Goal: Task Accomplishment & Management: Manage account settings

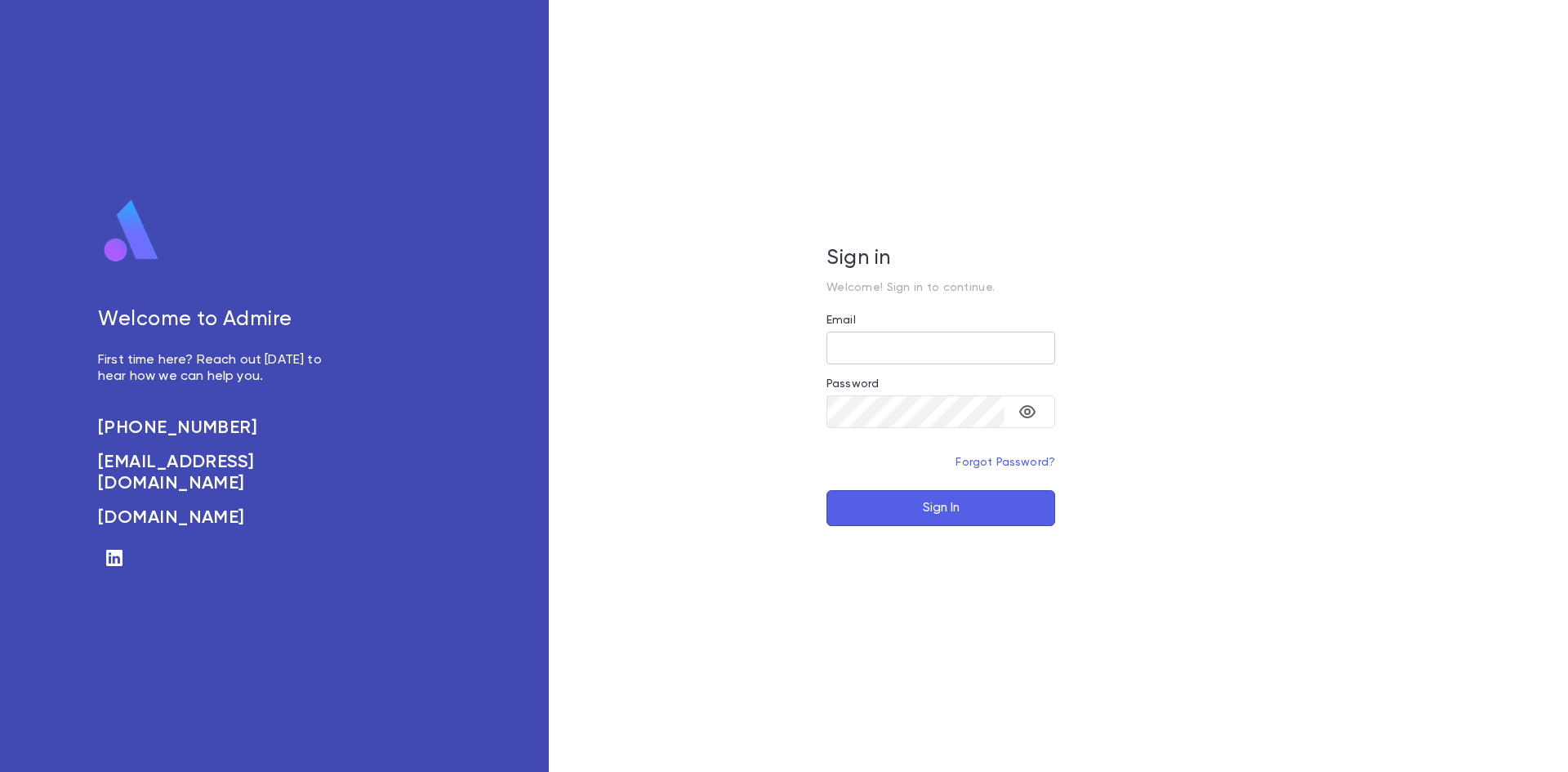
click at [907, 332] on input "Email" at bounding box center [940, 348] width 228 height 32
type input "**********"
click at [923, 520] on button "Sign In" at bounding box center [940, 508] width 228 height 36
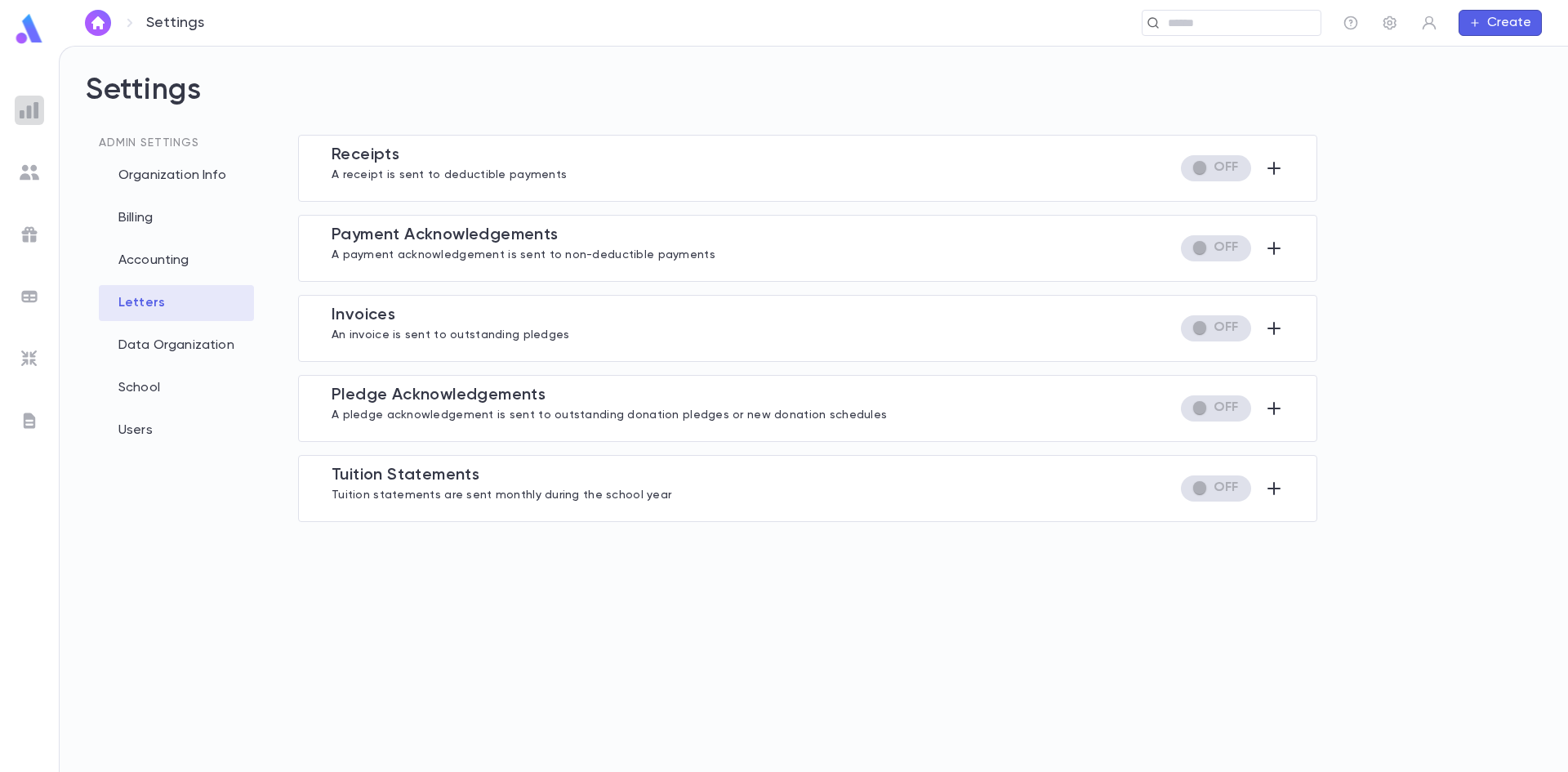
click at [34, 112] on img at bounding box center [29, 110] width 19 height 19
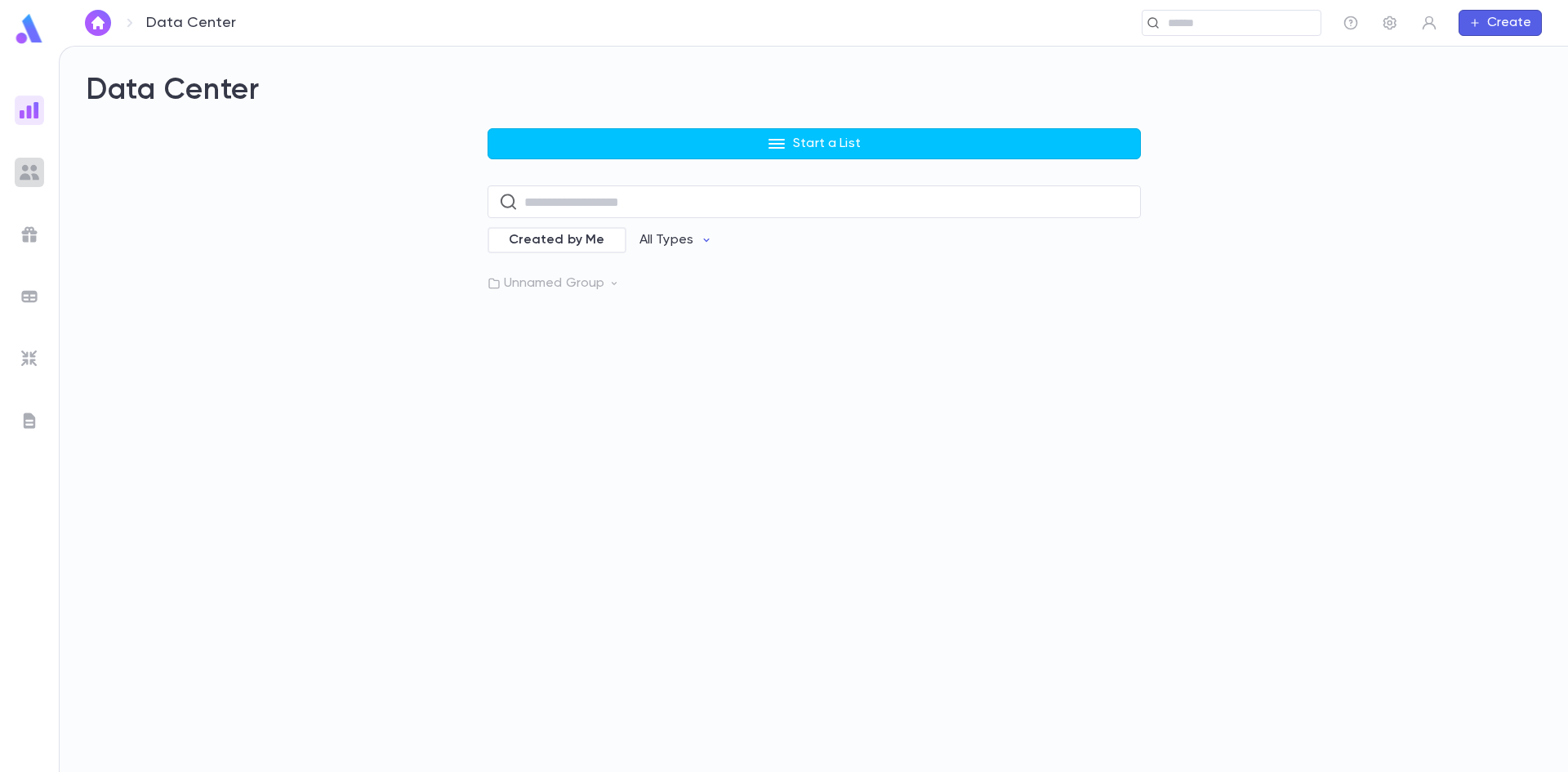
click at [31, 181] on img at bounding box center [29, 172] width 19 height 19
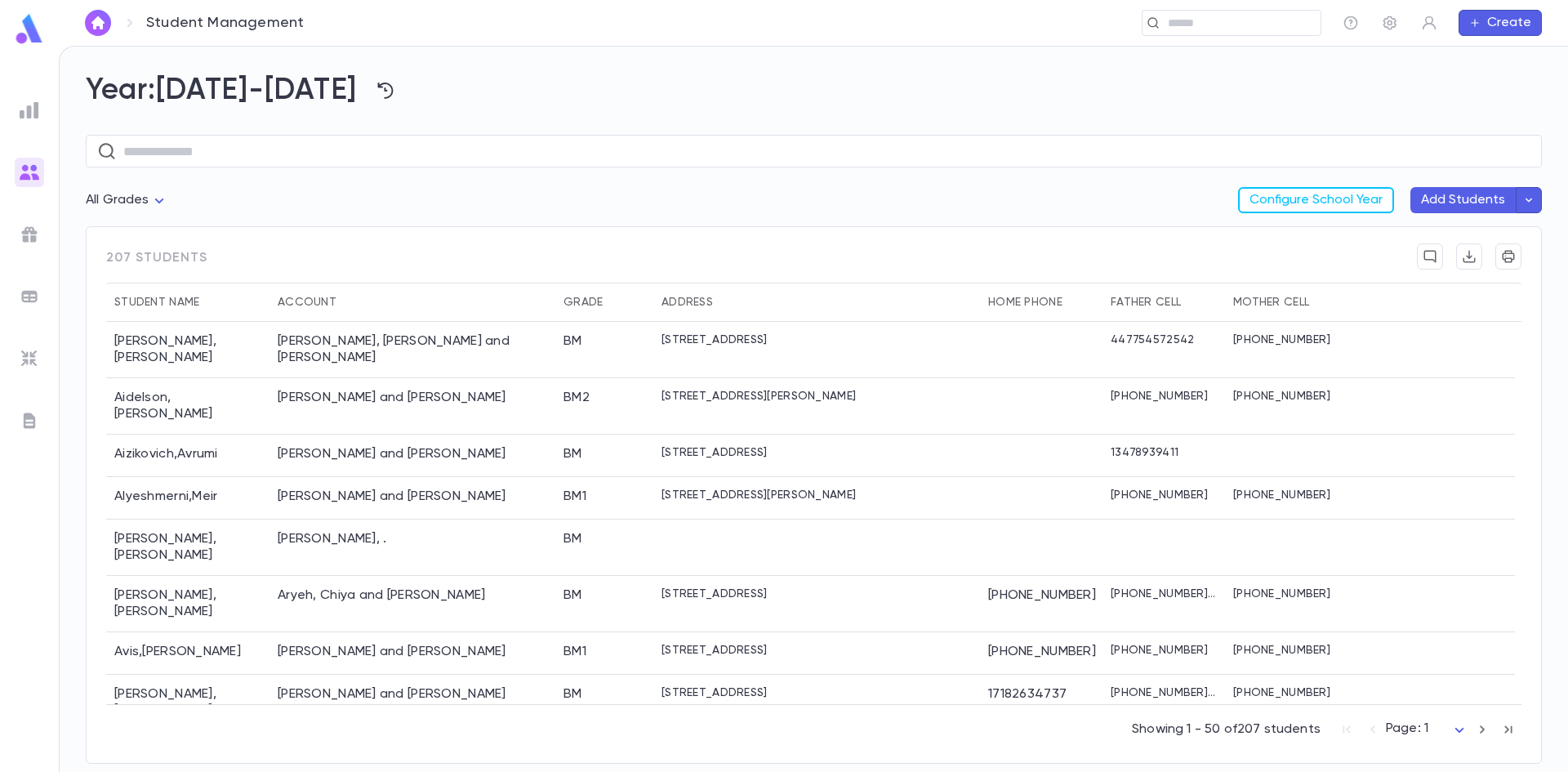
click at [41, 112] on div at bounding box center [29, 109] width 29 height 29
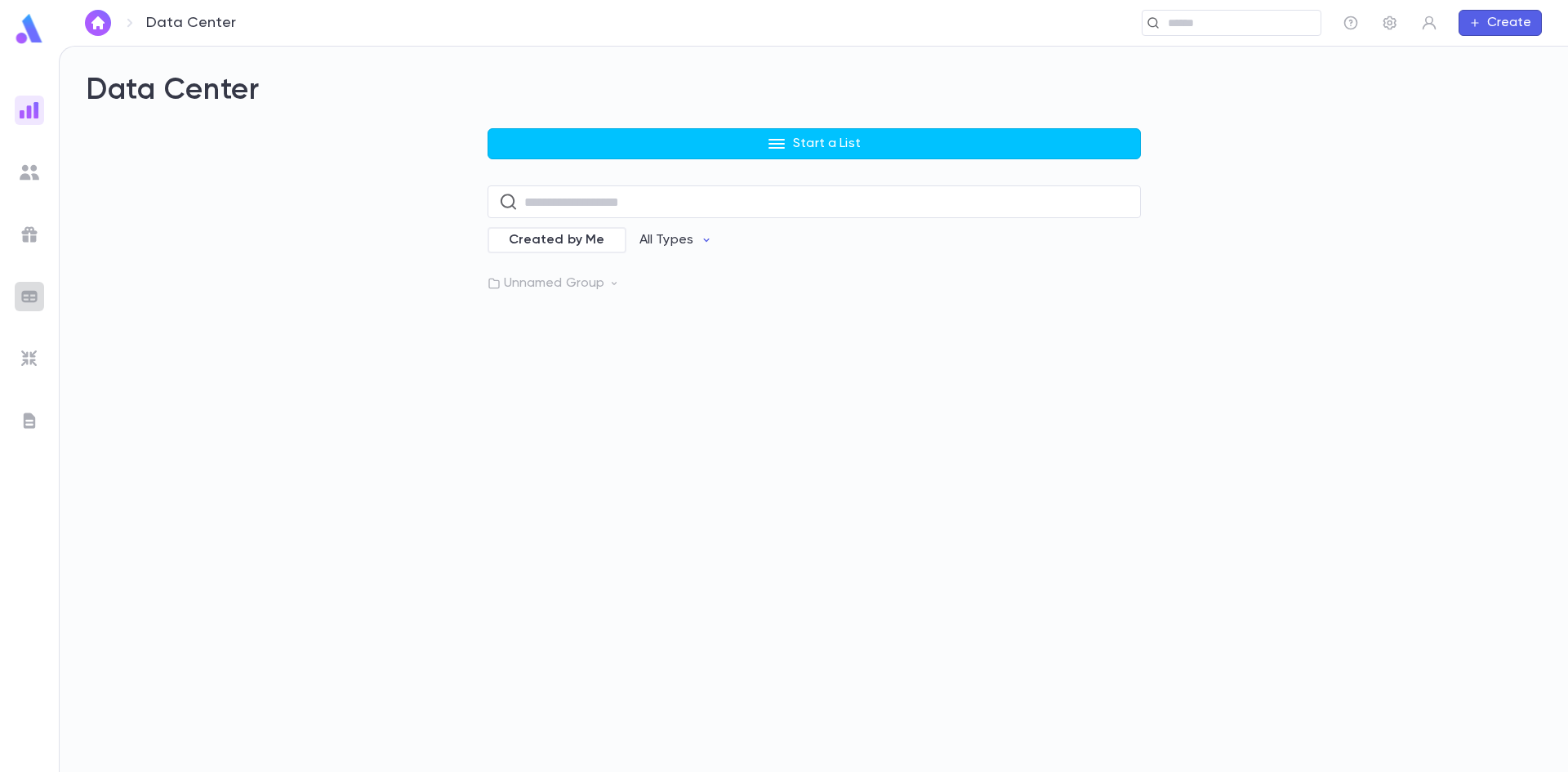
click at [23, 310] on div at bounding box center [29, 296] width 29 height 29
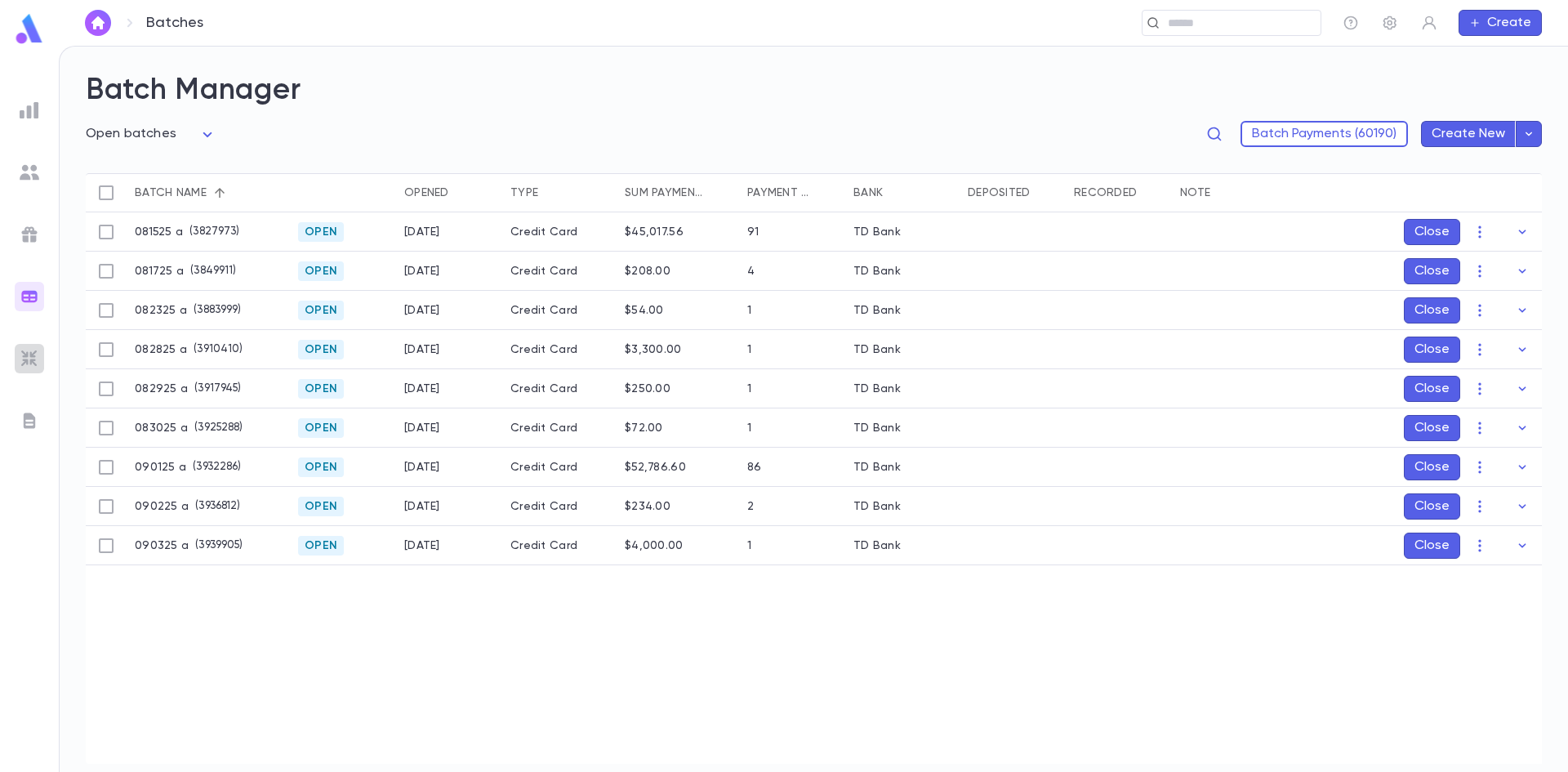
click at [23, 357] on img at bounding box center [29, 358] width 19 height 19
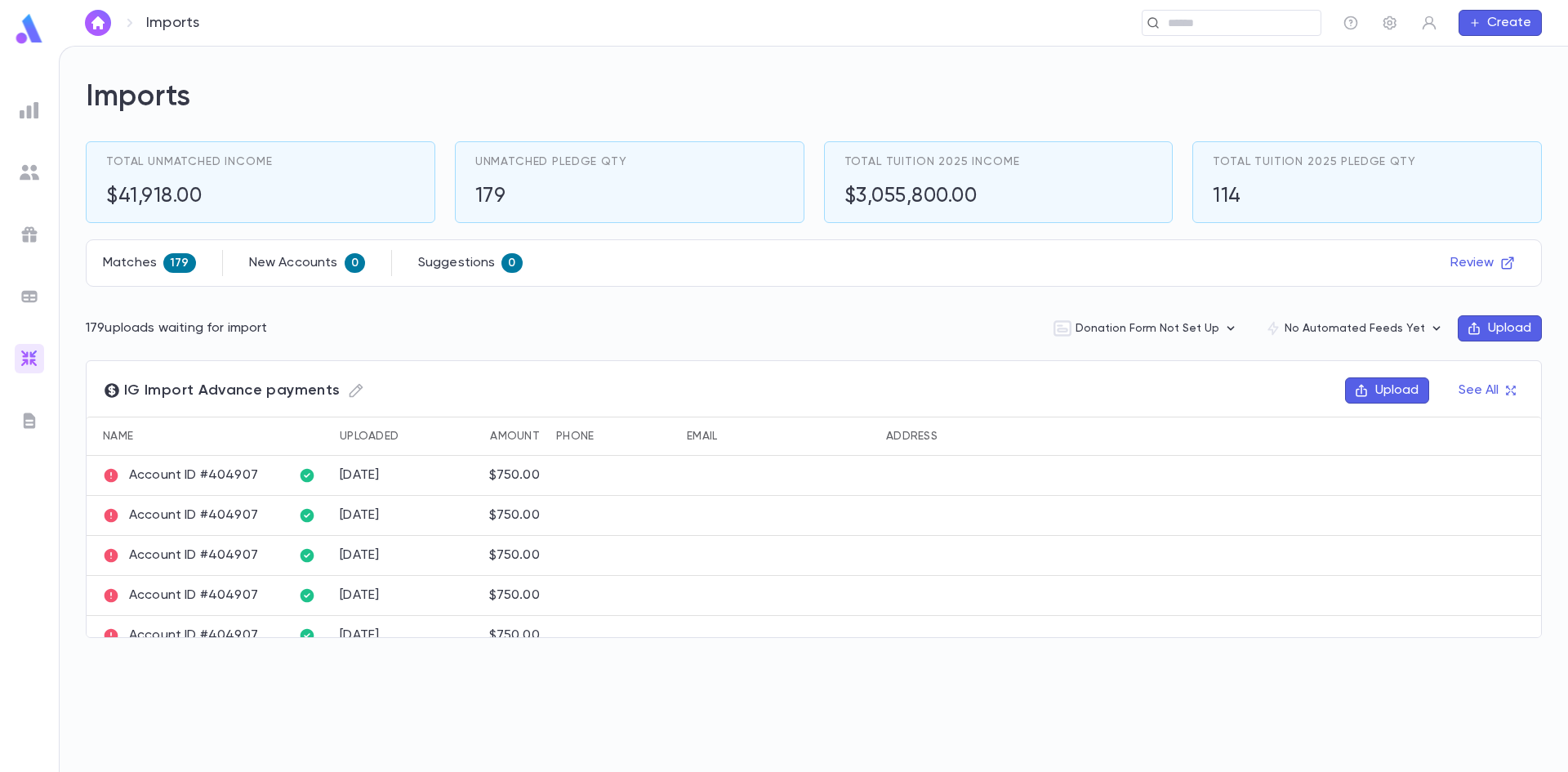
click at [31, 426] on img at bounding box center [29, 421] width 19 height 19
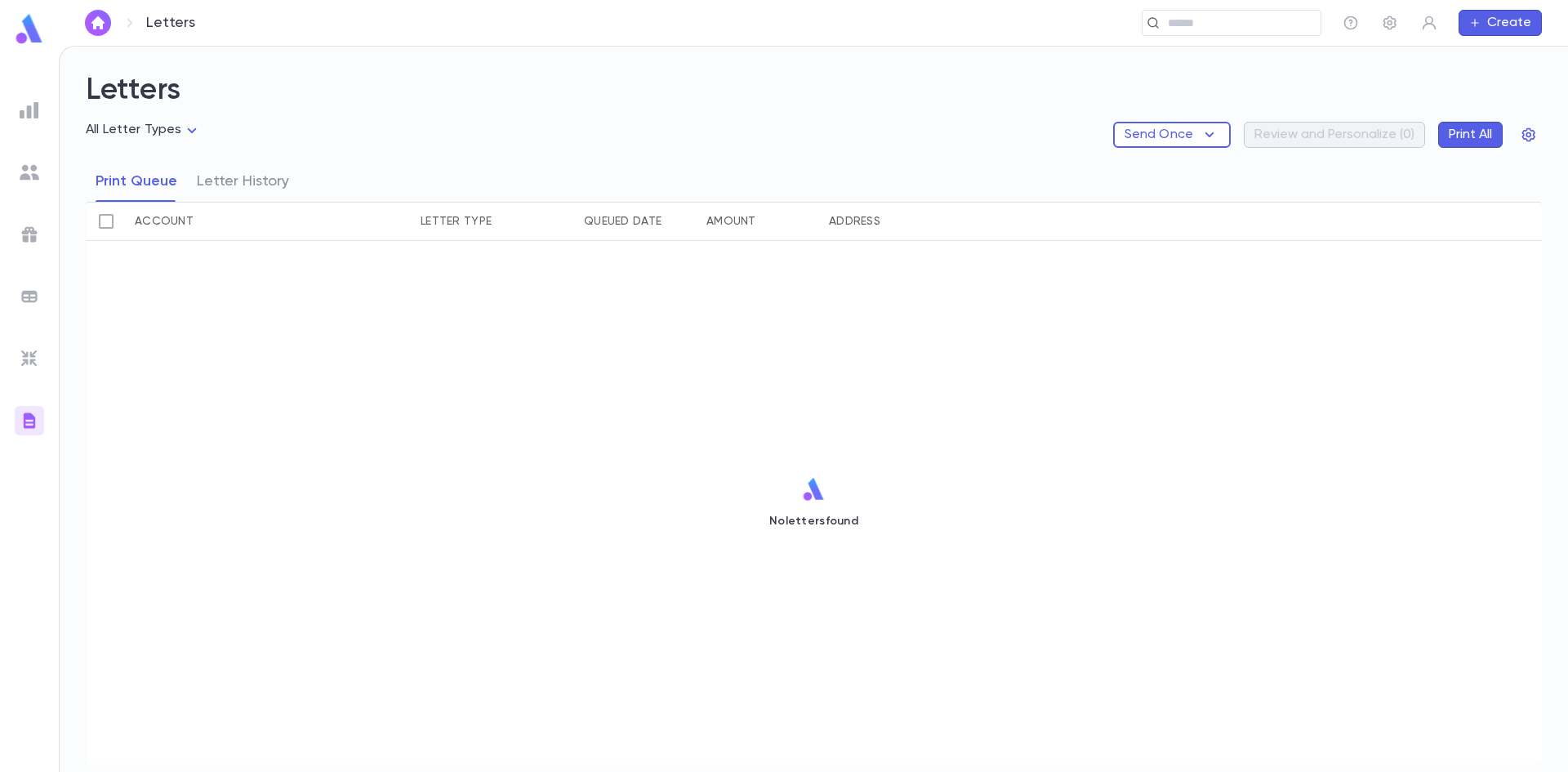
click at [17, 110] on div at bounding box center [29, 109] width 29 height 29
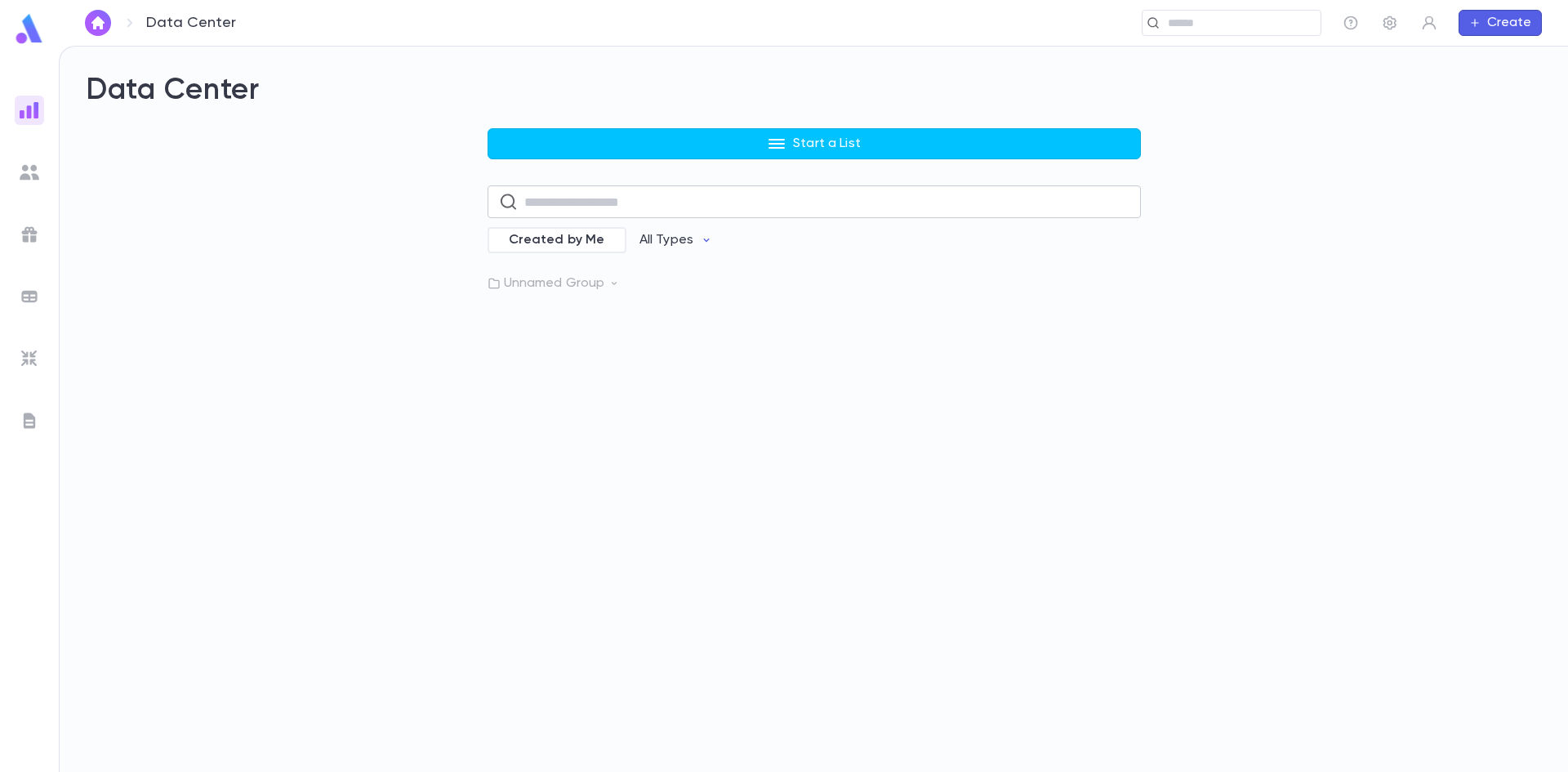
click at [573, 193] on input "text" at bounding box center [827, 202] width 605 height 32
click at [40, 234] on div at bounding box center [29, 234] width 29 height 29
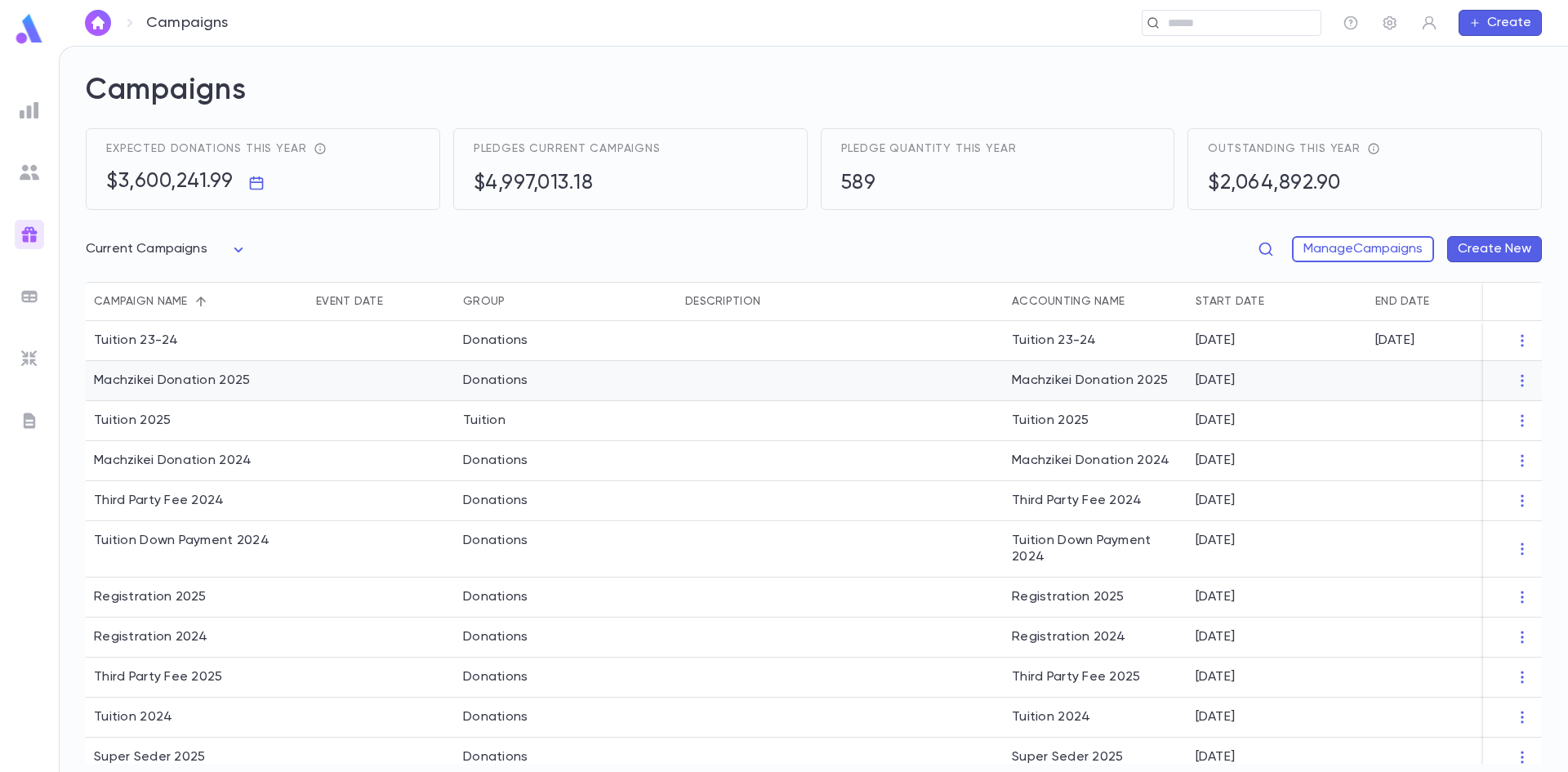
click at [344, 374] on div at bounding box center [381, 380] width 147 height 40
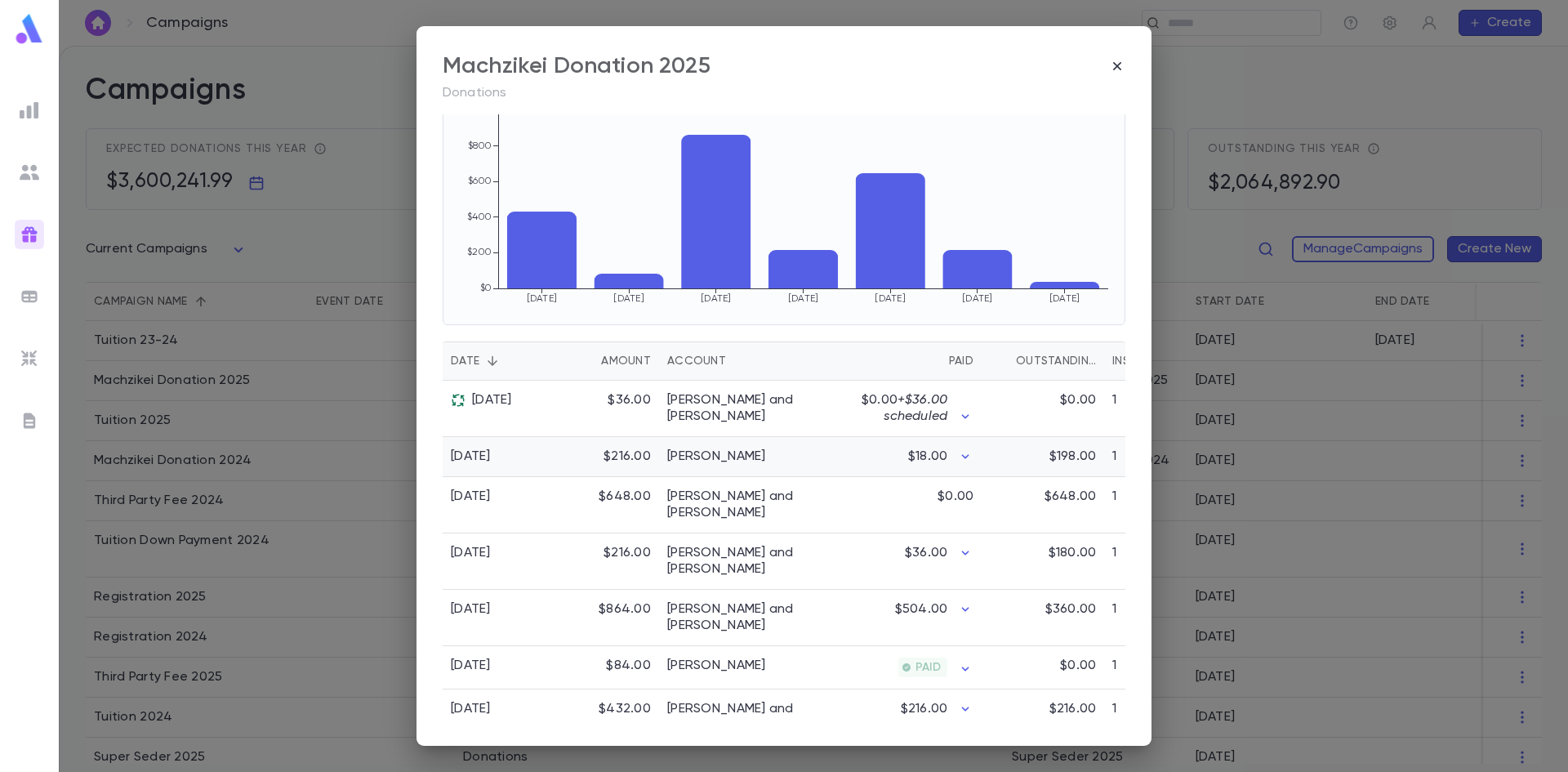
scroll to position [215, 0]
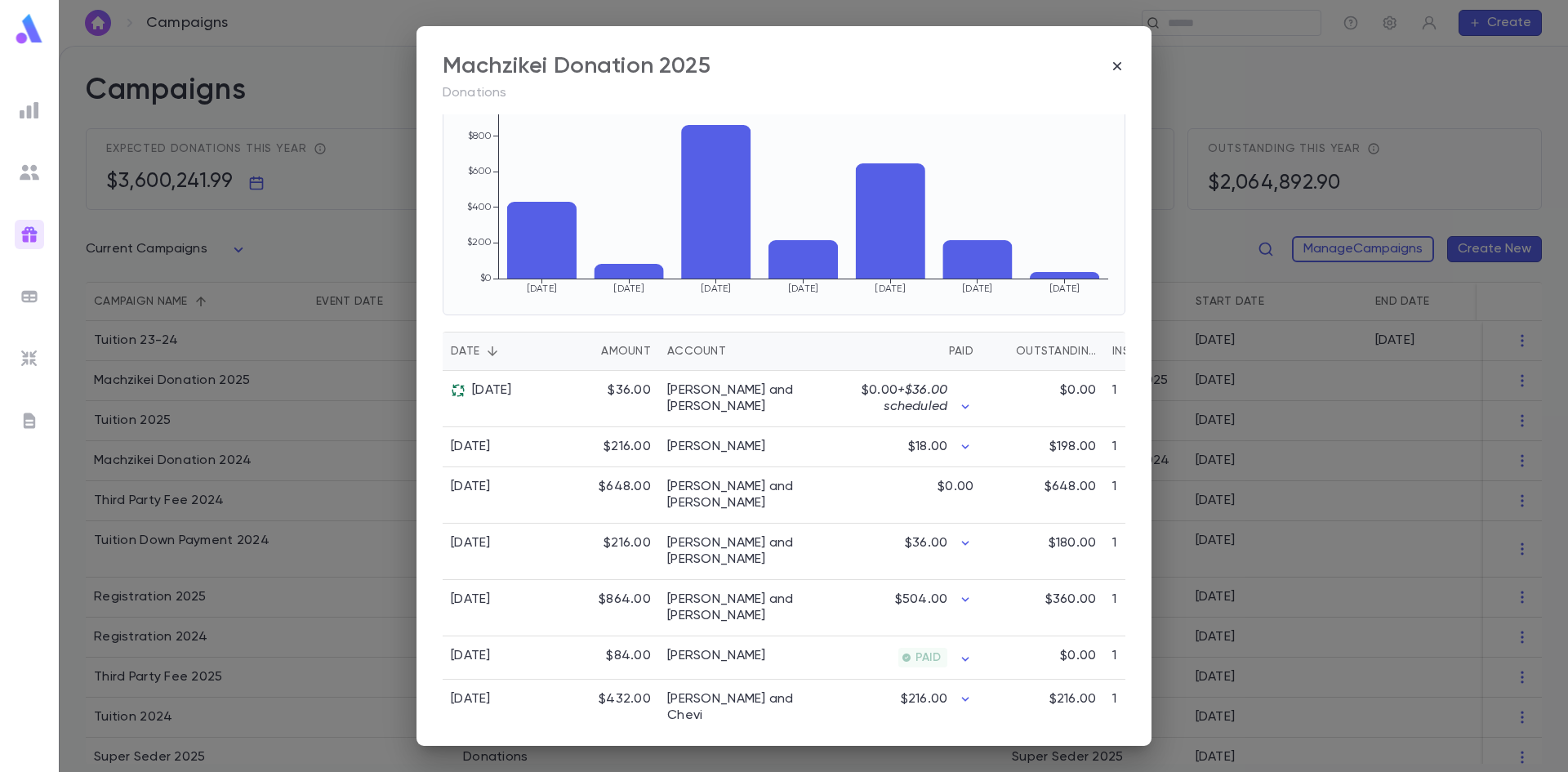
click at [700, 349] on div "Account" at bounding box center [697, 351] width 59 height 39
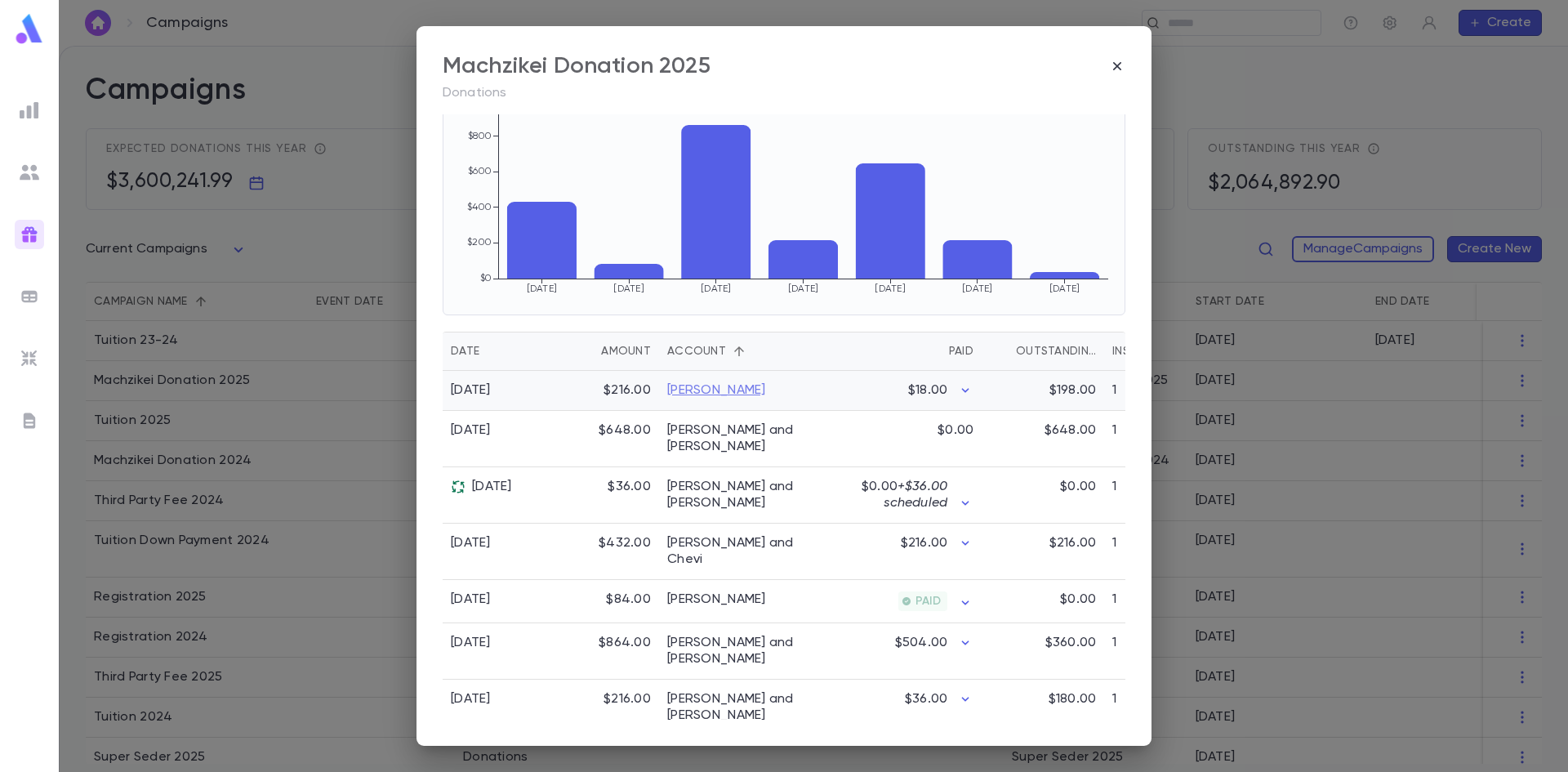
click at [723, 390] on link "Bronsteyn, Elisheva" at bounding box center [717, 390] width 99 height 17
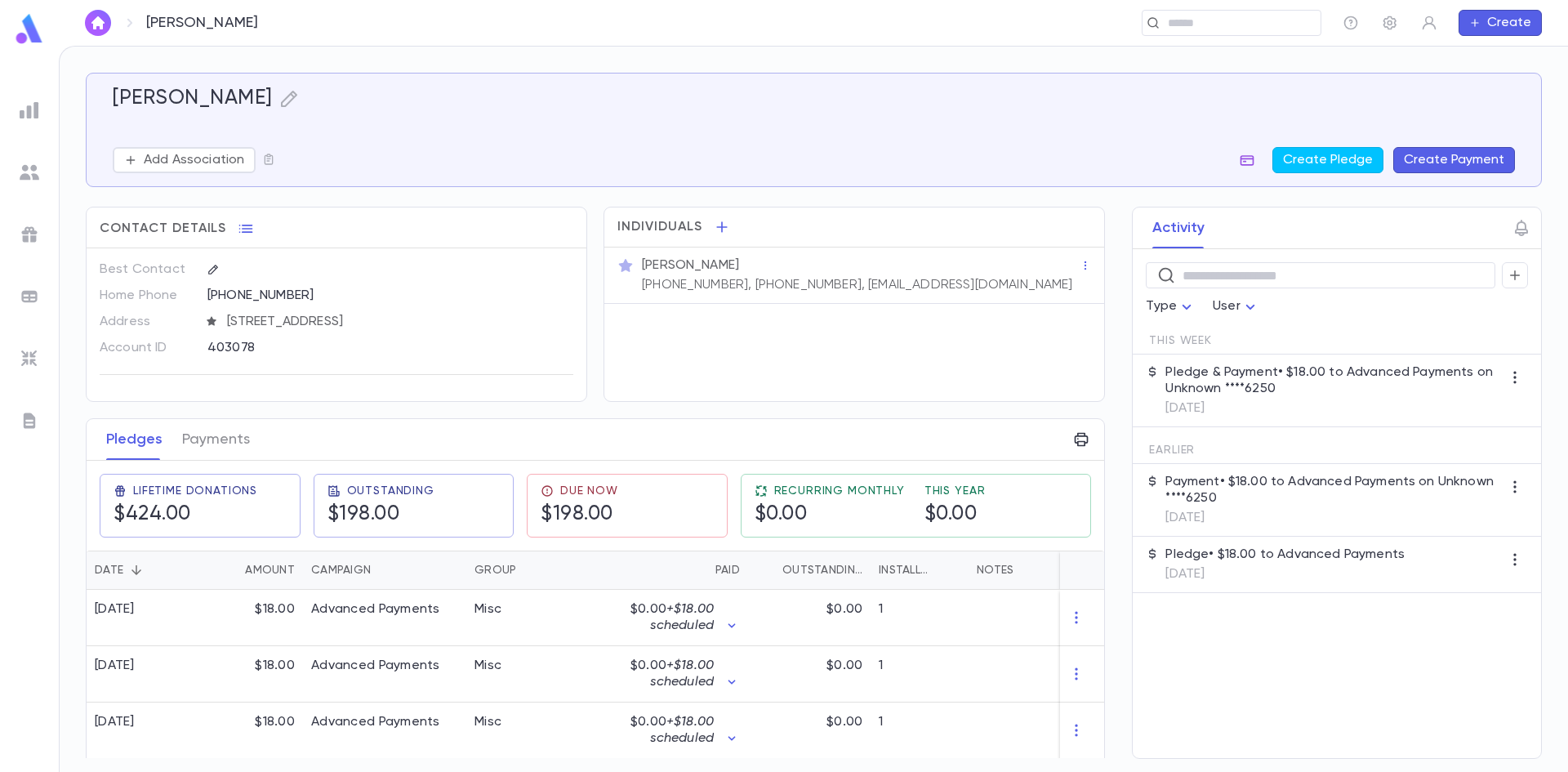
click at [1246, 163] on icon "button" at bounding box center [1248, 161] width 14 height 11
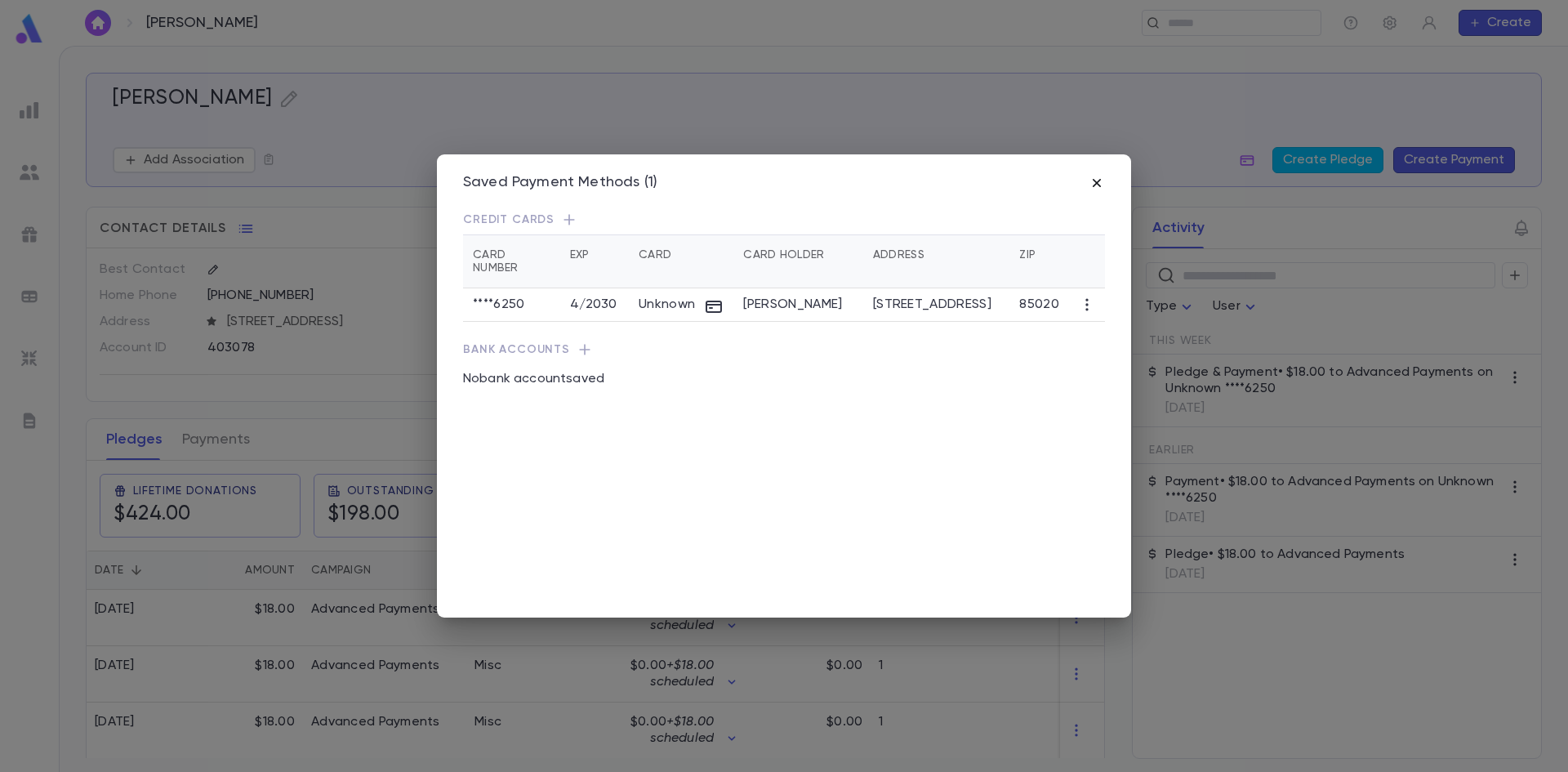
click at [1095, 187] on icon "button" at bounding box center [1097, 183] width 17 height 17
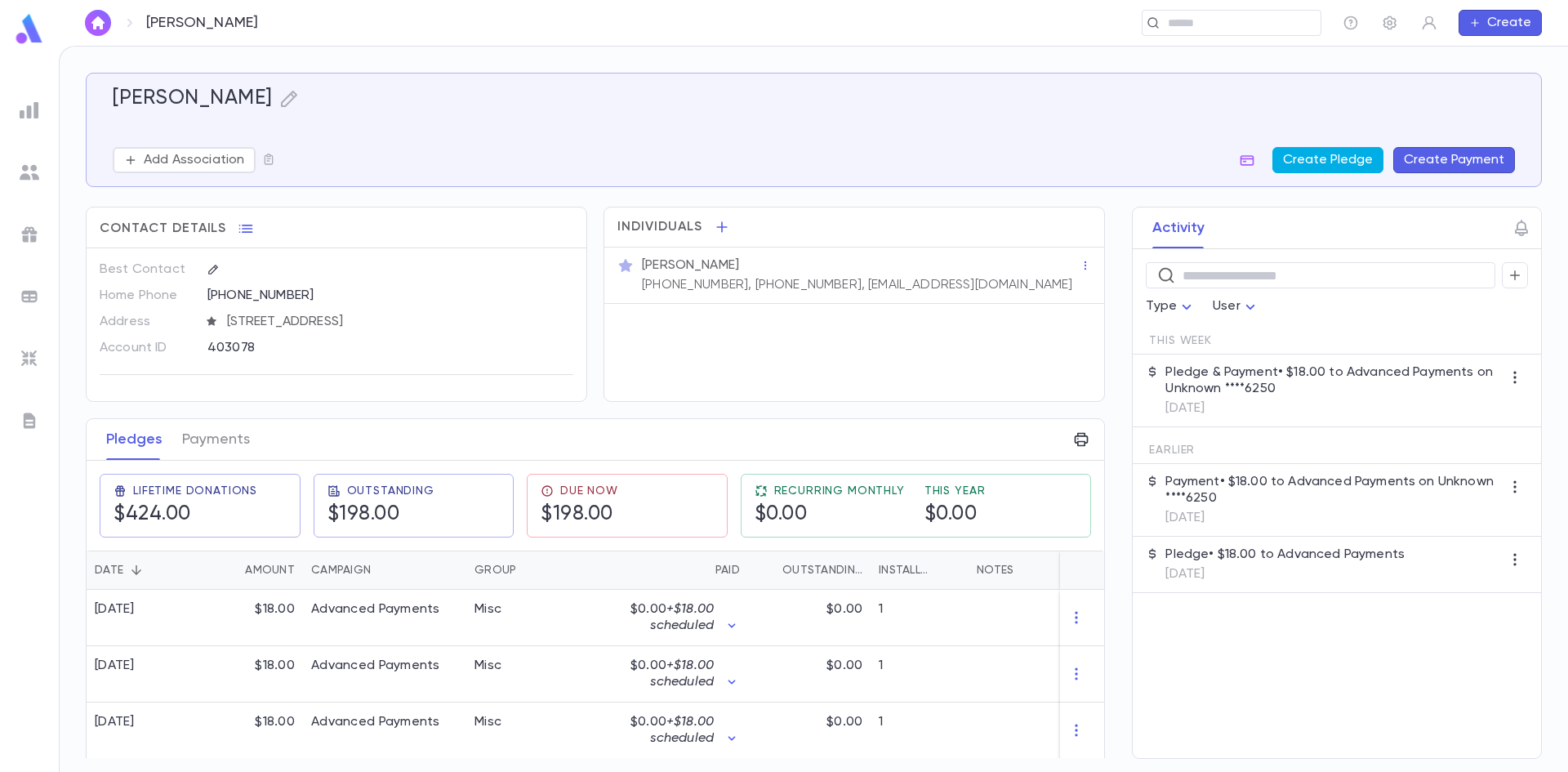
click at [1359, 164] on button "Create Pledge" at bounding box center [1328, 161] width 111 height 26
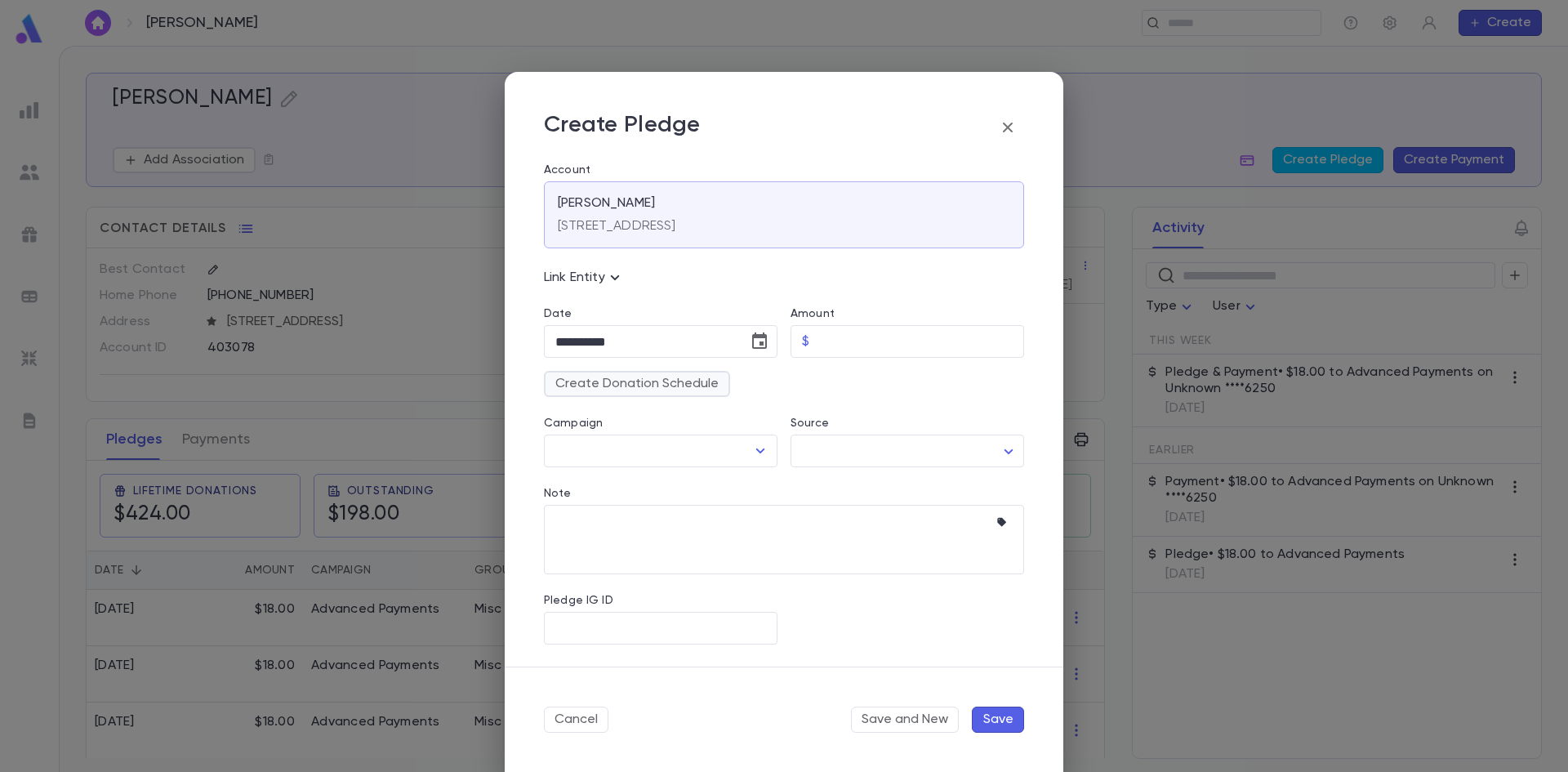
click at [691, 386] on button "Create Donation Schedule" at bounding box center [637, 384] width 186 height 26
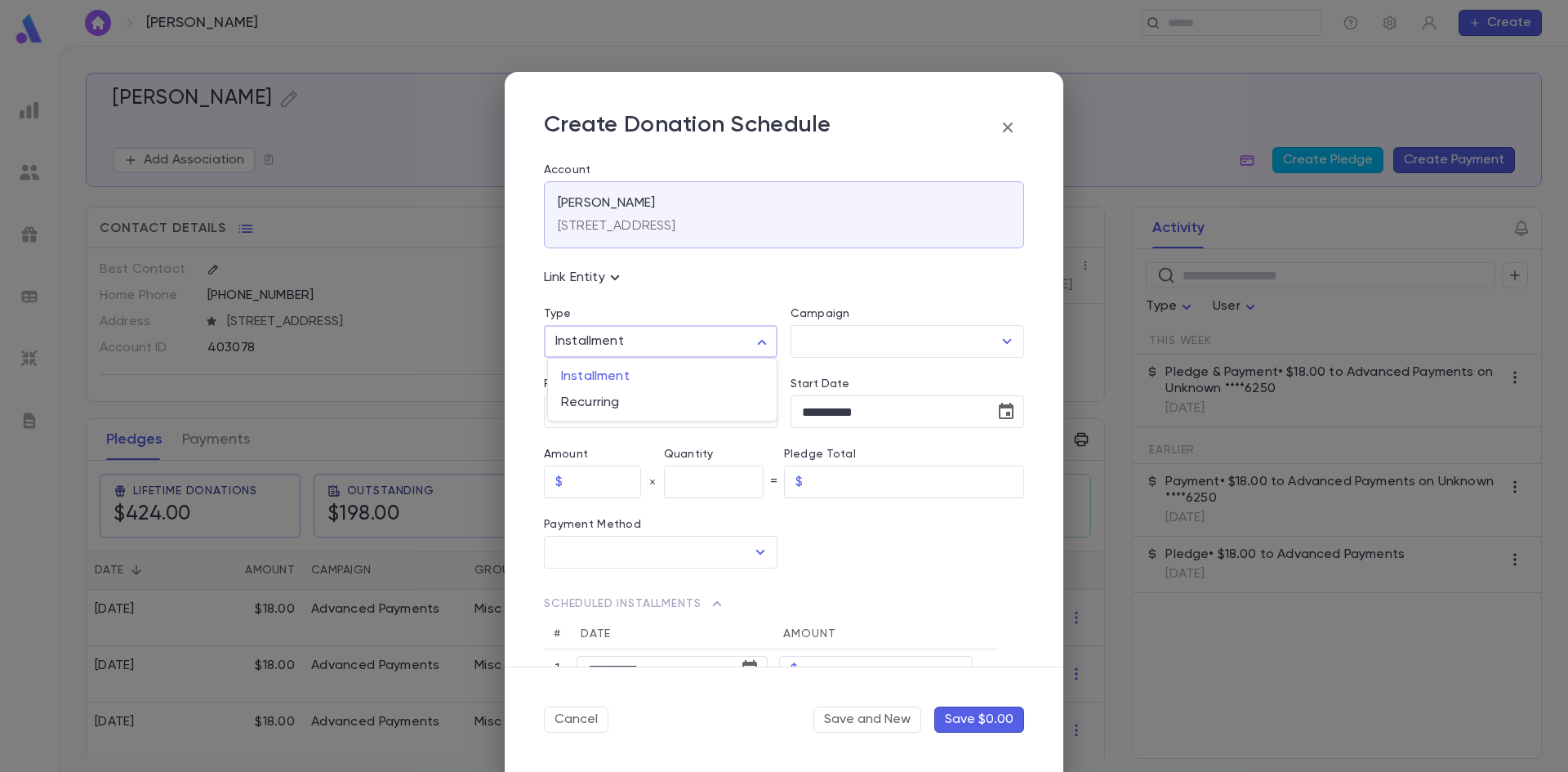
click at [679, 341] on body "Bronsteyn, Elisheva ​ Create Bronsteyn, Elisheva Add Association Create Pledge …" at bounding box center [784, 408] width 1568 height 726
click at [622, 394] on span "Recurring" at bounding box center [662, 402] width 203 height 17
type input "*********"
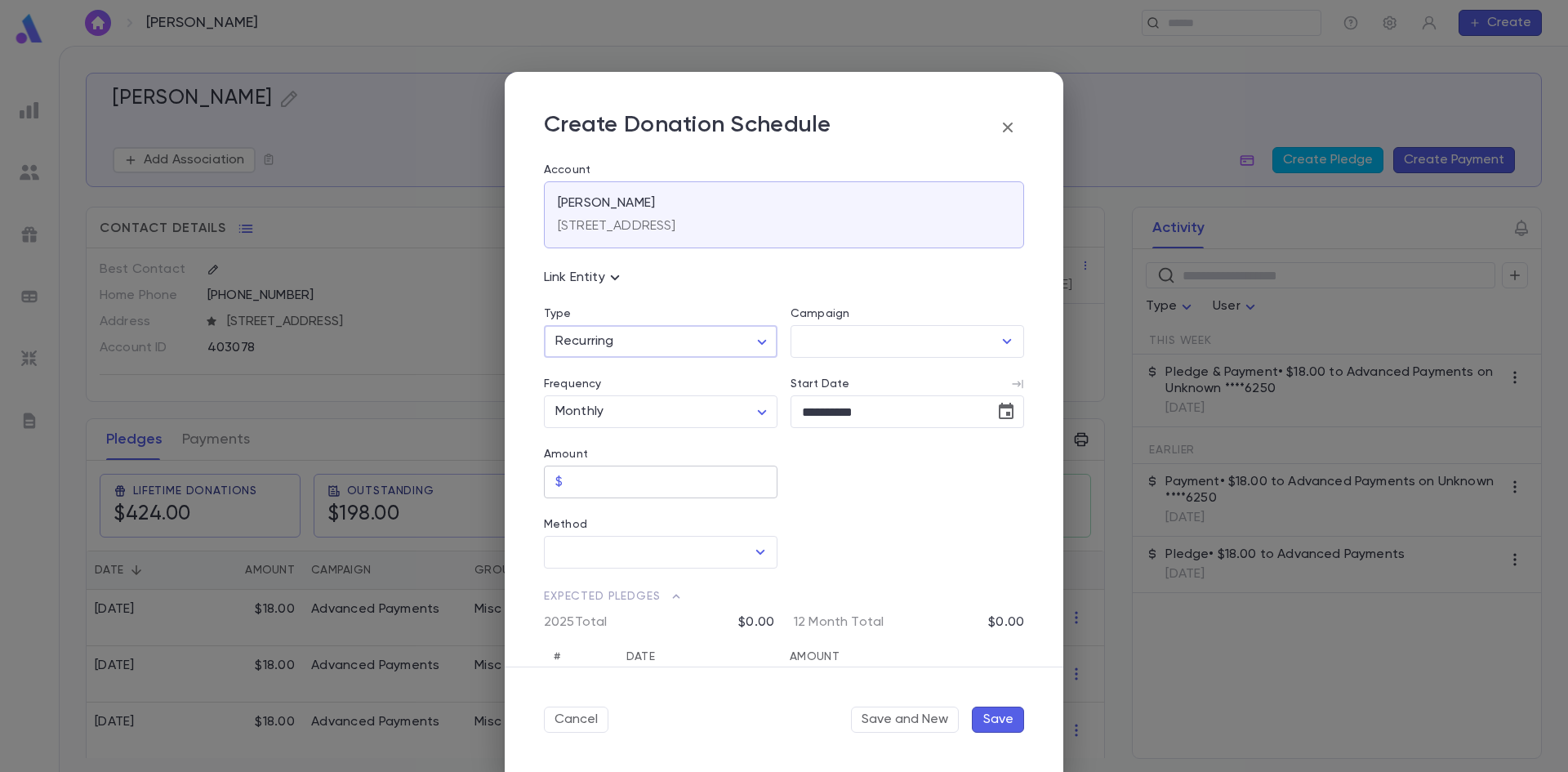
click at [633, 484] on input "Amount" at bounding box center [674, 483] width 208 height 32
type input "*****"
click at [1000, 415] on icon "Choose date, selected date is Sep 4, 2025" at bounding box center [1006, 411] width 15 height 17
click at [989, 456] on icon "Next month" at bounding box center [990, 453] width 5 height 10
click at [877, 521] on button "1" at bounding box center [882, 521] width 29 height 29
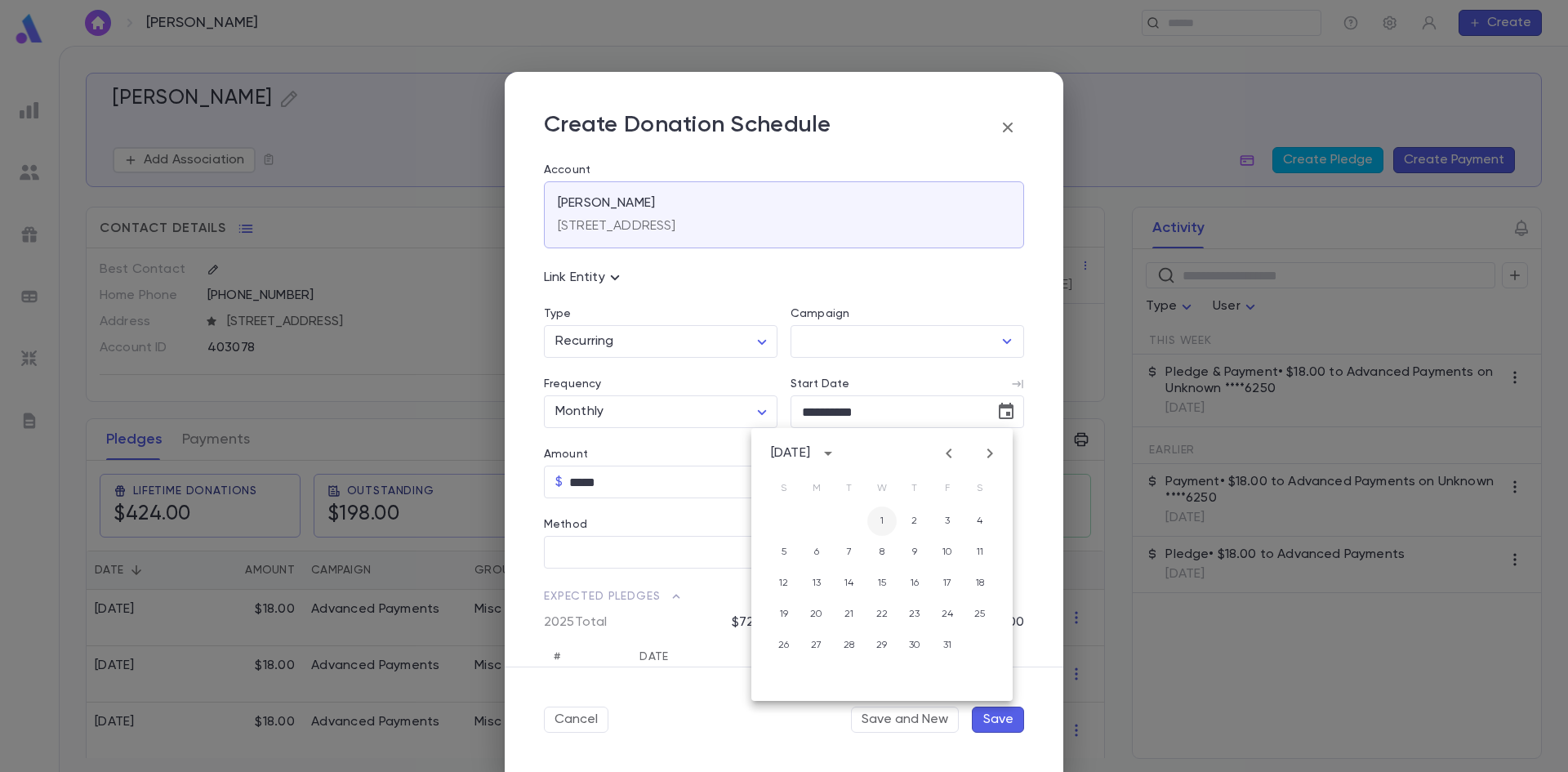
type input "**********"
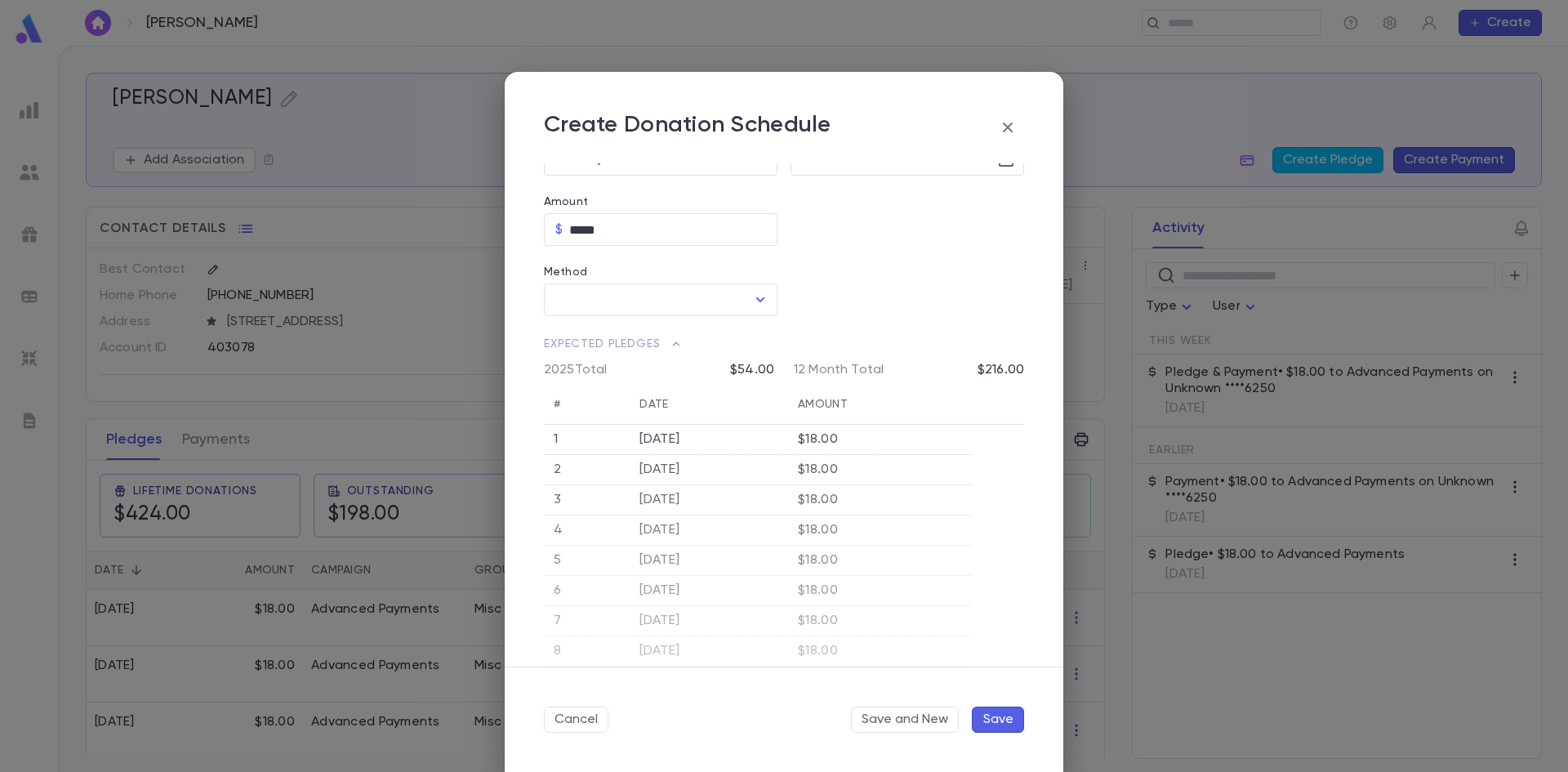
scroll to position [326, 0]
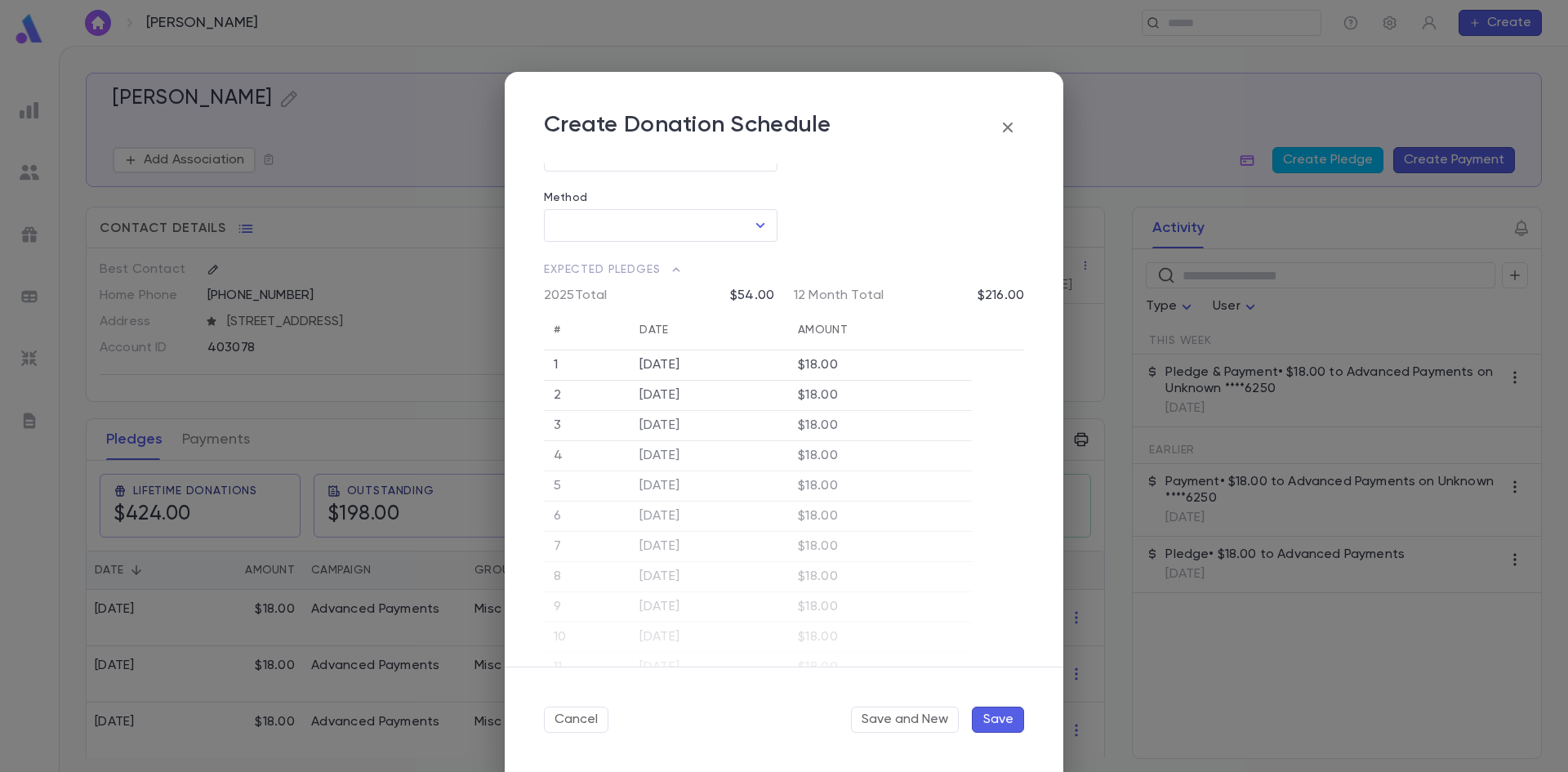
click at [999, 725] on button "Save" at bounding box center [997, 720] width 52 height 26
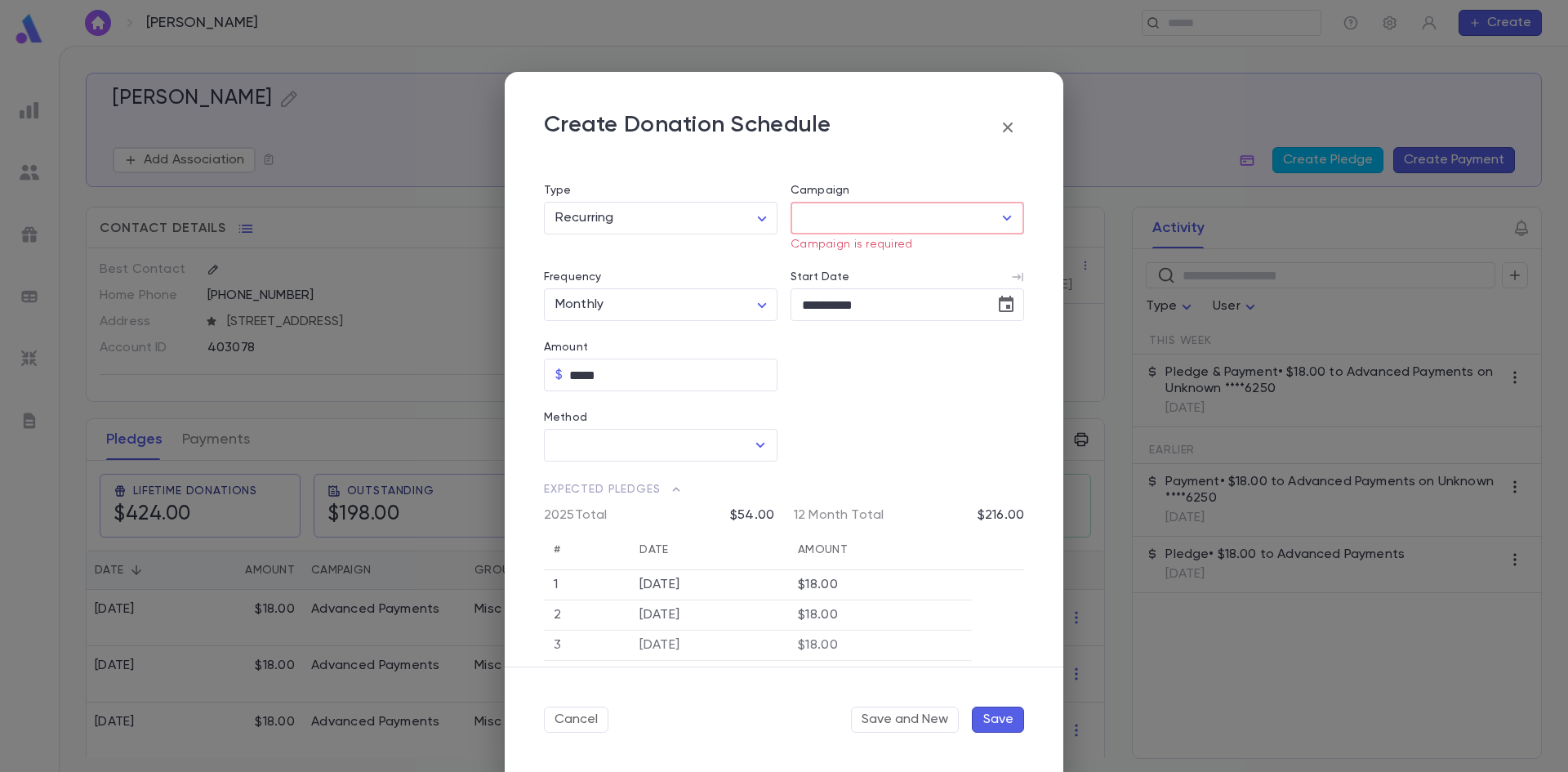
scroll to position [75, 0]
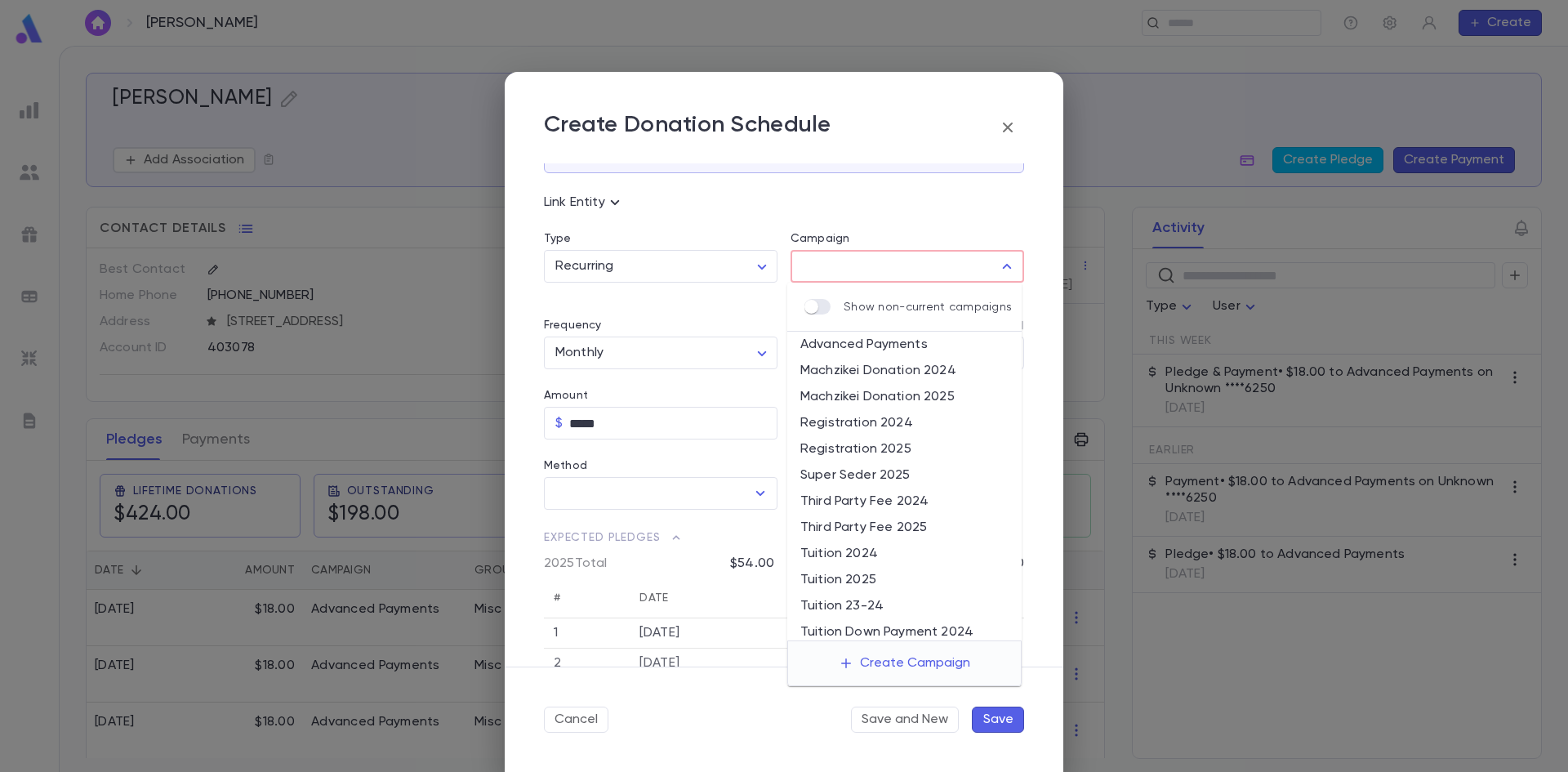
click at [862, 259] on input "Campaign" at bounding box center [895, 266] width 194 height 31
click at [914, 393] on li "Machzikei Donation 2025" at bounding box center [905, 397] width 235 height 26
type input "**********"
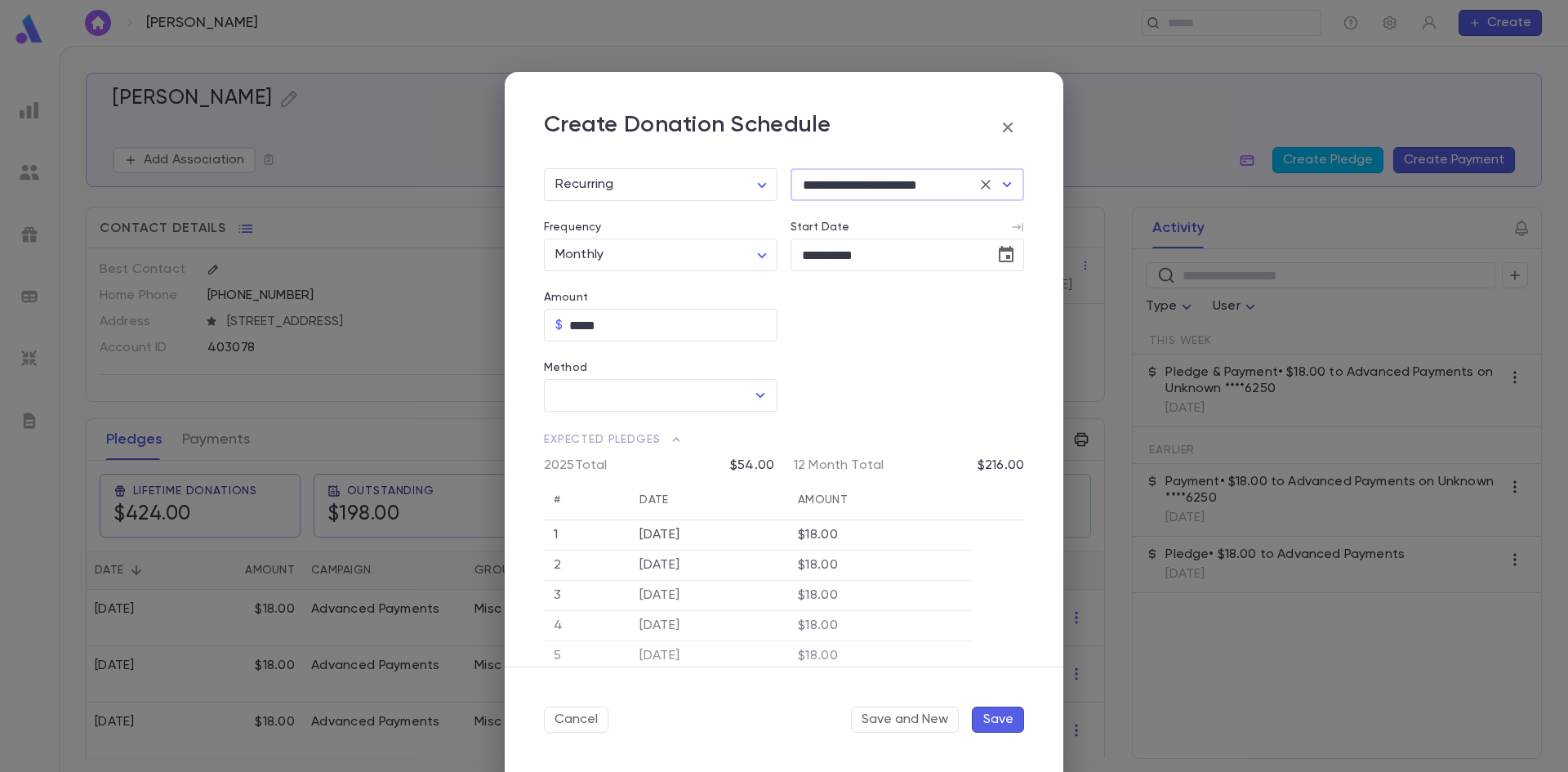
scroll to position [163, 0]
click at [696, 387] on input "Method" at bounding box center [648, 388] width 194 height 31
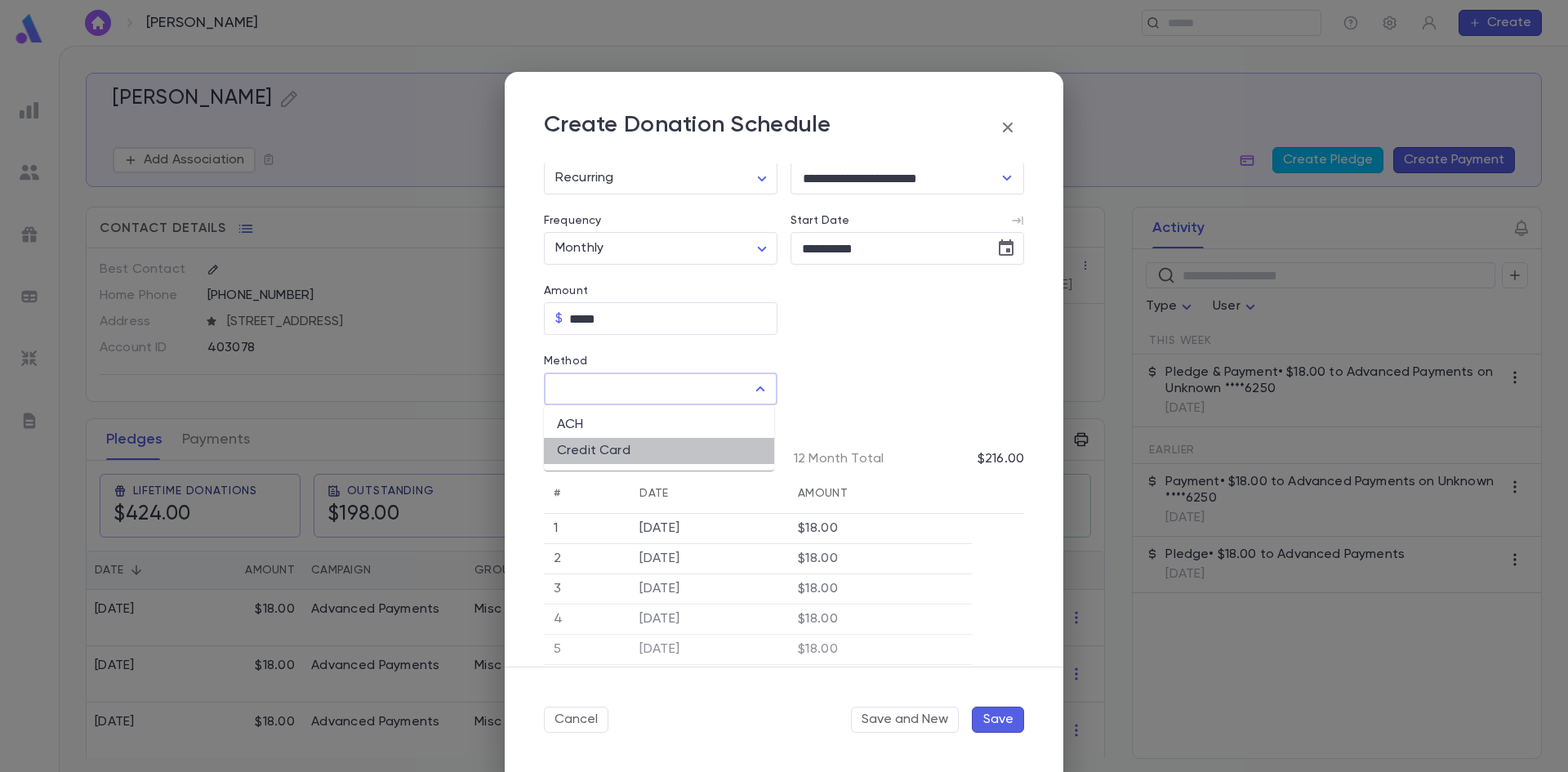
click at [683, 441] on li "Credit Card" at bounding box center [659, 451] width 230 height 26
type input "**********"
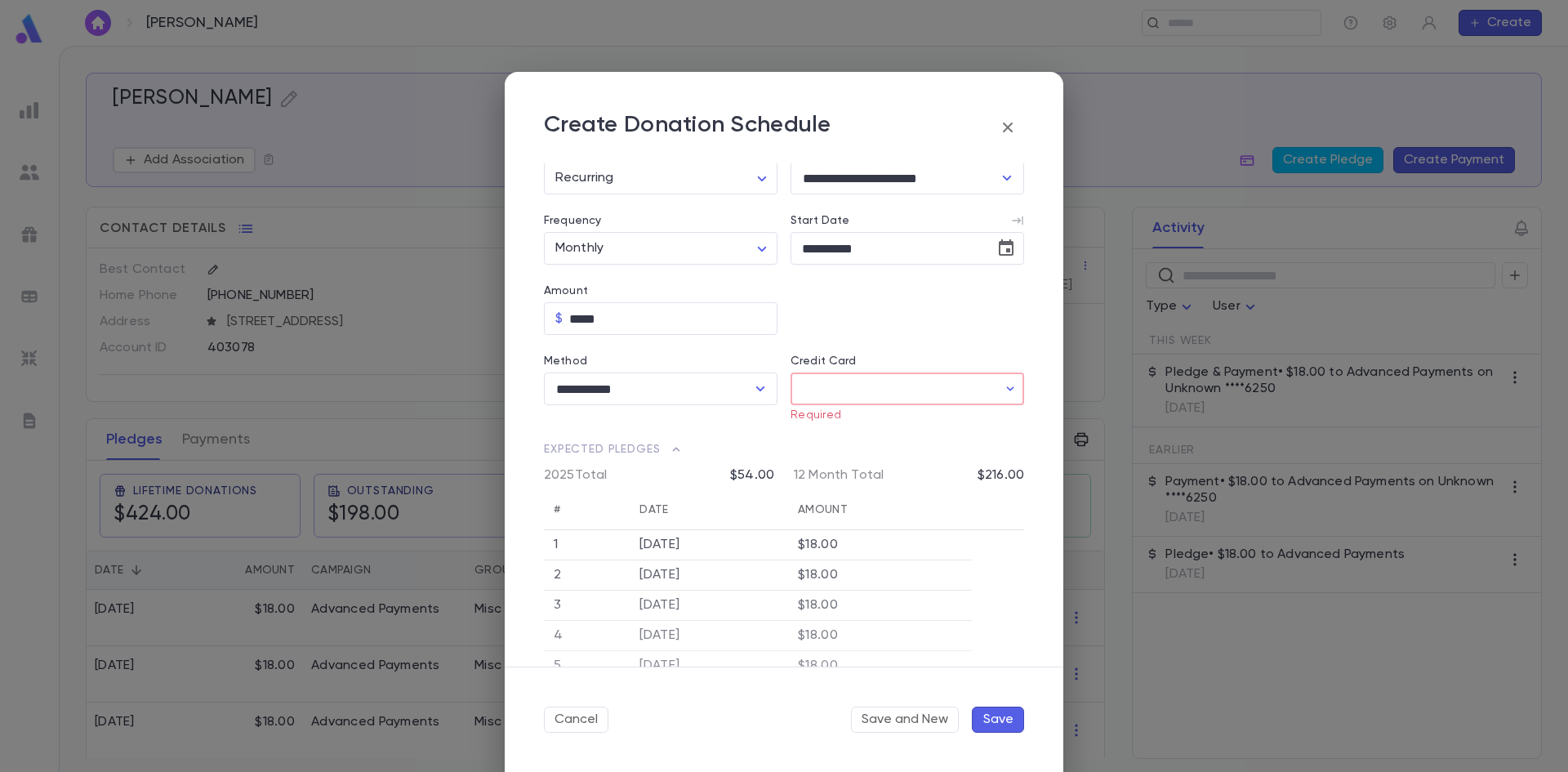
click at [862, 401] on input "Credit Card" at bounding box center [894, 389] width 206 height 32
click at [765, 475] on p "Exp 4 / 2030" at bounding box center [781, 474] width 69 height 17
type input "********"
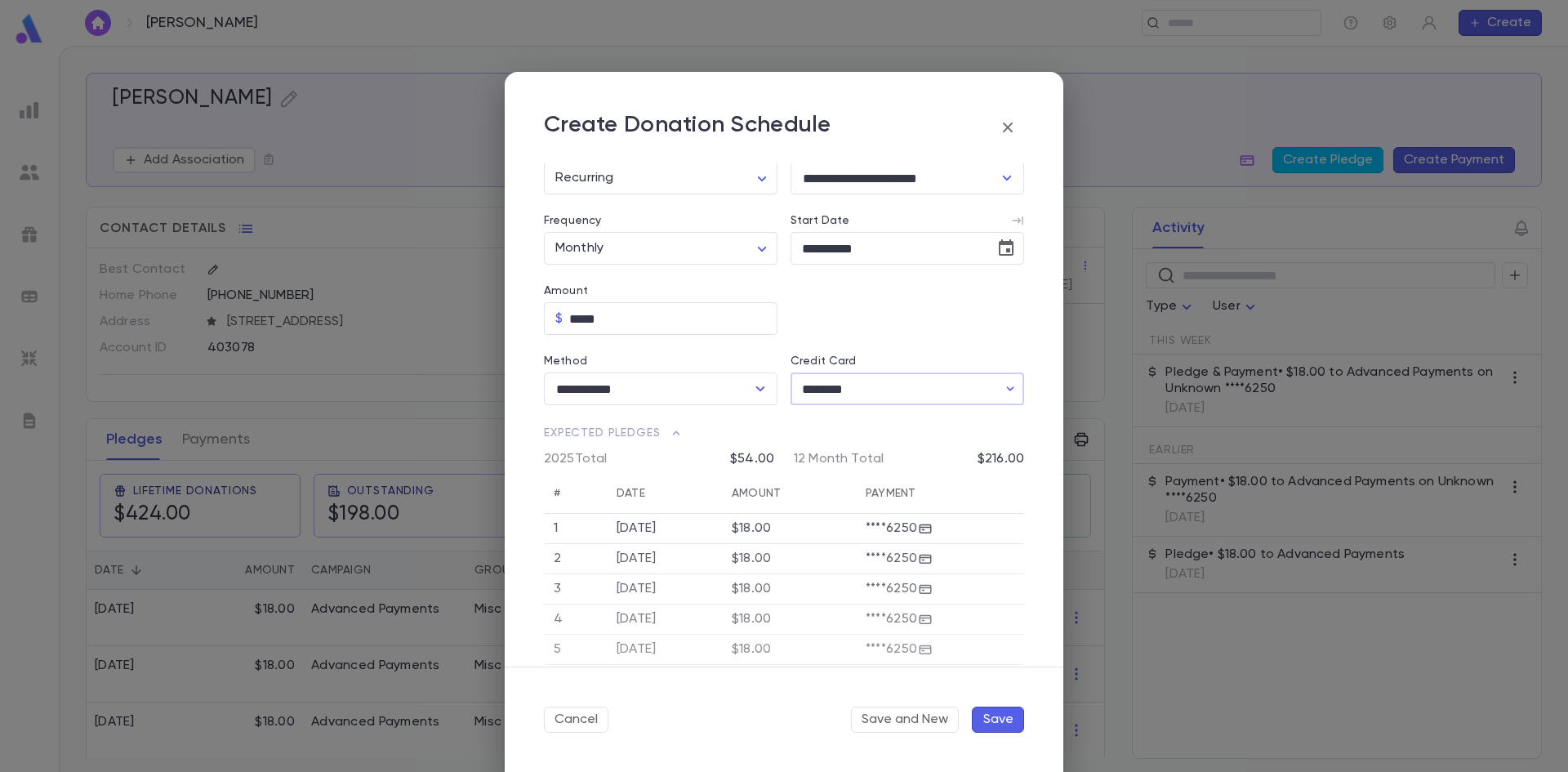
click at [1001, 723] on button "Save" at bounding box center [997, 720] width 52 height 26
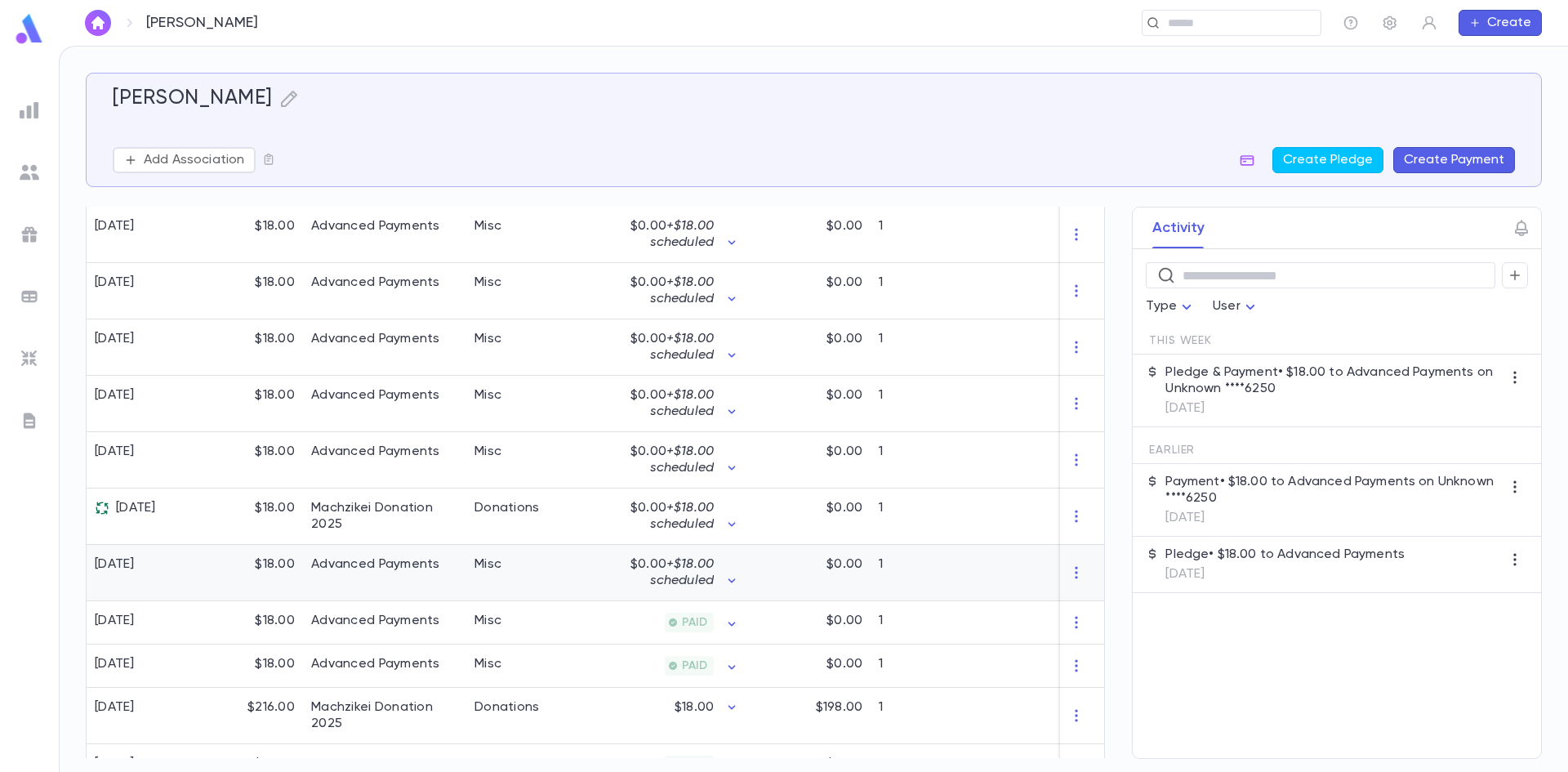
scroll to position [589, 0]
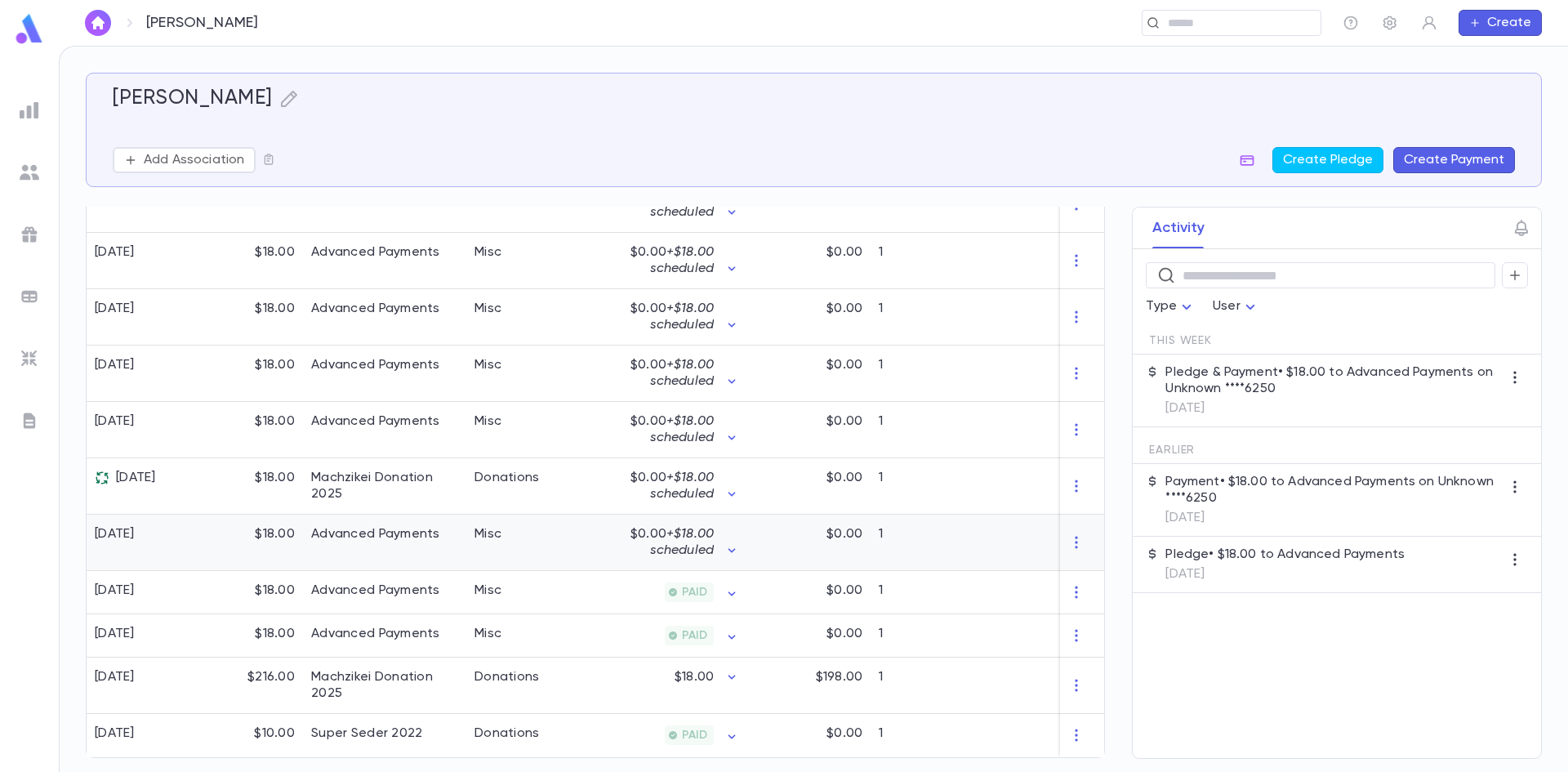
click at [279, 530] on div "$18.00" at bounding box center [250, 543] width 106 height 56
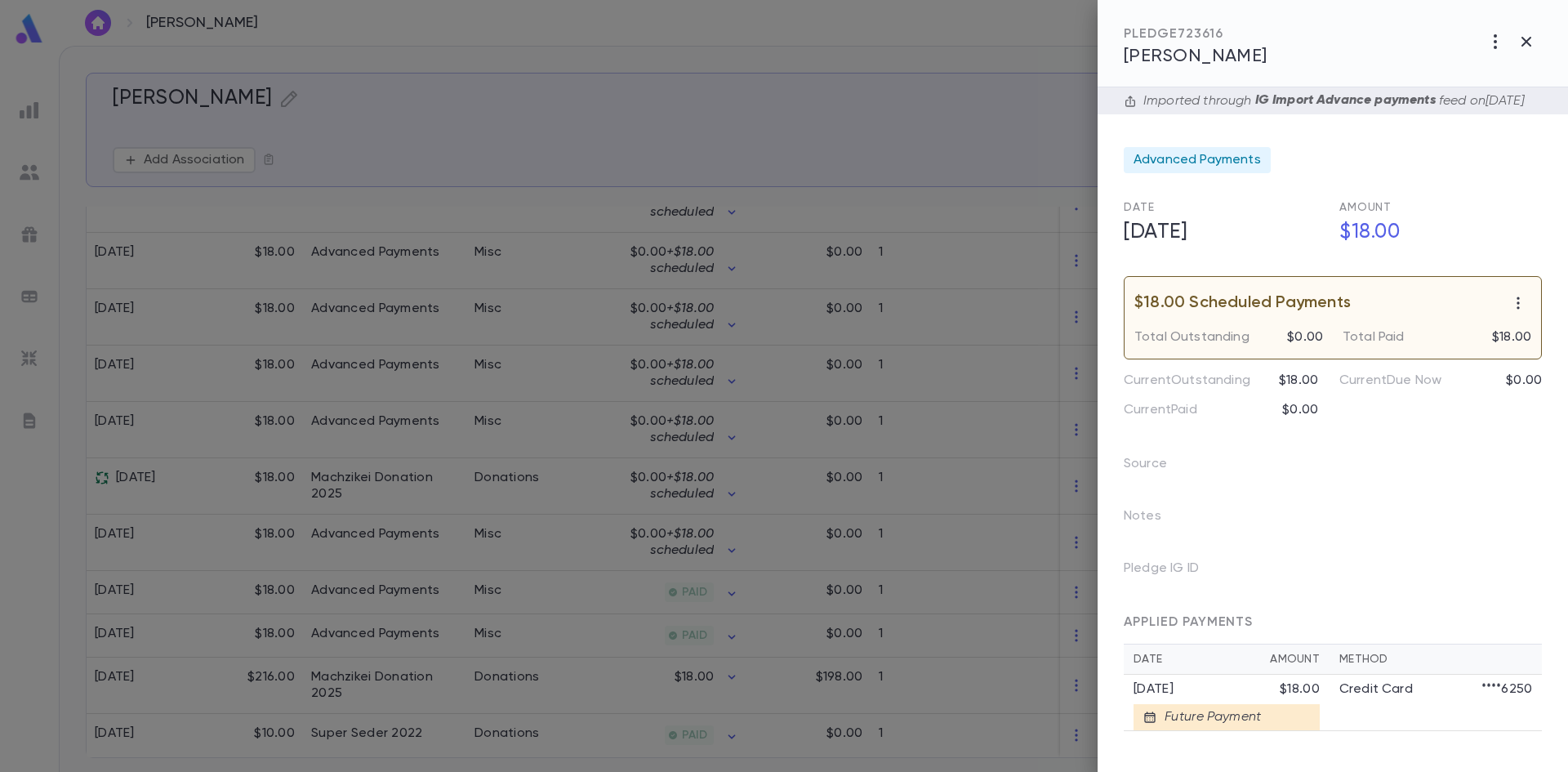
scroll to position [9, 0]
click at [215, 491] on div at bounding box center [784, 386] width 1568 height 772
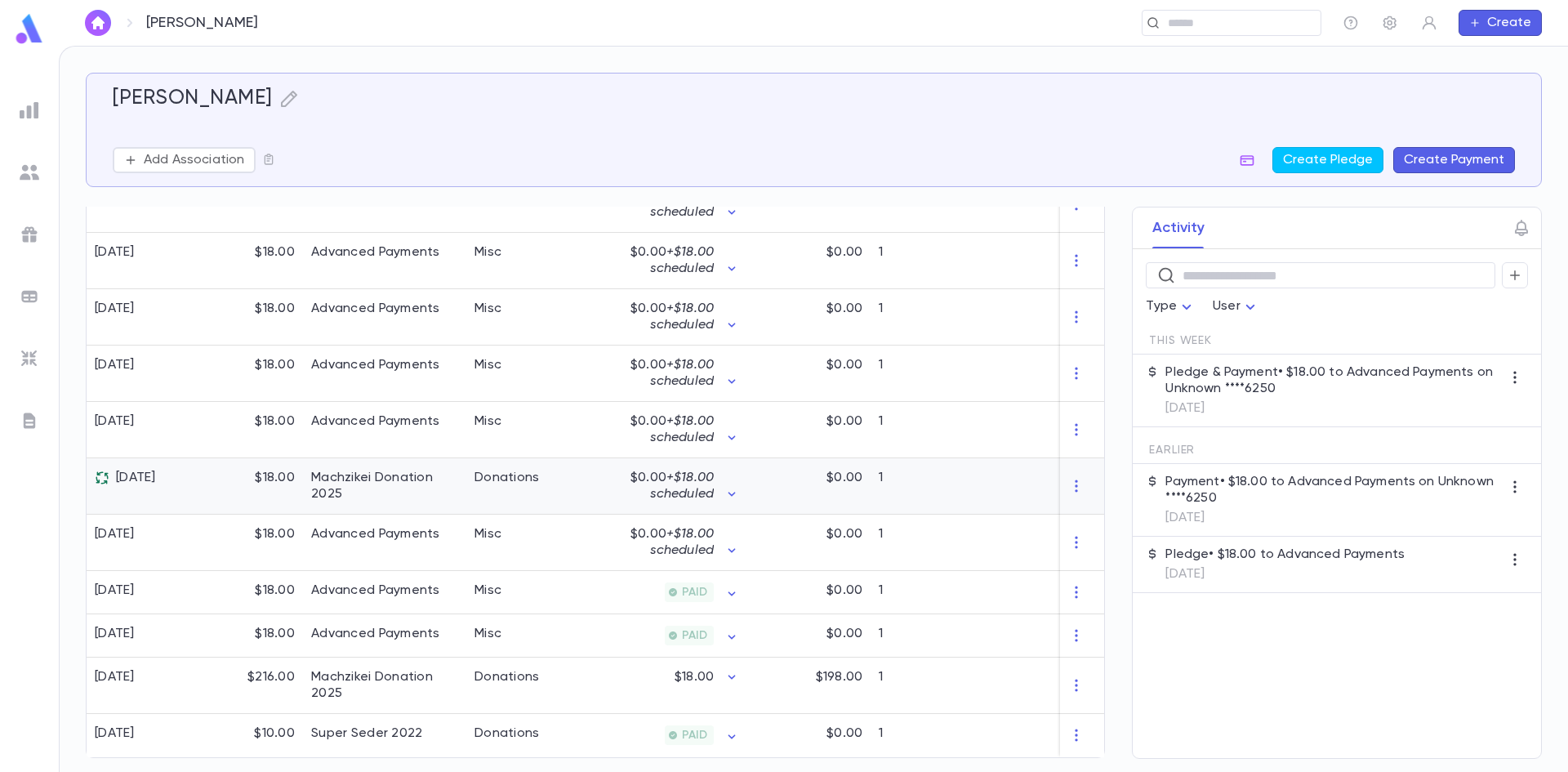
click at [304, 484] on div "Machzikei Donation 2025" at bounding box center [385, 487] width 163 height 56
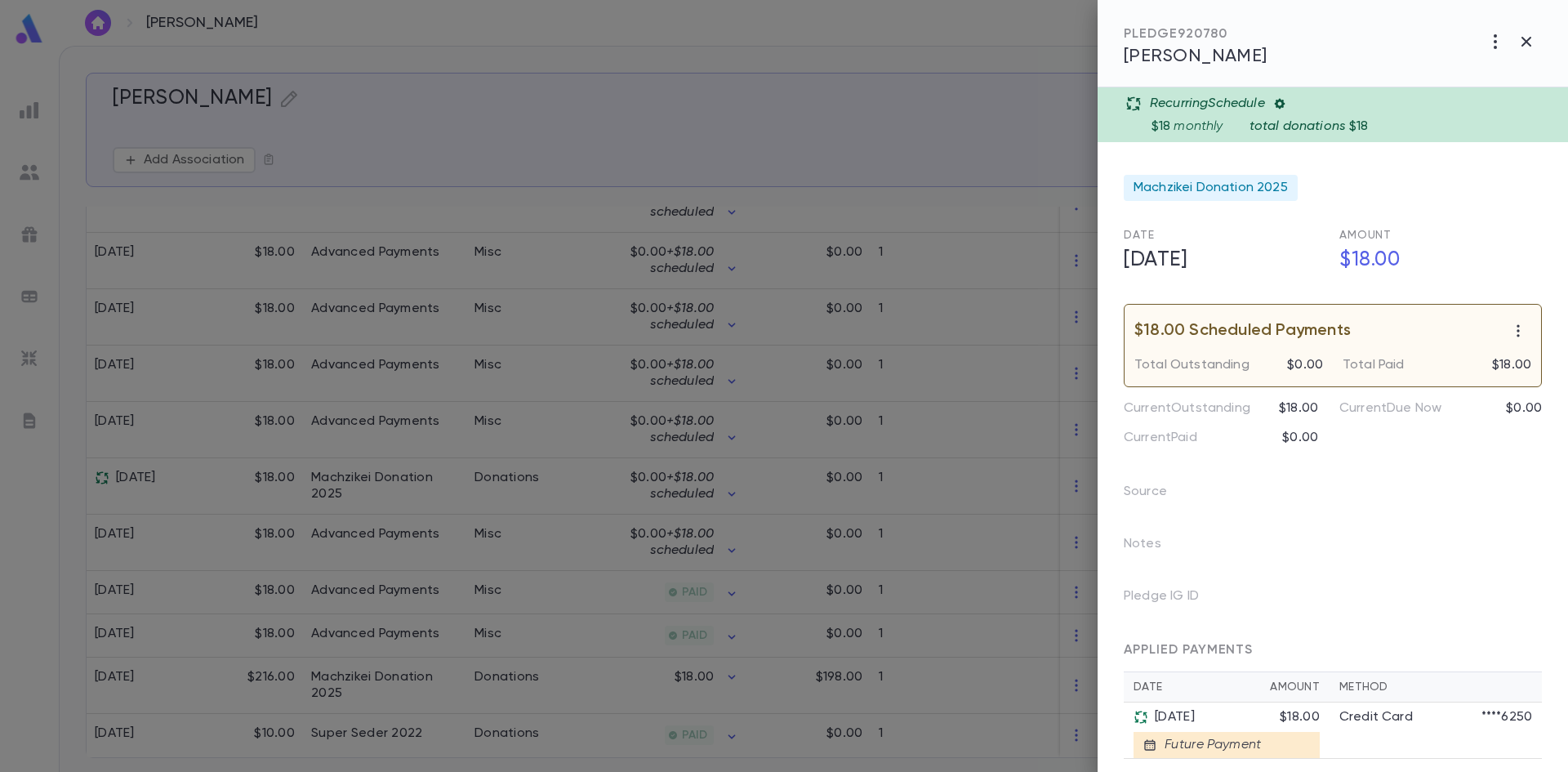
click at [321, 429] on div at bounding box center [784, 386] width 1568 height 772
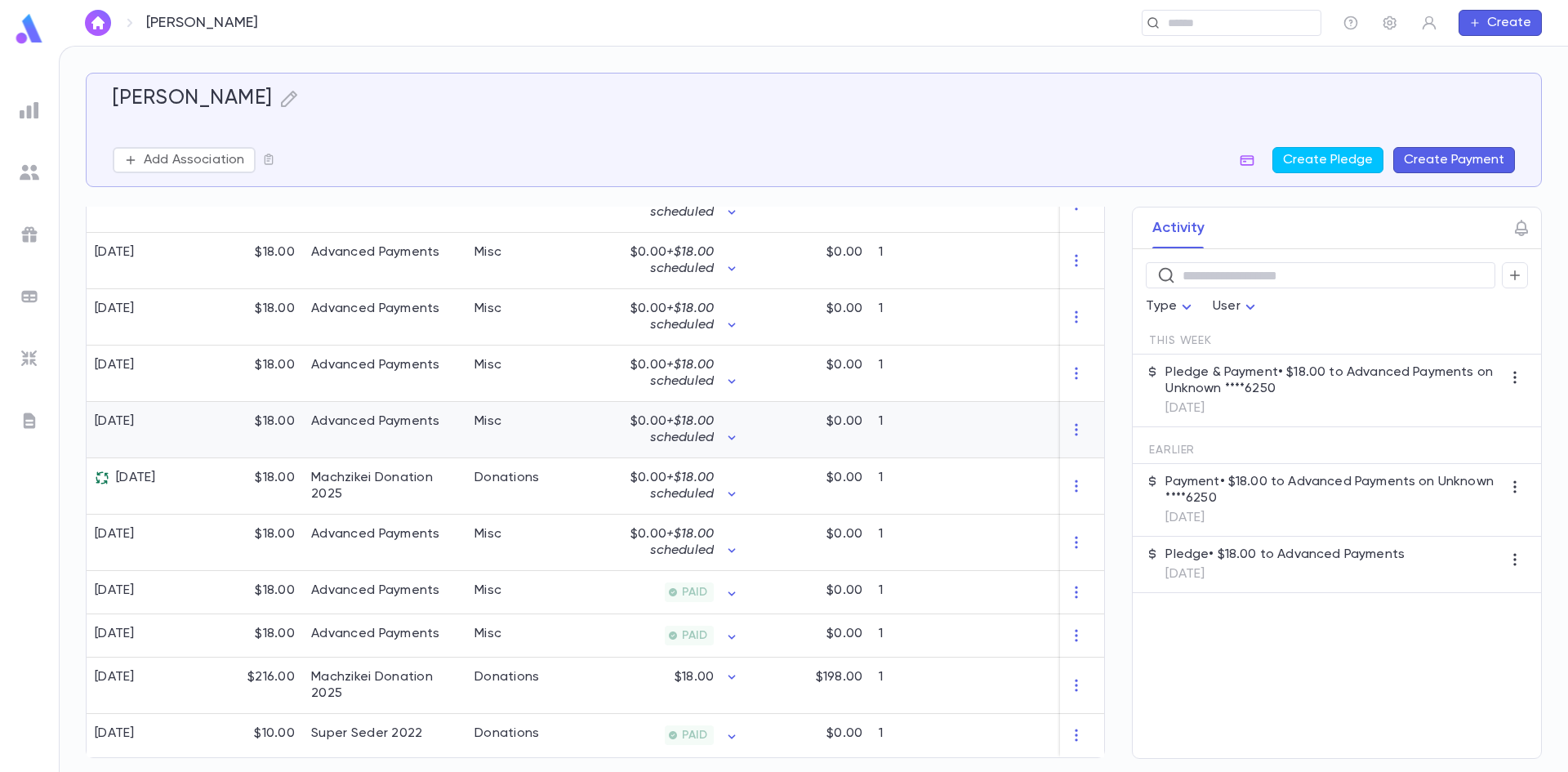
click at [339, 429] on div "Advanced Payments" at bounding box center [385, 431] width 163 height 56
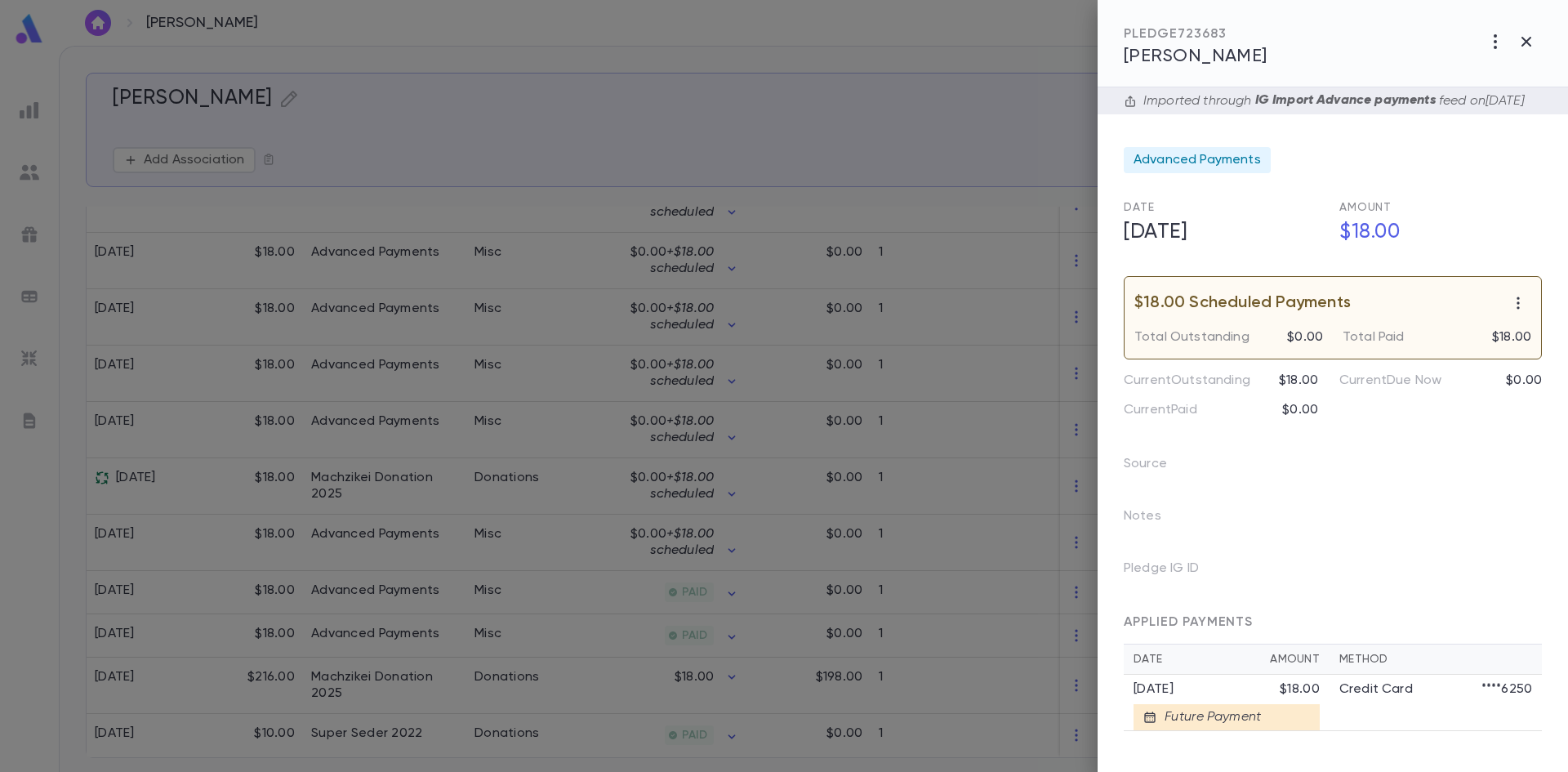
click at [337, 376] on div at bounding box center [784, 386] width 1568 height 772
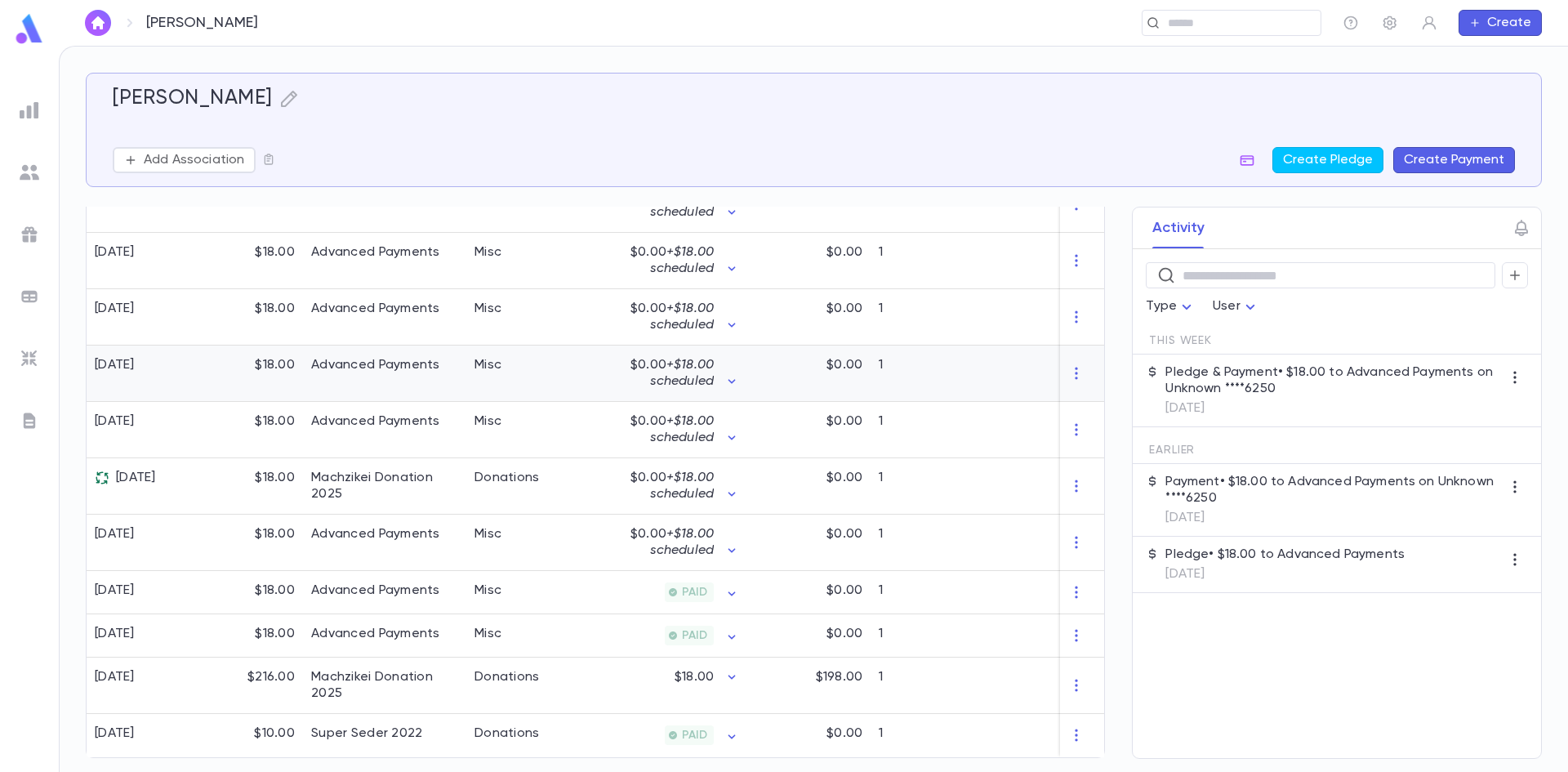
click at [349, 369] on div "Advanced Payments" at bounding box center [385, 374] width 163 height 56
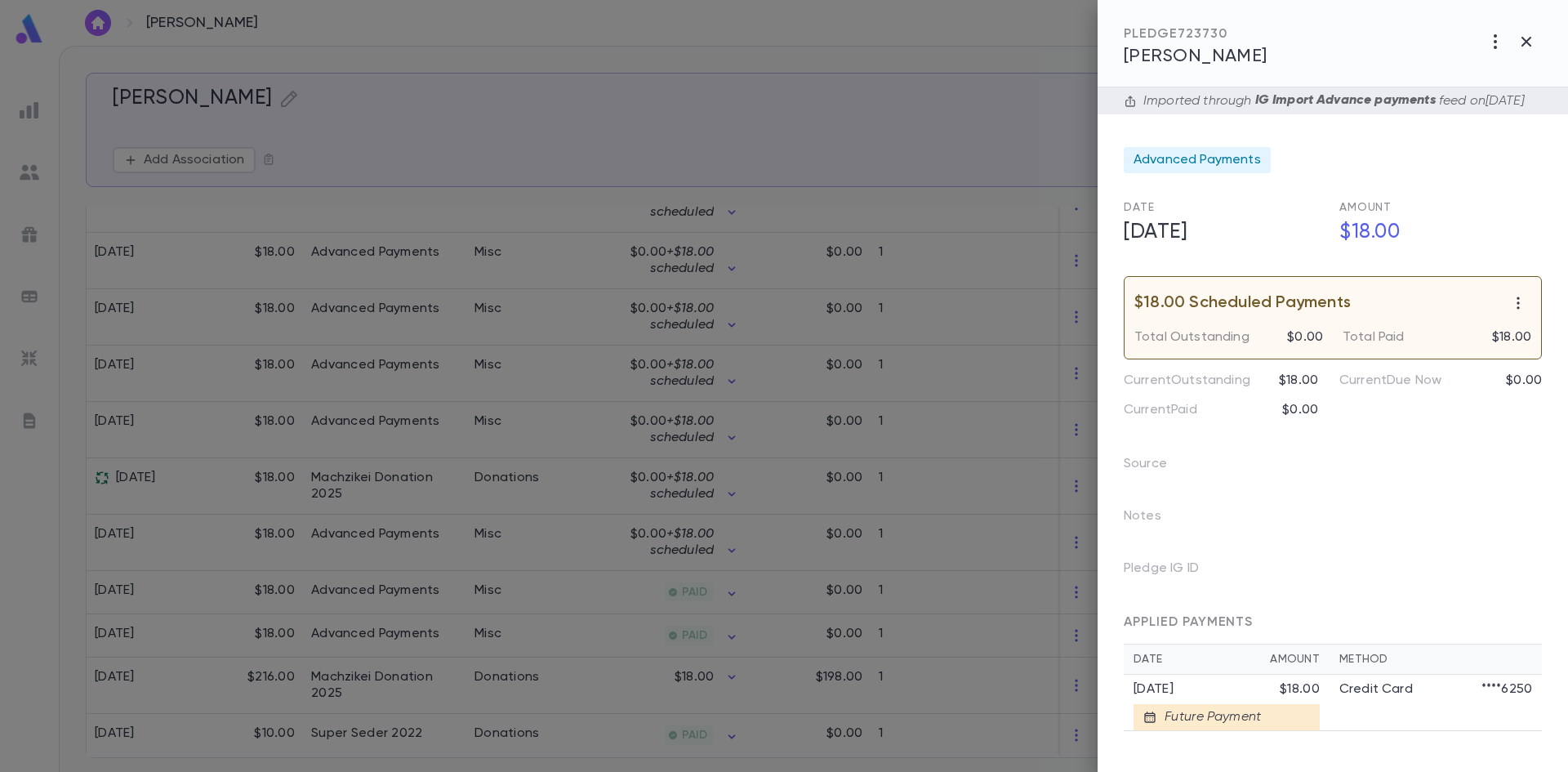
click at [340, 426] on div at bounding box center [784, 386] width 1568 height 772
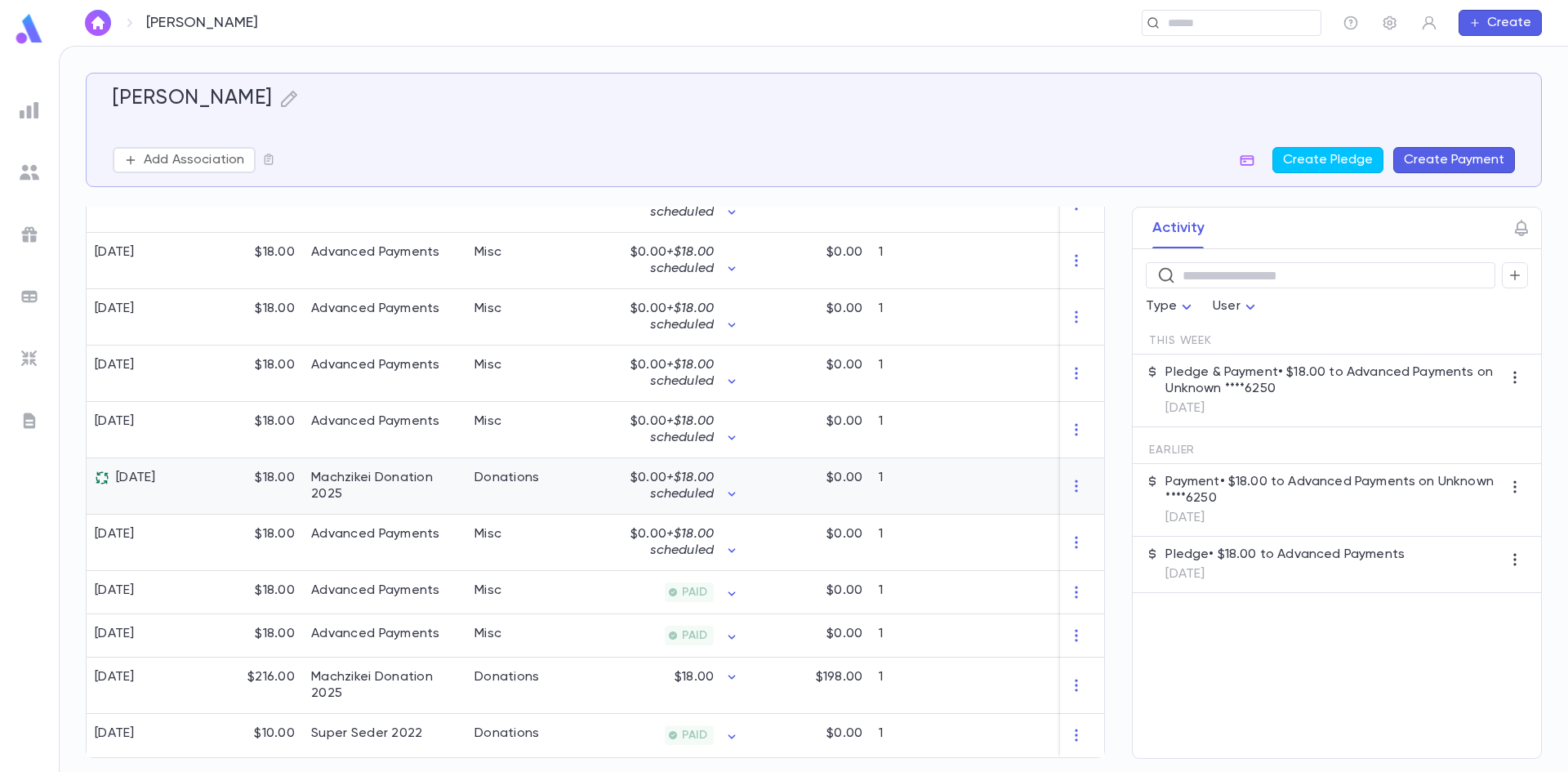
click at [381, 487] on div "Machzikei Donation 2025" at bounding box center [385, 486] width 147 height 33
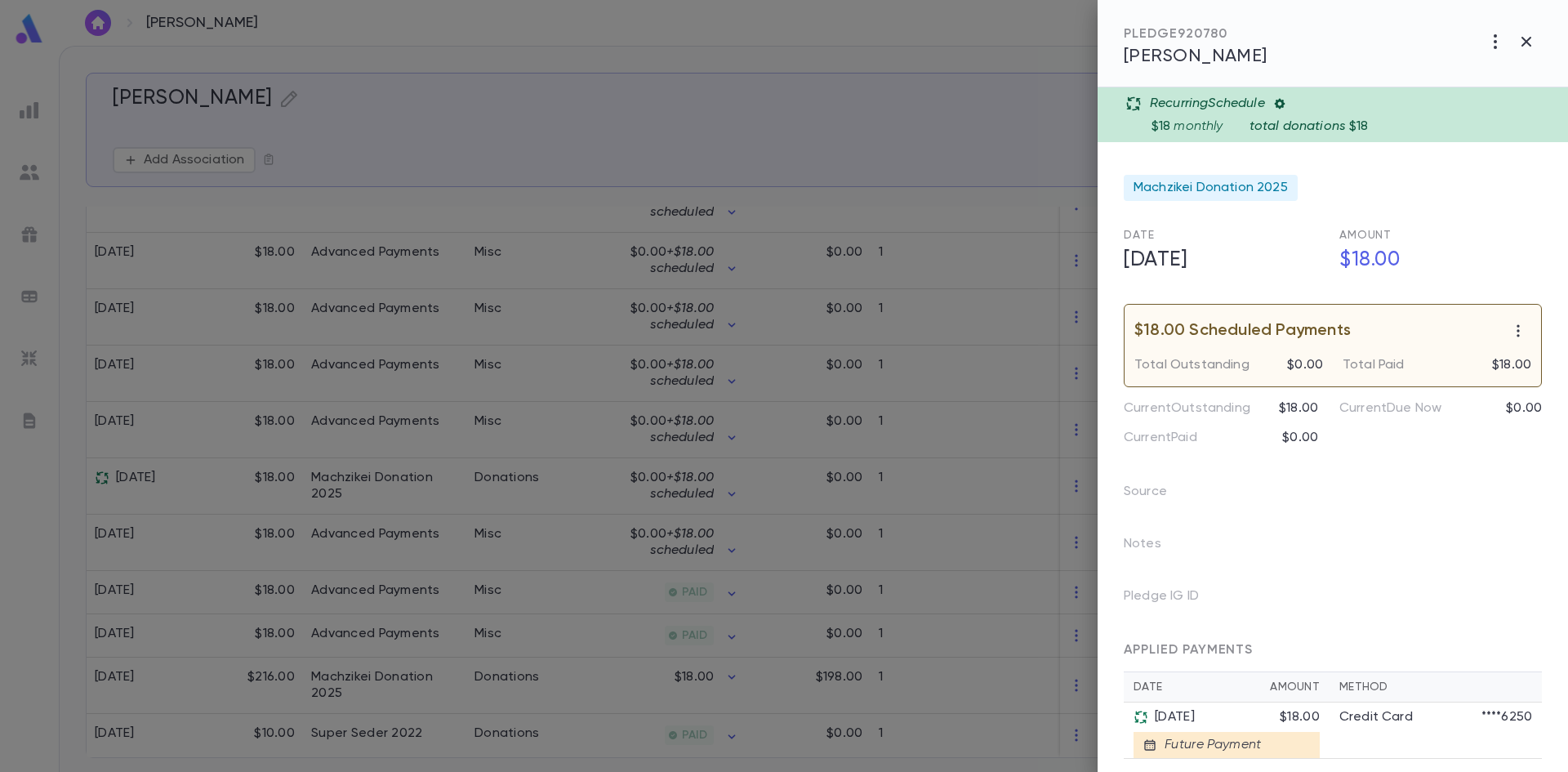
click at [1284, 106] on icon at bounding box center [1280, 104] width 11 height 11
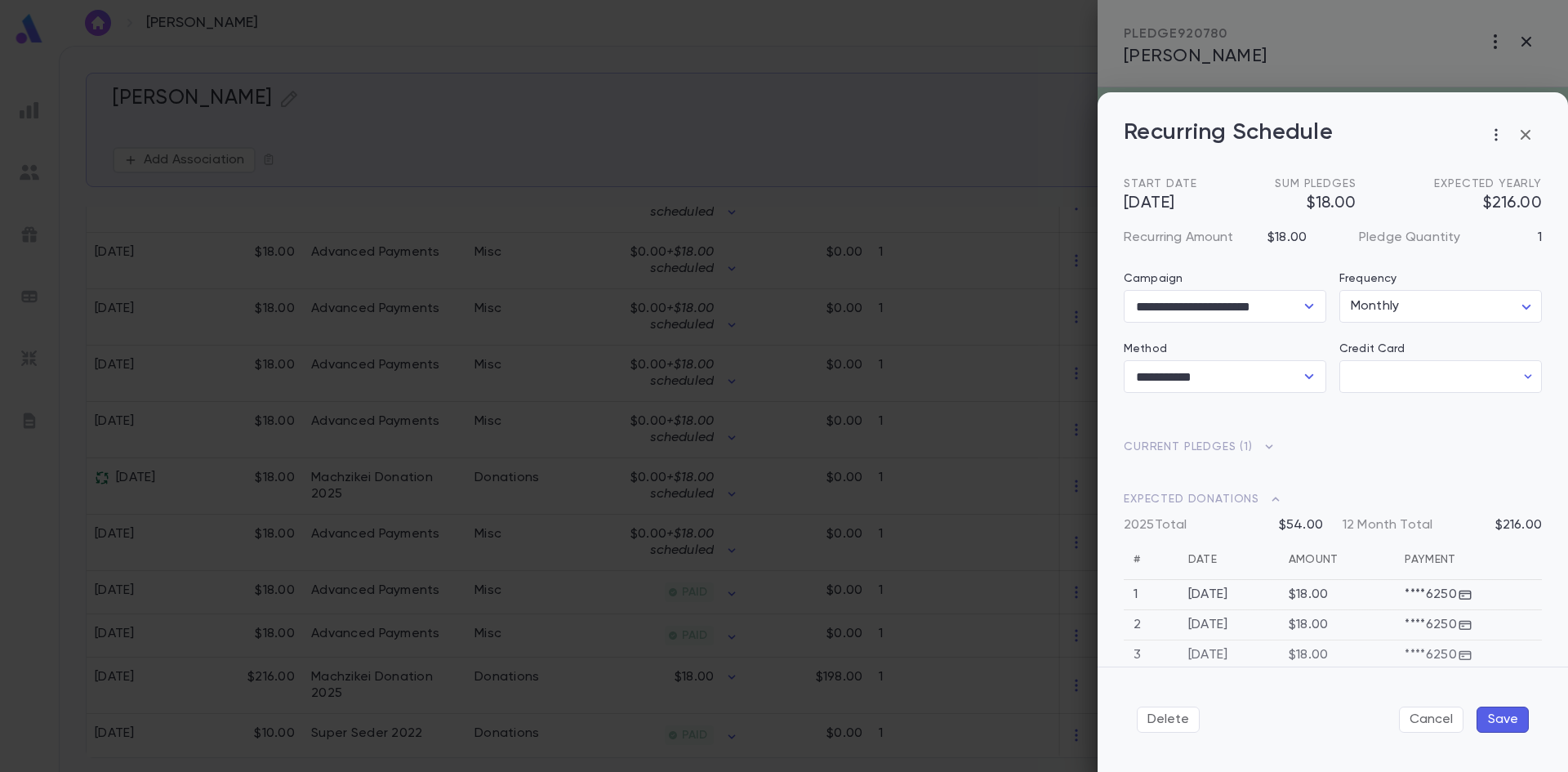
type input "********"
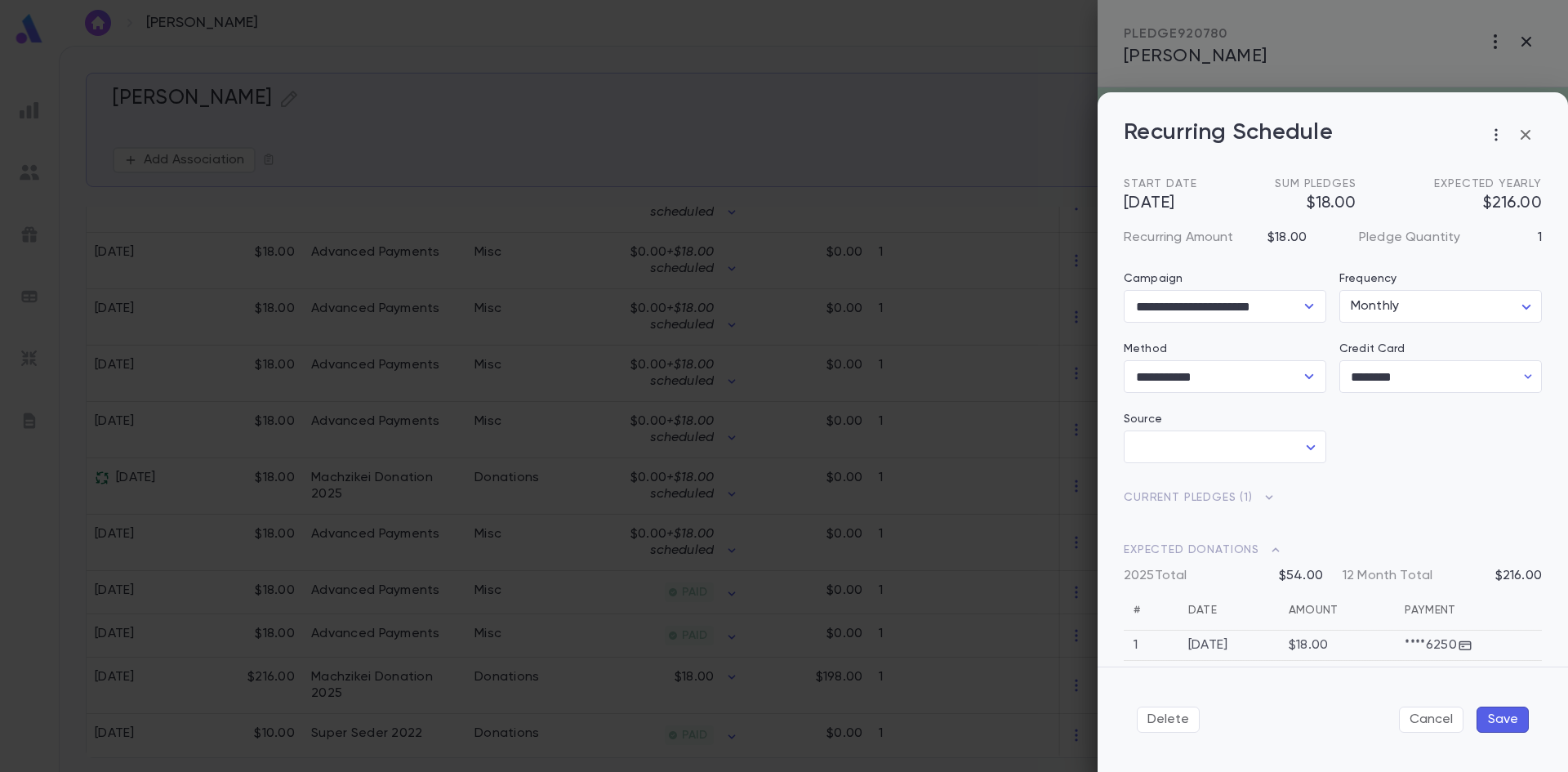
click at [1527, 134] on icon "button" at bounding box center [1526, 134] width 10 height 10
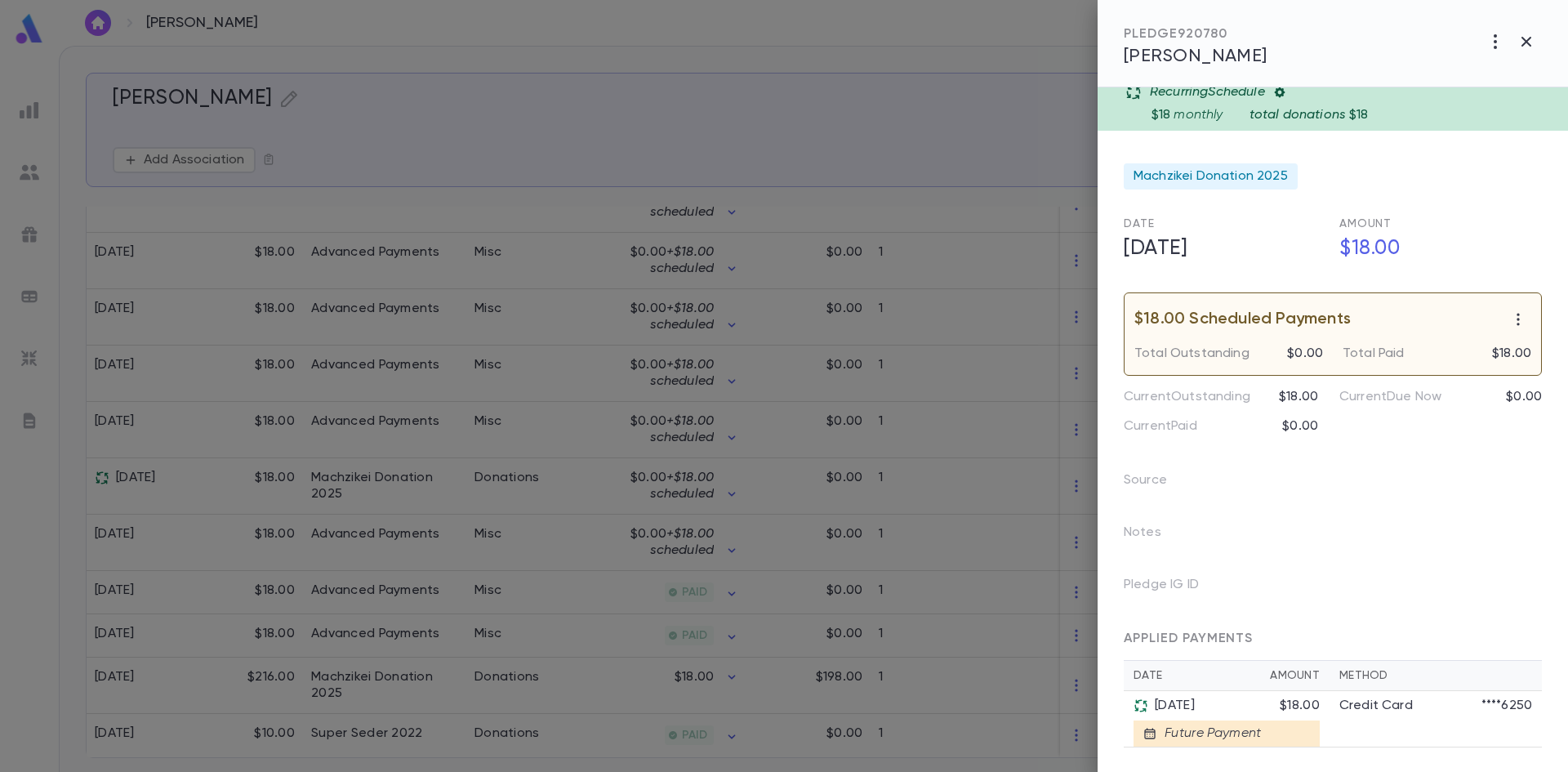
scroll to position [14, 0]
click at [1496, 41] on icon "button" at bounding box center [1496, 41] width 4 height 15
click at [1397, 158] on ul "Create Installment Schedule Link to Entity Change Account Delete" at bounding box center [1459, 116] width 204 height 115
click at [1521, 39] on div at bounding box center [784, 386] width 1568 height 772
click at [1529, 43] on icon "button" at bounding box center [1526, 41] width 10 height 10
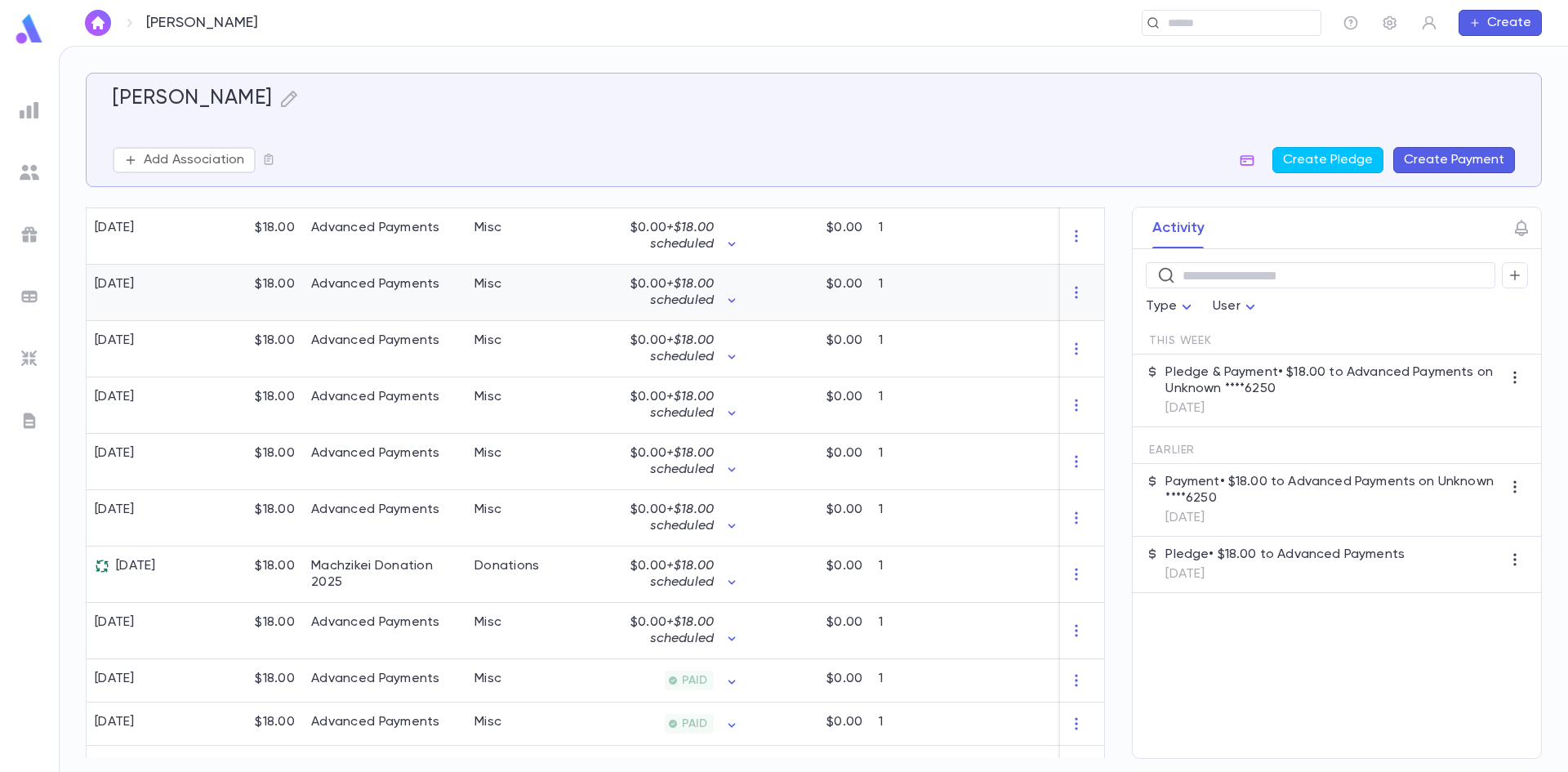
scroll to position [344, 0]
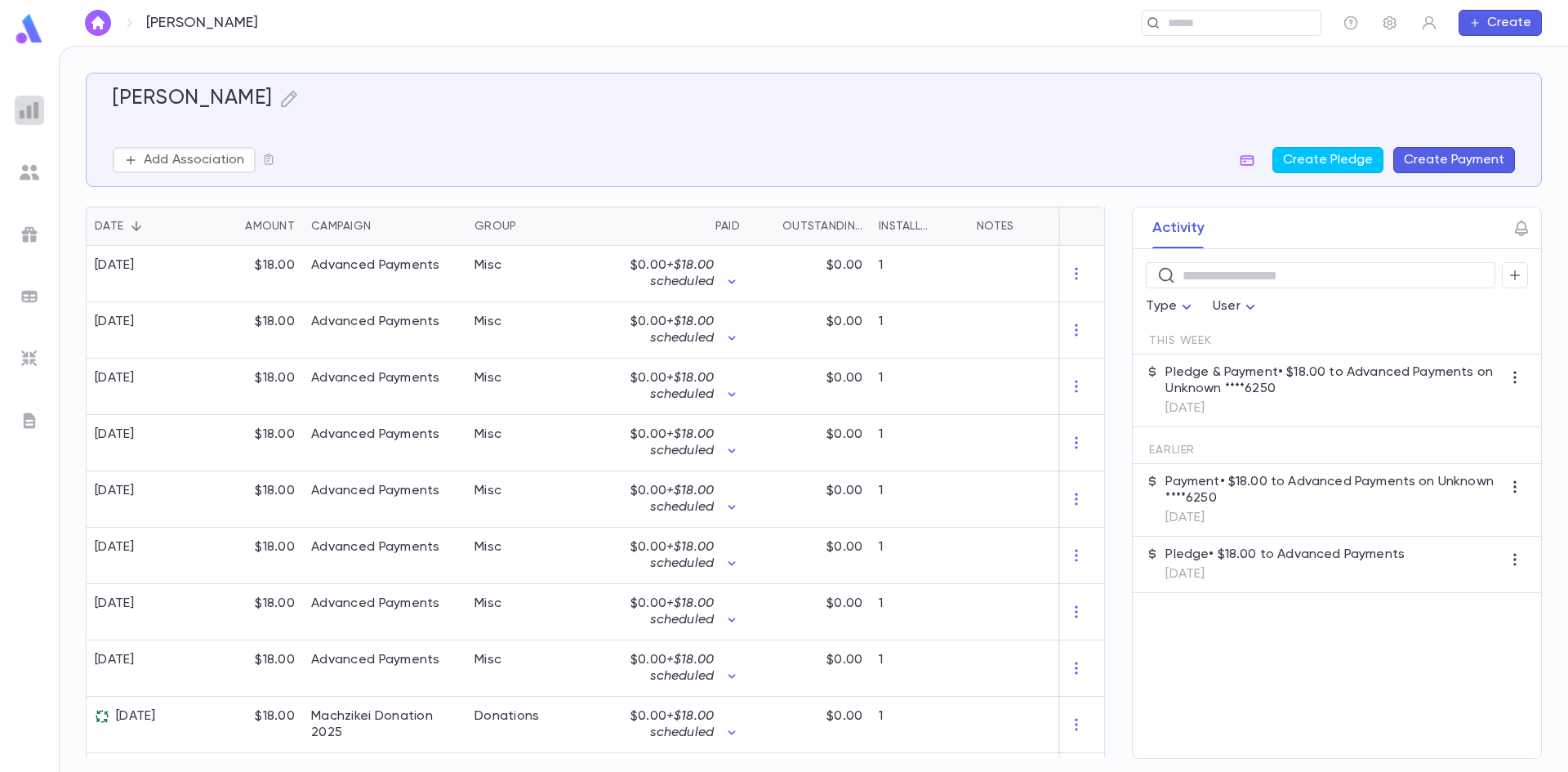
click at [26, 123] on div at bounding box center [29, 109] width 29 height 29
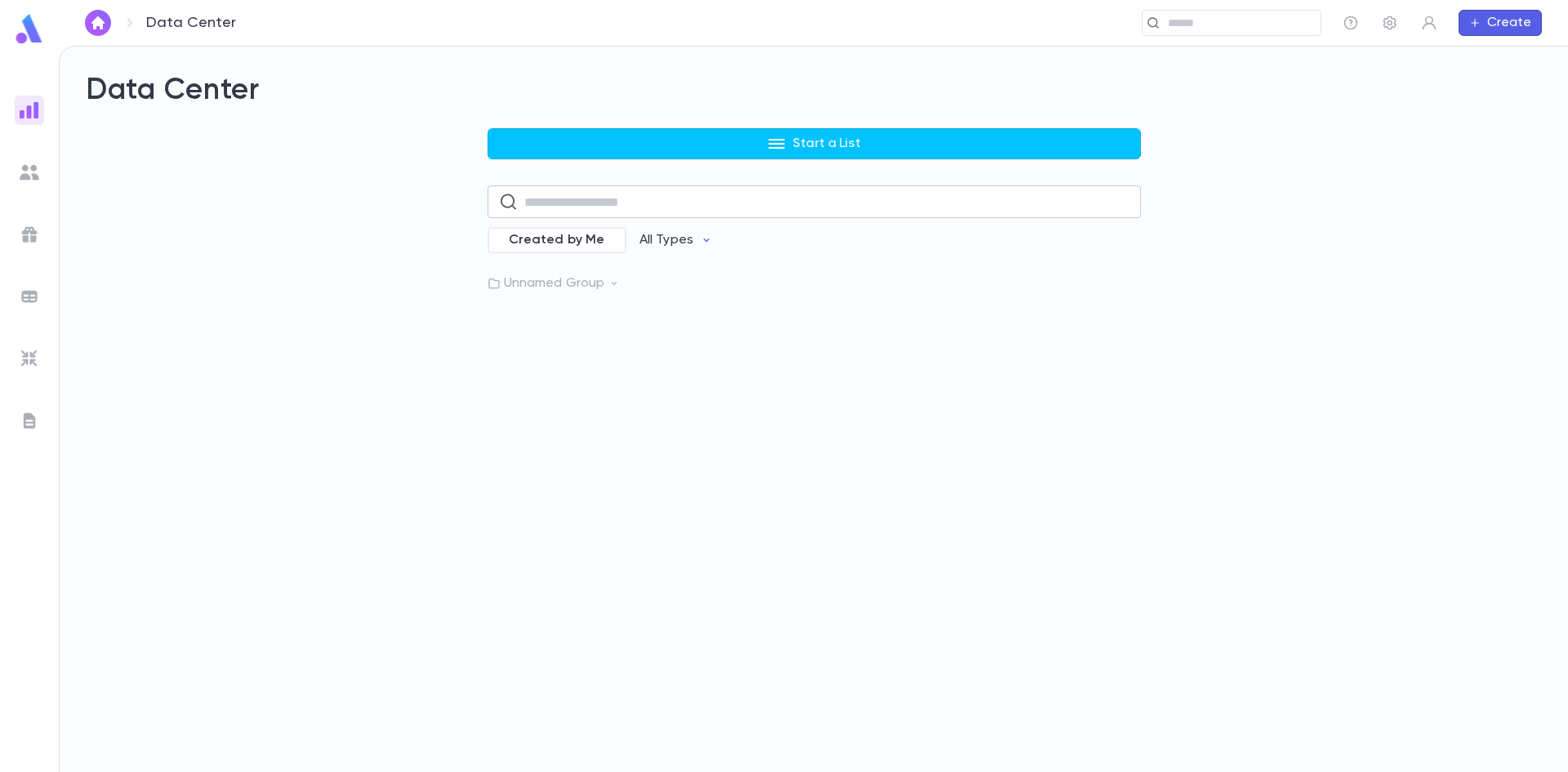
click at [563, 214] on input "text" at bounding box center [827, 202] width 605 height 32
click at [911, 303] on div "Data Center Start a List ​ Created by Me All Types Unnamed Group" at bounding box center [814, 409] width 1509 height 725
click at [33, 168] on img at bounding box center [29, 172] width 19 height 19
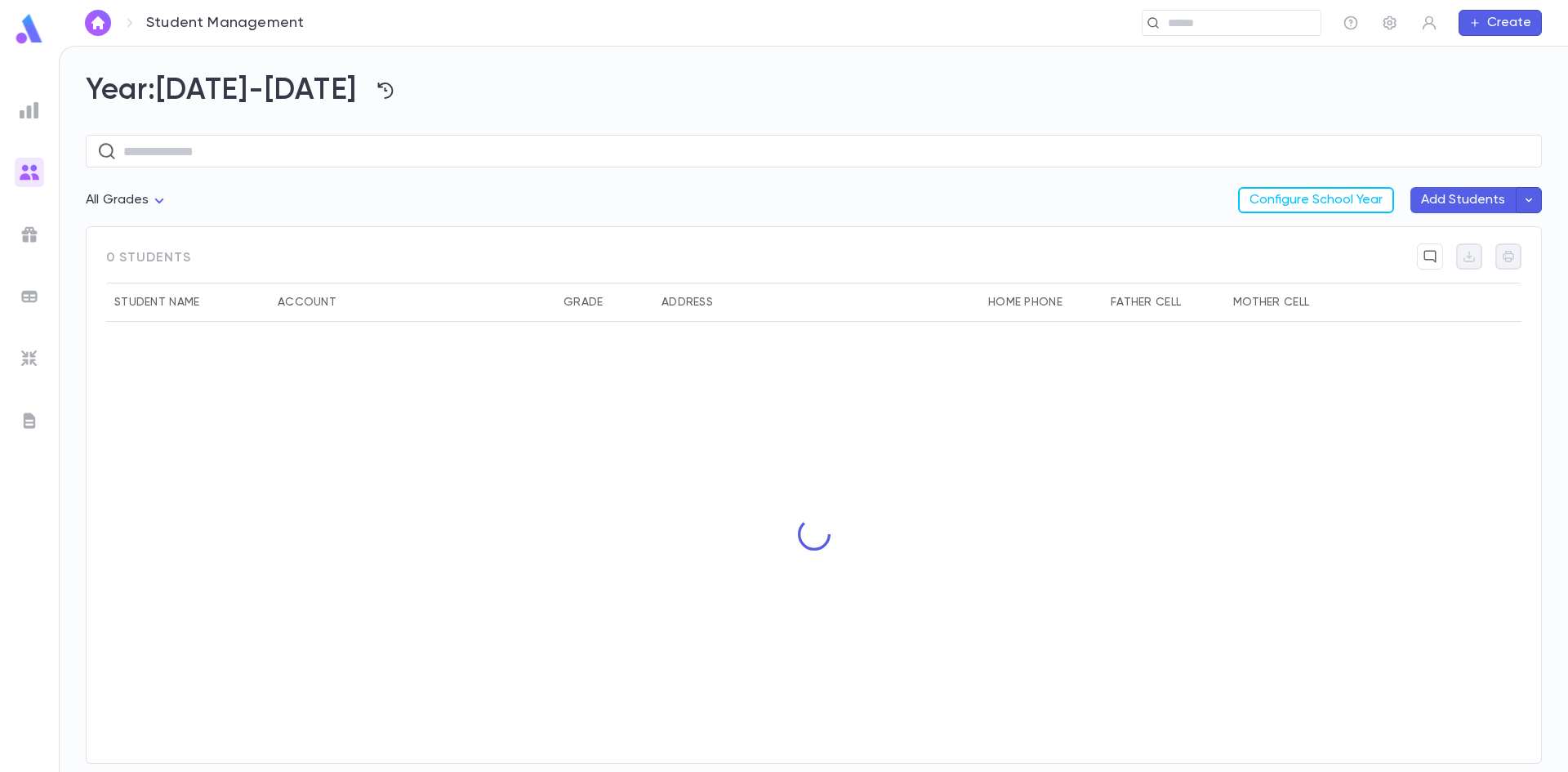
click at [27, 210] on ul at bounding box center [29, 431] width 59 height 683
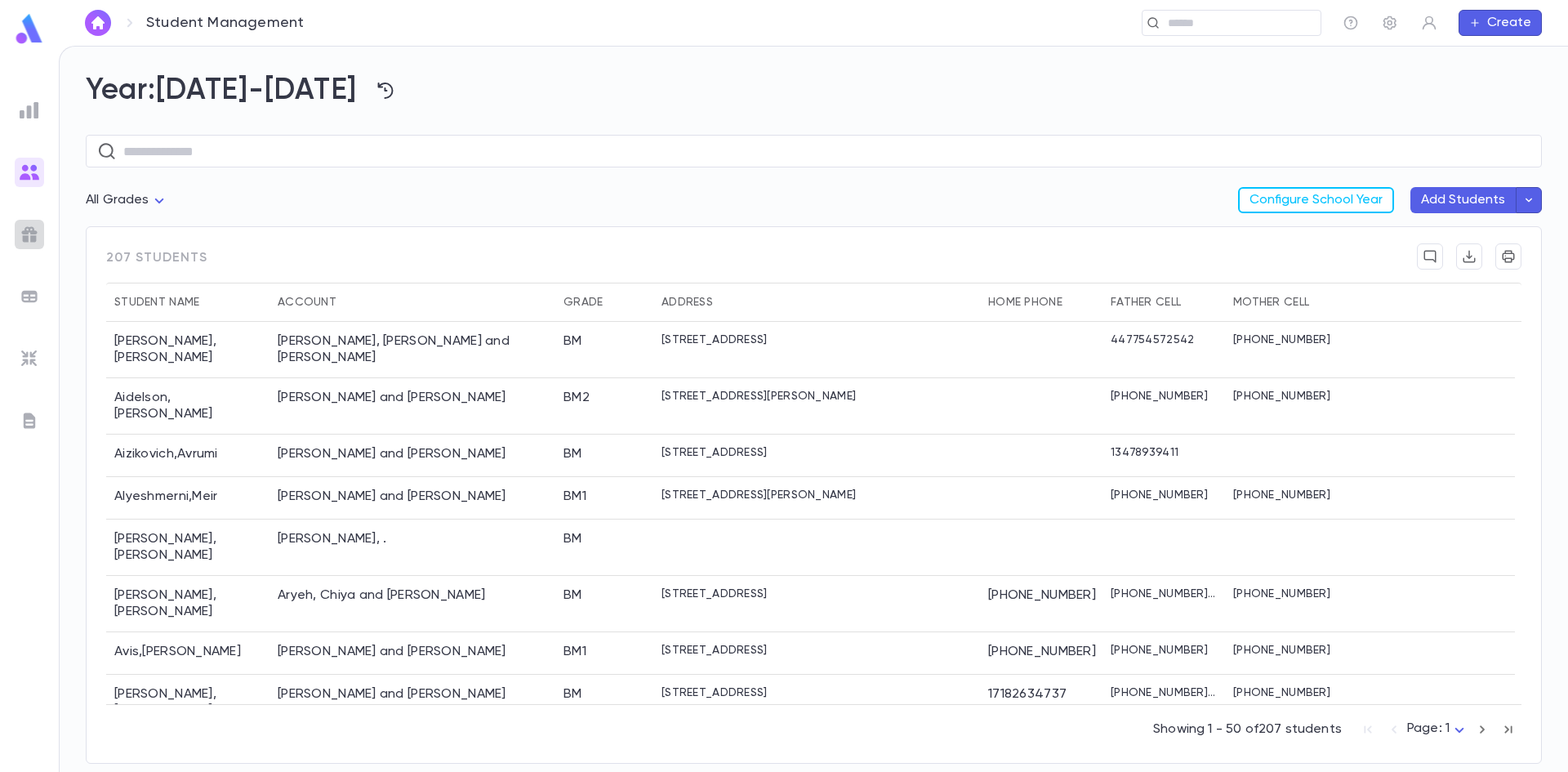
click at [27, 221] on div at bounding box center [29, 234] width 29 height 29
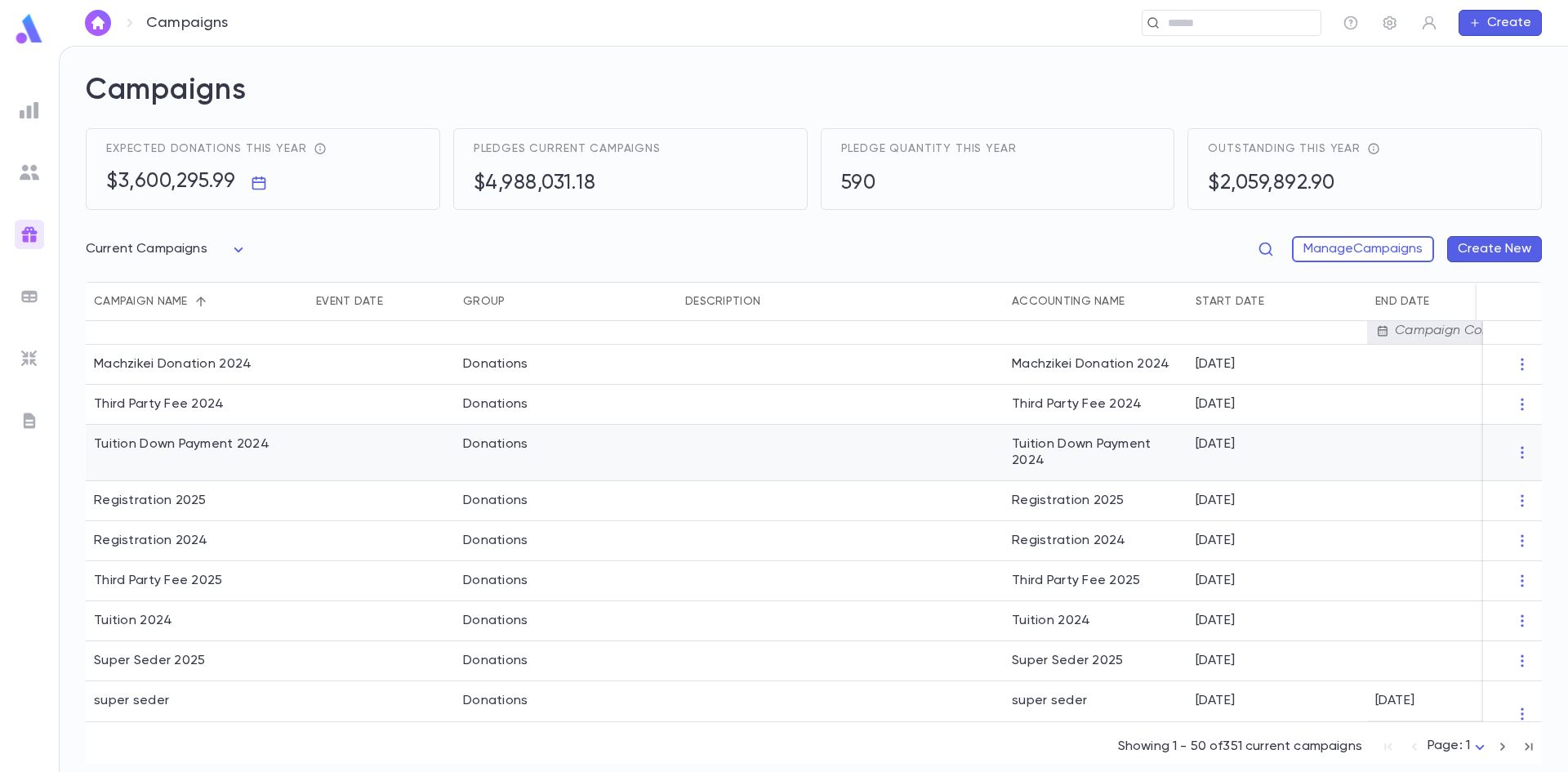
scroll to position [491, 0]
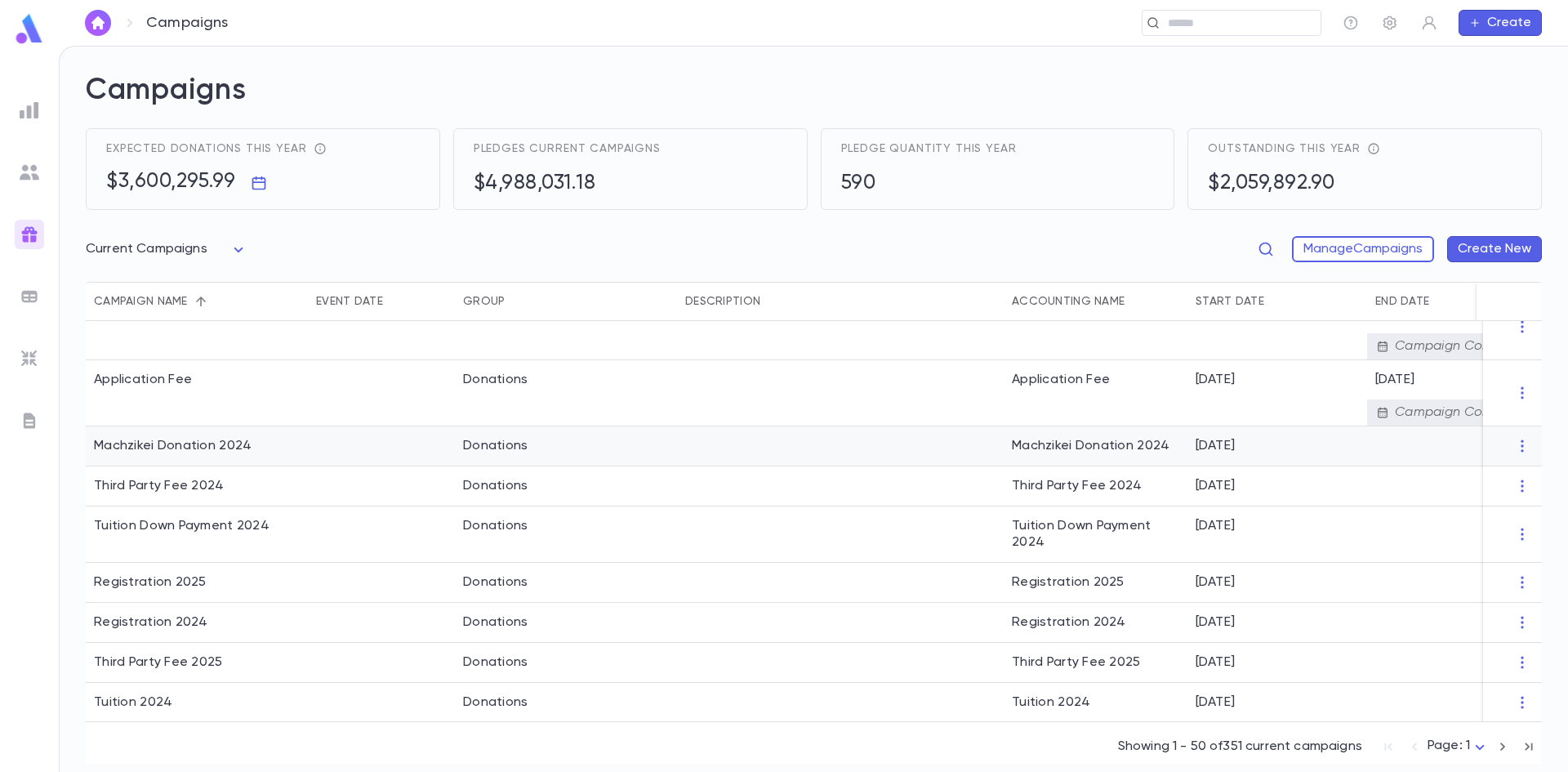
click at [220, 447] on div "Machzikei Donation 2024" at bounding box center [173, 446] width 158 height 17
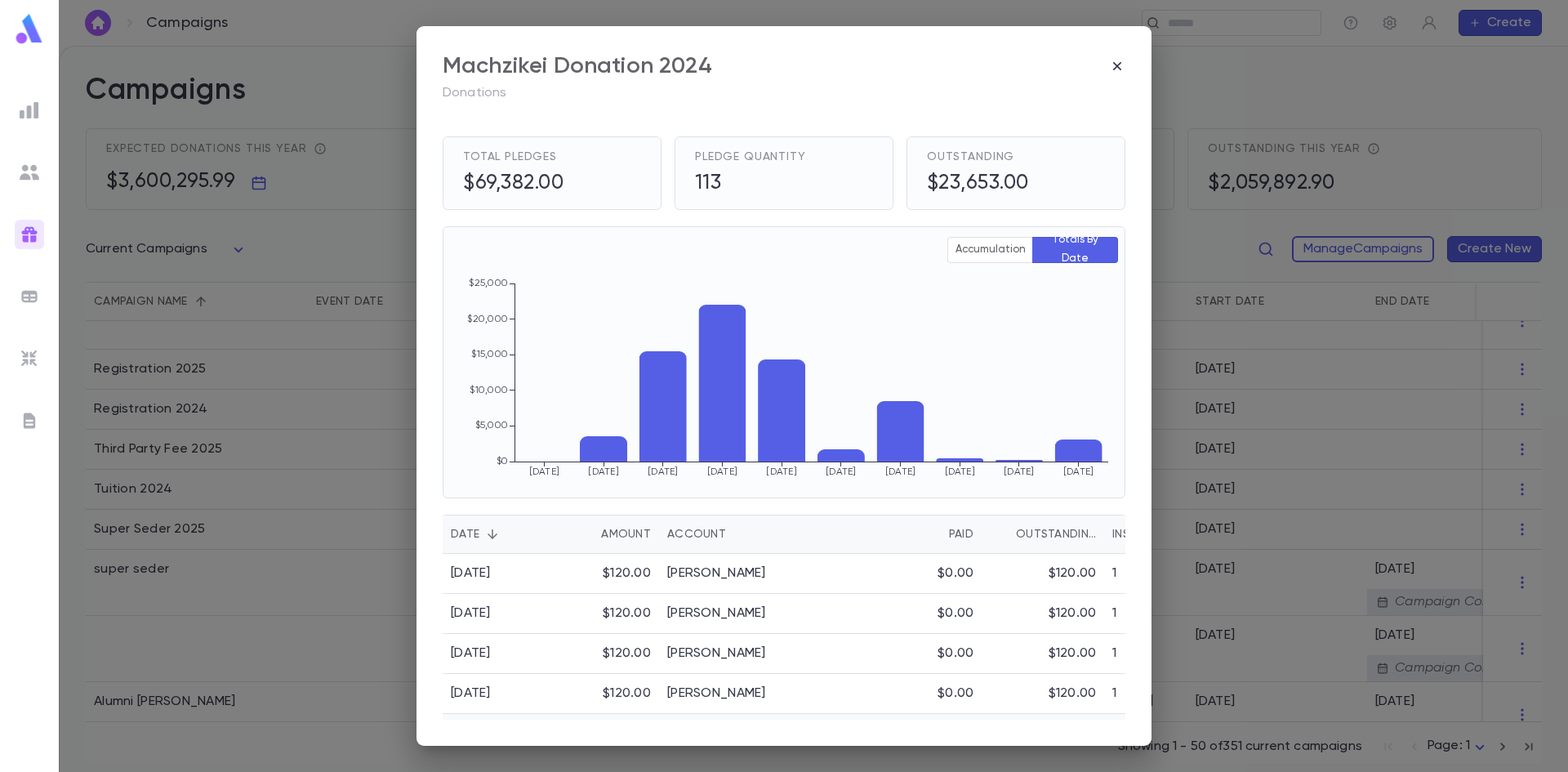
scroll to position [0, 0]
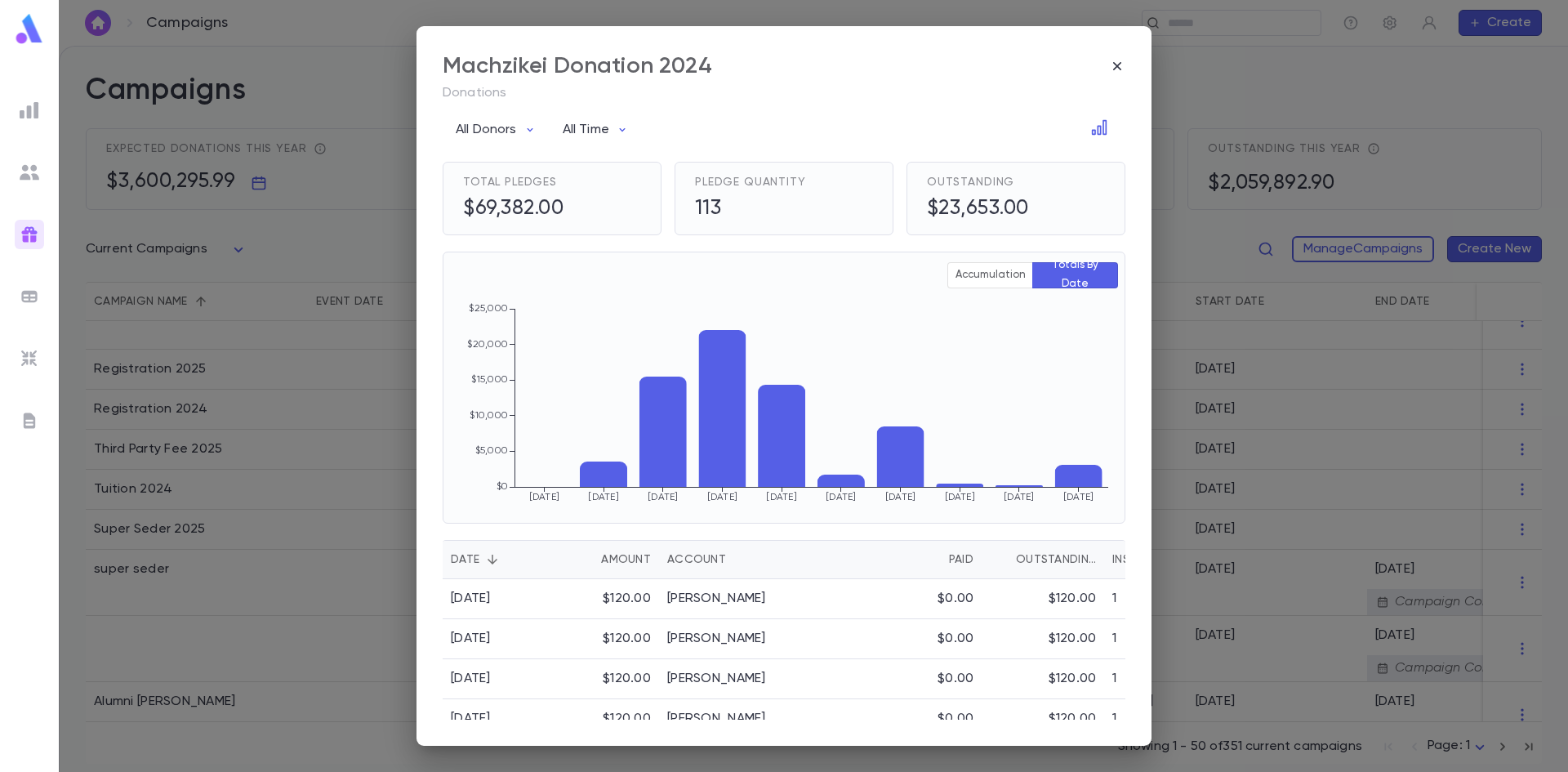
click at [712, 561] on div "Account" at bounding box center [697, 559] width 59 height 39
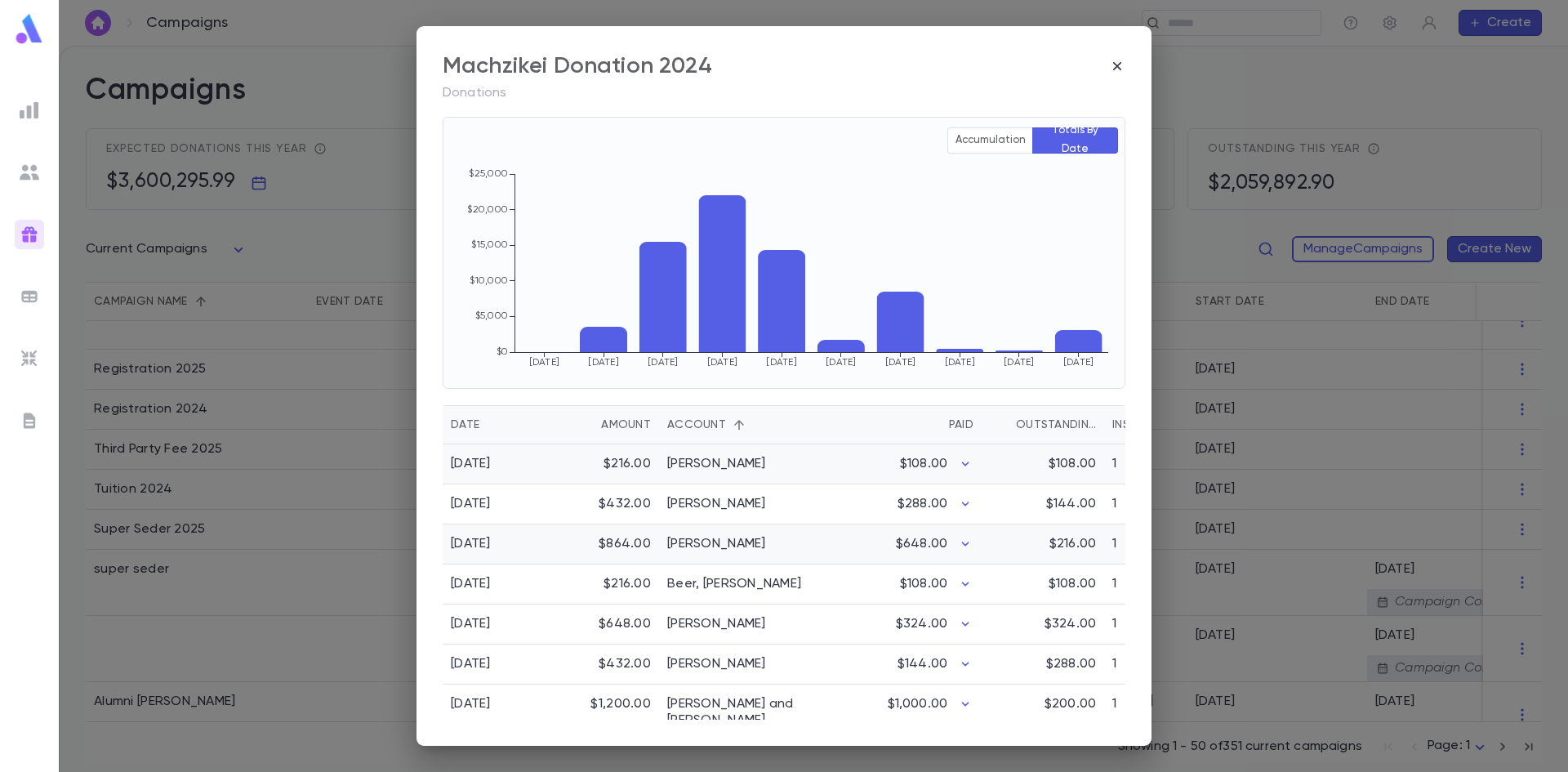
scroll to position [163, 0]
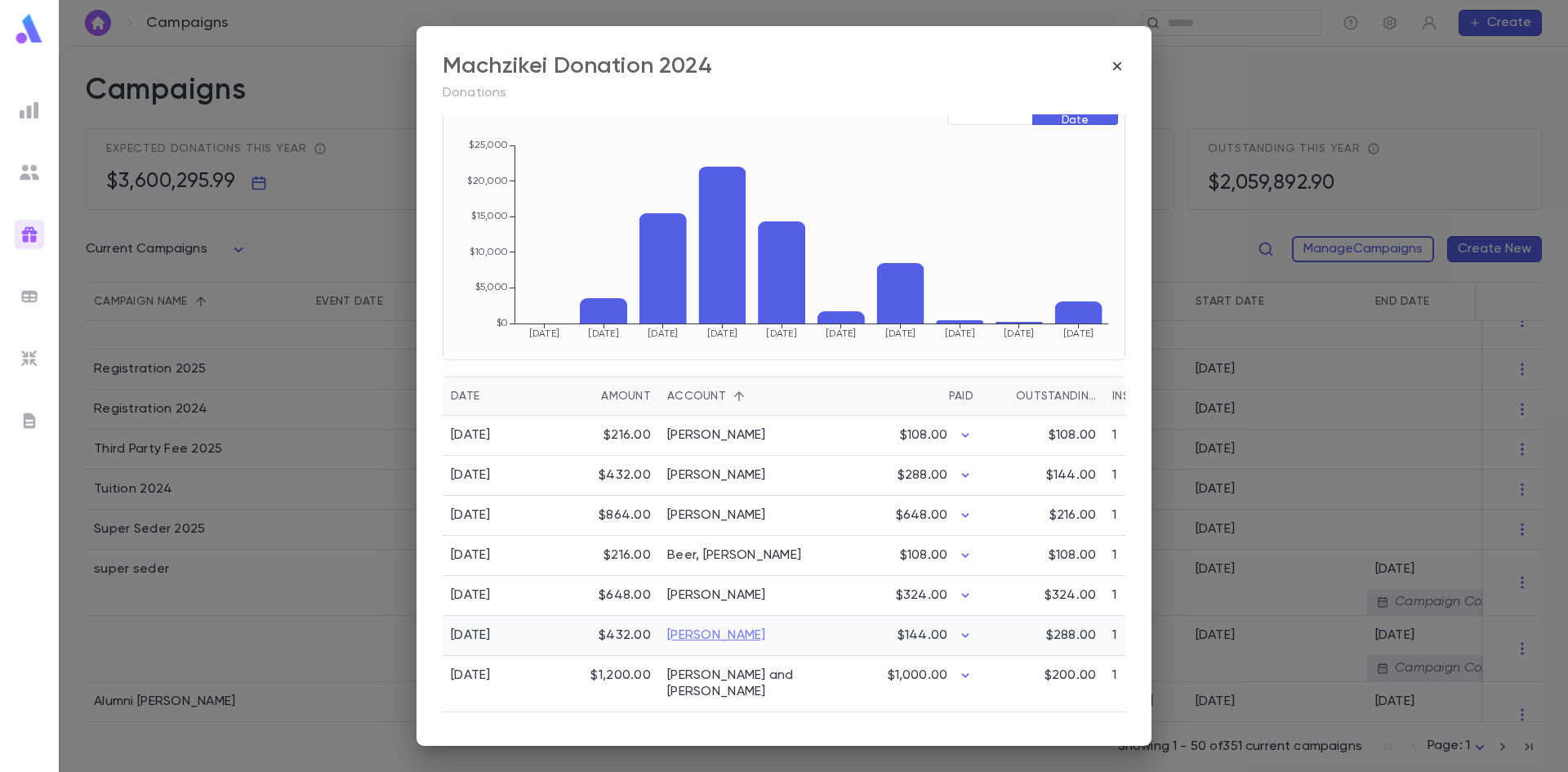
click at [713, 631] on link "Berman, Menachem" at bounding box center [717, 635] width 99 height 17
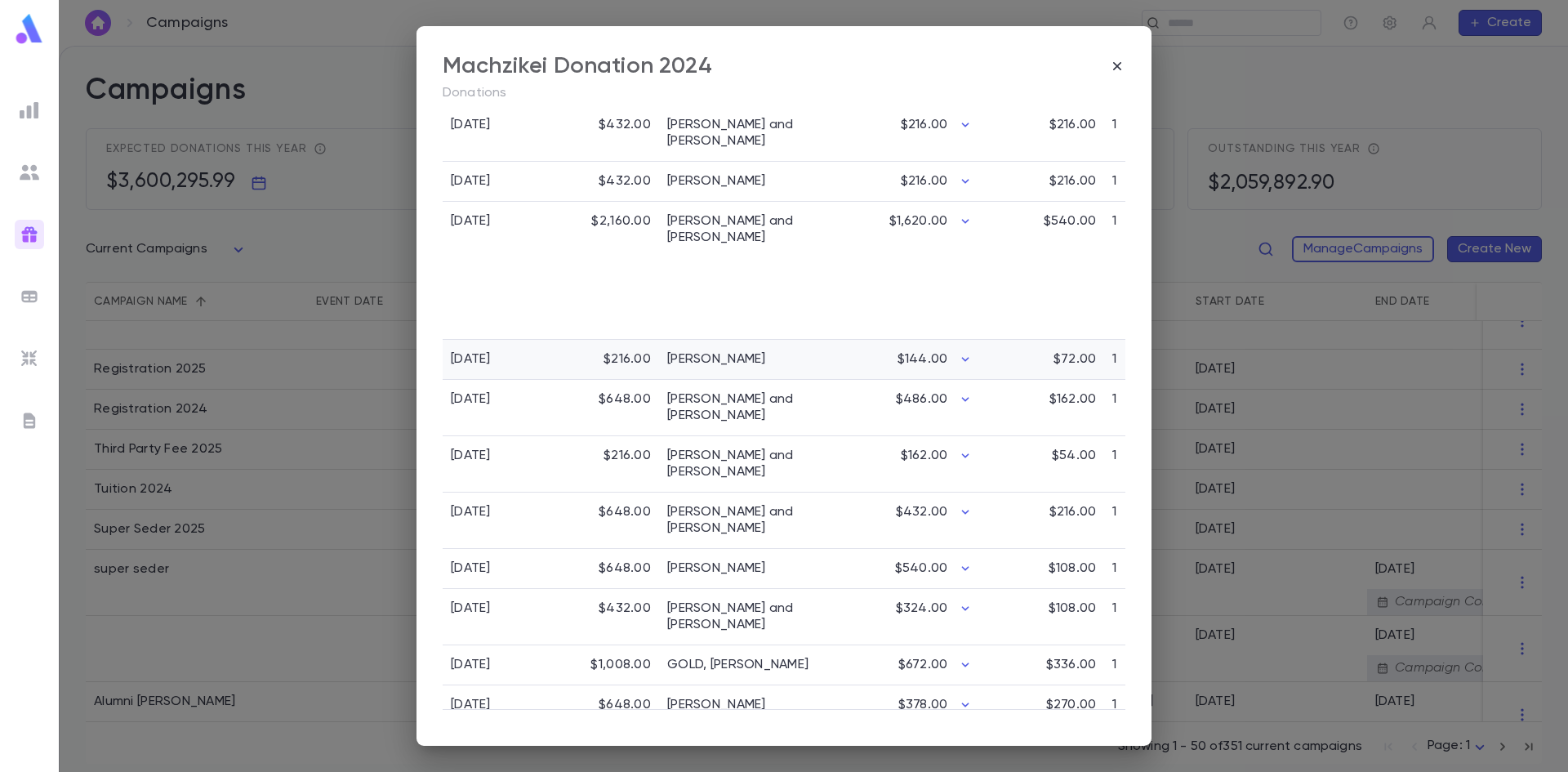
scroll to position [1171, 0]
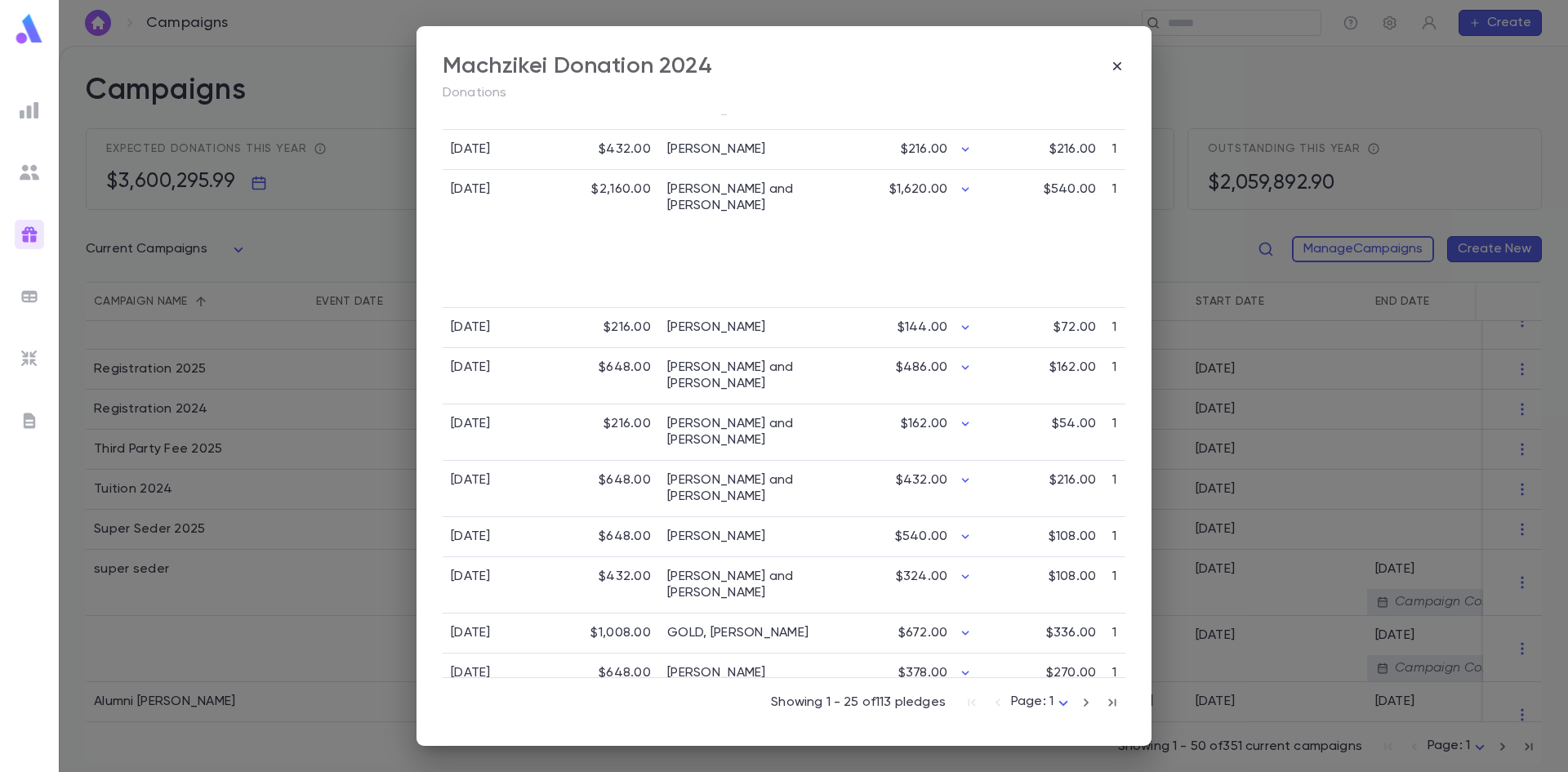
click at [1078, 702] on icon "button" at bounding box center [1086, 702] width 18 height 19
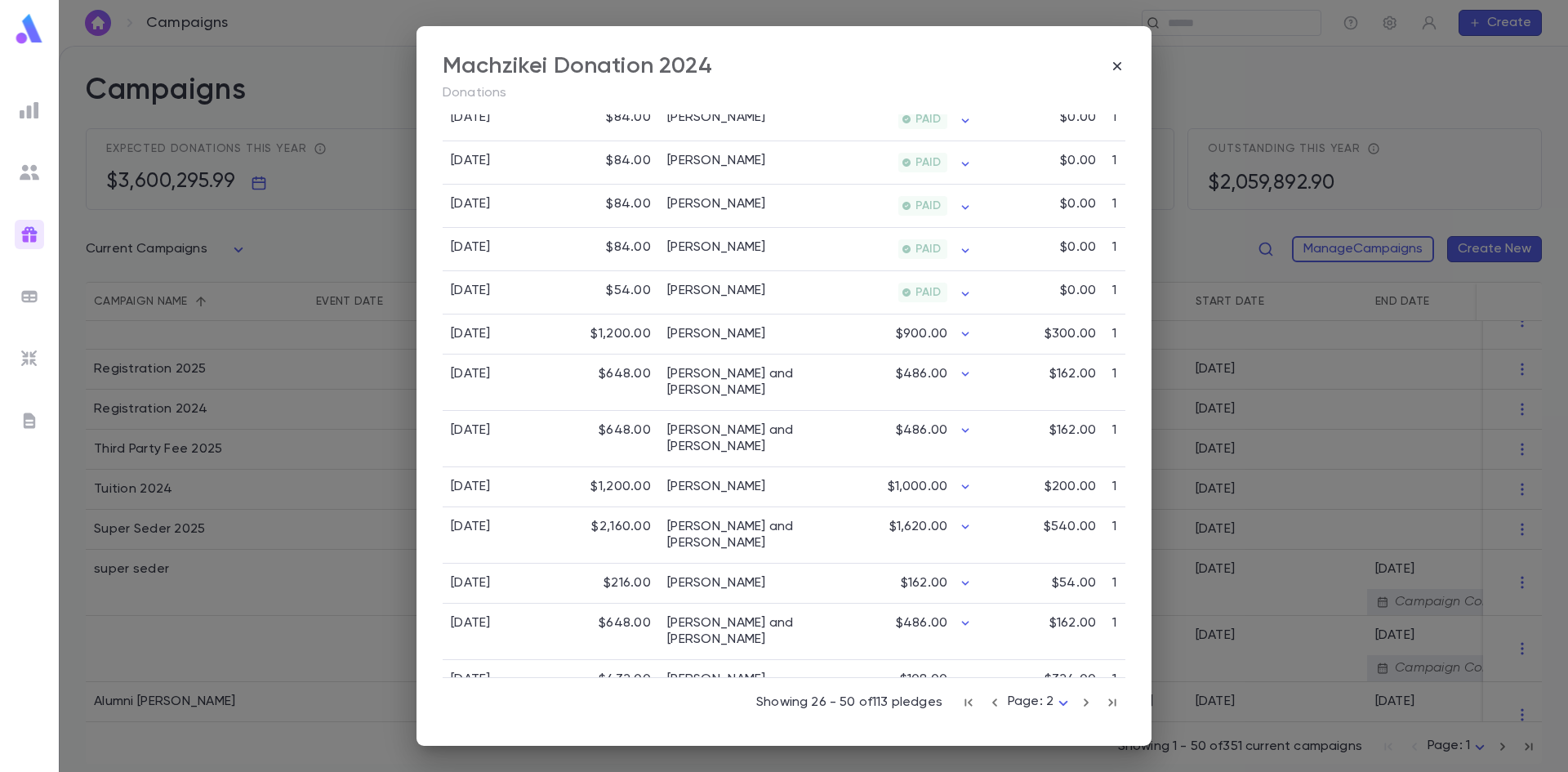
scroll to position [1092, 0]
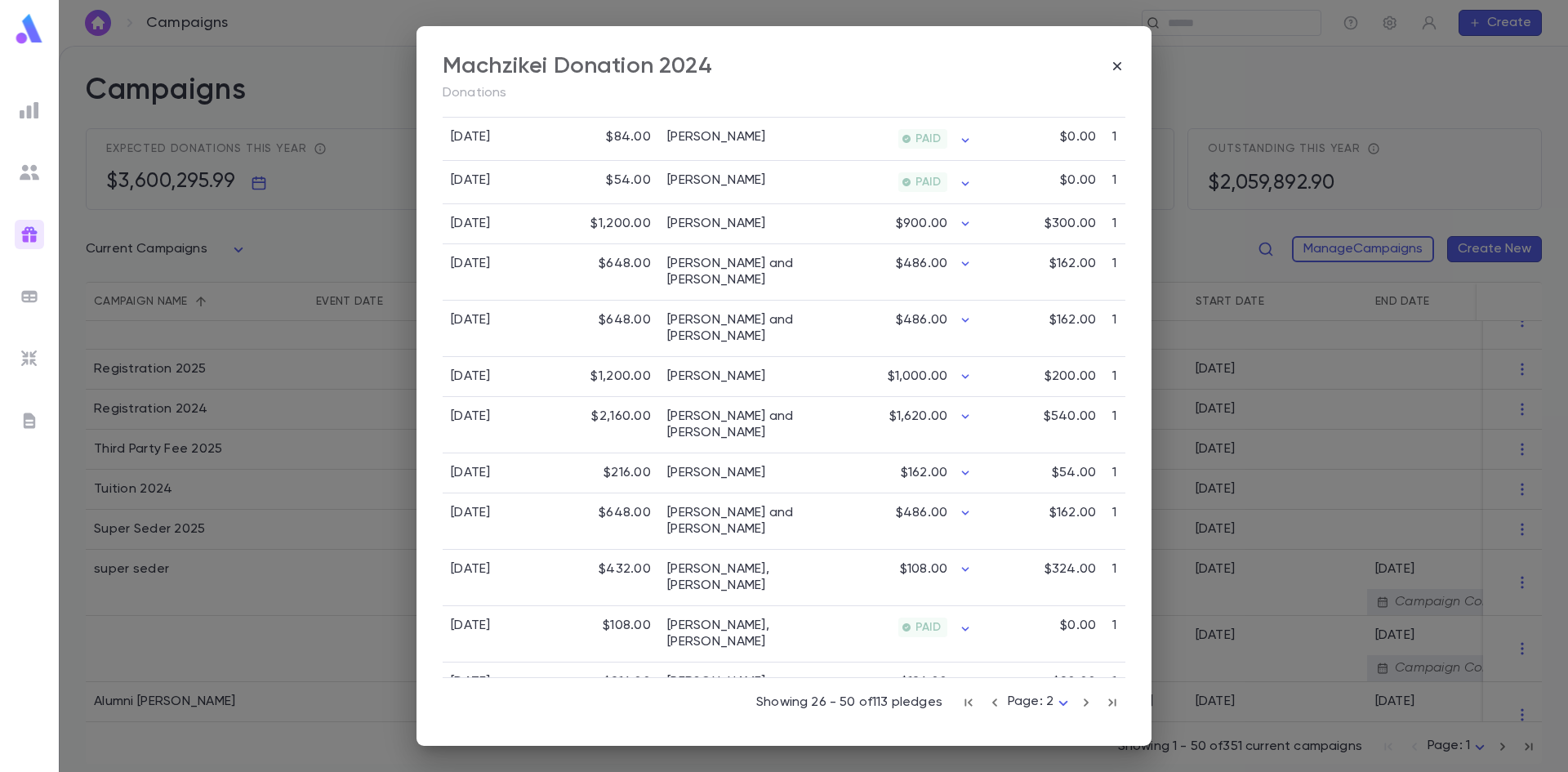
click at [1084, 702] on icon "button" at bounding box center [1086, 702] width 5 height 8
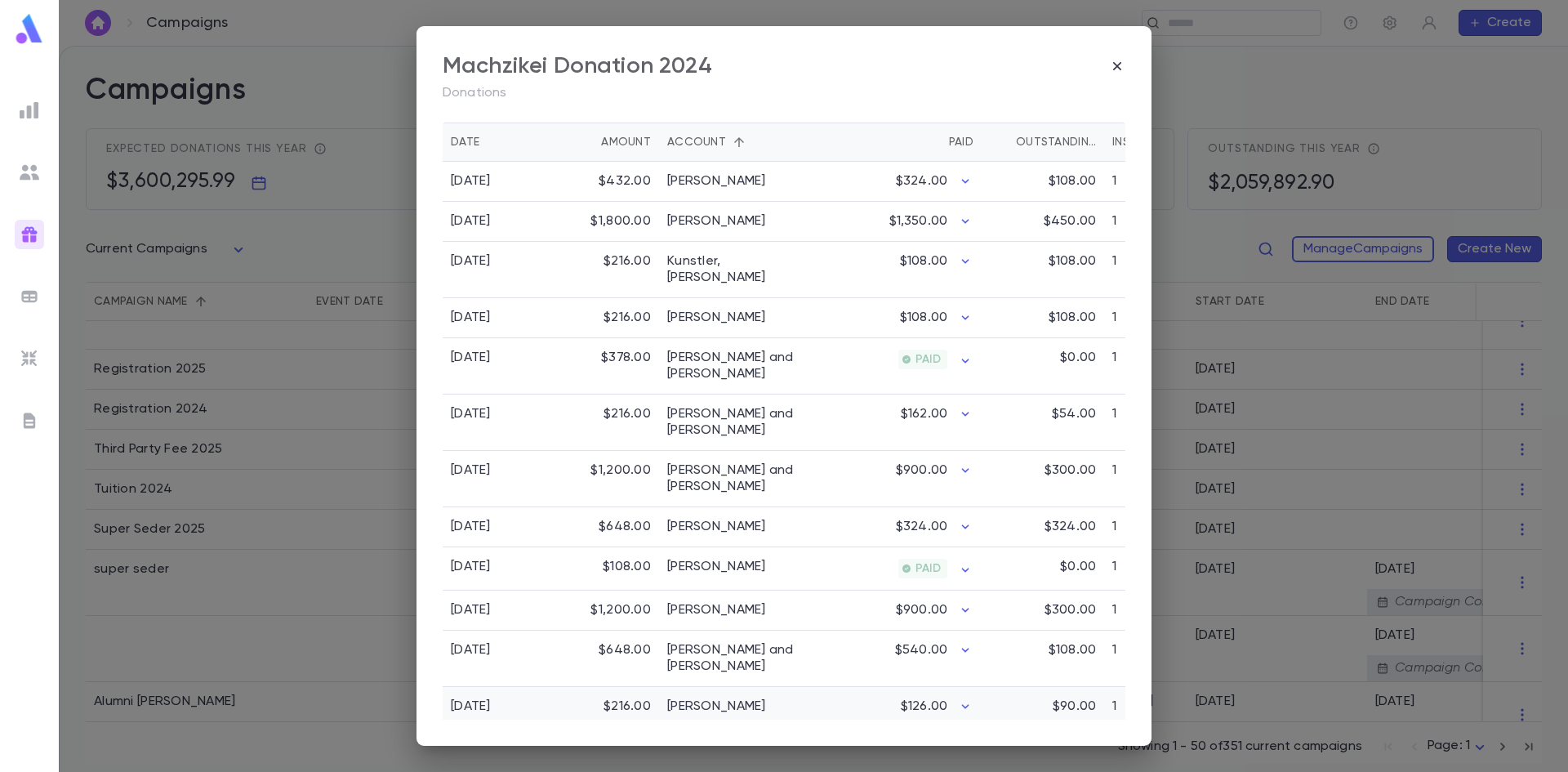
scroll to position [325, 0]
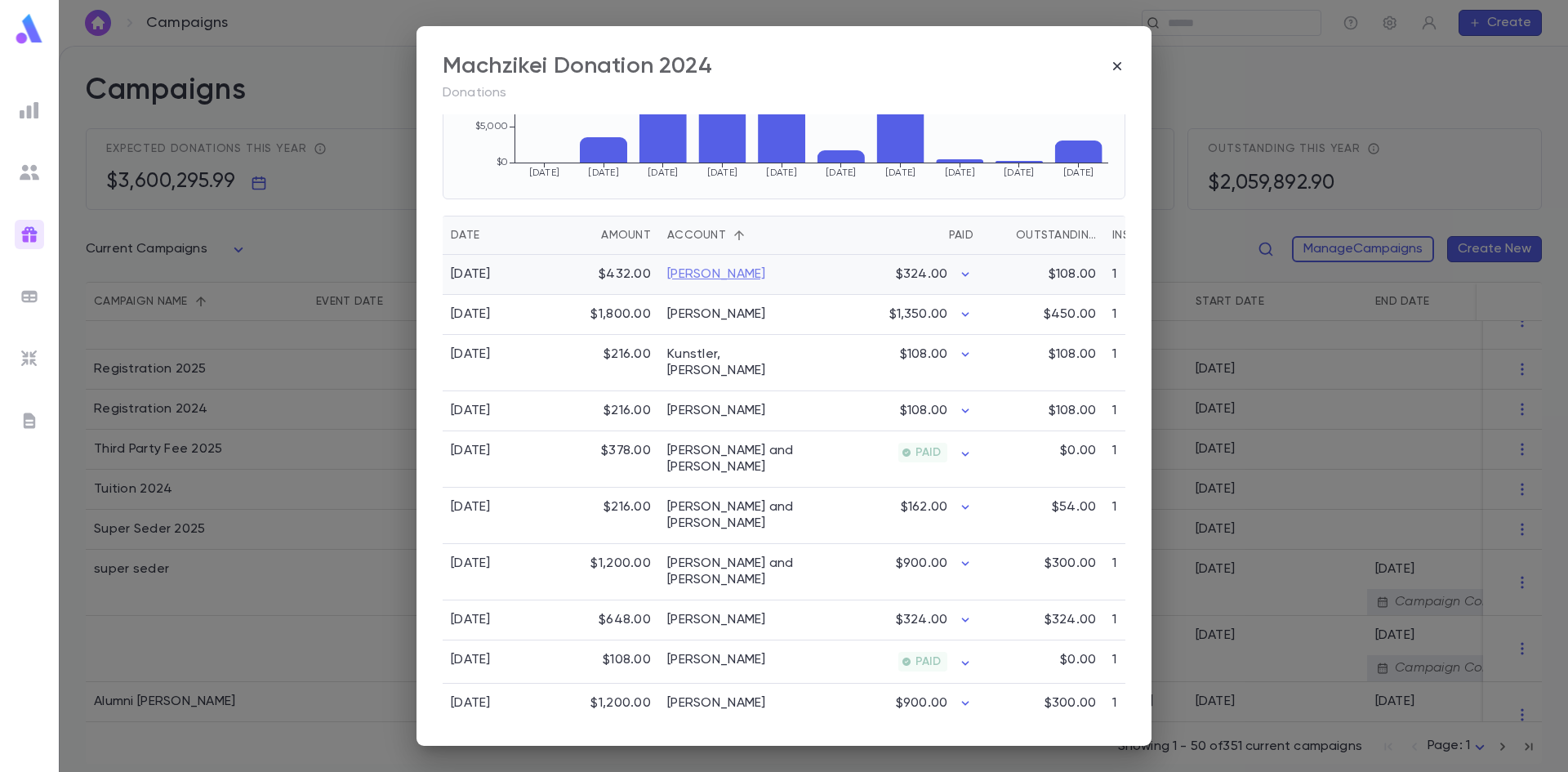
click at [707, 274] on link "Koegel, Aryeh" at bounding box center [717, 274] width 99 height 17
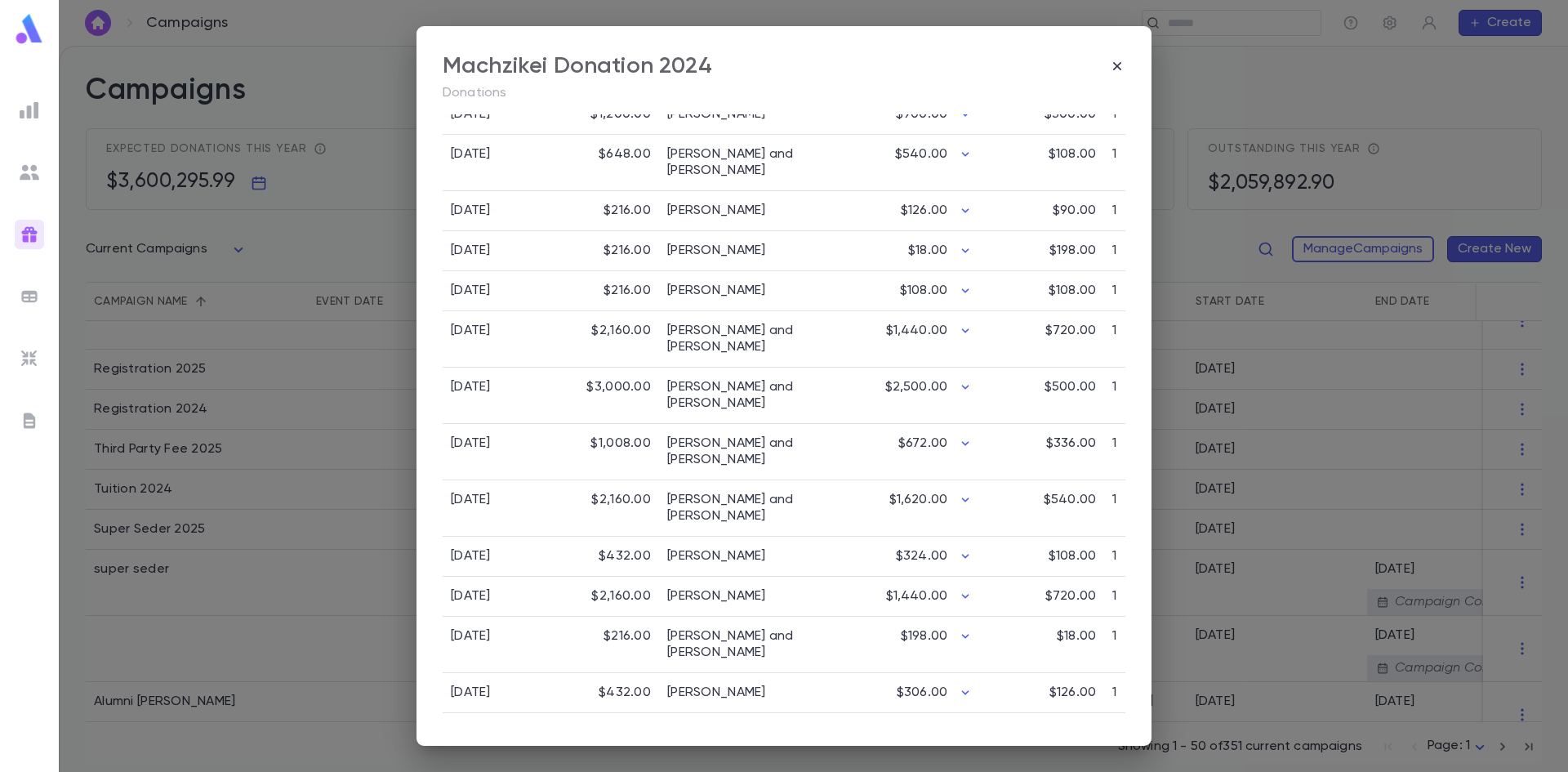
scroll to position [1060, 0]
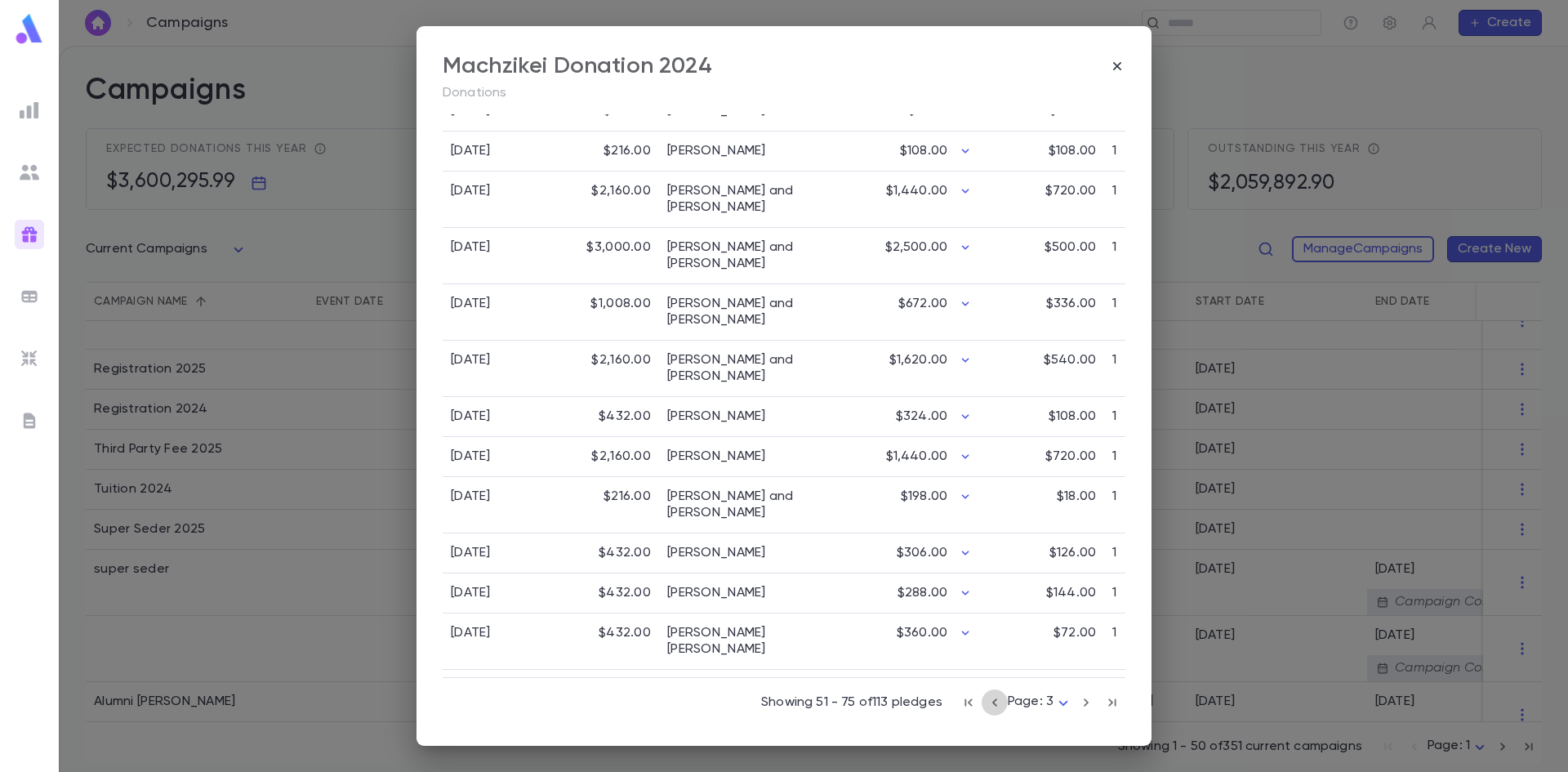
click at [991, 704] on icon "button" at bounding box center [995, 702] width 18 height 19
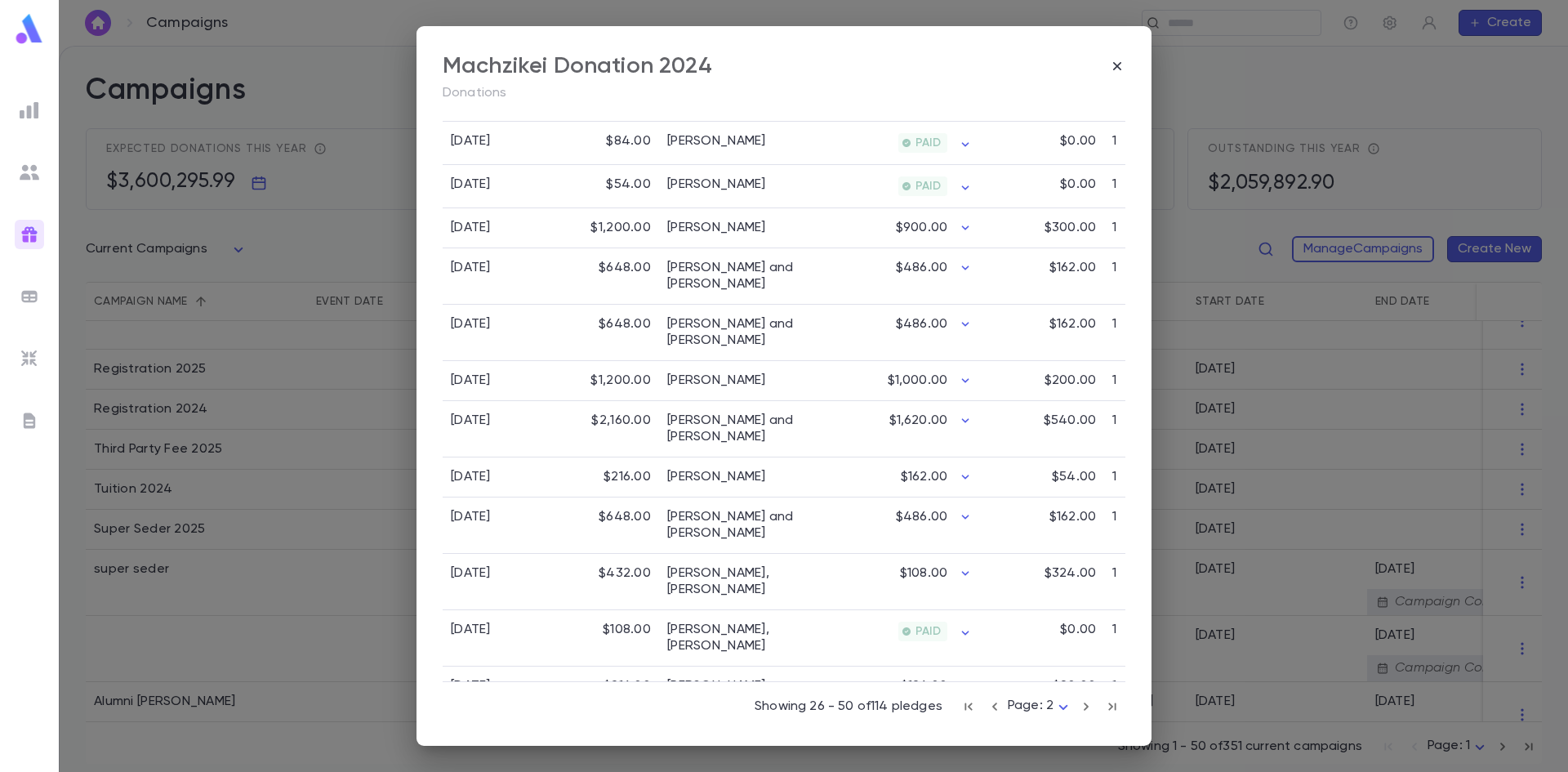
scroll to position [1092, 0]
click at [986, 704] on icon "button" at bounding box center [995, 702] width 18 height 19
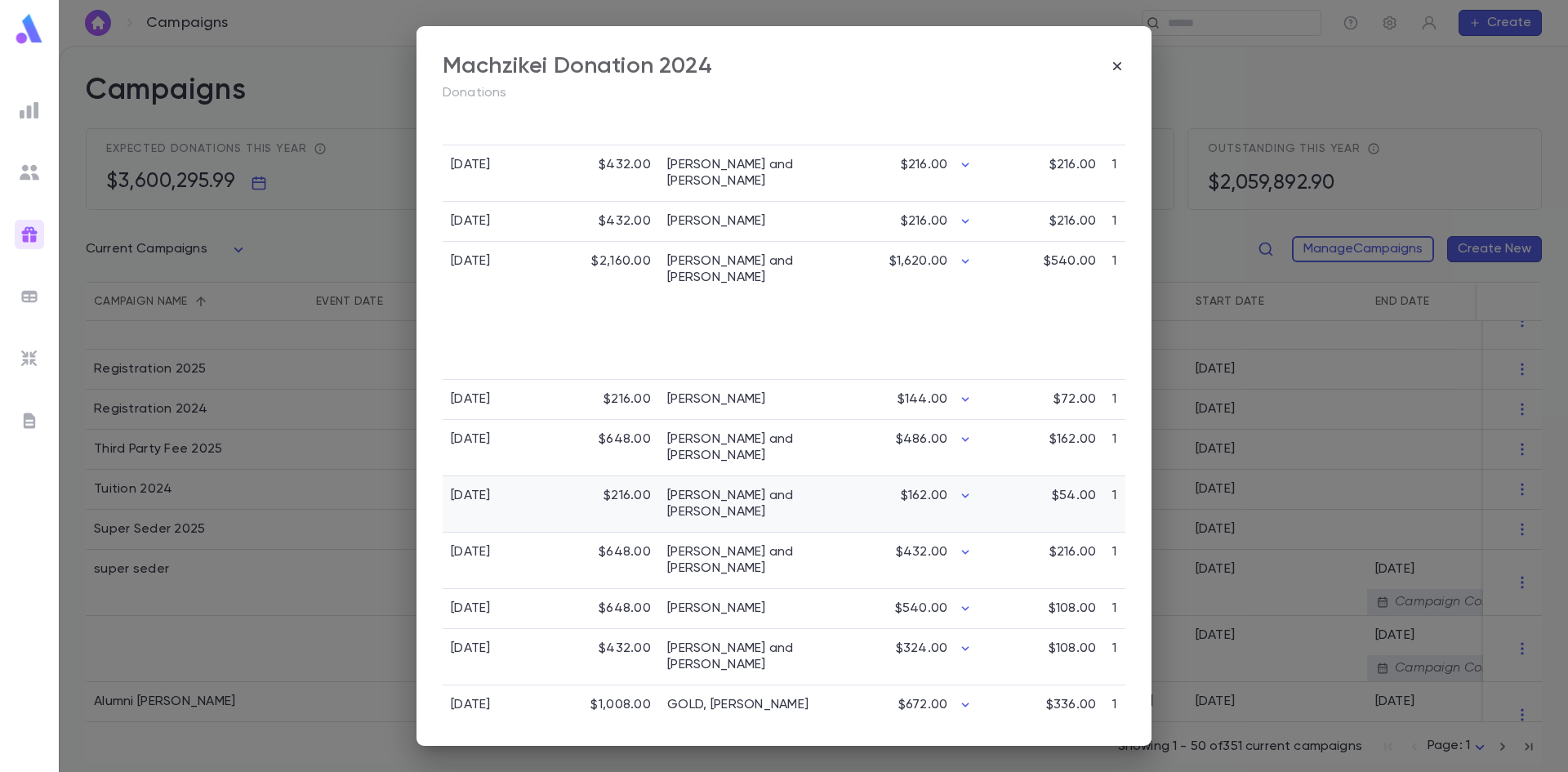
scroll to position [1171, 0]
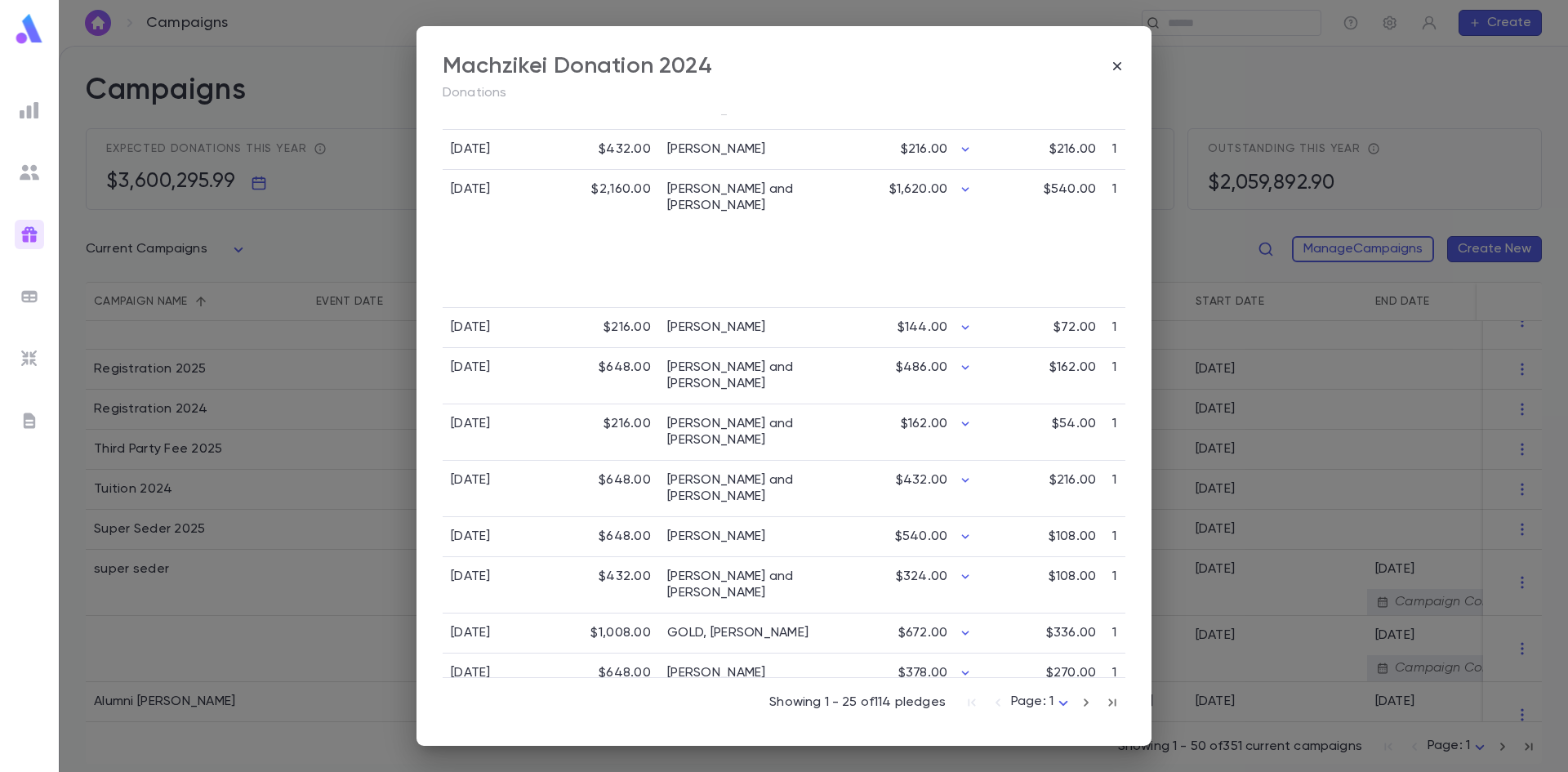
click at [1078, 698] on icon "button" at bounding box center [1086, 702] width 18 height 19
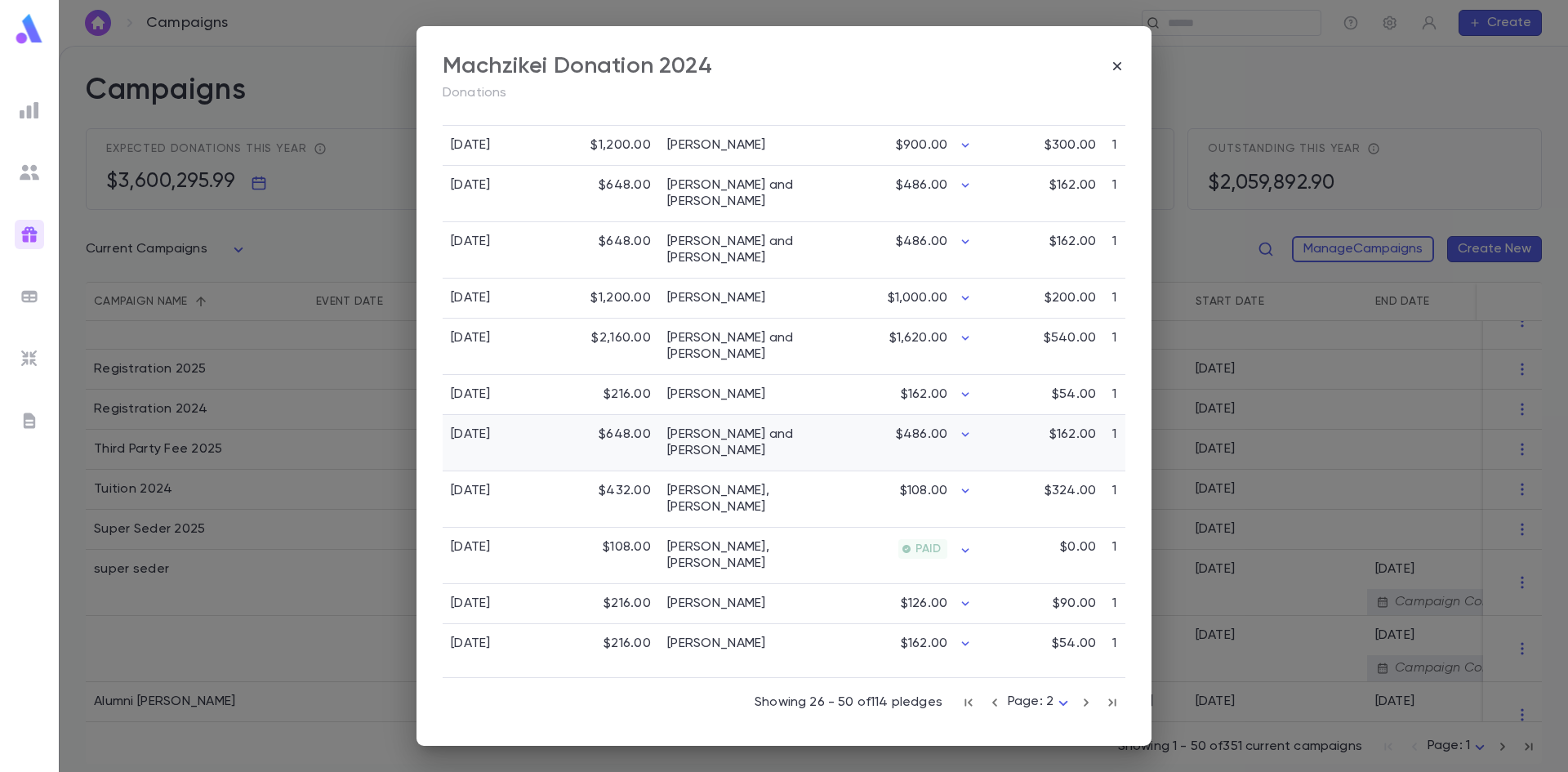
scroll to position [1092, 0]
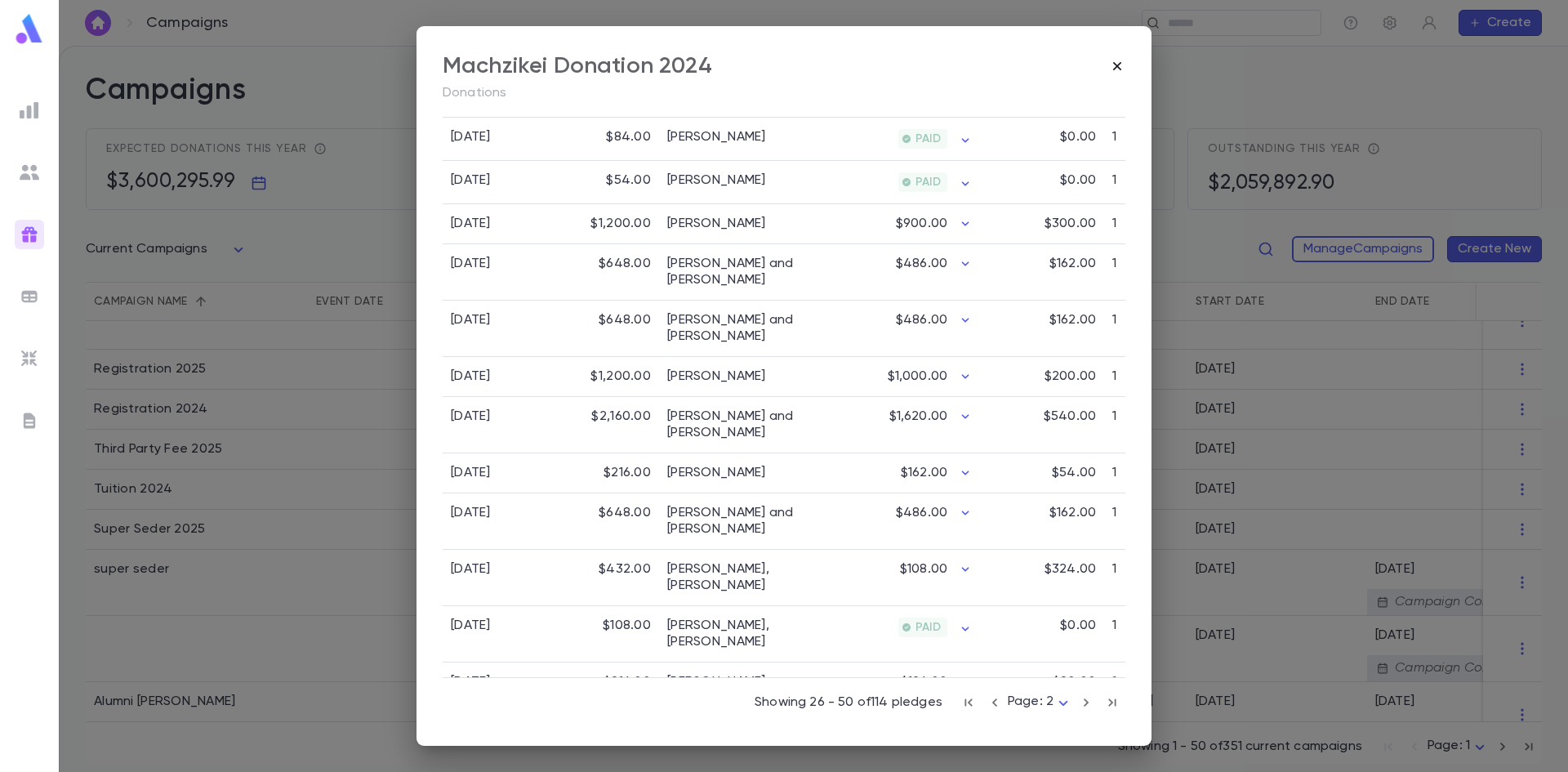
click at [1113, 65] on icon "button" at bounding box center [1117, 66] width 17 height 17
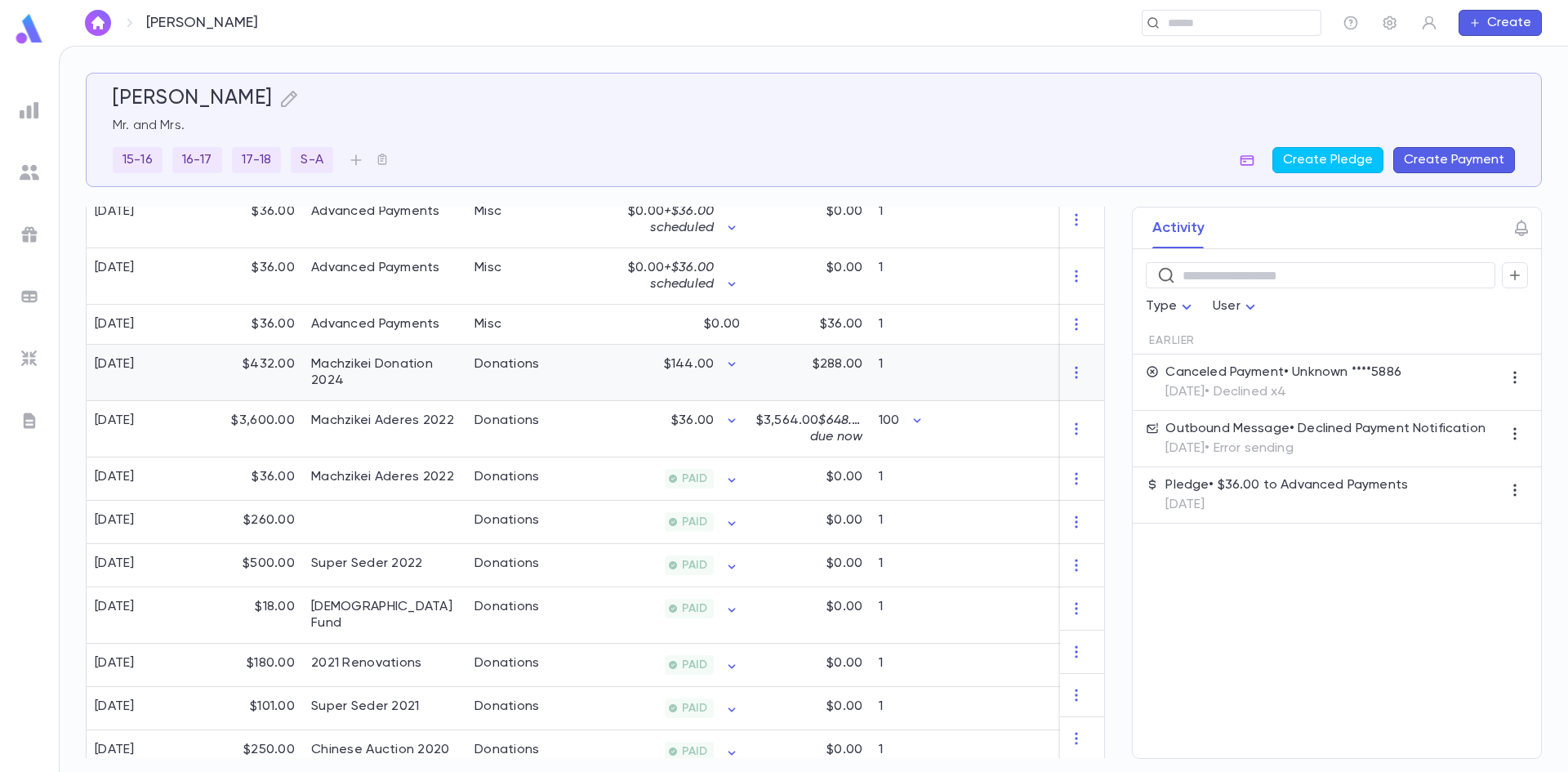
scroll to position [326, 0]
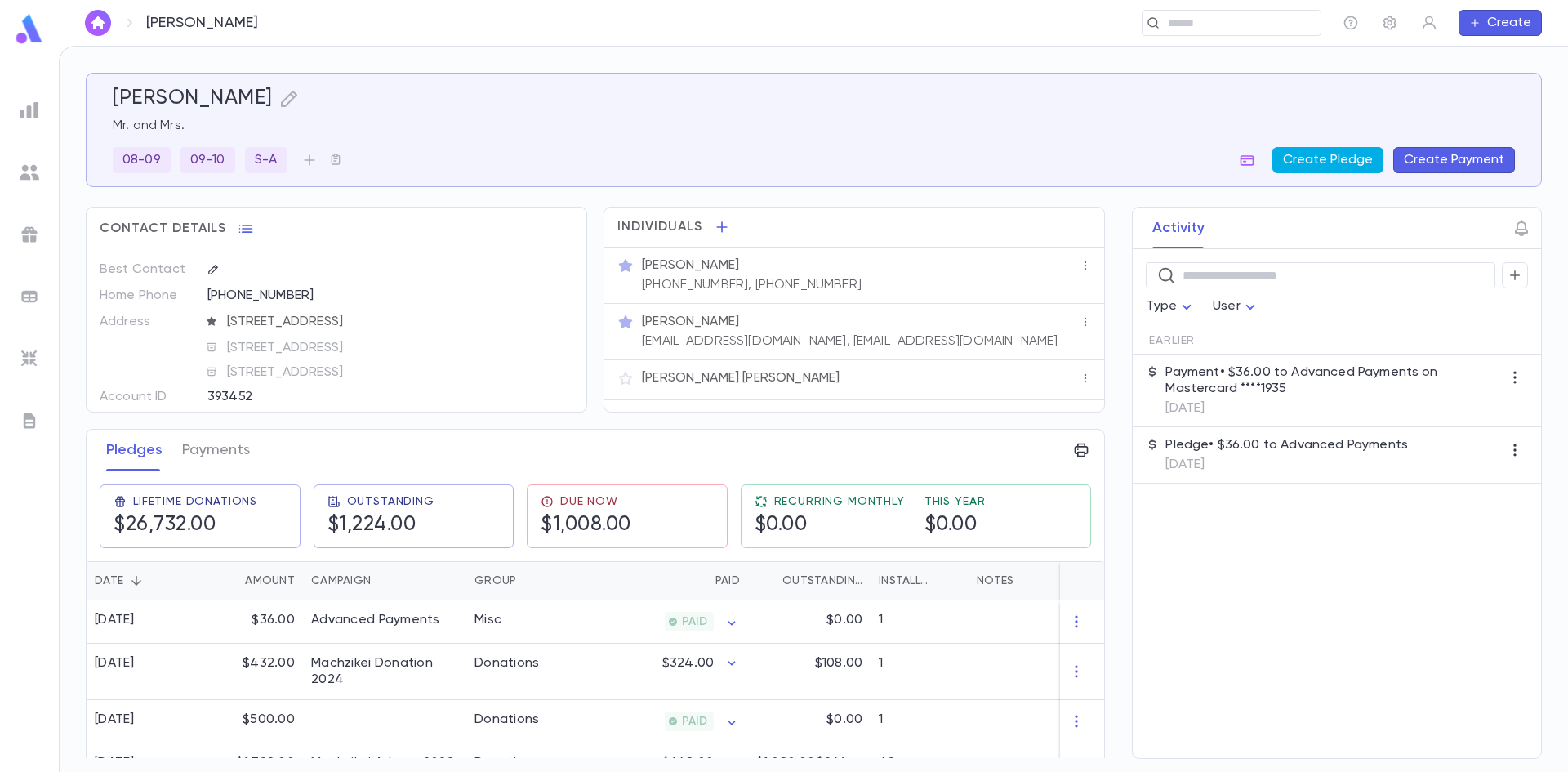
click at [1350, 166] on button "Create Pledge" at bounding box center [1328, 161] width 111 height 26
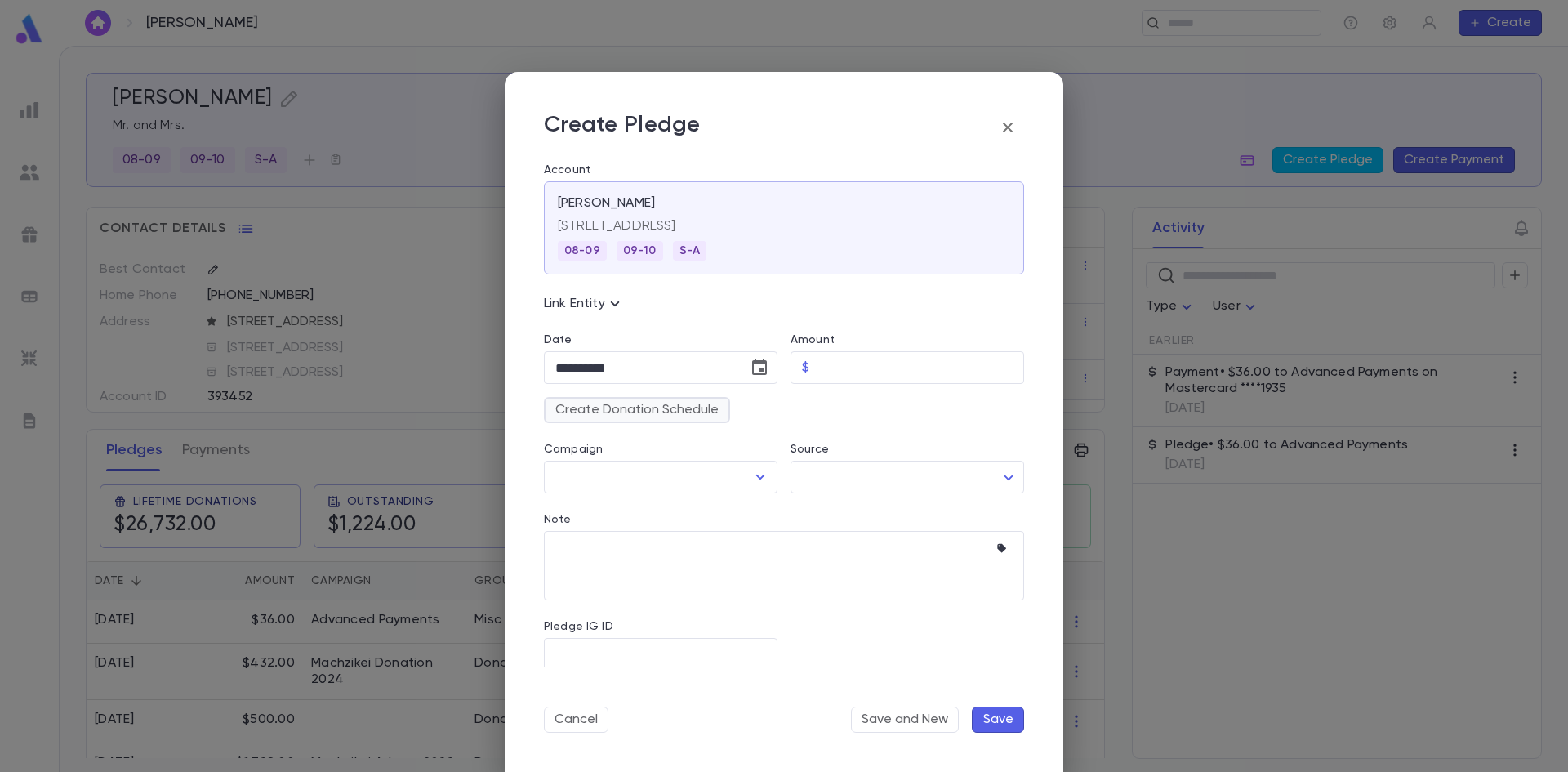
click at [699, 410] on button "Create Donation Schedule" at bounding box center [637, 410] width 186 height 26
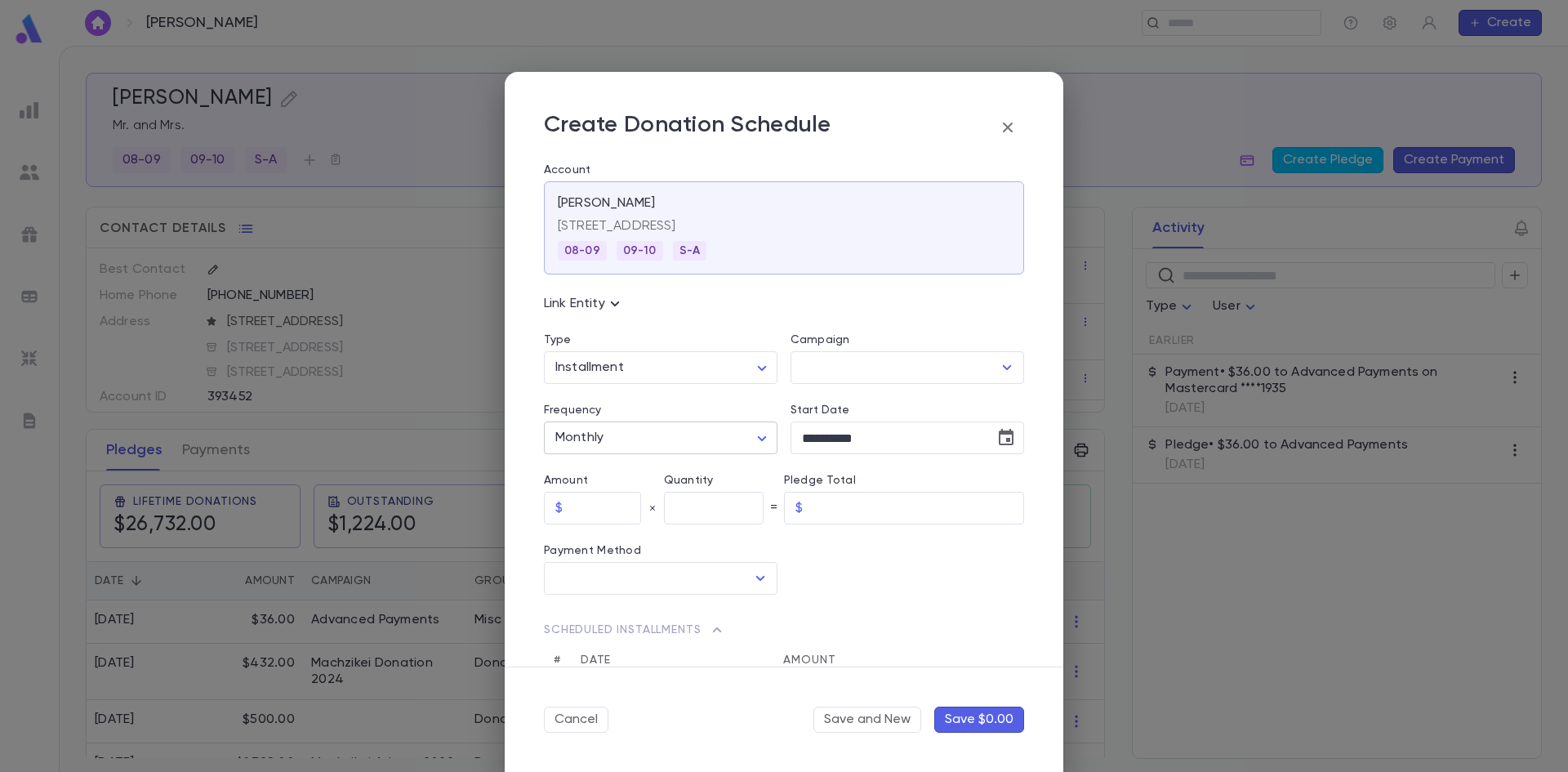
click at [621, 437] on body "Koegel, Aryeh ​ Create Koegel, Aryeh Mr. and Mrs. 08-09 09-10 S-A Create Pledge…" at bounding box center [784, 408] width 1568 height 726
click at [613, 373] on div at bounding box center [784, 386] width 1568 height 772
click at [615, 366] on body "Koegel, Aryeh ​ Create Koegel, Aryeh Mr. and Mrs. 08-09 09-10 S-A Create Pledge…" at bounding box center [784, 408] width 1568 height 726
click at [614, 429] on span "Recurring" at bounding box center [662, 429] width 203 height 17
type input "*********"
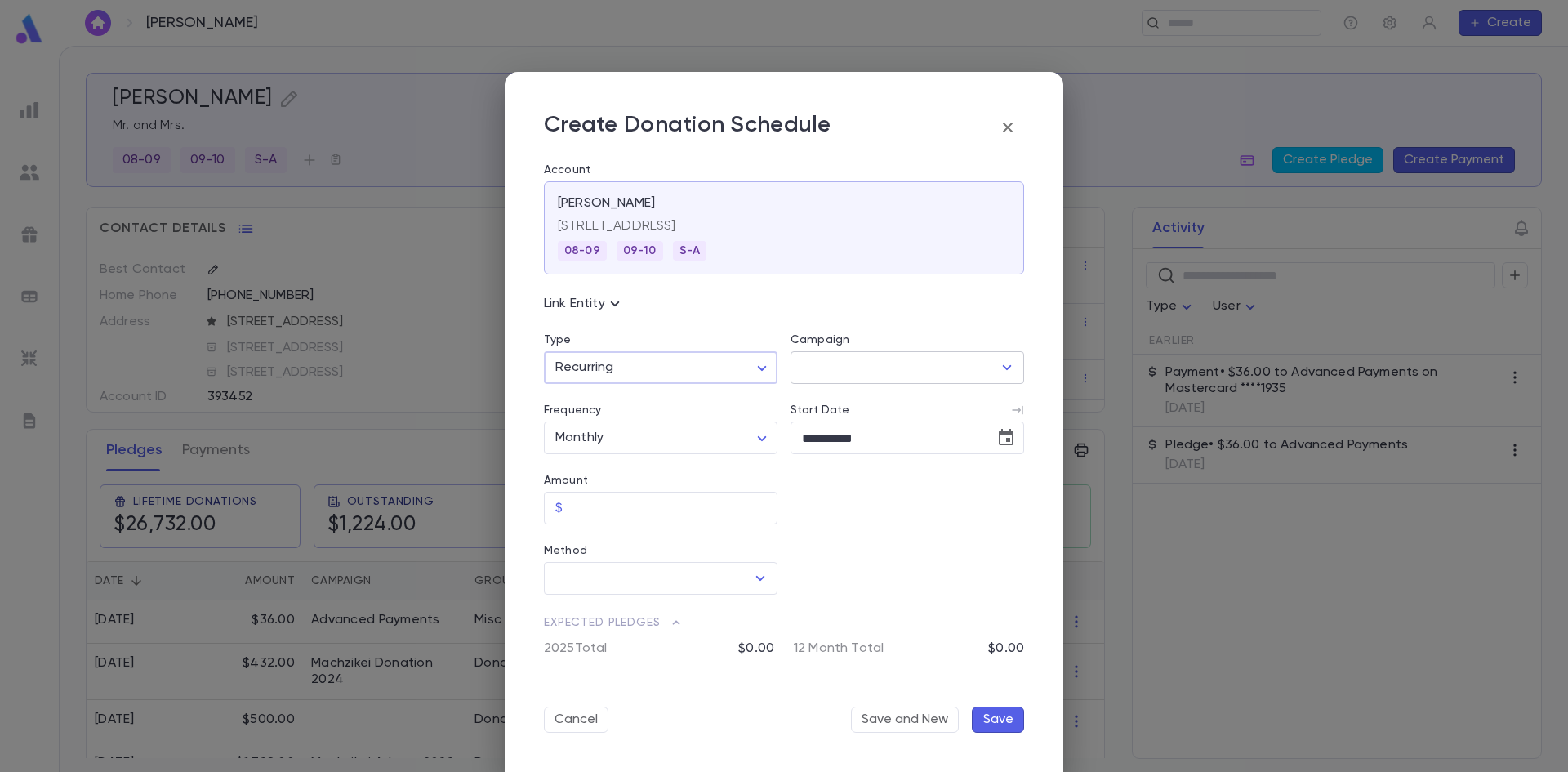
click at [865, 366] on input "Campaign" at bounding box center [895, 367] width 194 height 31
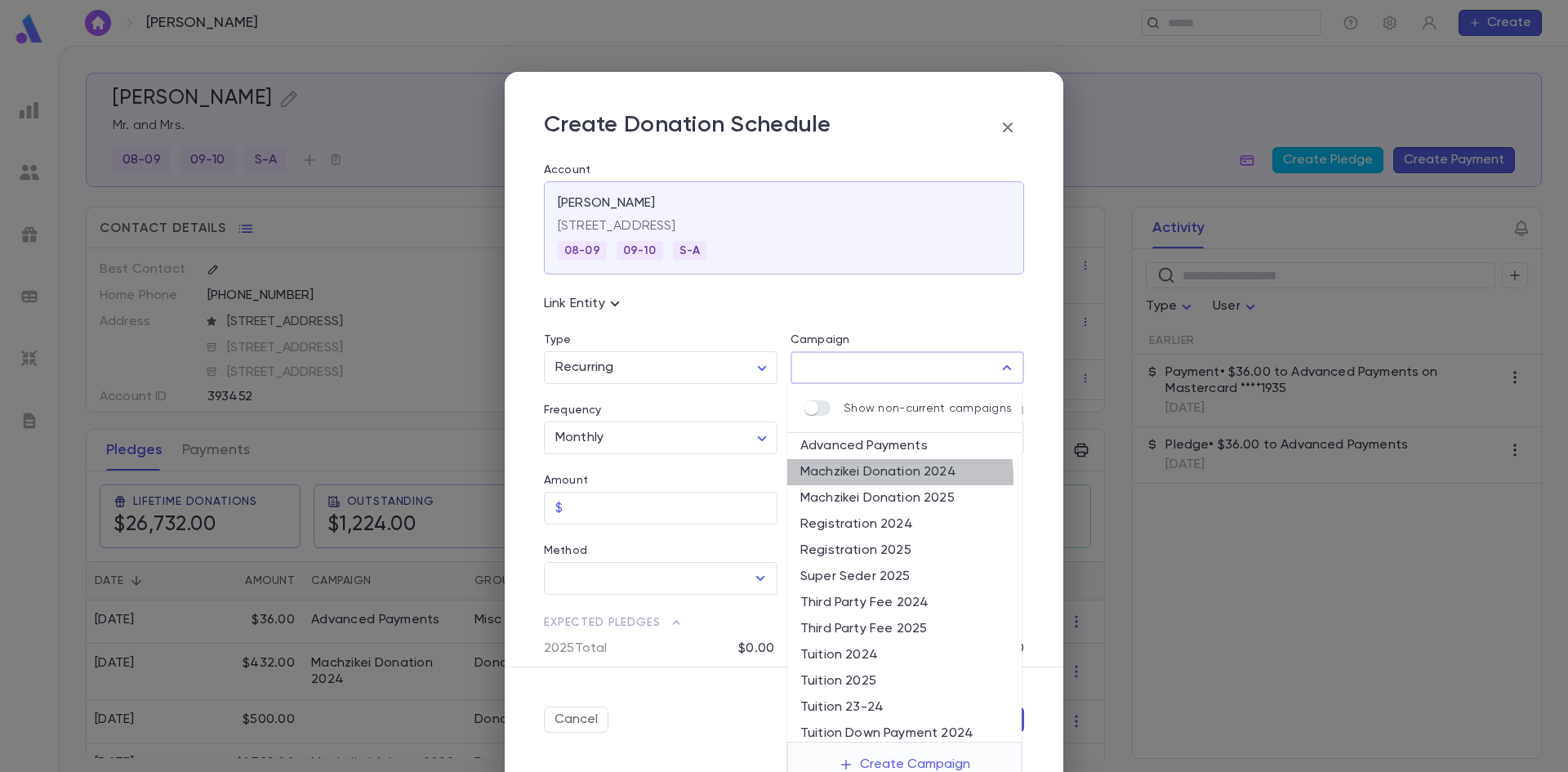
click at [869, 478] on li "Machzikei Donation 2024" at bounding box center [905, 473] width 235 height 26
type input "**********"
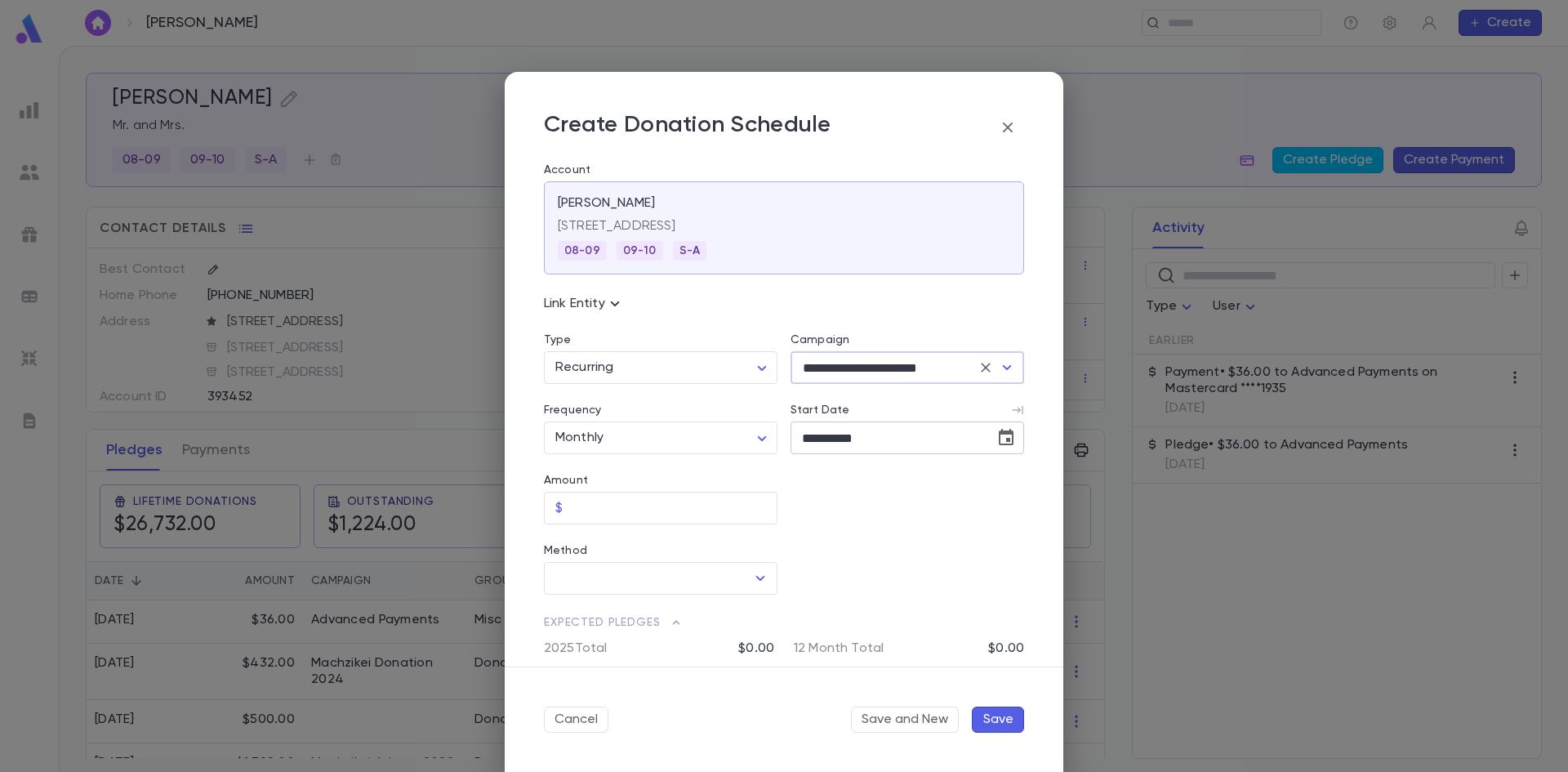
click at [1000, 446] on icon "Choose date, selected date is Sep 4, 2025" at bounding box center [1006, 437] width 15 height 17
click at [813, 548] on button "1" at bounding box center [816, 547] width 29 height 29
type input "**********"
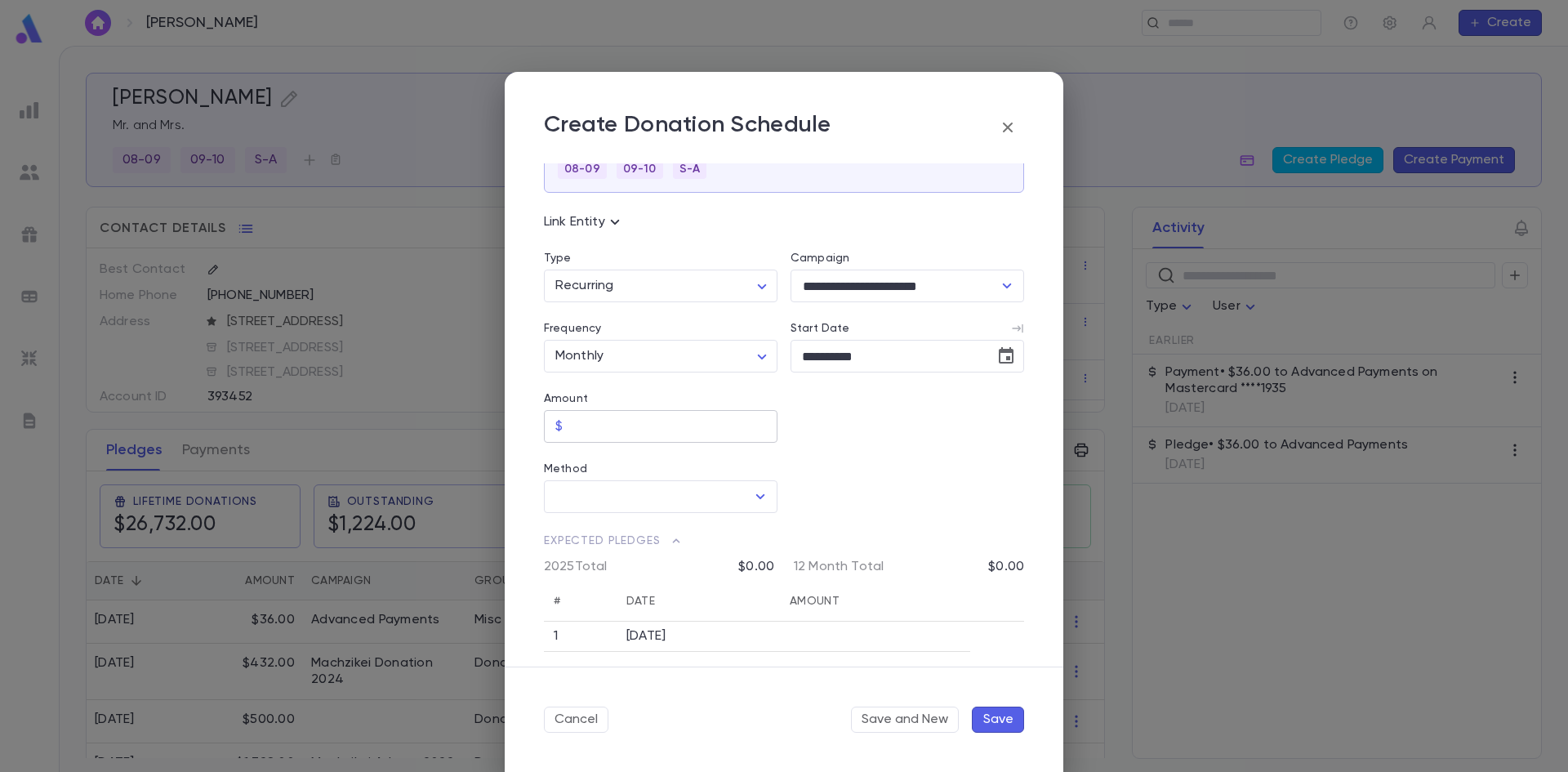
click at [616, 435] on input "Amount" at bounding box center [674, 427] width 208 height 32
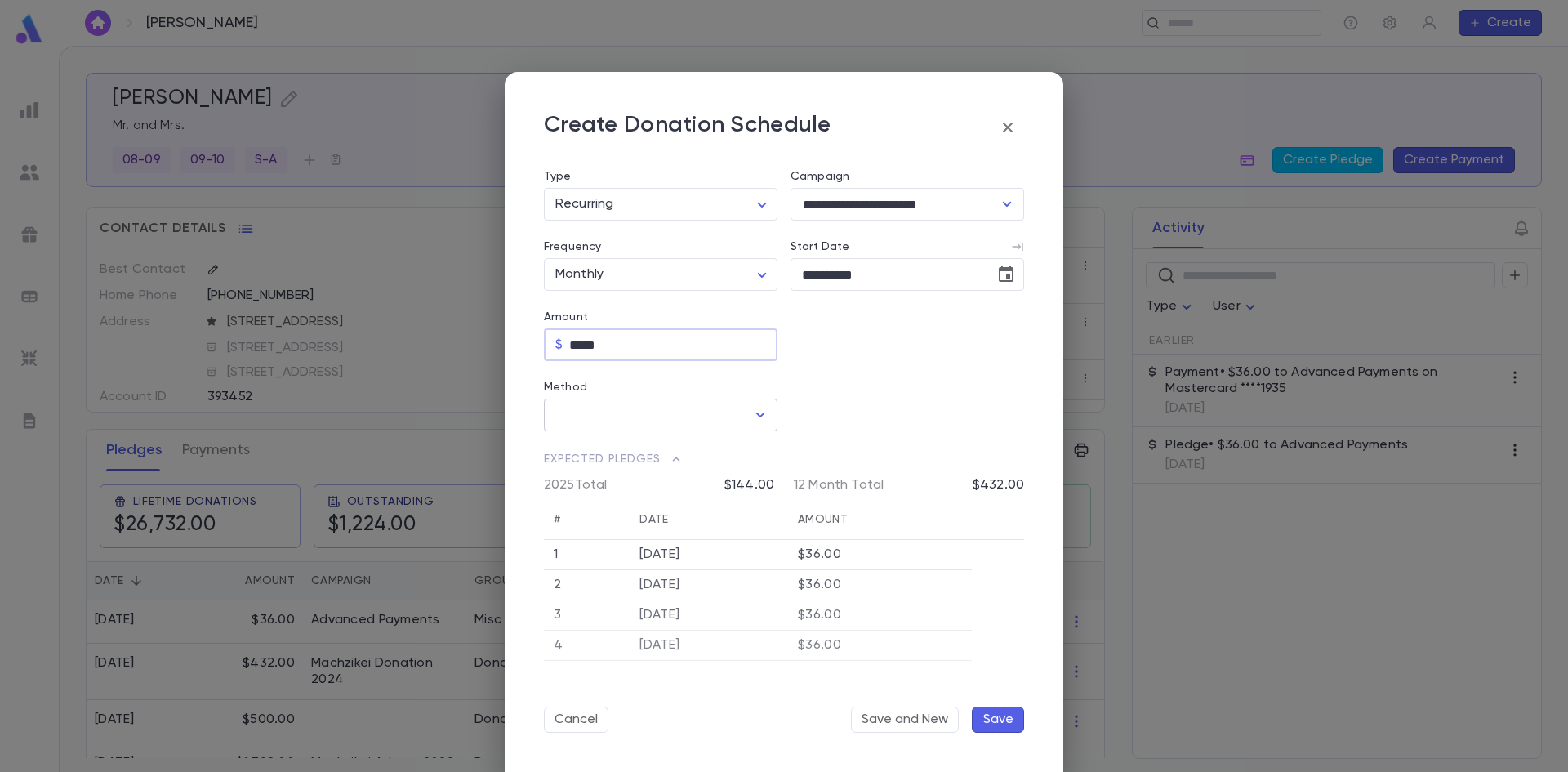
type input "*****"
click at [665, 430] on input "Method" at bounding box center [648, 415] width 194 height 31
click at [656, 475] on li "Credit Card" at bounding box center [659, 477] width 230 height 26
type input "**********"
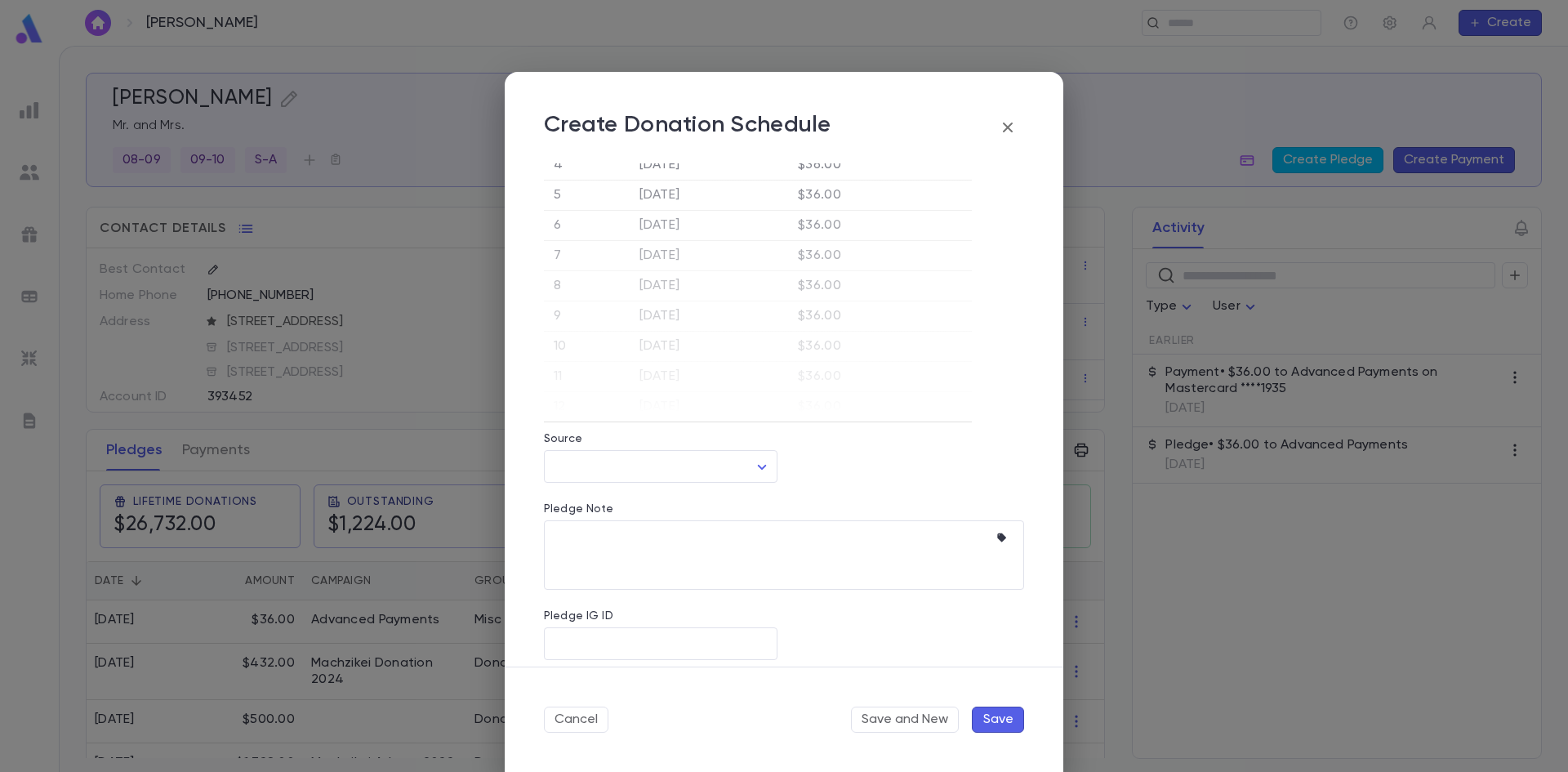
scroll to position [707, 0]
click at [993, 725] on button "Save" at bounding box center [997, 720] width 52 height 26
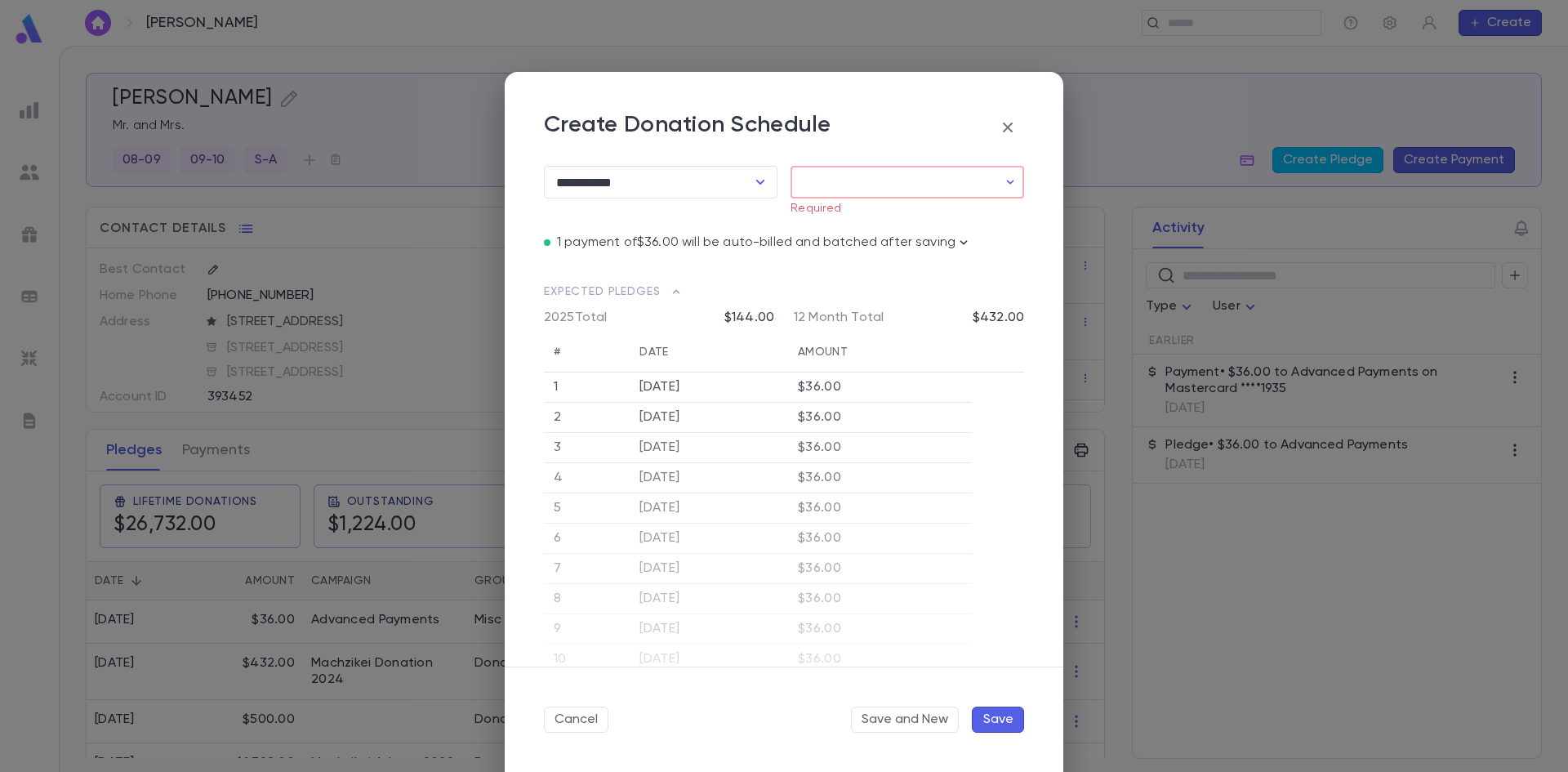
scroll to position [0, 0]
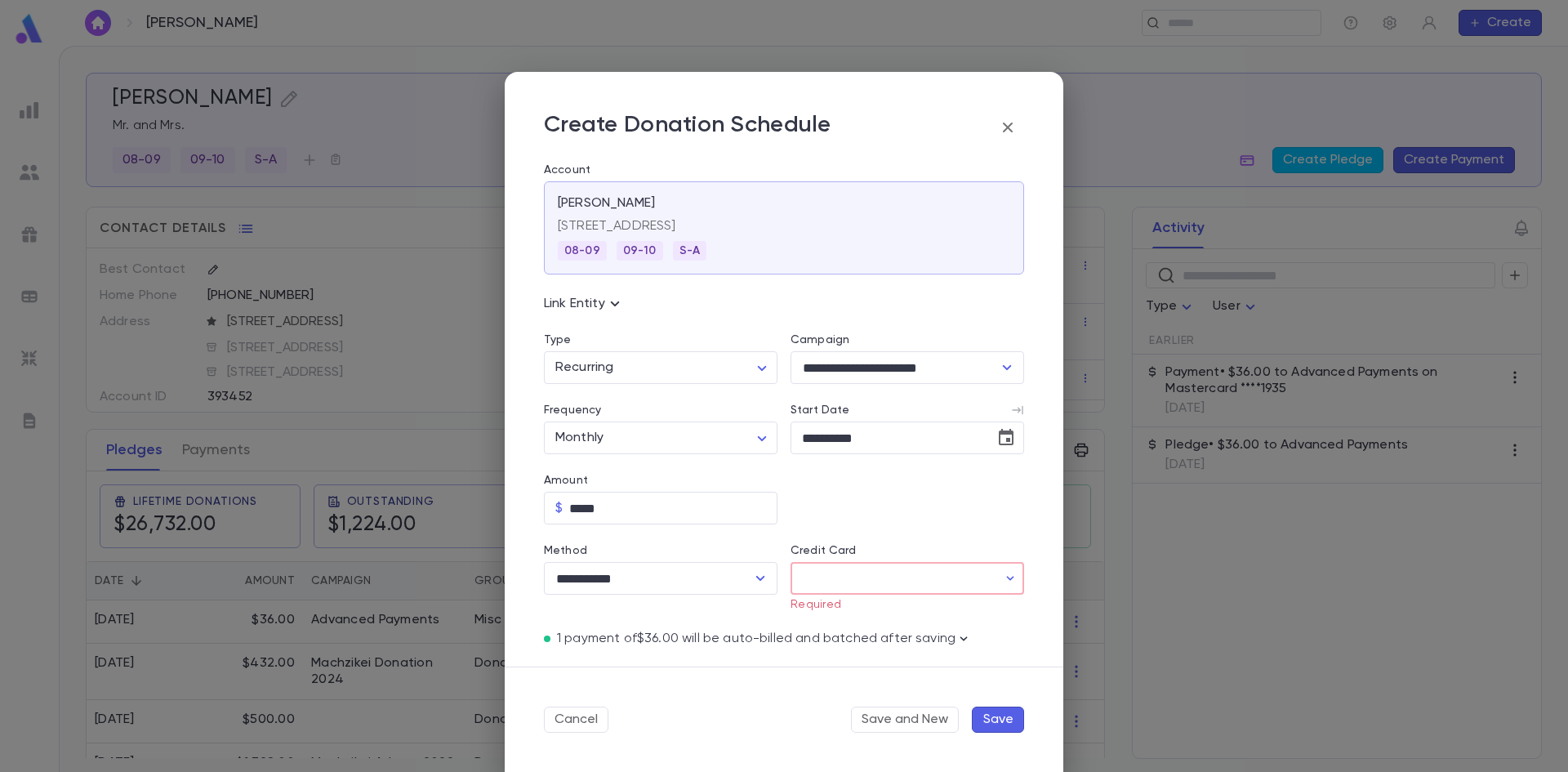
click at [852, 580] on input "Credit Card" at bounding box center [894, 579] width 206 height 32
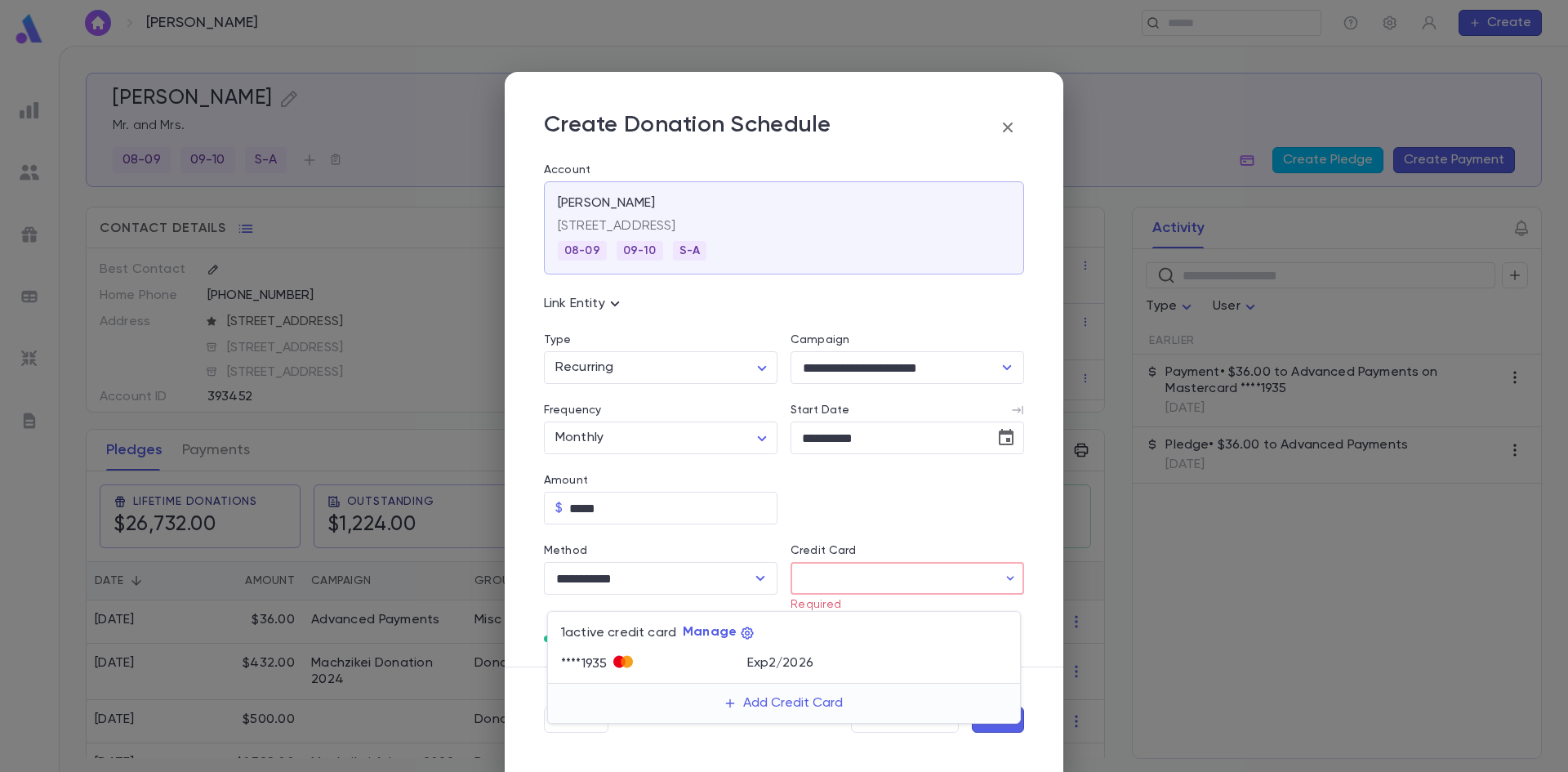
click at [728, 660] on div "**** 1935" at bounding box center [653, 664] width 186 height 25
type input "********"
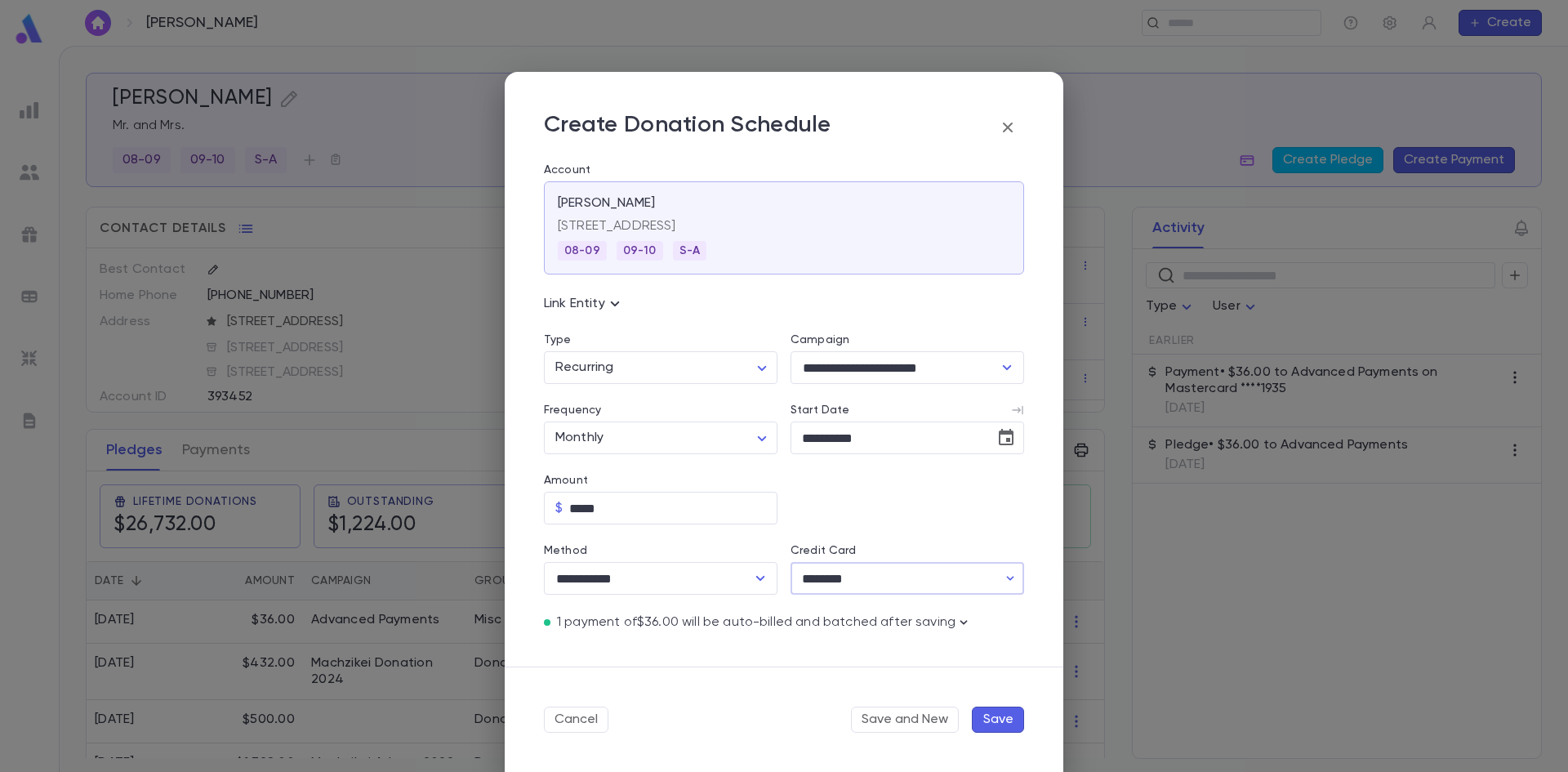
click at [981, 716] on button "Save" at bounding box center [997, 720] width 52 height 26
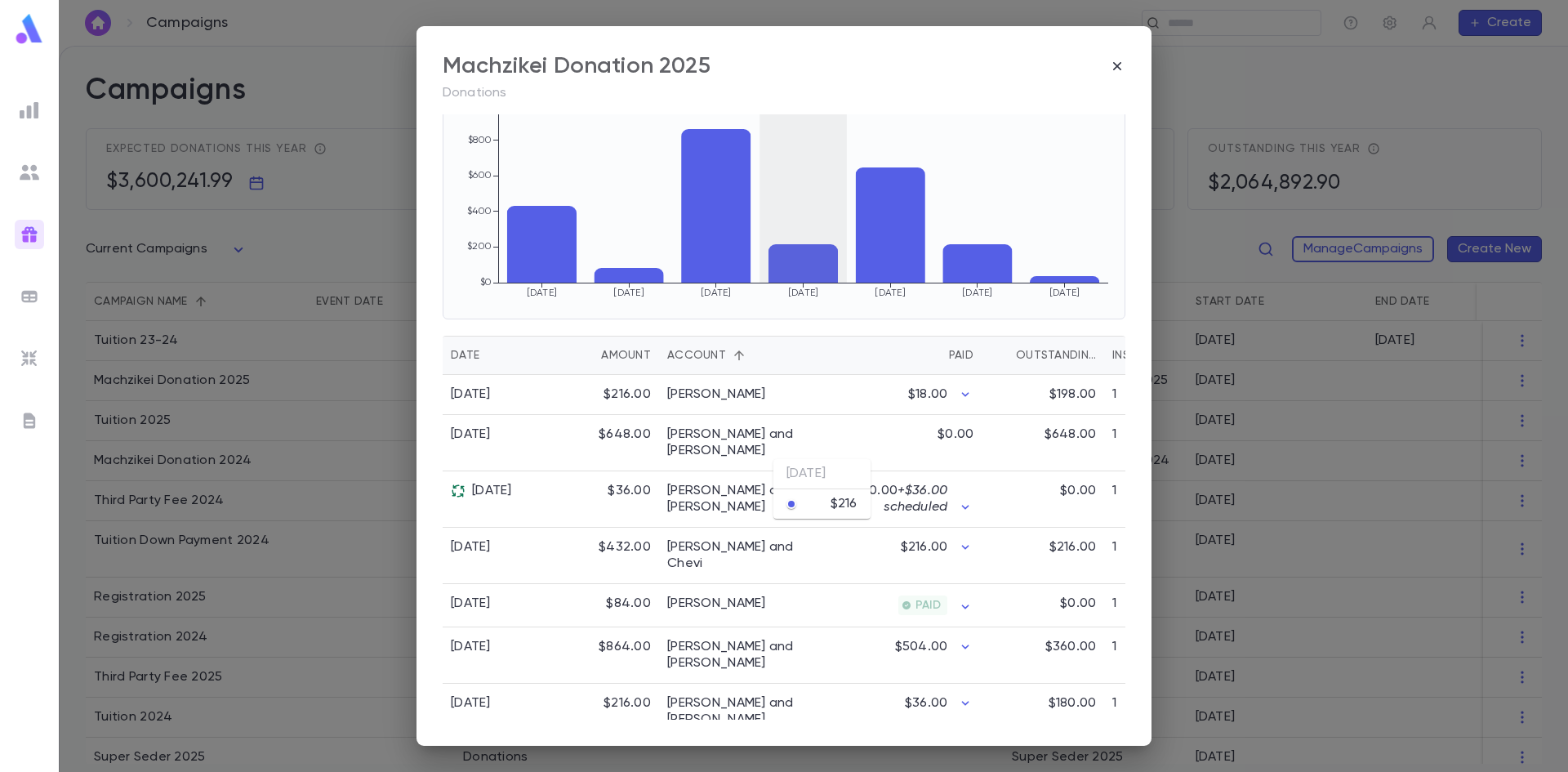
scroll to position [215, 0]
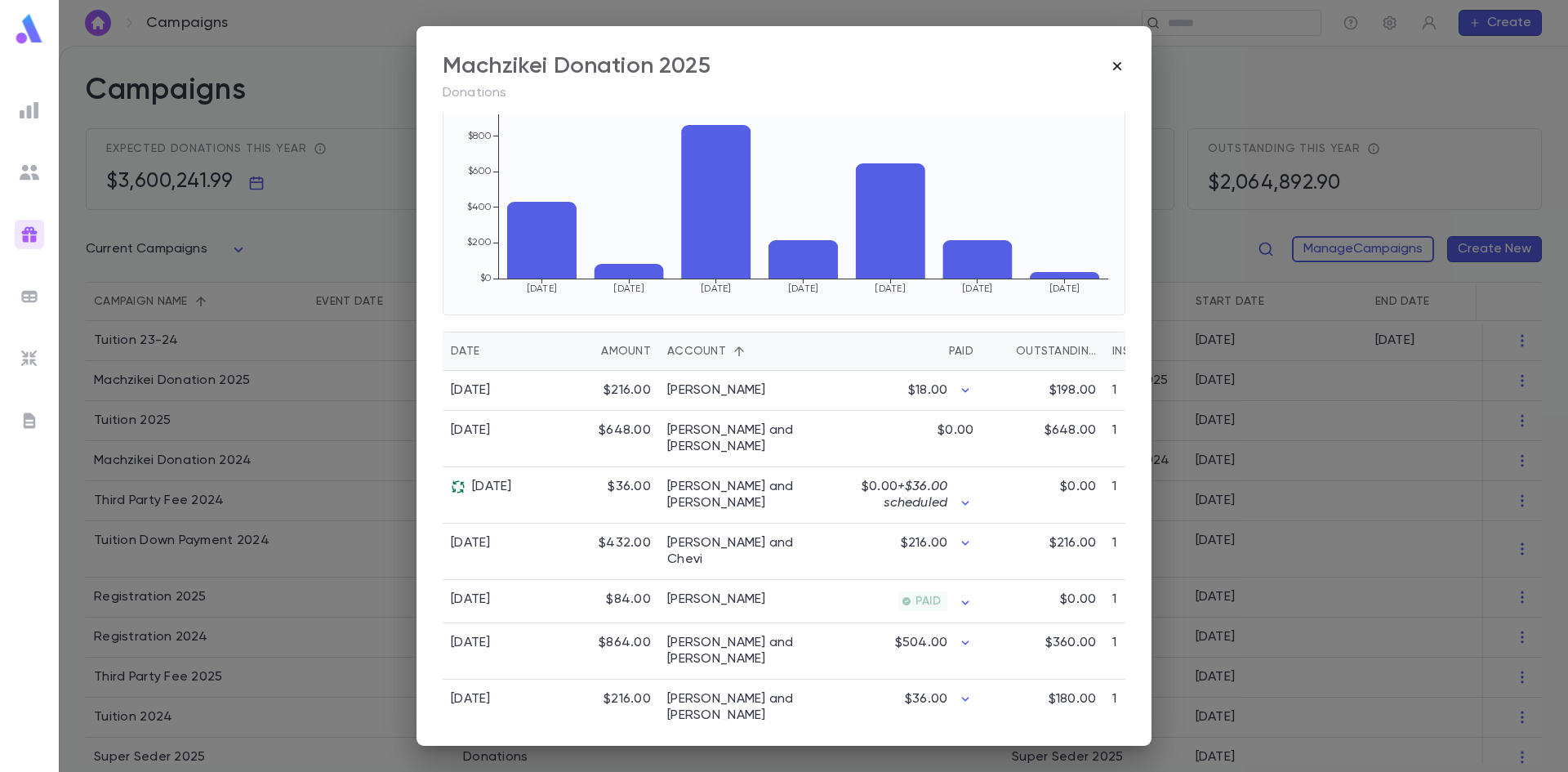
click at [1121, 70] on icon "button" at bounding box center [1116, 65] width 8 height 8
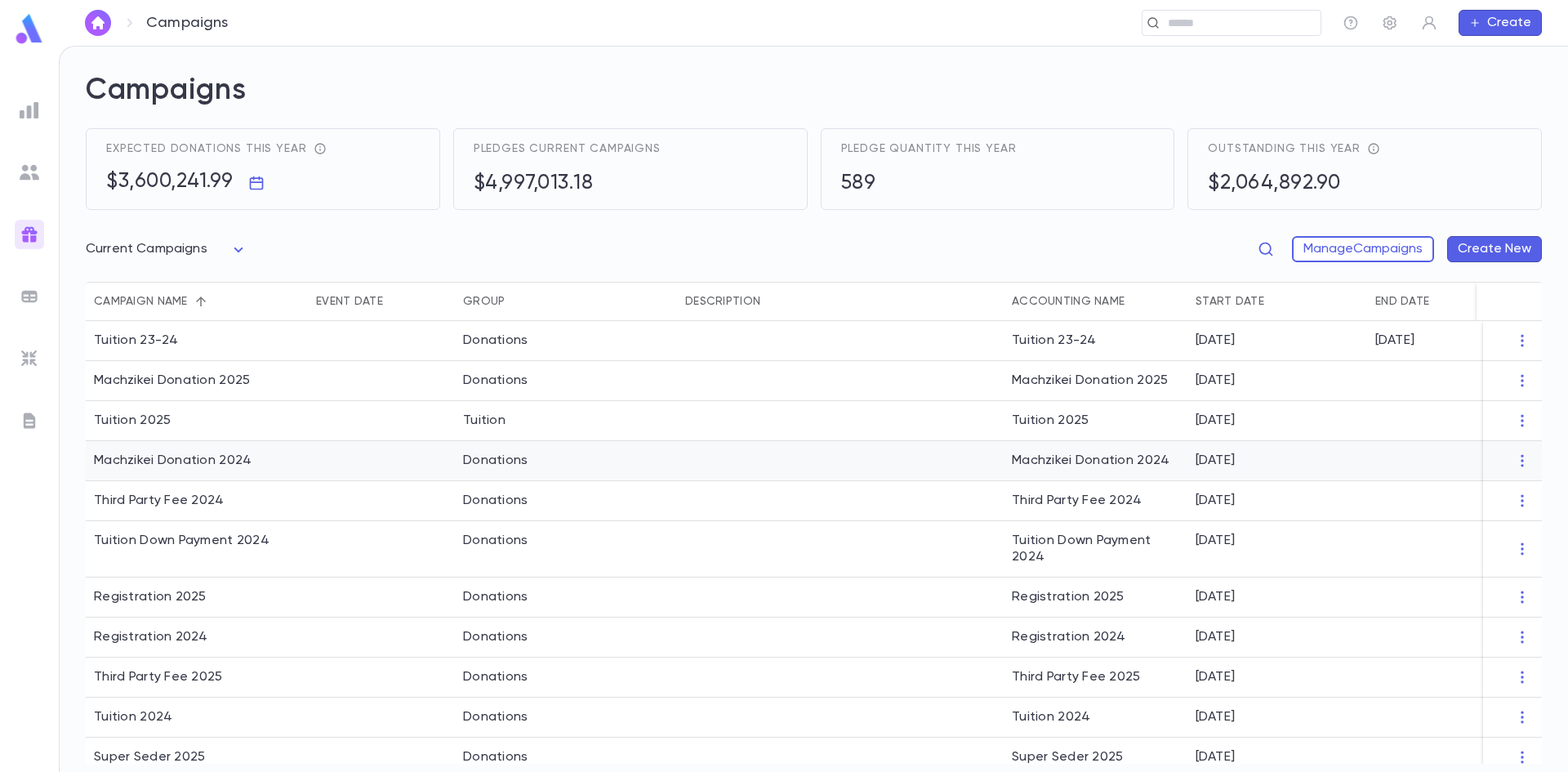
click at [224, 460] on div "Machzikei Donation 2024" at bounding box center [173, 461] width 158 height 17
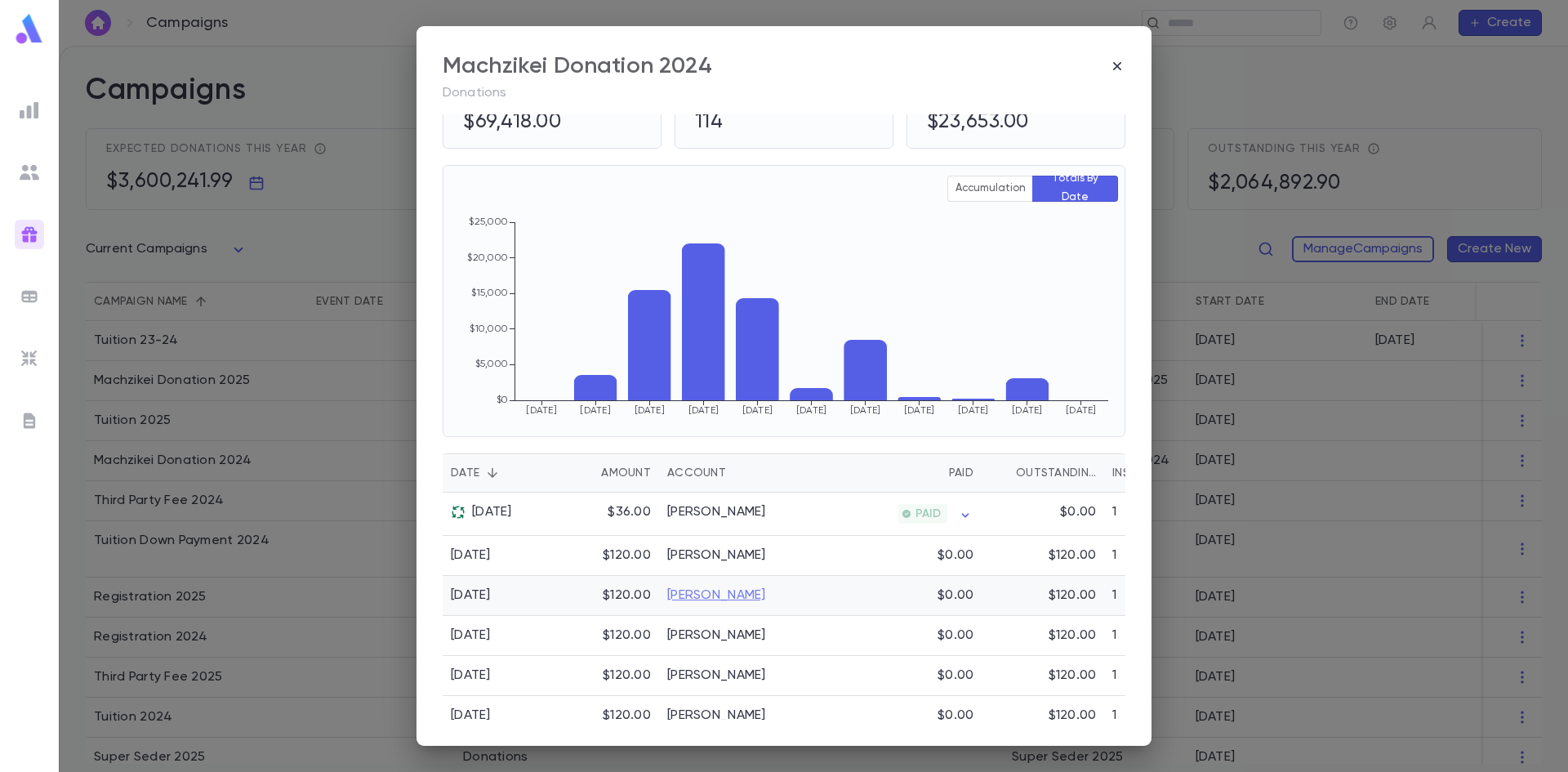
scroll to position [0, 0]
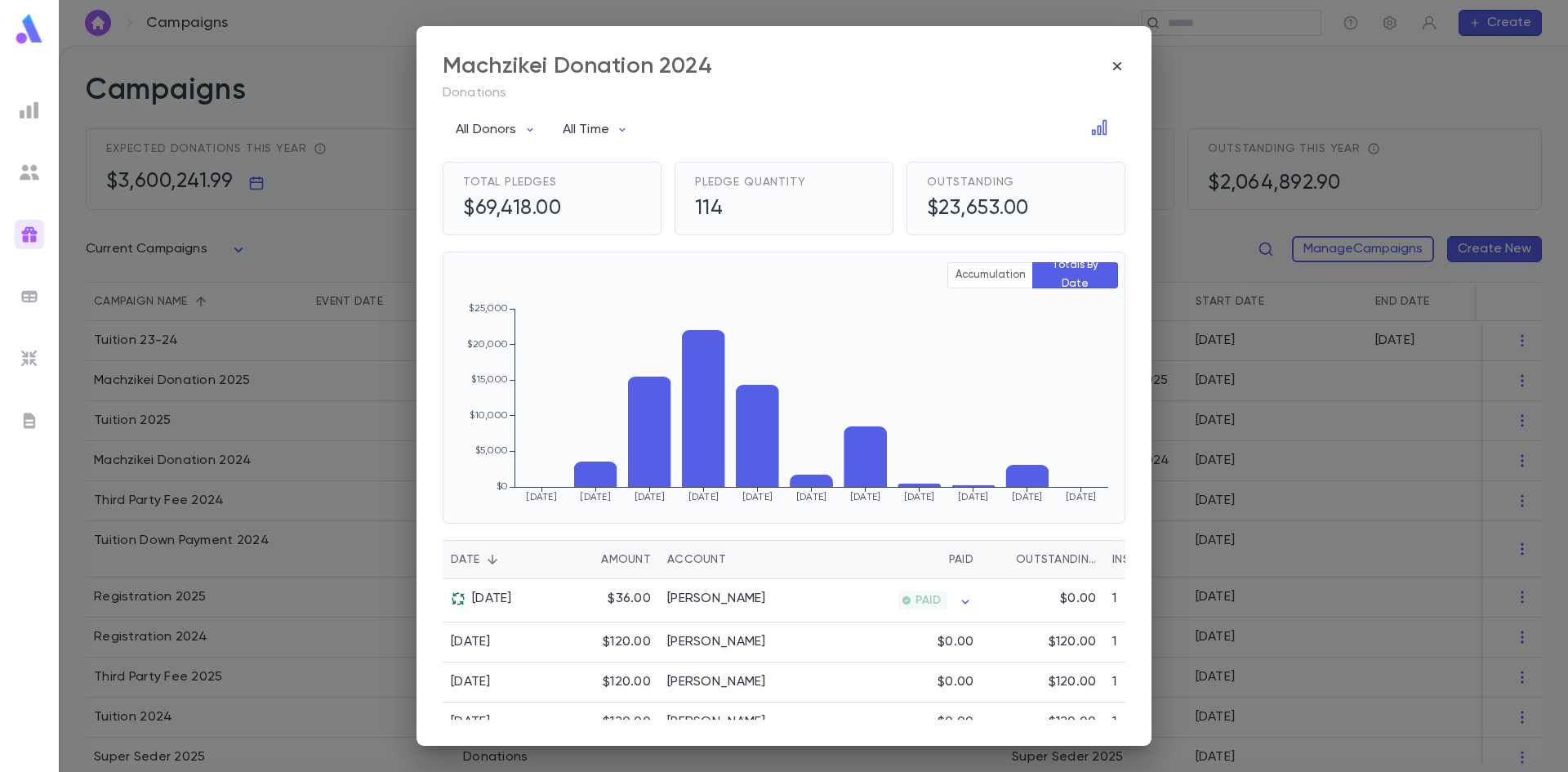
click at [699, 559] on div "Account" at bounding box center [697, 559] width 59 height 39
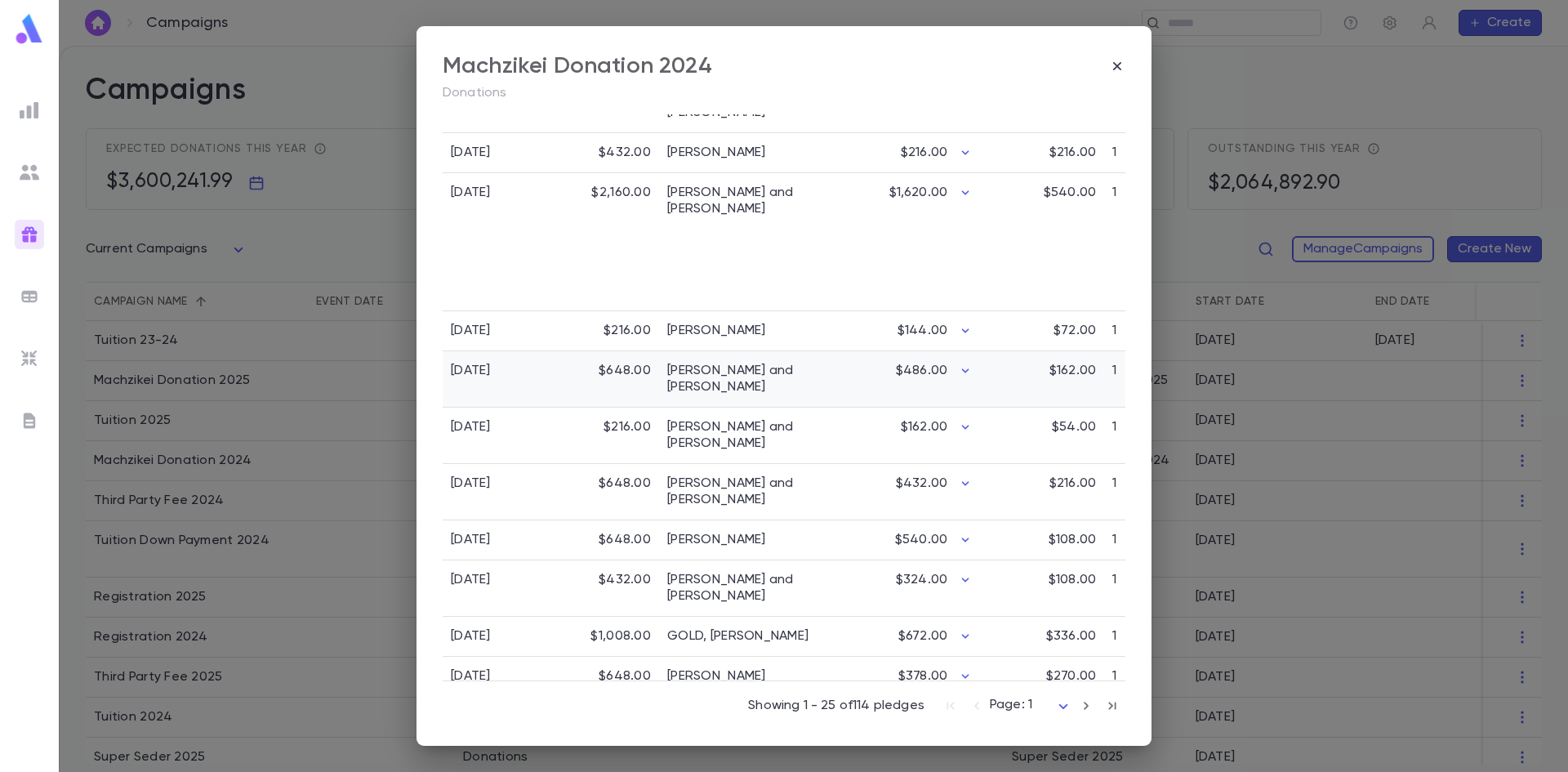
scroll to position [1171, 0]
click at [702, 626] on link "GOLD, [PERSON_NAME]" at bounding box center [738, 633] width 141 height 17
click at [1078, 702] on icon "button" at bounding box center [1086, 702] width 18 height 19
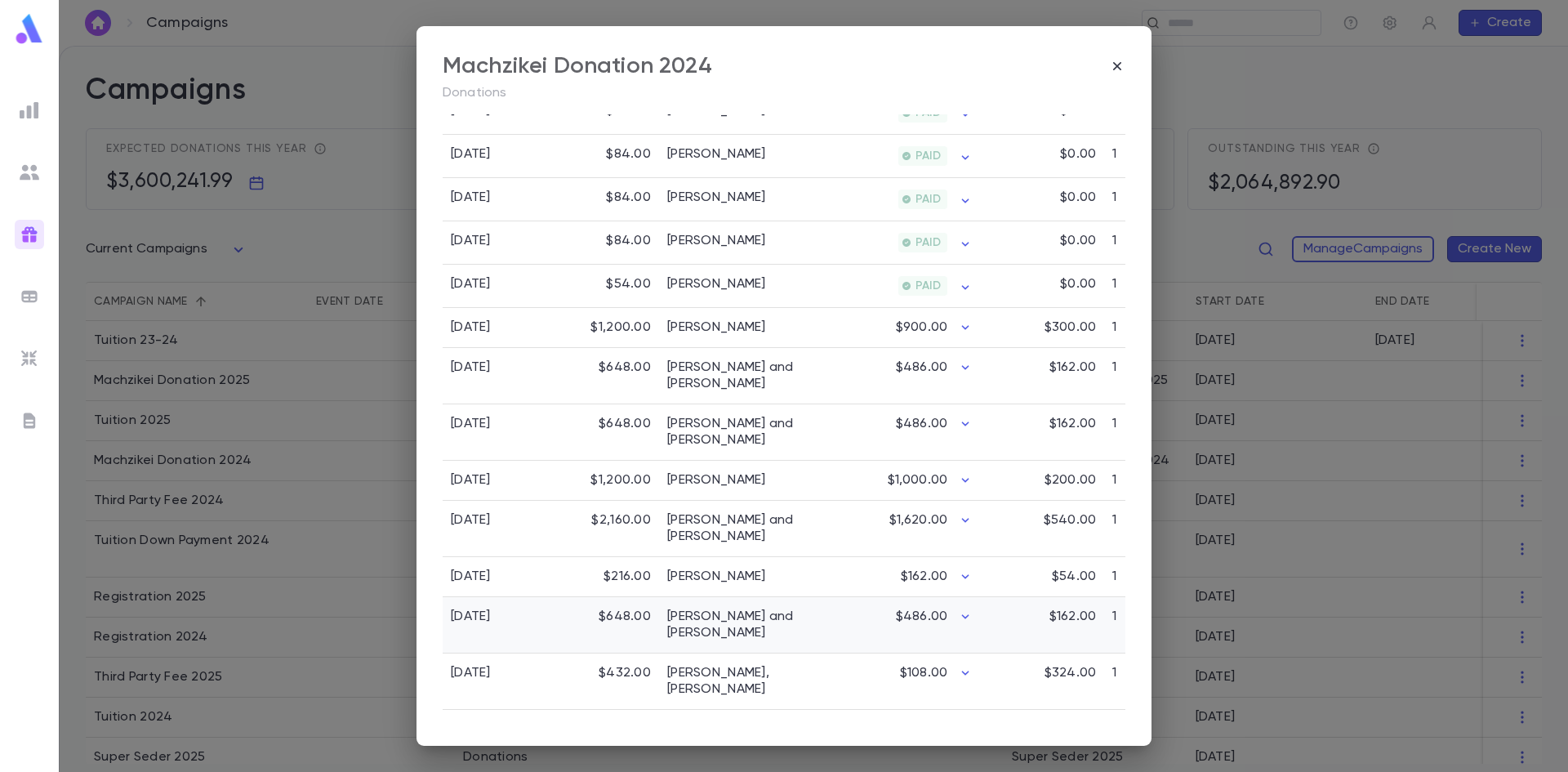
scroll to position [1092, 0]
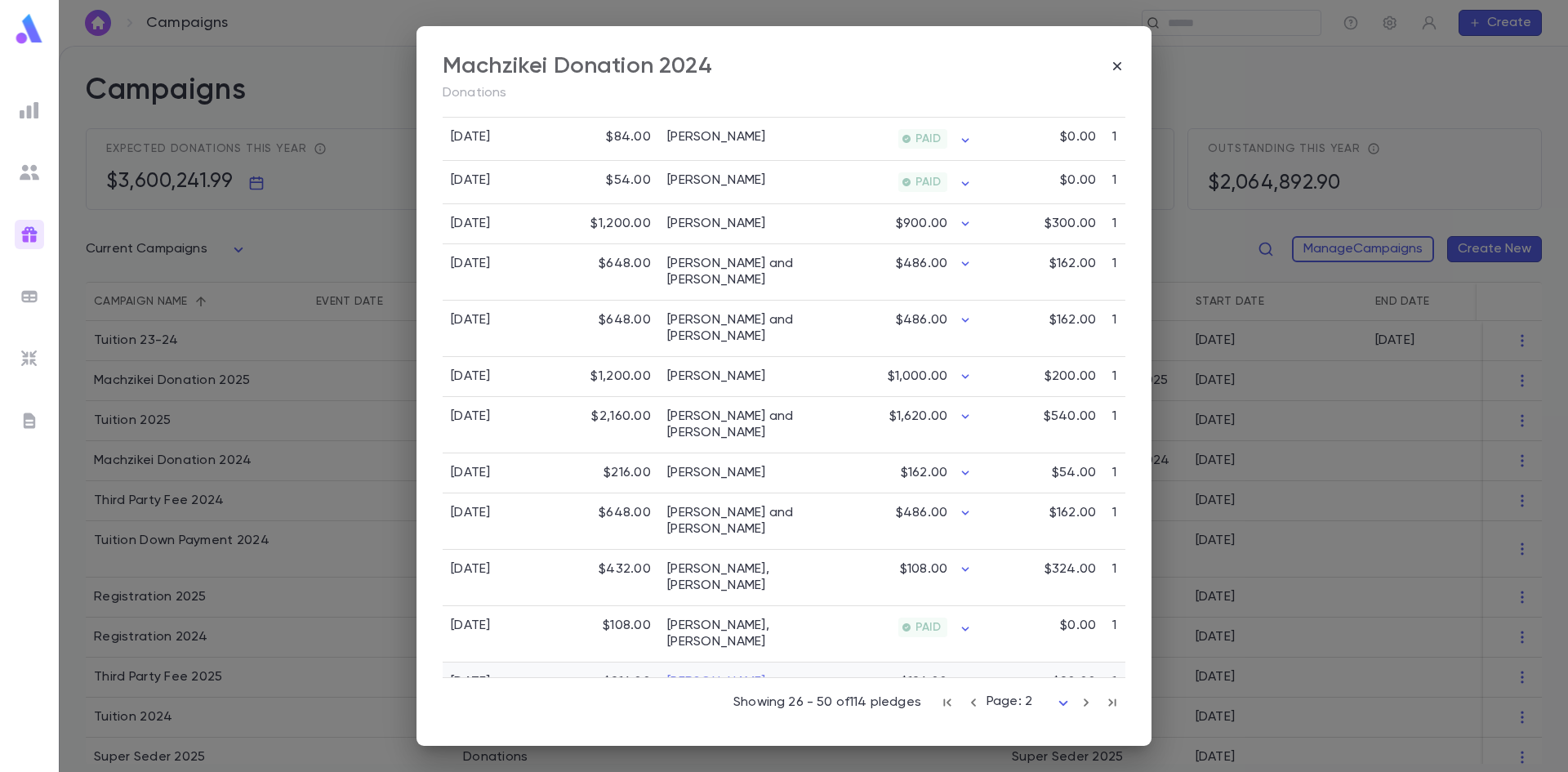
click at [706, 674] on link "[PERSON_NAME]" at bounding box center [717, 682] width 99 height 17
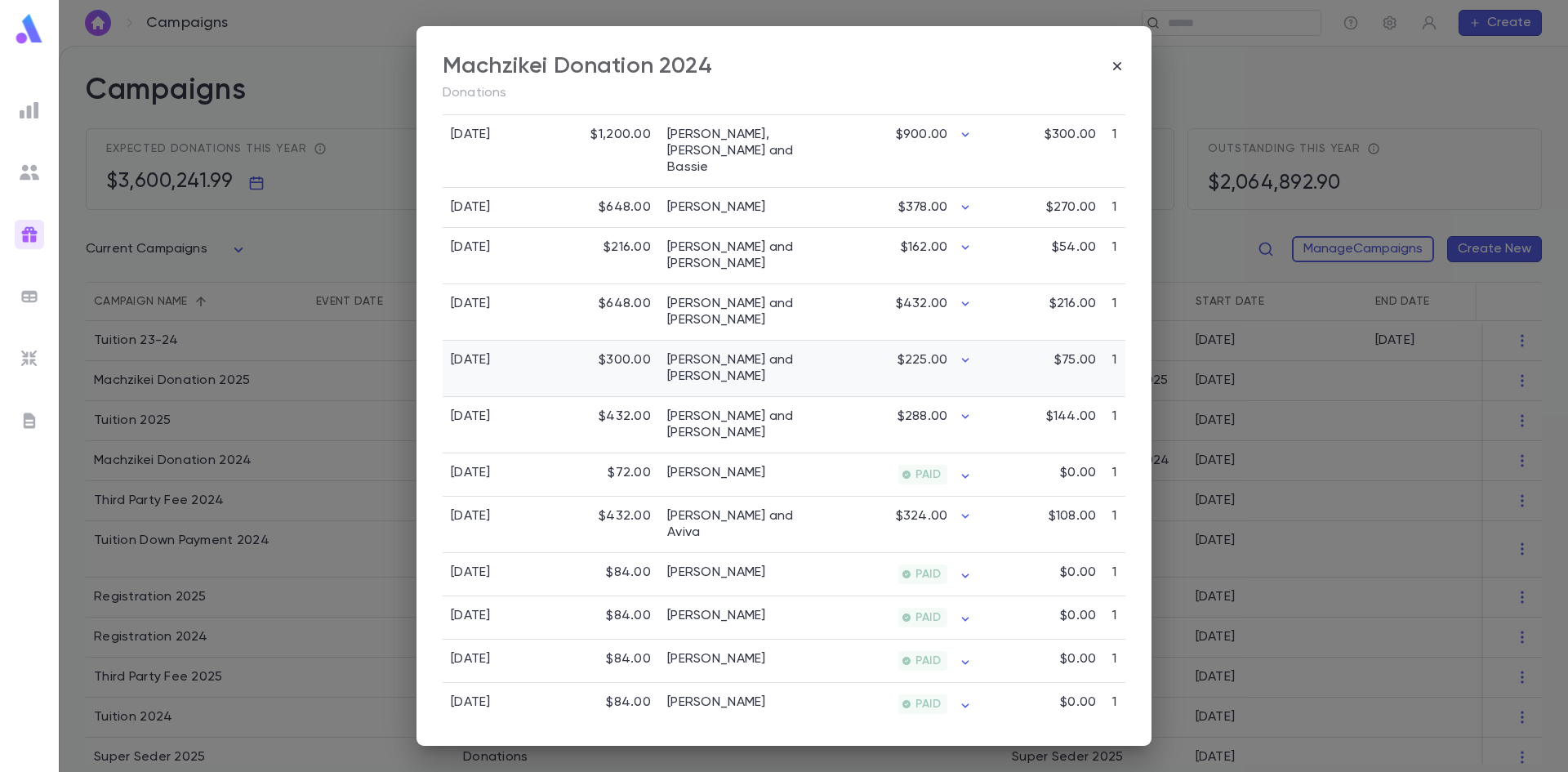
scroll to position [438, 0]
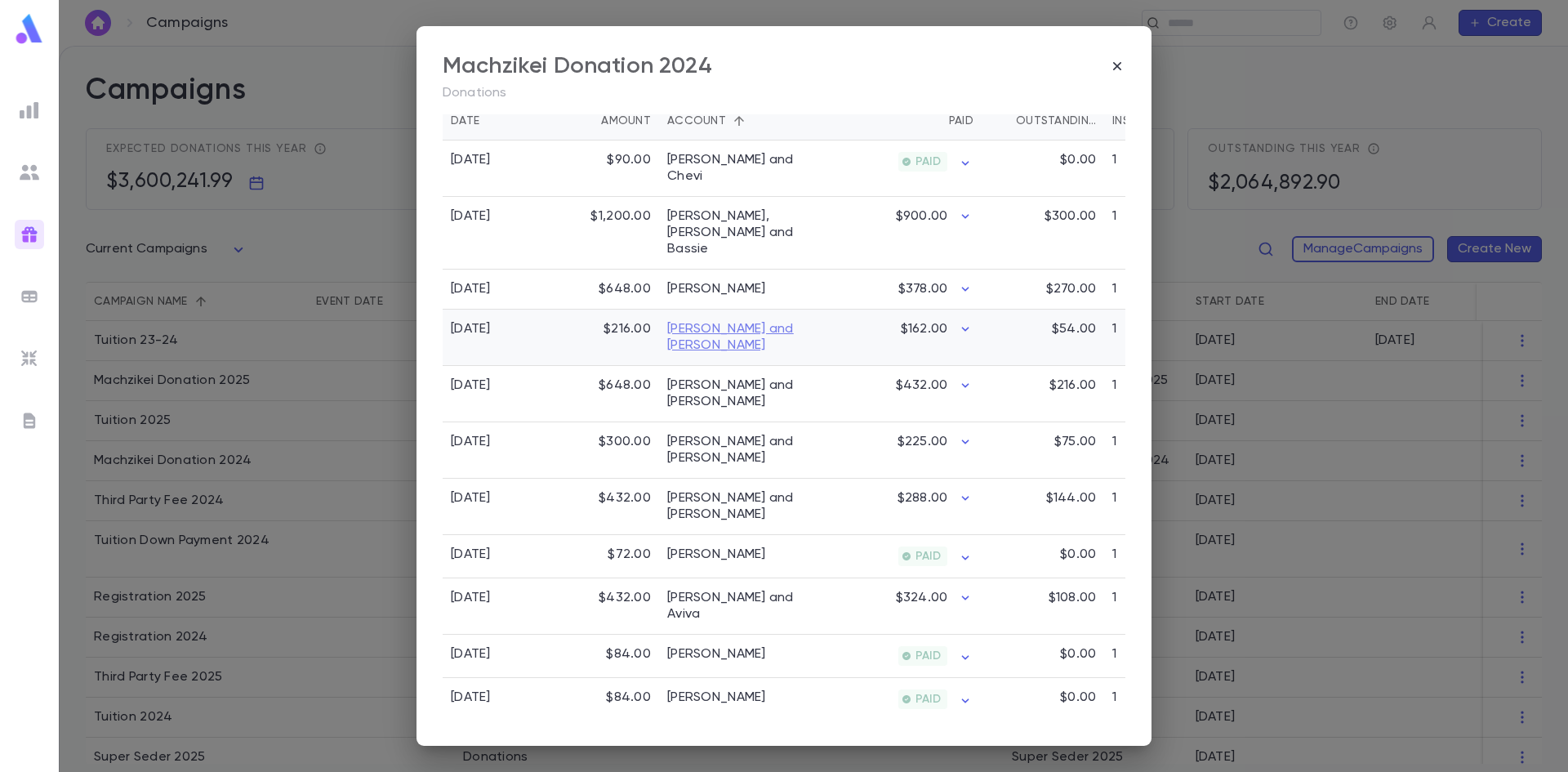
click at [742, 321] on link "[PERSON_NAME] and [PERSON_NAME]" at bounding box center [741, 337] width 147 height 33
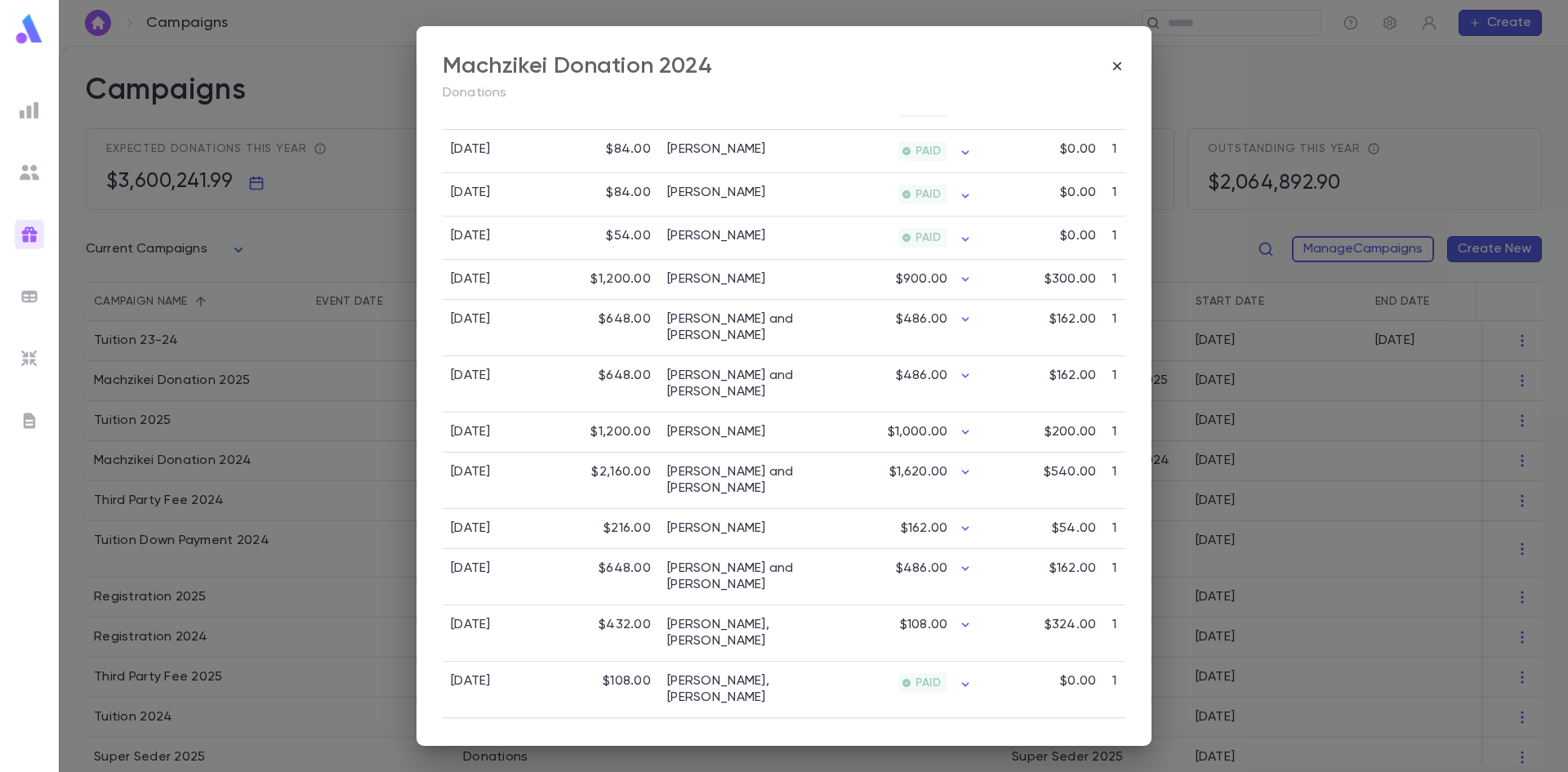
scroll to position [1092, 0]
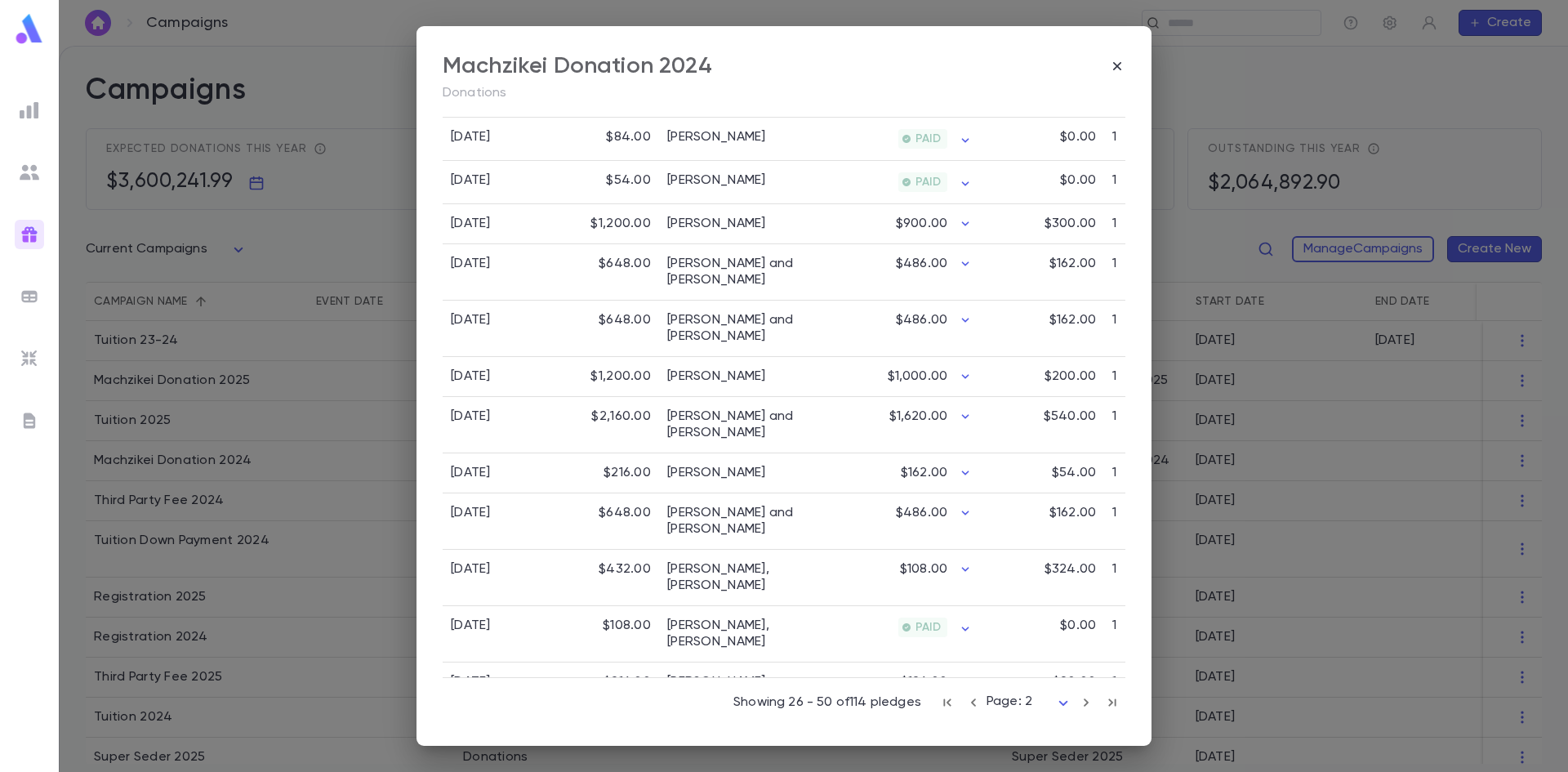
click at [1078, 703] on icon "button" at bounding box center [1086, 702] width 18 height 19
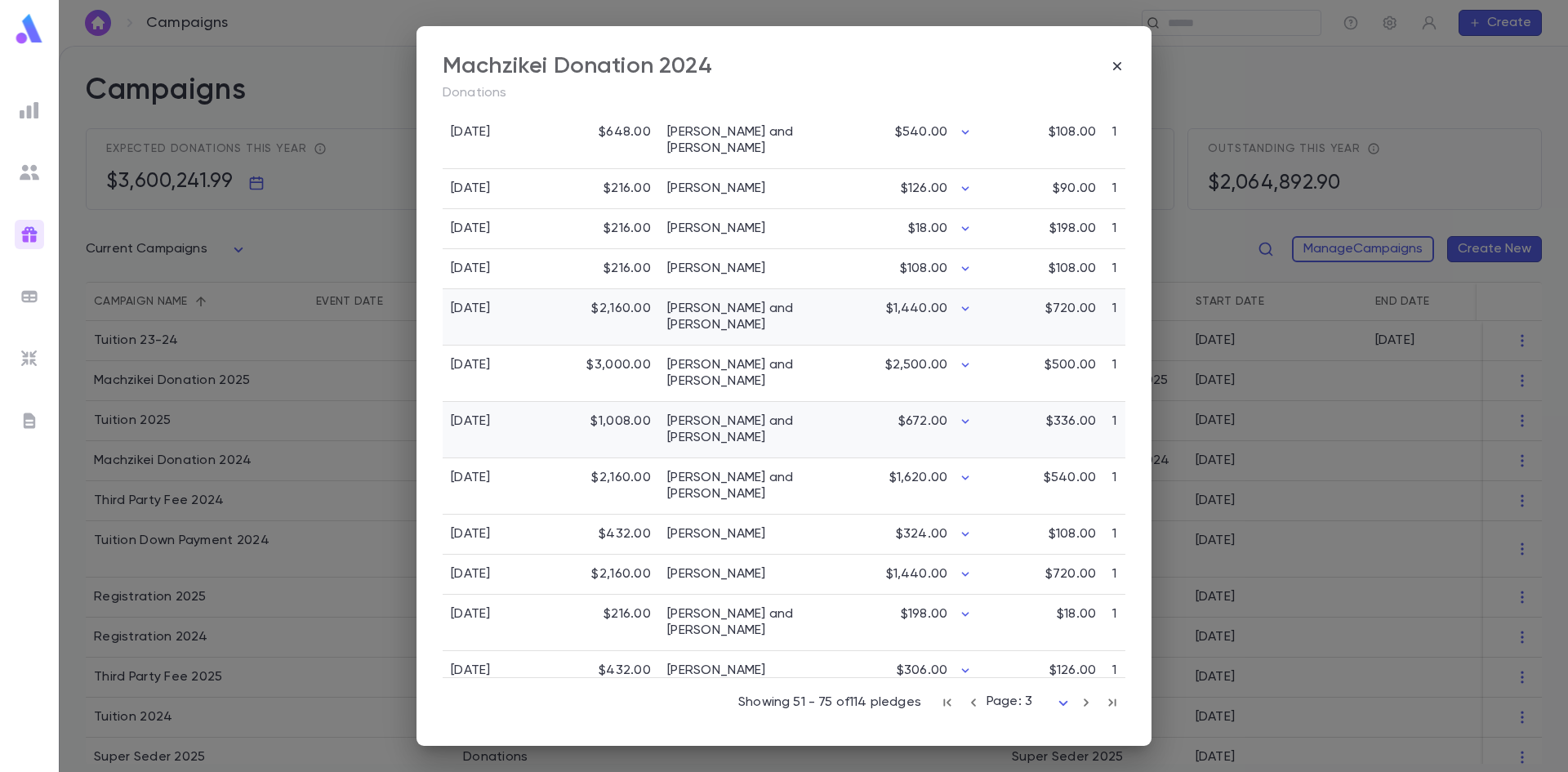
scroll to position [1063, 0]
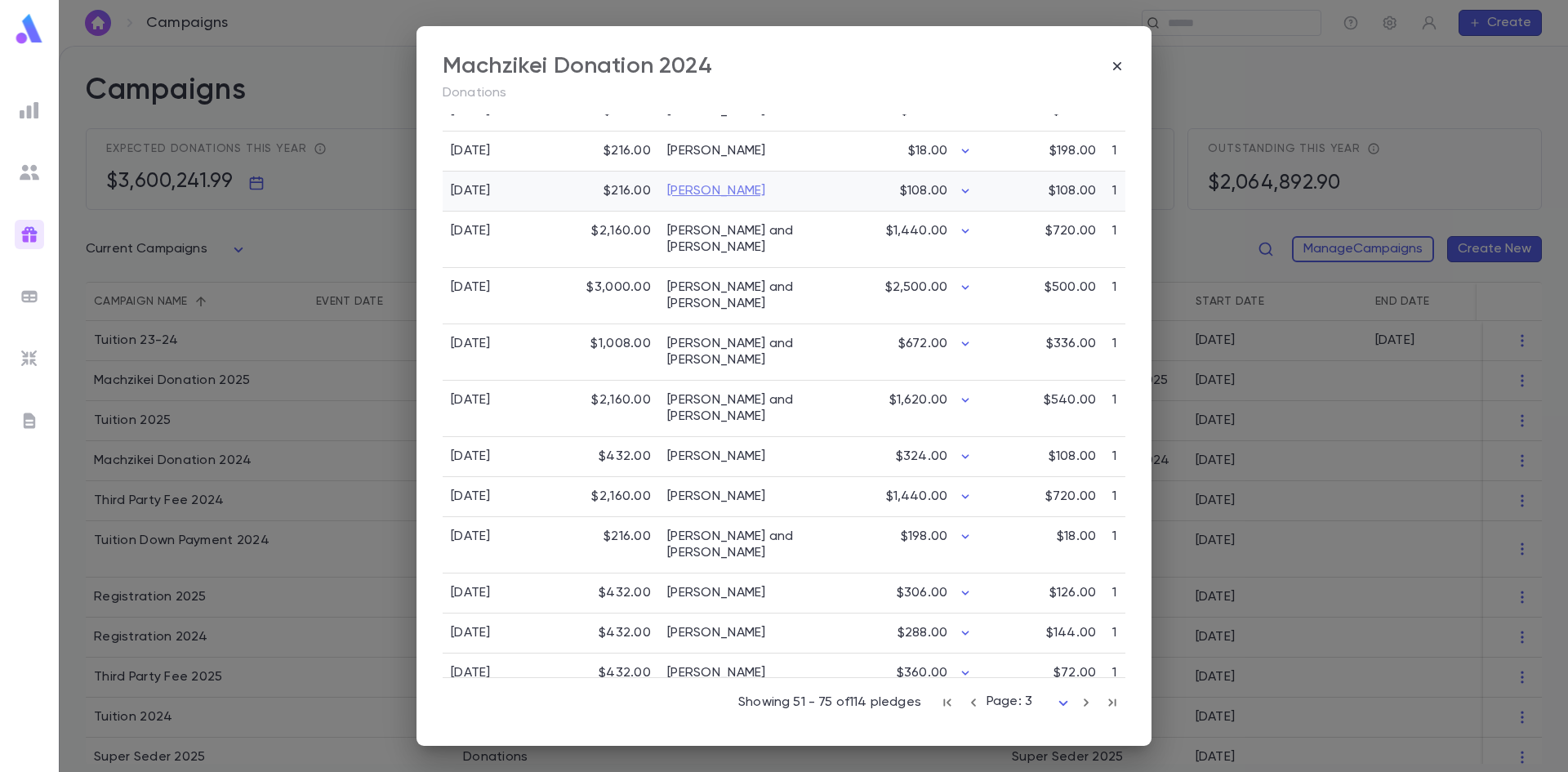
click at [718, 183] on link "[PERSON_NAME]" at bounding box center [717, 191] width 99 height 17
click at [1109, 67] on icon "button" at bounding box center [1117, 66] width 17 height 17
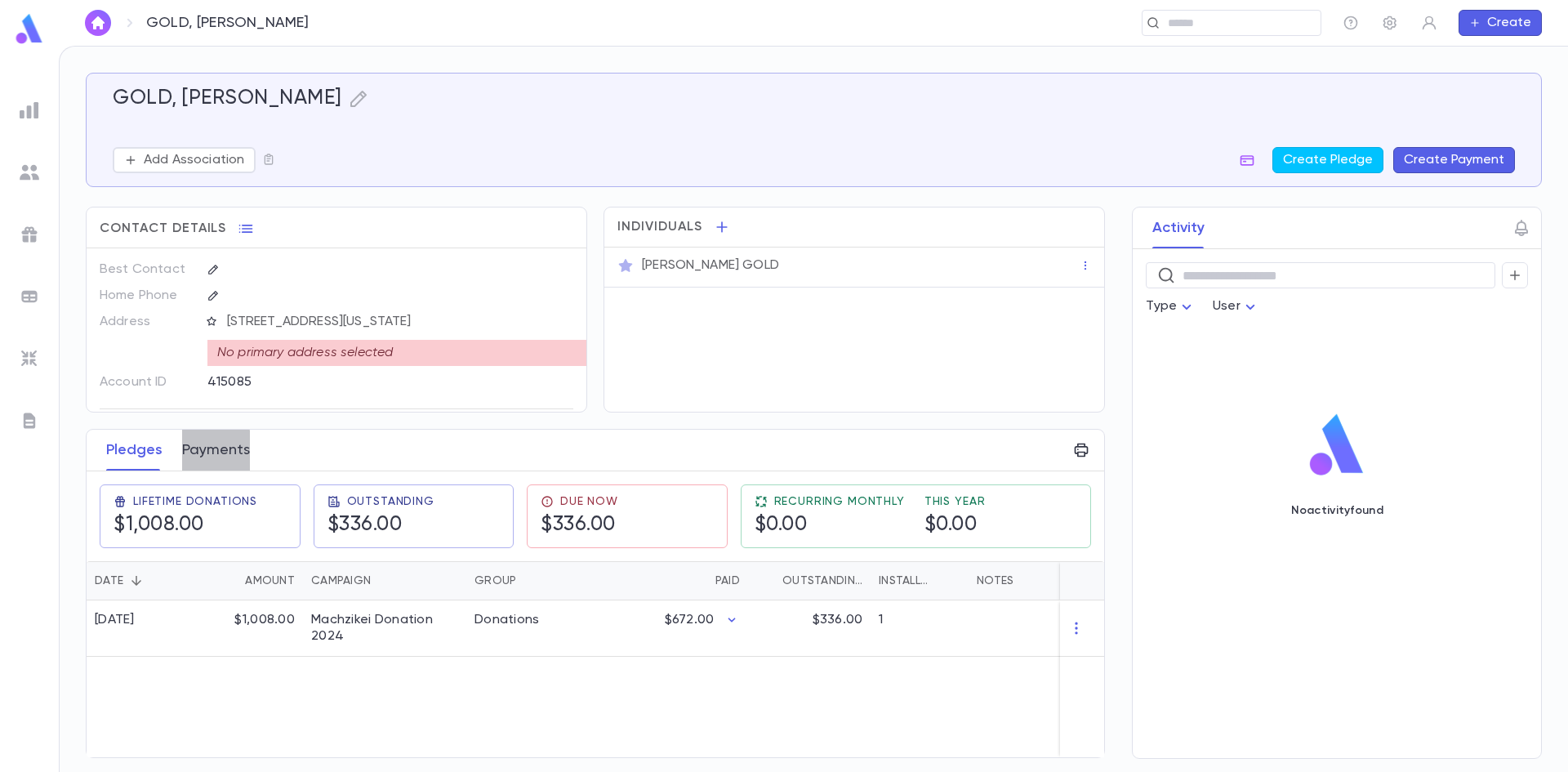
click at [196, 453] on button "Payments" at bounding box center [216, 450] width 68 height 41
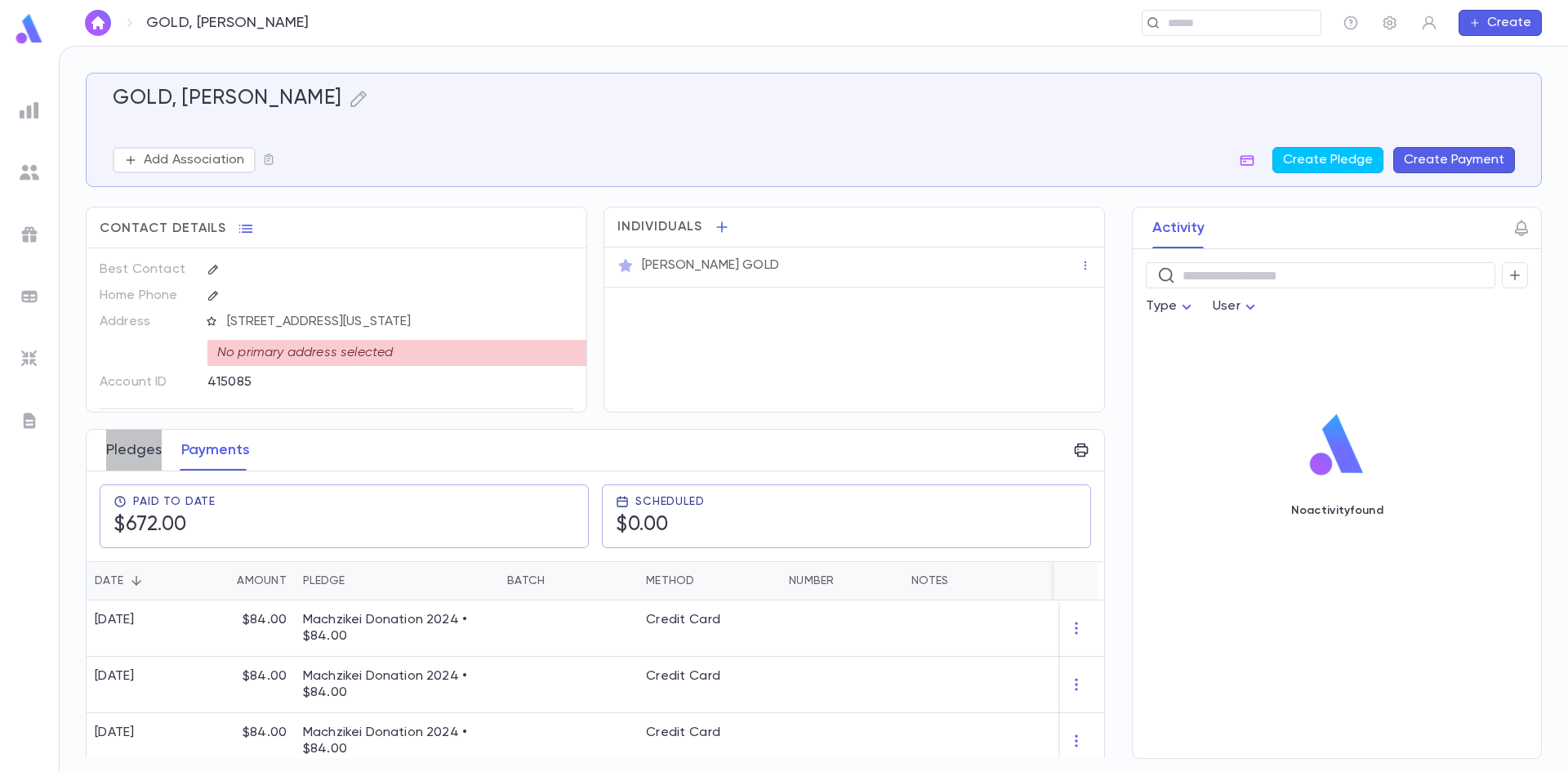
click at [149, 453] on button "Pledges" at bounding box center [133, 450] width 56 height 41
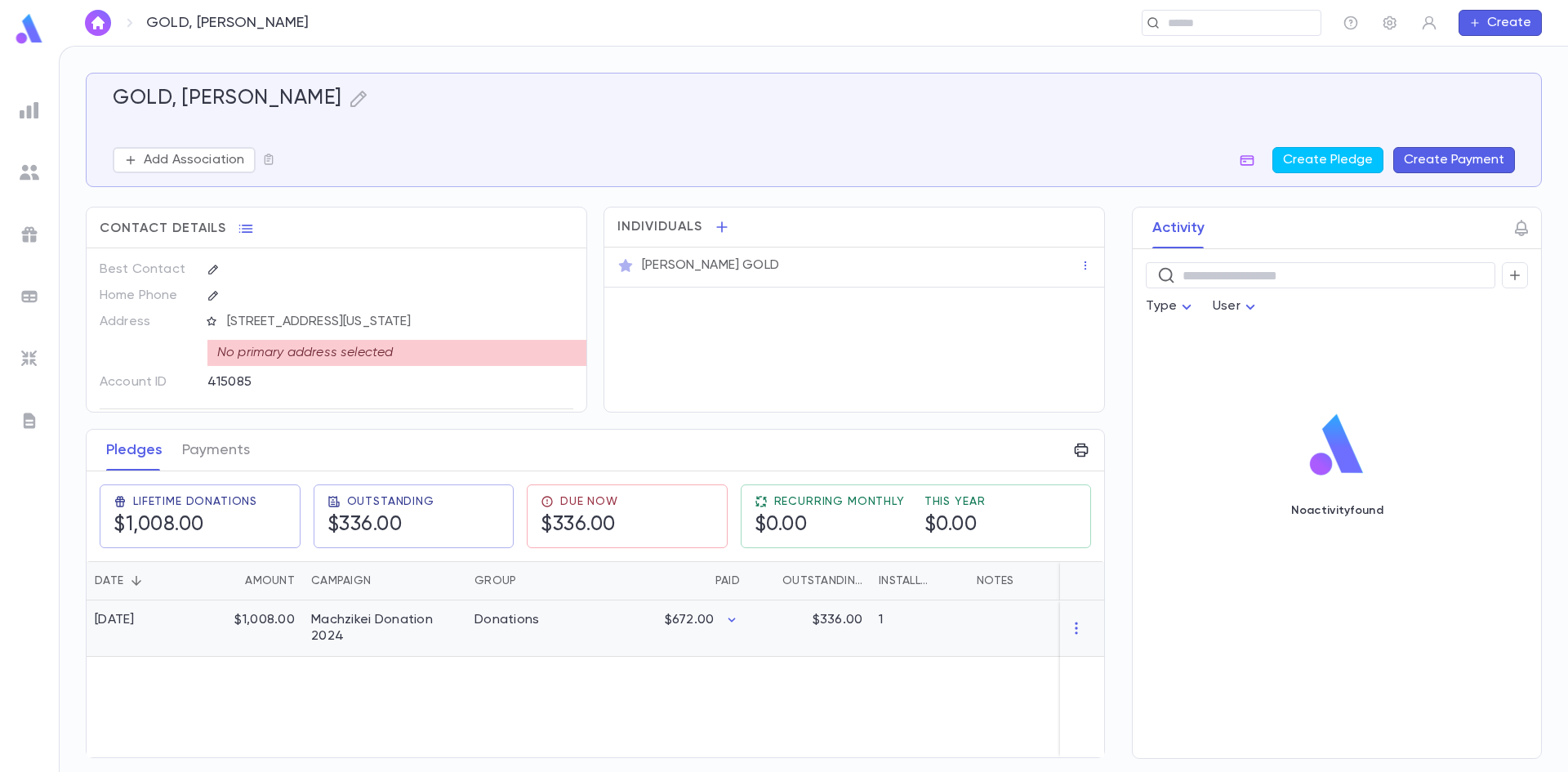
click at [315, 627] on div "Machzikei Donation 2024" at bounding box center [385, 628] width 147 height 33
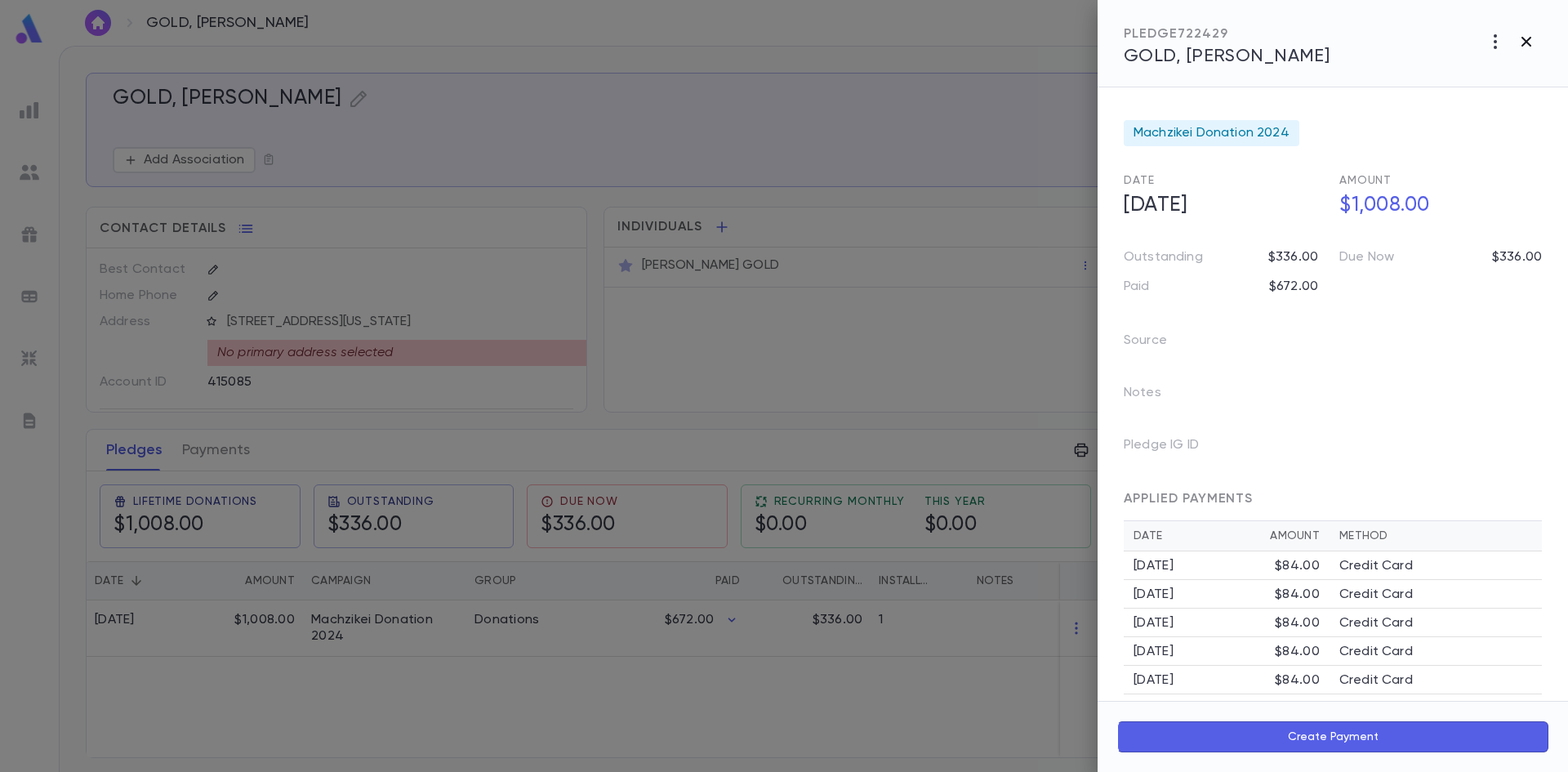
click at [1530, 35] on icon "button" at bounding box center [1527, 41] width 19 height 19
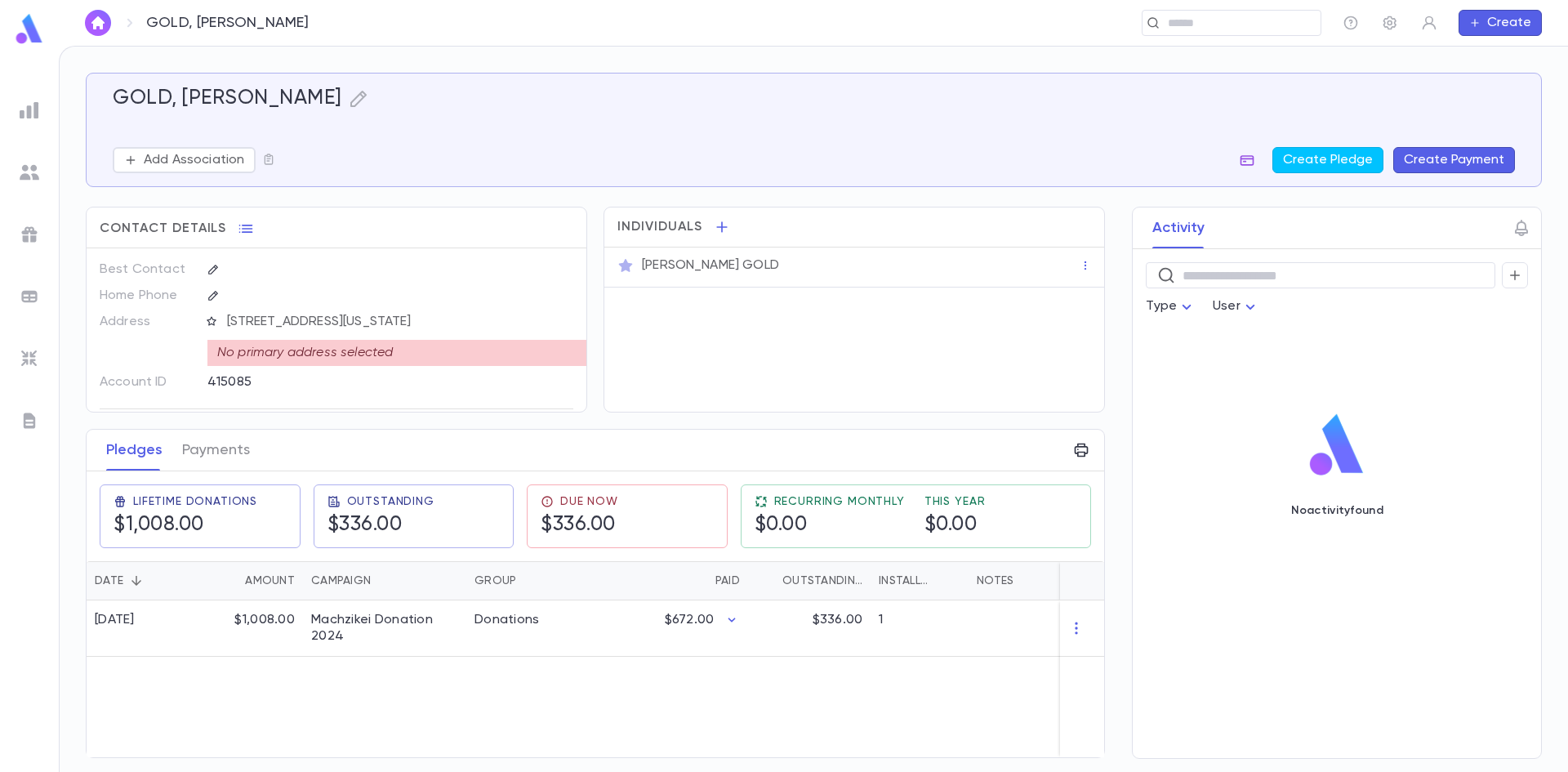
click at [1253, 169] on button "button" at bounding box center [1247, 161] width 26 height 26
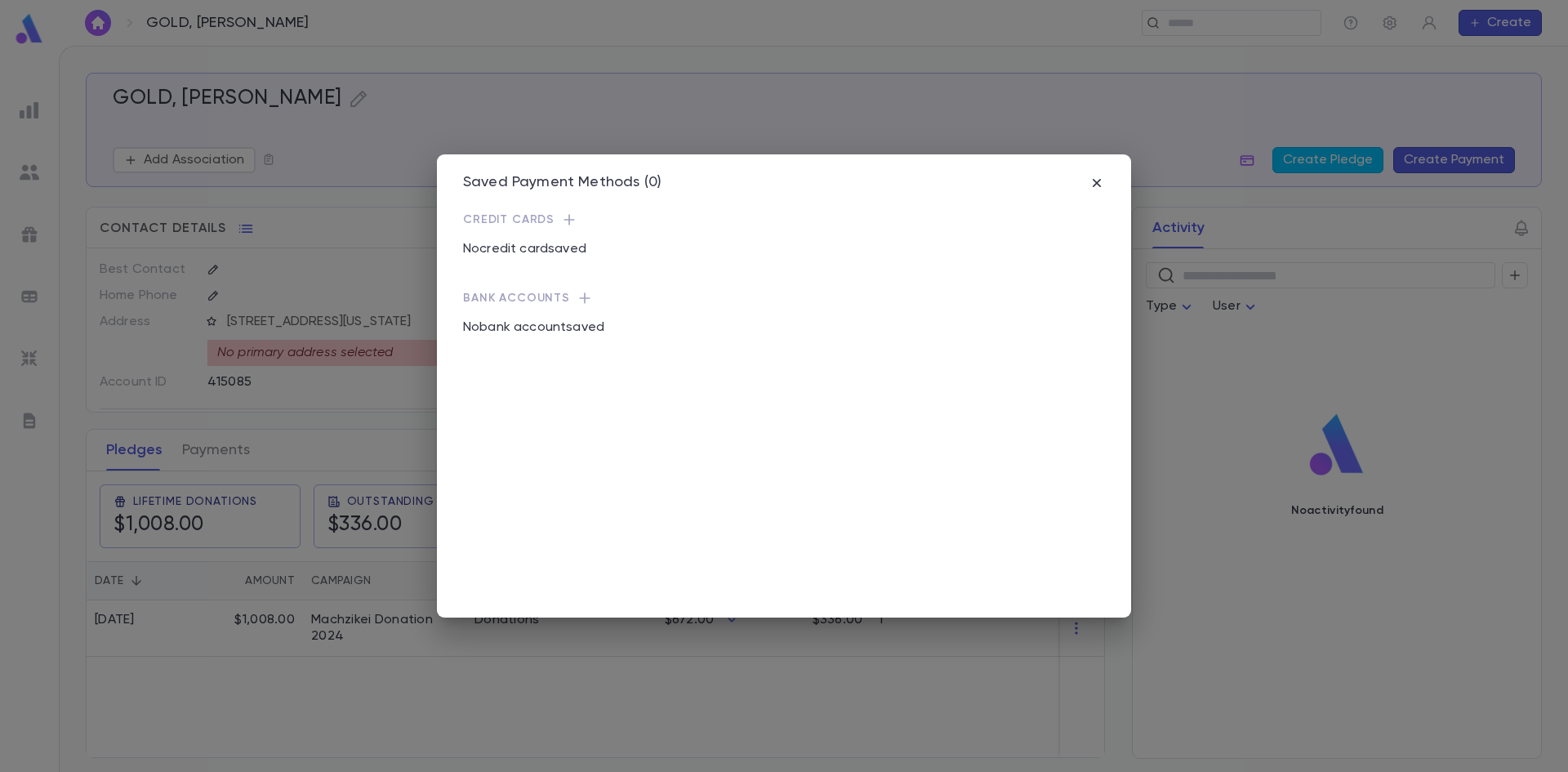
click at [1088, 181] on div "Saved Payment Methods (0)" at bounding box center [784, 183] width 642 height 18
click at [1093, 189] on icon "button" at bounding box center [1097, 183] width 17 height 17
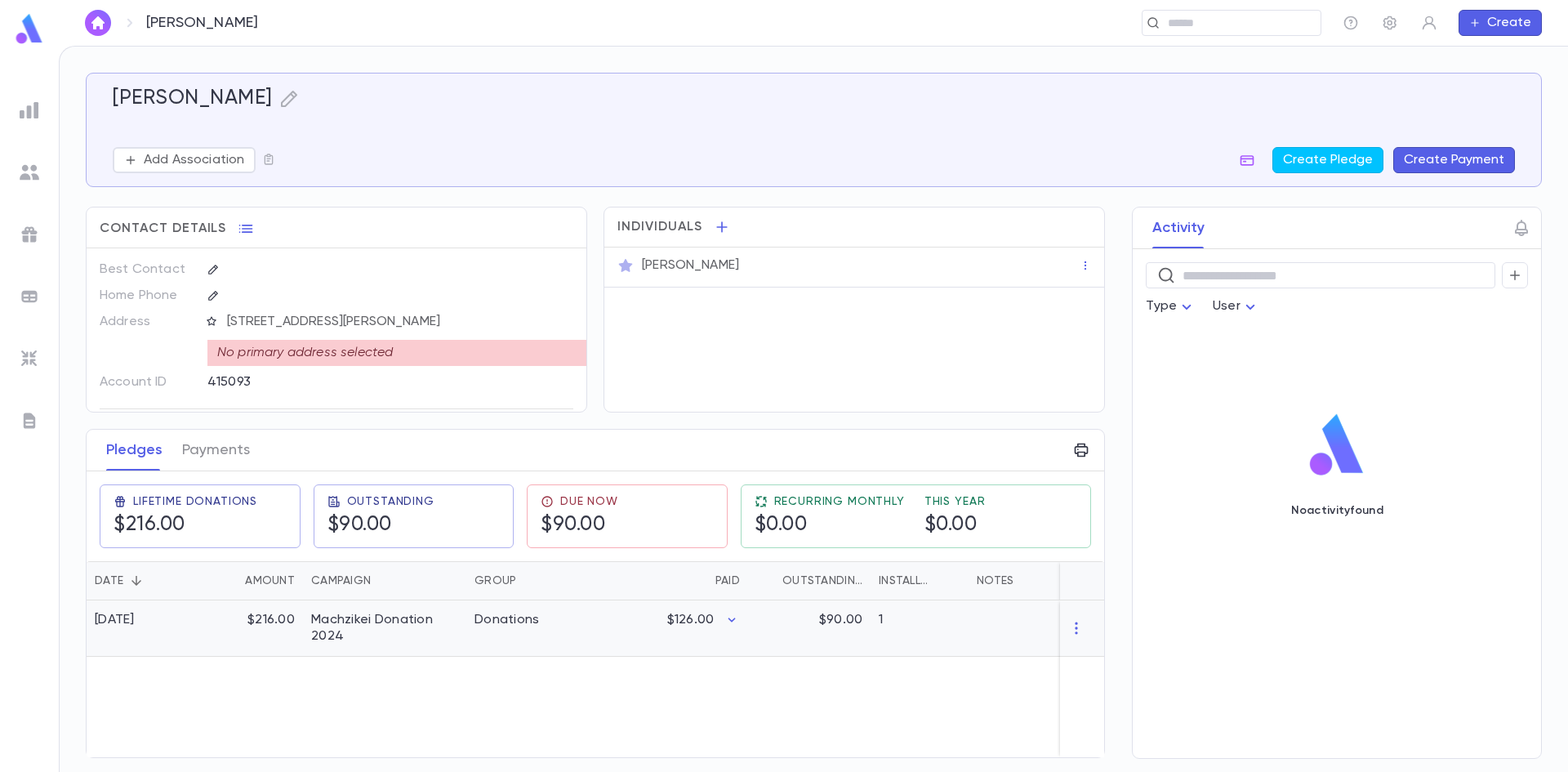
click at [747, 621] on div "$126.00" at bounding box center [668, 629] width 160 height 56
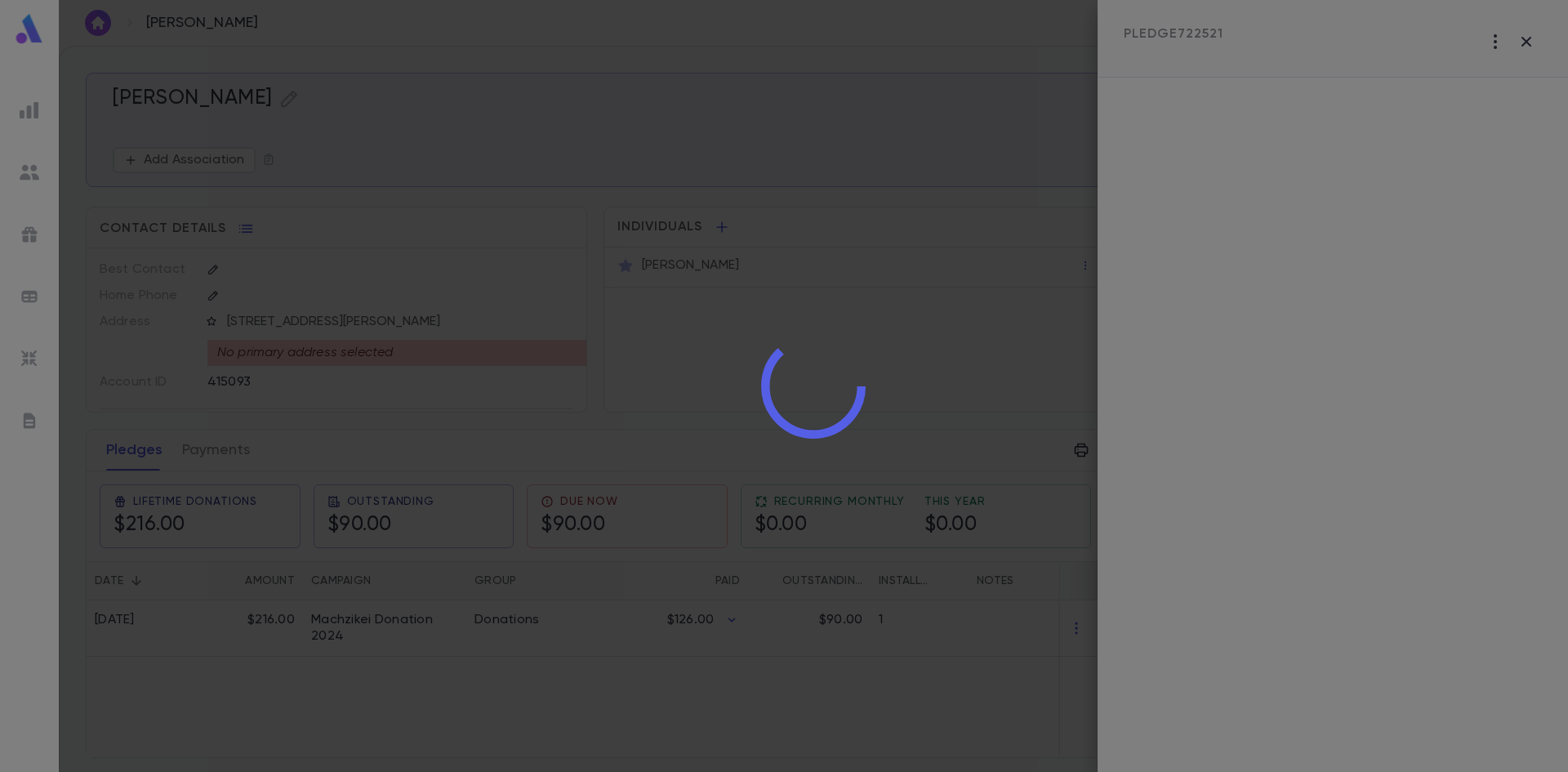
drag, startPoint x: 747, startPoint y: 621, endPoint x: 694, endPoint y: 611, distance: 53.9
click at [694, 611] on div at bounding box center [814, 386] width 1510 height 772
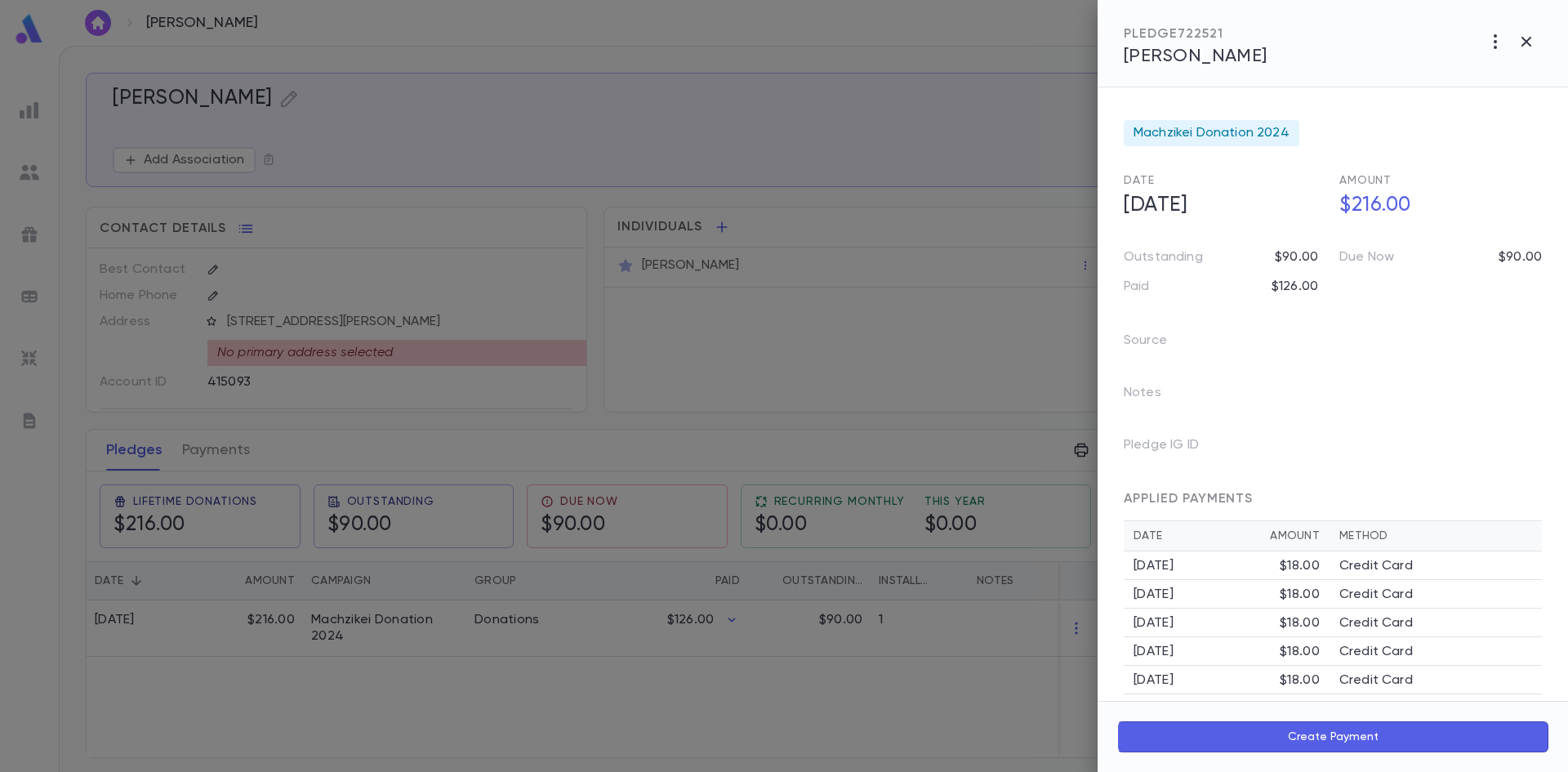
scroll to position [78, 0]
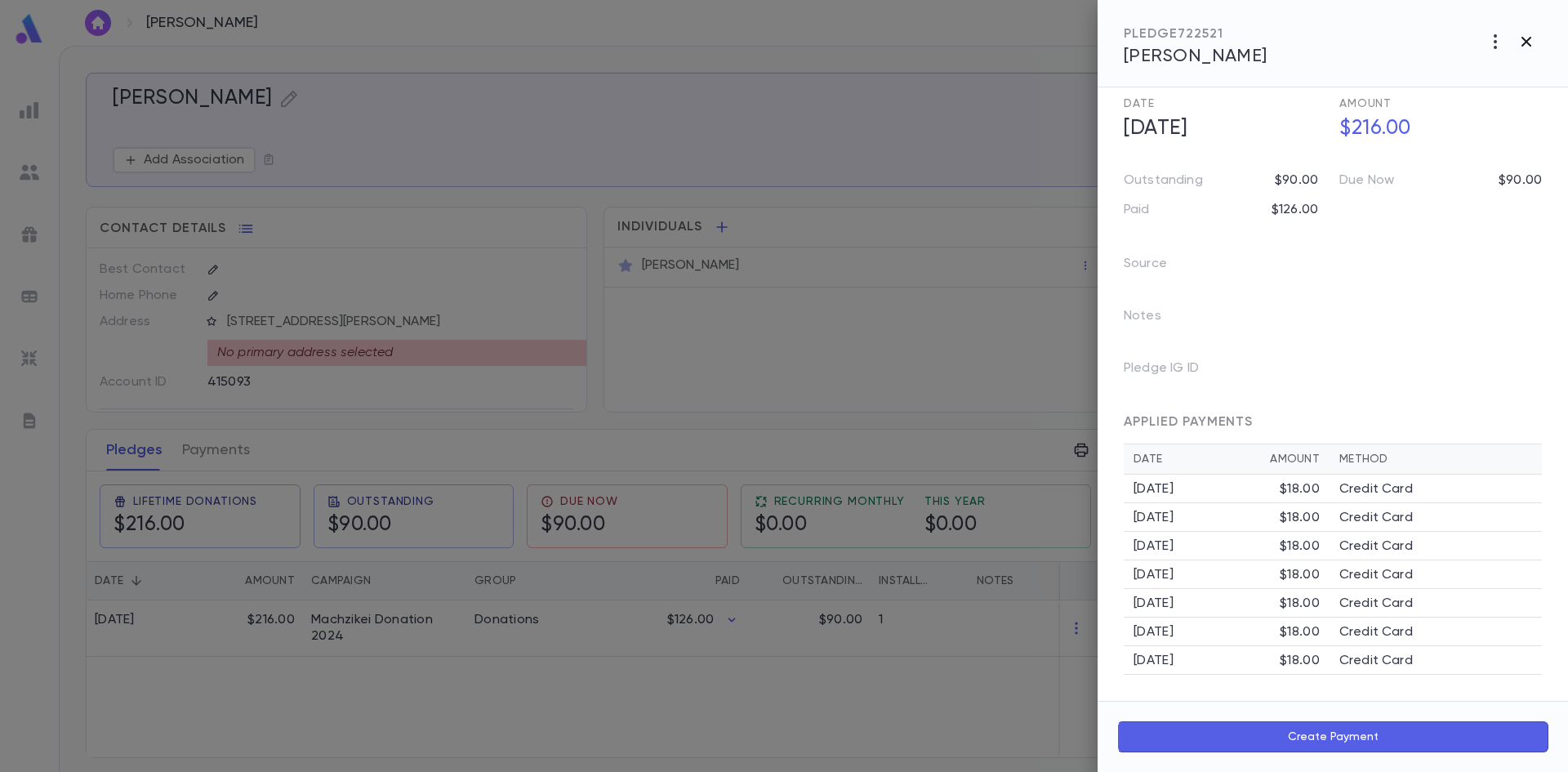
click at [1517, 42] on icon "button" at bounding box center [1527, 41] width 19 height 19
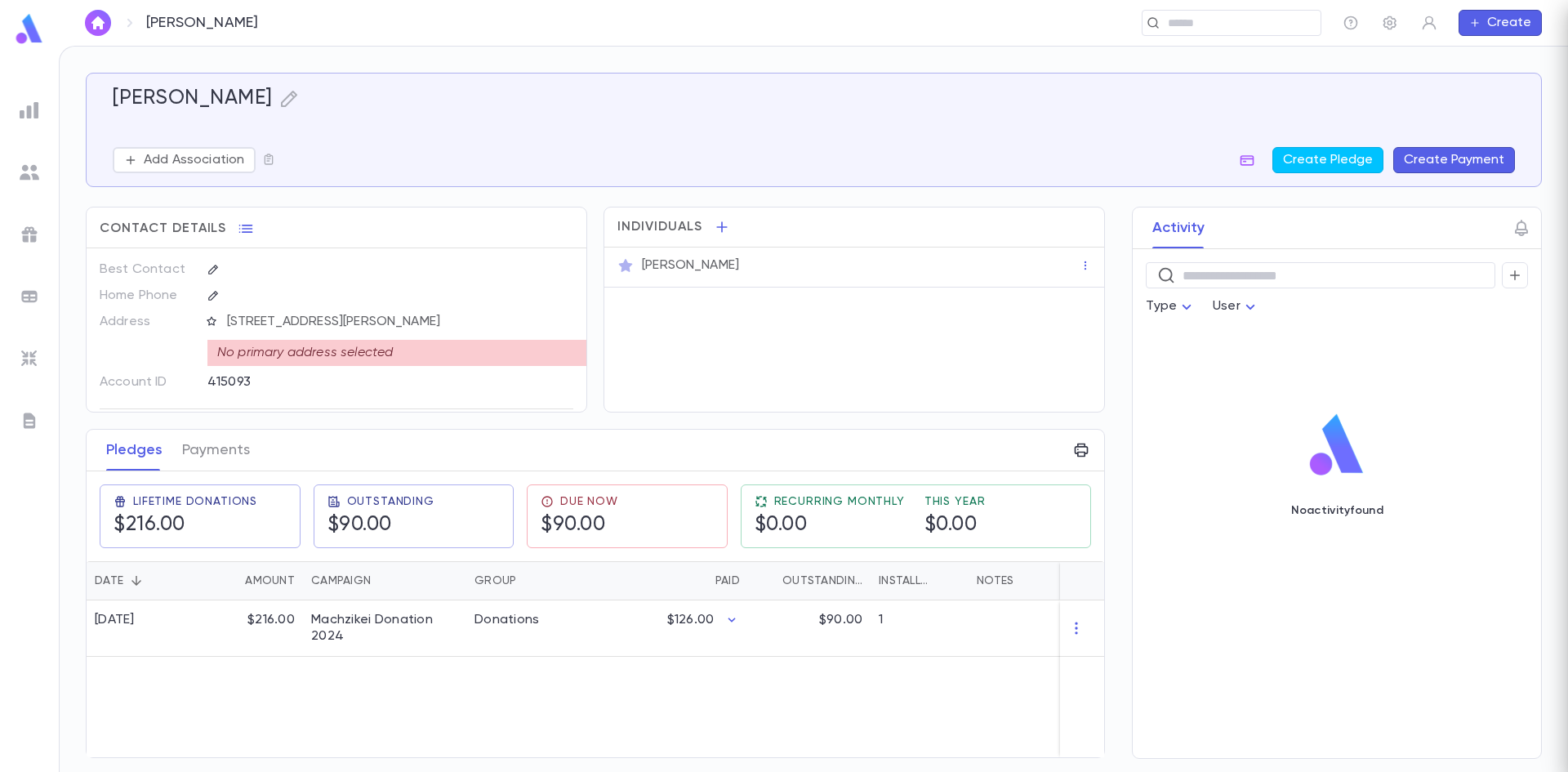
scroll to position [0, 0]
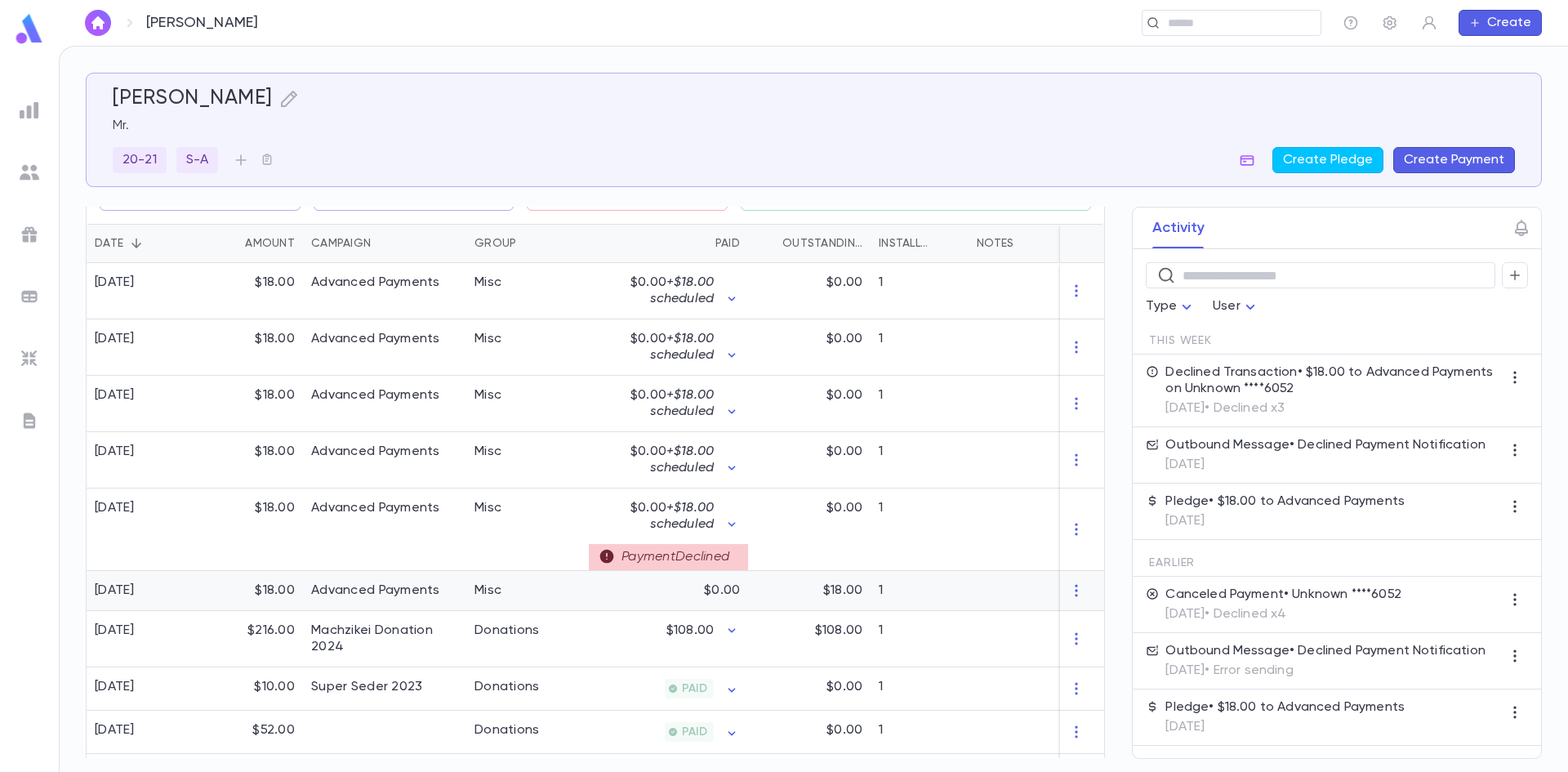
scroll to position [408, 0]
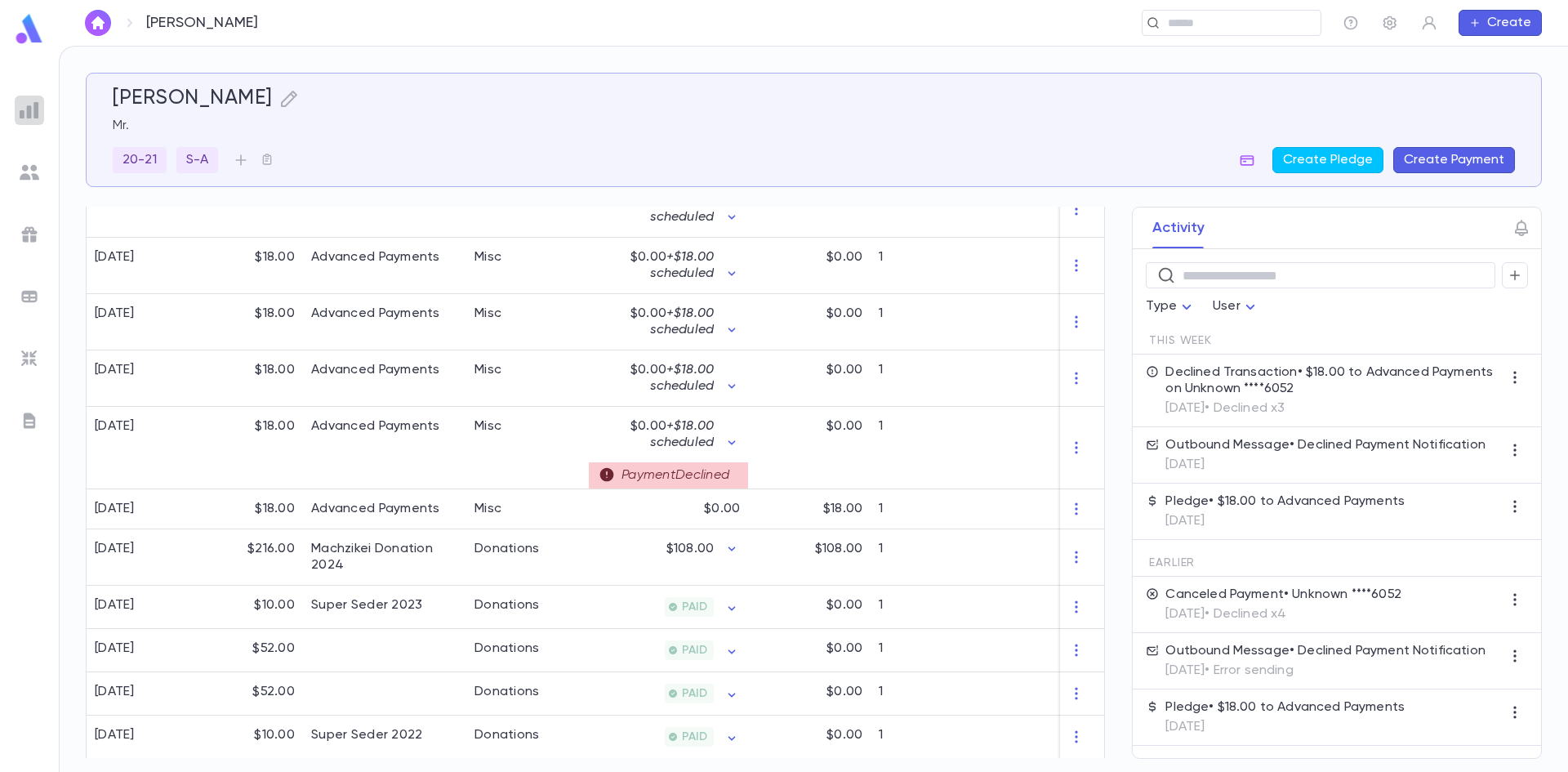
click at [26, 118] on img at bounding box center [29, 110] width 19 height 19
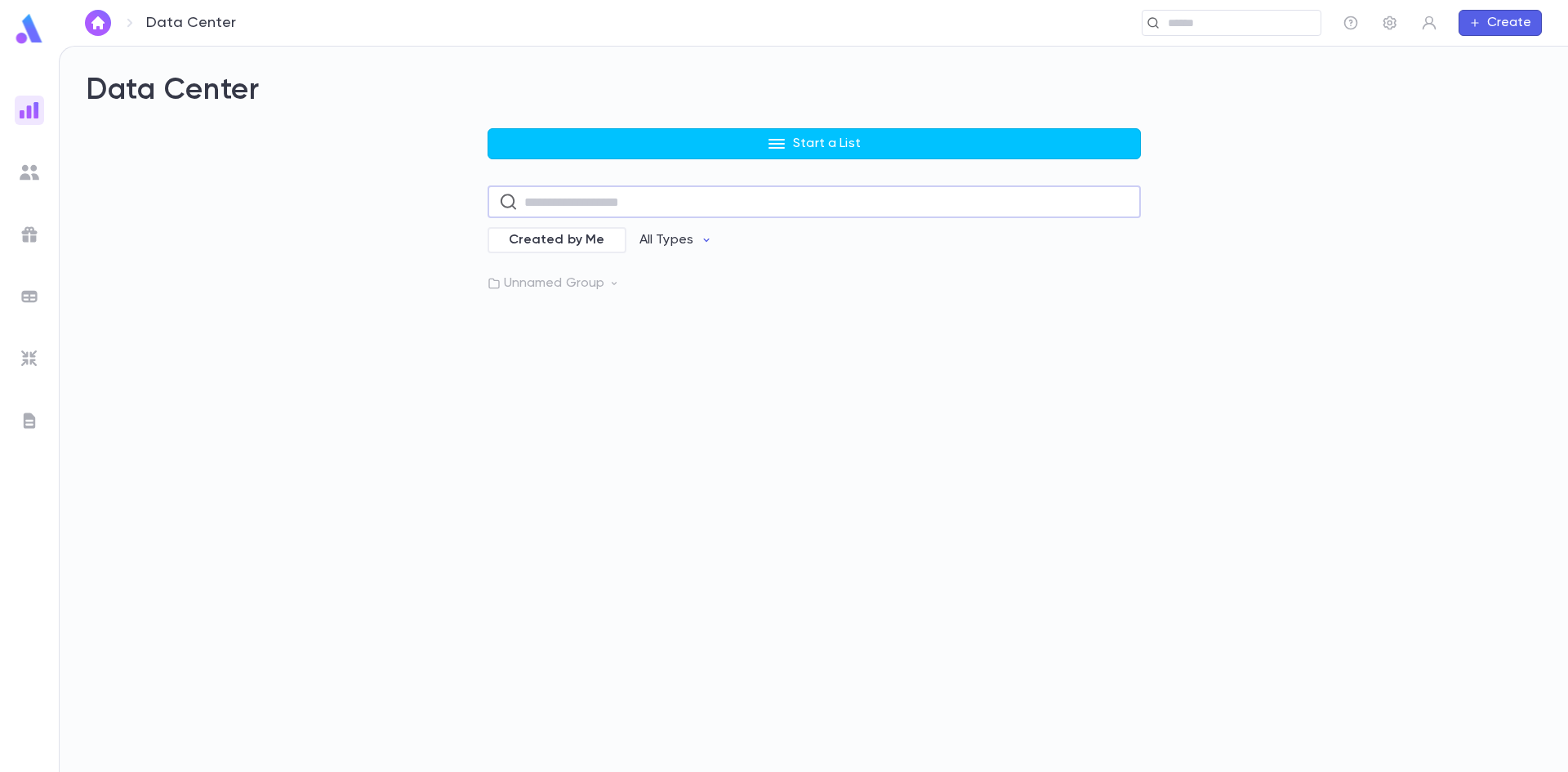
click at [638, 213] on input "text" at bounding box center [827, 202] width 605 height 32
click at [516, 382] on div "Data Center Start a List ​ Created by Me All Types Unnamed Group" at bounding box center [814, 409] width 1509 height 725
click at [32, 292] on img at bounding box center [29, 296] width 19 height 19
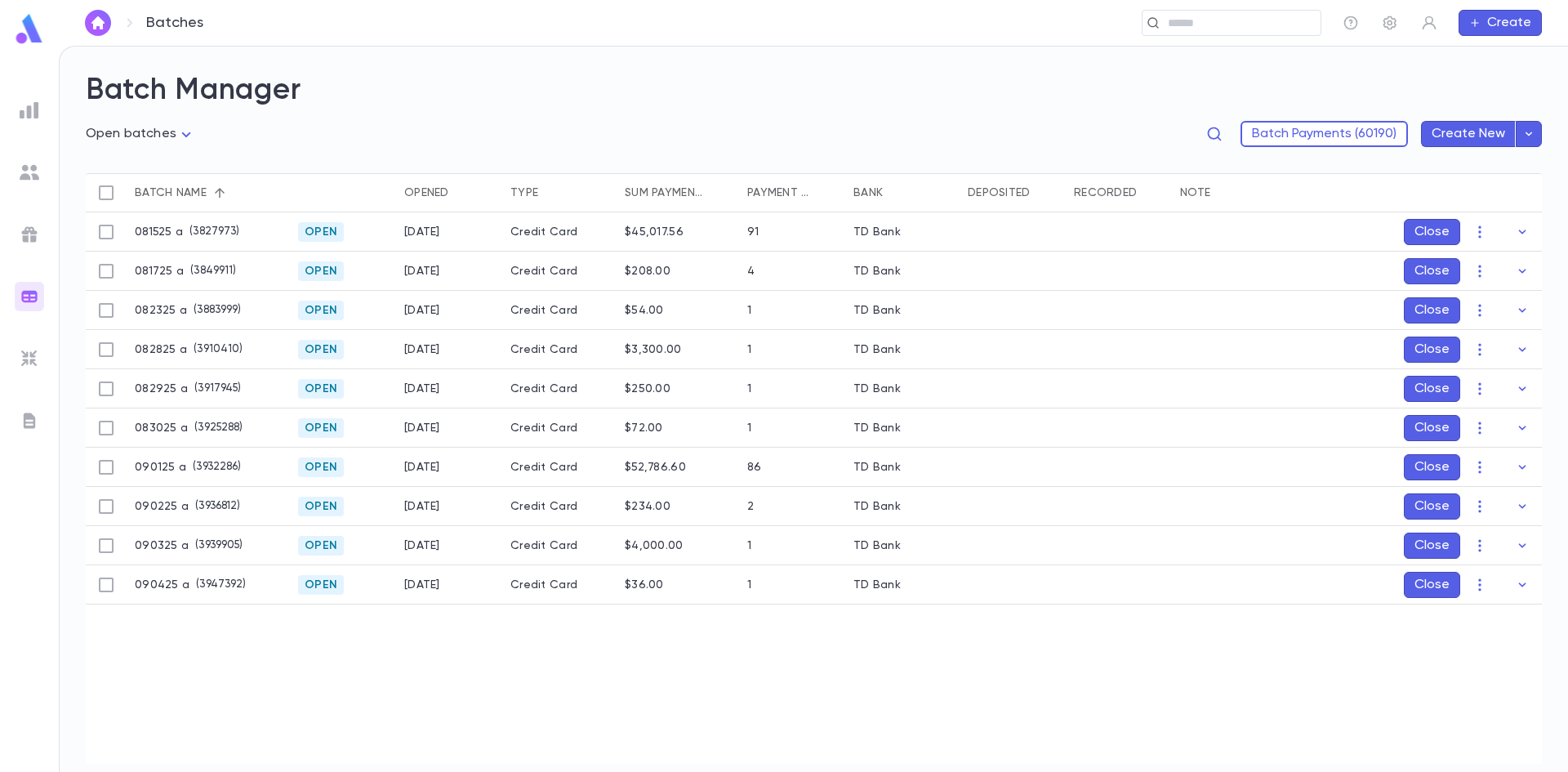
click at [29, 356] on img at bounding box center [29, 358] width 19 height 19
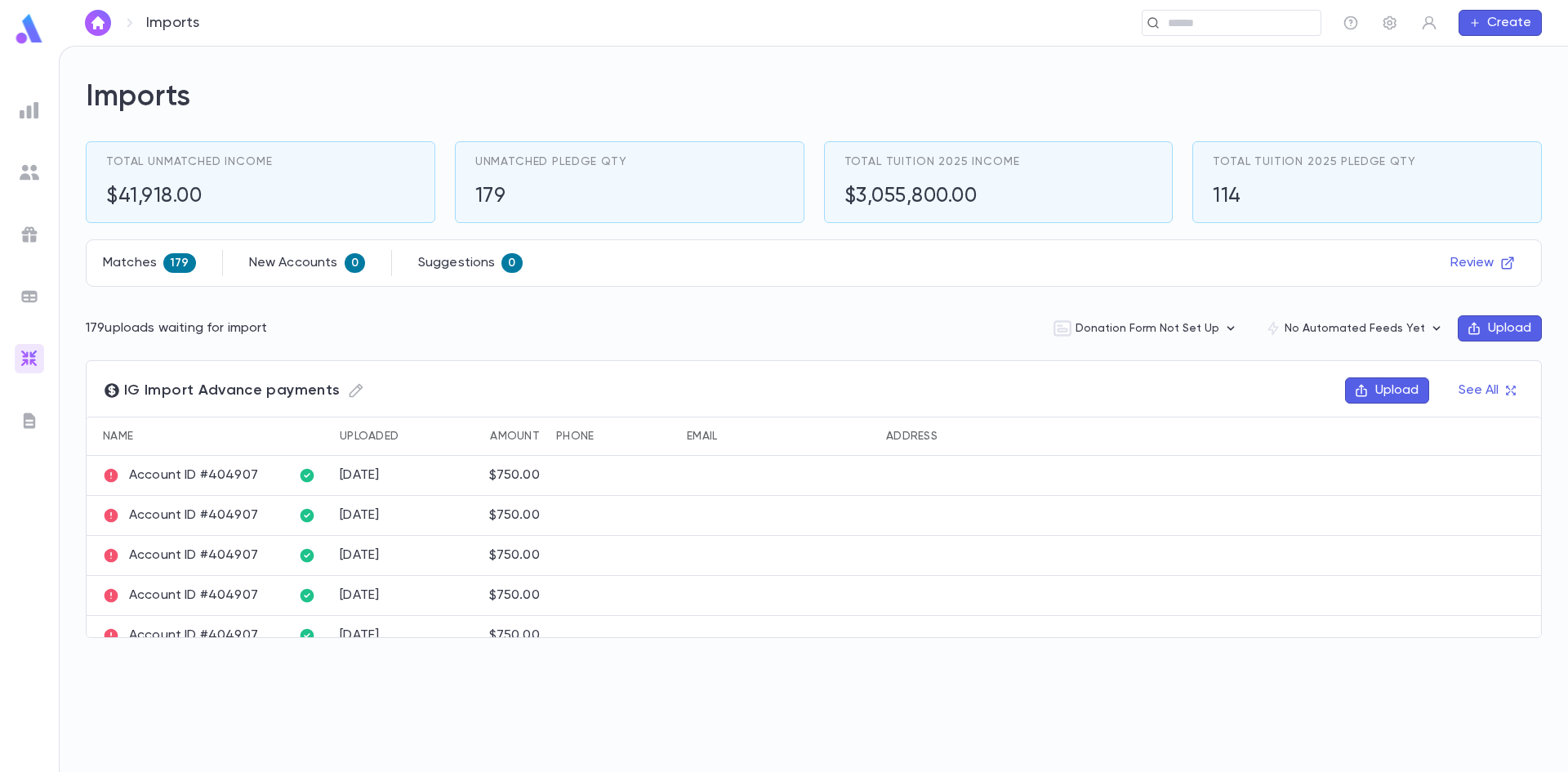
click at [33, 413] on img at bounding box center [29, 421] width 19 height 19
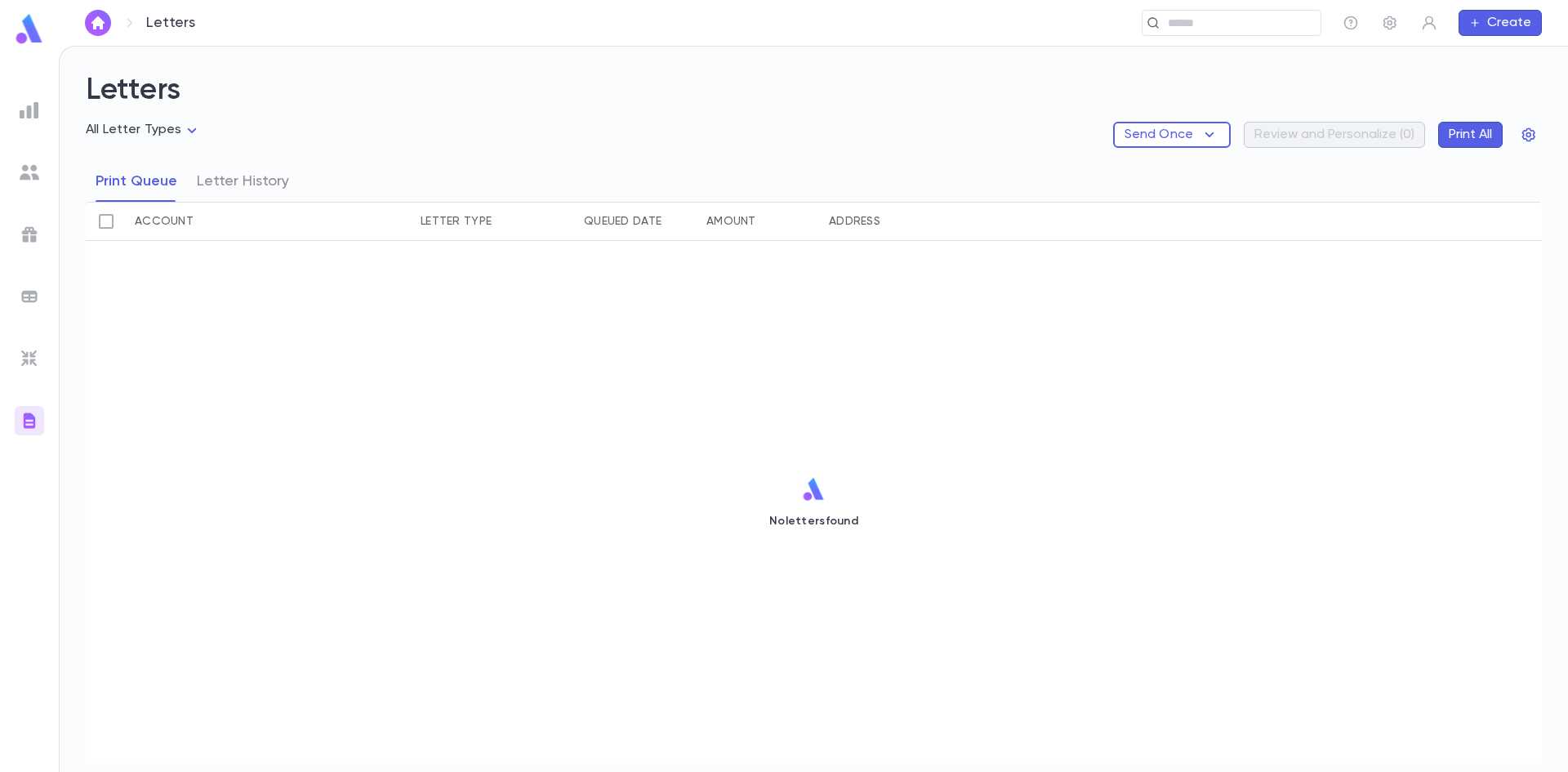
click at [19, 235] on img at bounding box center [29, 235] width 19 height 19
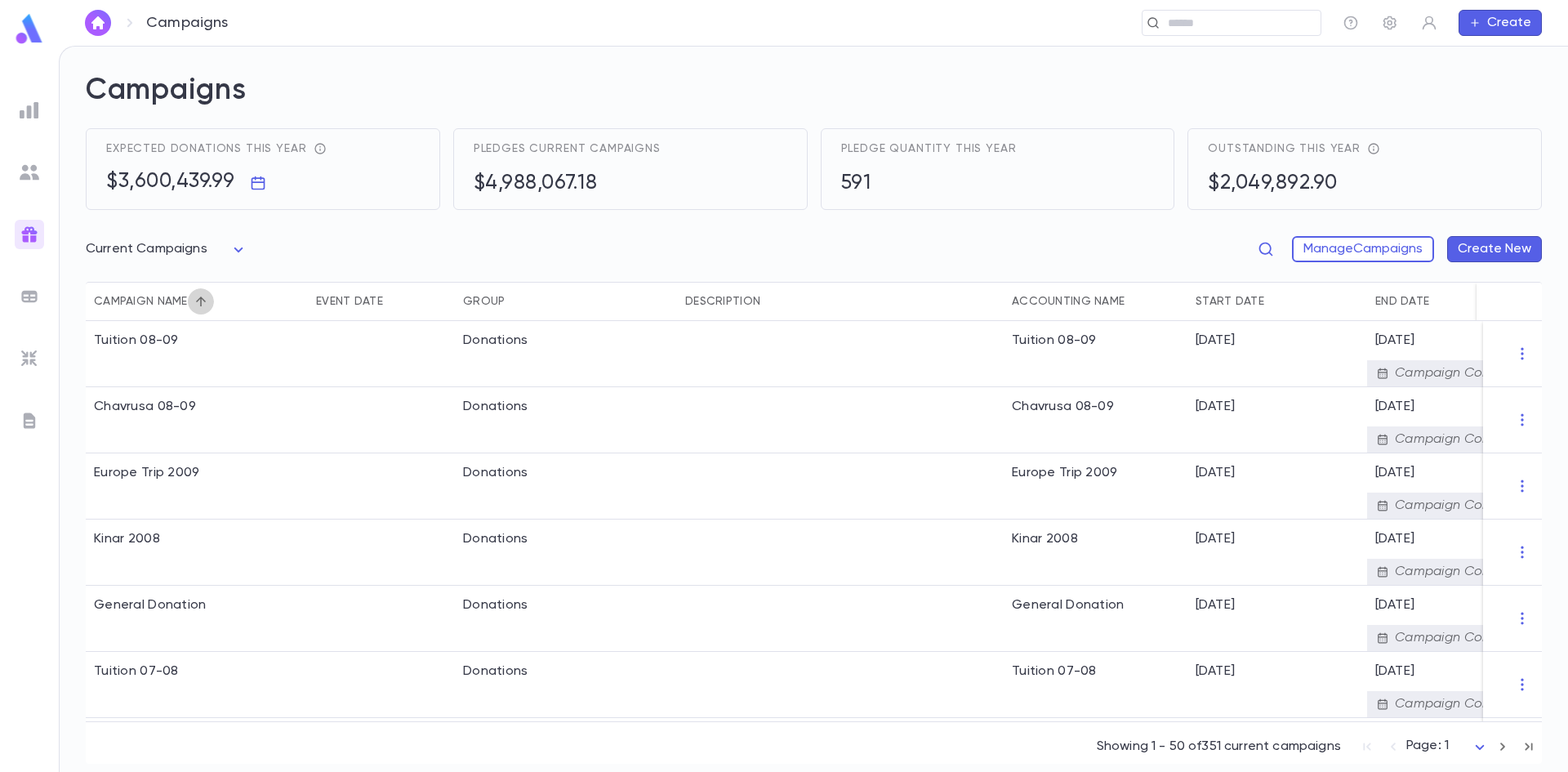
click at [191, 304] on button "Sort" at bounding box center [201, 302] width 26 height 26
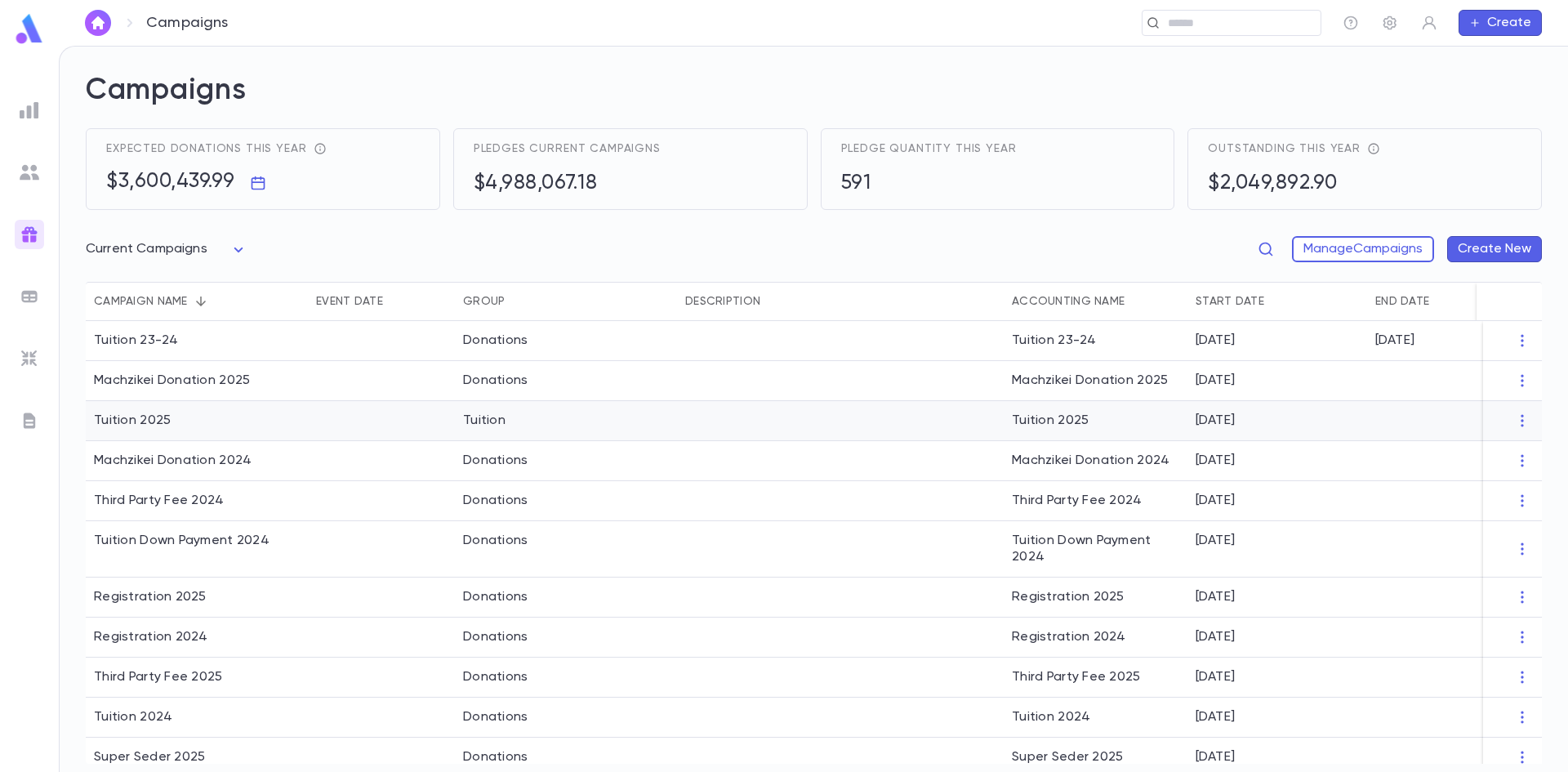
click at [173, 425] on div "Tuition 2025" at bounding box center [197, 421] width 222 height 40
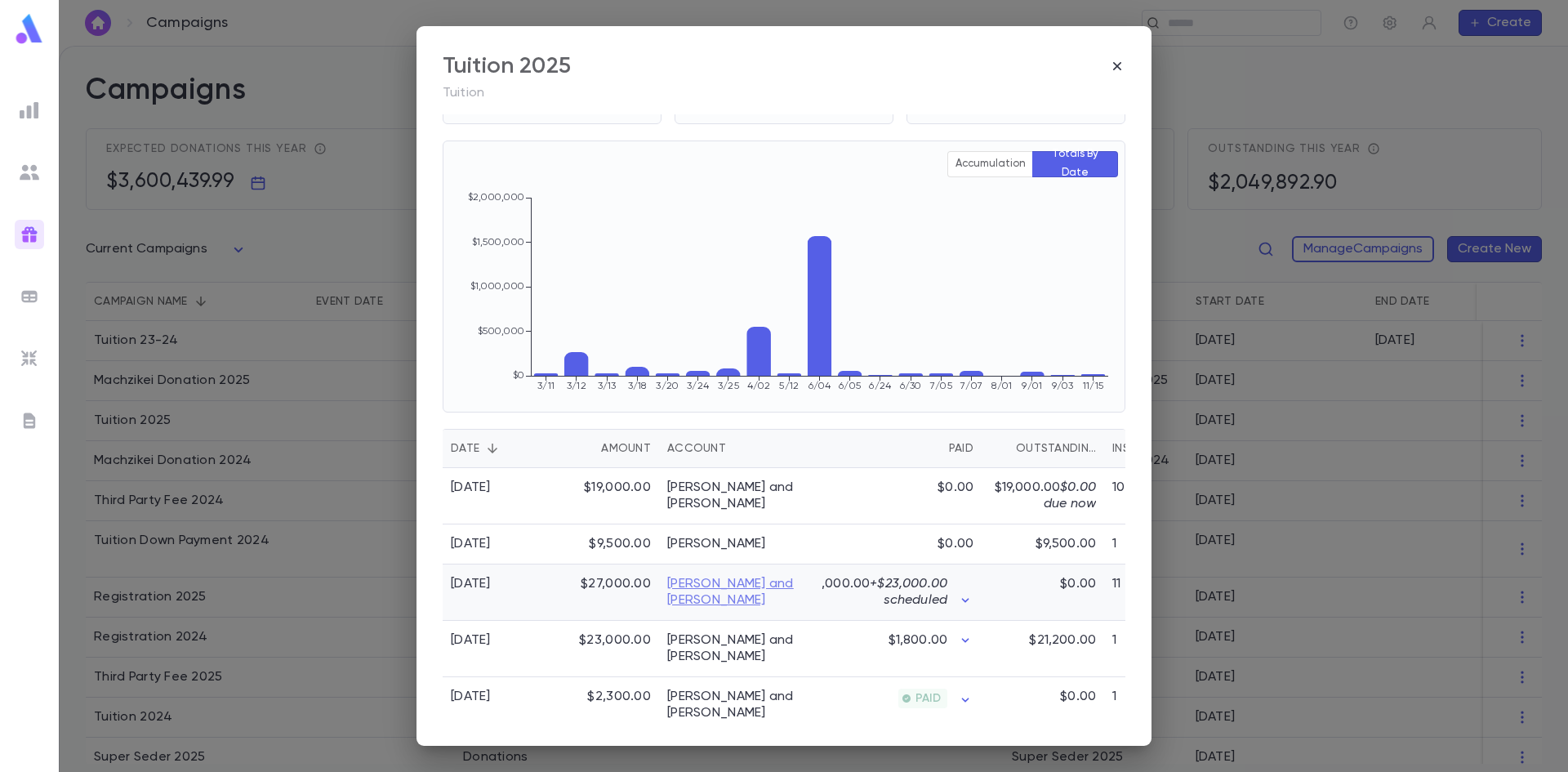
scroll to position [82, 0]
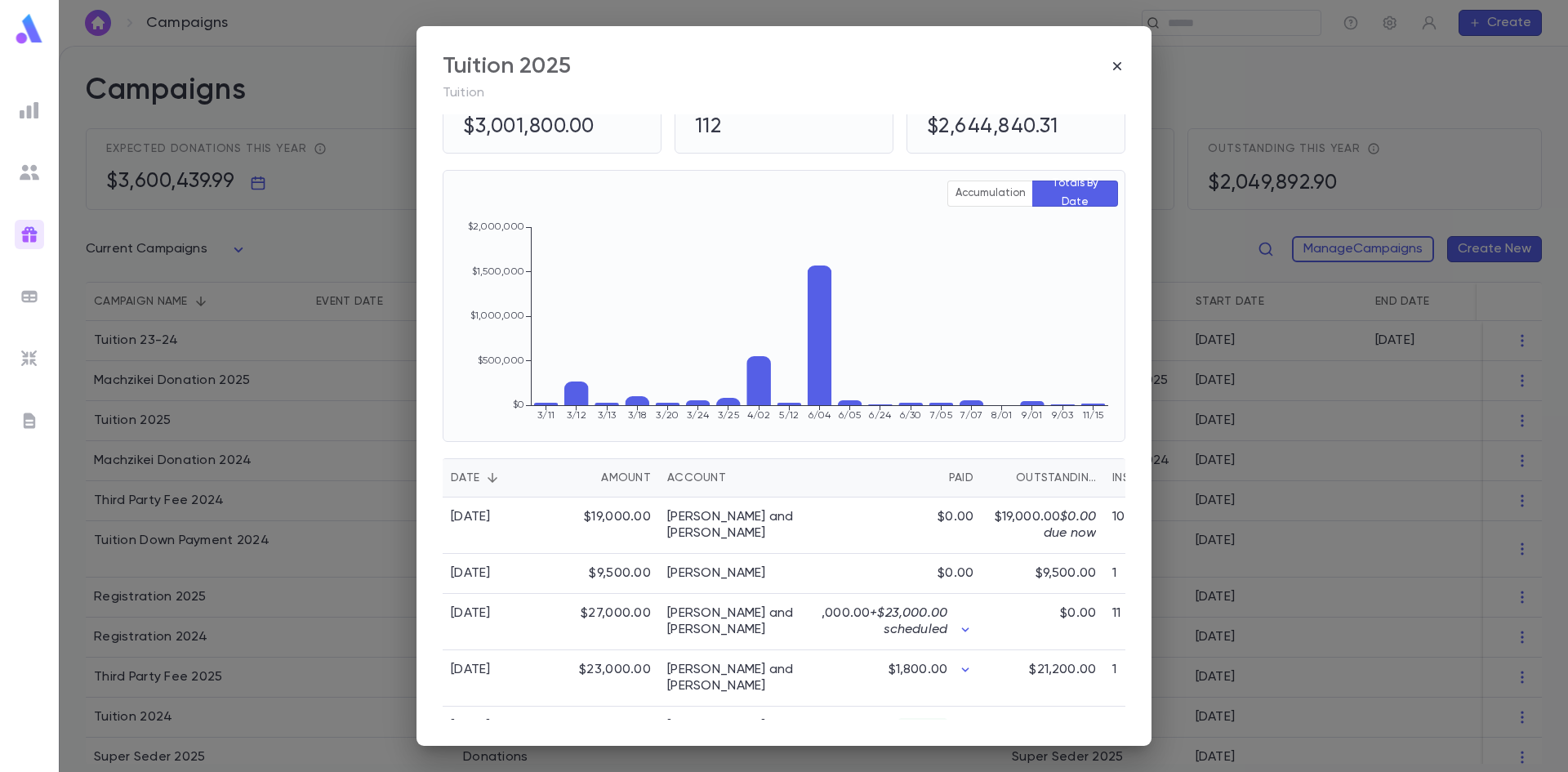
click at [706, 483] on div "Account" at bounding box center [697, 478] width 59 height 39
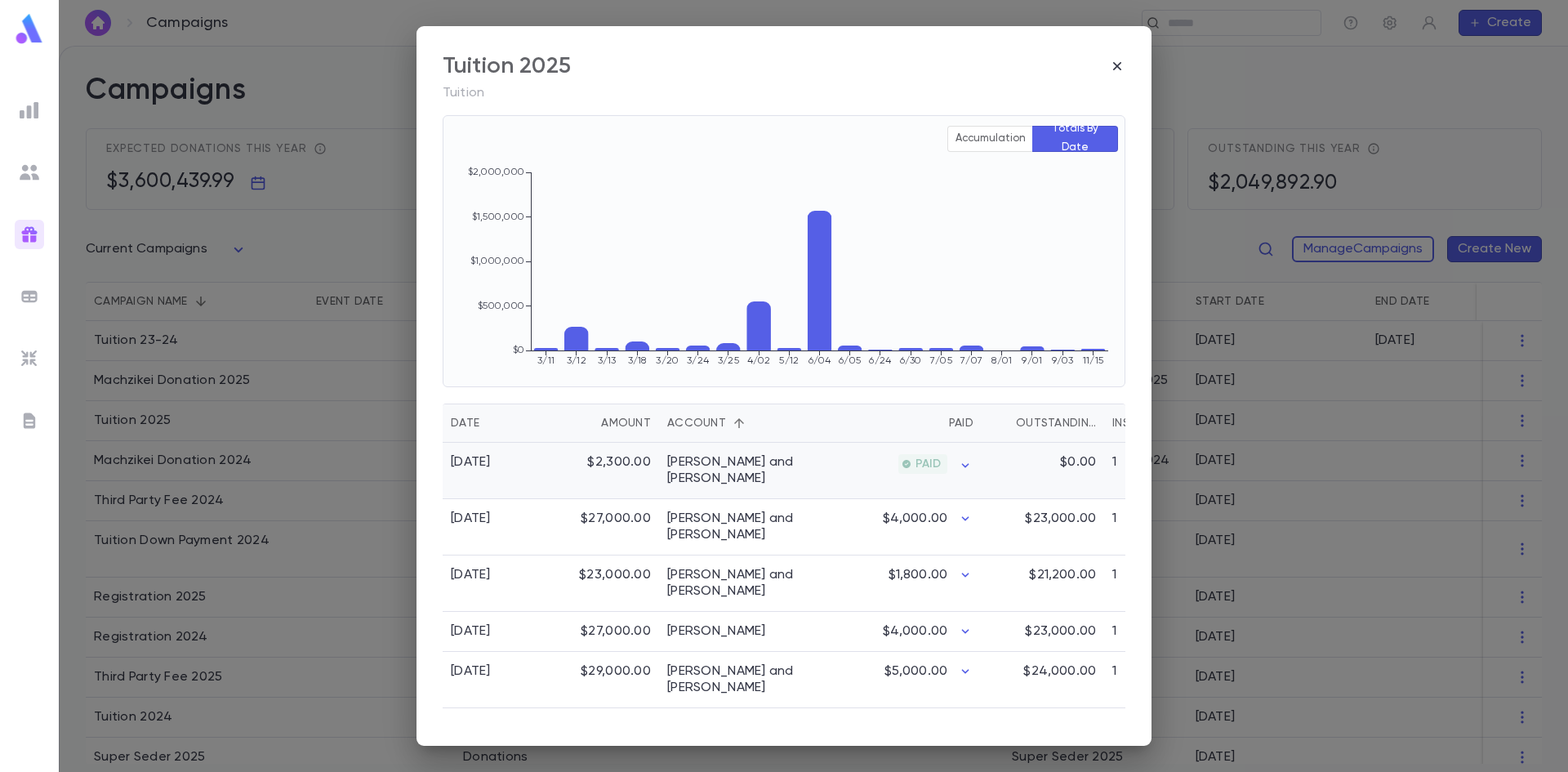
scroll to position [163, 0]
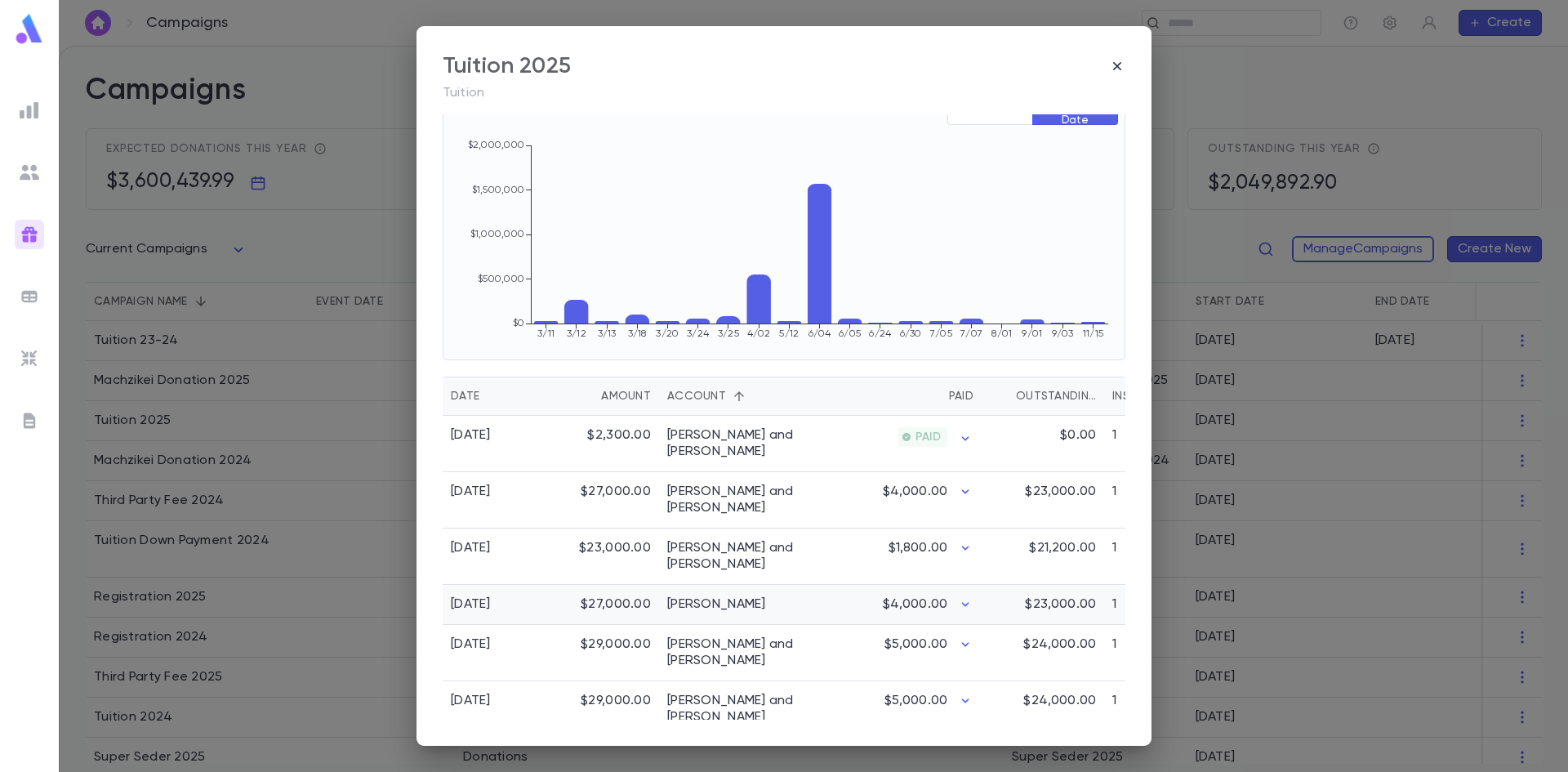
click at [626, 597] on div "$27,000.00" at bounding box center [606, 604] width 106 height 40
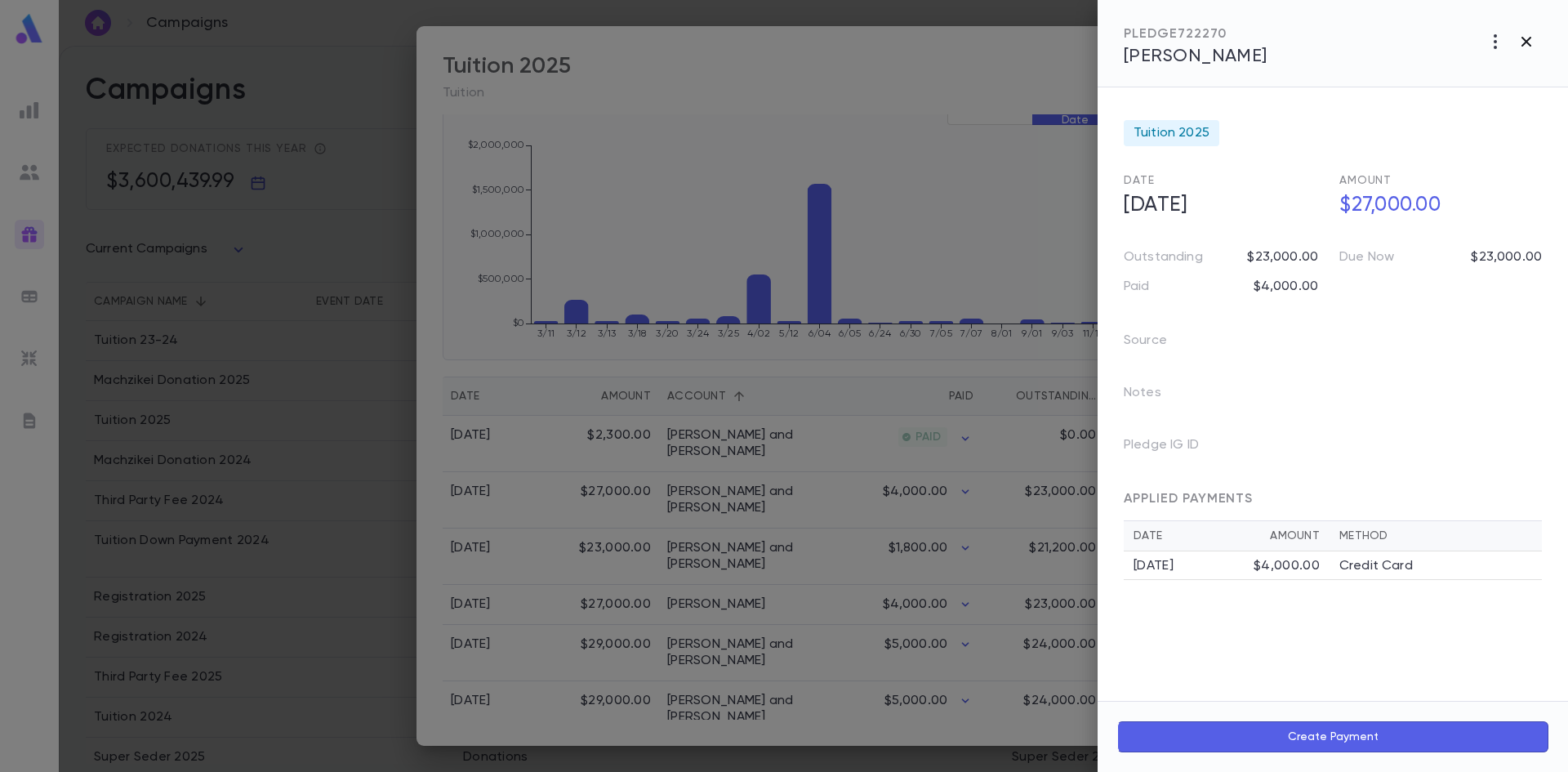
click at [1517, 44] on icon "button" at bounding box center [1527, 41] width 19 height 19
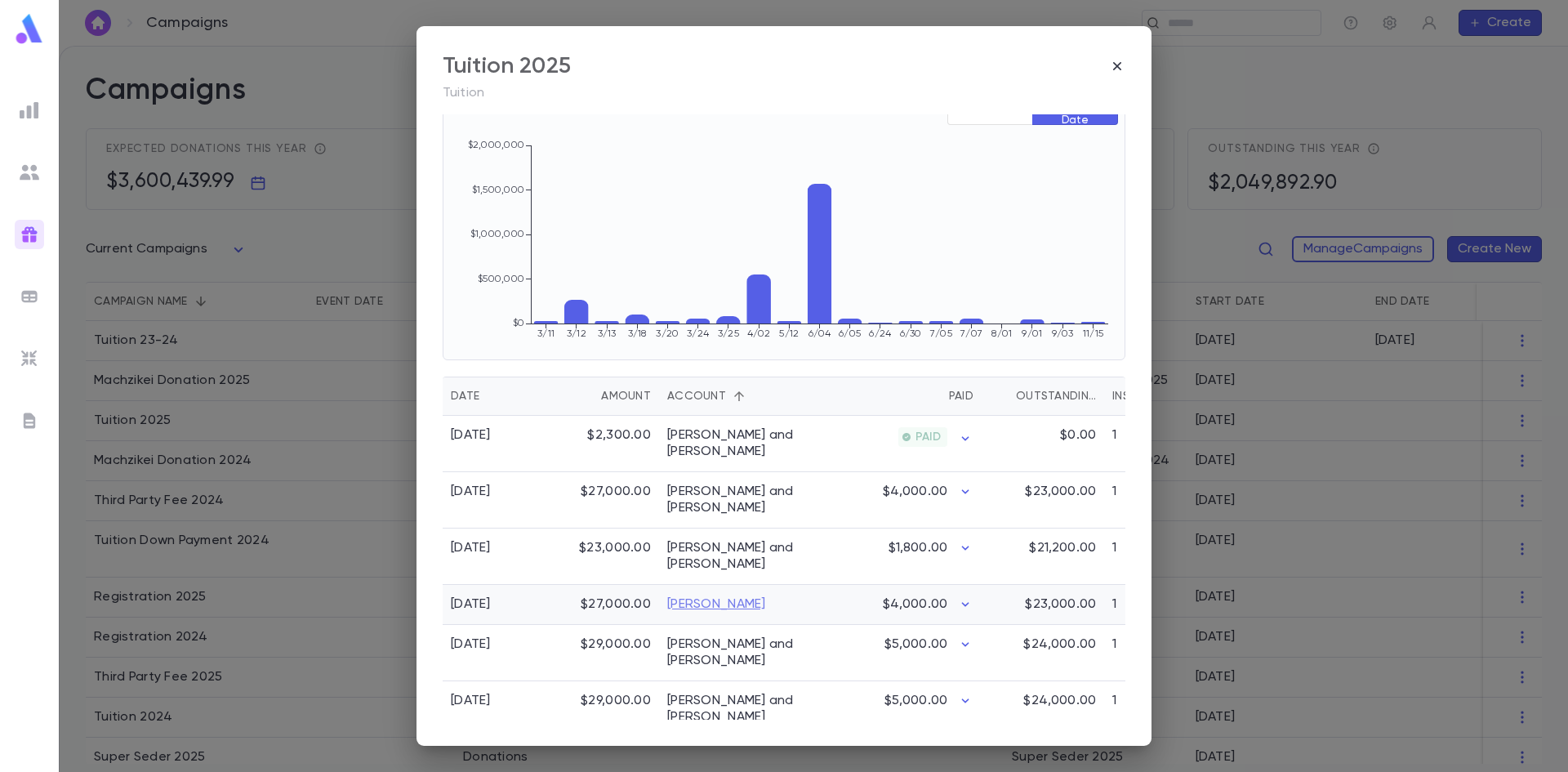
click at [694, 596] on link "Barth, Alex" at bounding box center [717, 604] width 99 height 17
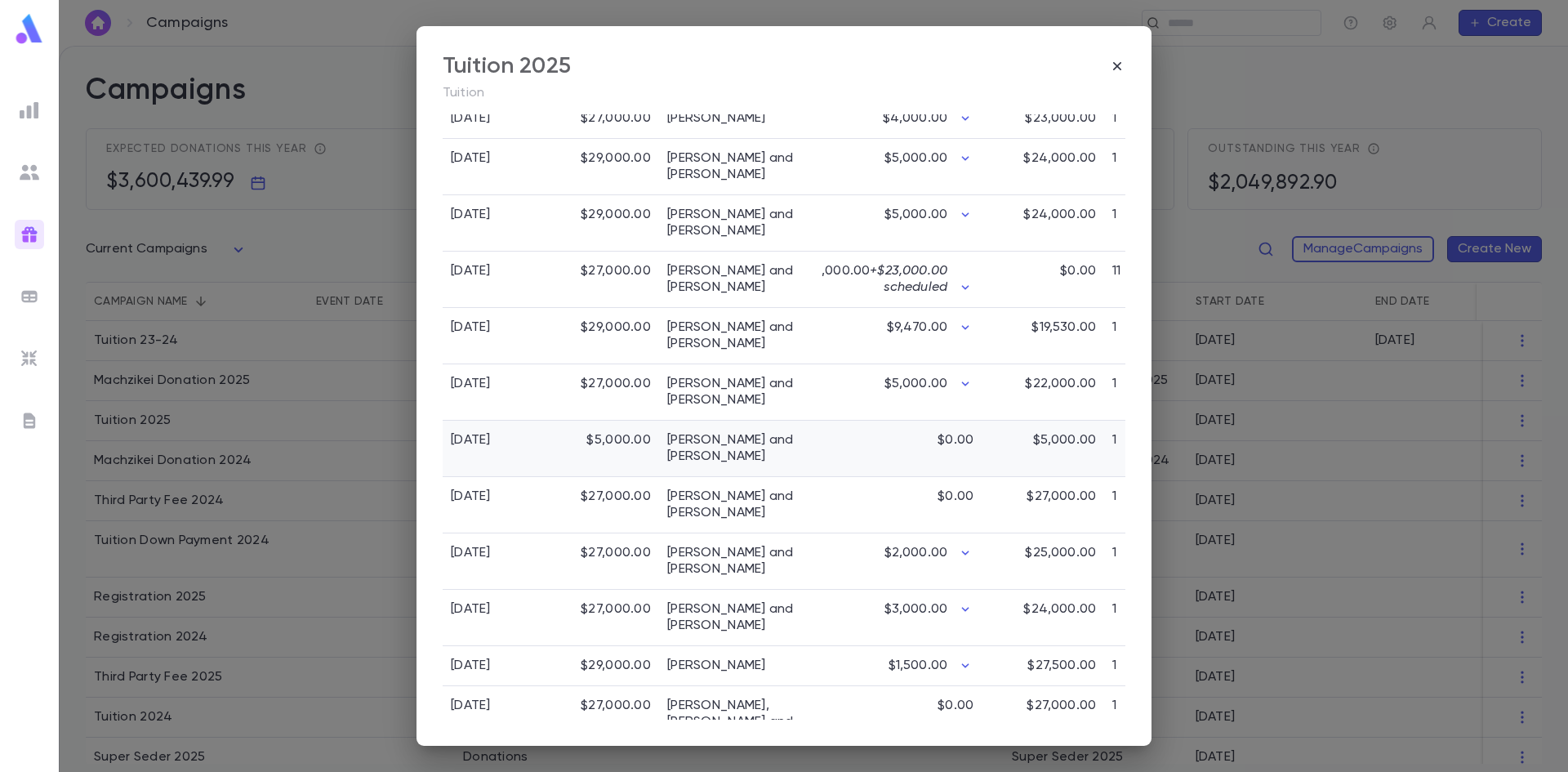
scroll to position [654, 0]
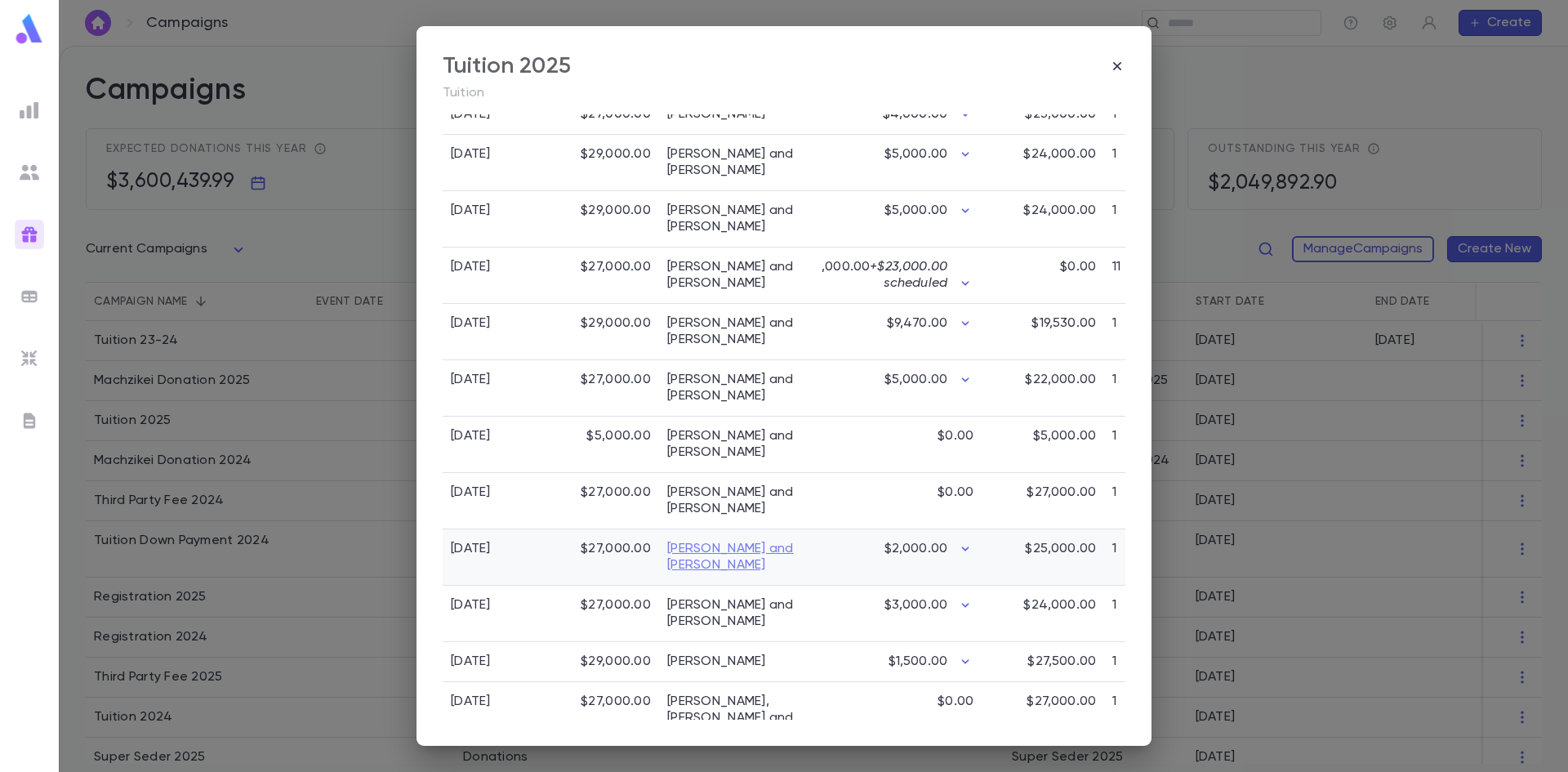
click at [708, 541] on link "Cadle, Shlomo and Naomi" at bounding box center [741, 557] width 147 height 33
click at [1215, 104] on div "Tuition 2025 Tuition All Donors All Time Total Pledges $3,001,800.00 Pledge Qua…" at bounding box center [784, 386] width 1568 height 772
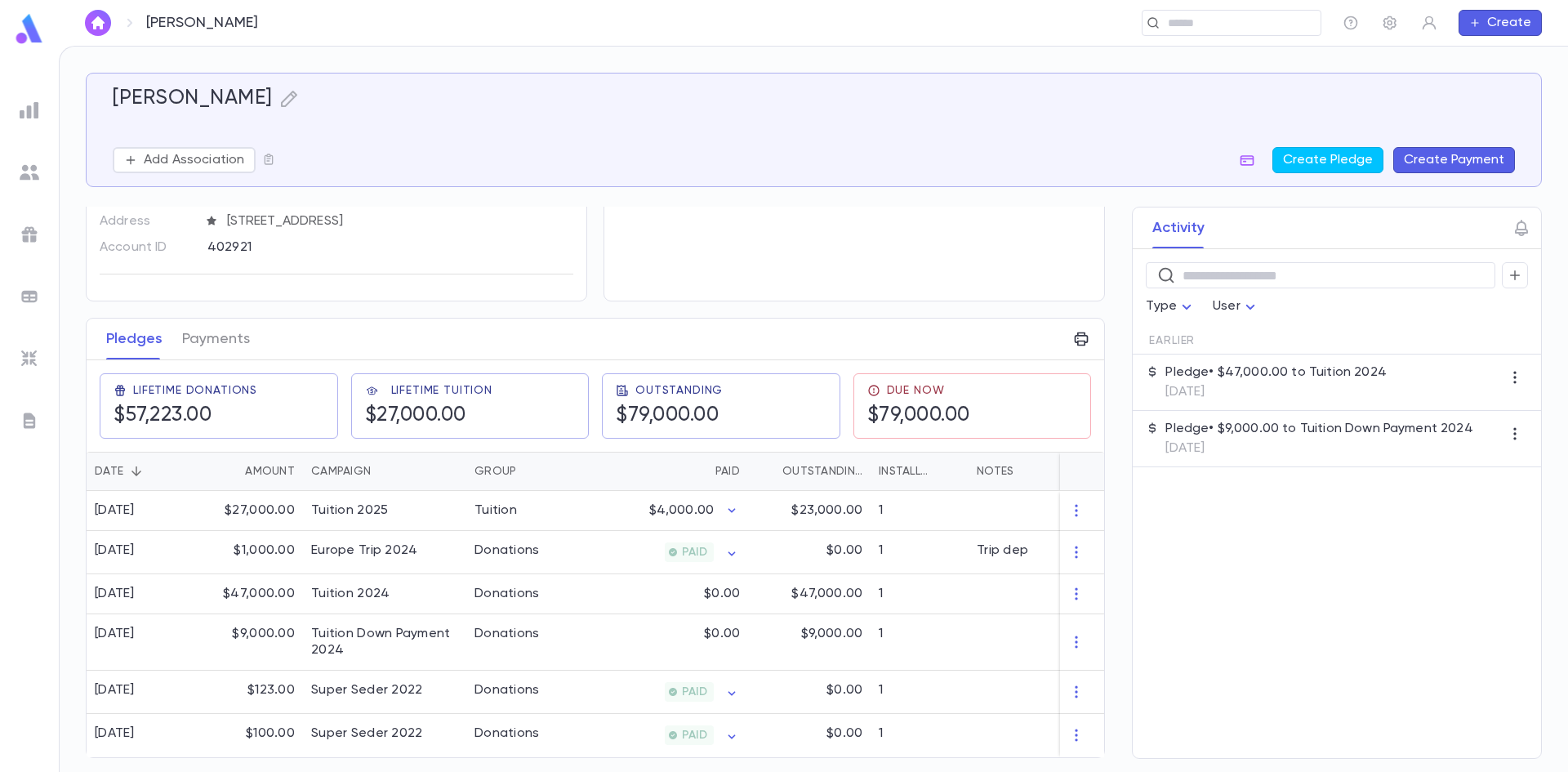
scroll to position [107, 0]
click at [1251, 161] on icon "button" at bounding box center [1248, 161] width 14 height 11
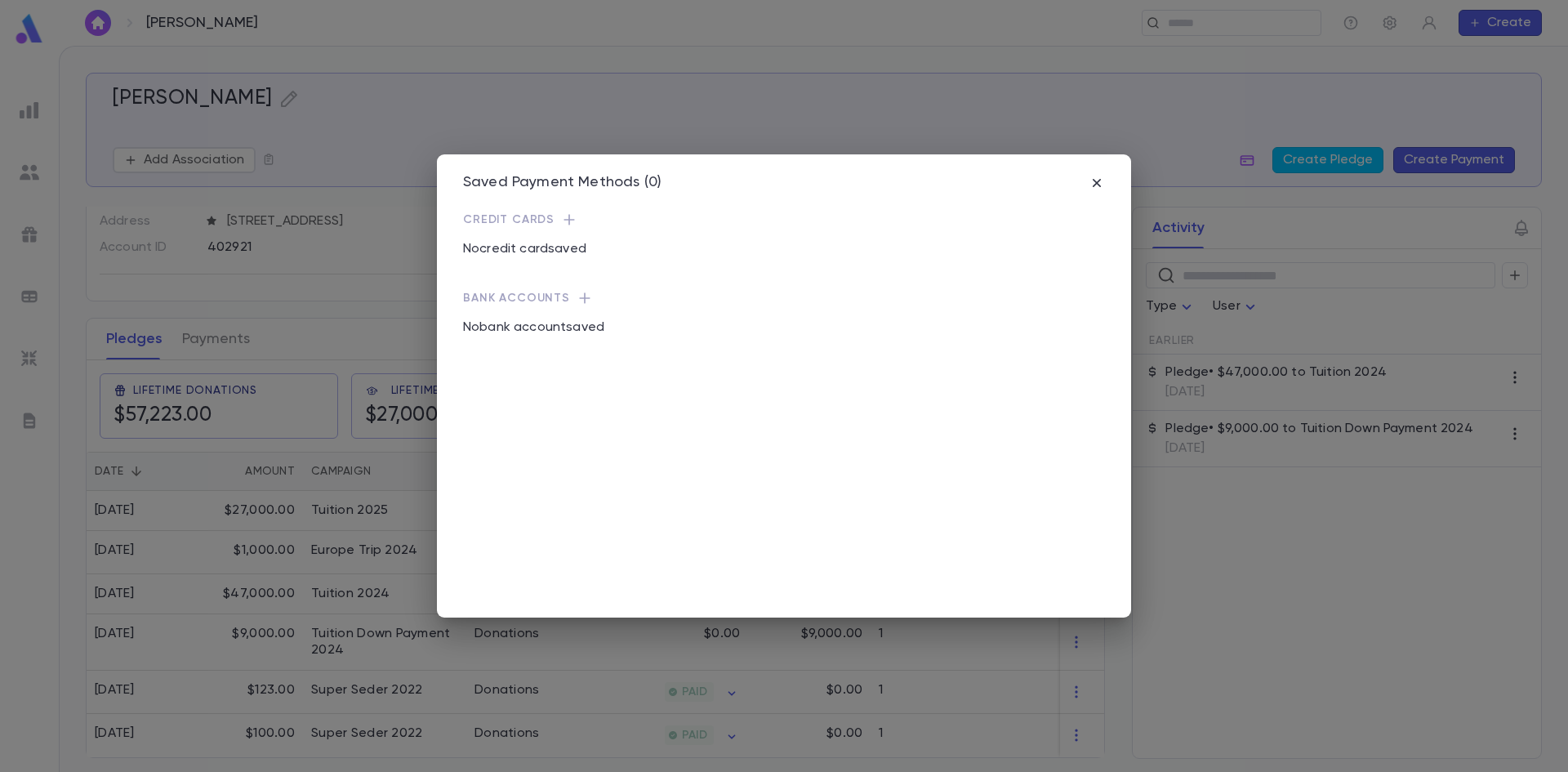
click at [1005, 127] on div "Saved Payment Methods (0) Credit Cards No credit card saved Bank Accounts No ba…" at bounding box center [784, 386] width 1568 height 772
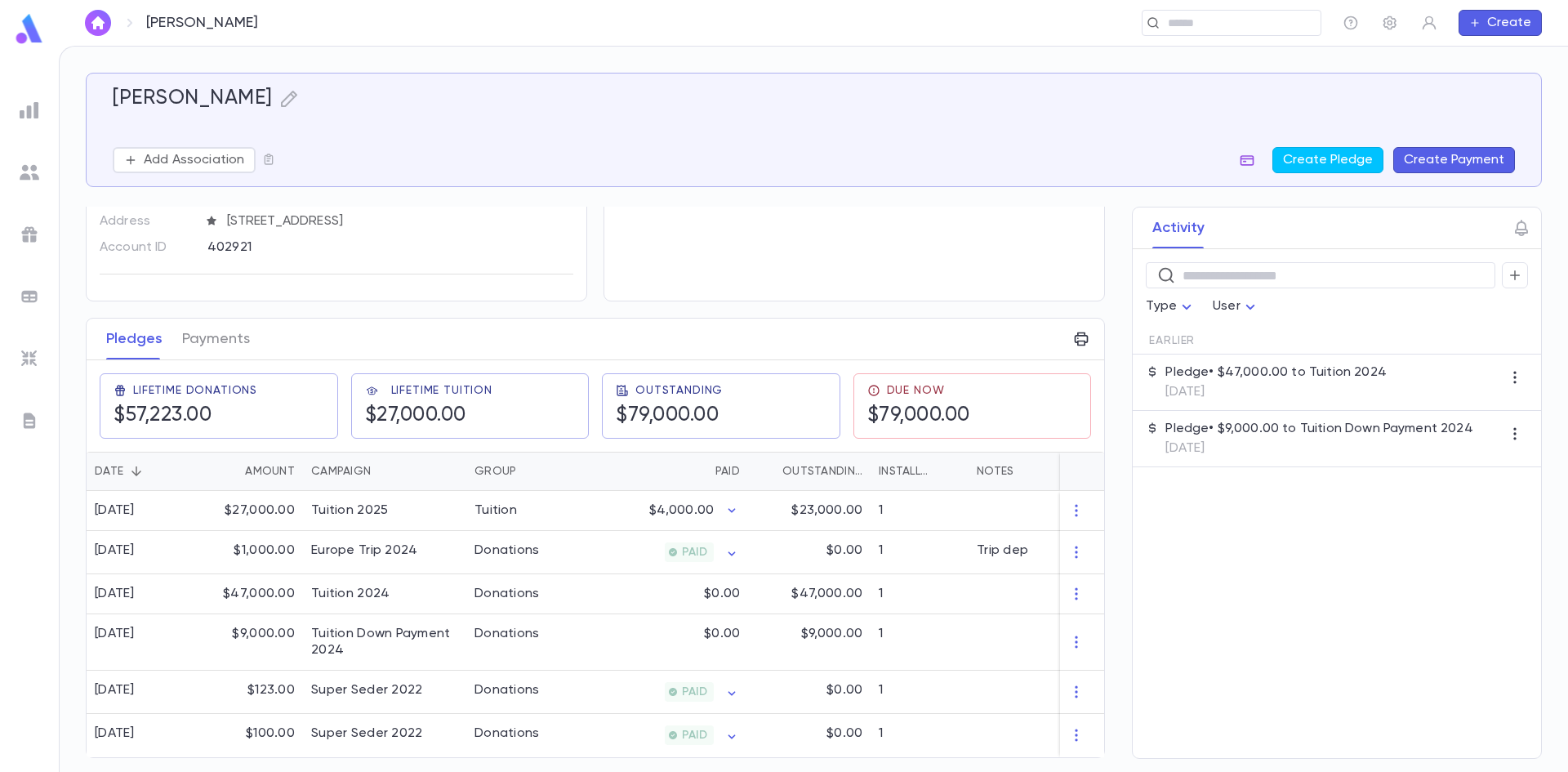
click at [1251, 162] on icon "button" at bounding box center [1247, 160] width 17 height 17
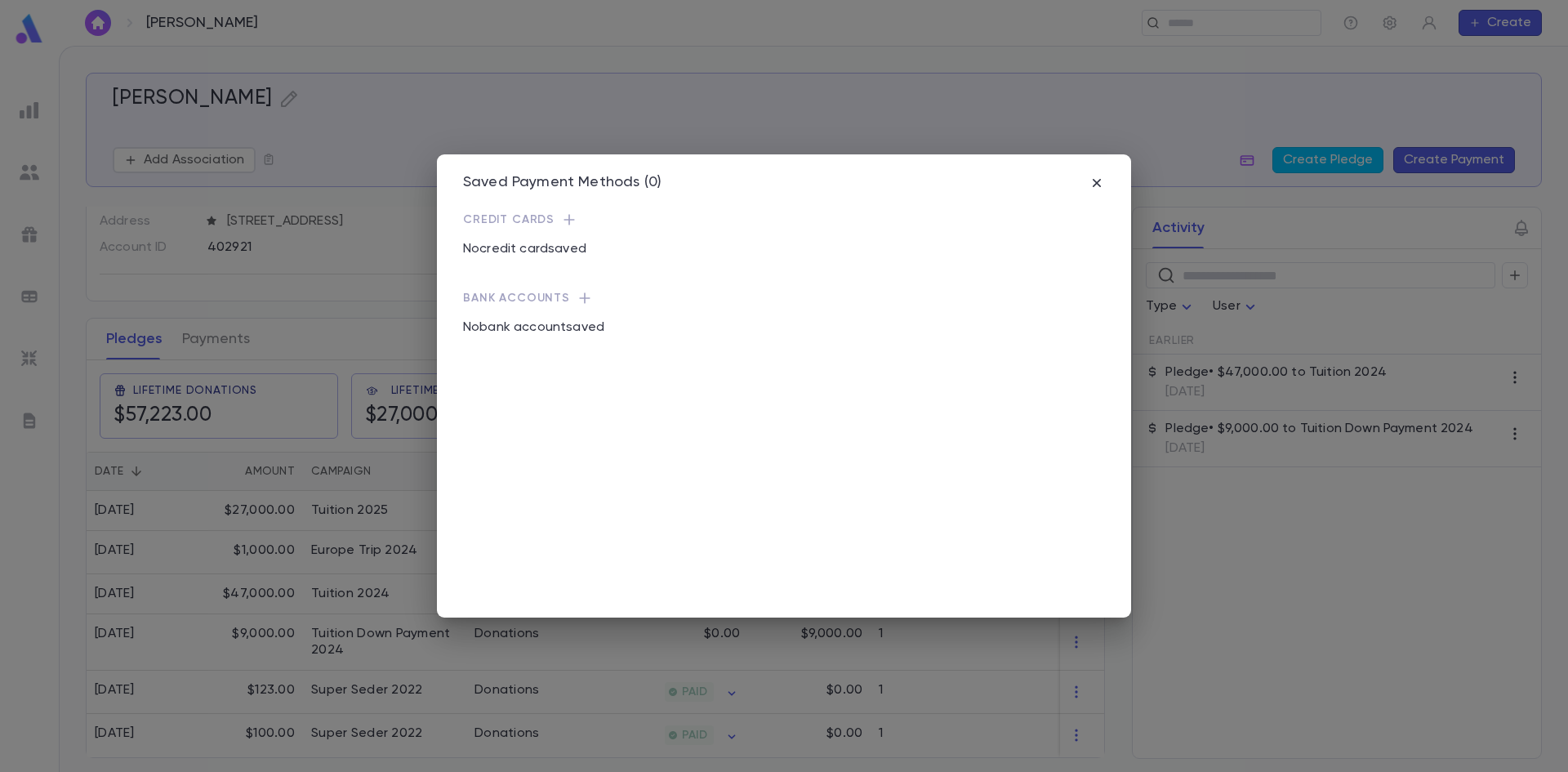
click at [564, 220] on icon "button" at bounding box center [569, 220] width 11 height 11
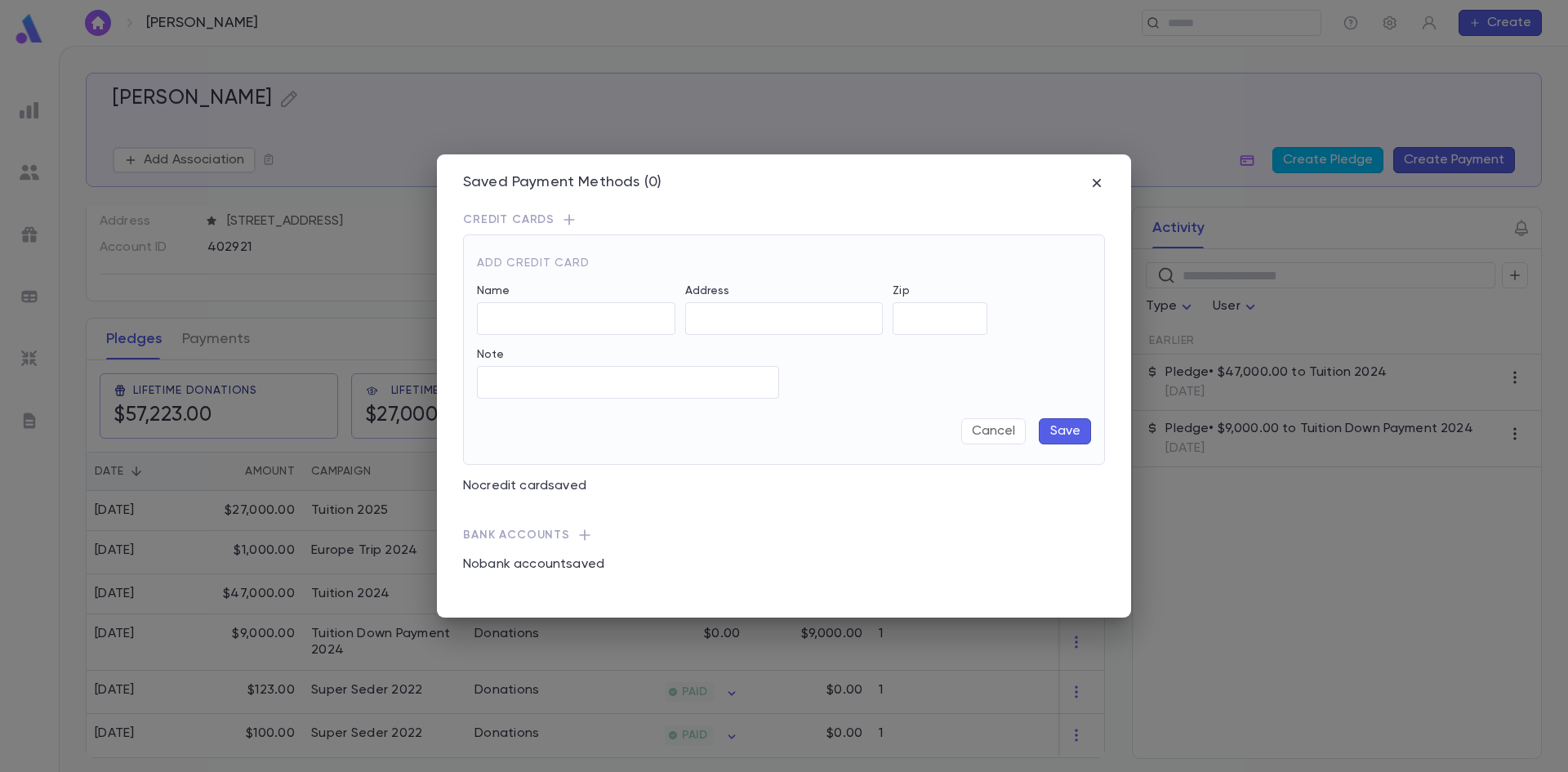
type input "**********"
type input "*****"
click at [1062, 435] on button "Save" at bounding box center [1064, 431] width 52 height 26
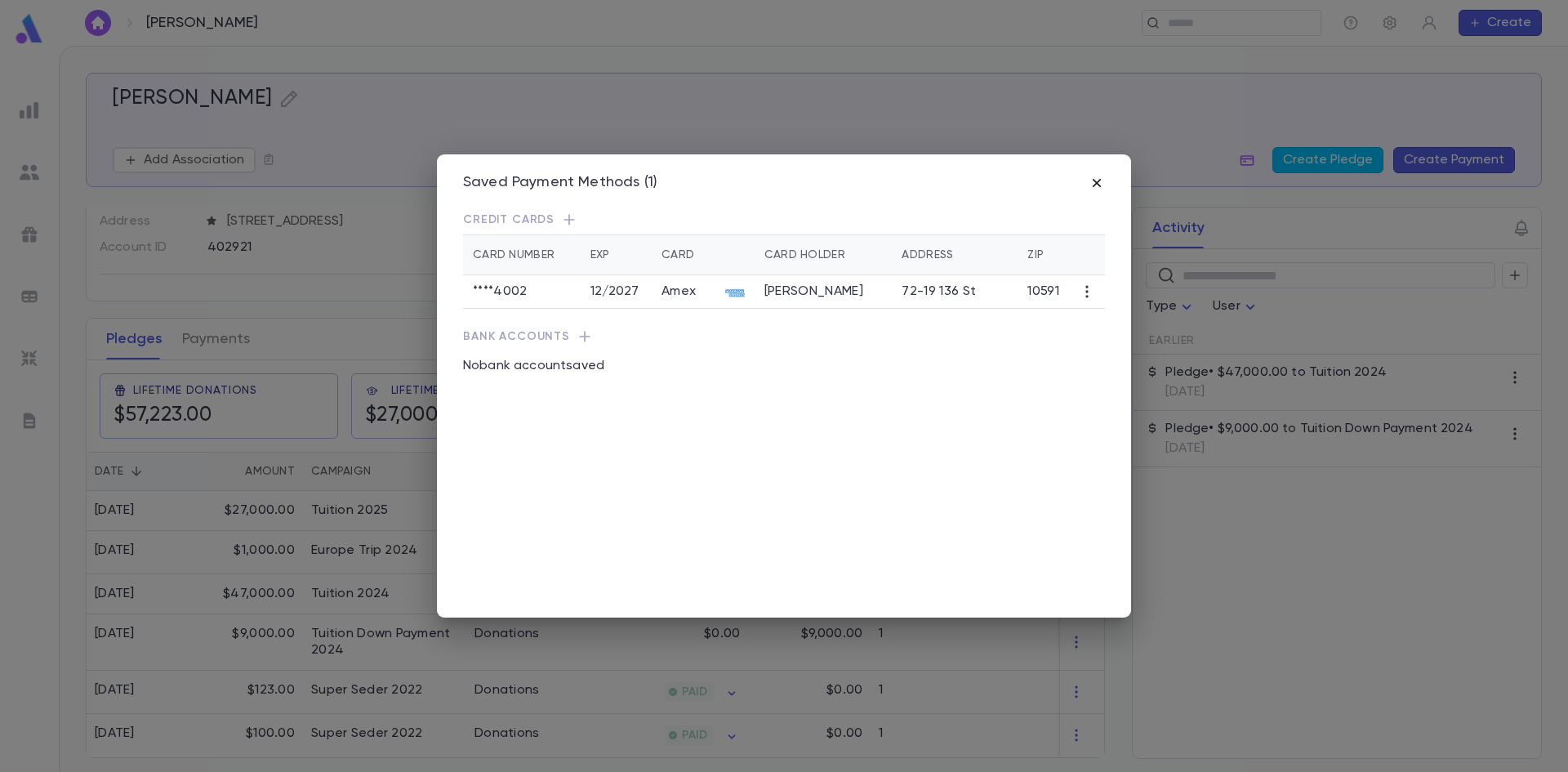
click at [1092, 187] on icon "button" at bounding box center [1097, 183] width 17 height 17
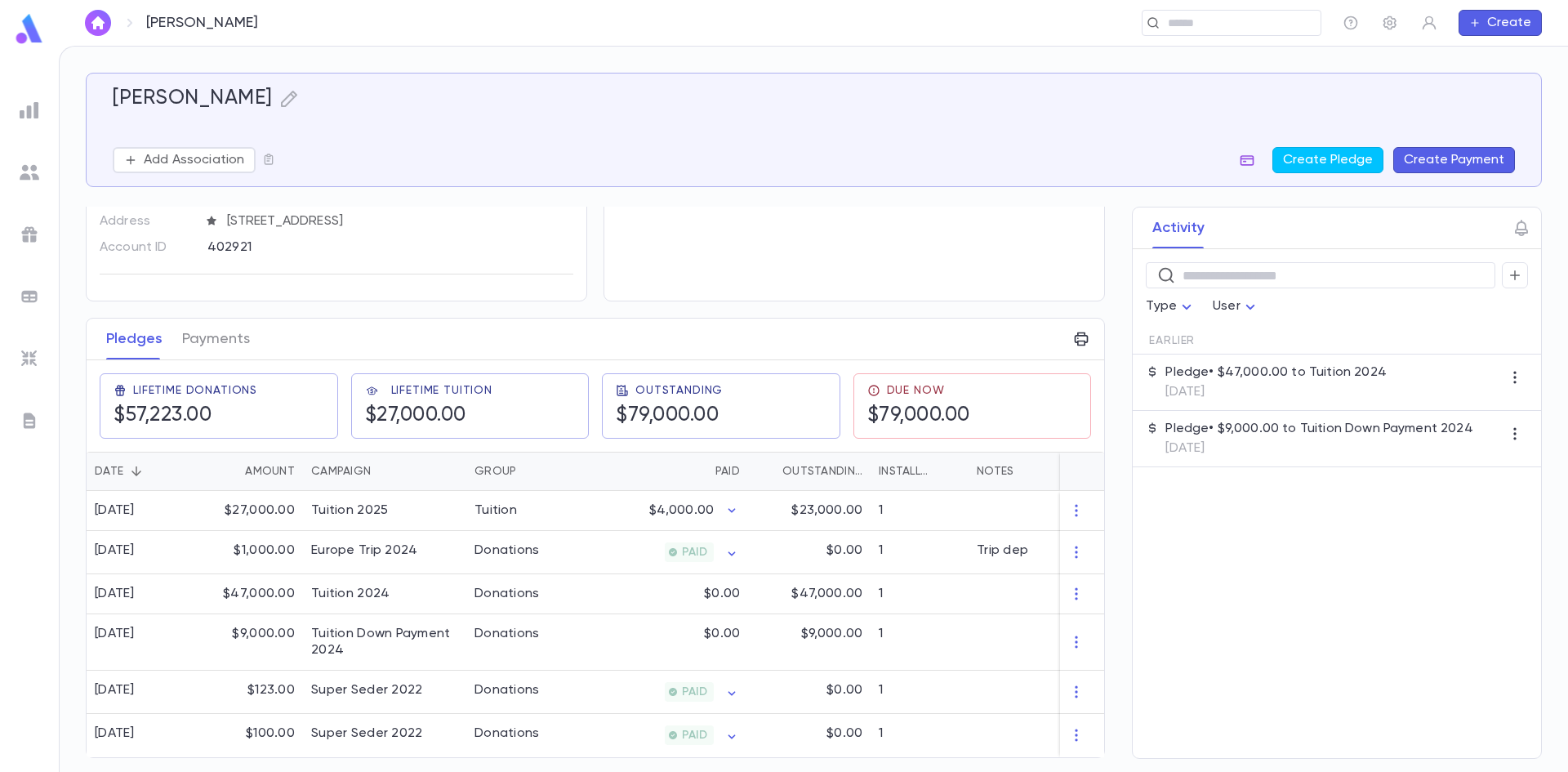
click at [1250, 161] on icon "button" at bounding box center [1248, 161] width 14 height 11
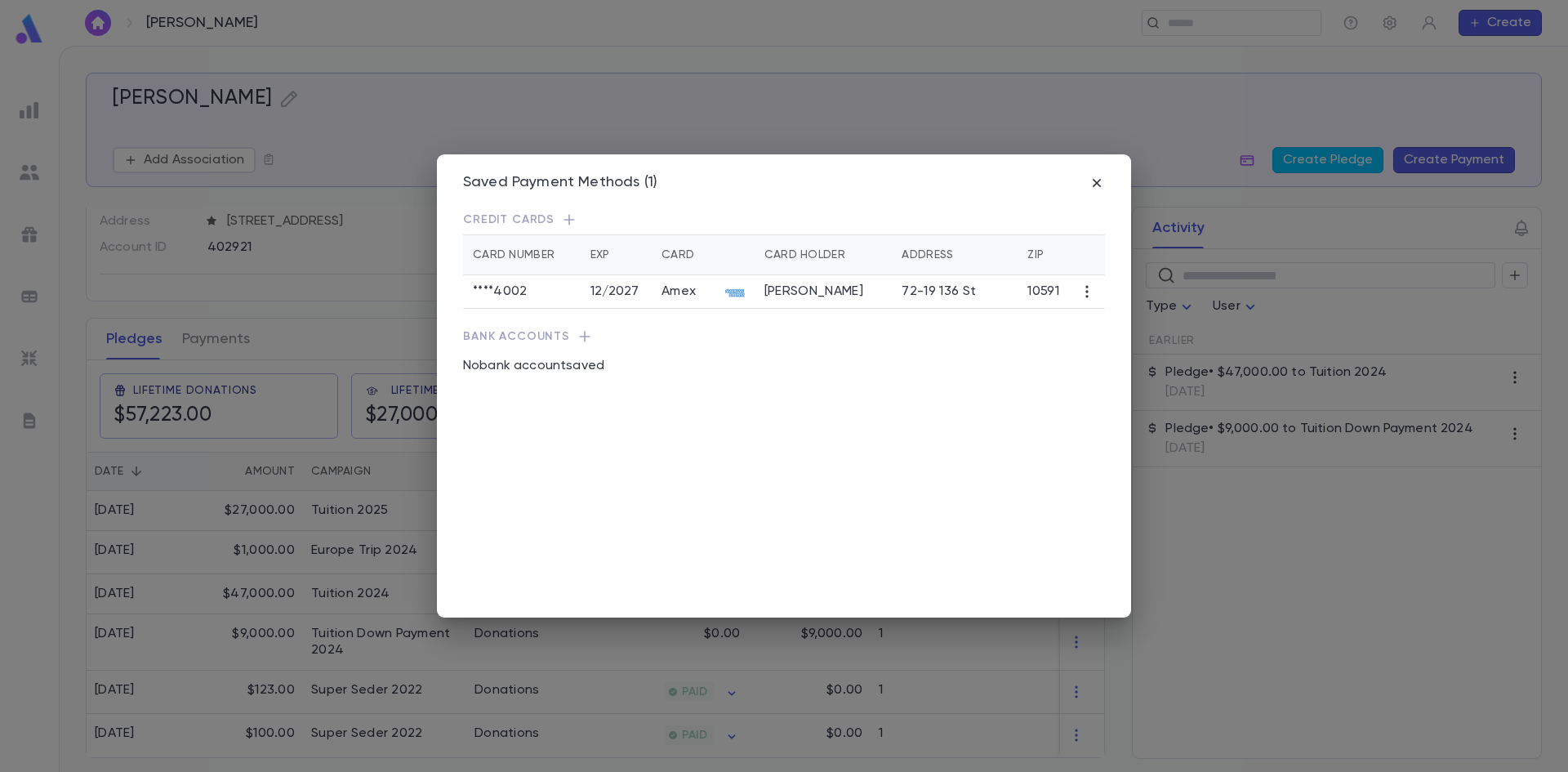
click at [1081, 300] on icon "button" at bounding box center [1086, 291] width 17 height 17
click at [1004, 455] on div at bounding box center [784, 386] width 1568 height 772
click at [1099, 191] on icon "button" at bounding box center [1097, 183] width 17 height 17
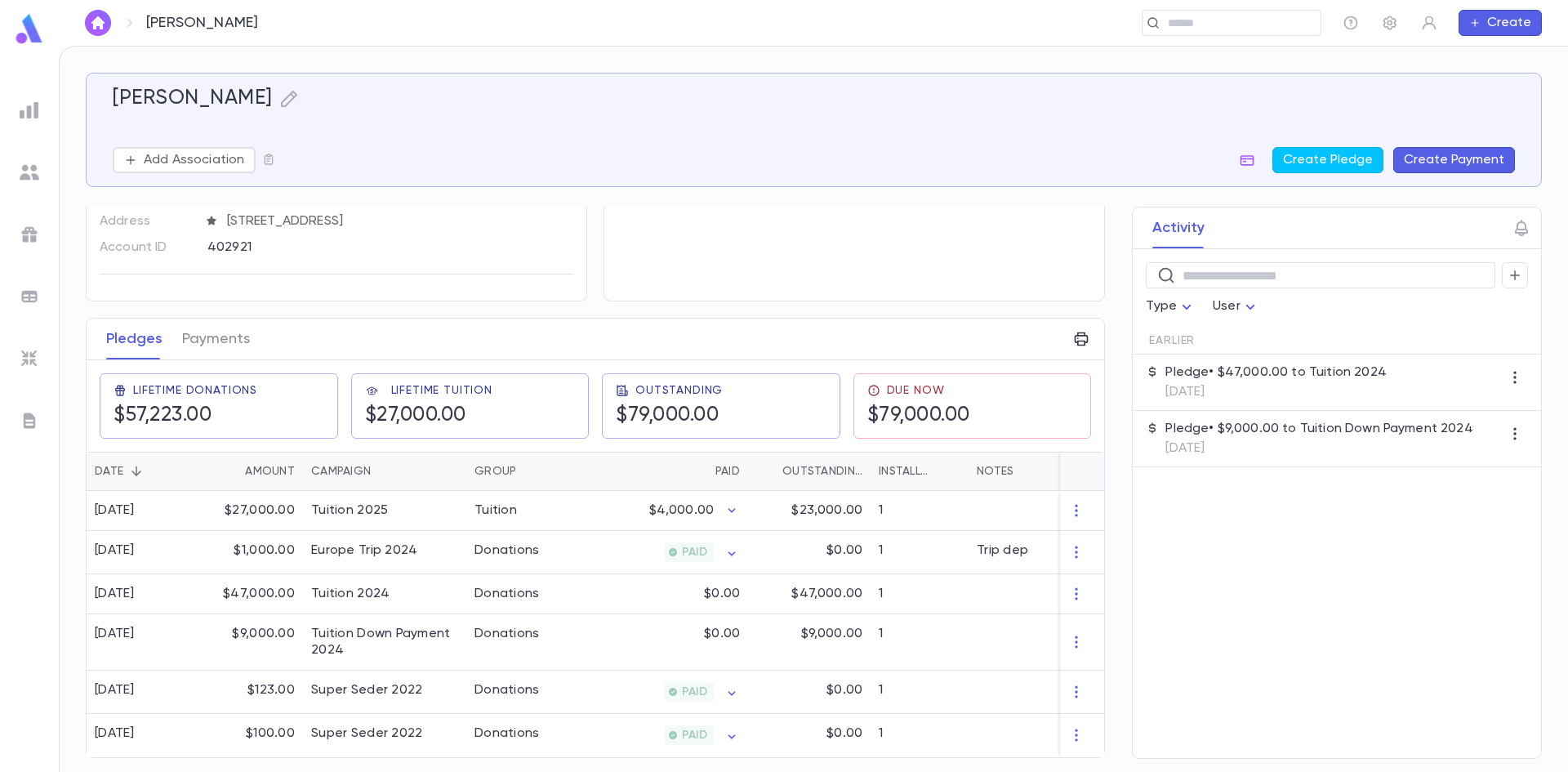
click at [1486, 157] on button "Create Payment" at bounding box center [1454, 161] width 122 height 26
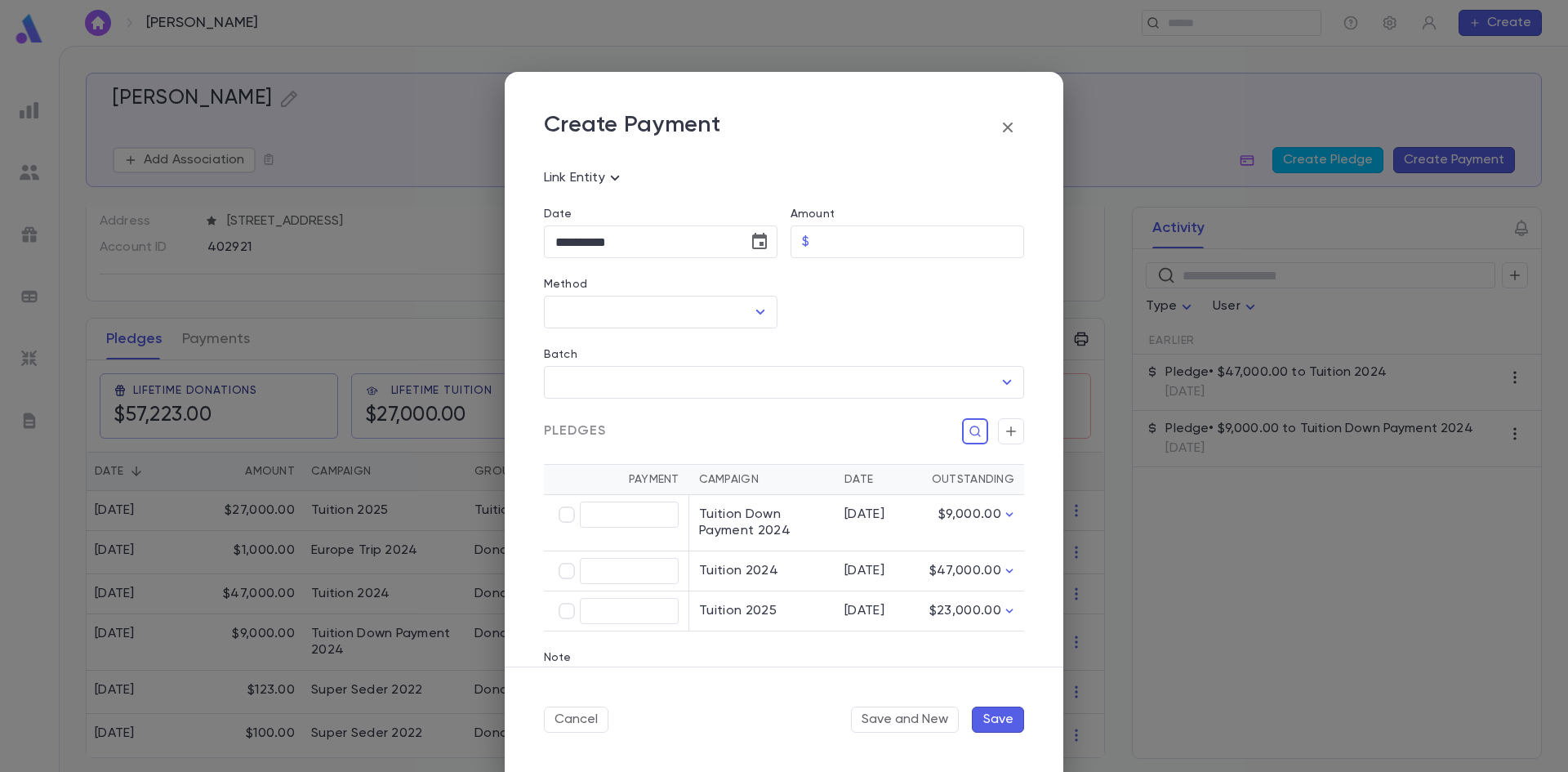
scroll to position [0, 0]
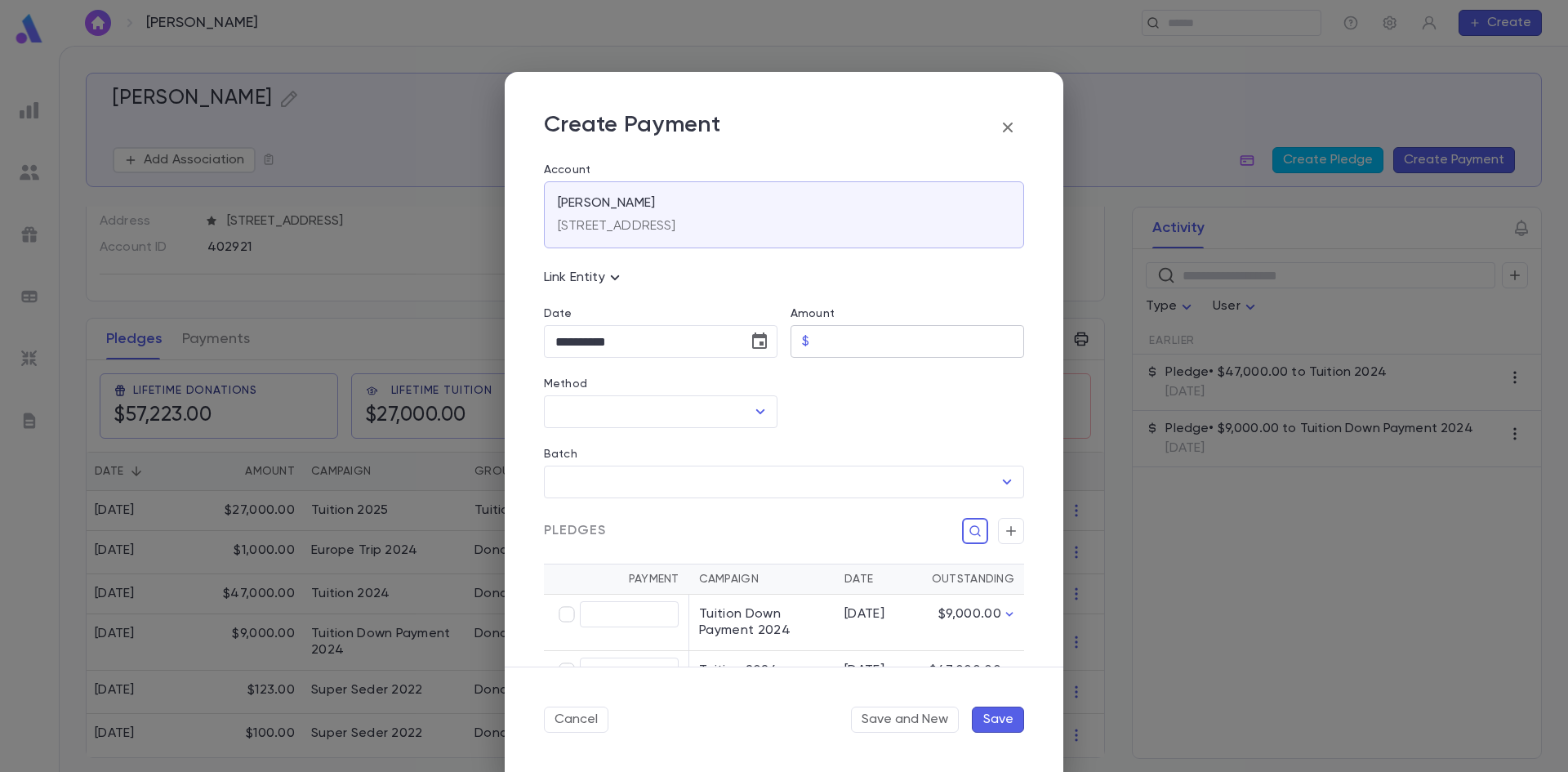
click at [853, 334] on input "Amount" at bounding box center [920, 342] width 208 height 32
type input "*****"
drag, startPoint x: 865, startPoint y: 341, endPoint x: 812, endPoint y: 348, distance: 53.5
click at [816, 348] on input "*****" at bounding box center [920, 342] width 208 height 32
click at [647, 412] on div "​" at bounding box center [661, 411] width 234 height 33
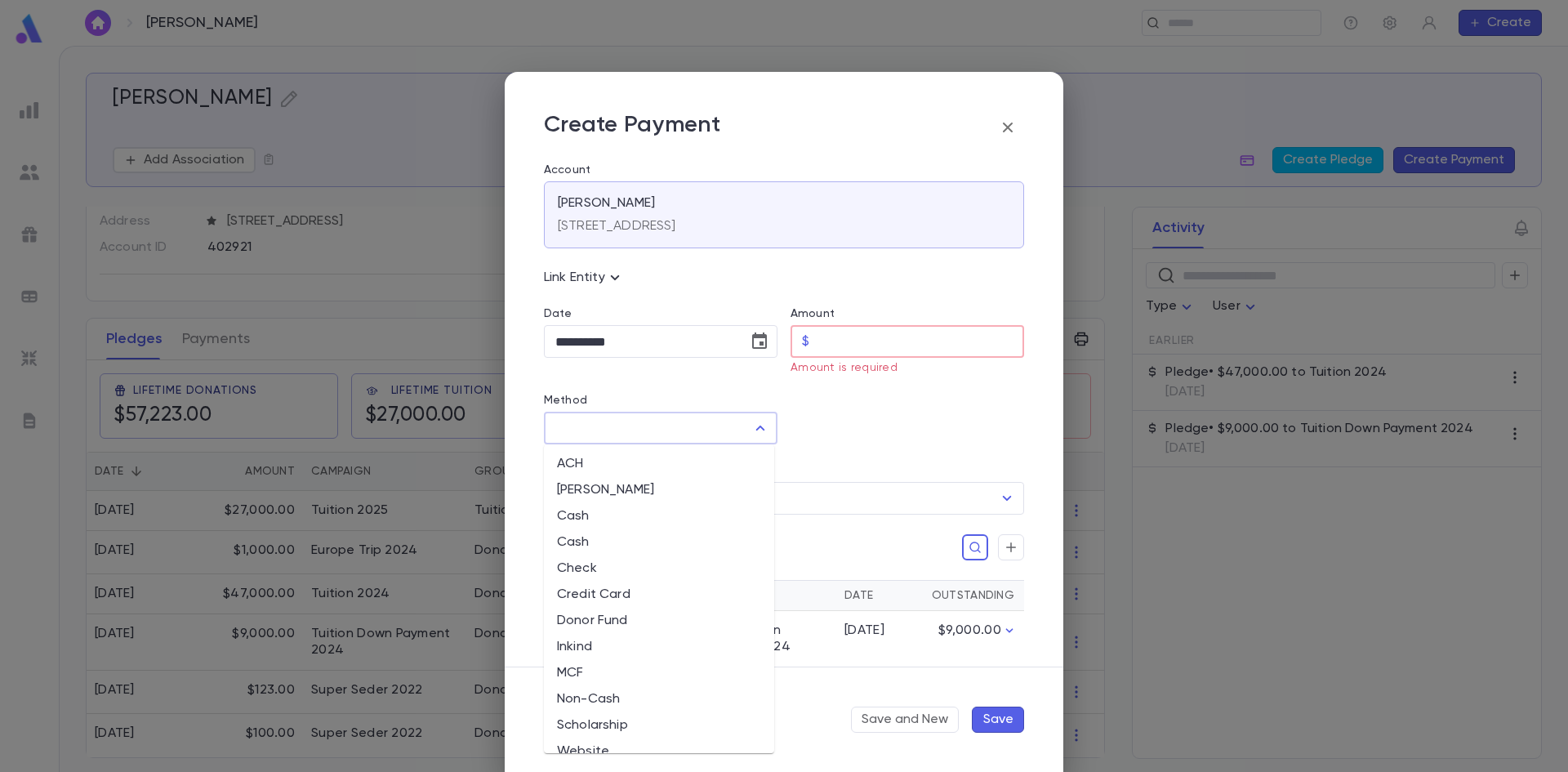
click at [647, 412] on div "​" at bounding box center [661, 428] width 234 height 33
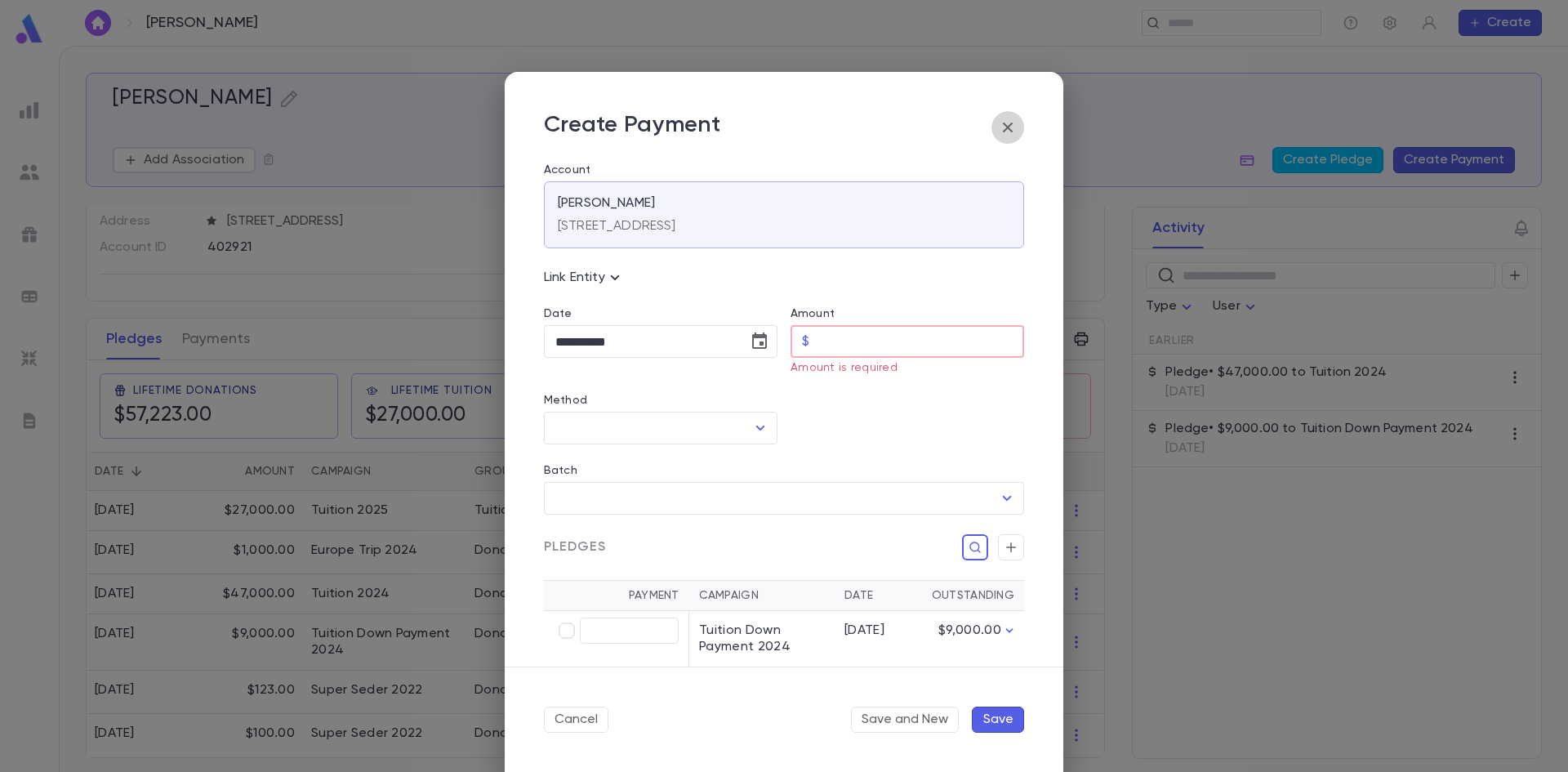
click at [1012, 124] on icon "button" at bounding box center [1007, 127] width 10 height 10
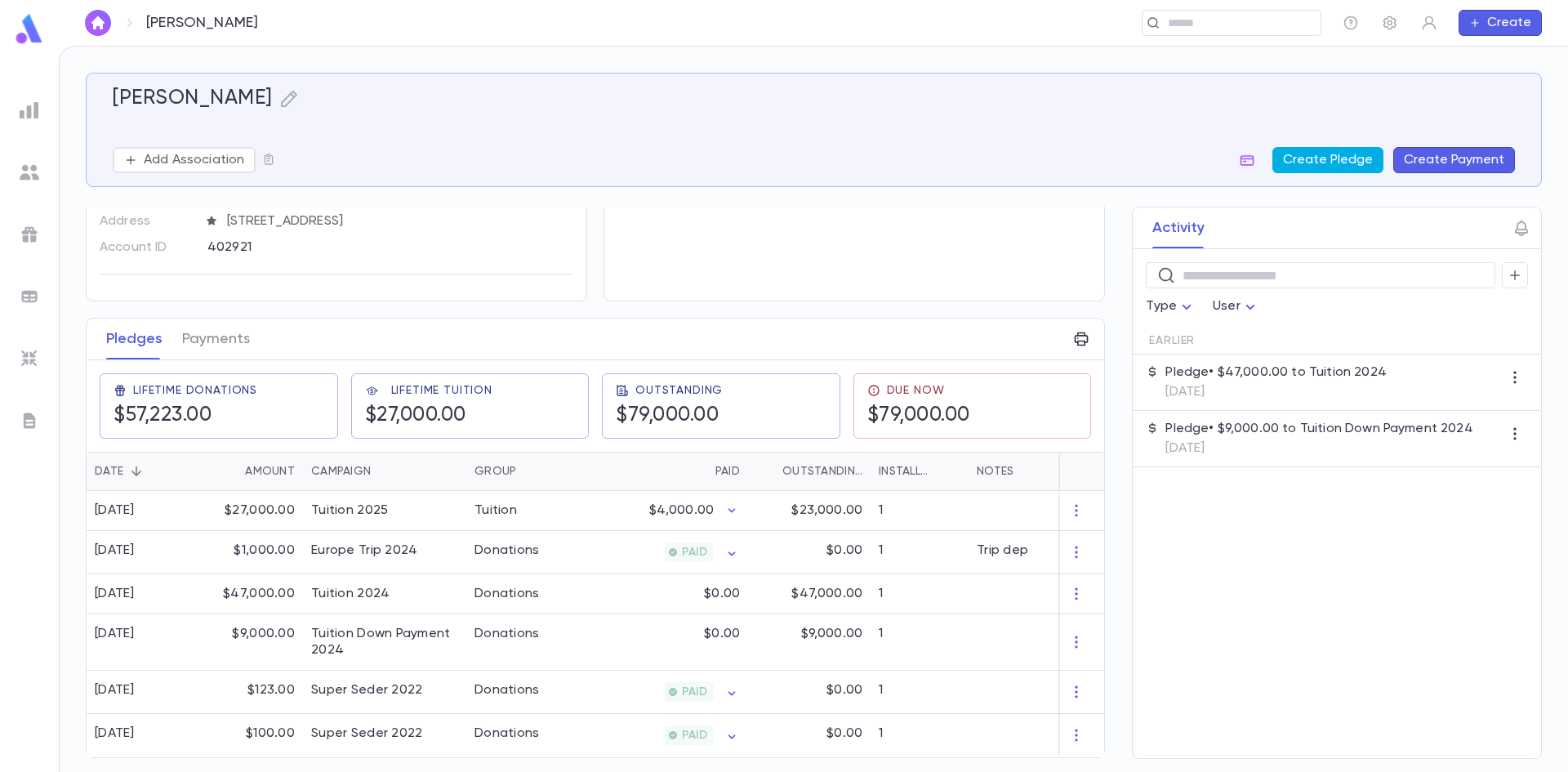
click at [1319, 154] on button "Create Pledge" at bounding box center [1328, 161] width 111 height 26
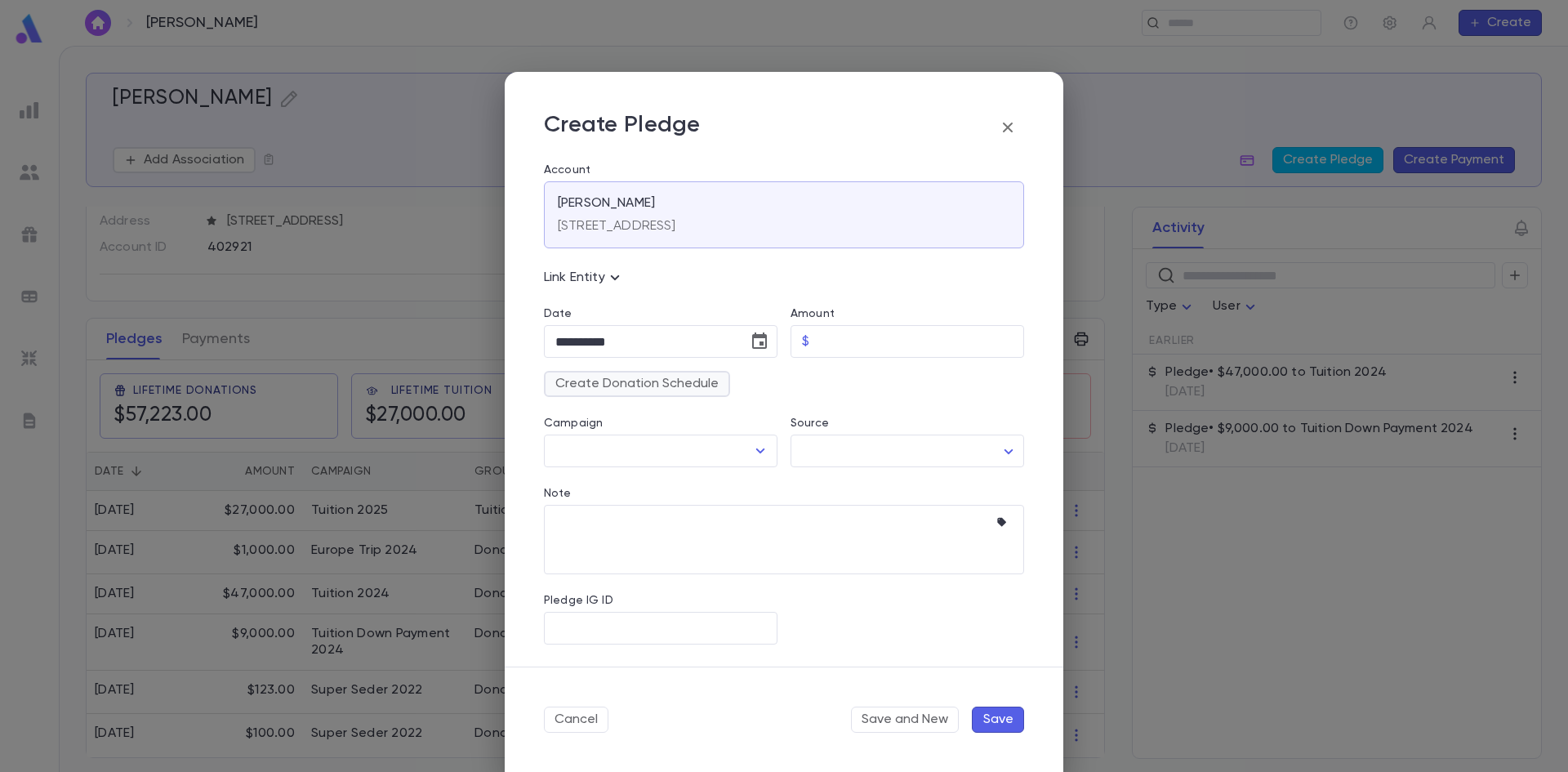
click at [692, 389] on button "Create Donation Schedule" at bounding box center [637, 384] width 186 height 26
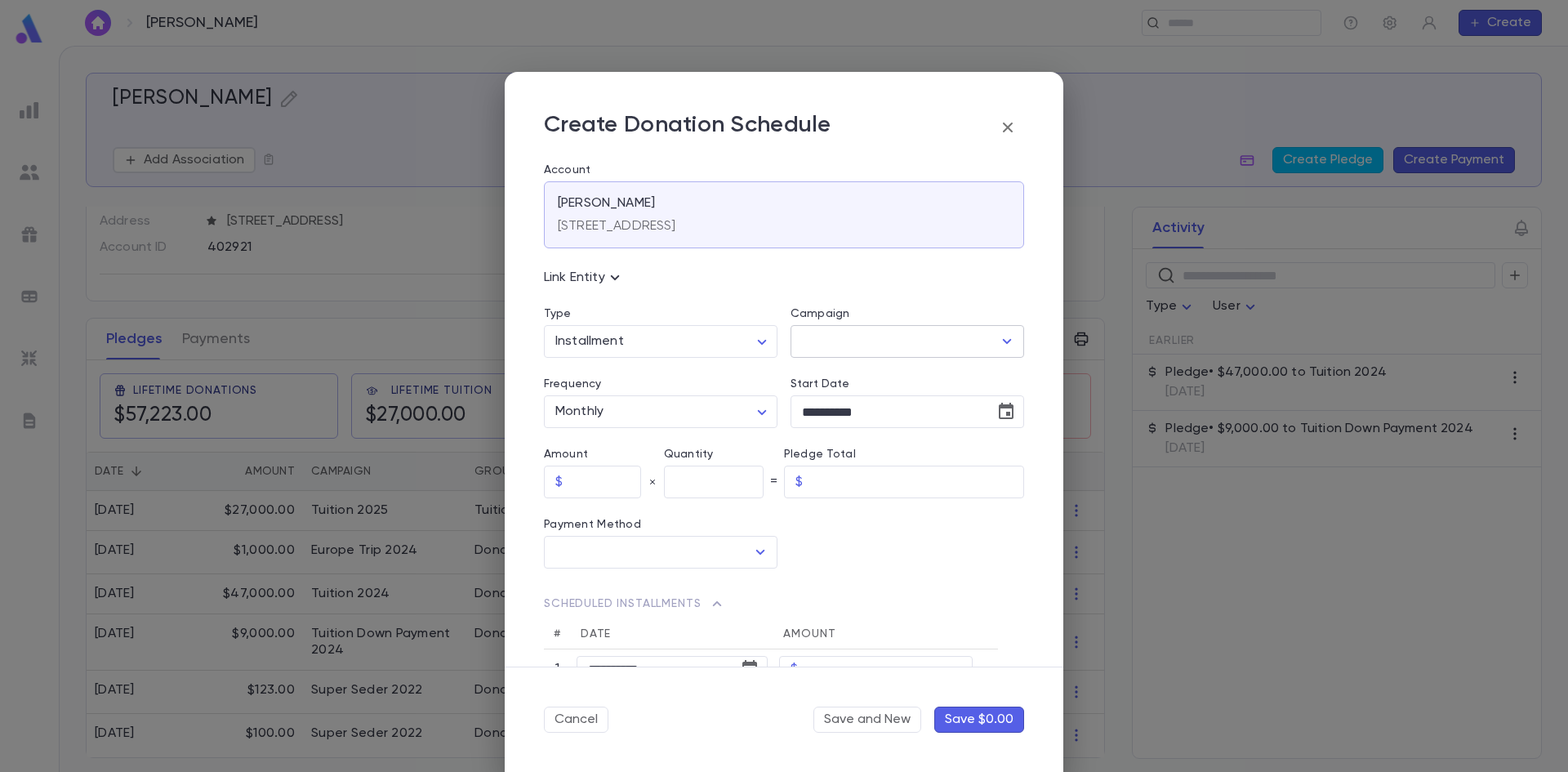
click at [843, 343] on input "Campaign" at bounding box center [895, 341] width 194 height 31
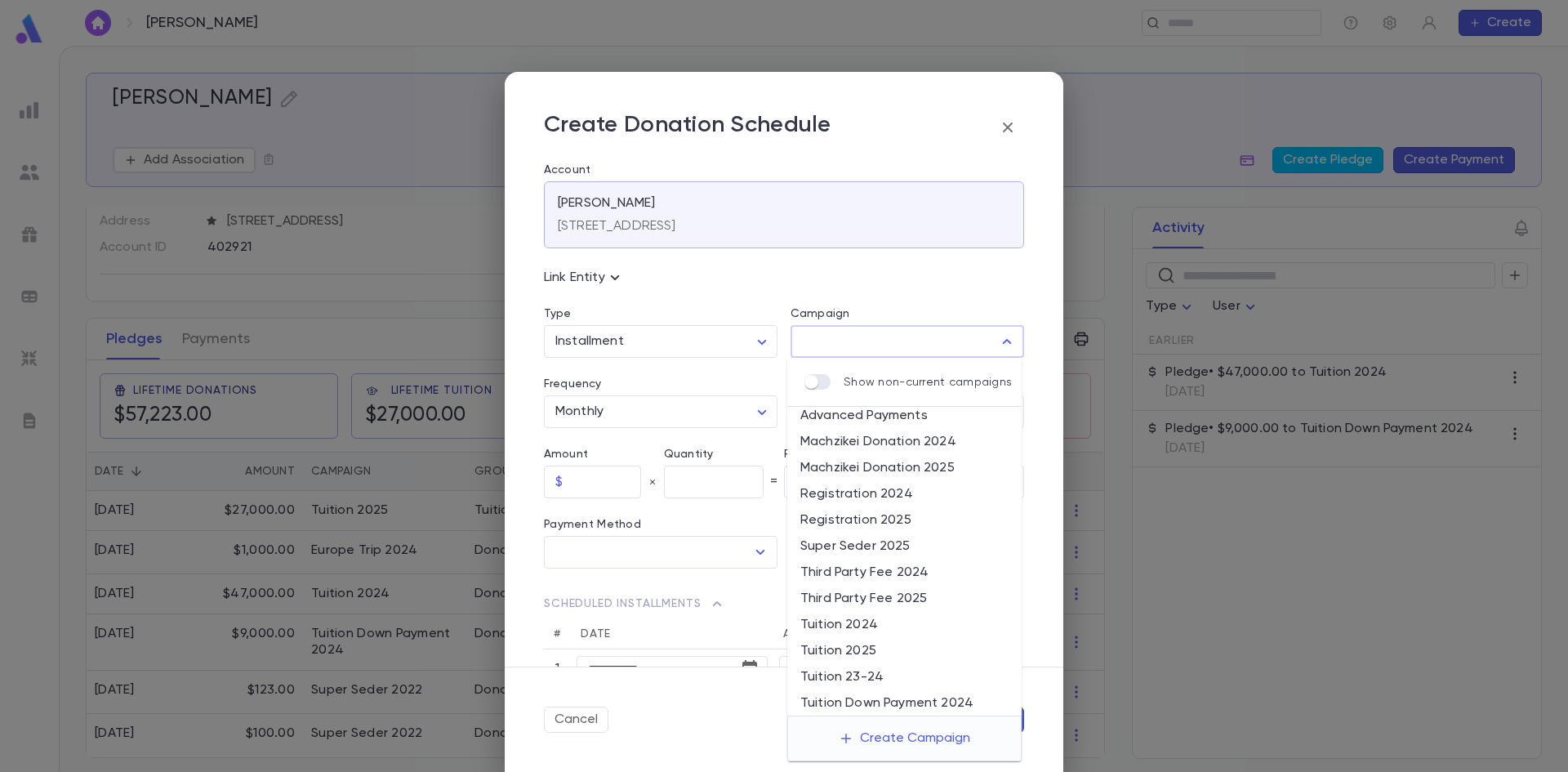
scroll to position [5, 0]
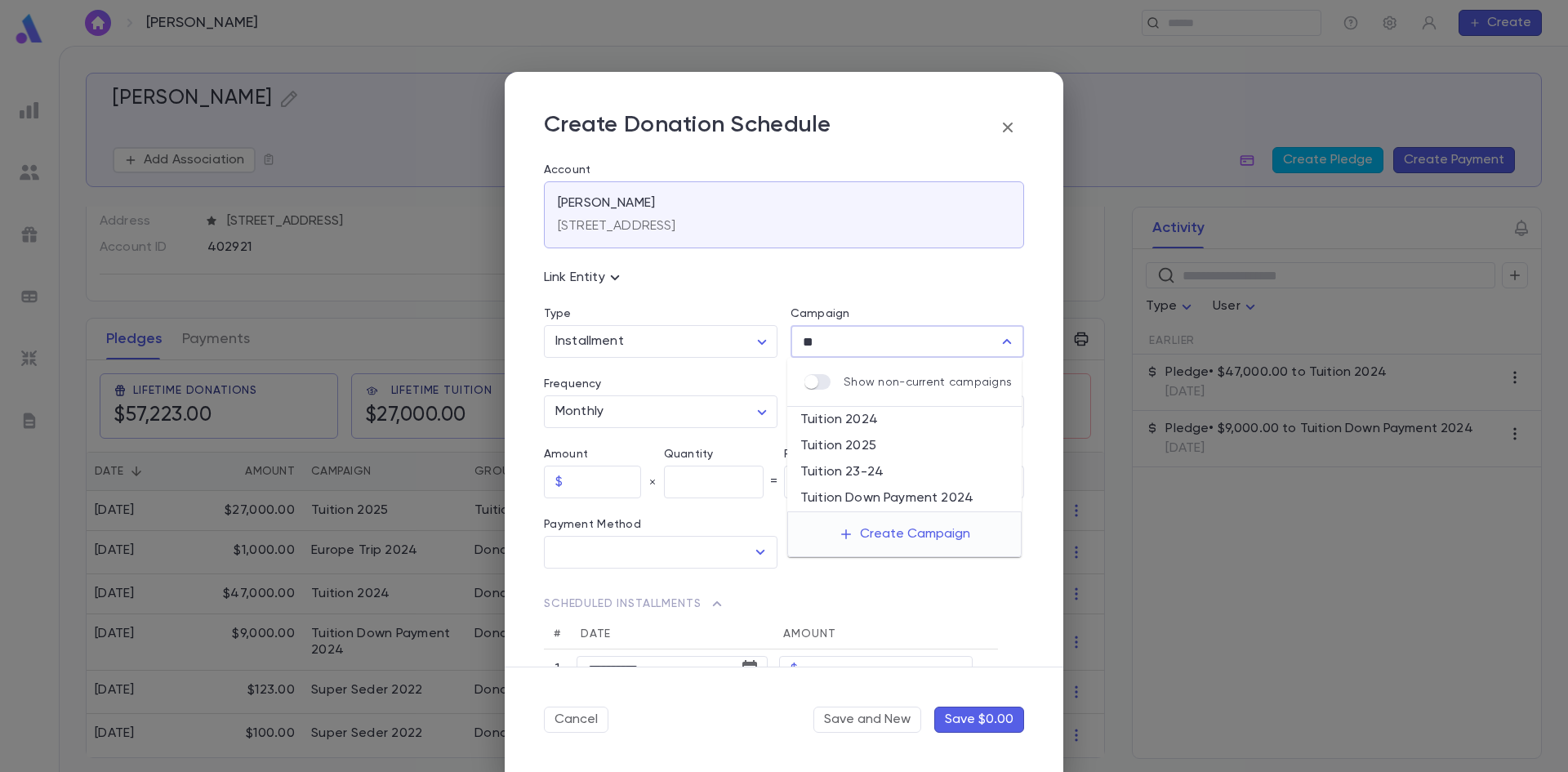
click at [855, 447] on li "Tuition 2025" at bounding box center [905, 446] width 235 height 26
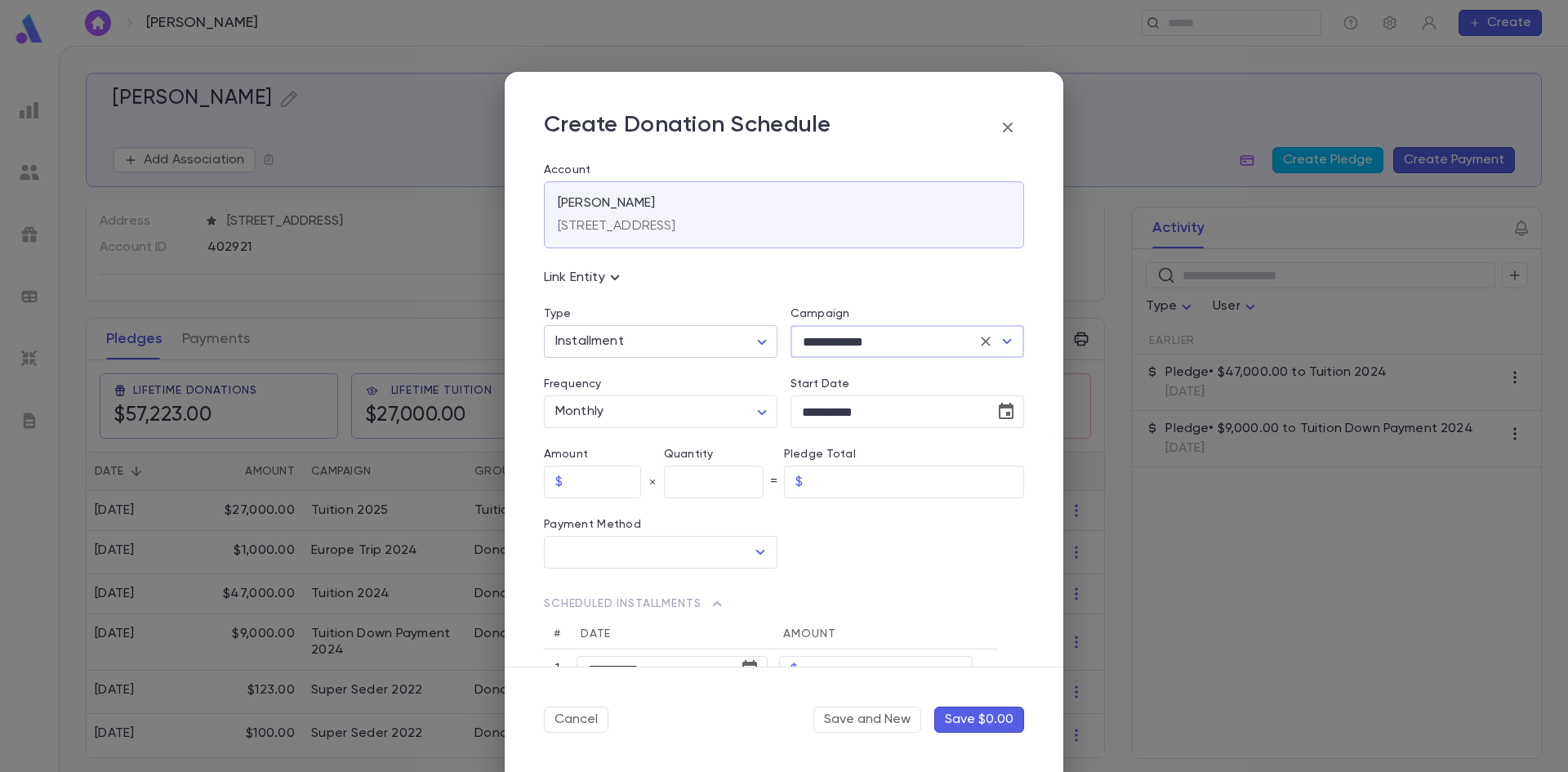
type input "**********"
click at [700, 343] on body "Barth, Alex ​ Create Barth, Alex Add Association Create Pledge Create Payment C…" at bounding box center [784, 408] width 1568 height 726
click at [697, 380] on span "Installment" at bounding box center [662, 377] width 203 height 17
click at [1007, 131] on icon "button" at bounding box center [1008, 127] width 19 height 19
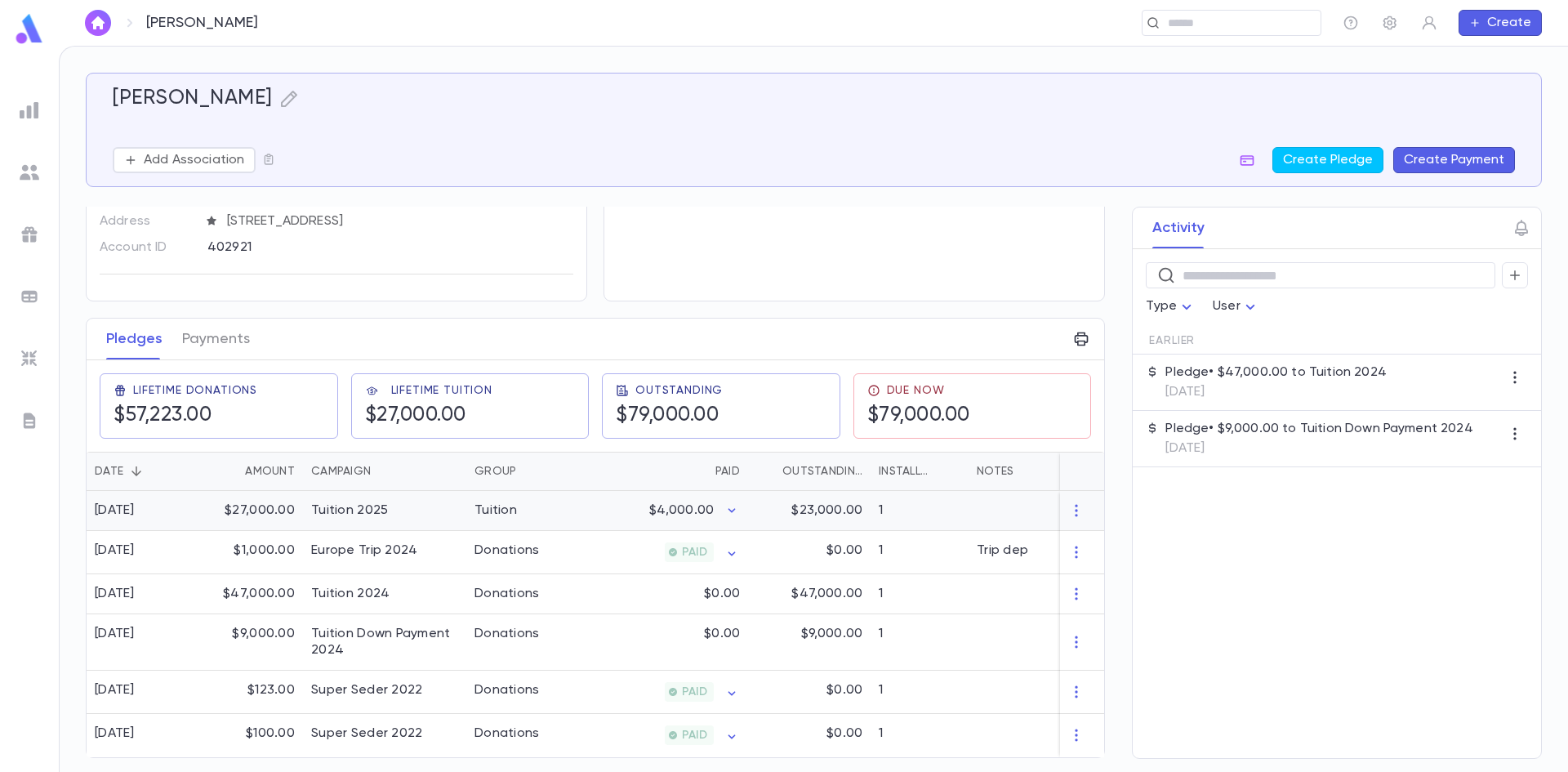
click at [517, 495] on div "Tuition" at bounding box center [527, 511] width 123 height 40
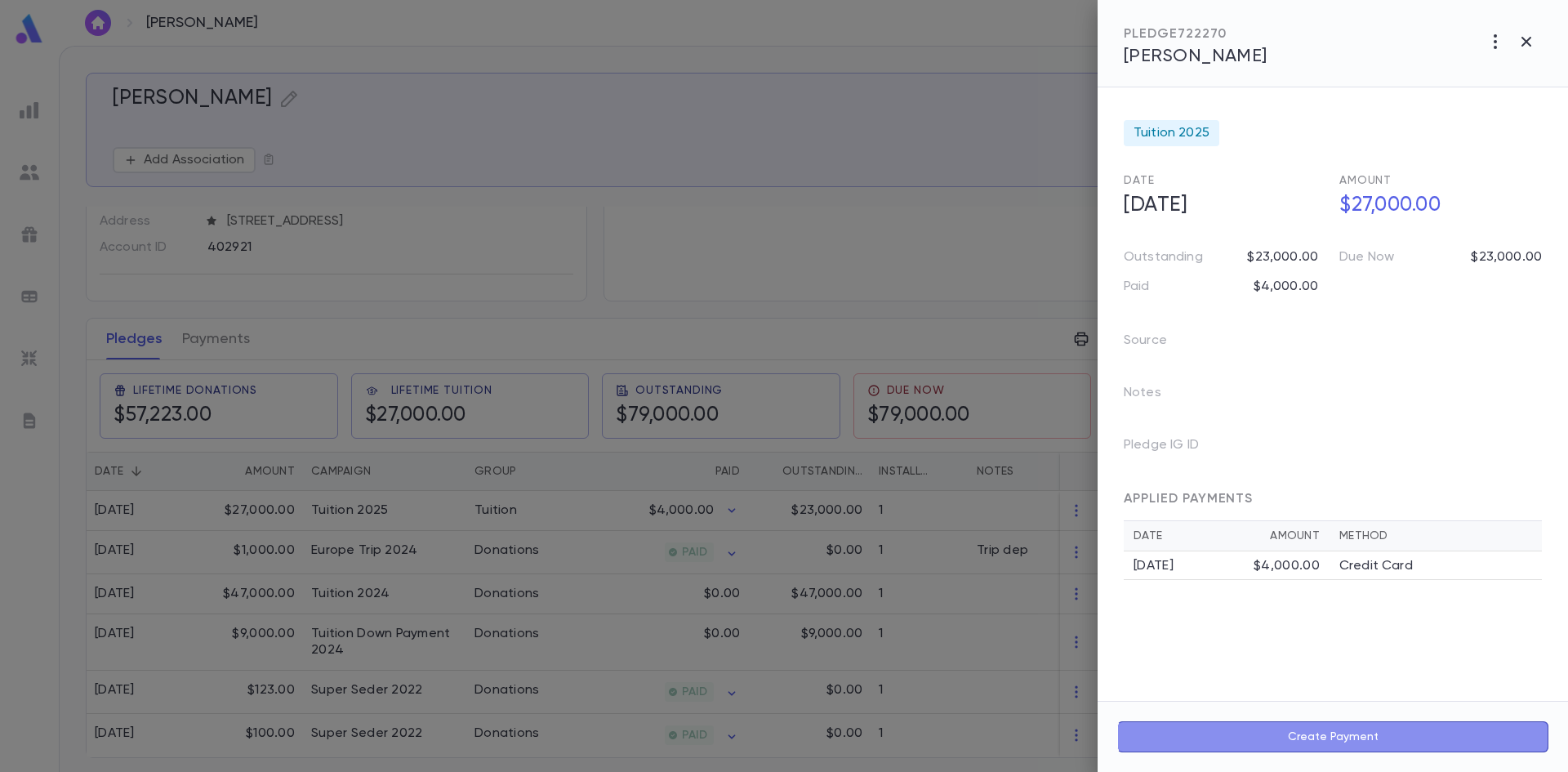
click at [1273, 738] on button "Create Payment" at bounding box center [1333, 737] width 431 height 31
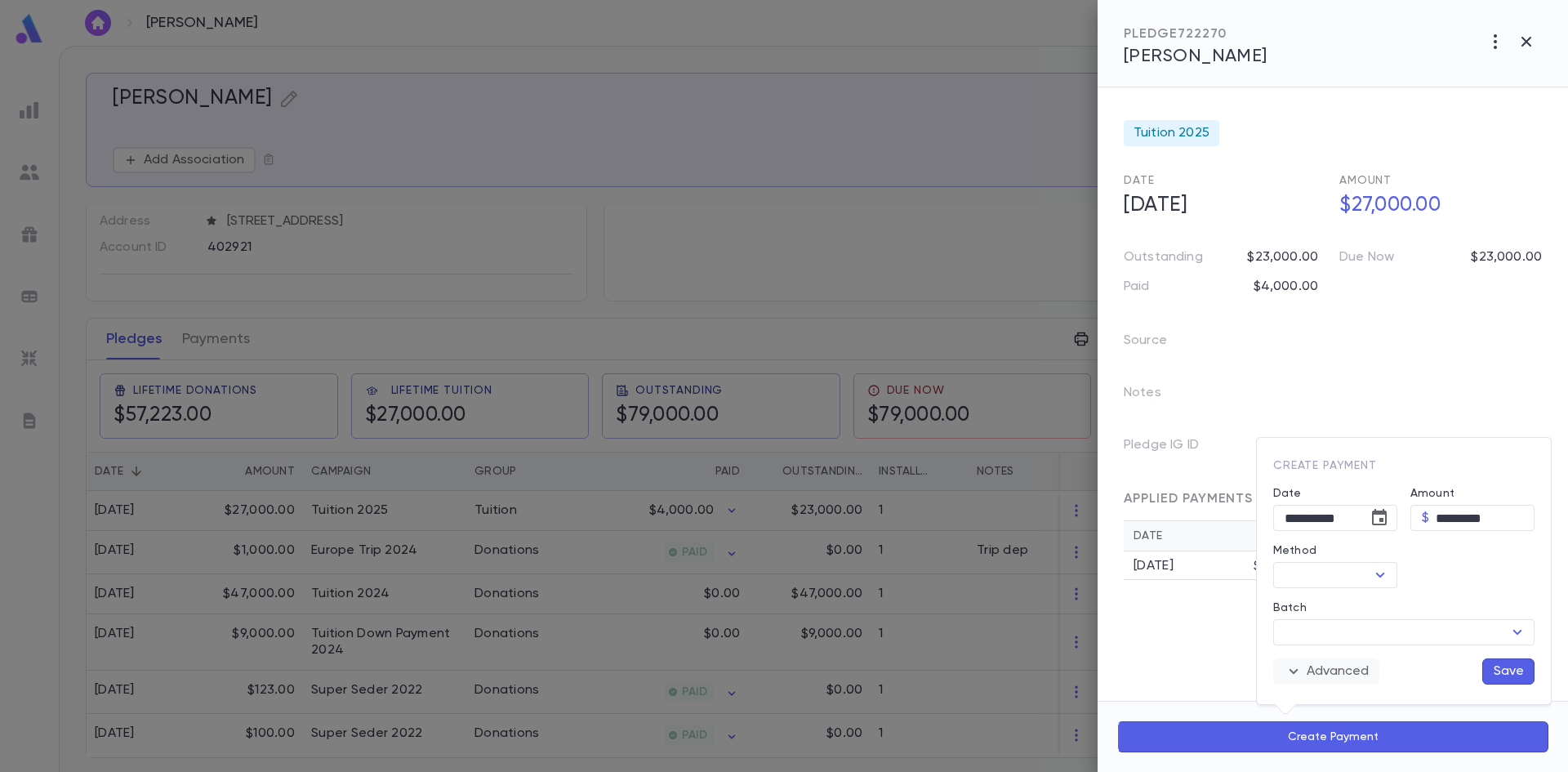
click at [1333, 678] on button "Advanced" at bounding box center [1326, 671] width 106 height 26
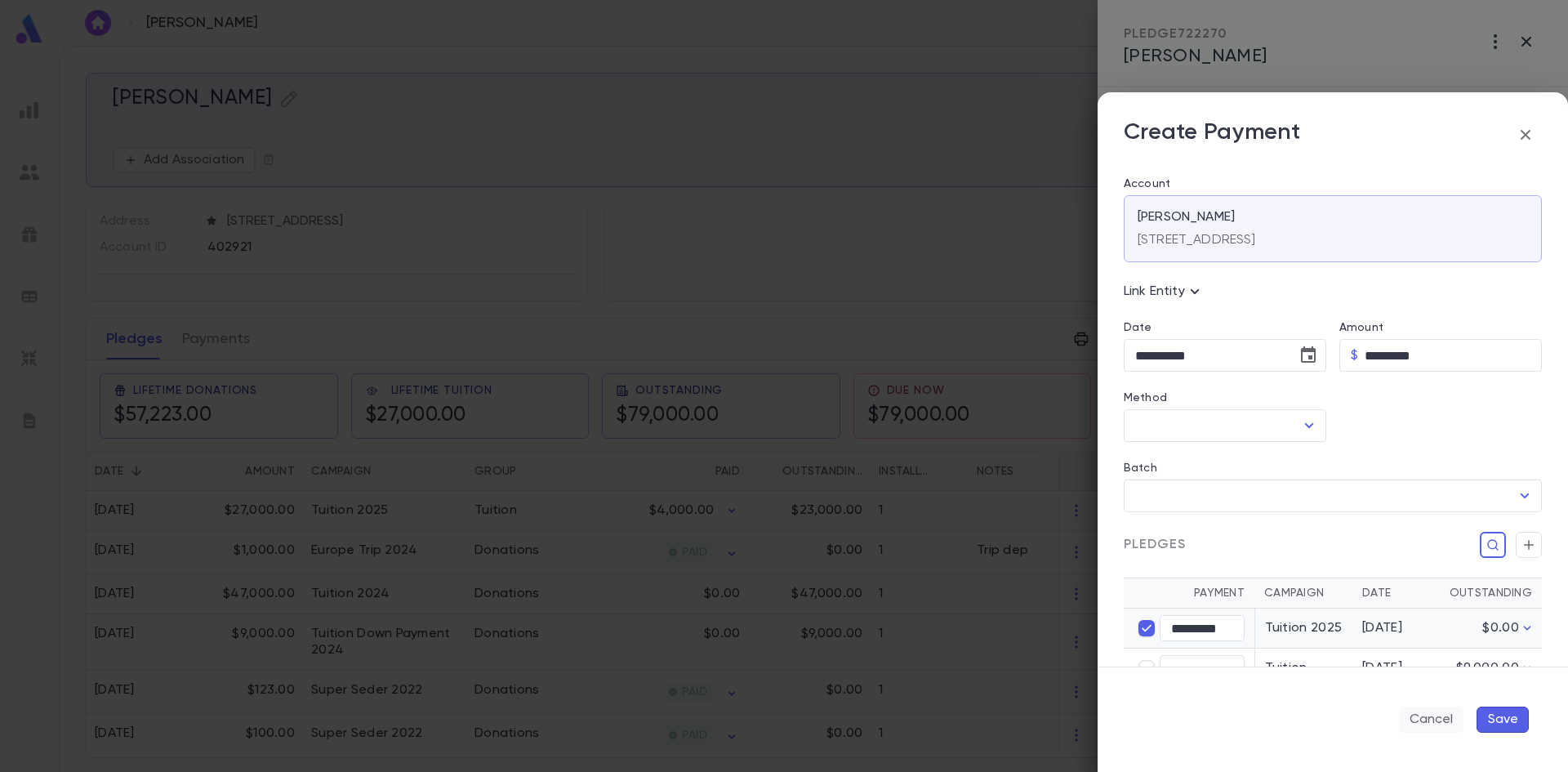
click at [1431, 709] on button "Cancel" at bounding box center [1431, 720] width 64 height 26
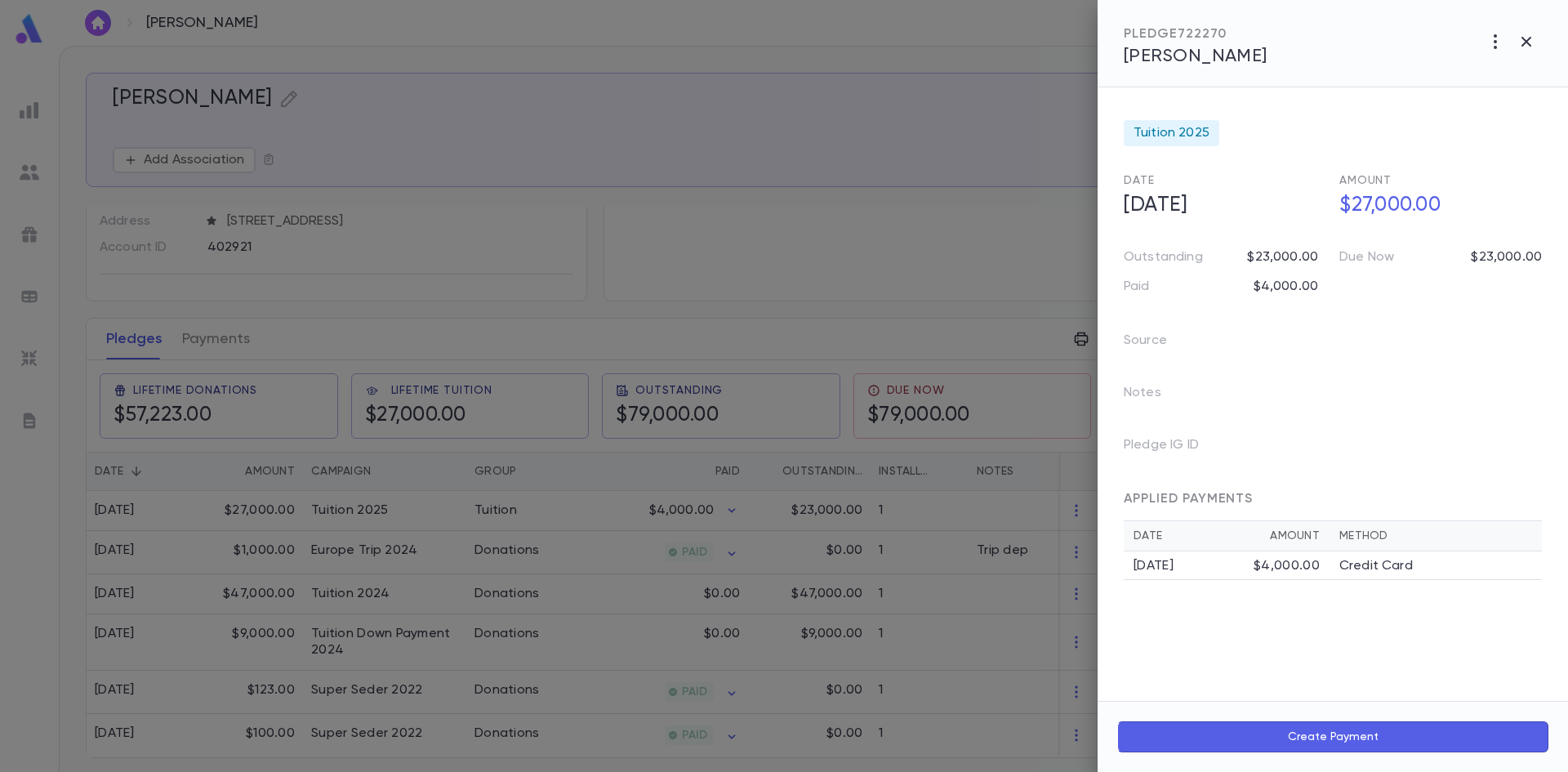
click at [1277, 738] on button "Create Payment" at bounding box center [1333, 737] width 431 height 31
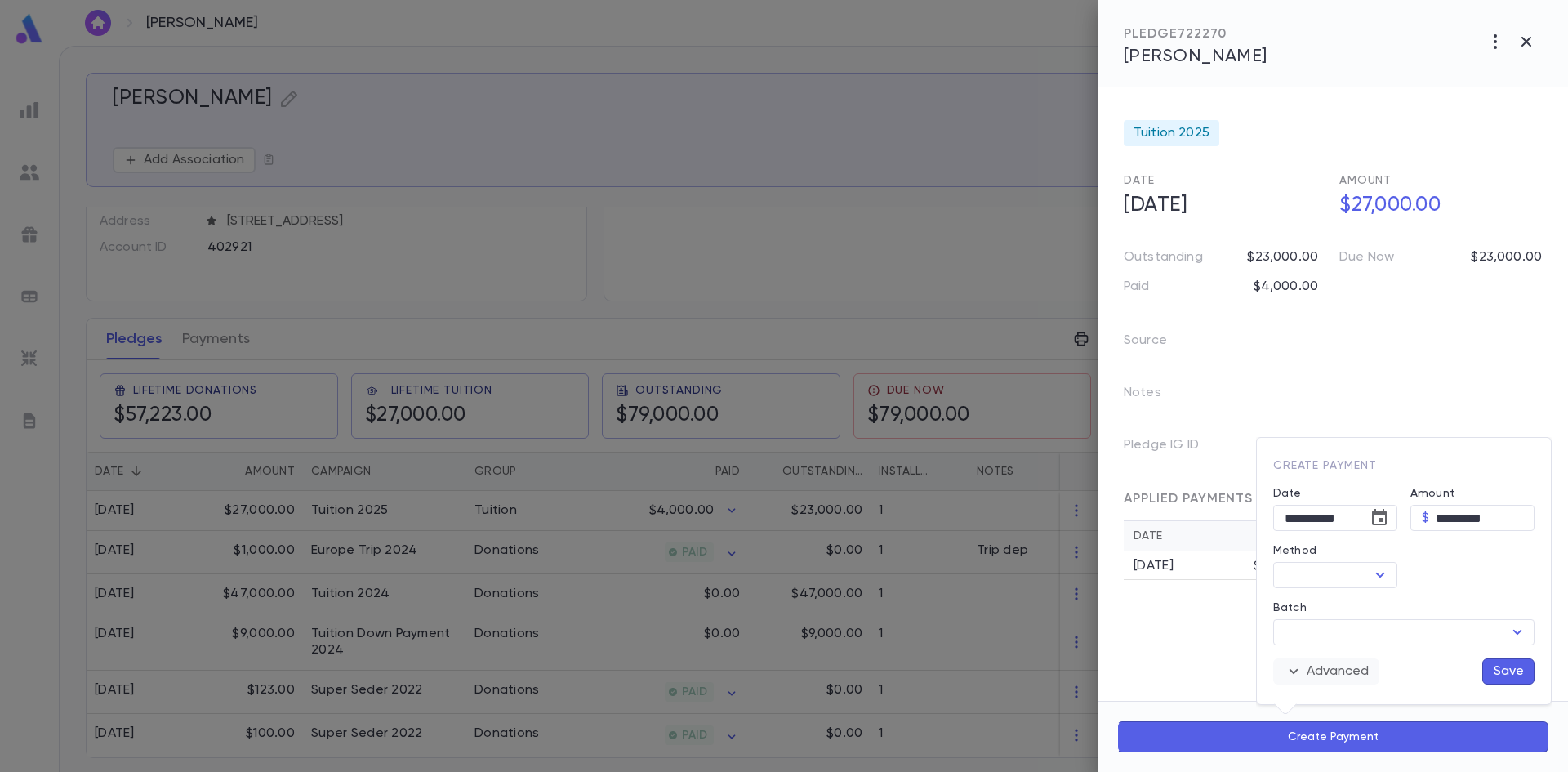
click at [1296, 670] on icon "button" at bounding box center [1294, 672] width 9 height 5
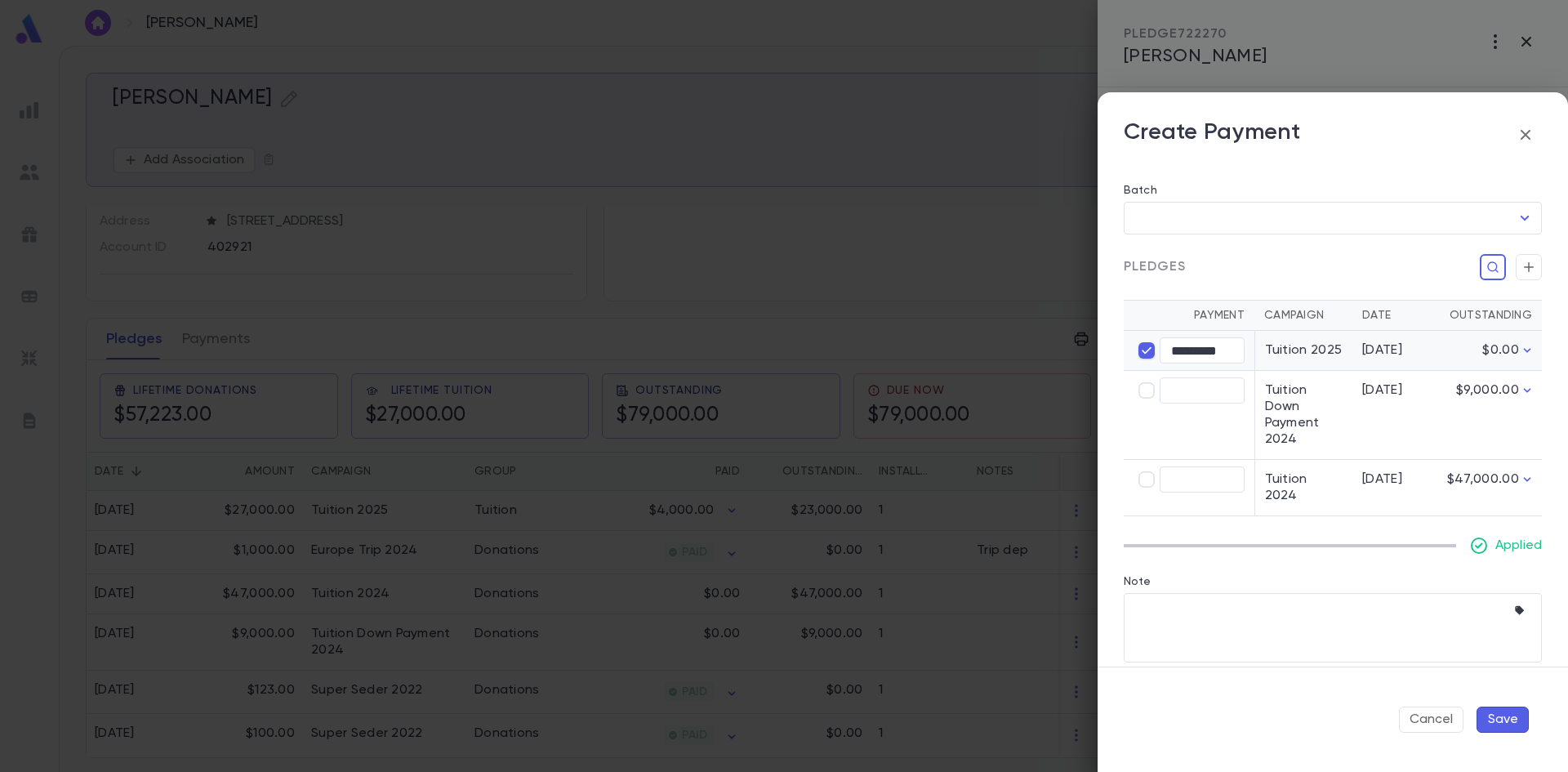
scroll to position [279, 0]
click at [1435, 714] on button "Cancel" at bounding box center [1431, 720] width 64 height 26
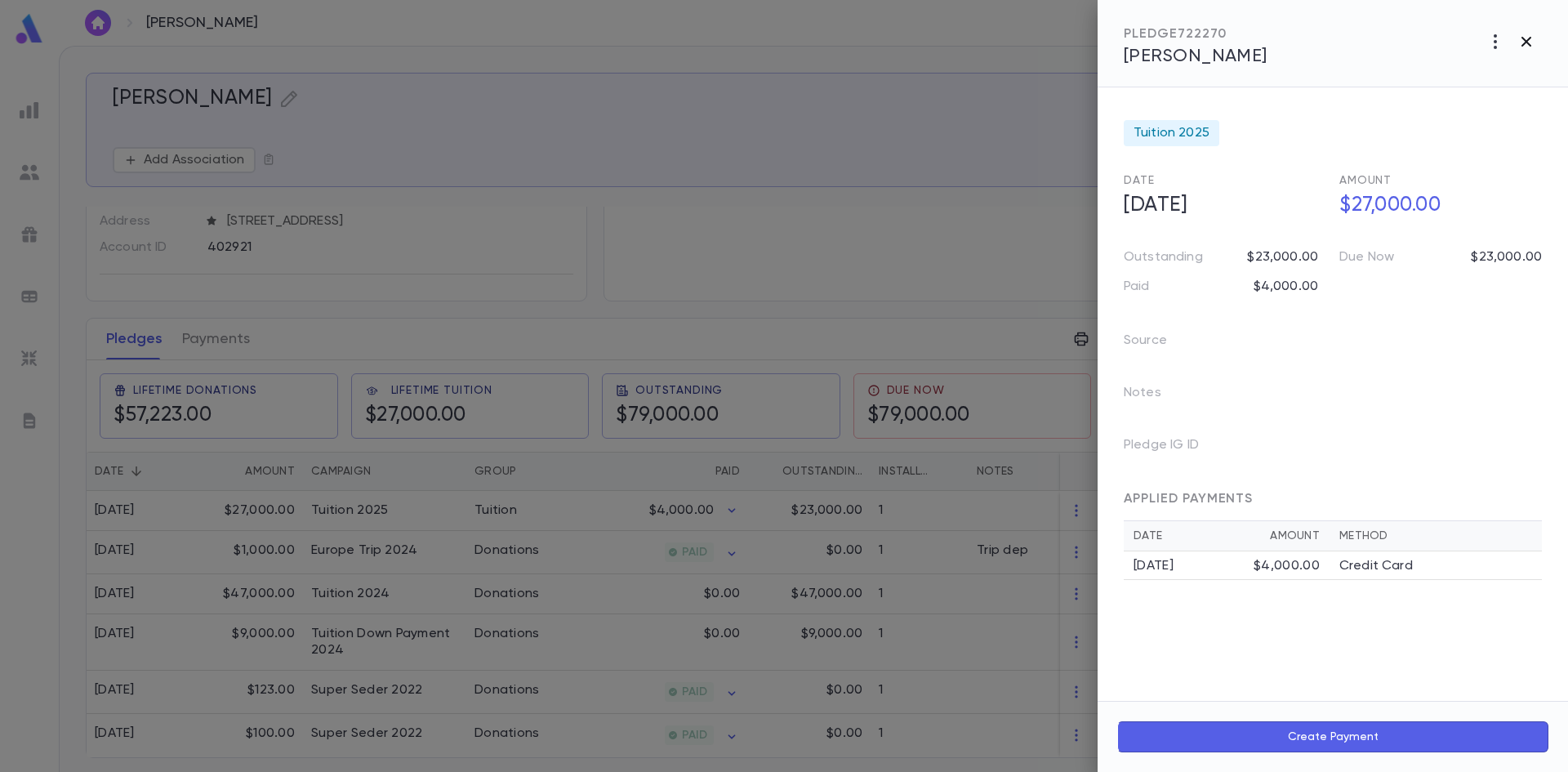
click at [1531, 39] on icon "button" at bounding box center [1527, 41] width 19 height 19
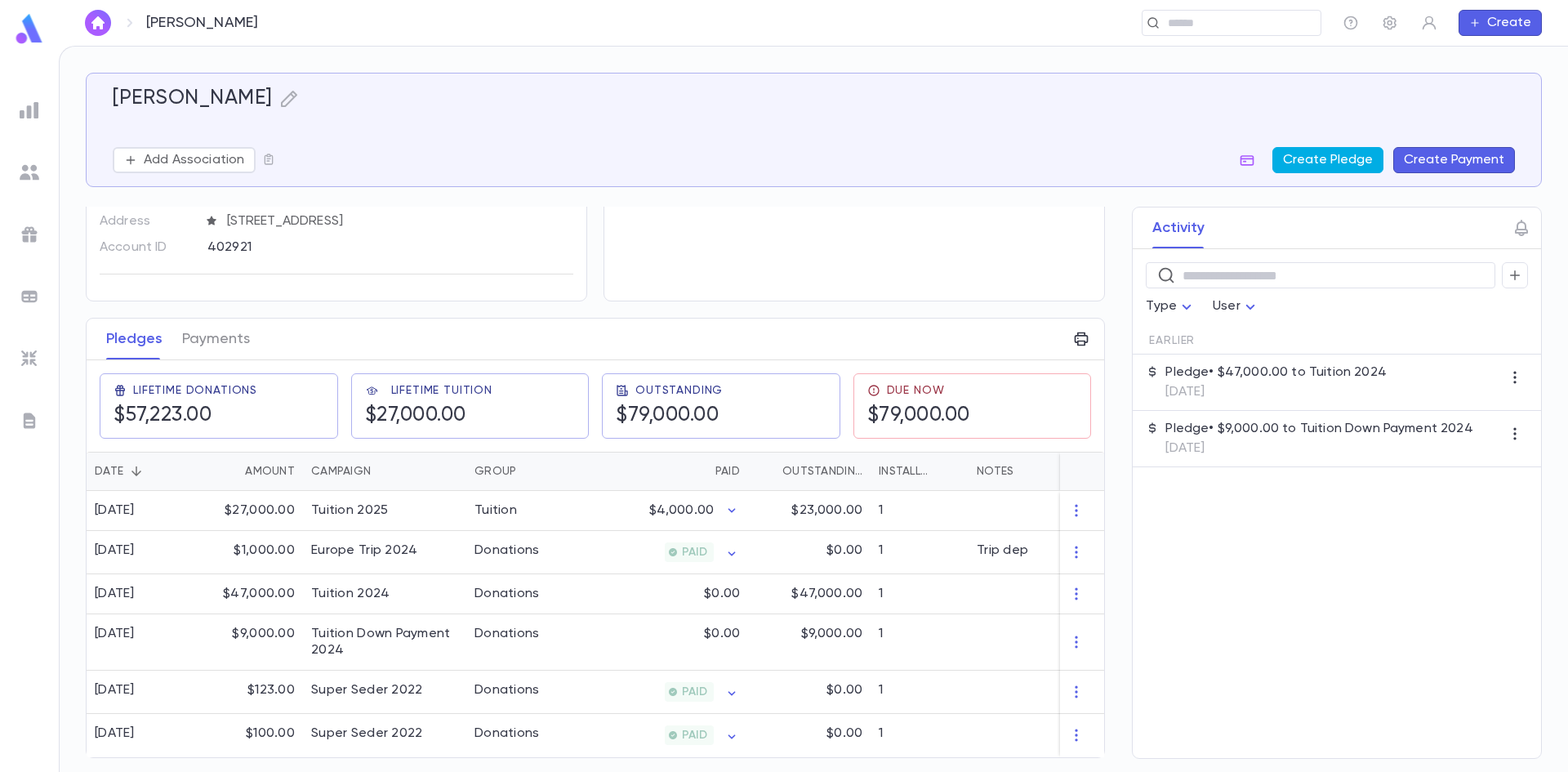
click at [1351, 155] on button "Create Pledge" at bounding box center [1328, 161] width 111 height 26
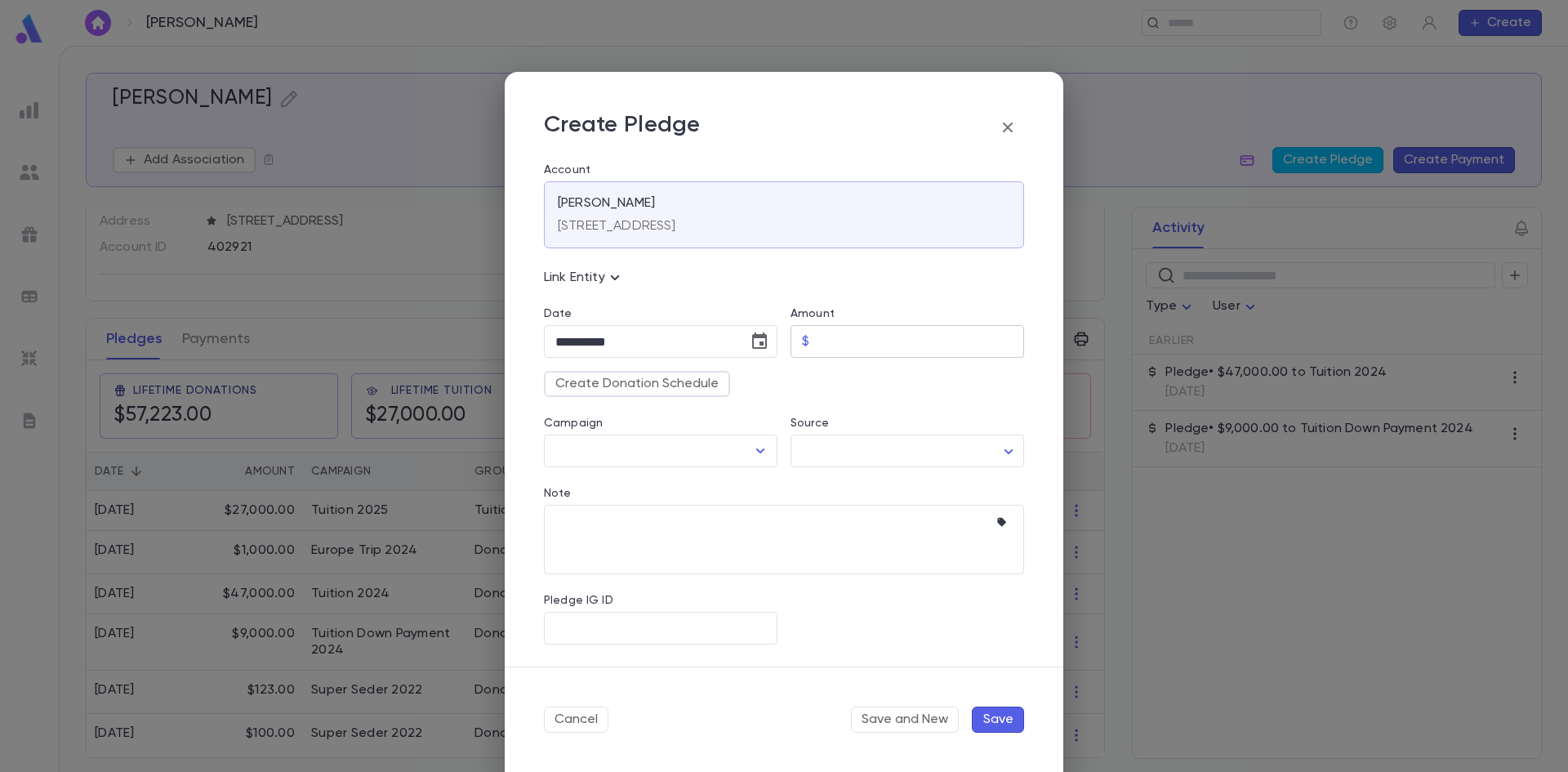
click at [847, 340] on input "Amount" at bounding box center [920, 342] width 208 height 32
type input "*********"
click at [643, 387] on button "Create Donation Schedule" at bounding box center [637, 384] width 186 height 26
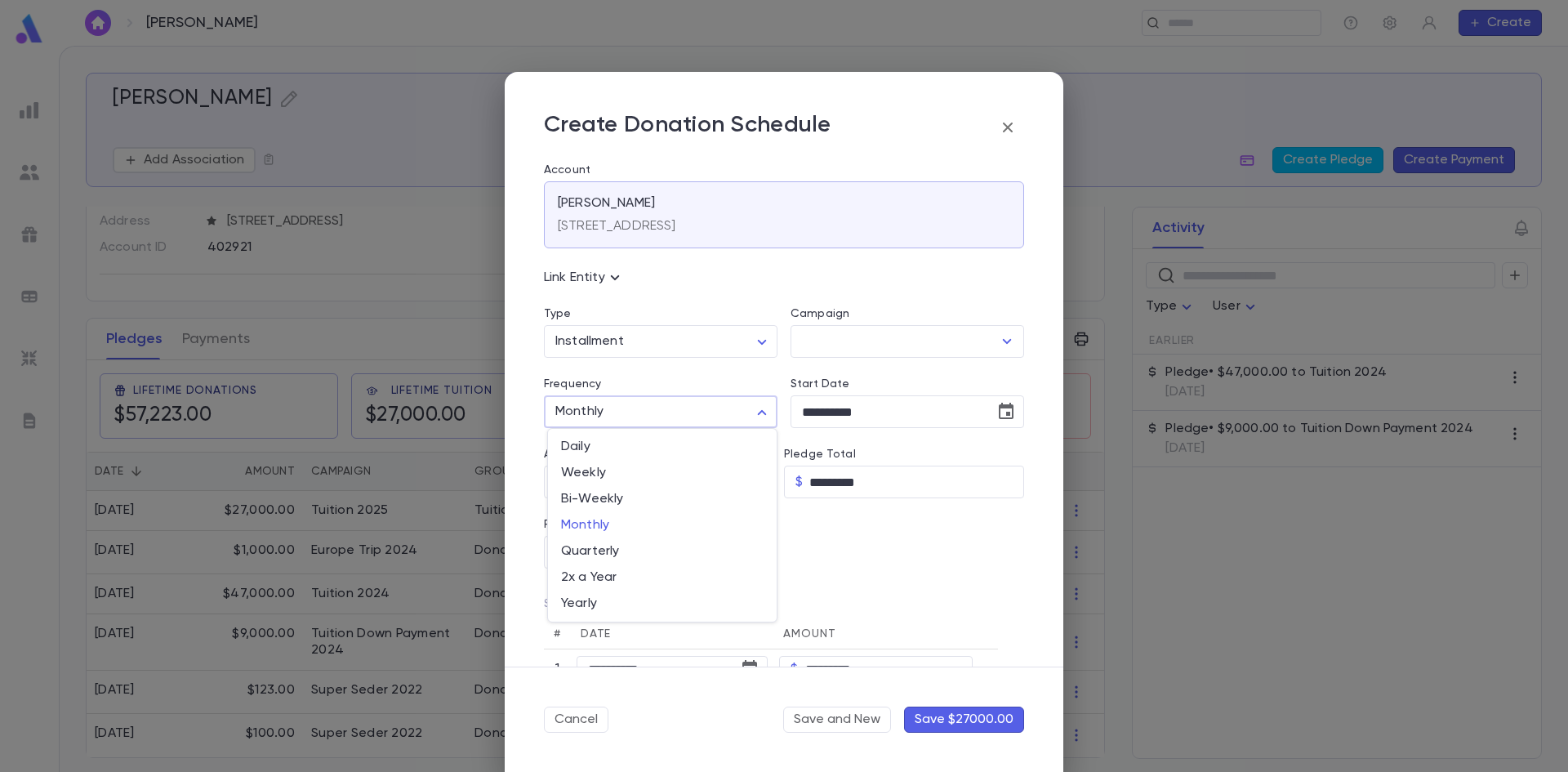
click at [654, 409] on body "Barth, Alex ​ Create Barth, Alex Add Association Create Pledge Create Payment C…" at bounding box center [784, 408] width 1568 height 726
click at [1001, 411] on div at bounding box center [784, 386] width 1568 height 772
click at [1001, 413] on icon "Choose date, selected date is Sep 4, 2025" at bounding box center [1006, 411] width 15 height 17
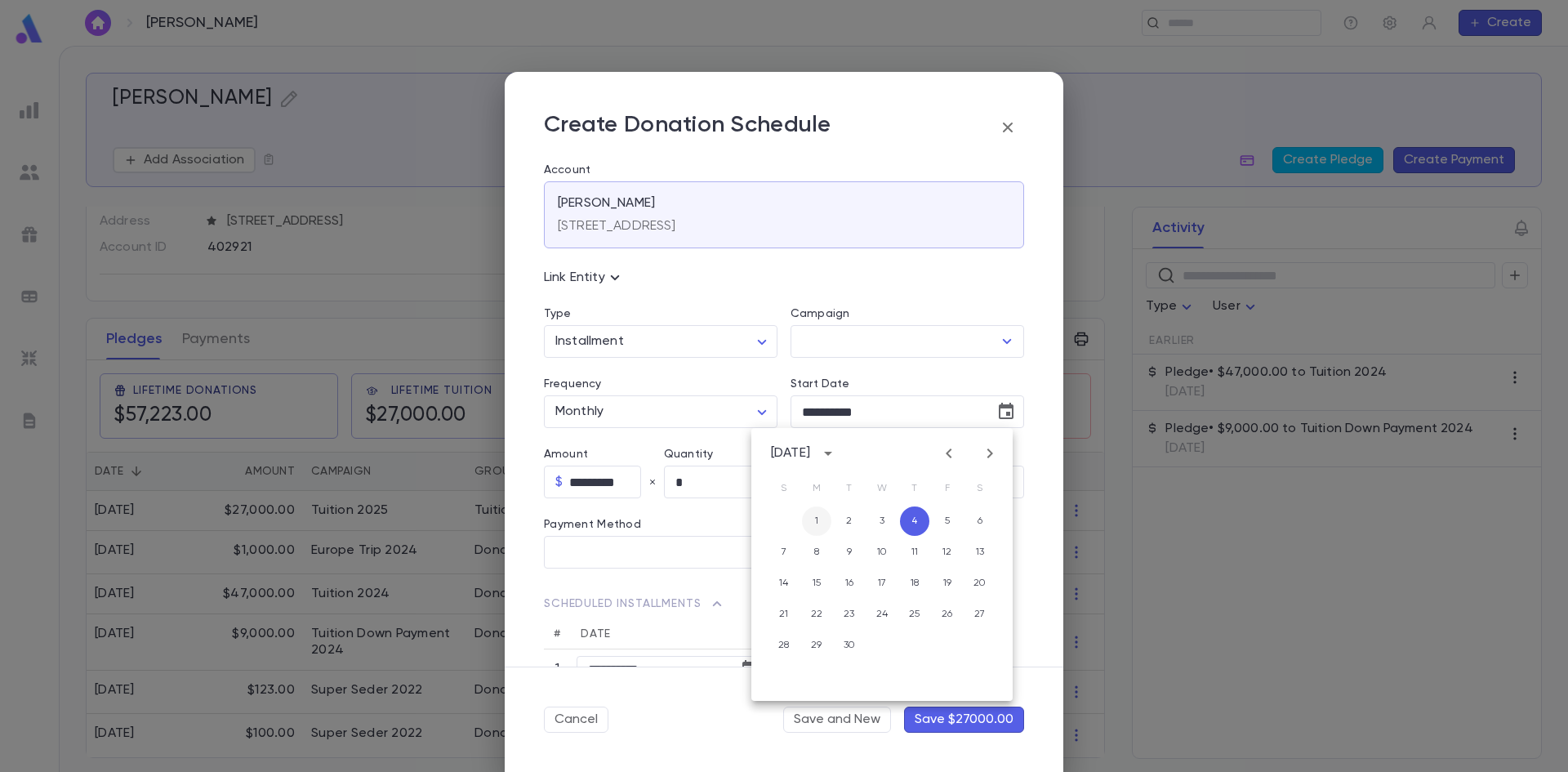
click at [816, 518] on button "1" at bounding box center [816, 521] width 29 height 29
type input "**********"
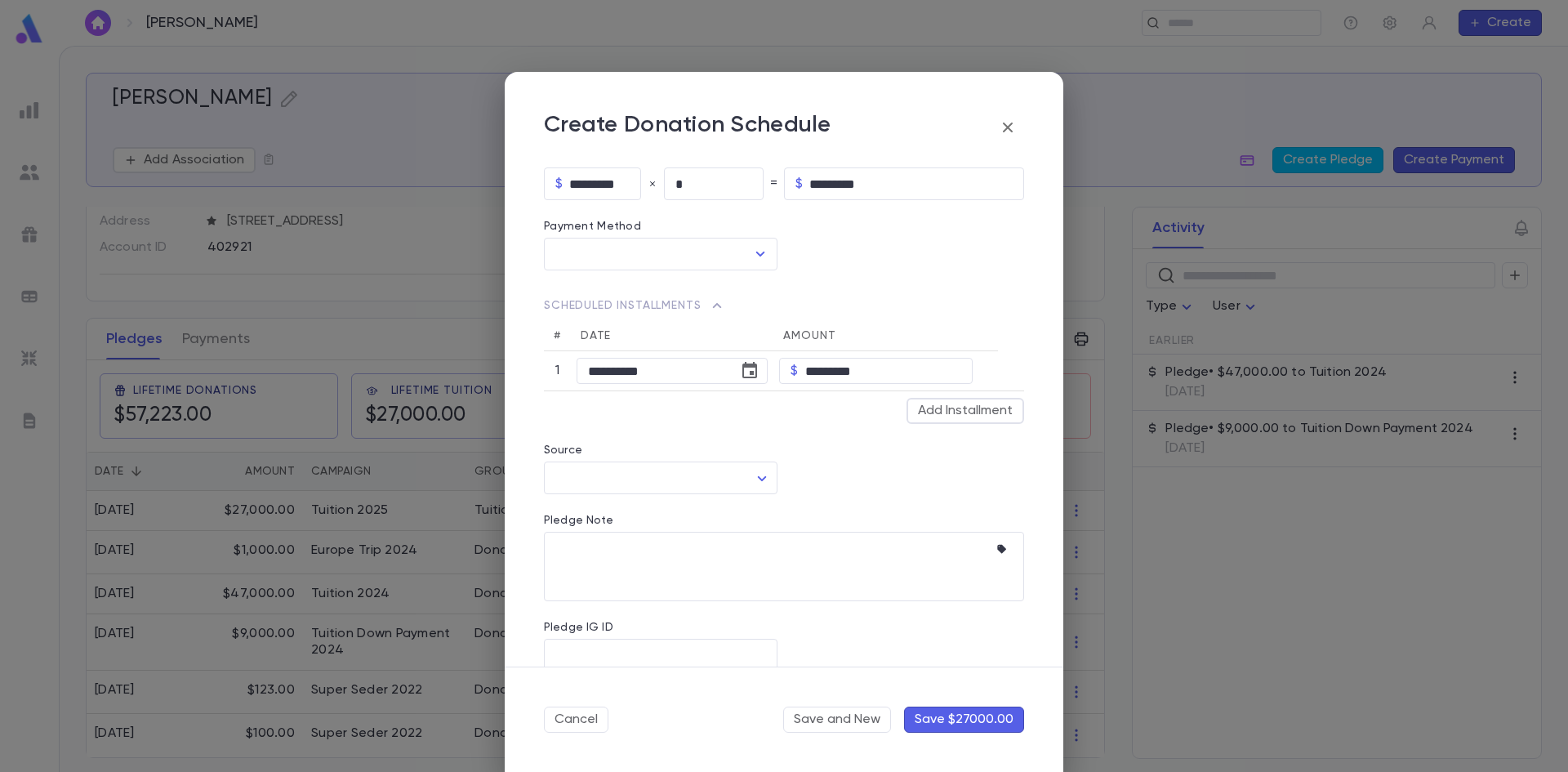
scroll to position [323, 0]
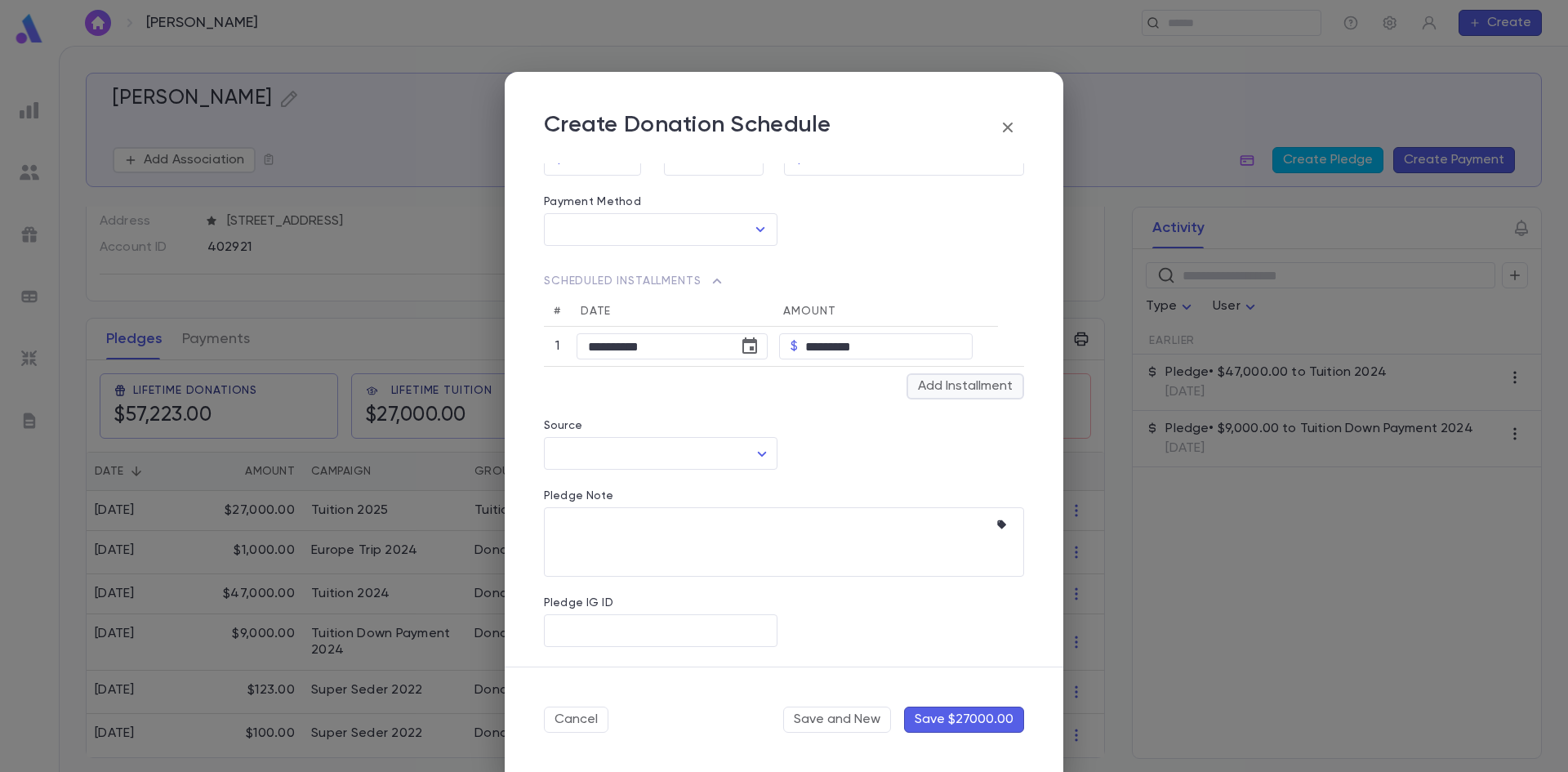
click at [985, 383] on button "Add Installment" at bounding box center [965, 386] width 117 height 26
type input "*"
type input "*********"
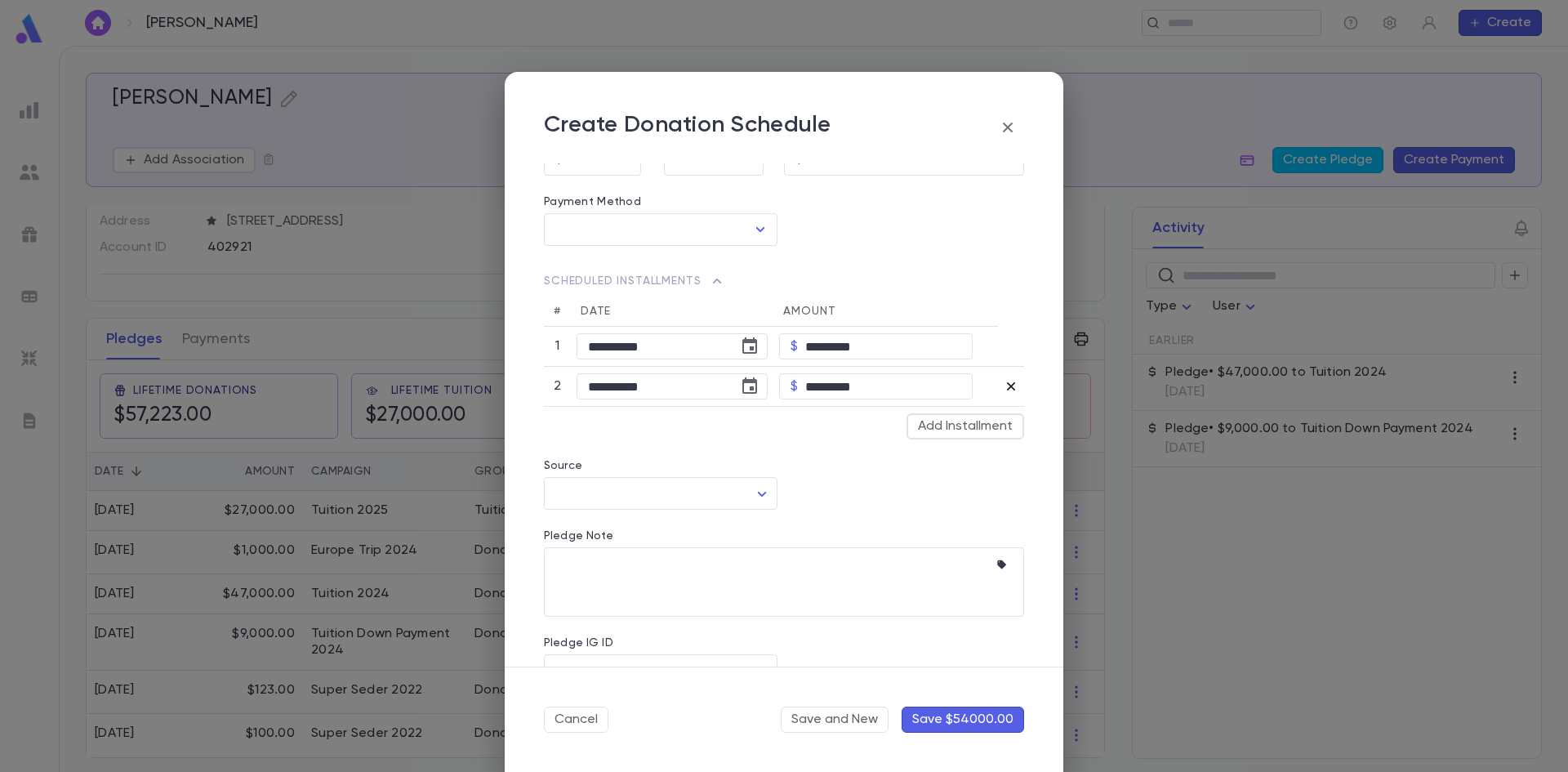
click at [1003, 387] on icon "button" at bounding box center [1011, 386] width 17 height 17
type input "*"
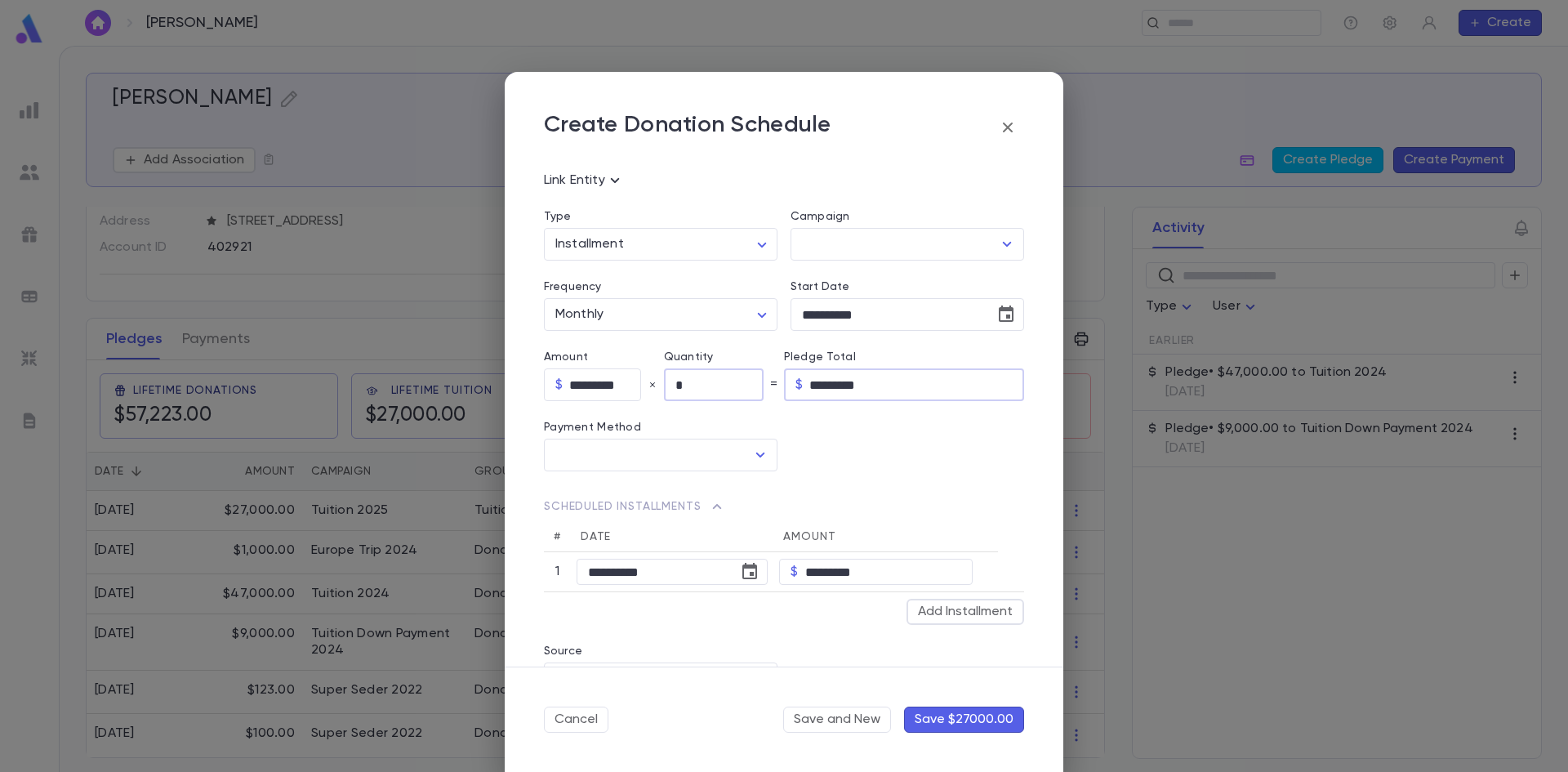
scroll to position [78, 0]
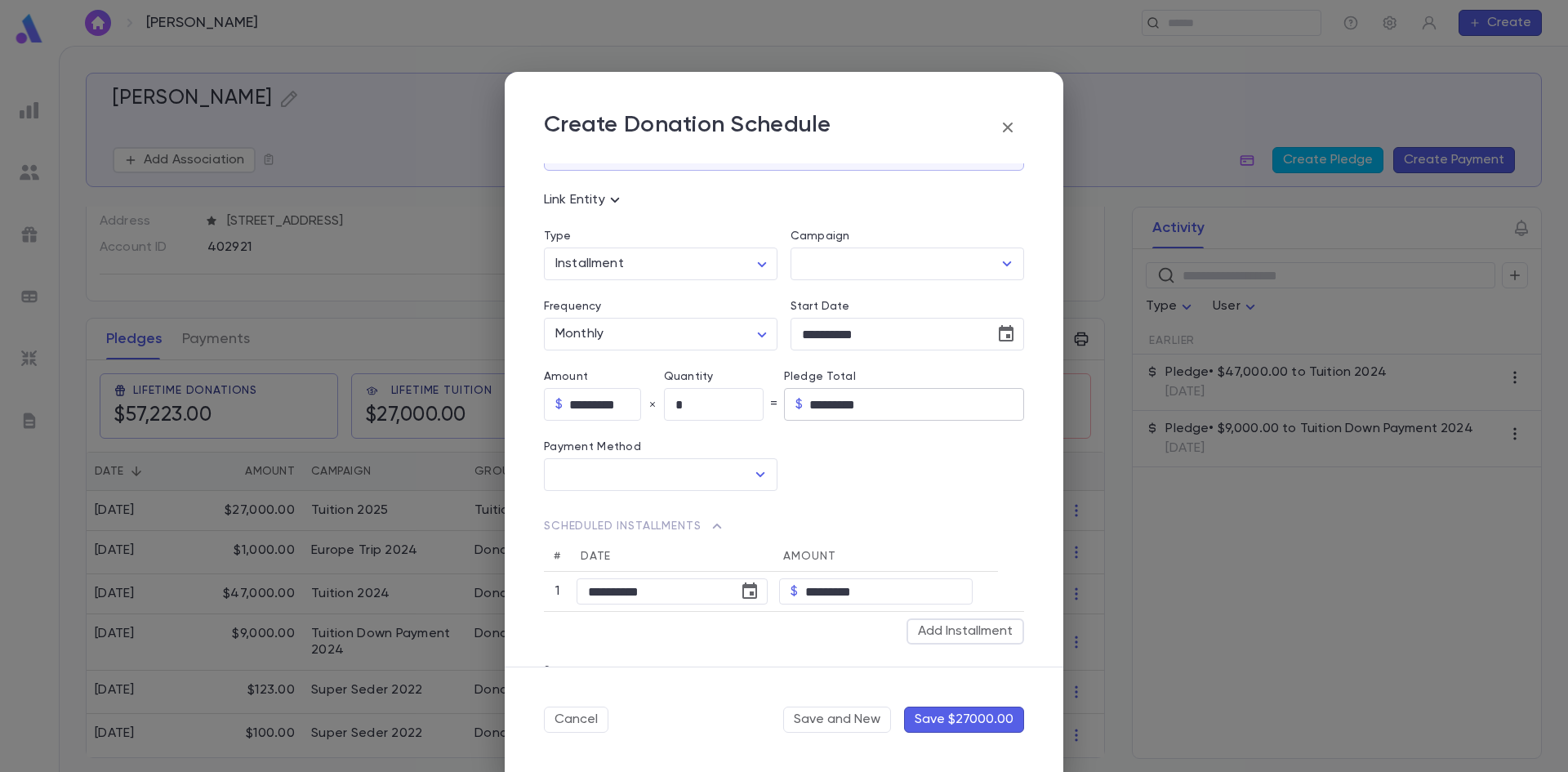
click at [817, 408] on input "*********" at bounding box center [917, 405] width 215 height 32
type input "*********"
click at [935, 492] on div "**********" at bounding box center [777, 568] width 493 height 154
click at [818, 408] on input "*********" at bounding box center [917, 405] width 215 height 32
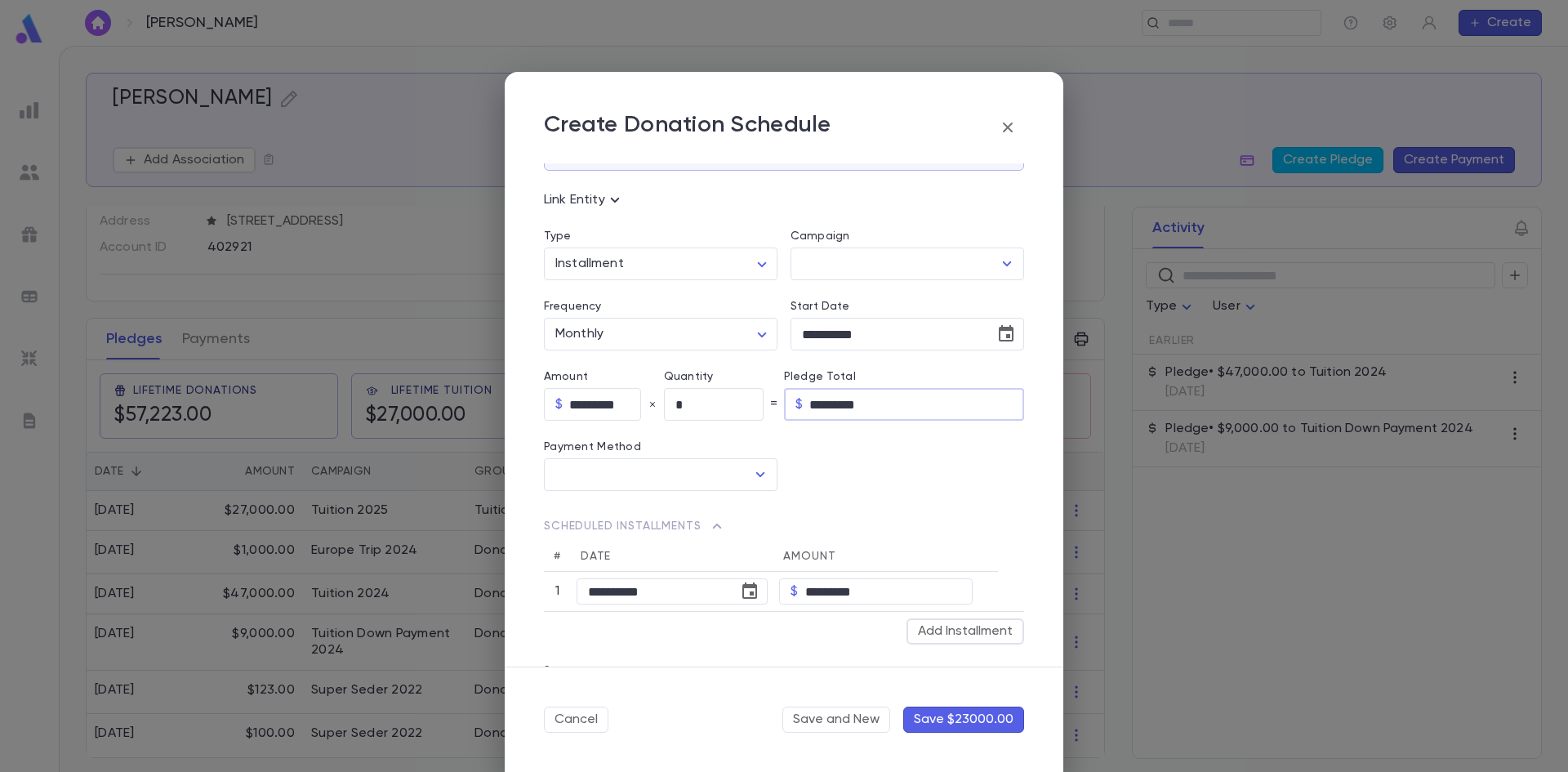
type input "********"
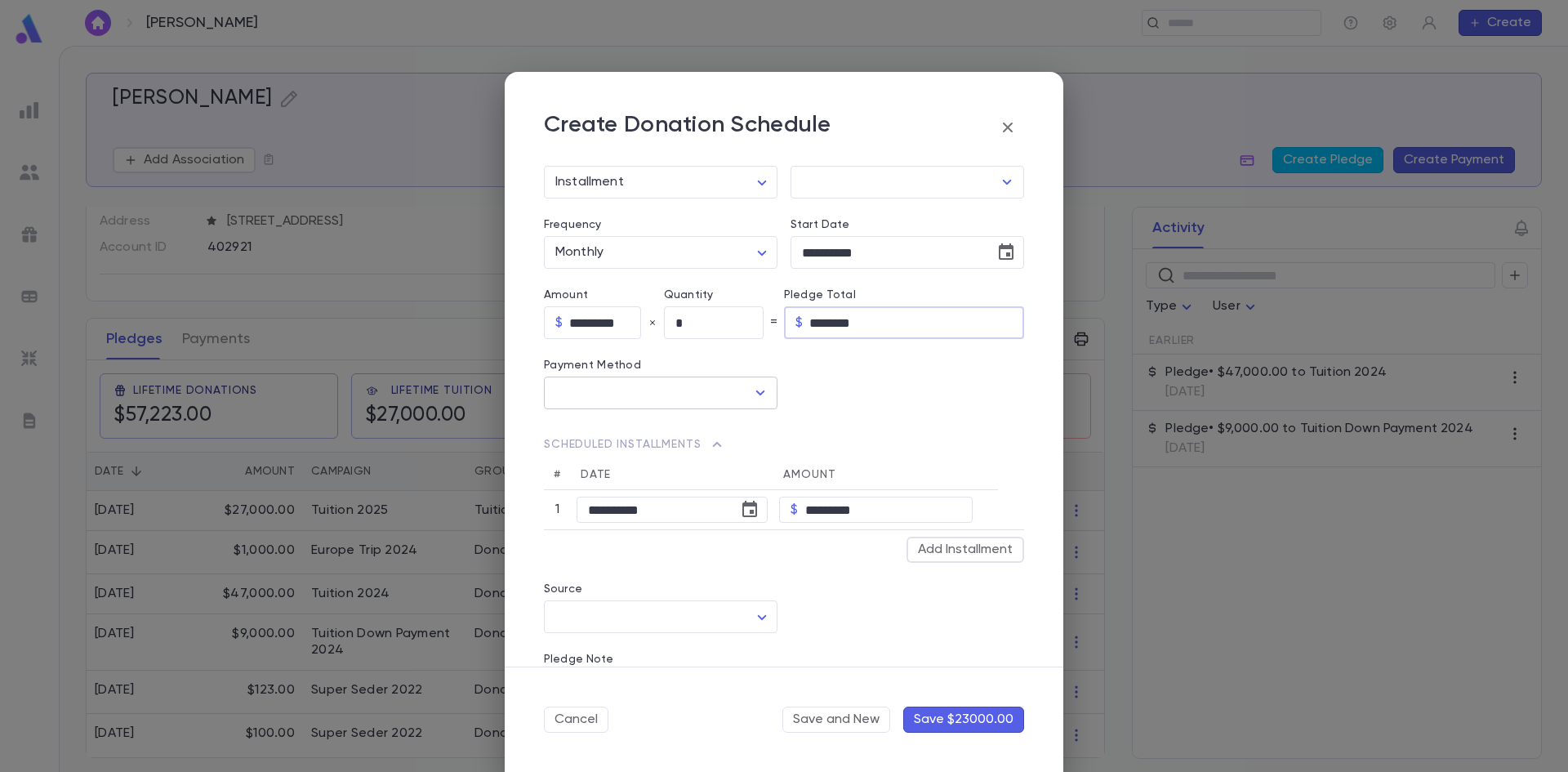
click at [757, 392] on icon "Open" at bounding box center [761, 393] width 9 height 5
type input "********"
click at [654, 475] on li "Credit Card" at bounding box center [659, 482] width 230 height 26
type input "**********"
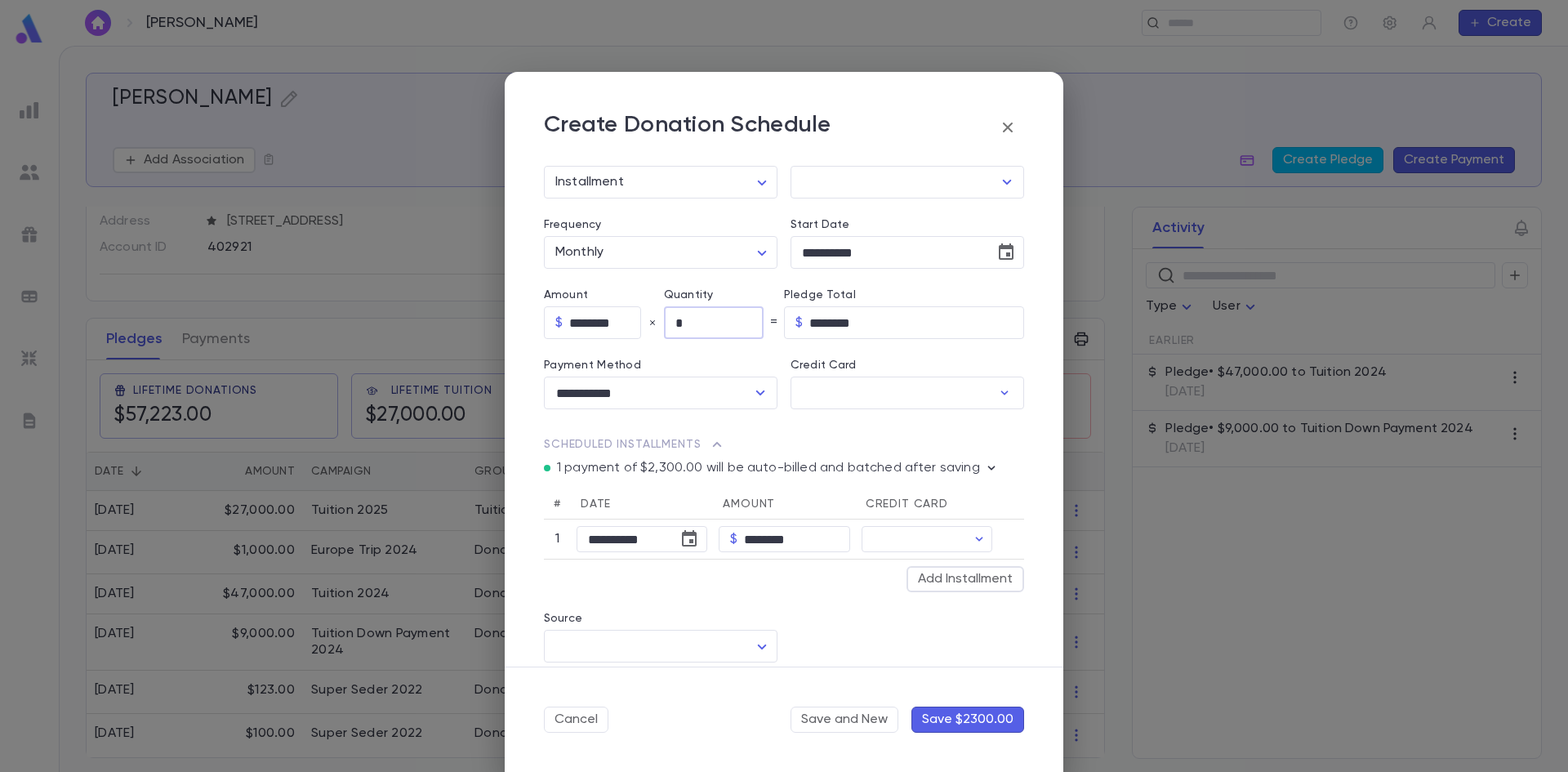
click at [723, 322] on input "*" at bounding box center [713, 323] width 100 height 32
type input "**"
click at [825, 426] on div "**********" at bounding box center [777, 500] width 493 height 183
type input "*********"
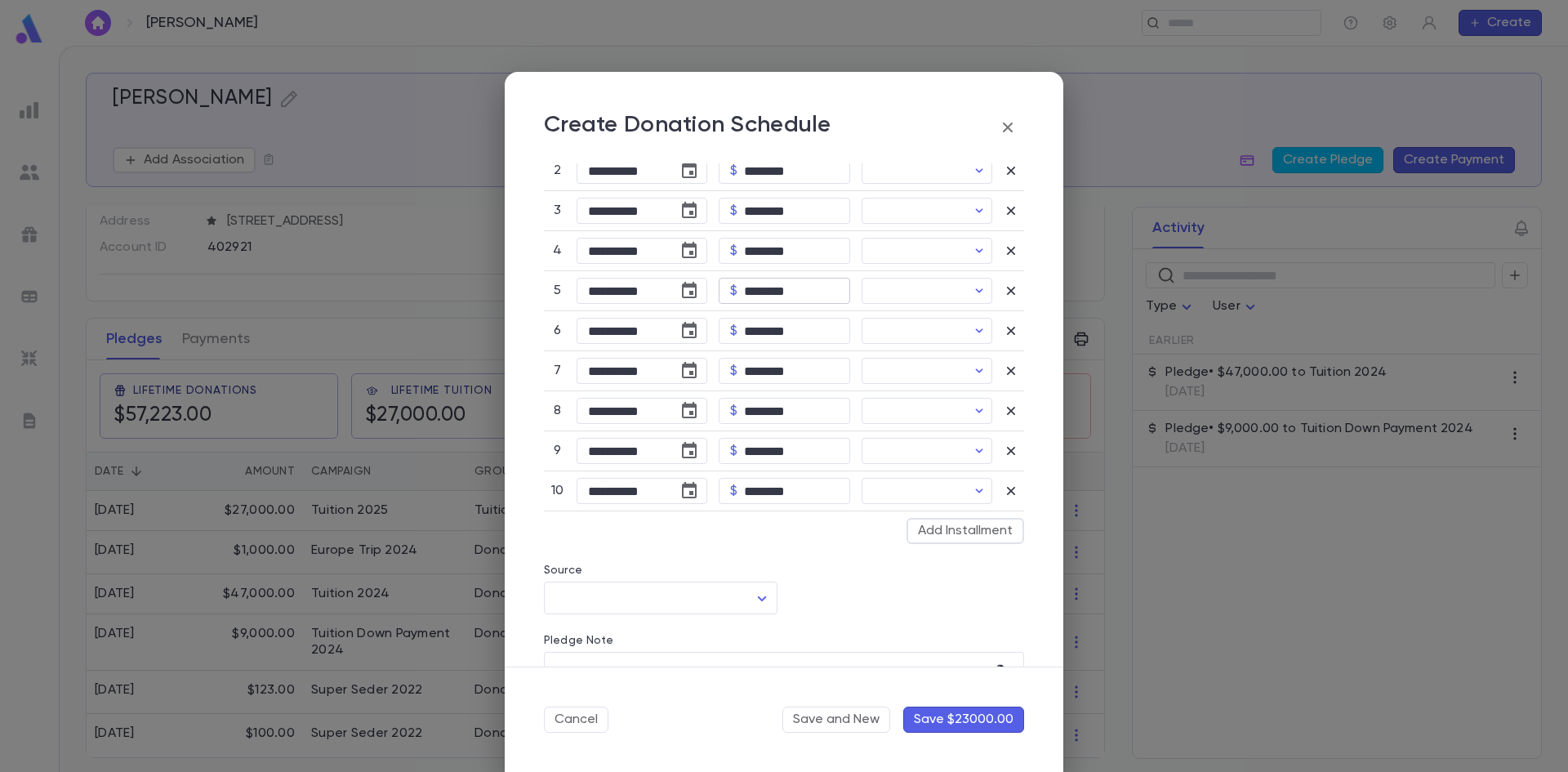
scroll to position [649, 0]
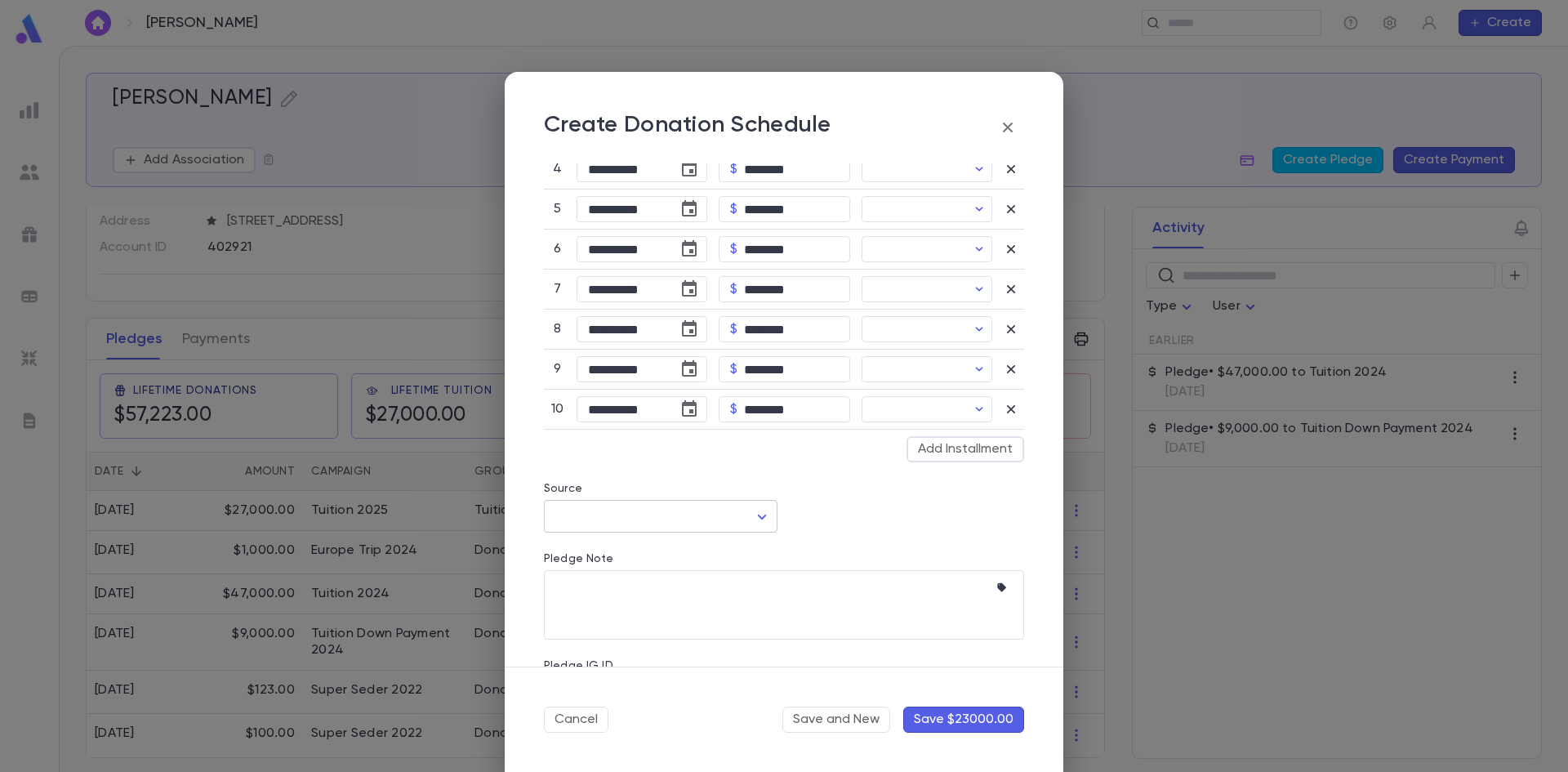
click at [765, 505] on body "Barth, Alex ​ Create Barth, Alex Add Association Create Pledge Create Payment C…" at bounding box center [784, 408] width 1568 height 726
click at [857, 492] on div at bounding box center [784, 386] width 1568 height 772
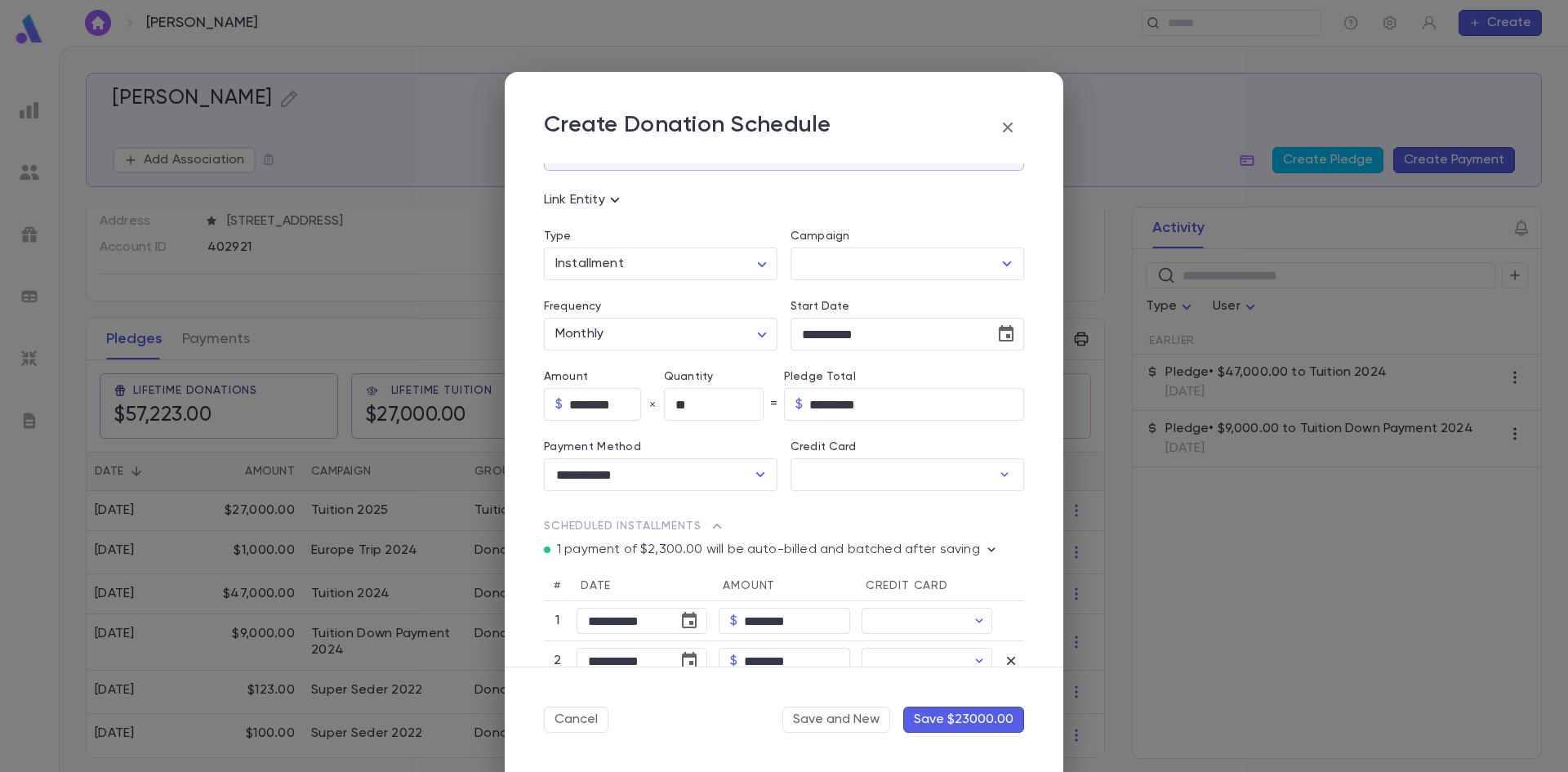
scroll to position [0, 0]
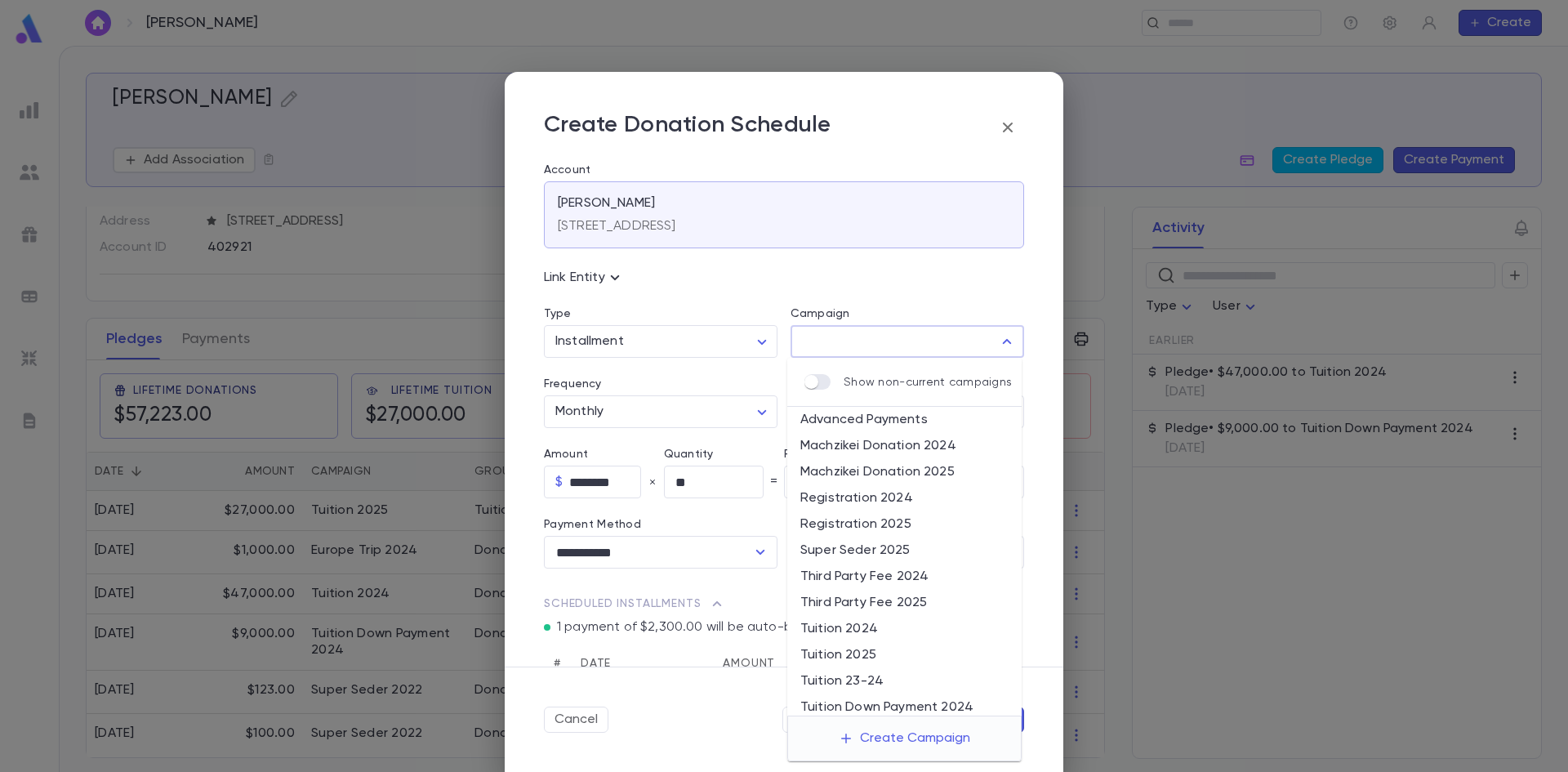
click at [866, 334] on input "Campaign" at bounding box center [895, 341] width 194 height 31
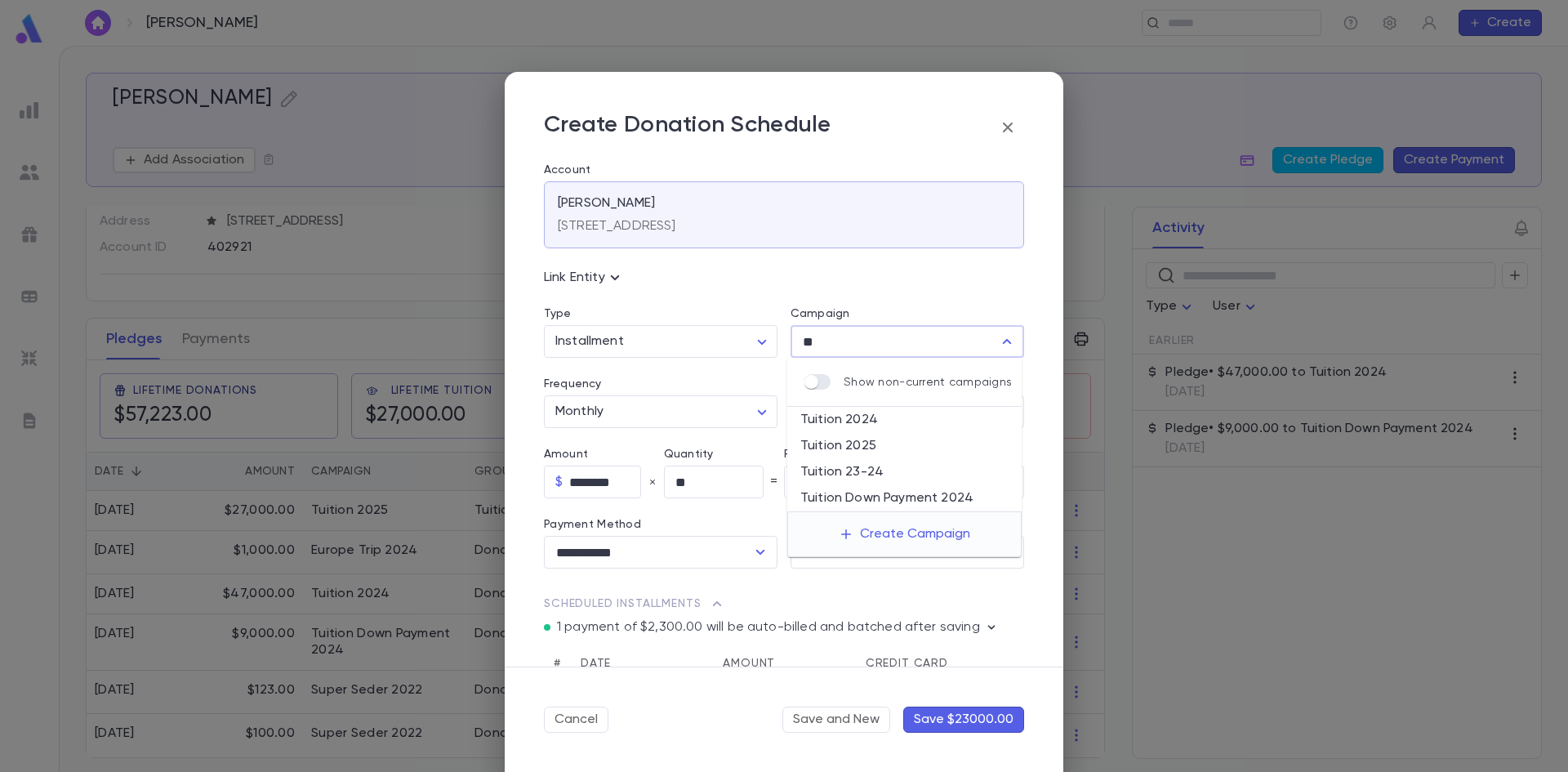
click at [854, 449] on li "Tuition 2025" at bounding box center [905, 446] width 235 height 26
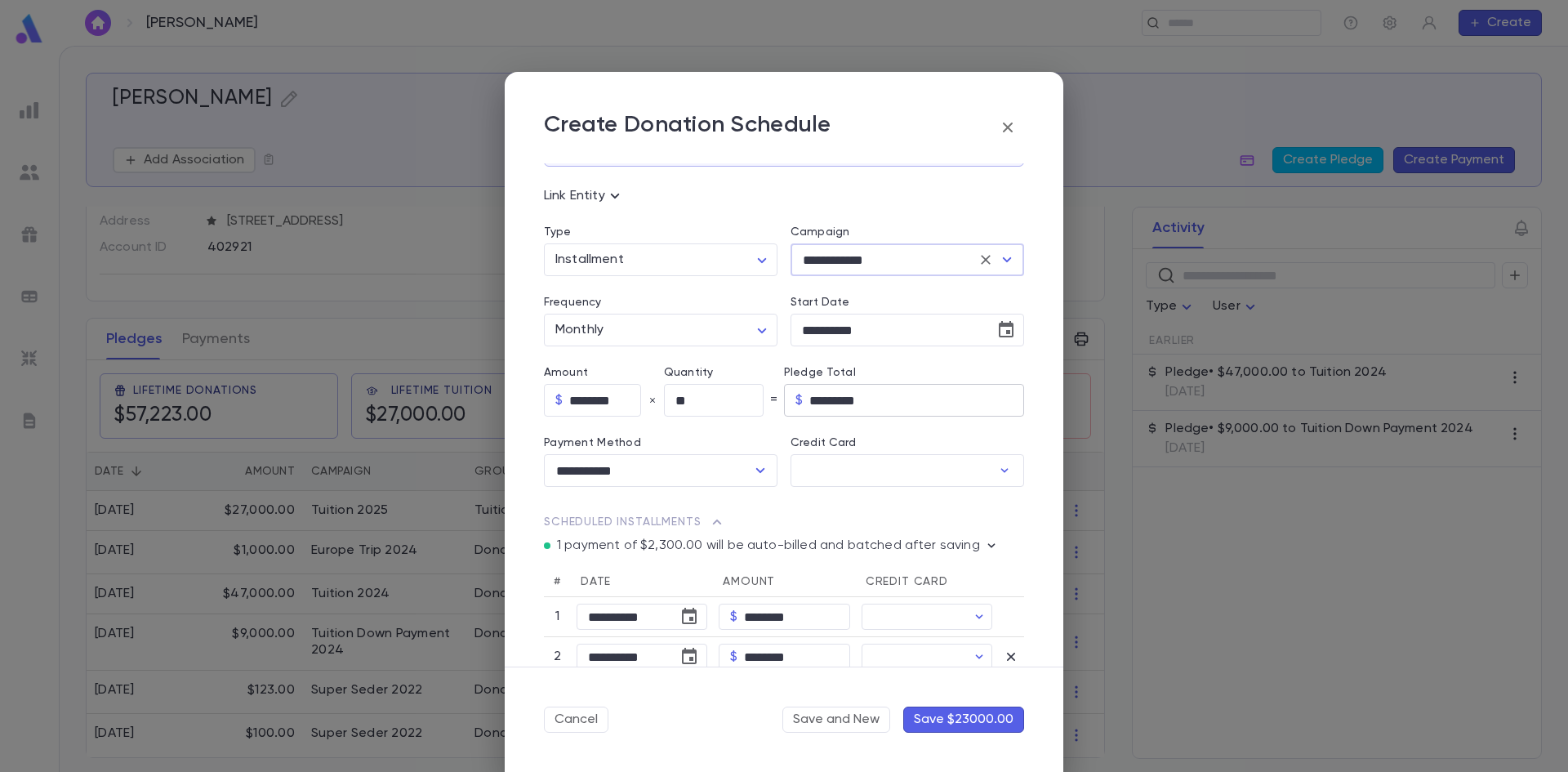
scroll to position [163, 0]
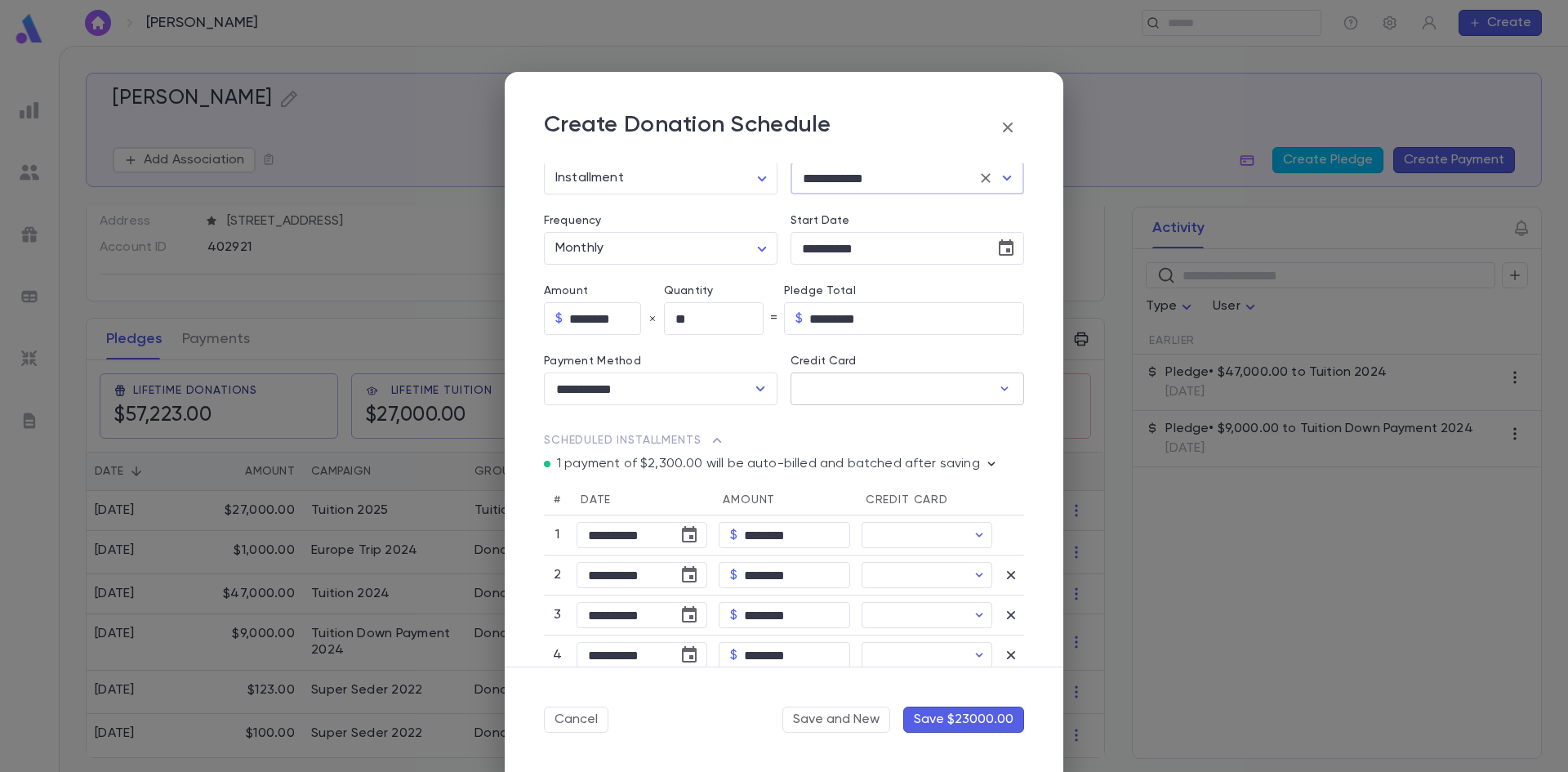
type input "**********"
click at [945, 393] on input "Credit Card" at bounding box center [892, 389] width 201 height 32
click at [801, 461] on p "Exp 12 / 2027" at bounding box center [782, 457] width 71 height 17
type input "********"
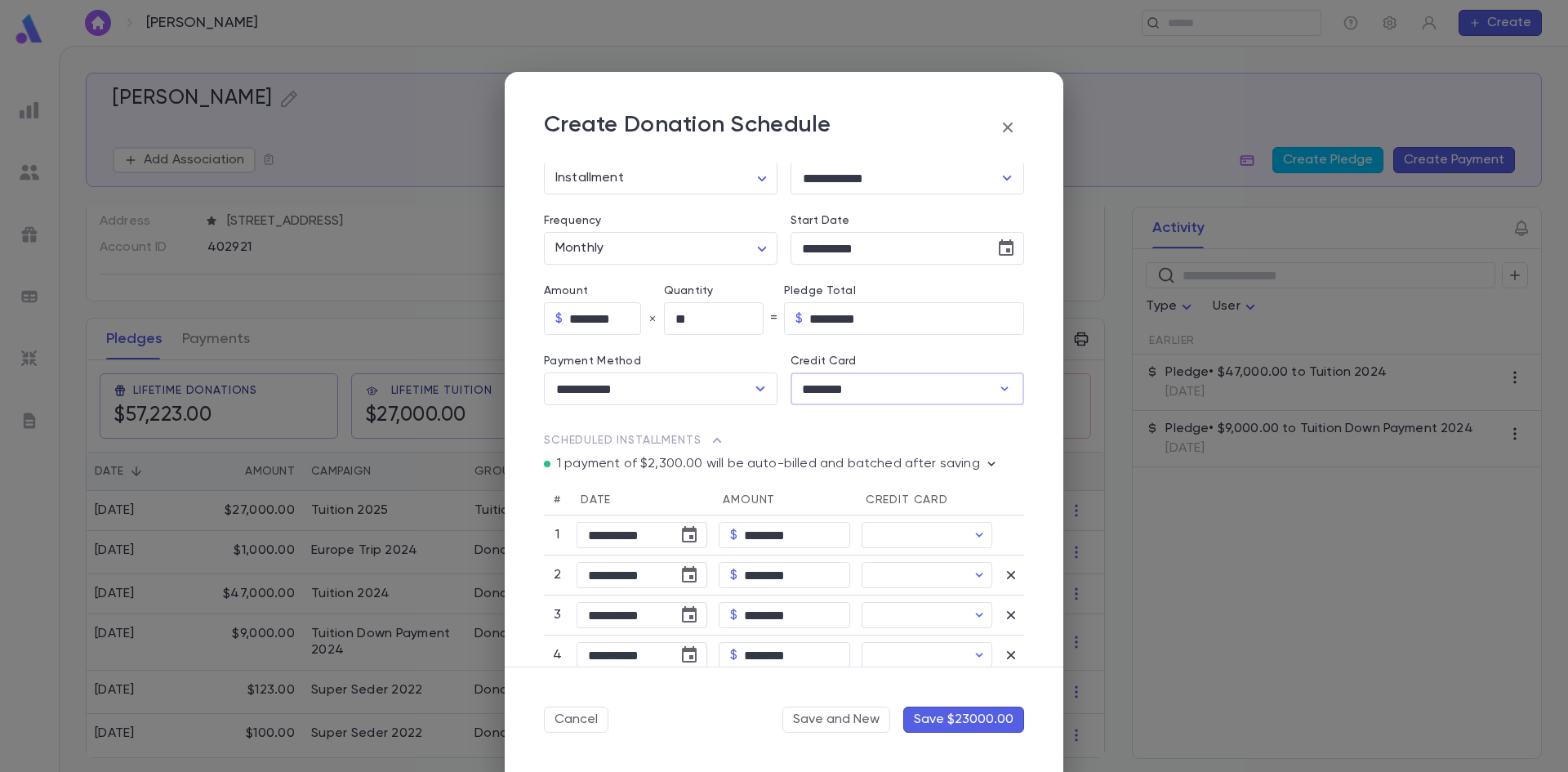
type input "********"
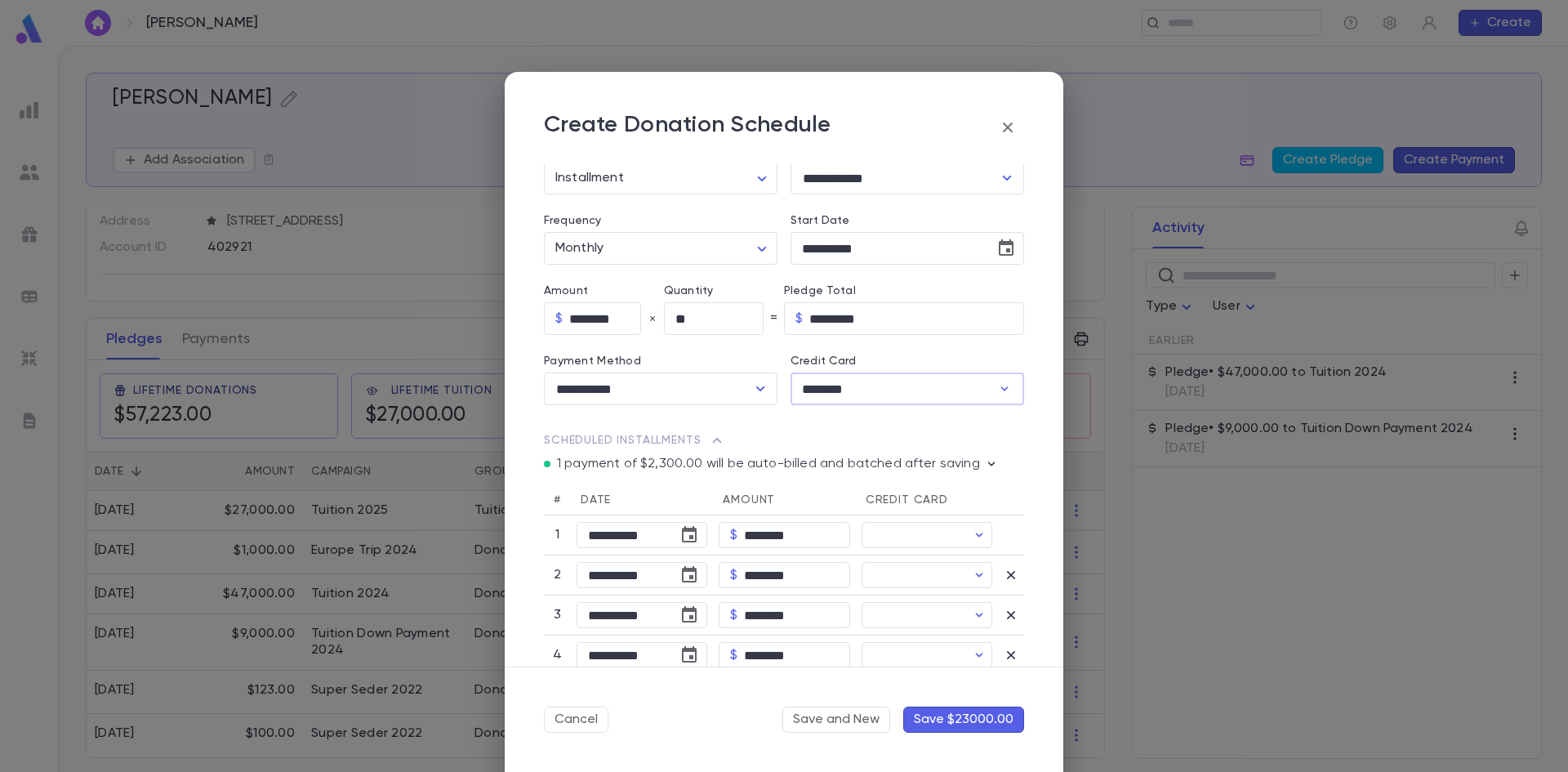
type input "********"
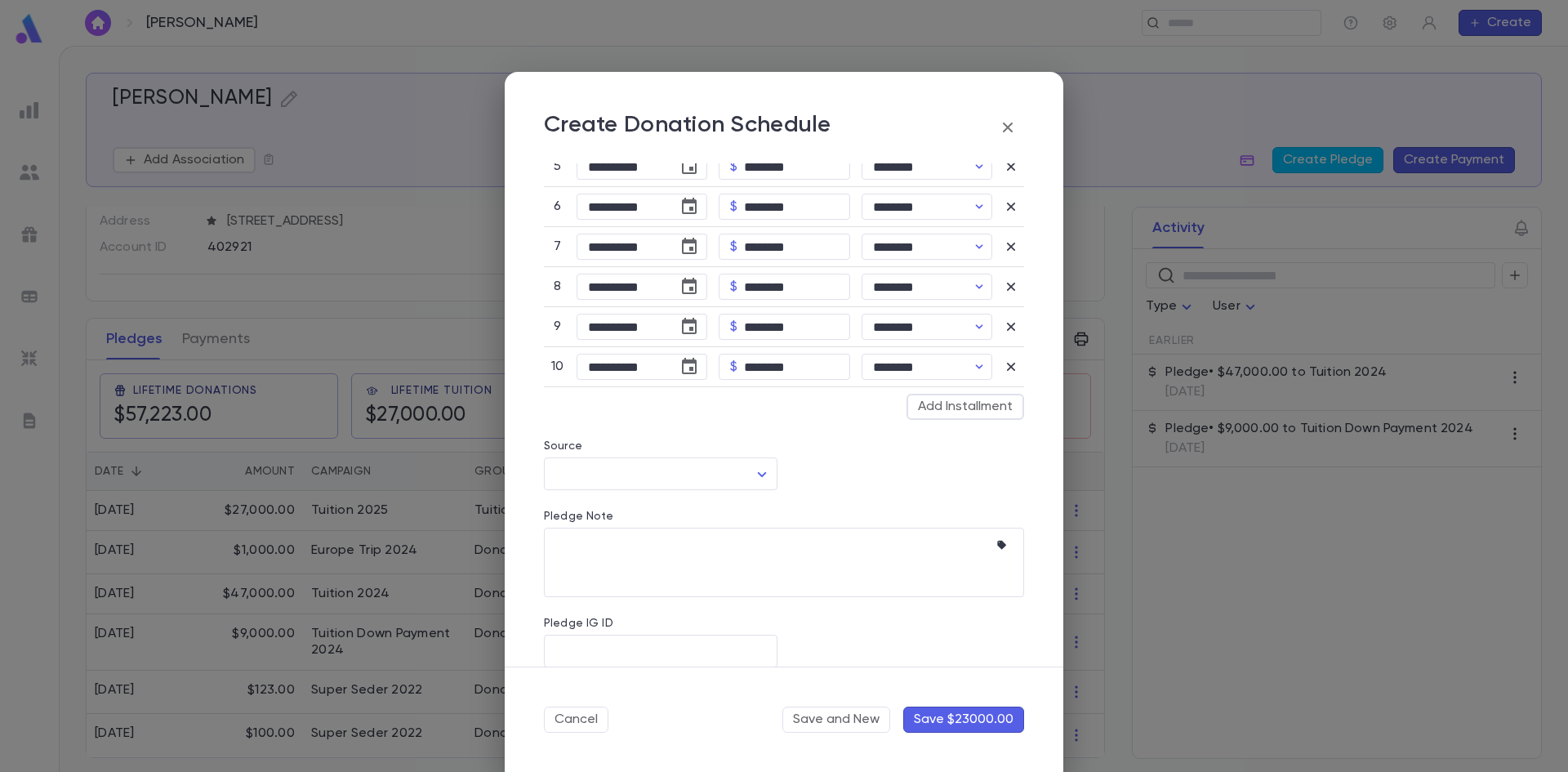
scroll to position [714, 0]
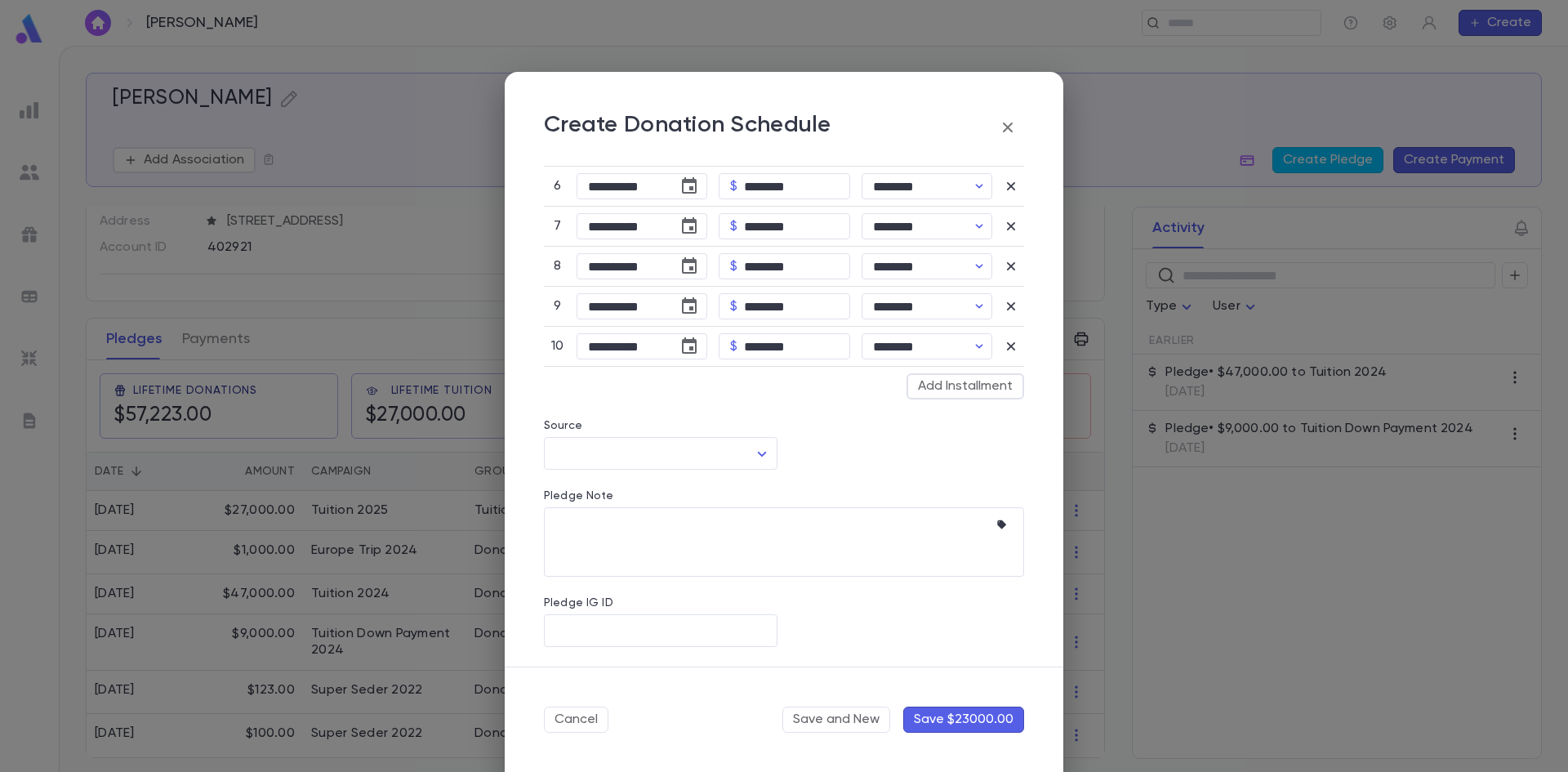
click at [978, 726] on button "Save $23000.00" at bounding box center [963, 720] width 121 height 26
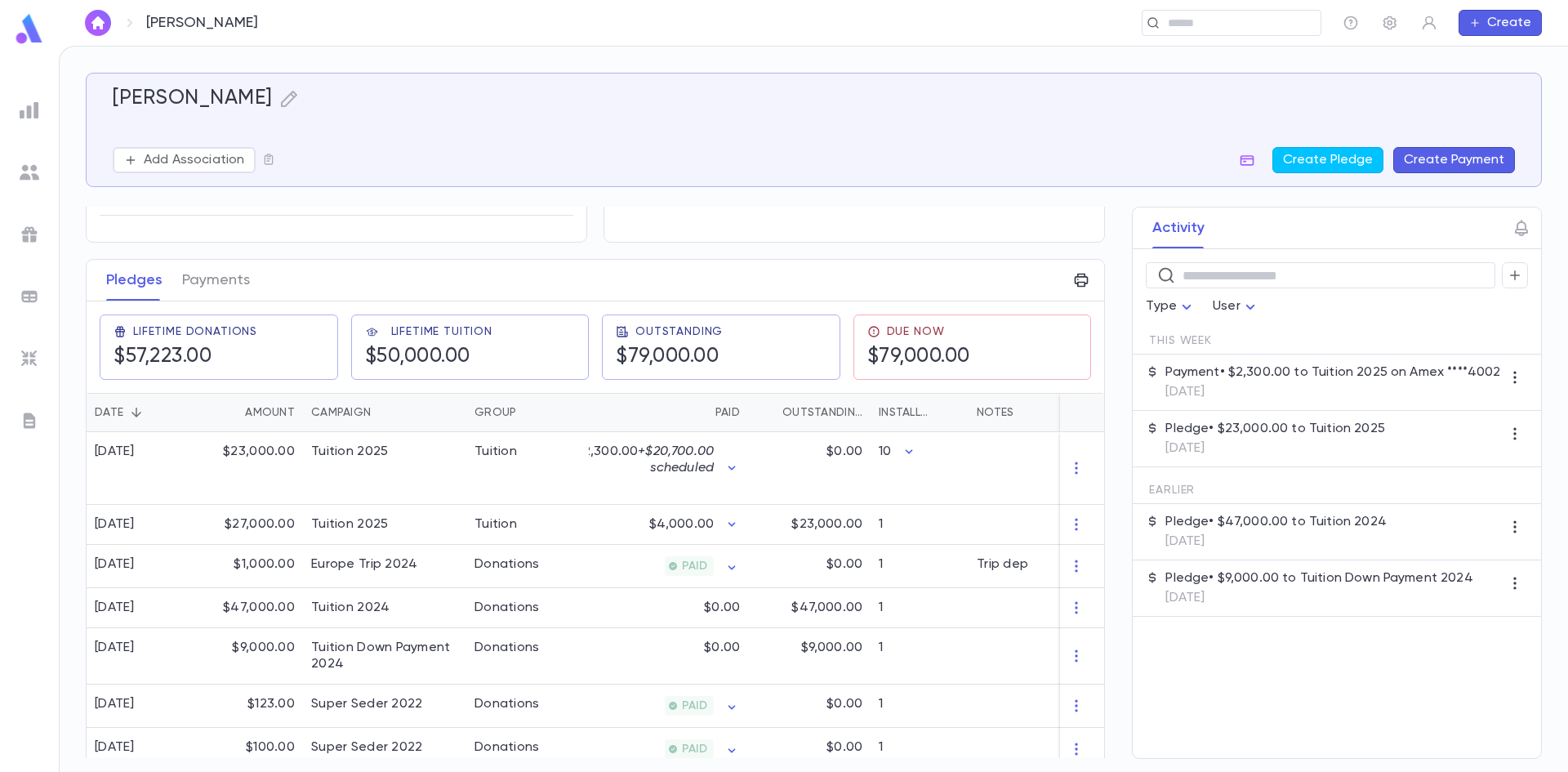
scroll to position [163, 0]
click at [1068, 522] on icon "button" at bounding box center [1076, 521] width 17 height 17
click at [523, 524] on div at bounding box center [784, 386] width 1568 height 772
click at [449, 514] on div "Tuition 2025" at bounding box center [385, 521] width 163 height 40
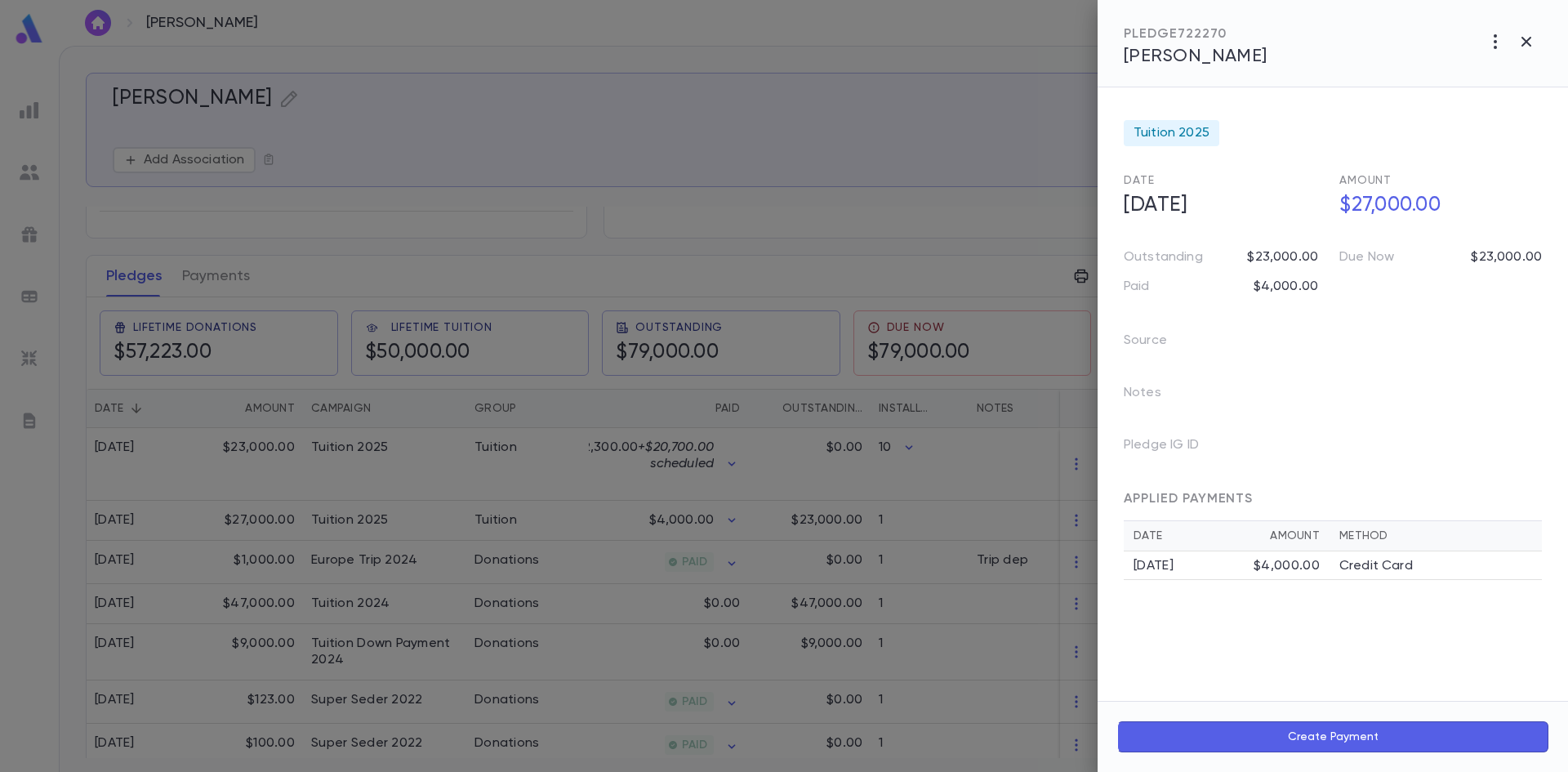
click at [1332, 727] on button "Create Payment" at bounding box center [1333, 737] width 431 height 31
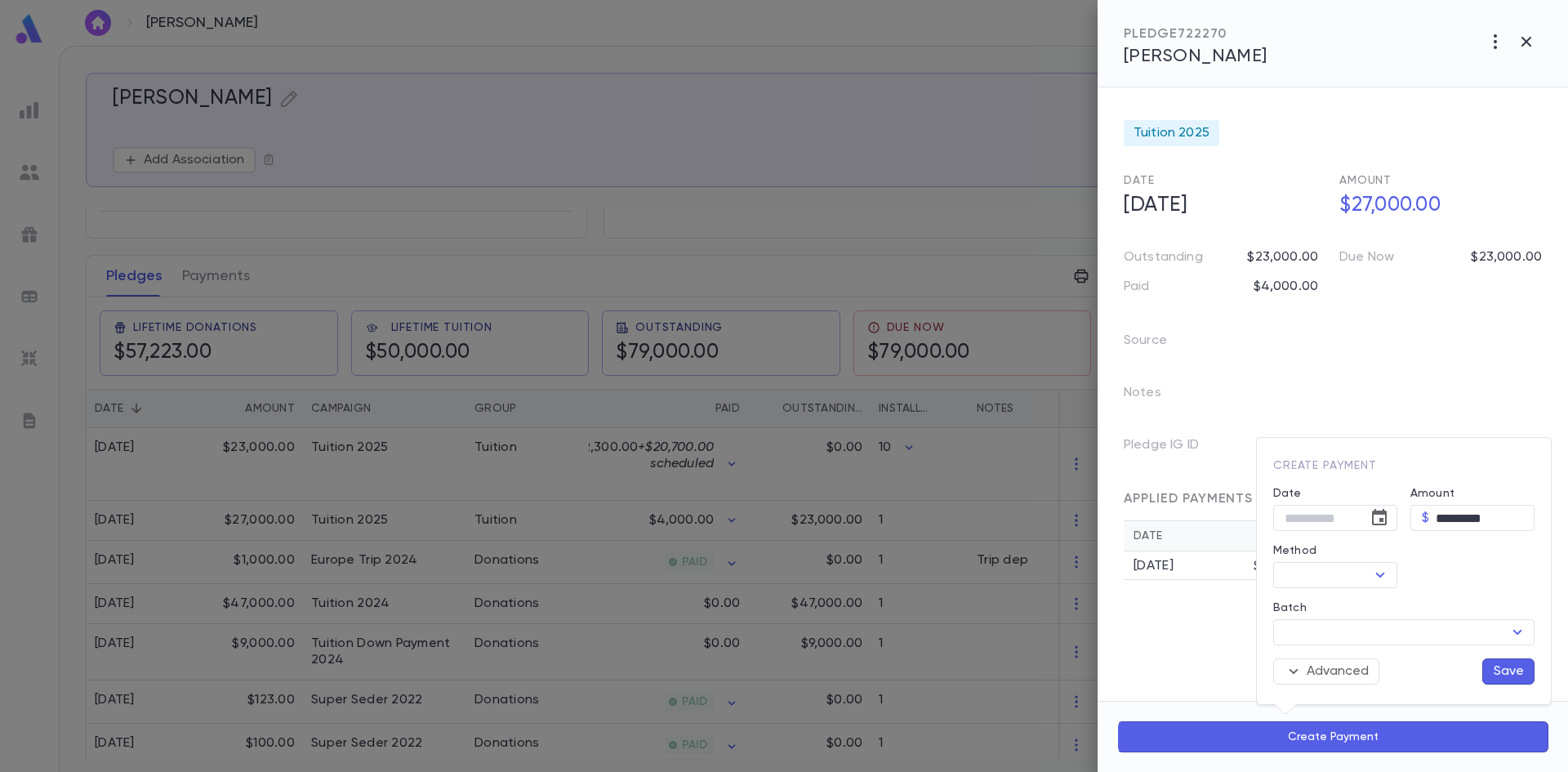
type input "**********"
click at [1318, 736] on div at bounding box center [784, 386] width 1568 height 772
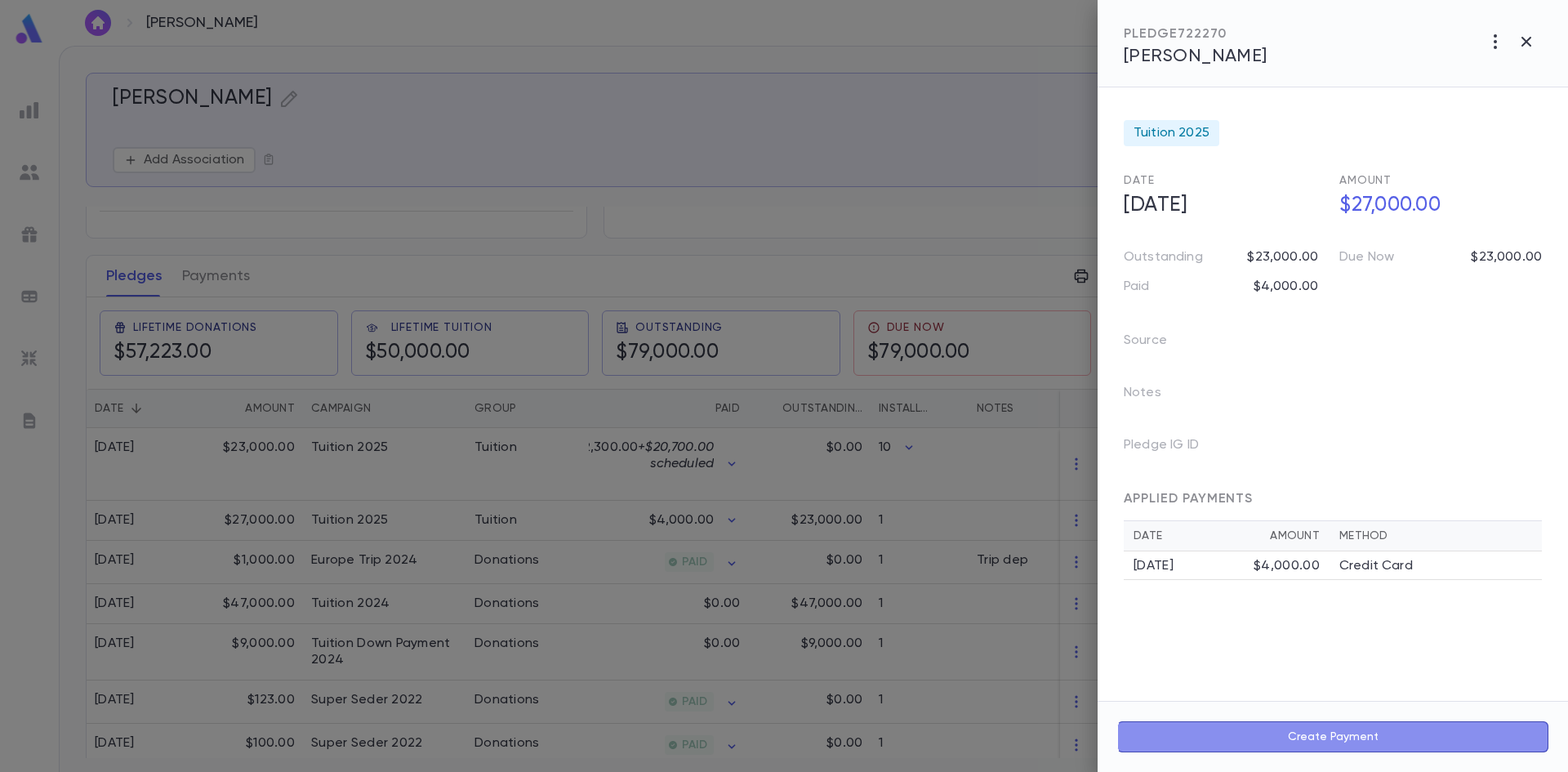
click at [1288, 736] on button "Create Payment" at bounding box center [1333, 737] width 431 height 31
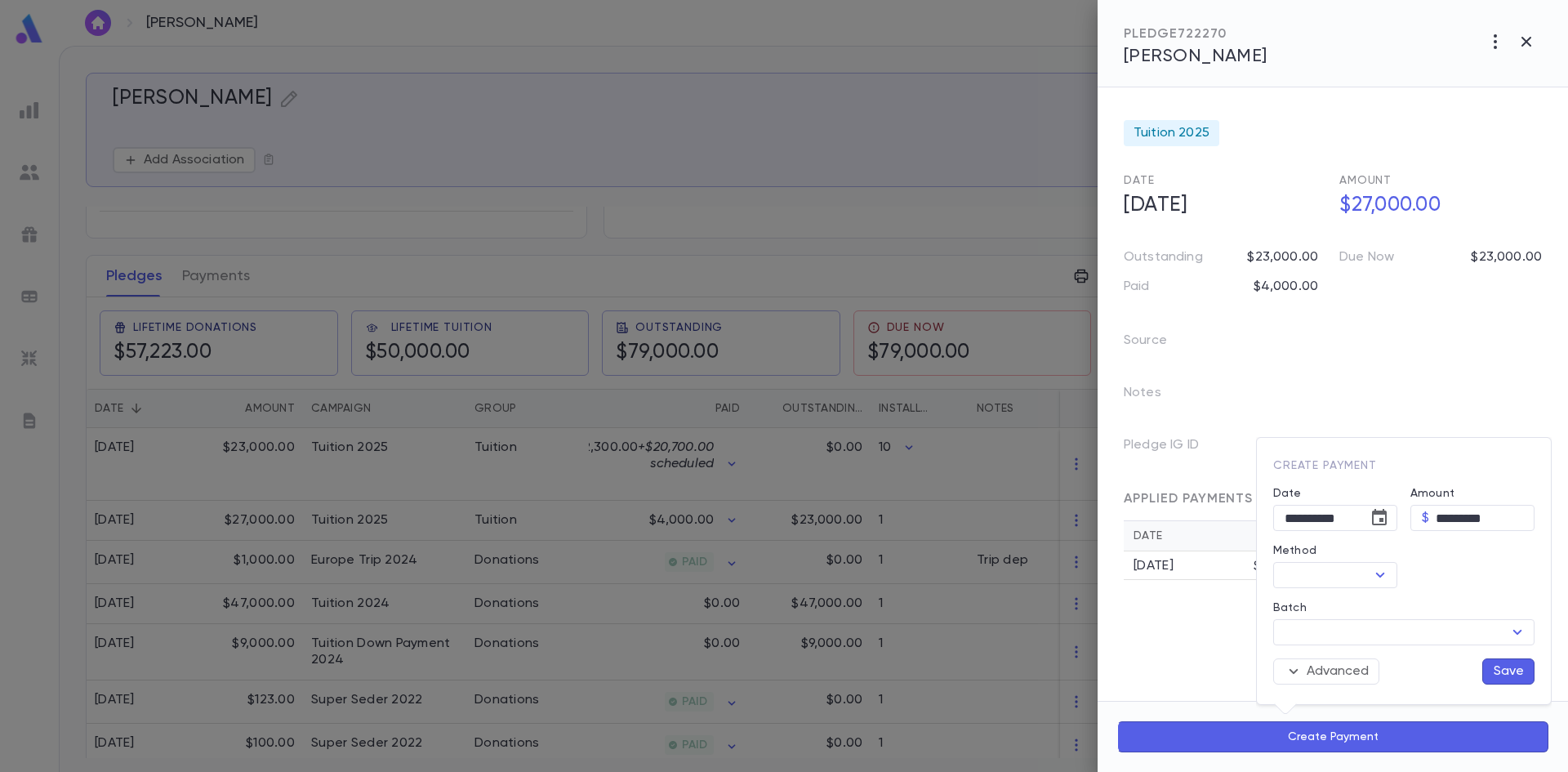
click at [1493, 41] on div at bounding box center [784, 386] width 1568 height 772
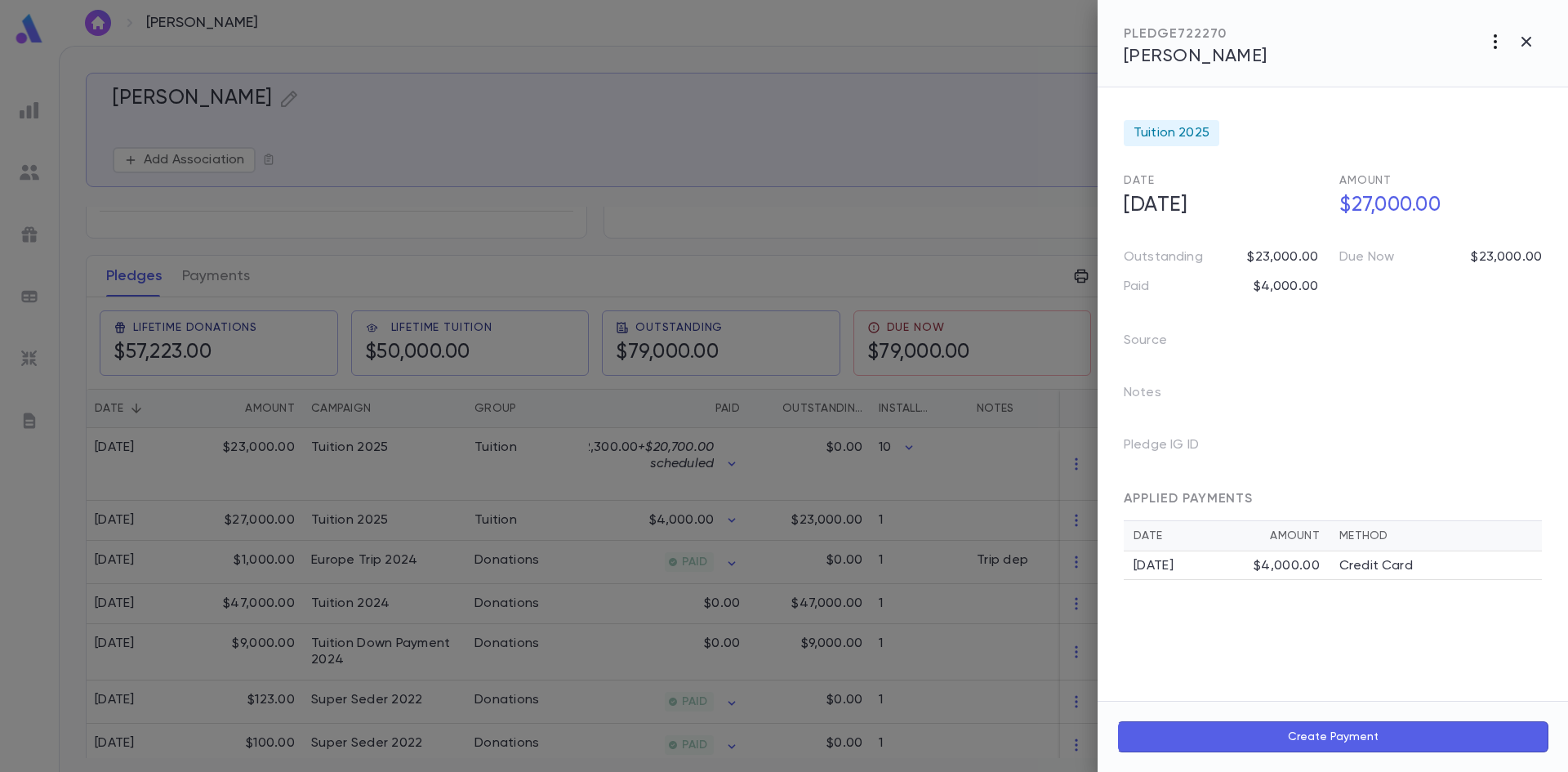
click at [1493, 45] on icon "button" at bounding box center [1496, 41] width 19 height 19
click at [1482, 79] on li "Create Installment Schedule" at bounding box center [1459, 76] width 204 height 26
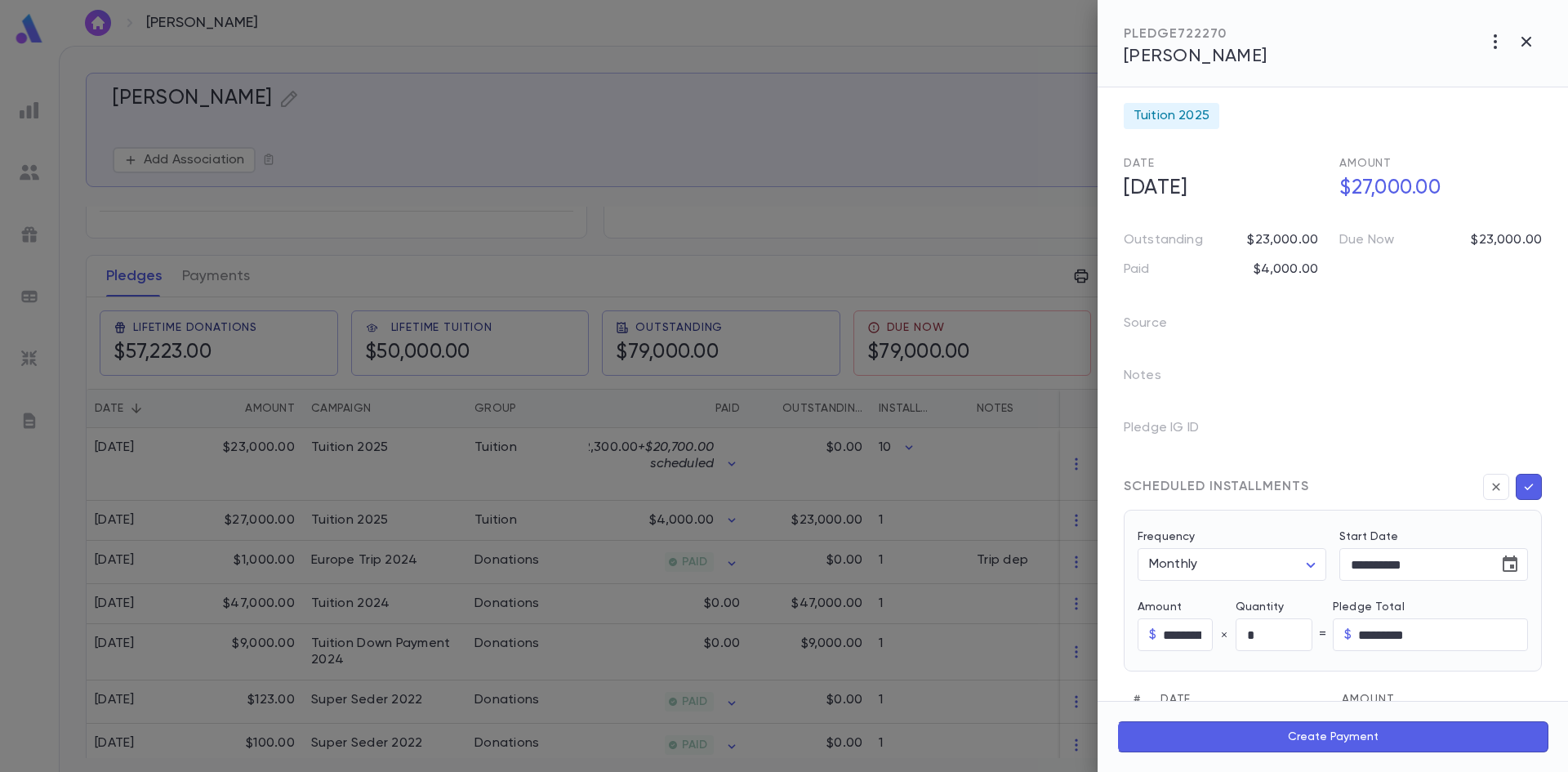
scroll to position [0, 0]
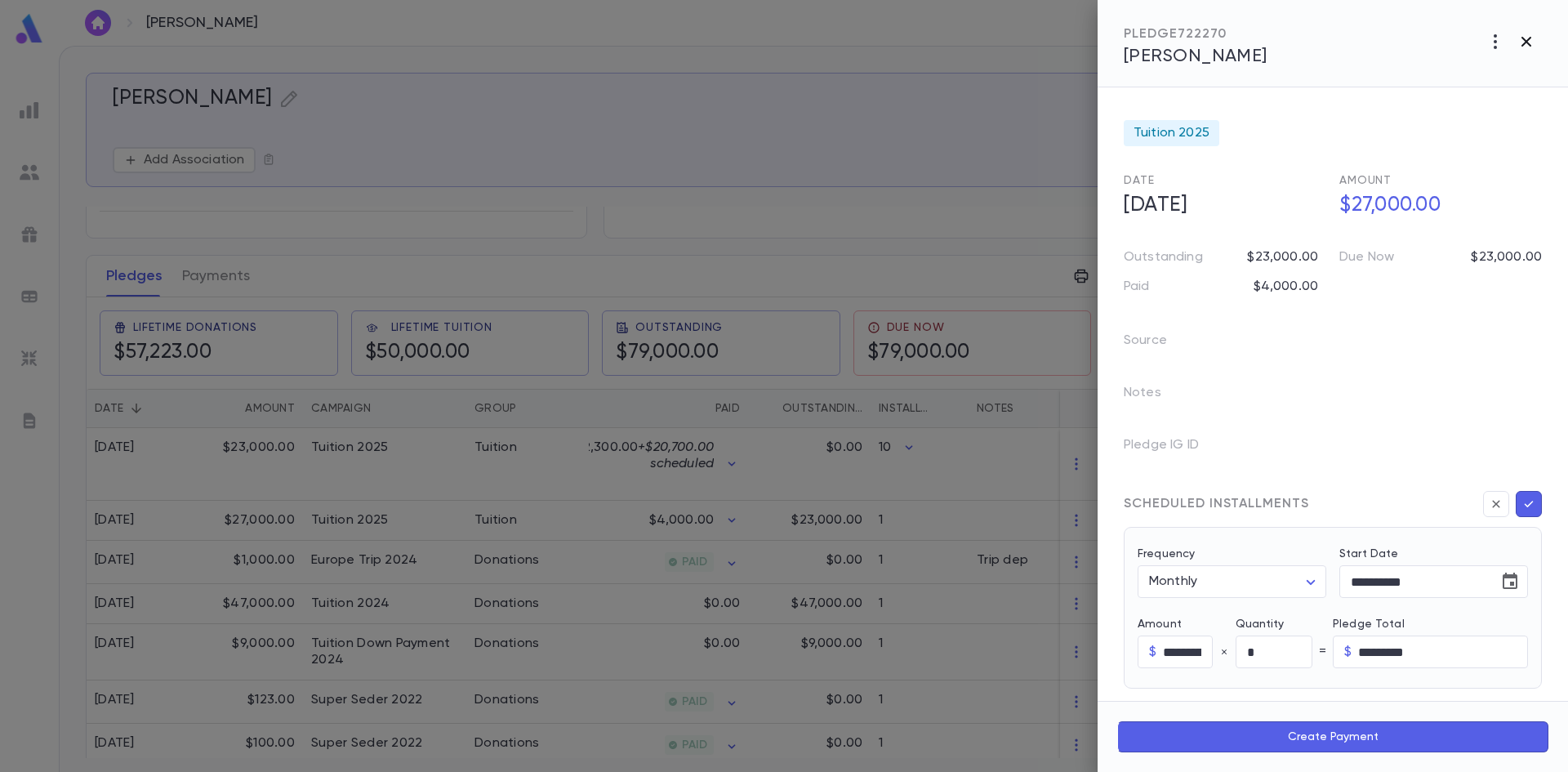
click at [1519, 49] on icon "button" at bounding box center [1527, 41] width 19 height 19
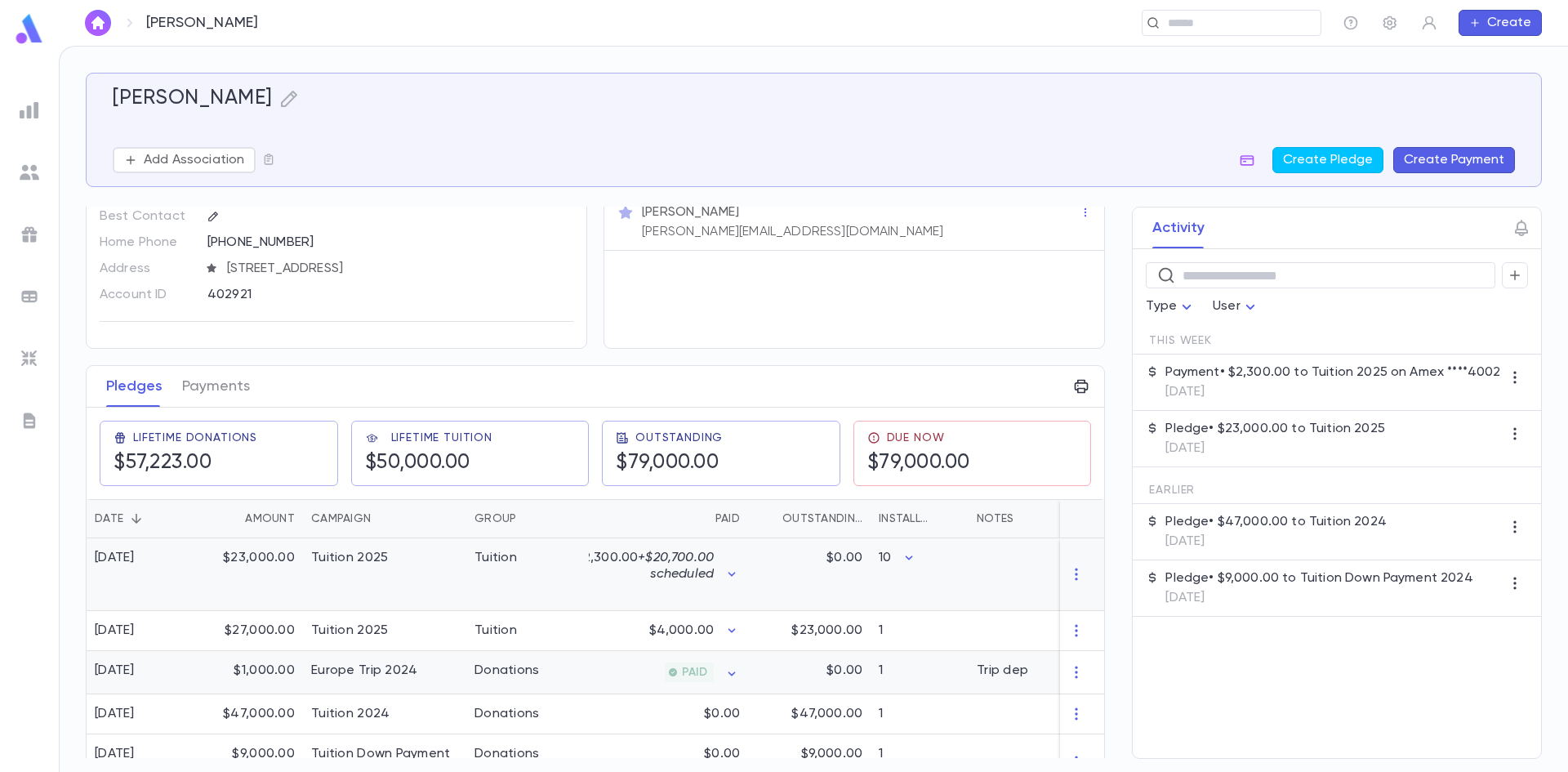
scroll to position [82, 0]
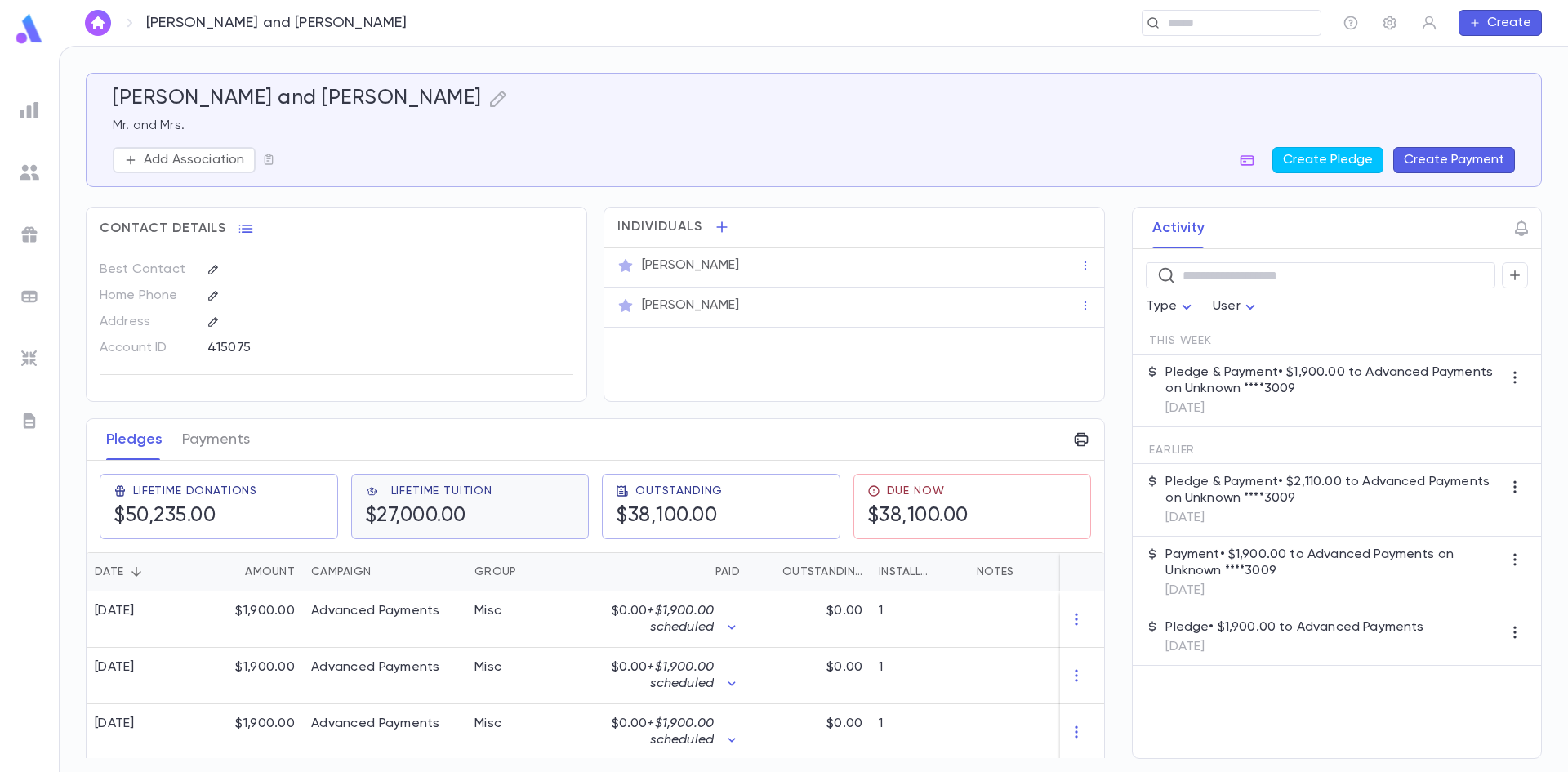
click at [466, 506] on h5 "$27,000.00" at bounding box center [415, 516] width 101 height 25
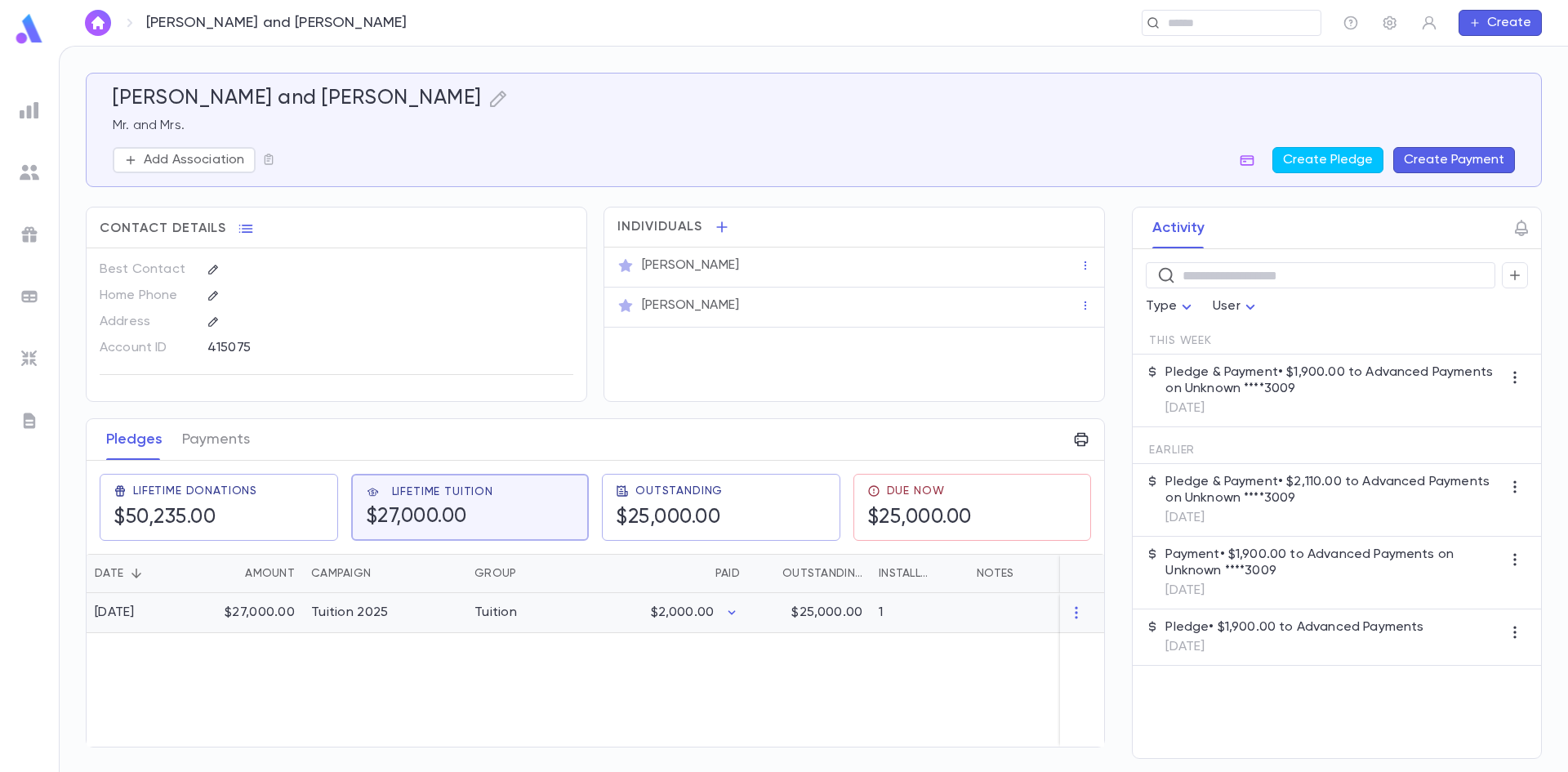
click at [745, 617] on div "$2,000.00" at bounding box center [668, 612] width 160 height 40
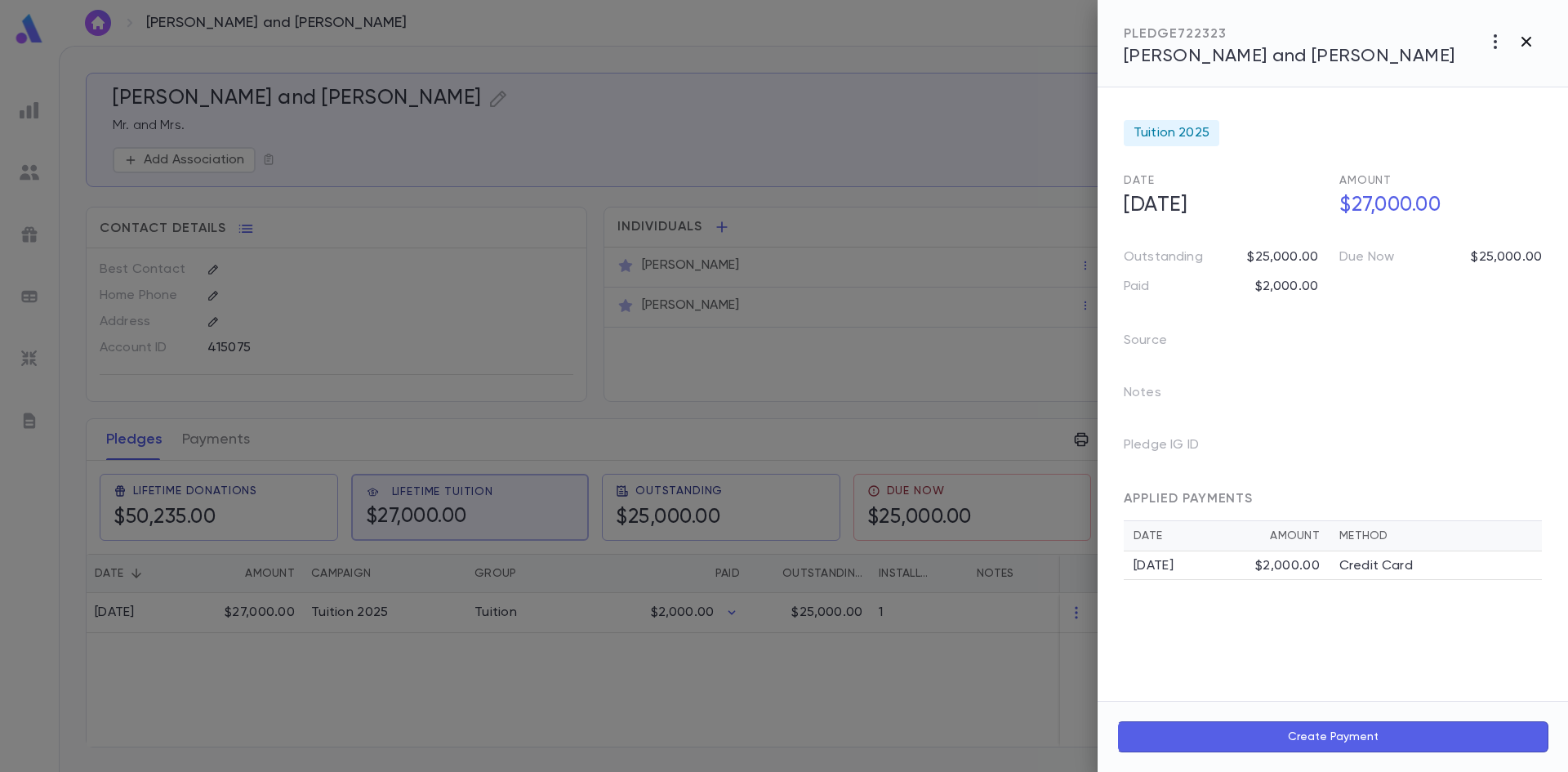
click at [1522, 47] on icon "button" at bounding box center [1526, 41] width 10 height 10
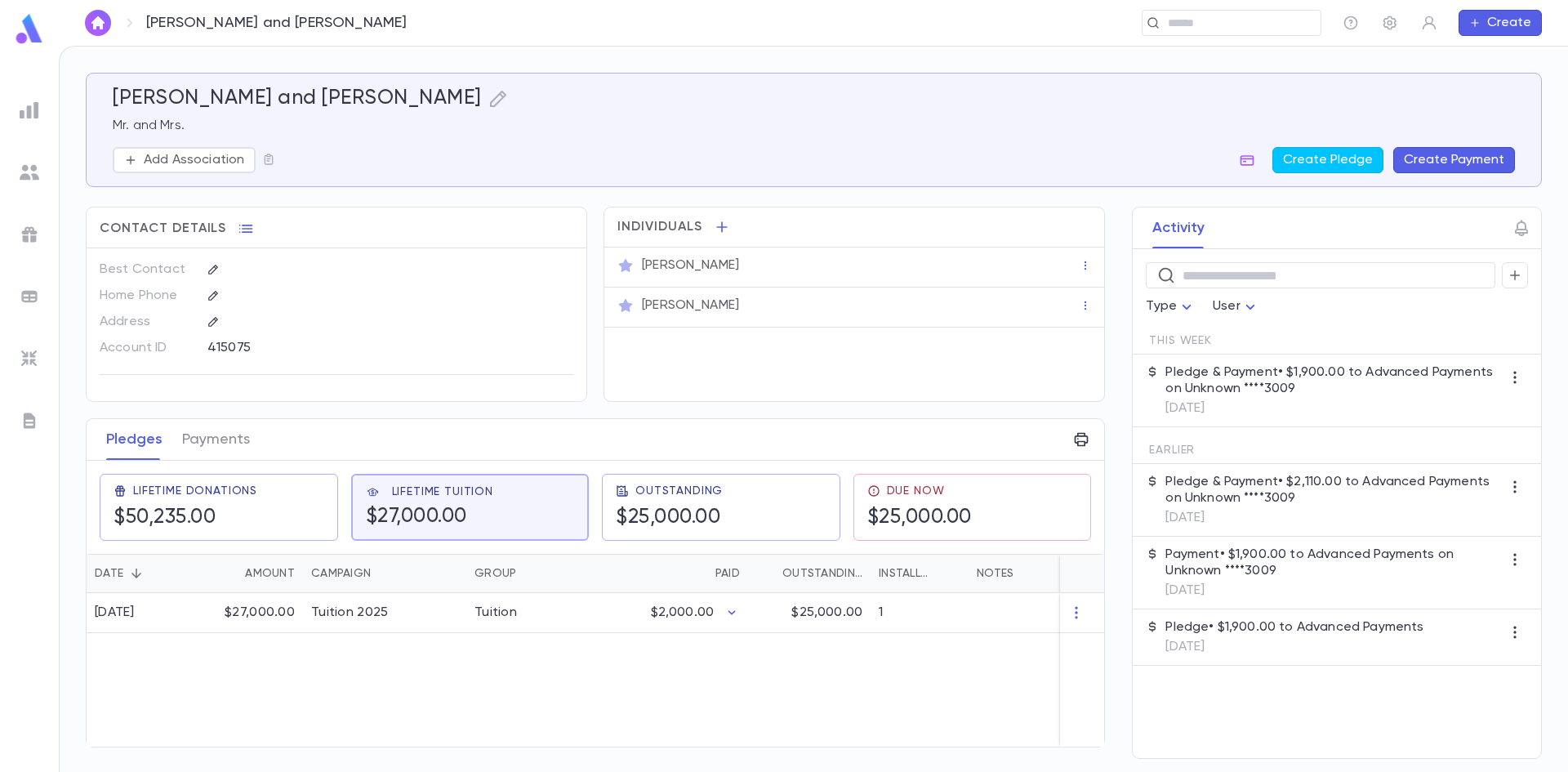
click at [40, 27] on img at bounding box center [29, 29] width 33 height 32
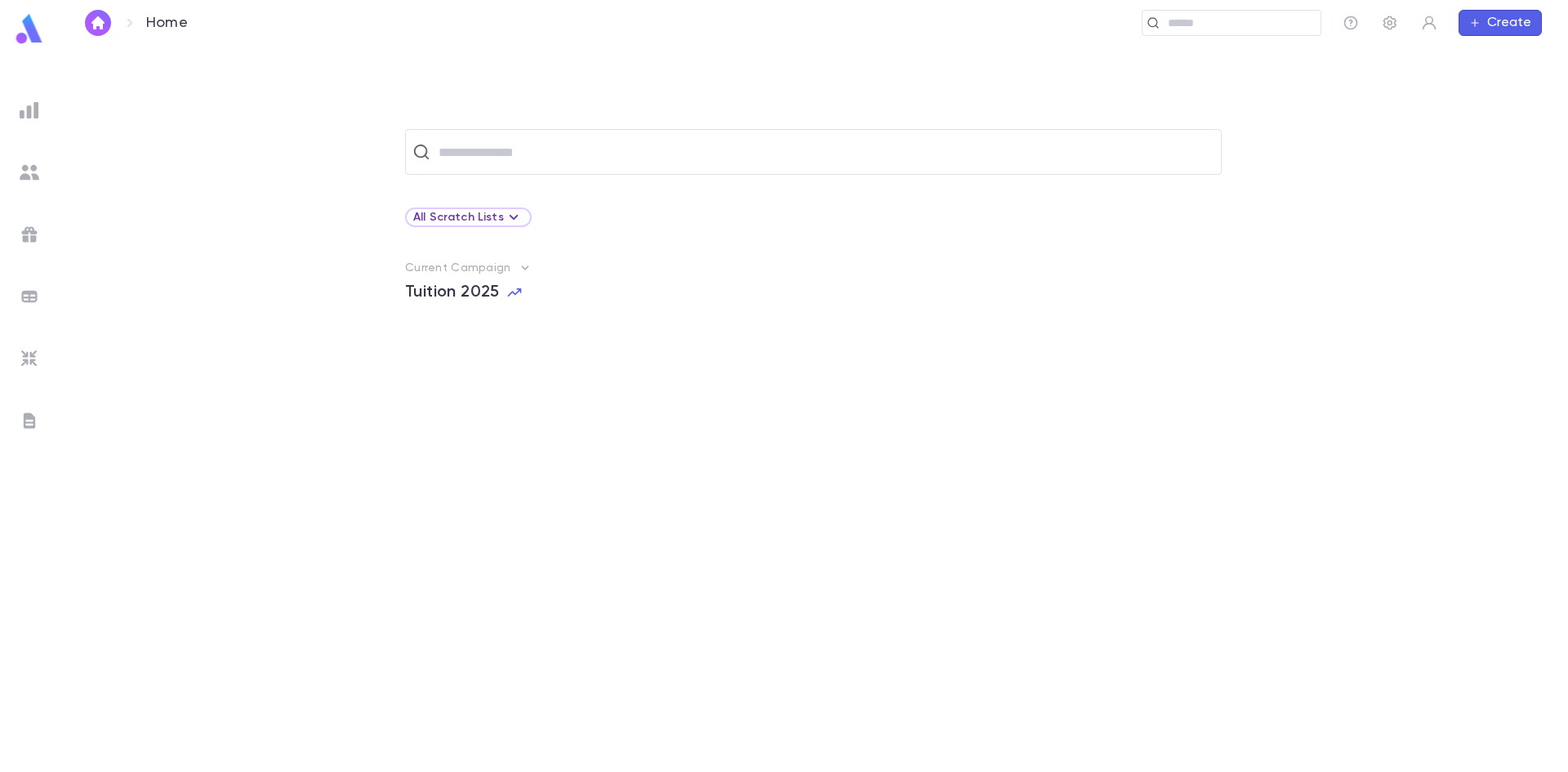
click at [497, 266] on p "Current Campaign" at bounding box center [457, 267] width 105 height 13
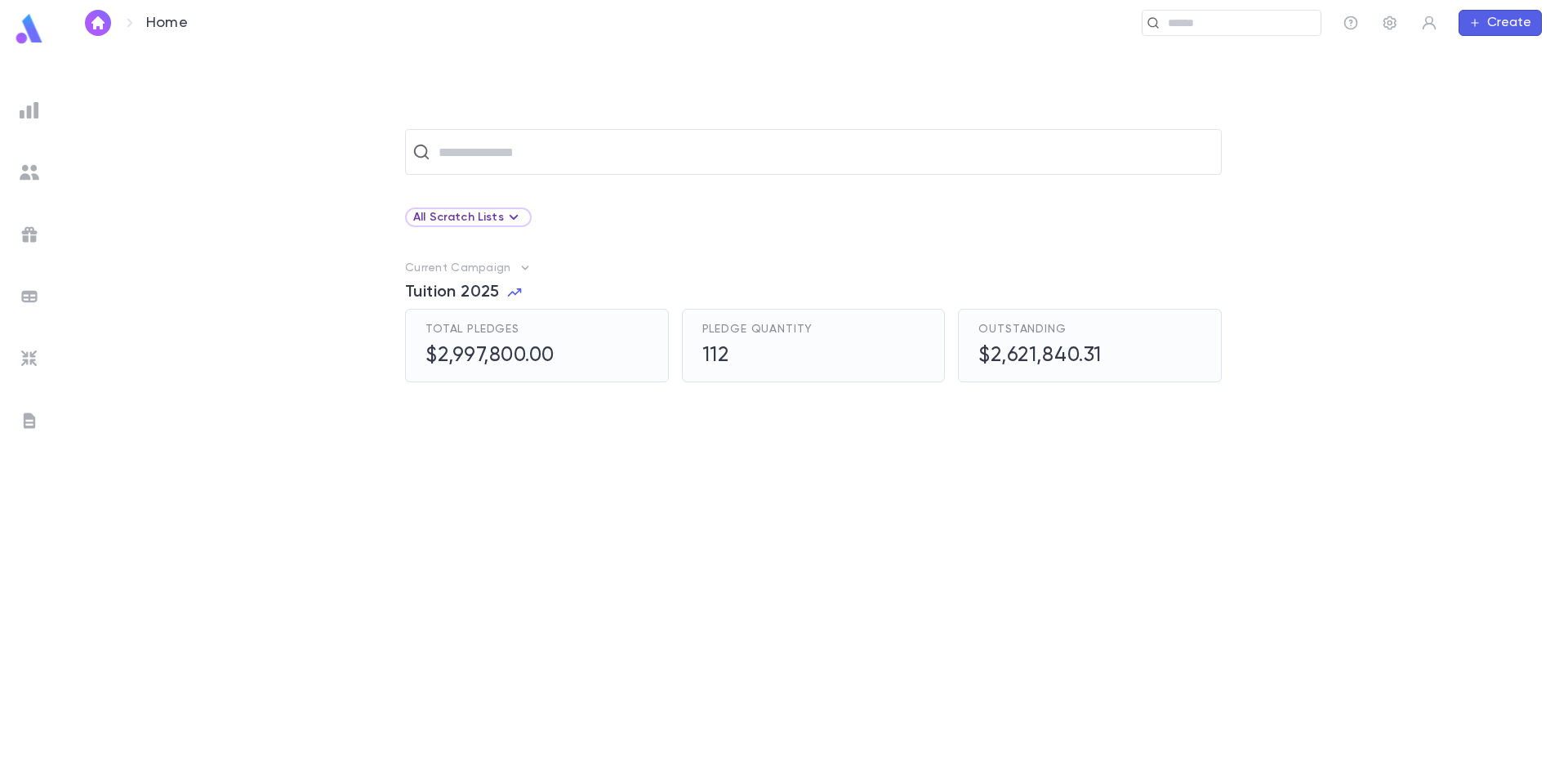
click at [475, 285] on span "Tuition 2025" at bounding box center [452, 292] width 94 height 19
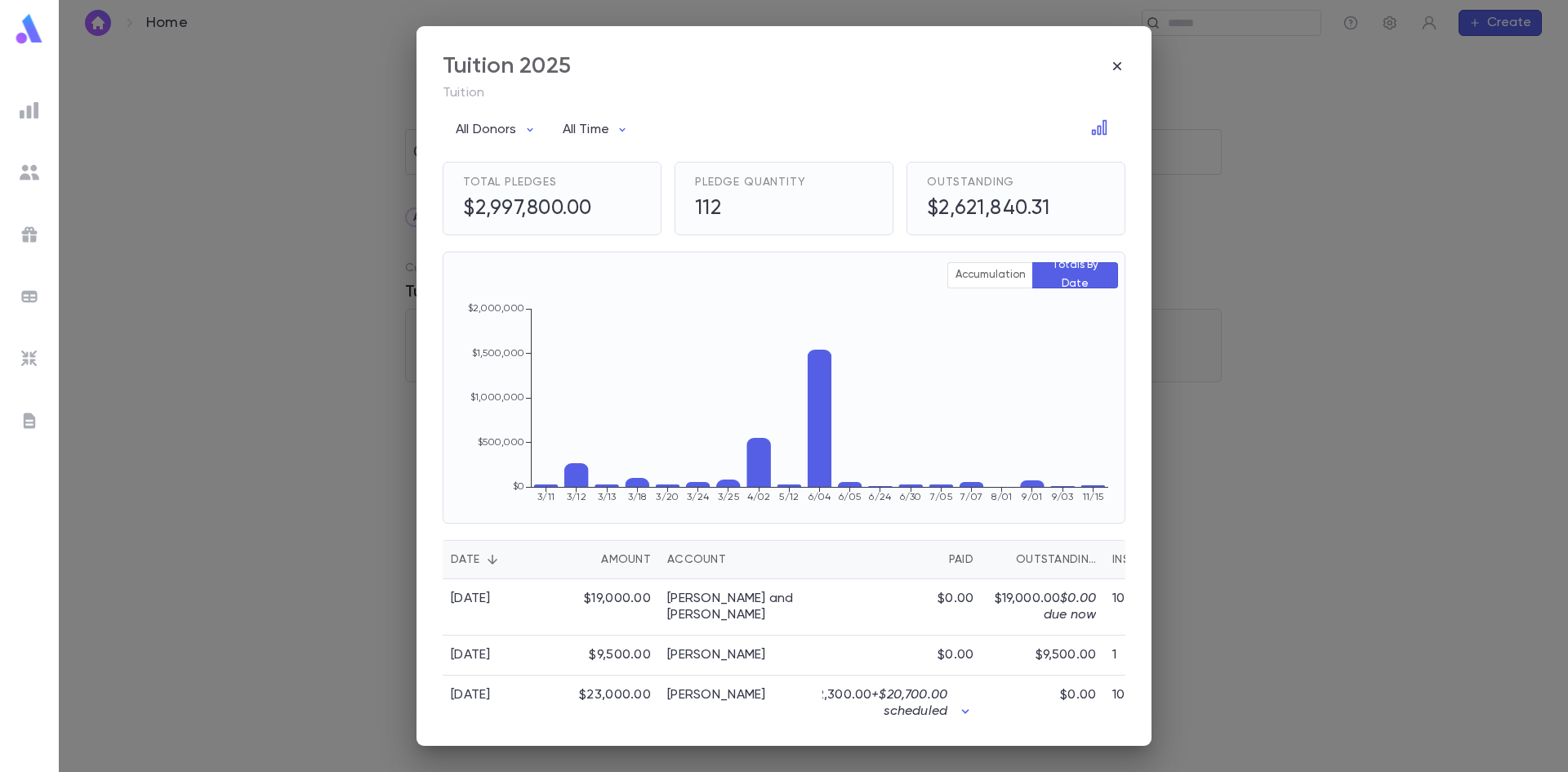
click at [700, 560] on div "Account" at bounding box center [697, 559] width 59 height 39
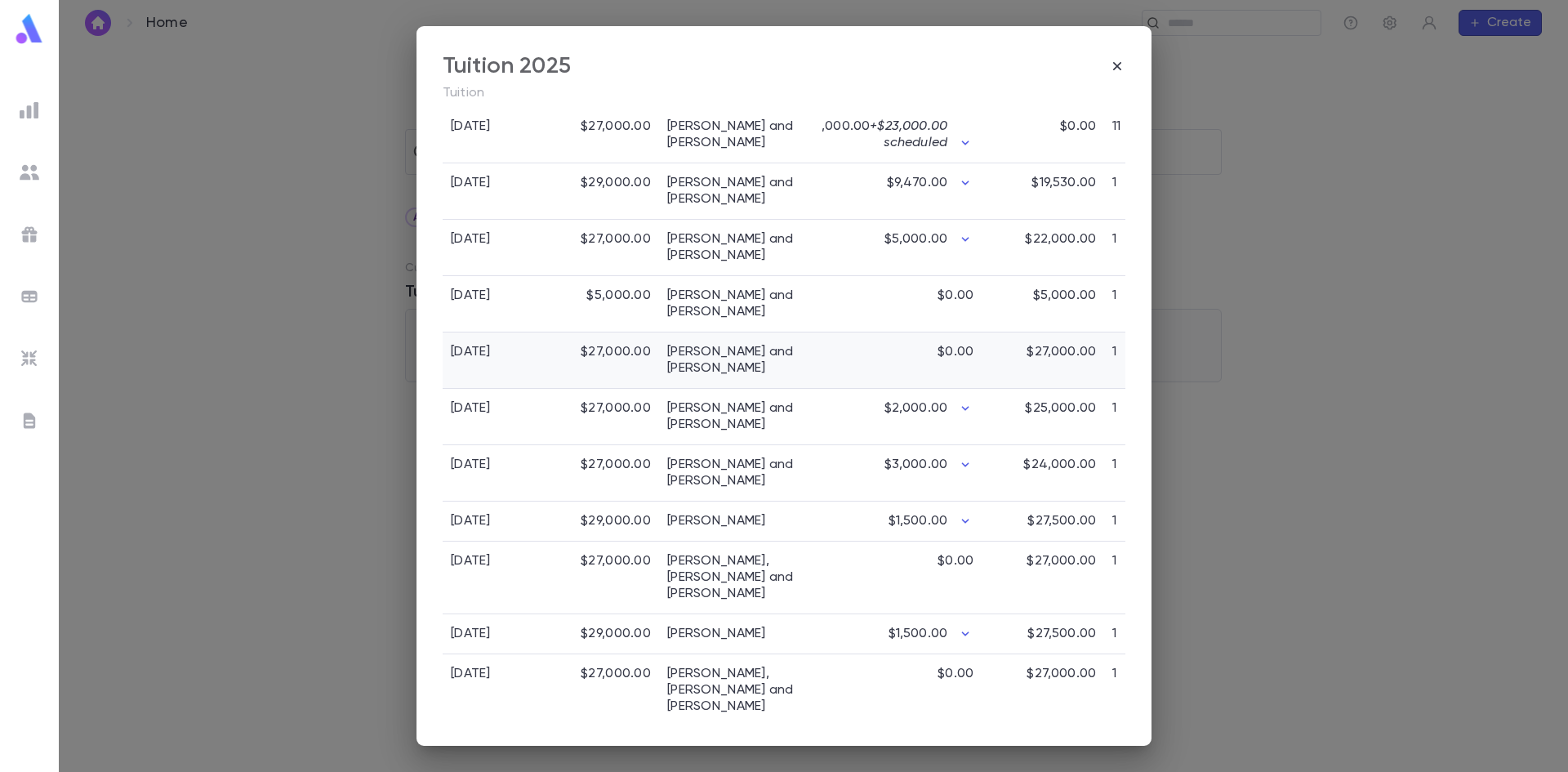
scroll to position [817, 0]
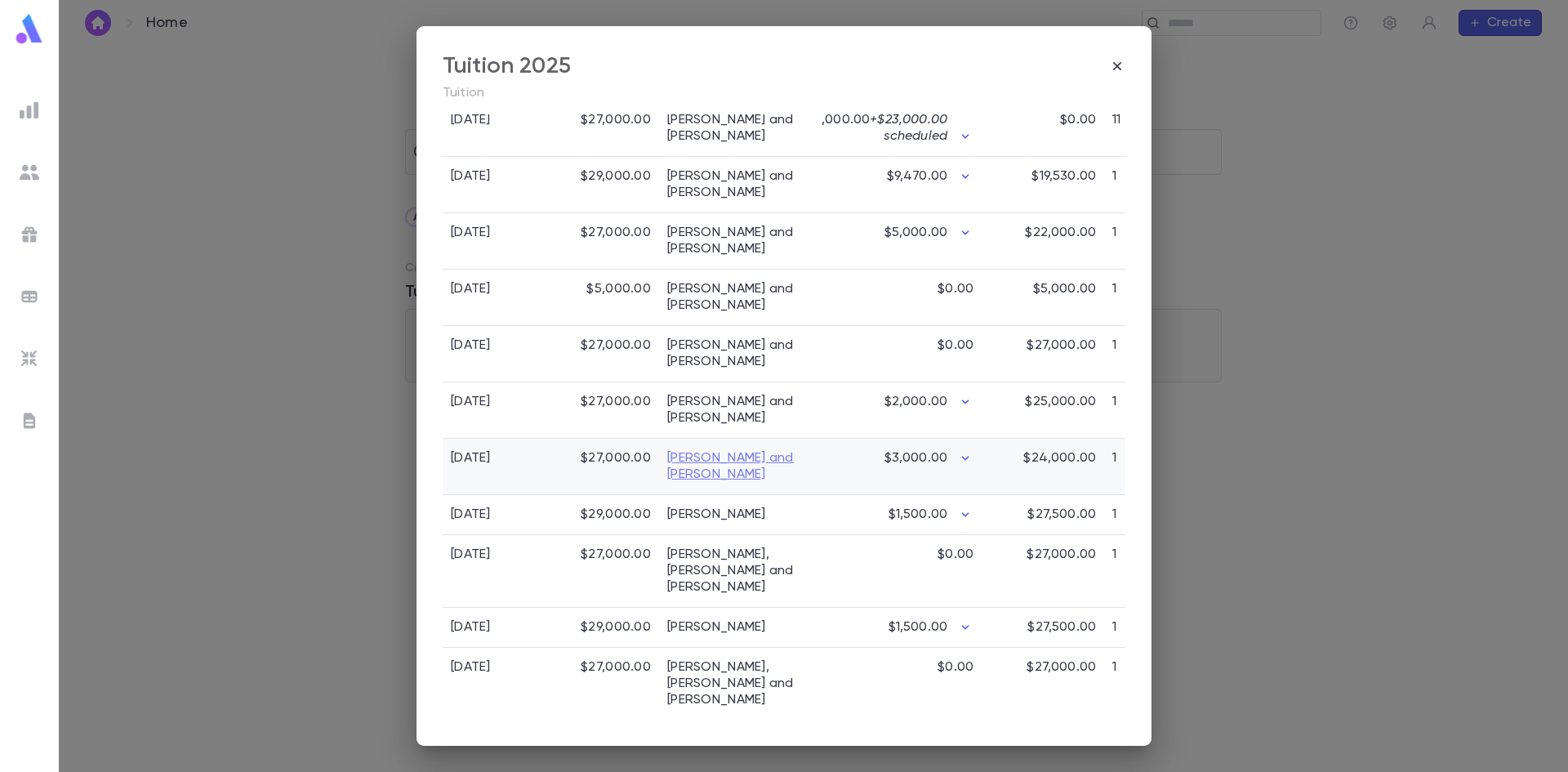
click at [704, 468] on link "[PERSON_NAME] and [PERSON_NAME]" at bounding box center [741, 466] width 147 height 33
click at [687, 472] on link "[PERSON_NAME] and [PERSON_NAME]" at bounding box center [741, 466] width 147 height 33
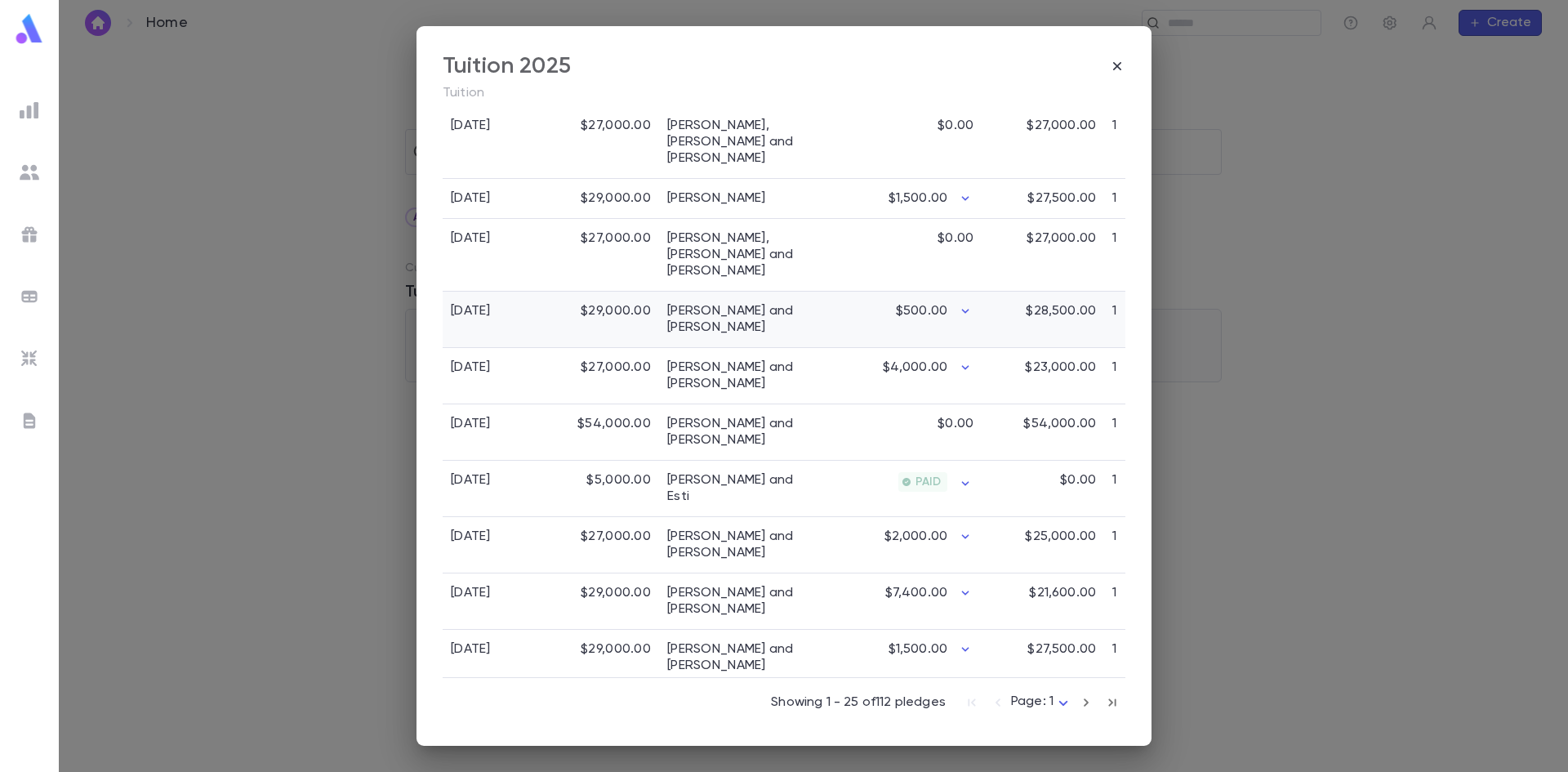
scroll to position [1253, 0]
click at [1089, 706] on button "button" at bounding box center [1086, 703] width 26 height 26
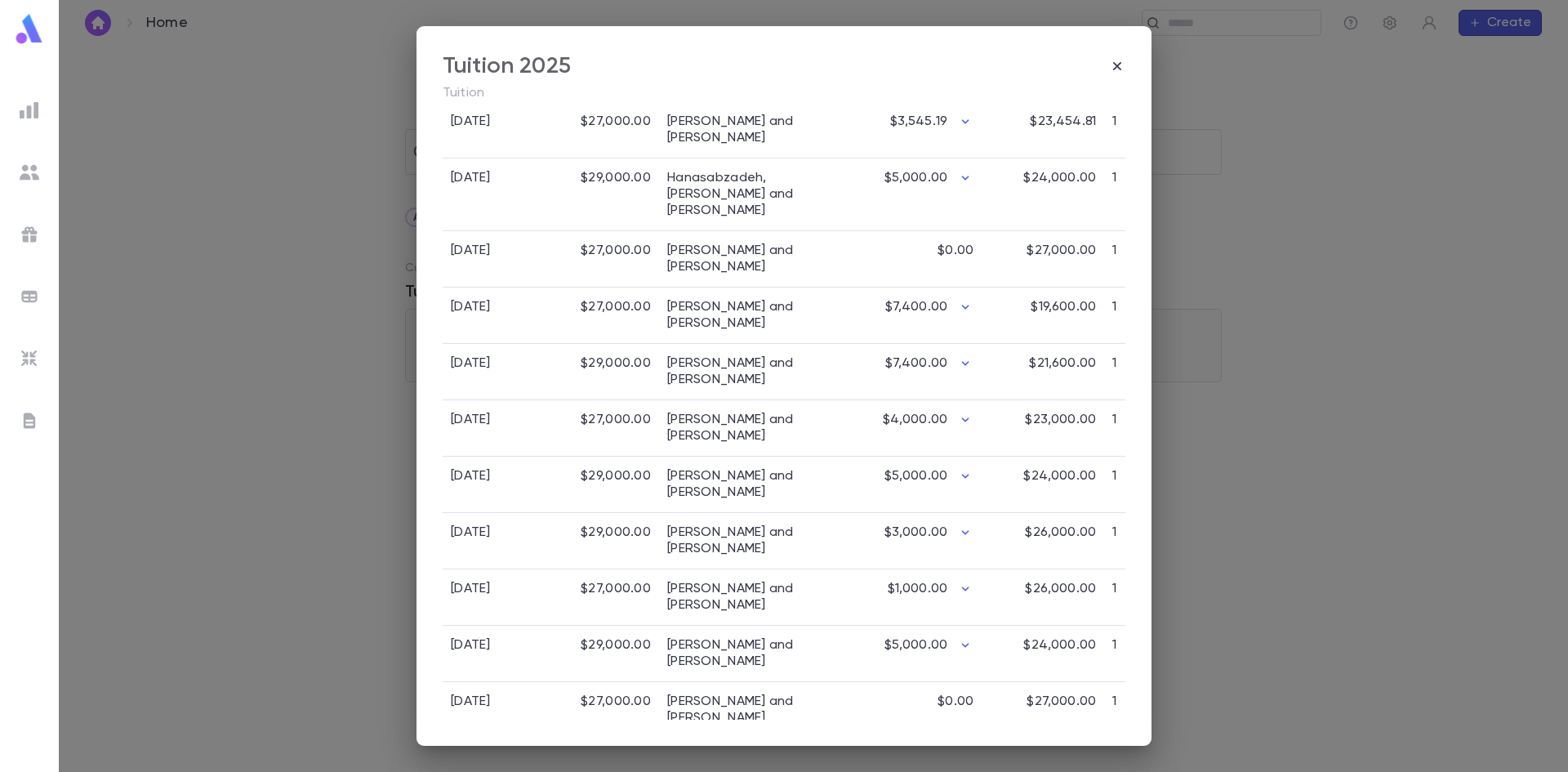
scroll to position [1236, 0]
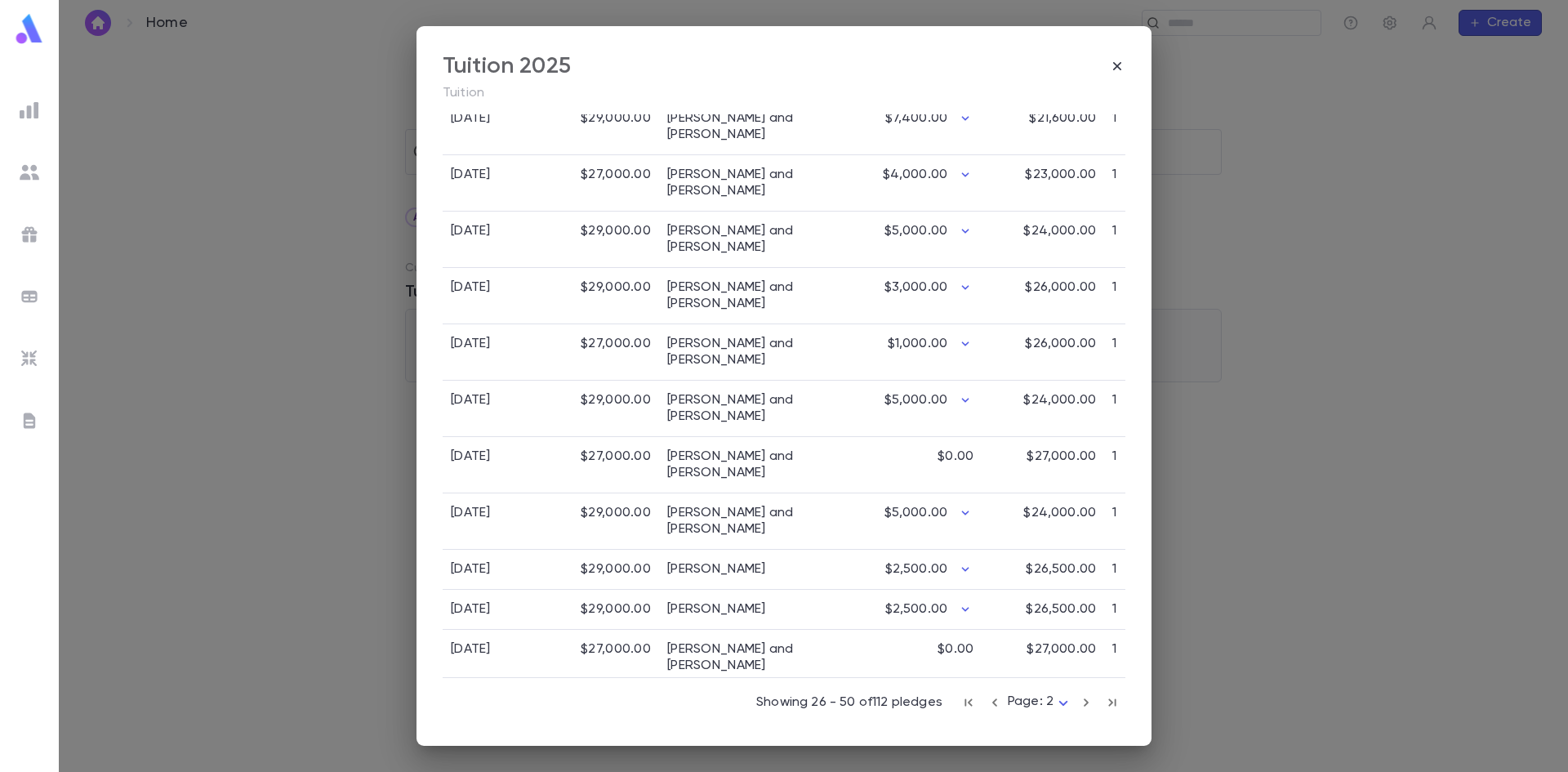
click at [1079, 703] on icon "button" at bounding box center [1086, 702] width 18 height 19
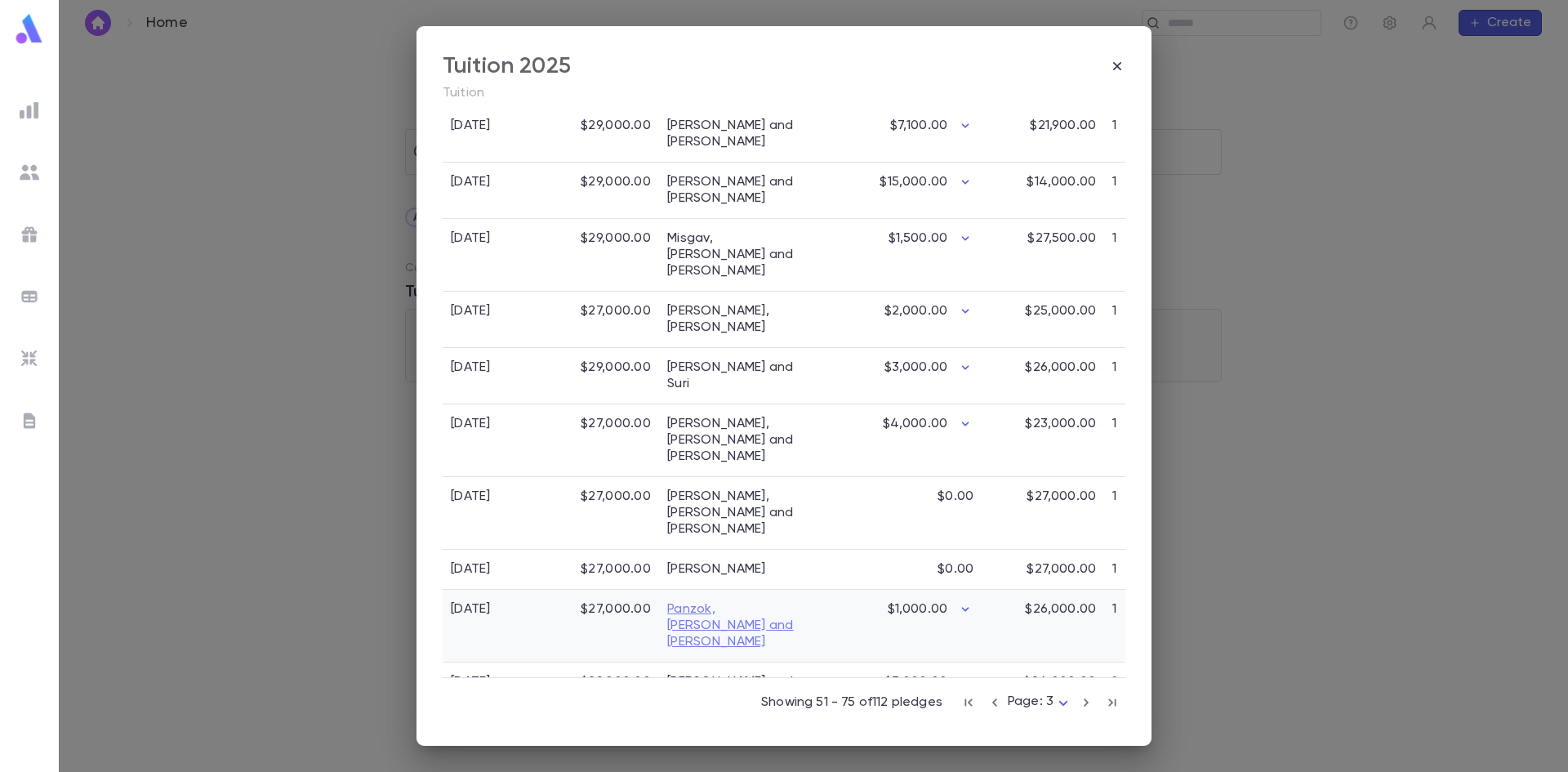
click at [723, 602] on link "Panzok, Aaron Panzok and Yael Panzok" at bounding box center [741, 626] width 147 height 49
click at [1078, 702] on icon "button" at bounding box center [1086, 702] width 18 height 19
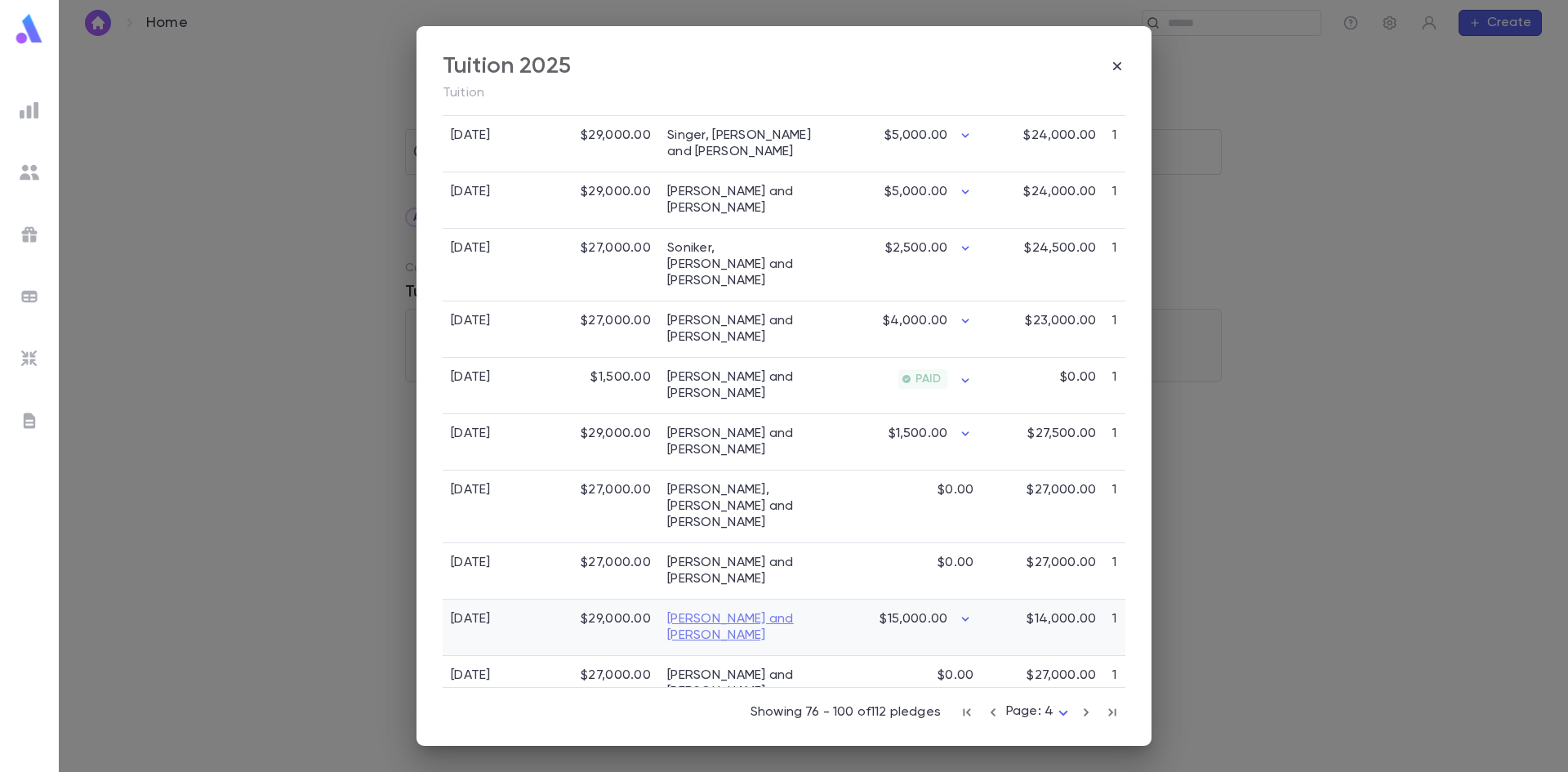
scroll to position [1253, 0]
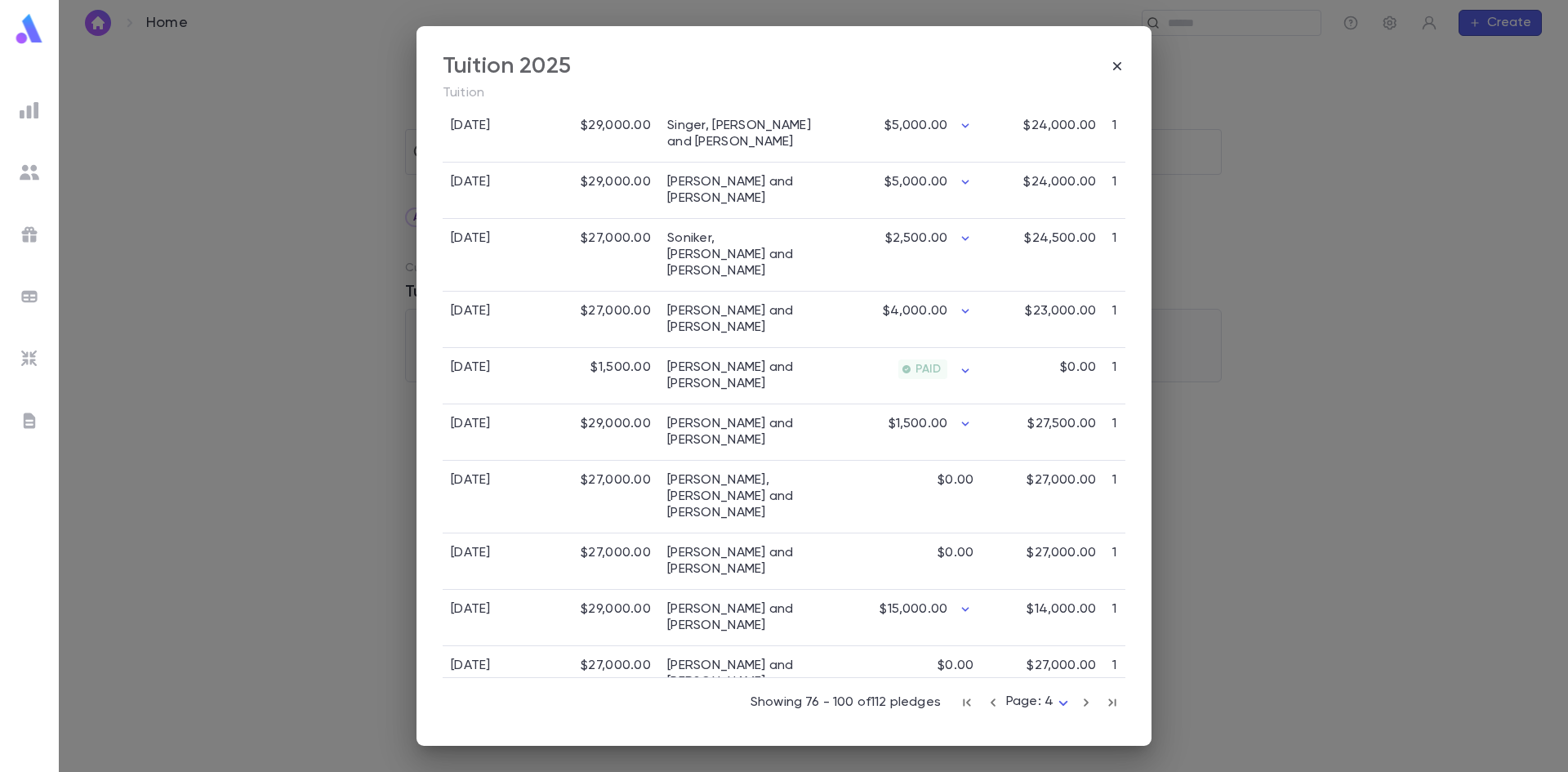
click at [1078, 702] on icon "button" at bounding box center [1086, 702] width 18 height 19
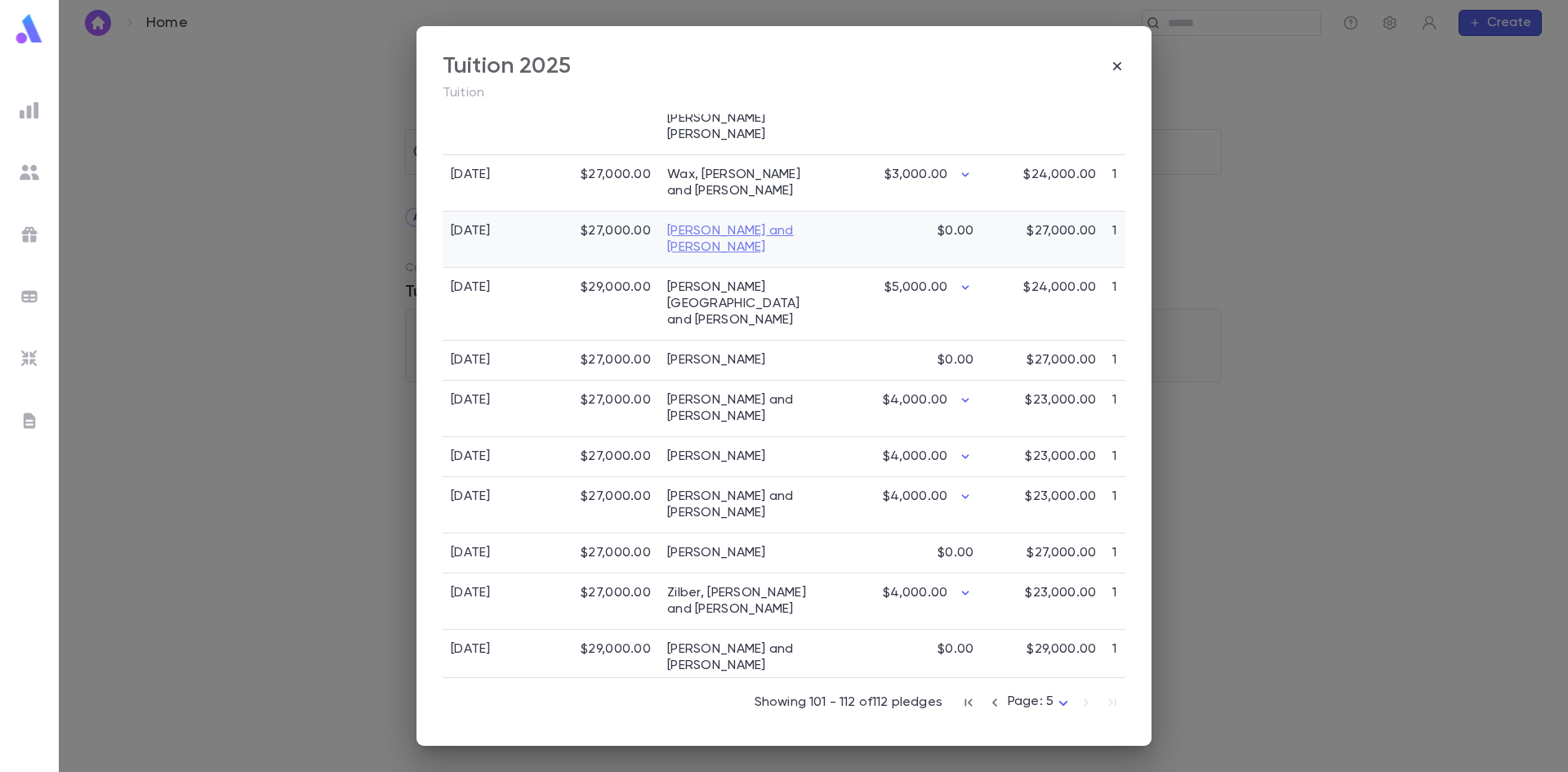
scroll to position [422, 0]
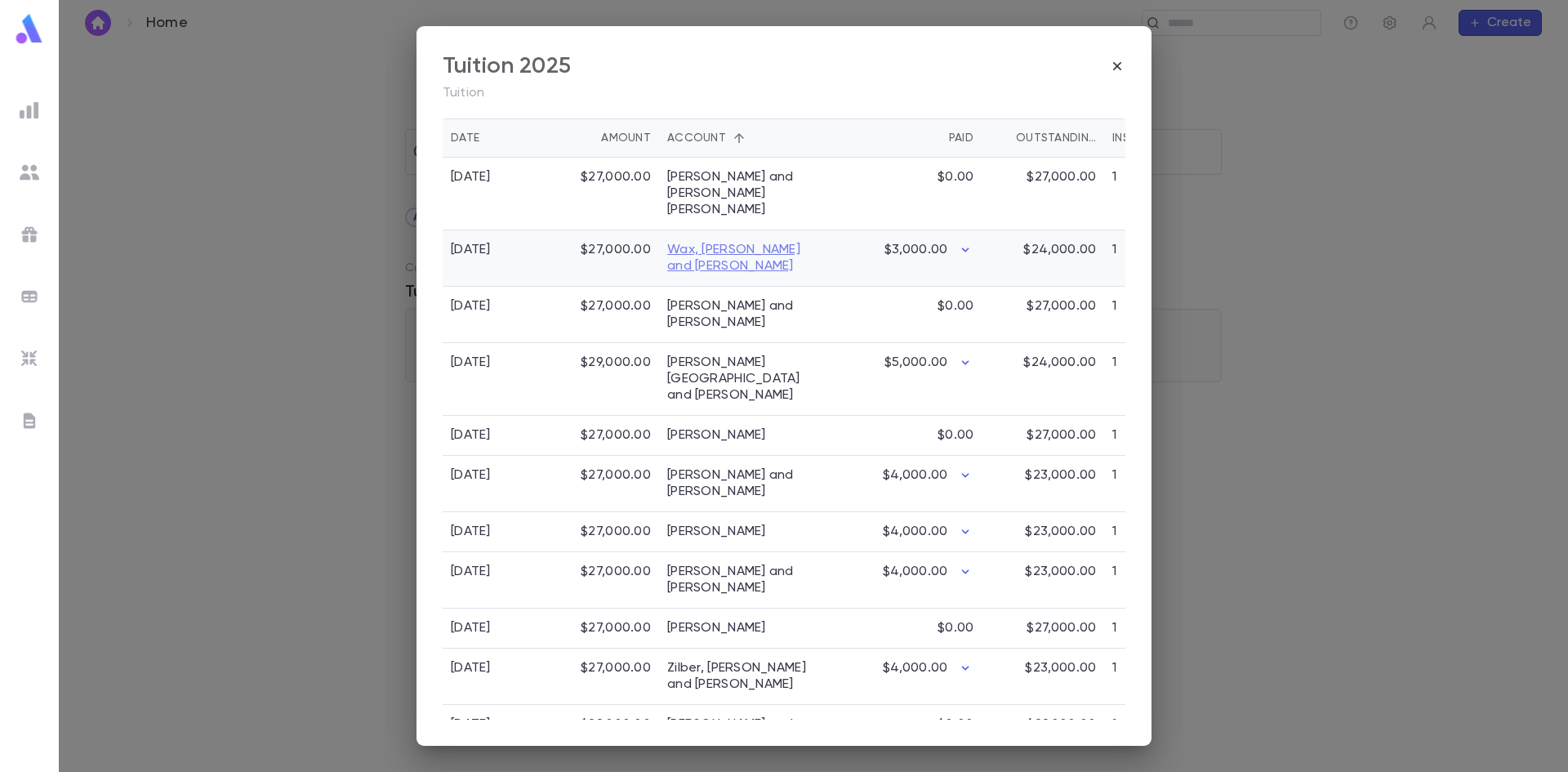
click at [698, 242] on link "Wax, Eli and Sara" at bounding box center [741, 258] width 147 height 33
click at [1124, 68] on icon "button" at bounding box center [1117, 66] width 17 height 17
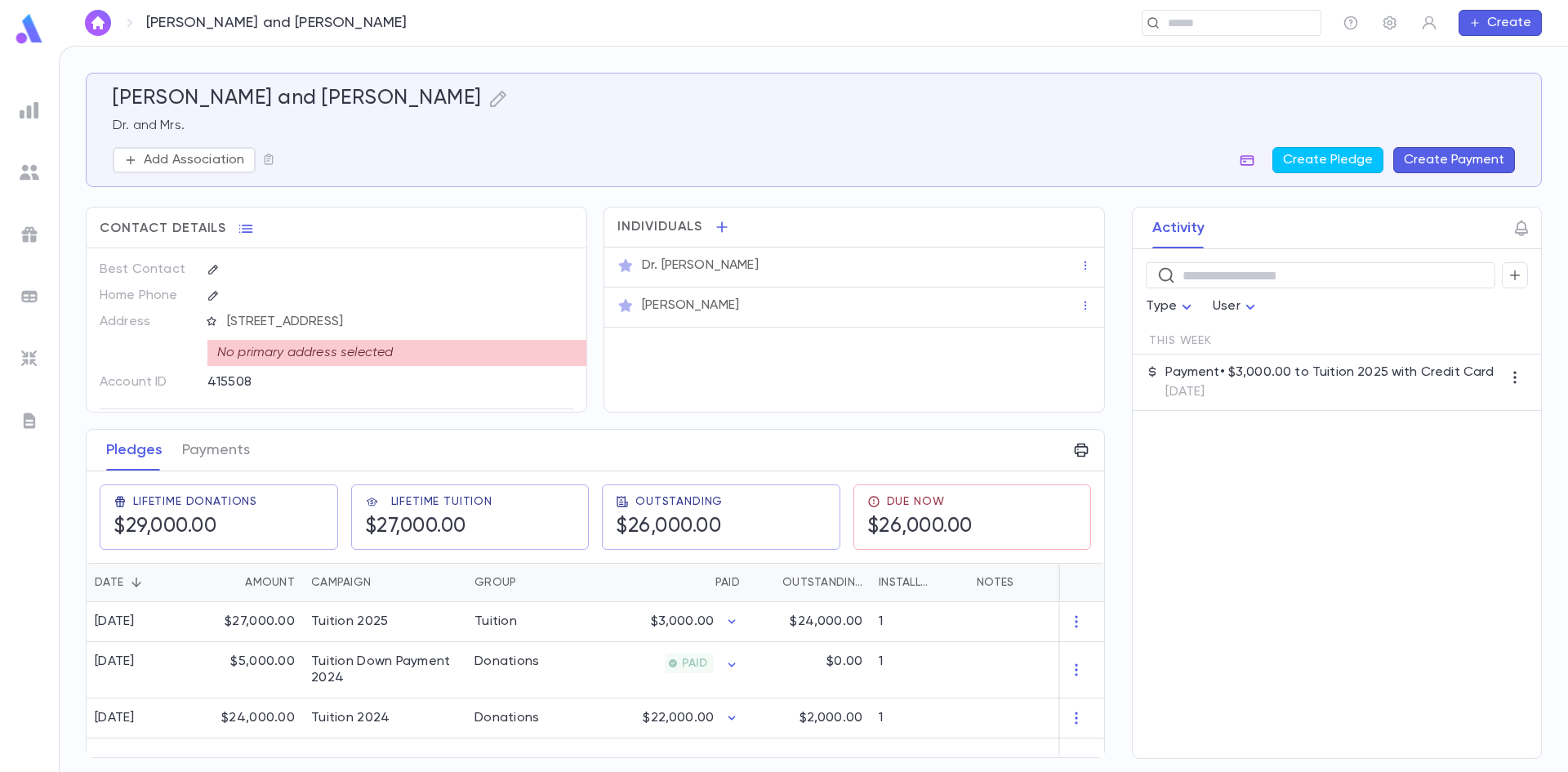
click at [1254, 163] on icon "button" at bounding box center [1247, 160] width 17 height 17
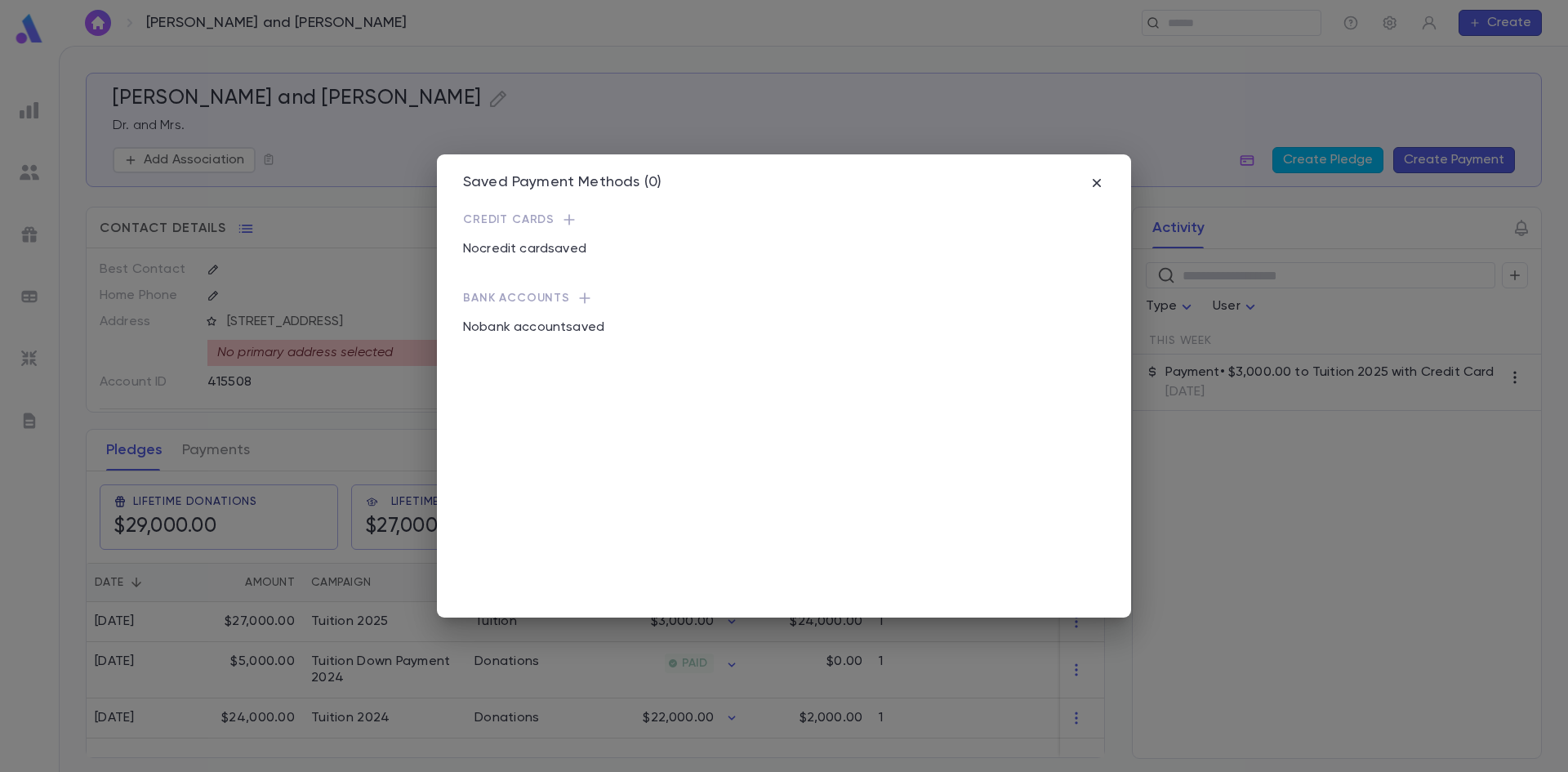
click at [561, 214] on icon "button" at bounding box center [569, 220] width 17 height 17
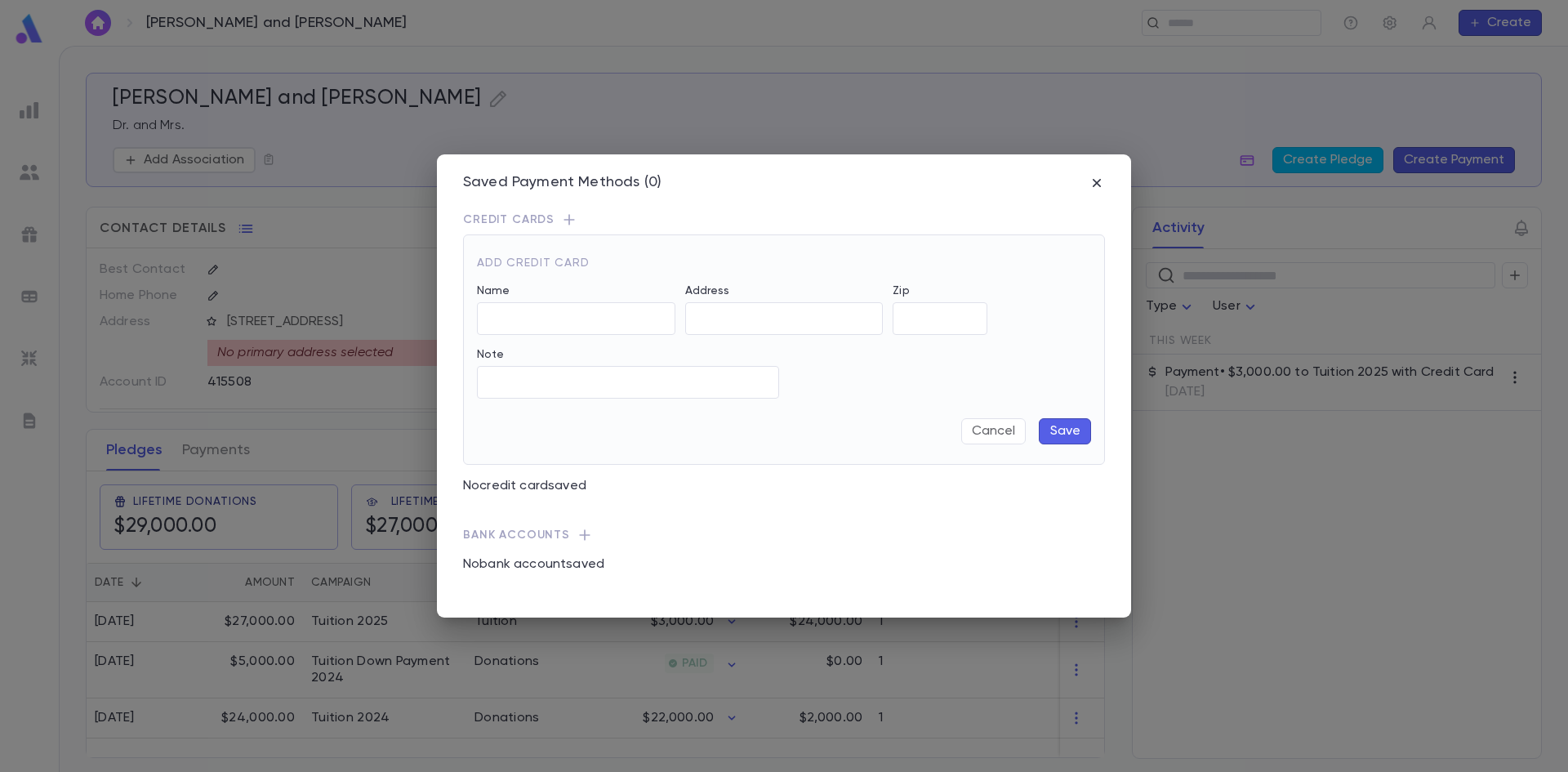
type input "**********"
click at [1068, 438] on button "Save" at bounding box center [1064, 431] width 52 height 26
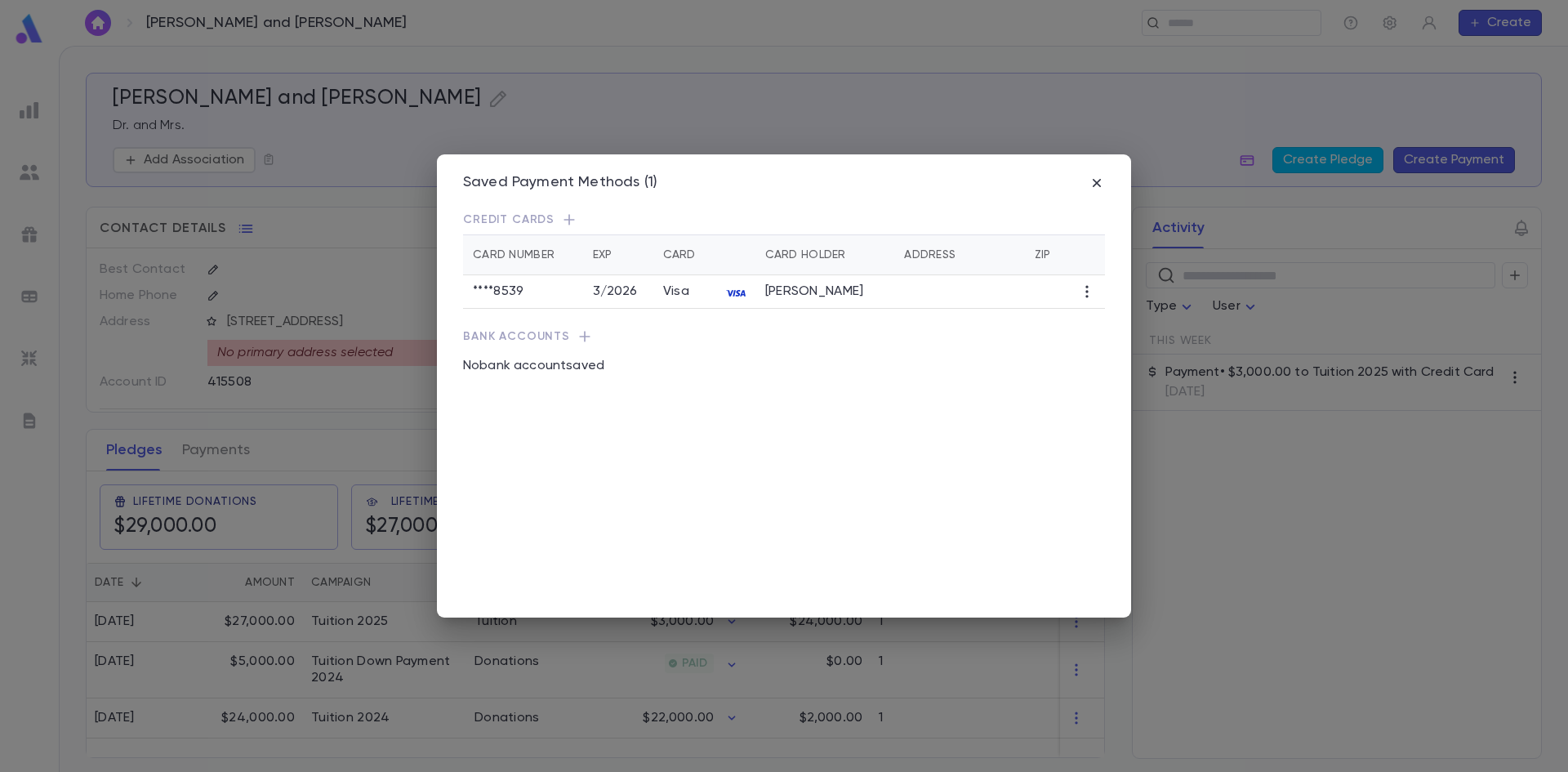
click at [1089, 293] on icon "button" at bounding box center [1086, 291] width 17 height 17
click at [1092, 184] on div at bounding box center [784, 386] width 1568 height 772
click at [1100, 182] on icon "button" at bounding box center [1097, 183] width 17 height 17
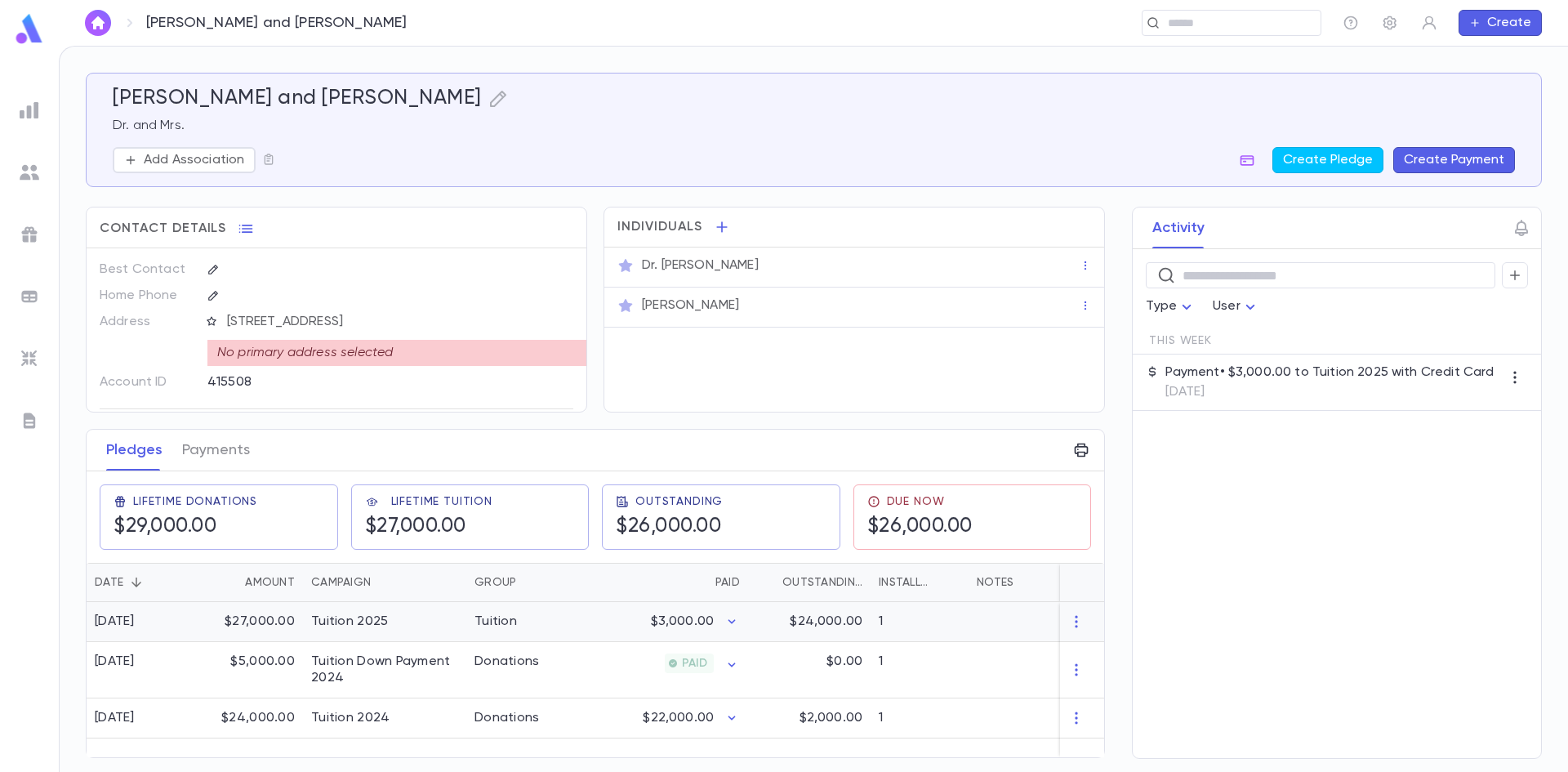
click at [379, 622] on div "Tuition 2025" at bounding box center [349, 622] width 77 height 17
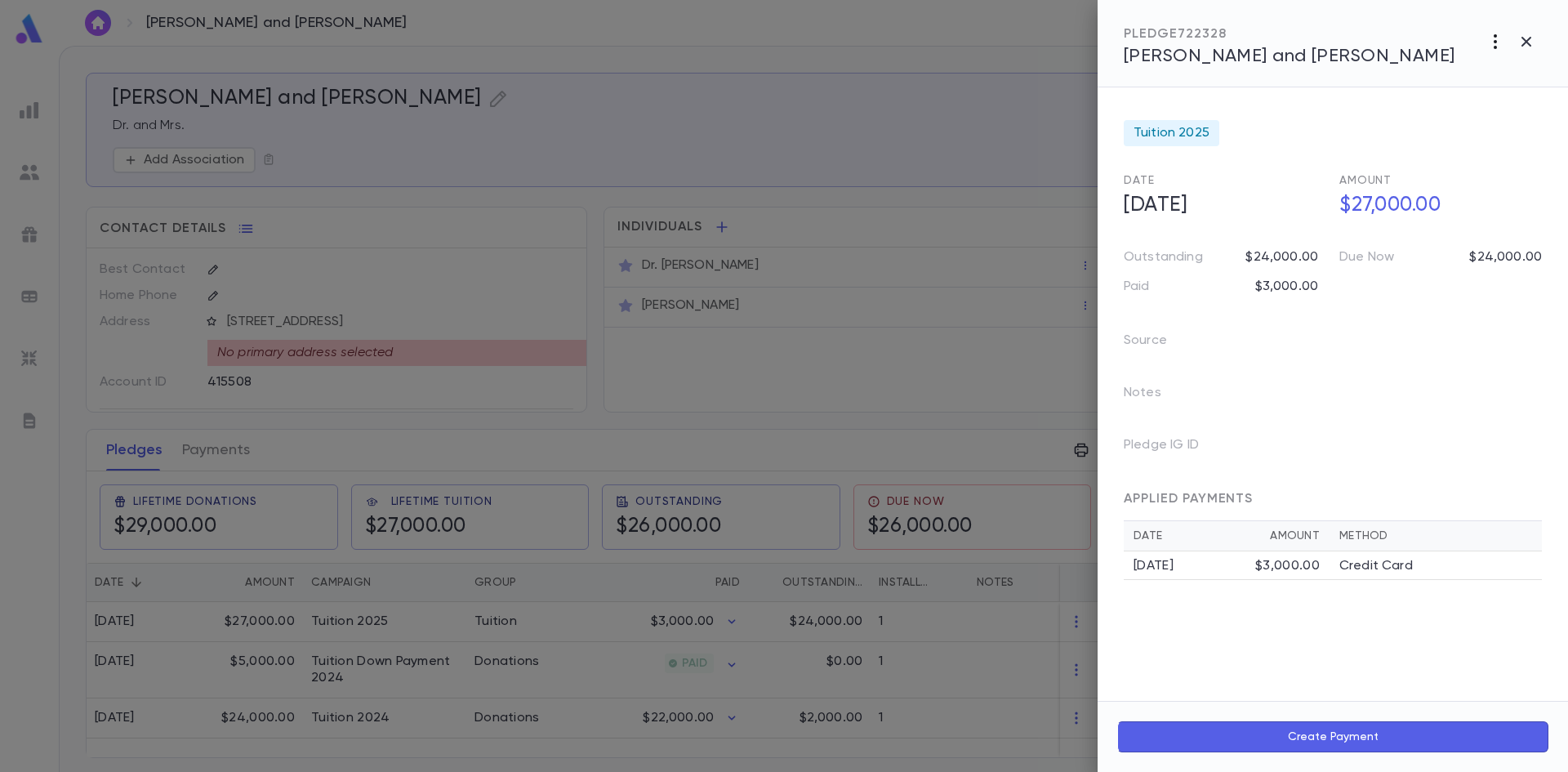
click at [1490, 44] on icon "button" at bounding box center [1496, 41] width 19 height 19
click at [1460, 75] on li "Create Installment Schedule" at bounding box center [1459, 76] width 204 height 26
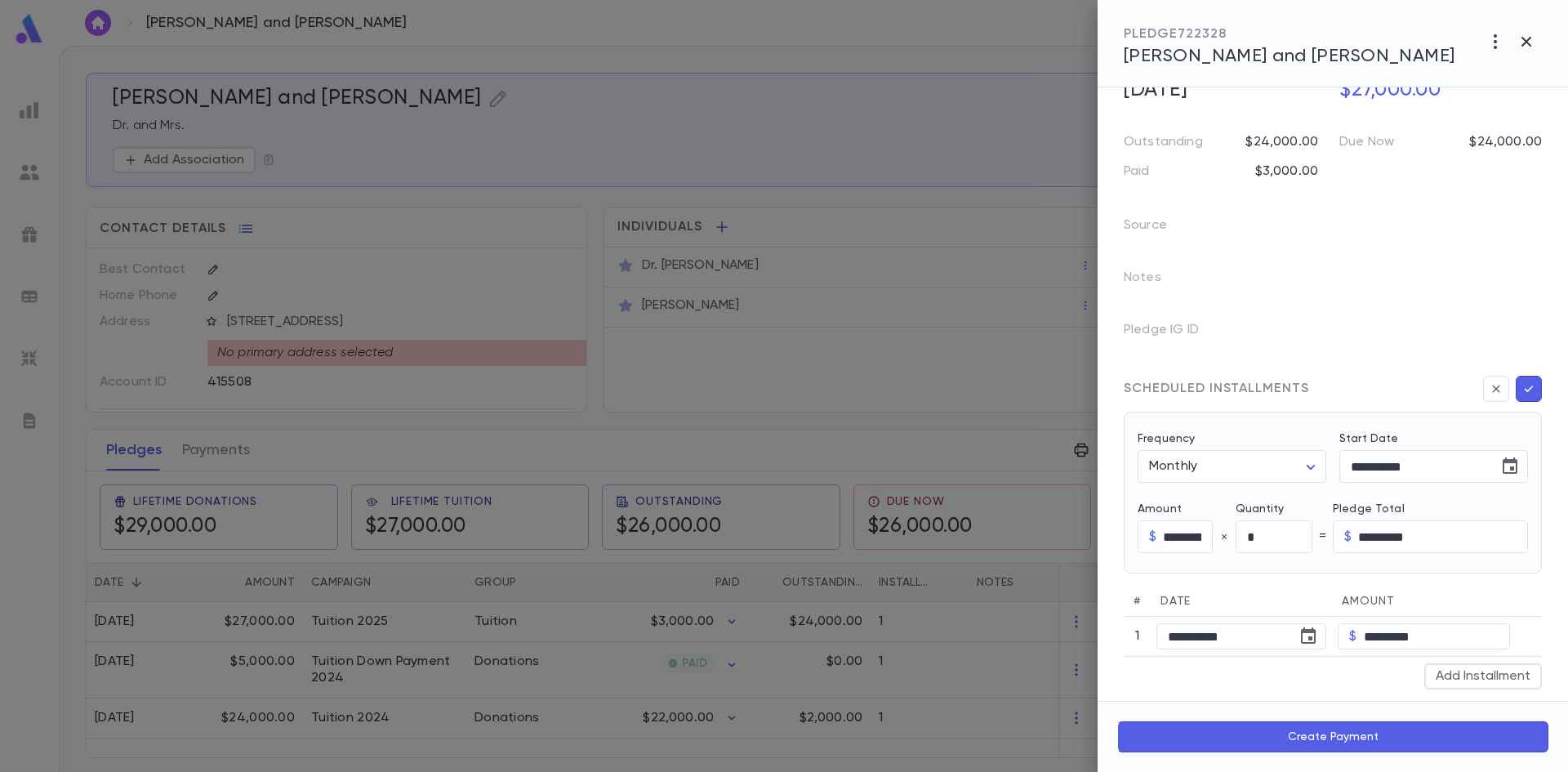
scroll to position [163, 0]
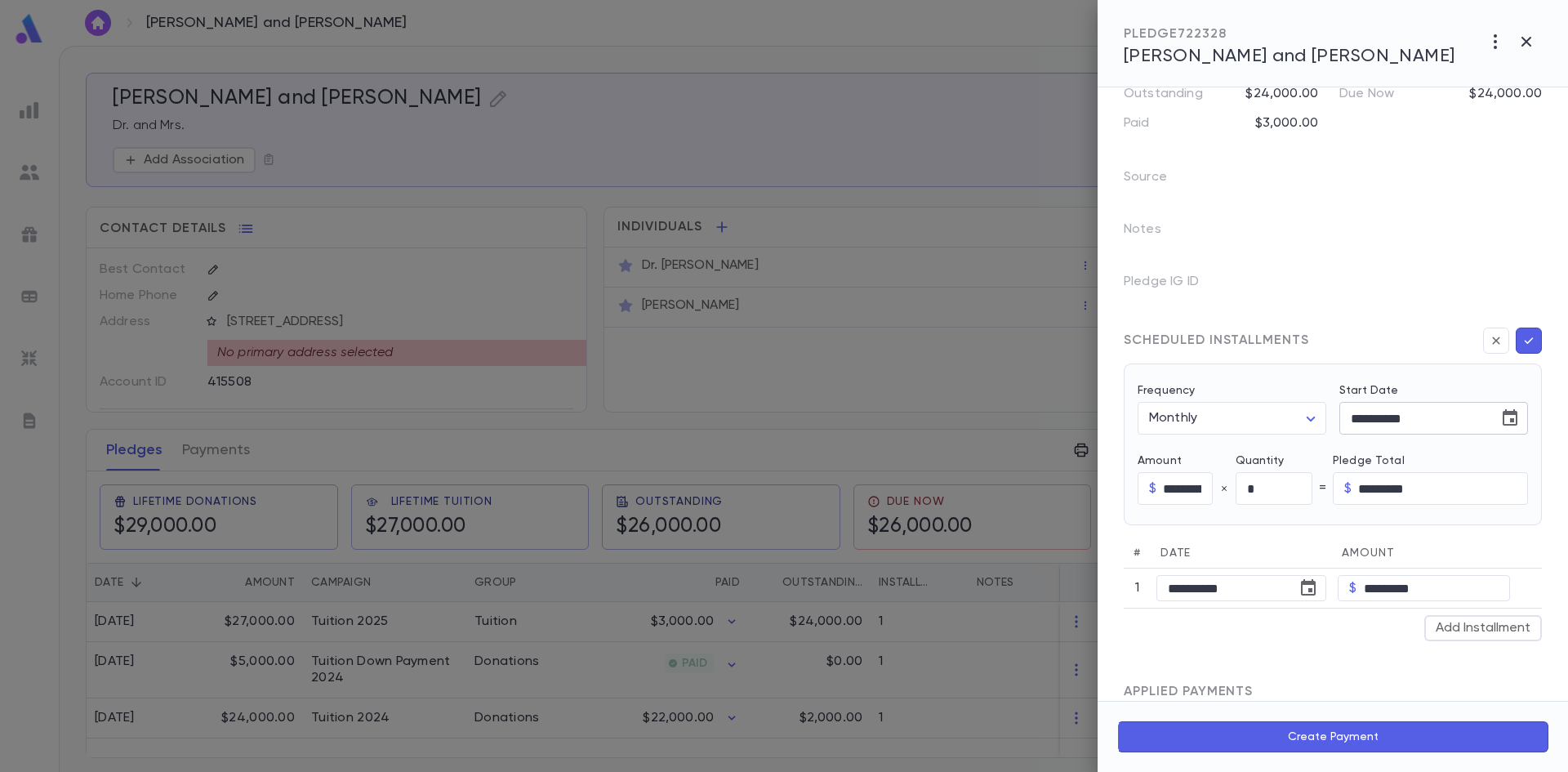
click at [1500, 419] on icon "Choose date, selected date is Jun 4, 2025" at bounding box center [1510, 418] width 19 height 19
click at [1514, 460] on icon "Next month" at bounding box center [1517, 460] width 19 height 19
click at [1511, 460] on icon "Next month" at bounding box center [1517, 460] width 19 height 19
click at [1340, 526] on button "1" at bounding box center [1343, 528] width 29 height 29
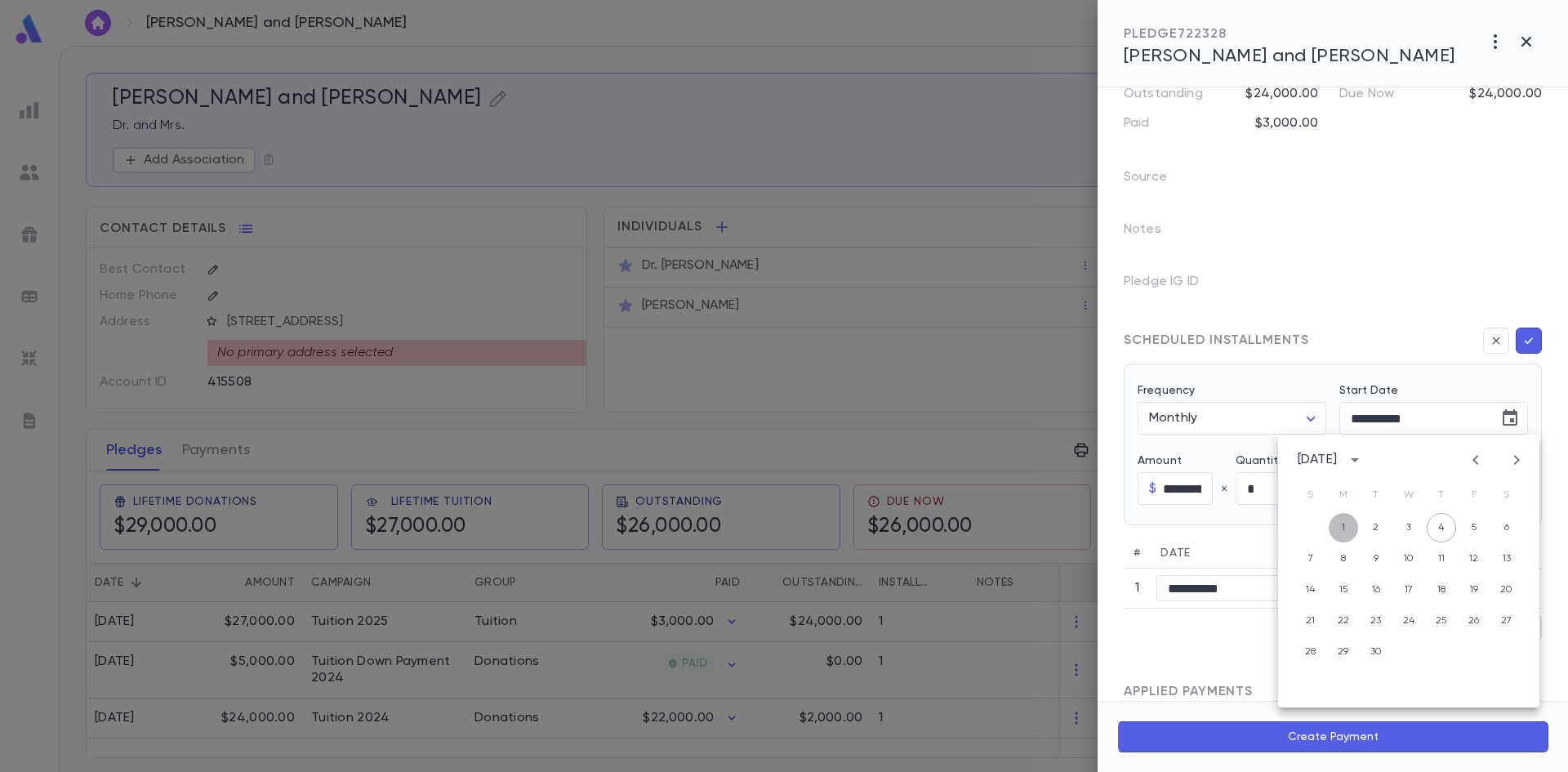
type input "**********"
click at [1178, 483] on input "*********" at bounding box center [1188, 489] width 49 height 32
drag, startPoint x: 1203, startPoint y: 487, endPoint x: 1163, endPoint y: 493, distance: 40.4
click at [1163, 493] on input "*********" at bounding box center [1187, 489] width 49 height 32
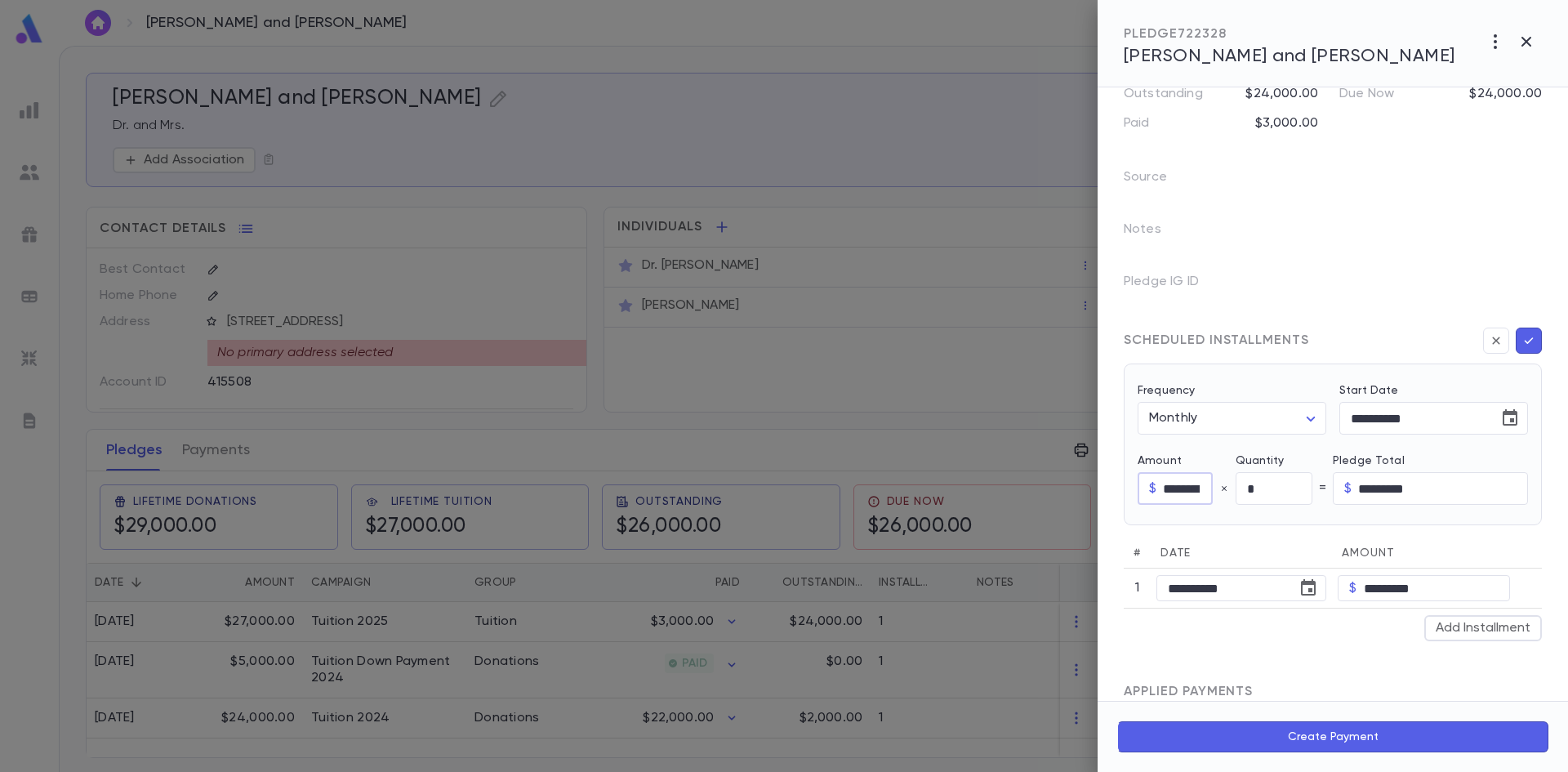
type input "********"
click at [1264, 491] on input "*" at bounding box center [1273, 489] width 77 height 32
type input "**"
click at [1313, 633] on div "**********" at bounding box center [1333, 589] width 418 height 103
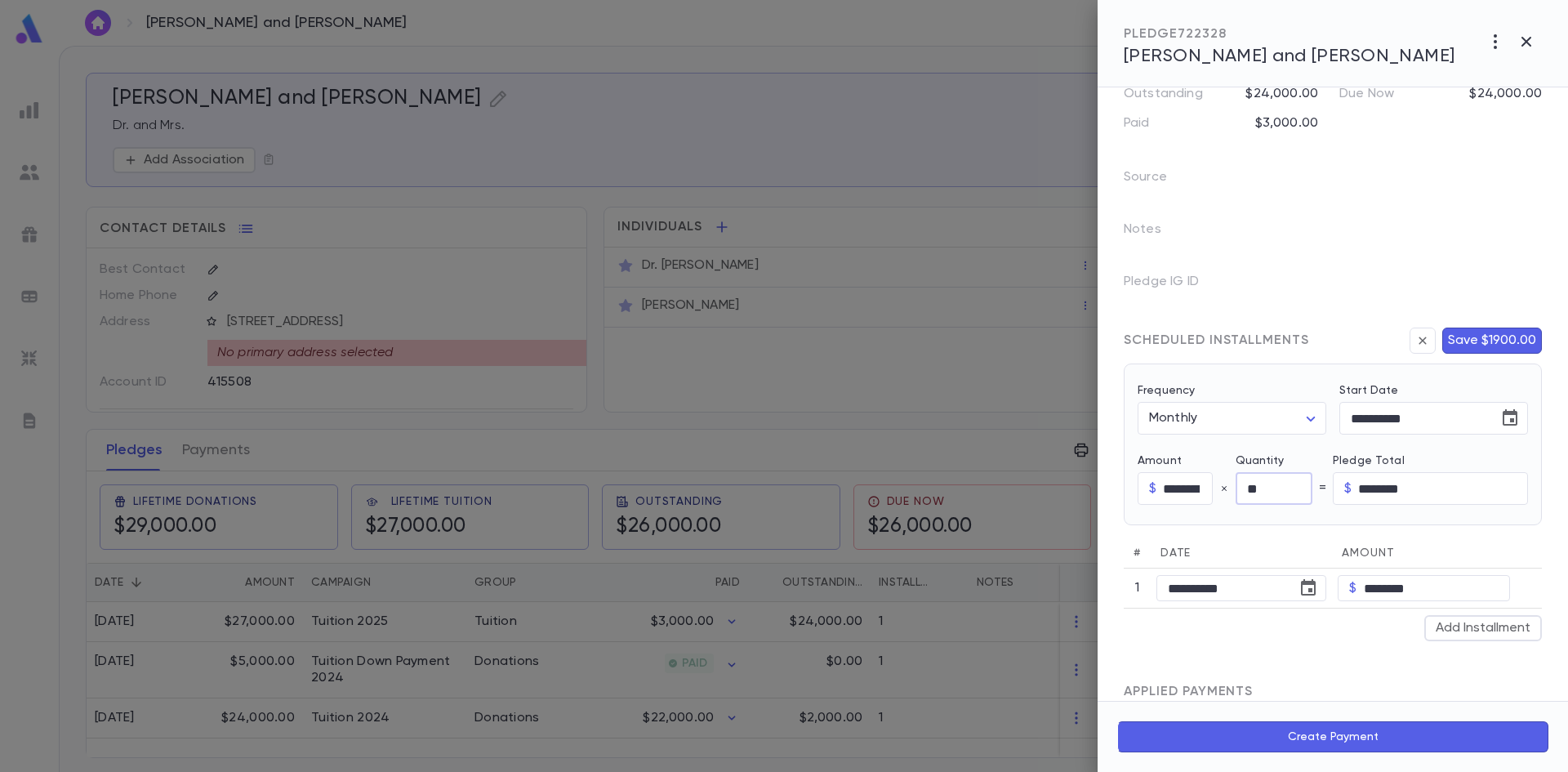
type input "*********"
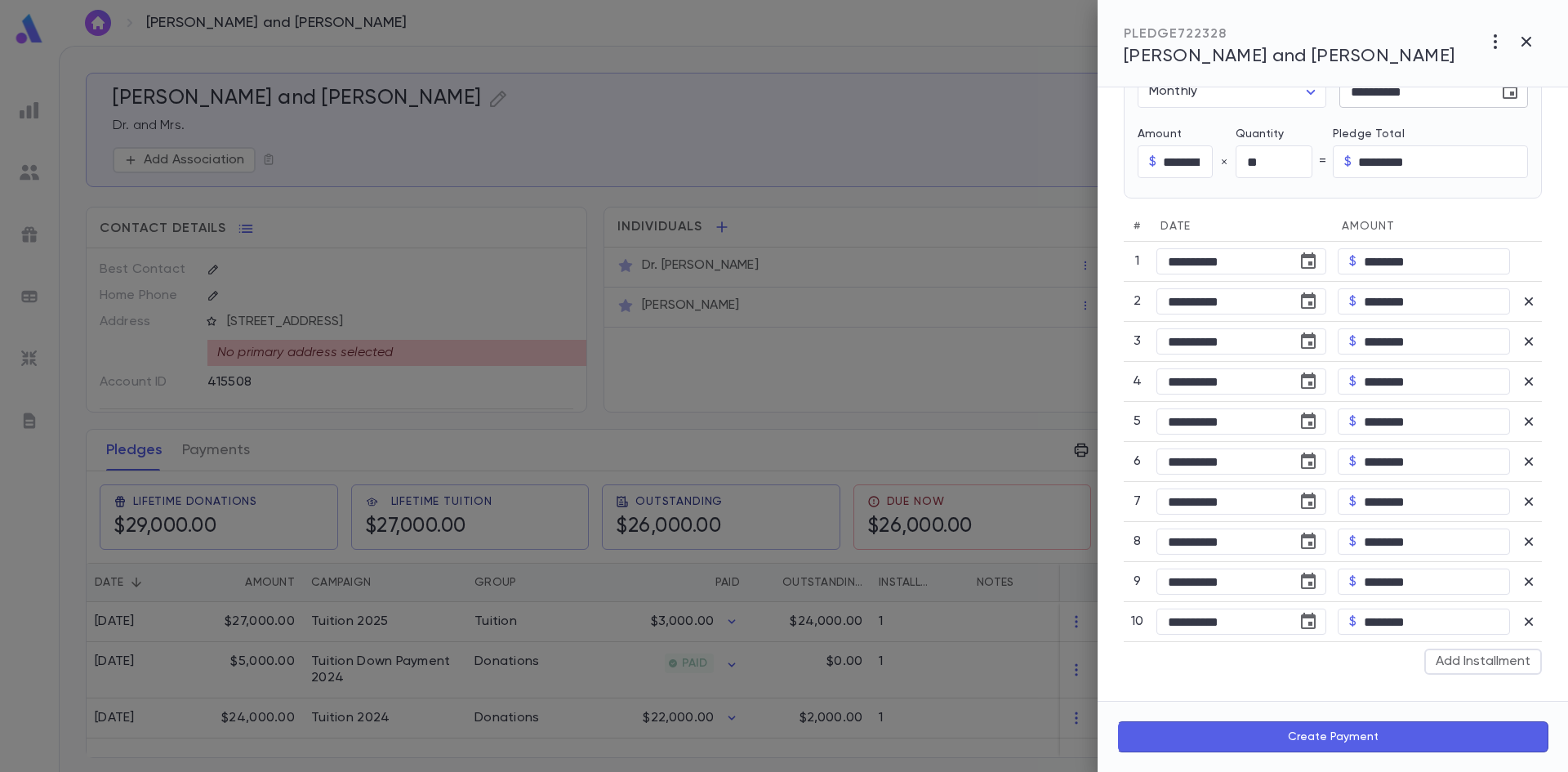
scroll to position [623, 0]
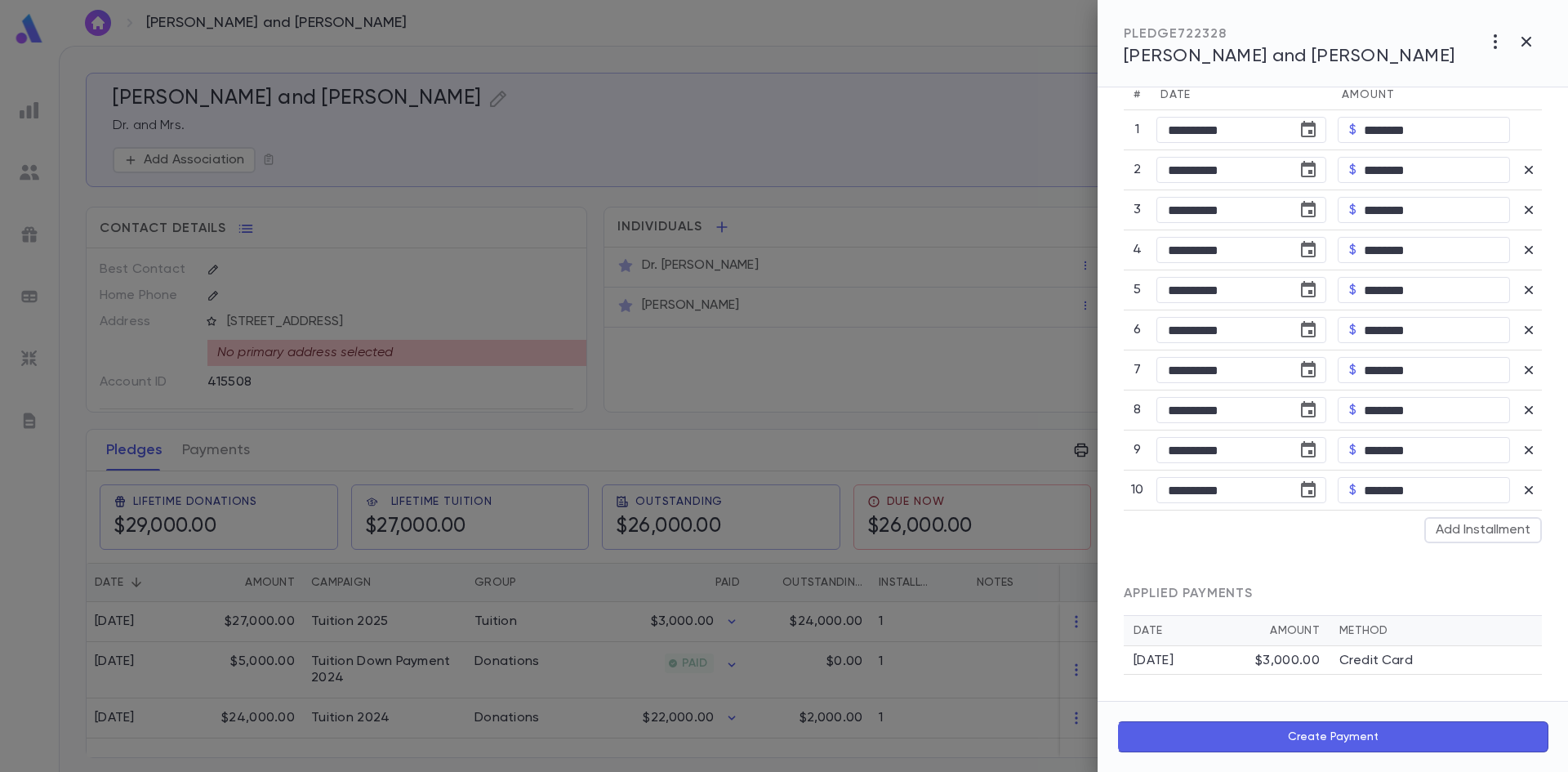
click at [1330, 662] on td "Credit Card" at bounding box center [1436, 661] width 213 height 28
click at [1303, 737] on button "Create Payment" at bounding box center [1333, 737] width 431 height 31
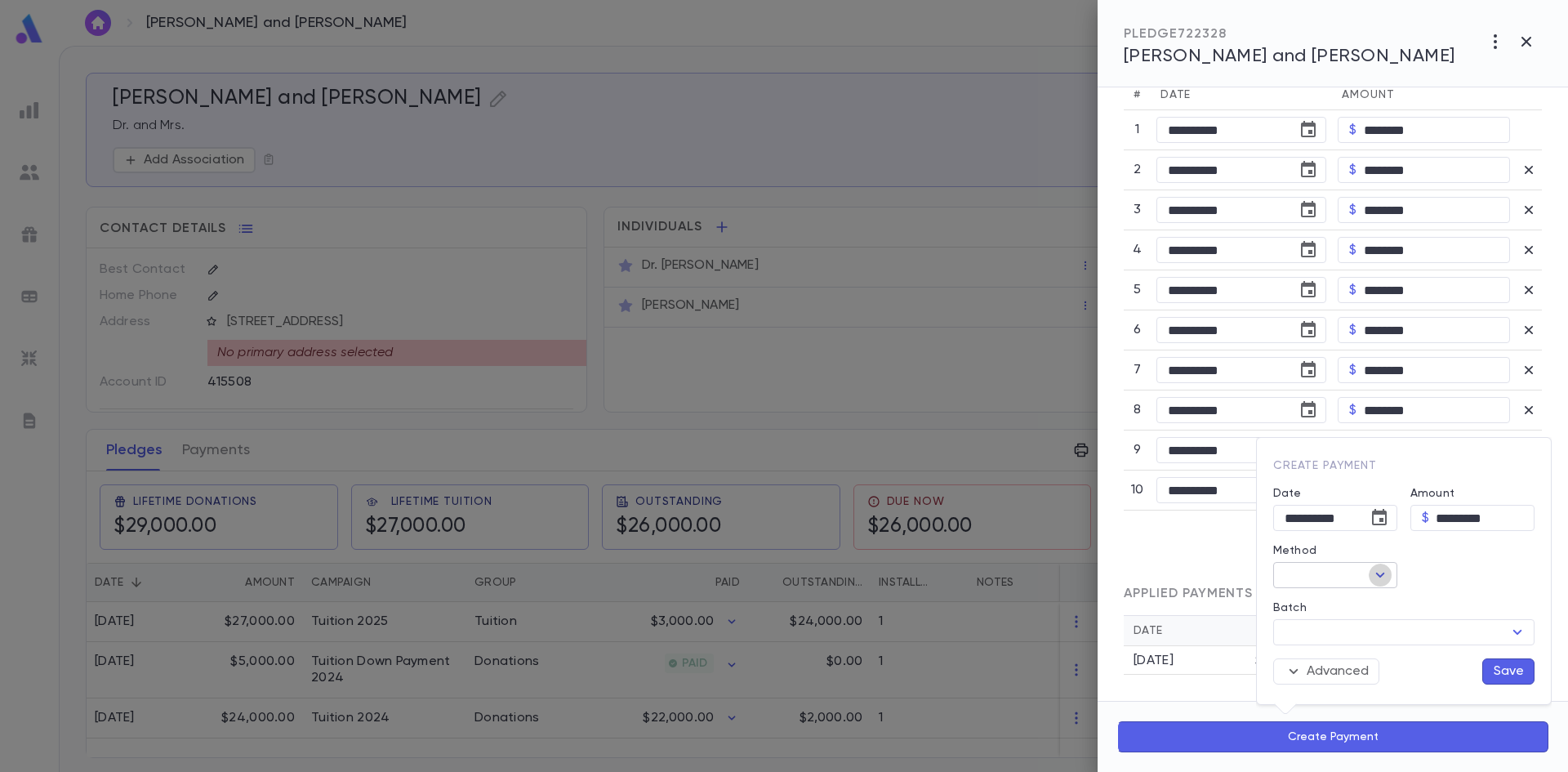
click at [1385, 581] on icon "Open" at bounding box center [1380, 575] width 19 height 19
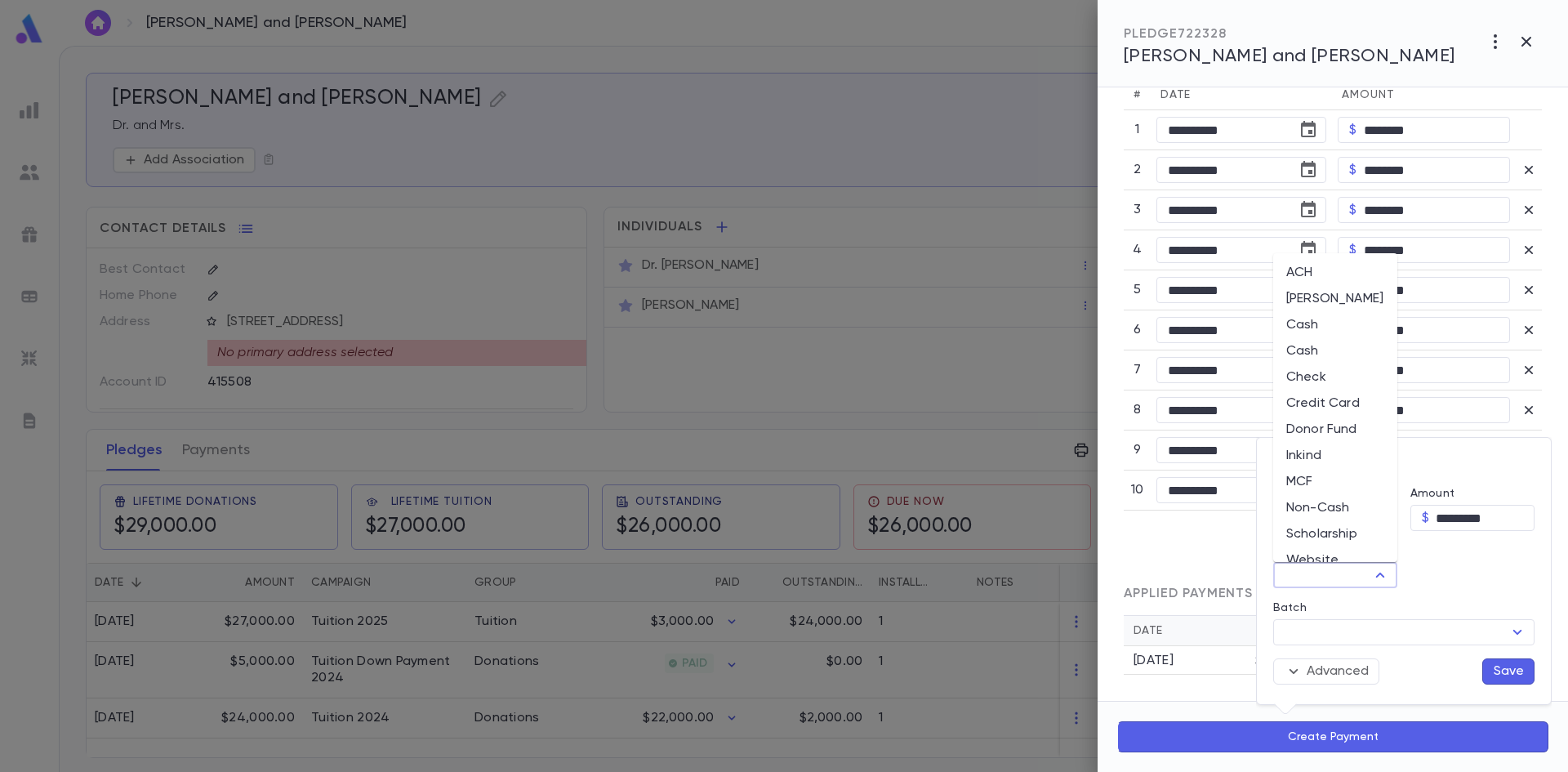
click at [1323, 397] on li "Credit Card" at bounding box center [1335, 404] width 124 height 26
type input "**********"
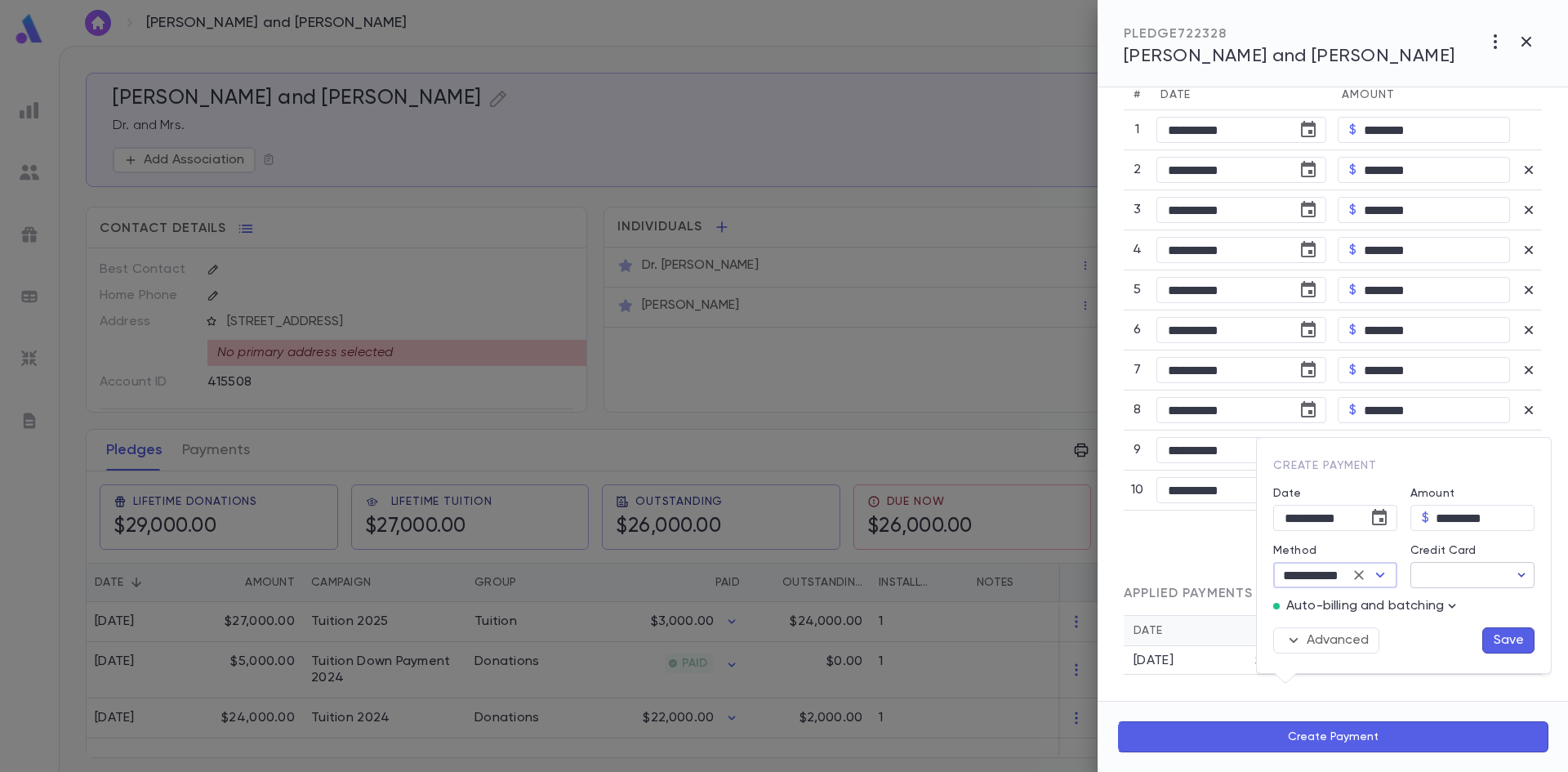
click at [1510, 581] on button "button" at bounding box center [1522, 575] width 26 height 26
click at [1422, 639] on p "Exp 3 / 2026" at bounding box center [1421, 641] width 66 height 17
type input "********"
click at [1306, 647] on button "Advanced" at bounding box center [1326, 641] width 106 height 26
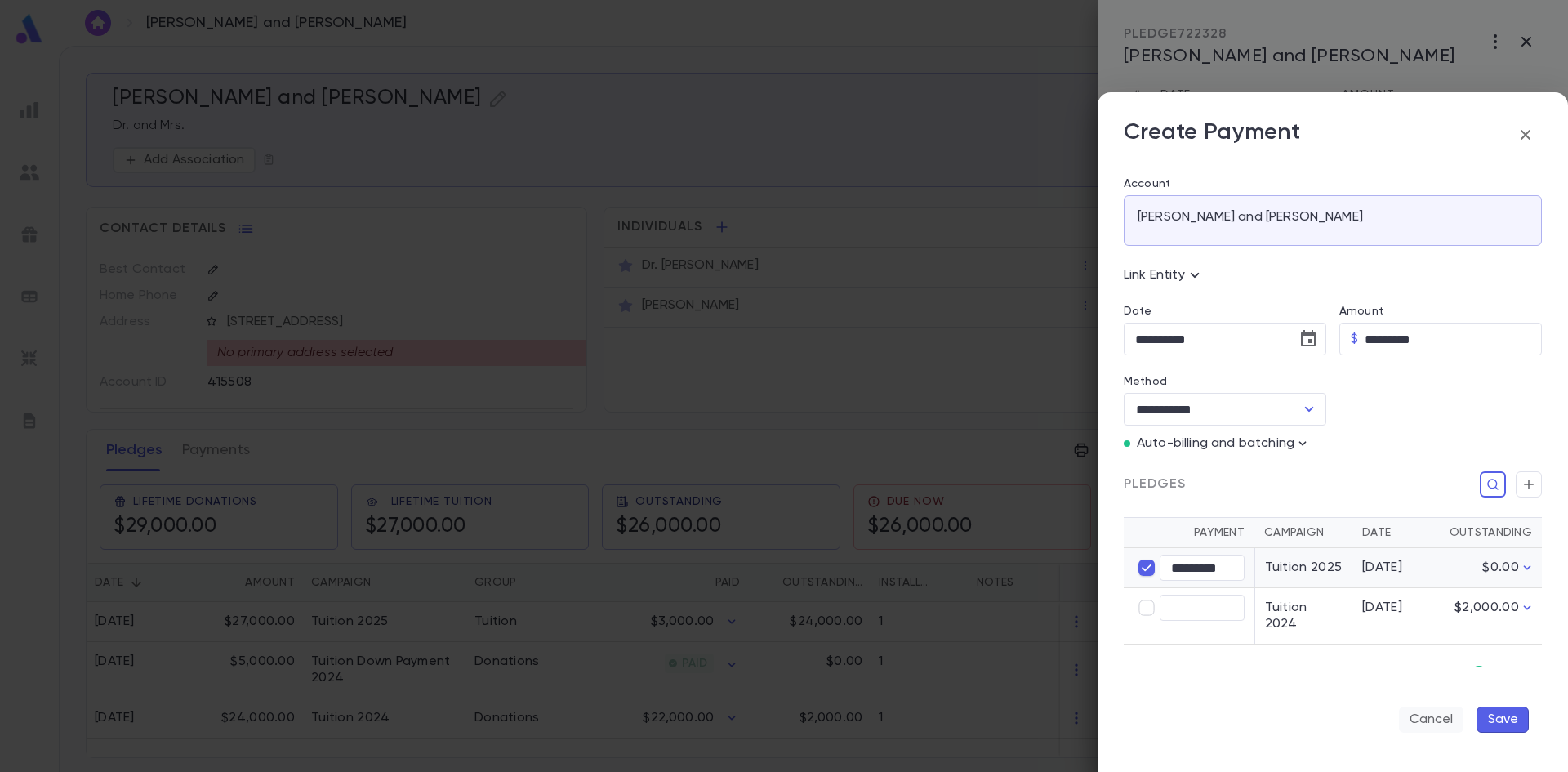
click at [1437, 716] on button "Cancel" at bounding box center [1431, 720] width 64 height 26
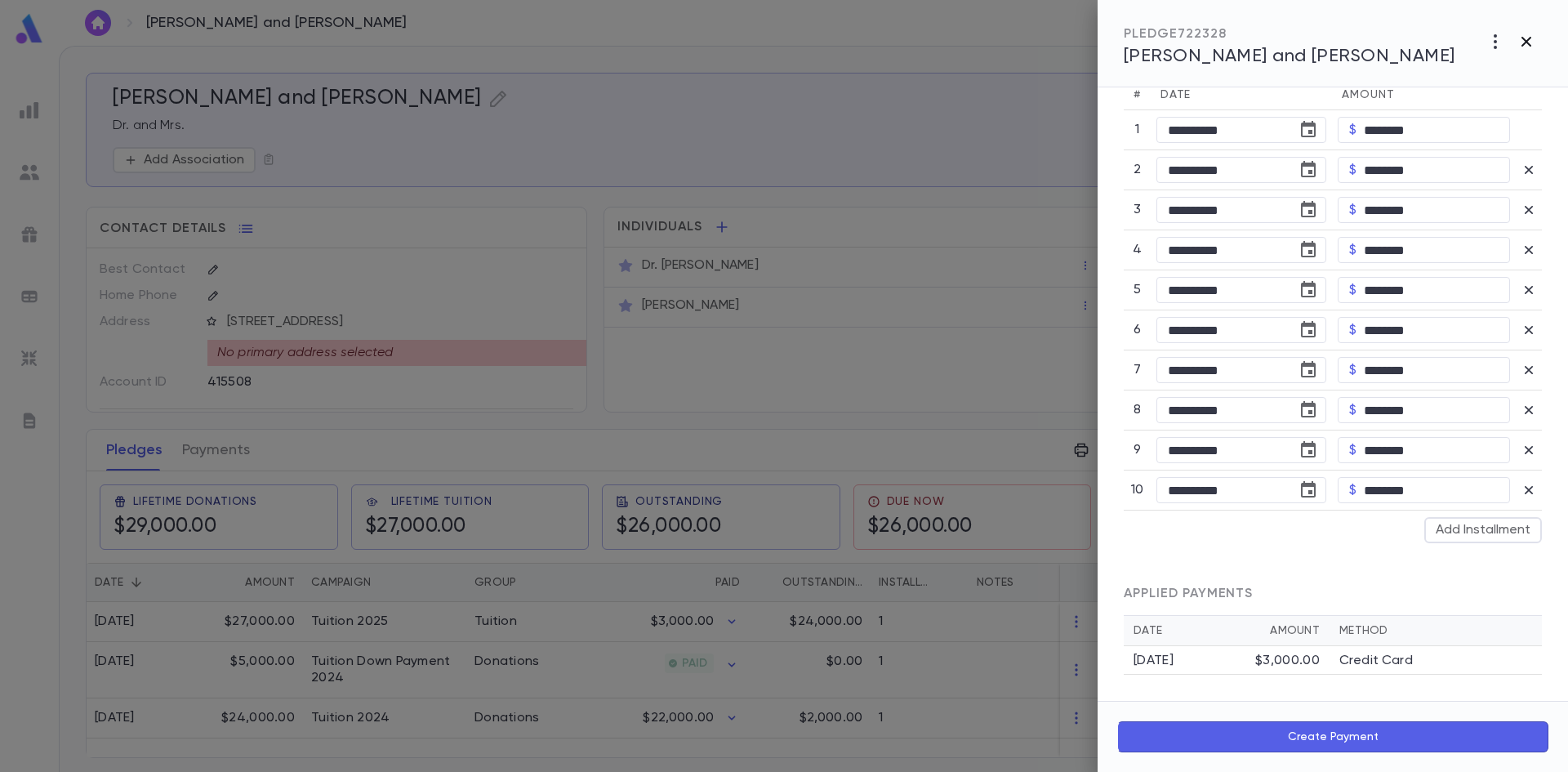
click at [1529, 39] on icon "button" at bounding box center [1526, 41] width 10 height 10
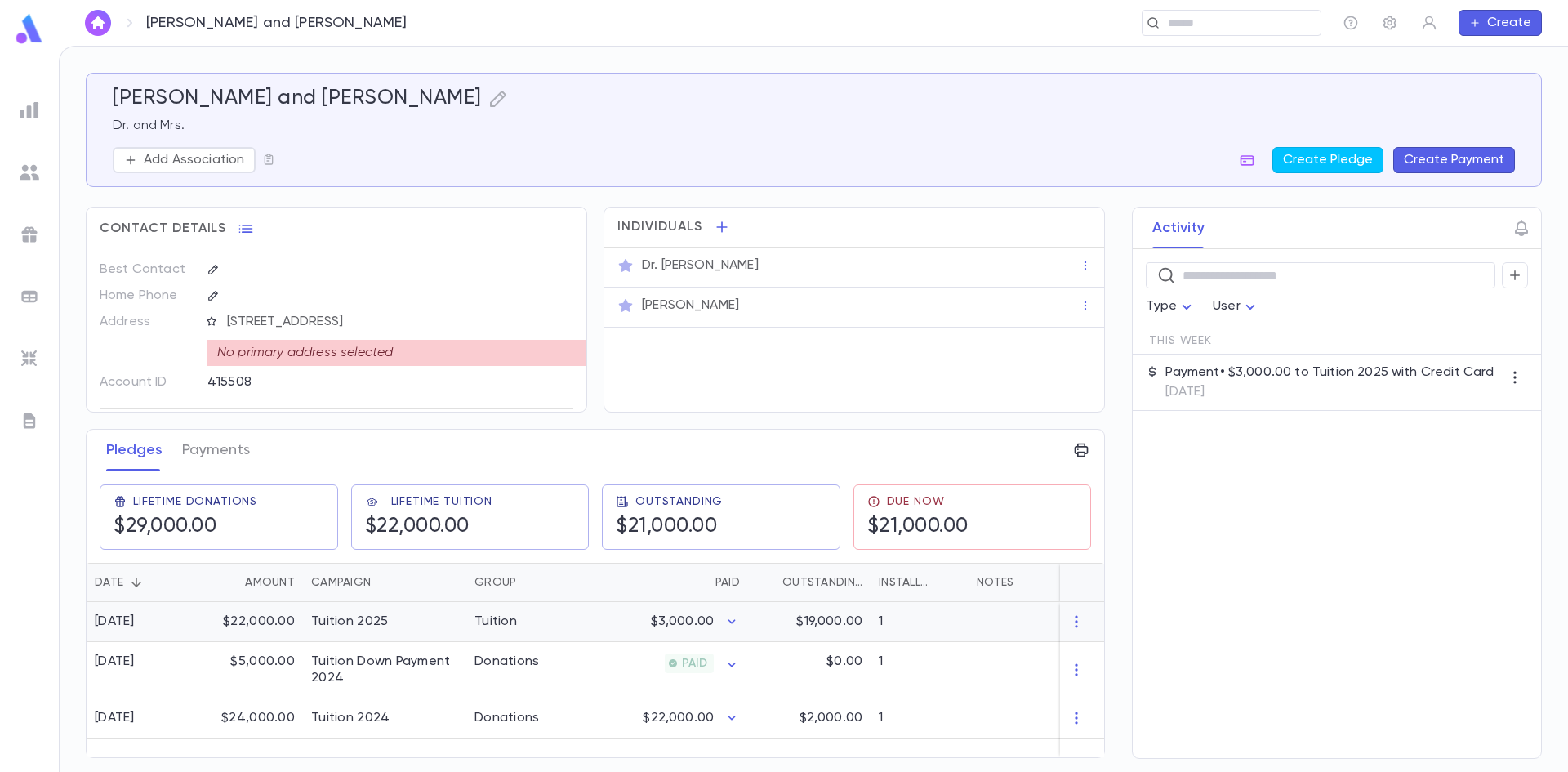
click at [552, 614] on div "Tuition" at bounding box center [527, 622] width 123 height 40
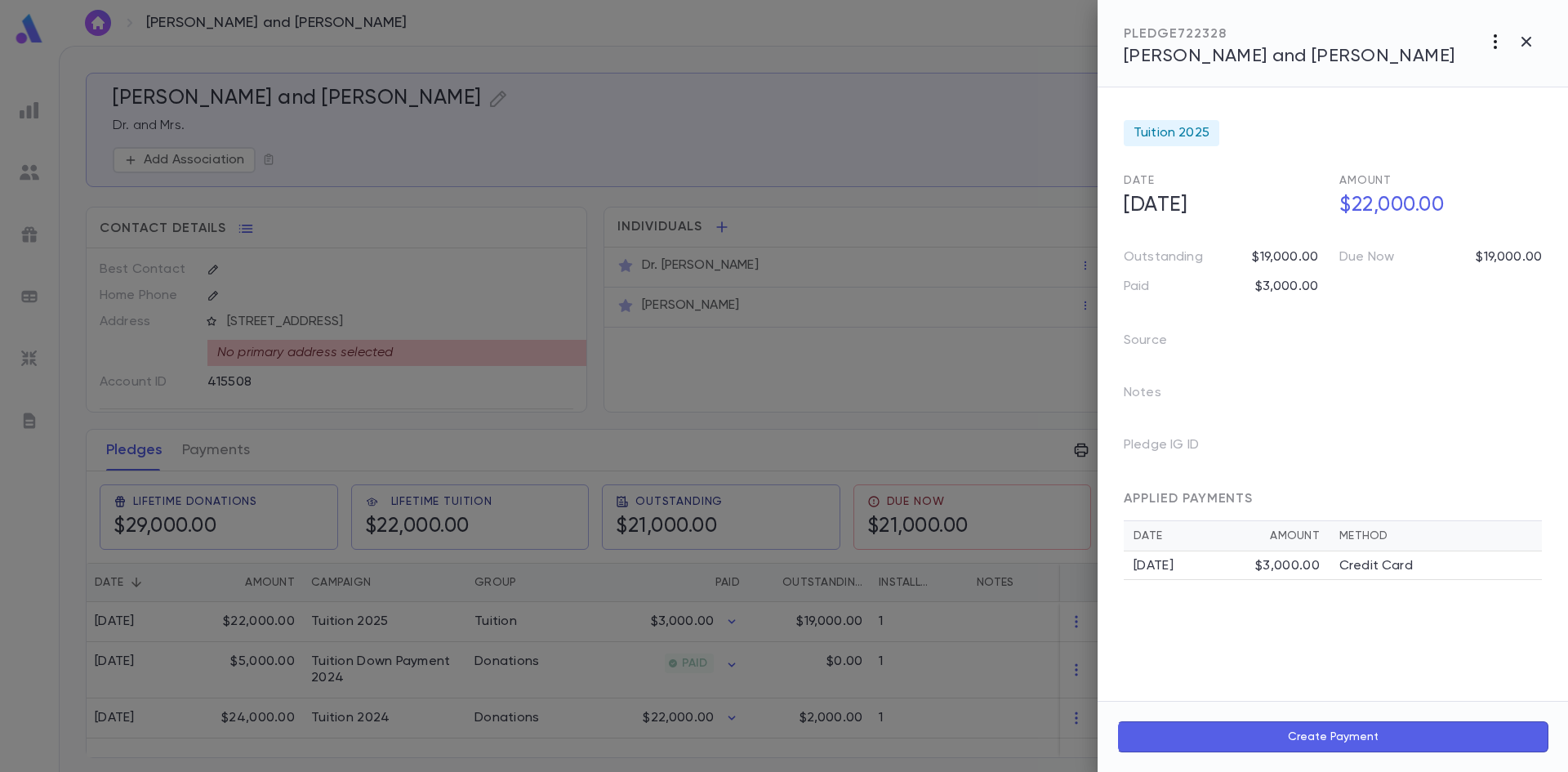
click at [1497, 46] on icon "button" at bounding box center [1496, 41] width 19 height 19
click at [1455, 82] on li "Create Installment Schedule" at bounding box center [1459, 76] width 204 height 26
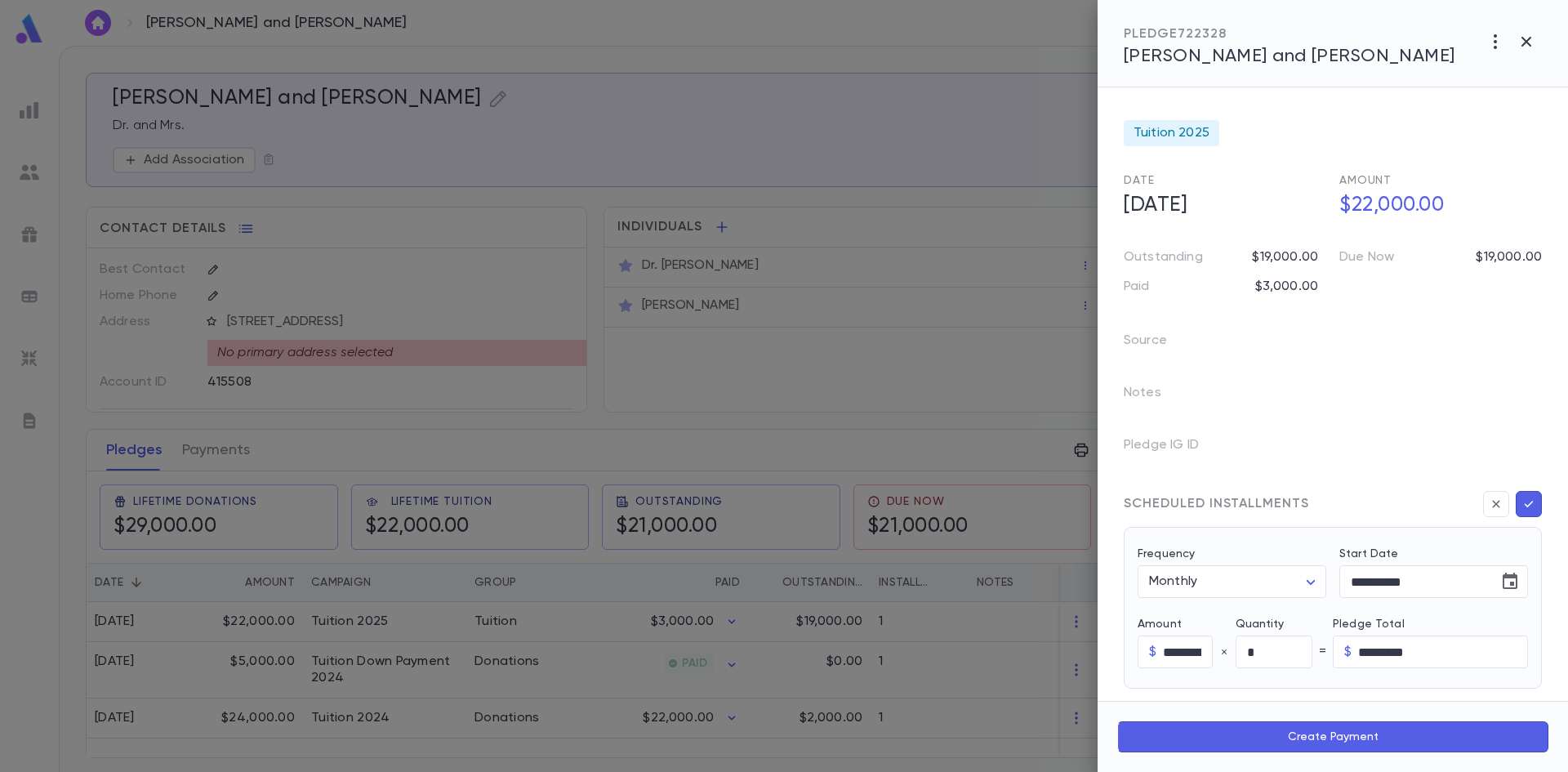
scroll to position [82, 0]
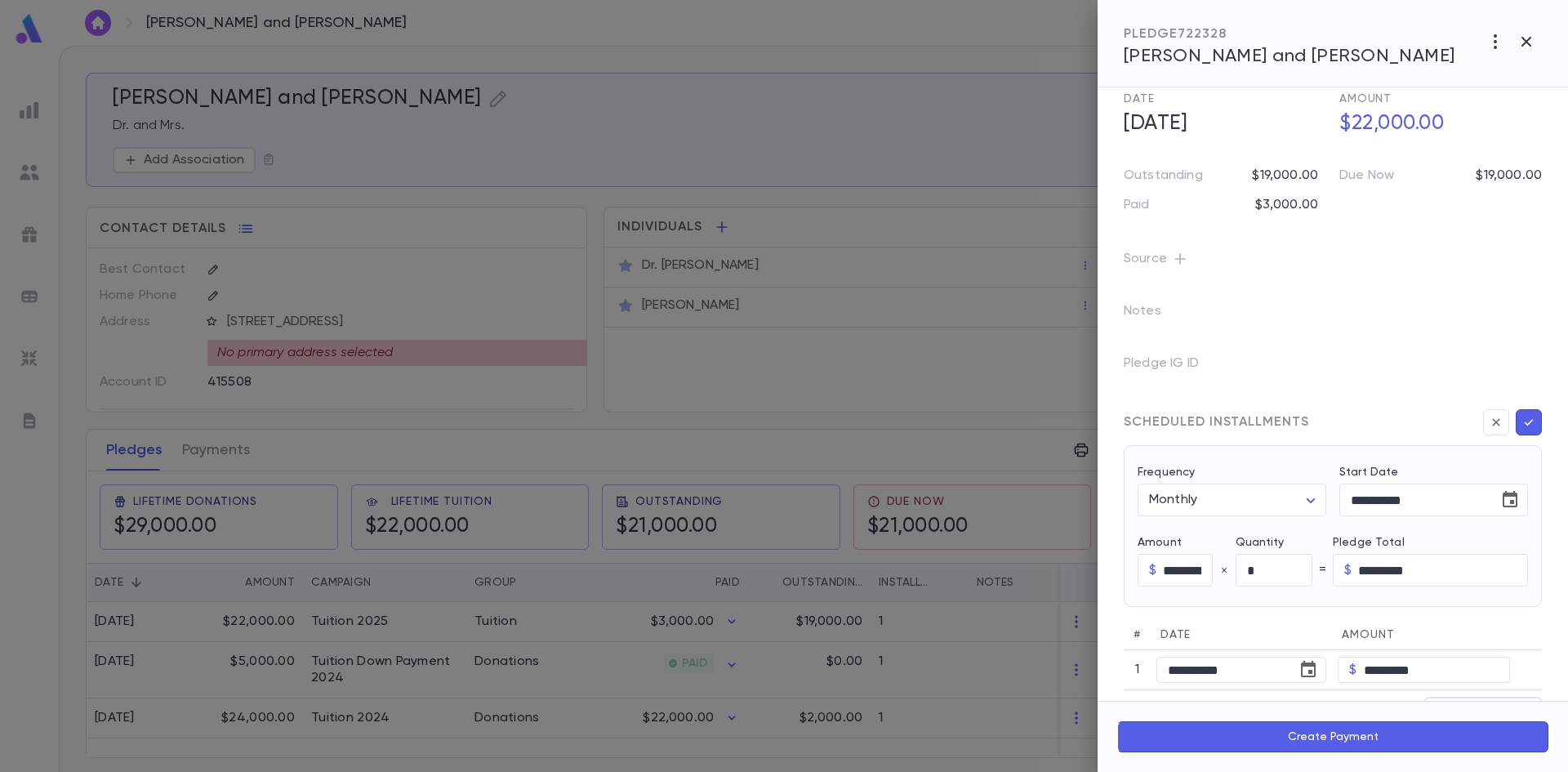
click at [1167, 260] on button "button" at bounding box center [1180, 259] width 26 height 26
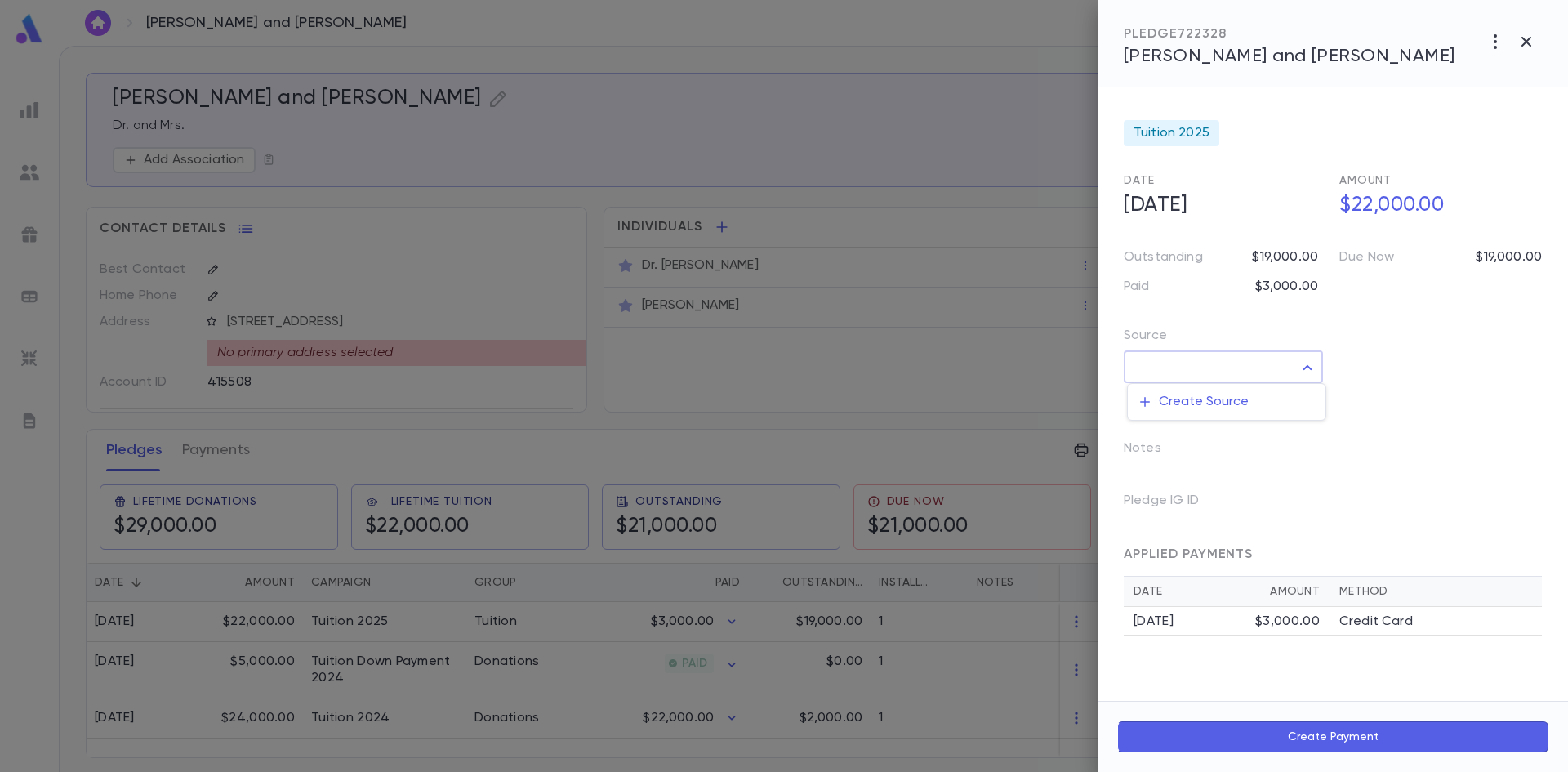
click at [1221, 363] on body "Cohen, Adam and Chanie ​ Create Cohen, Adam and Chanie Dr. and Mrs. Add Associa…" at bounding box center [784, 408] width 1568 height 726
click at [1404, 351] on div at bounding box center [784, 386] width 1568 height 772
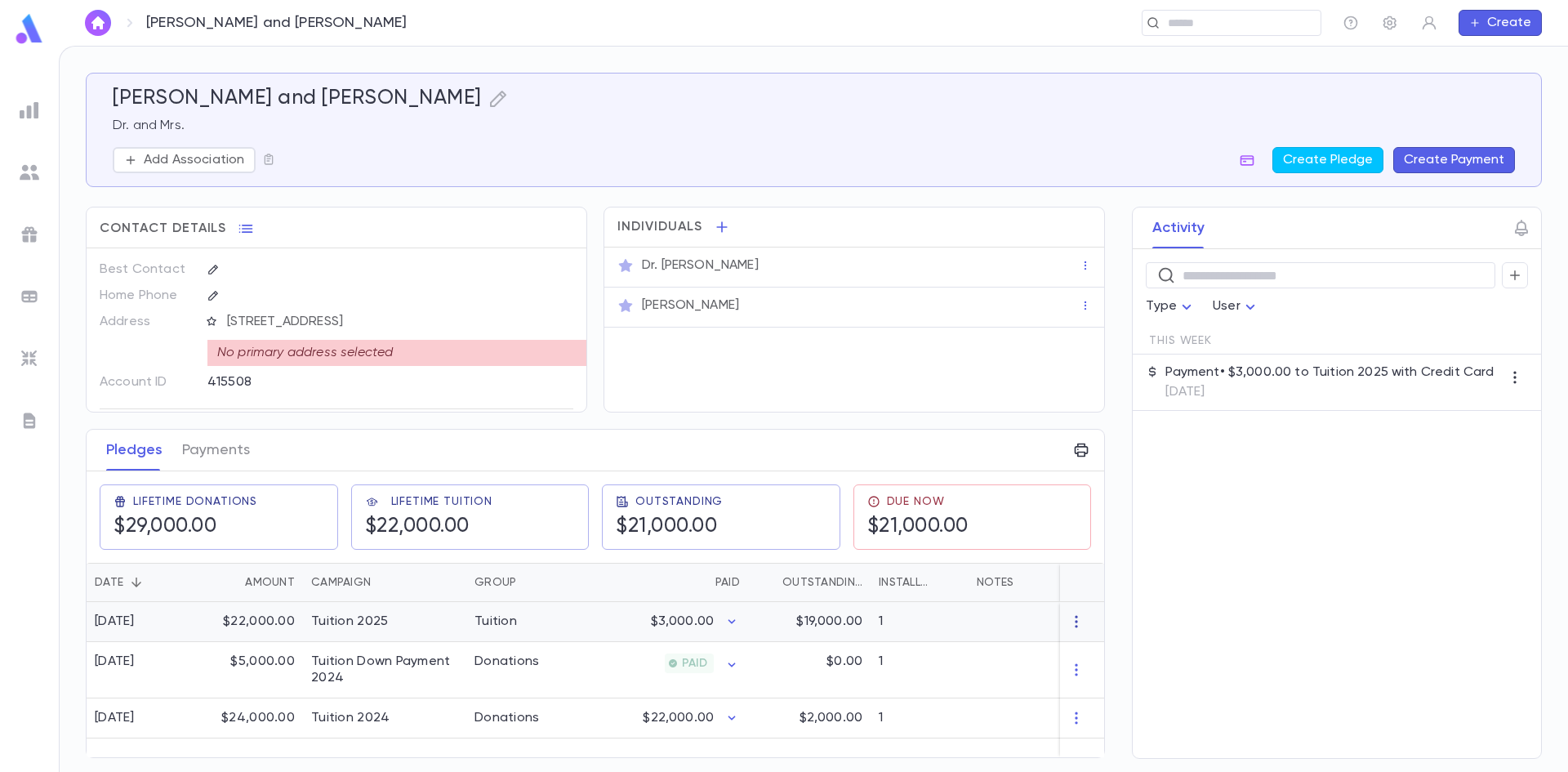
click at [1074, 621] on icon "button" at bounding box center [1076, 622] width 17 height 17
click at [841, 622] on div at bounding box center [784, 386] width 1568 height 772
click at [765, 625] on div "$19,000.00" at bounding box center [809, 622] width 123 height 40
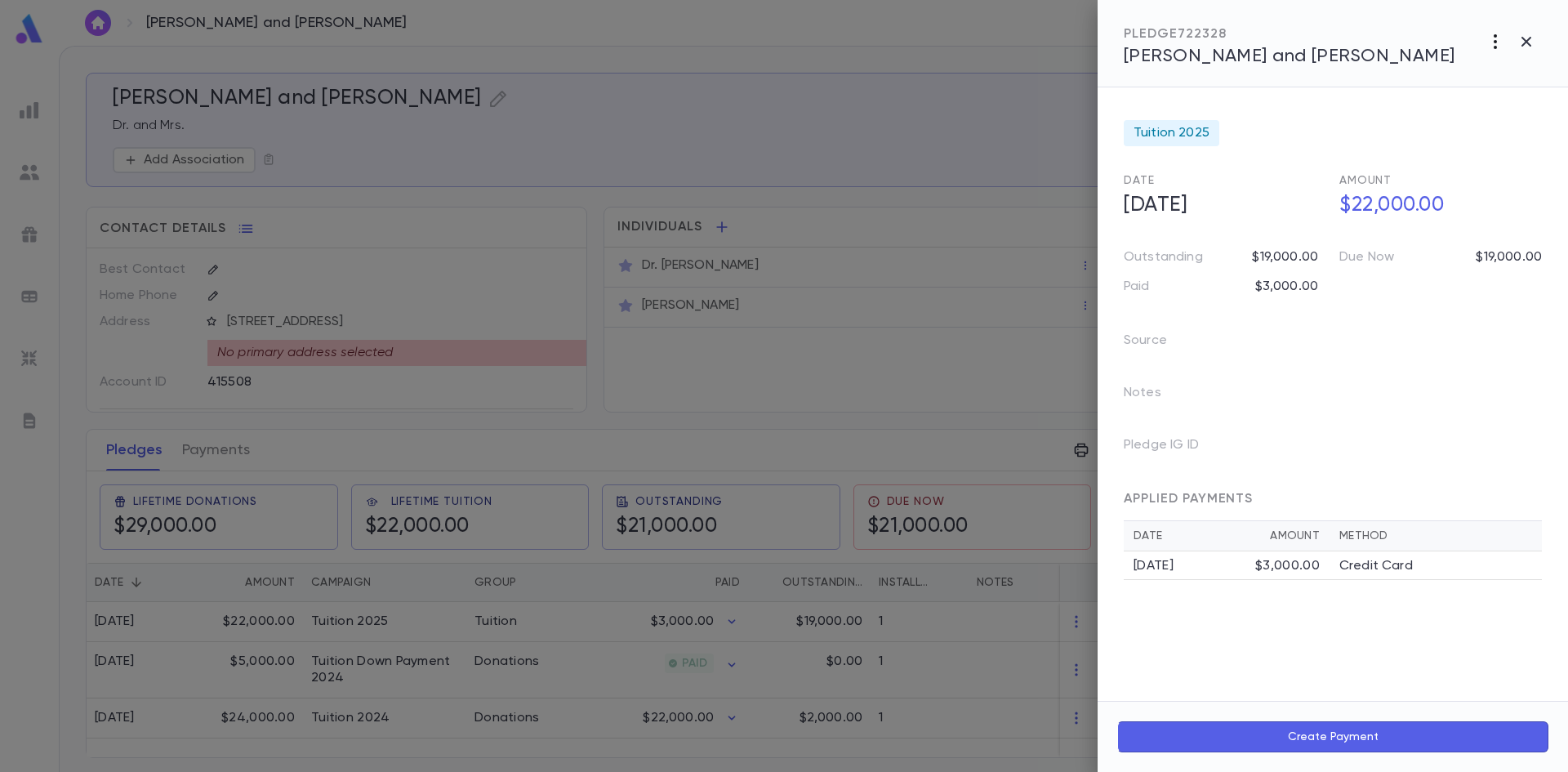
click at [1498, 47] on icon "button" at bounding box center [1496, 41] width 19 height 19
click at [1447, 75] on li "Create Installment Schedule" at bounding box center [1459, 76] width 204 height 26
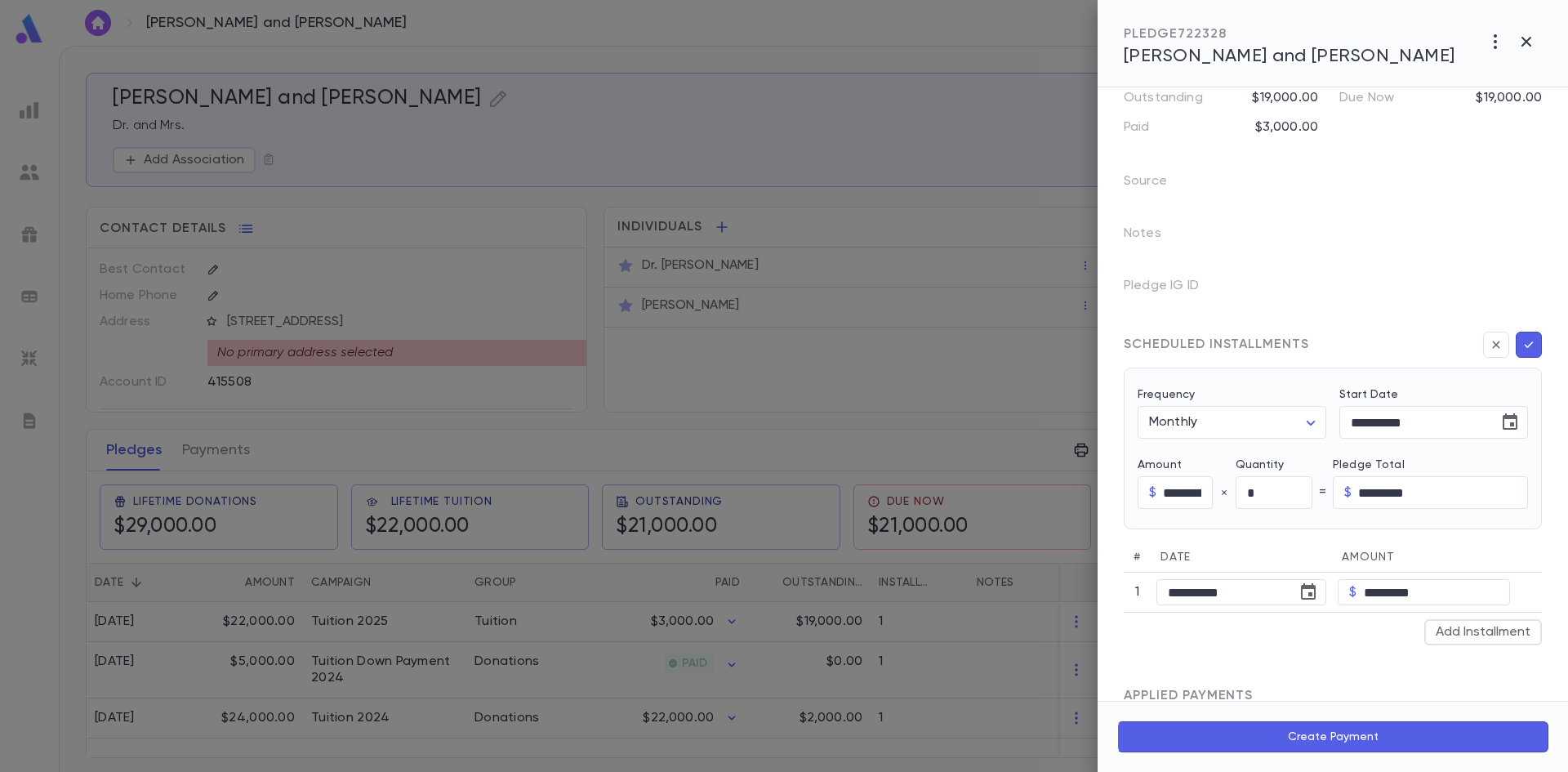
scroll to position [163, 0]
click at [1174, 491] on input "*********" at bounding box center [1188, 489] width 49 height 32
type input "********"
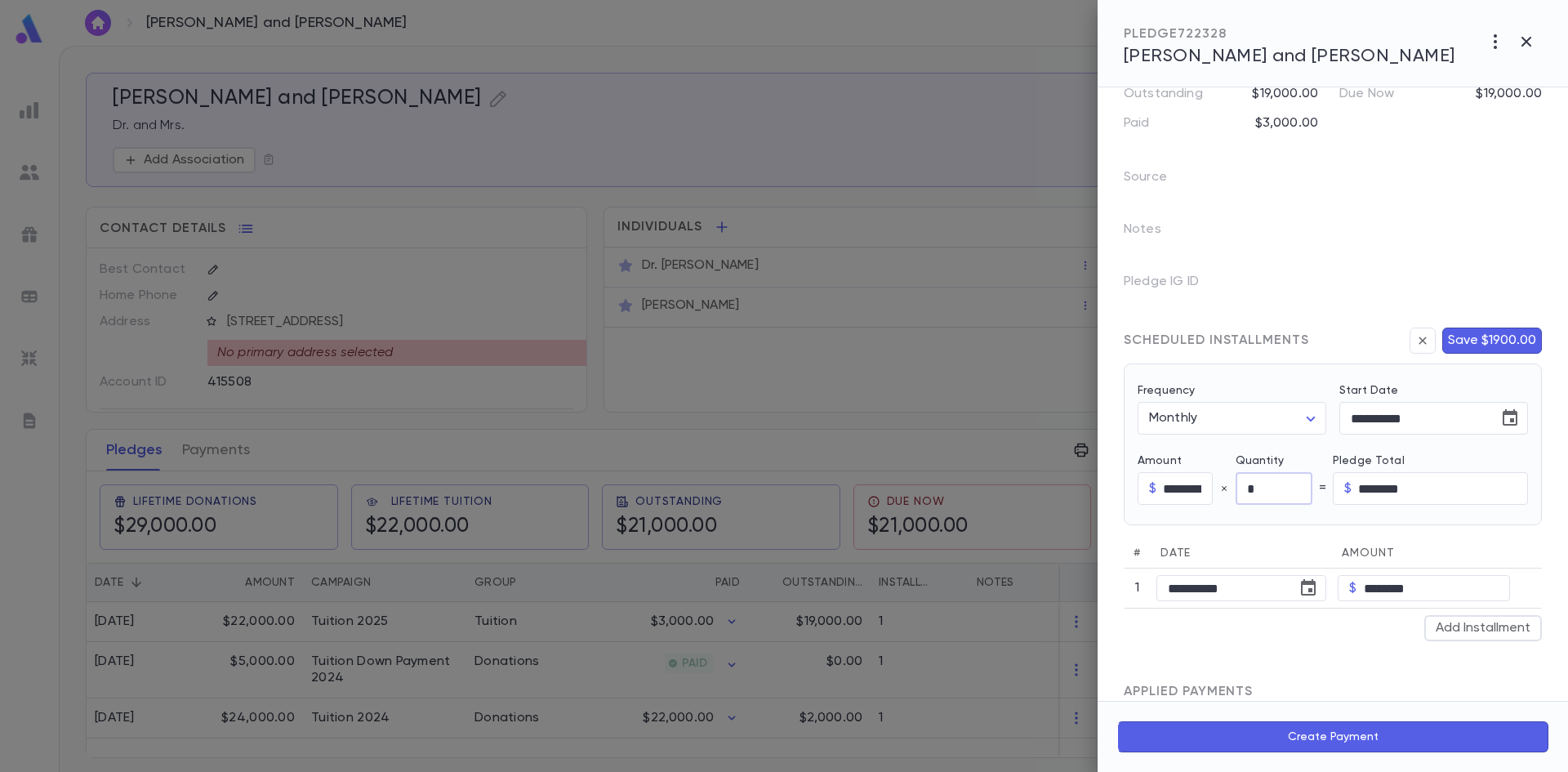
click at [1259, 490] on input "*" at bounding box center [1273, 489] width 77 height 32
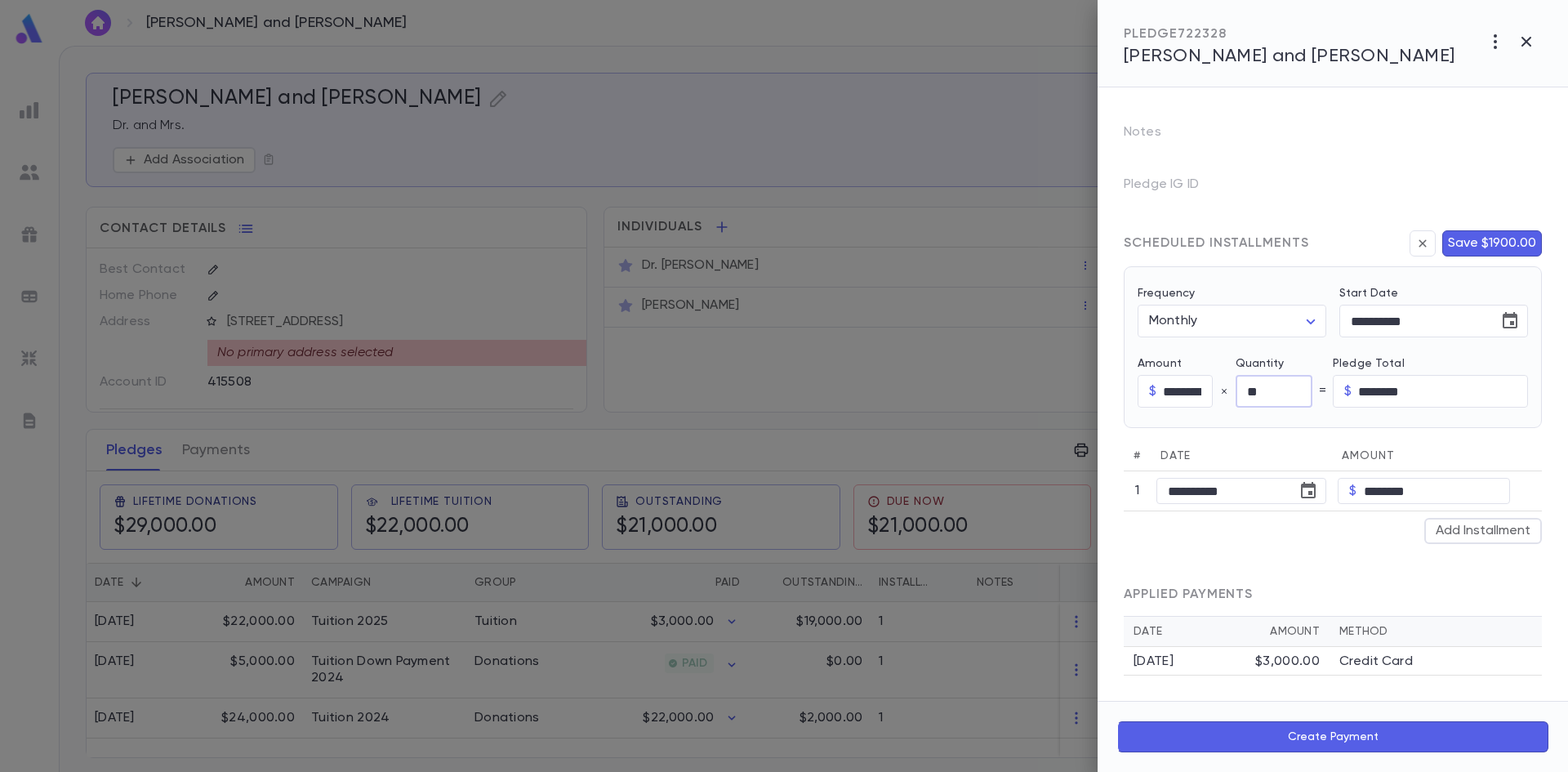
scroll to position [262, 0]
type input "**"
type input "*********"
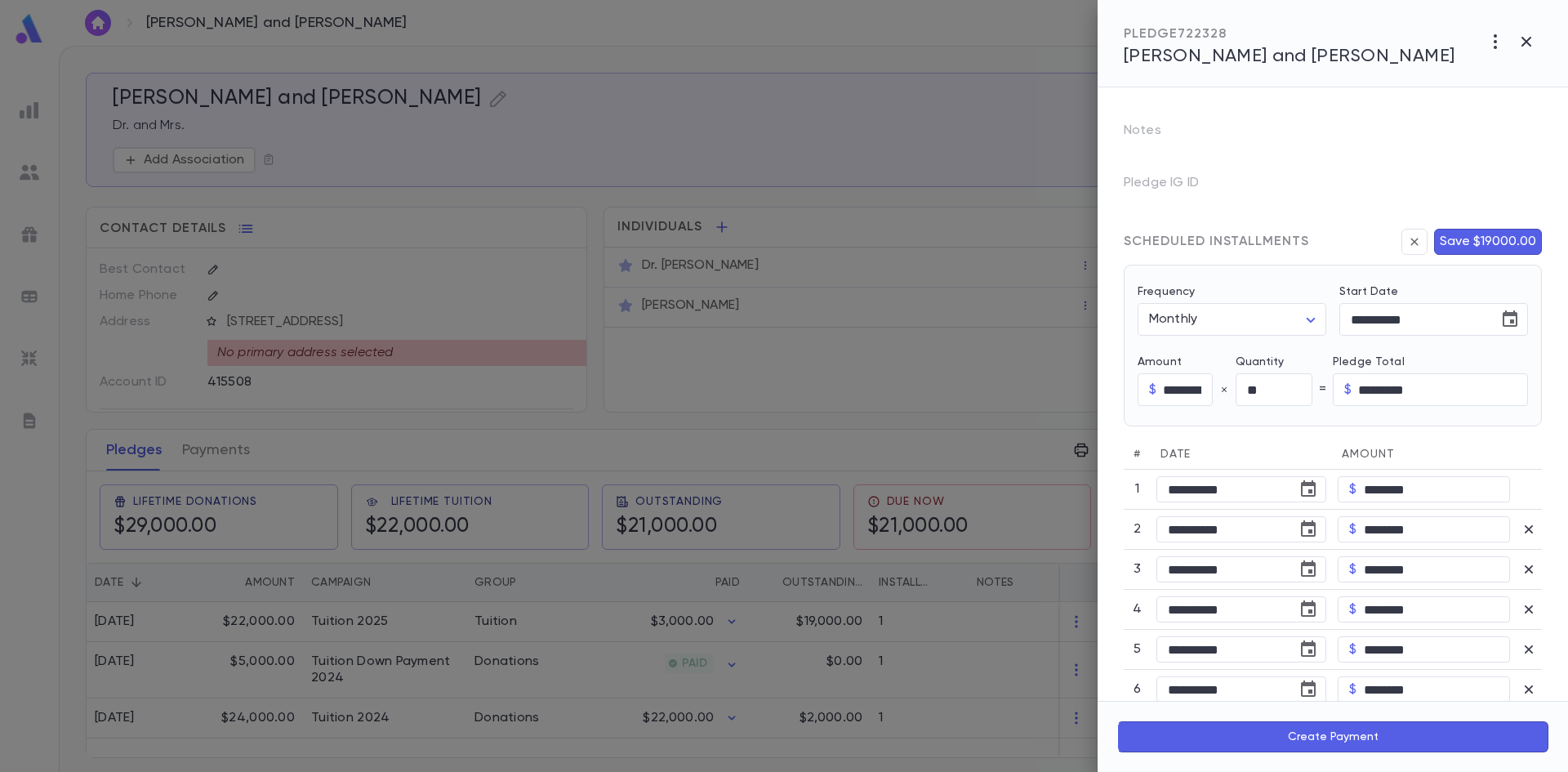
click at [1342, 558] on div "**********" at bounding box center [1333, 561] width 418 height 716
click at [1503, 326] on icon "Choose date, selected date is Jun 4, 2025" at bounding box center [1510, 319] width 15 height 17
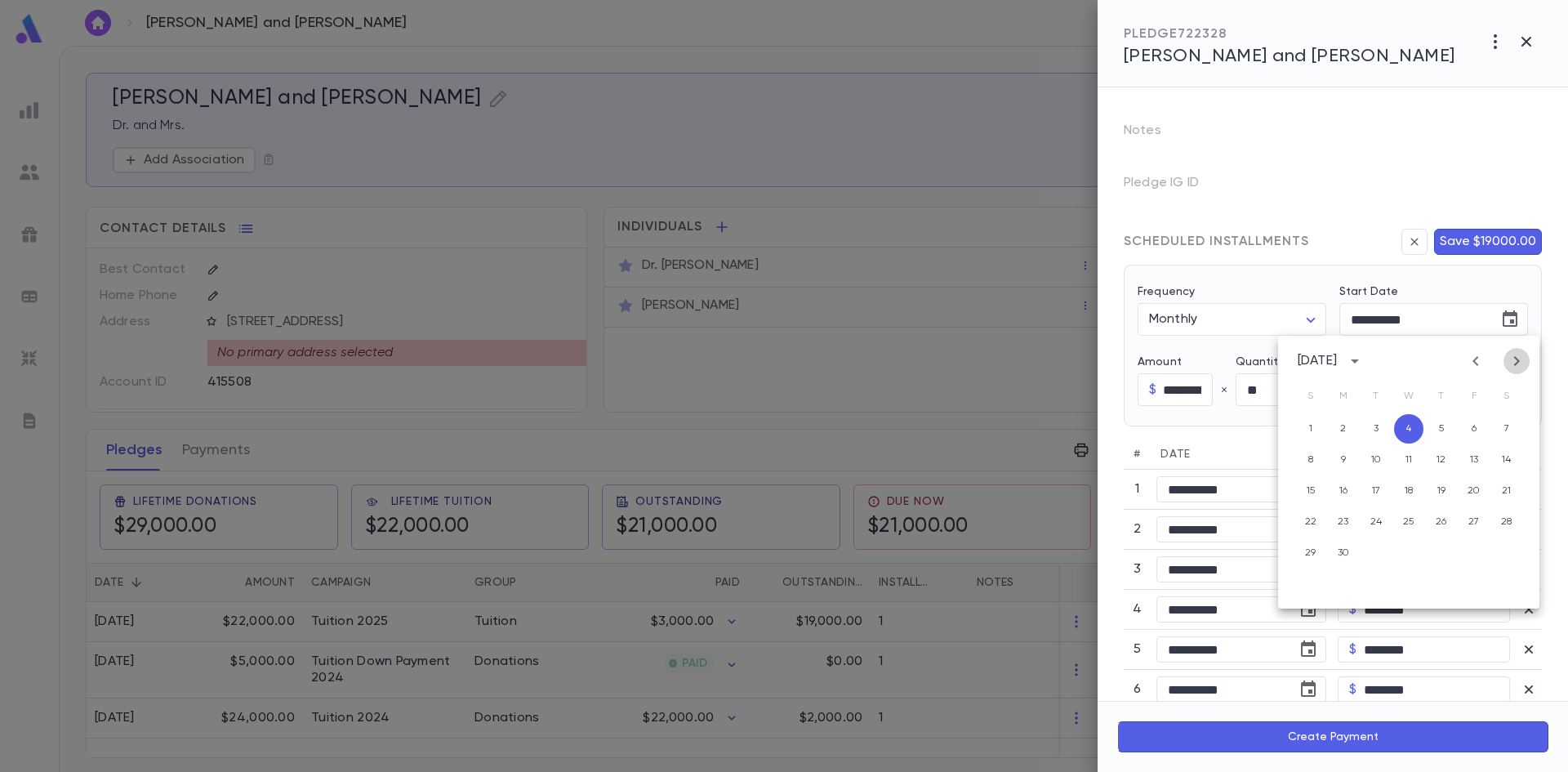
click at [1518, 360] on icon "Next month" at bounding box center [1517, 361] width 5 height 10
click at [1333, 431] on button "1" at bounding box center [1343, 429] width 29 height 29
type input "**********"
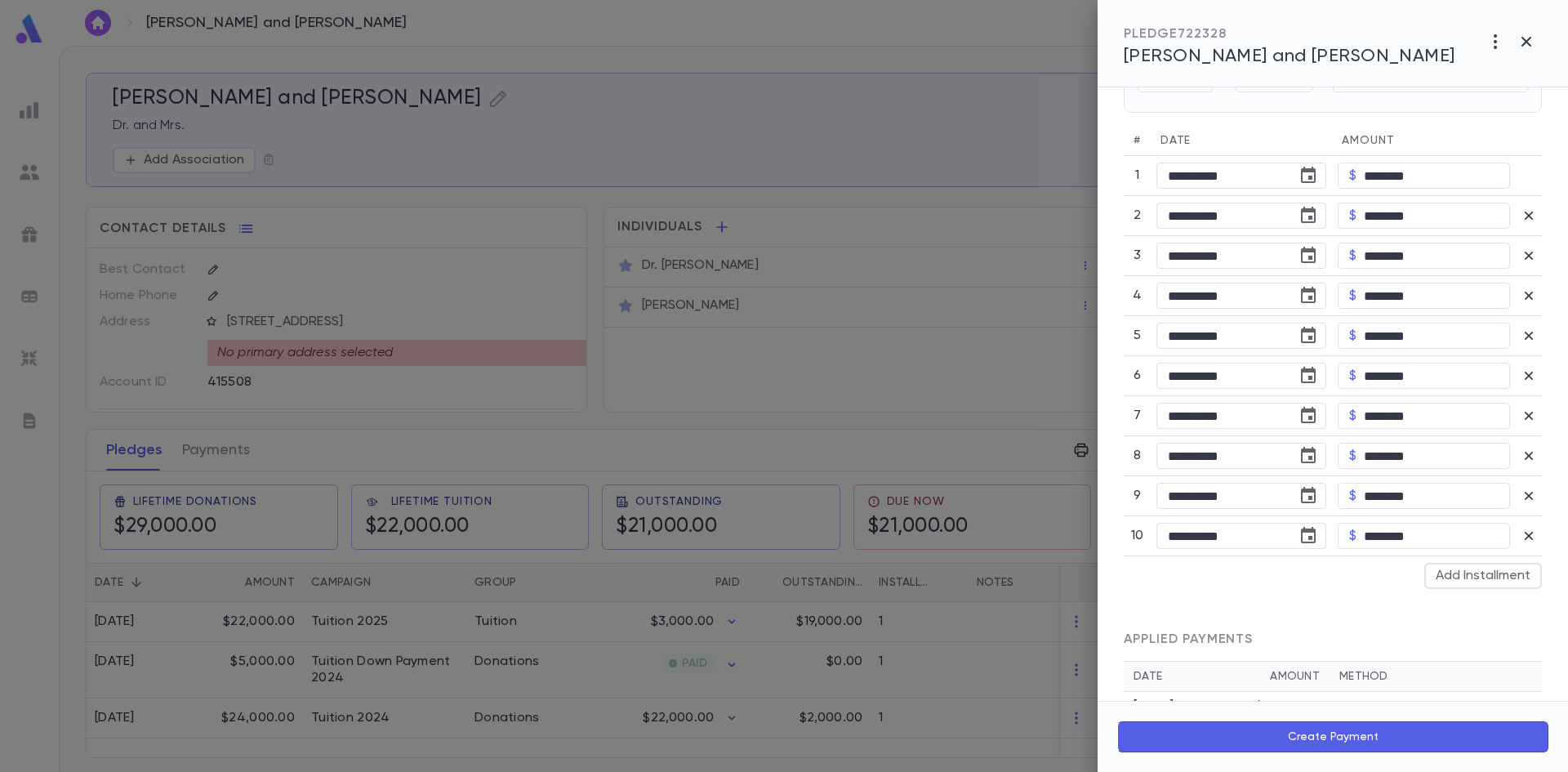
scroll to position [623, 0]
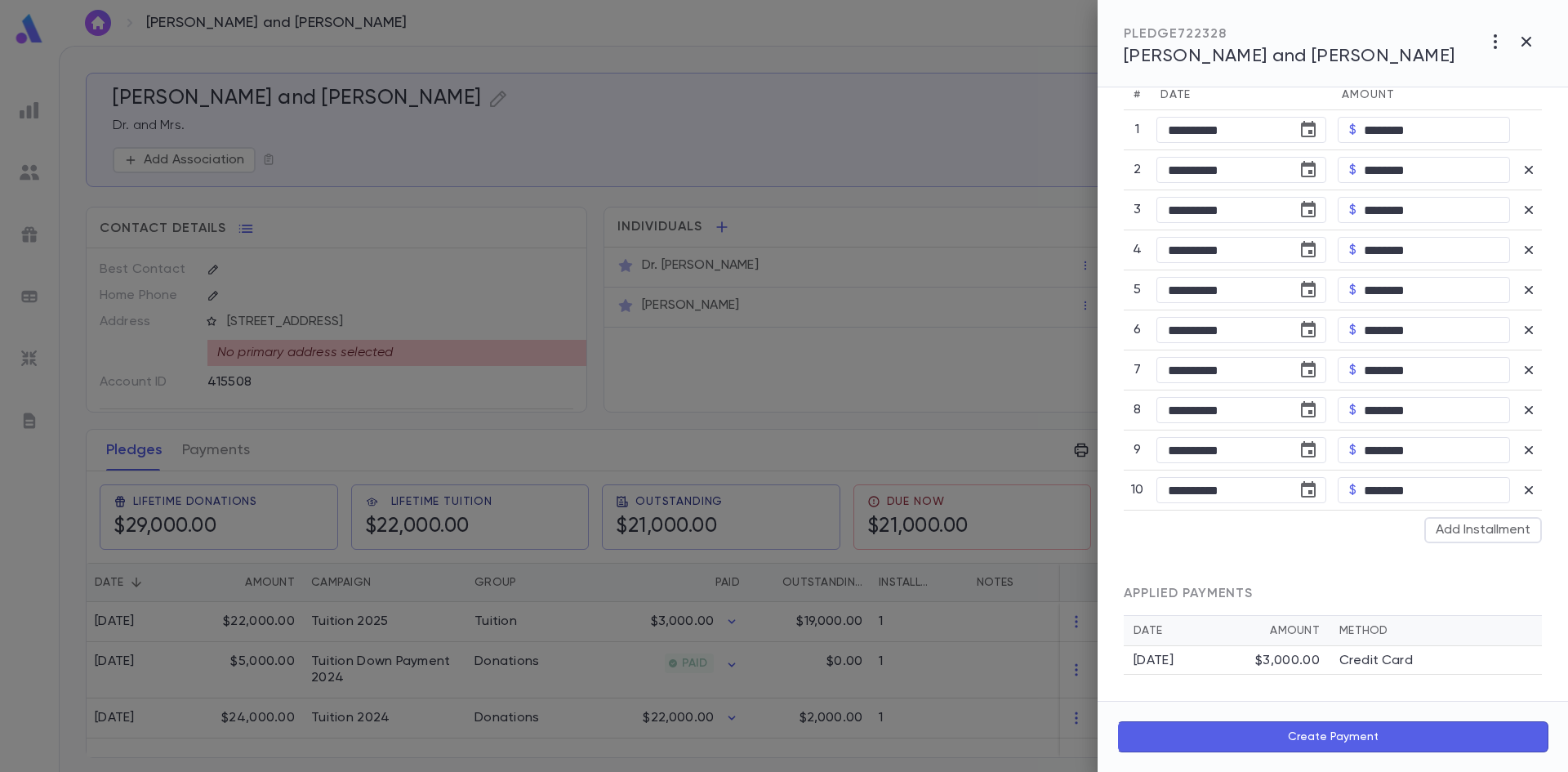
click at [1317, 735] on button "Create Payment" at bounding box center [1333, 737] width 431 height 31
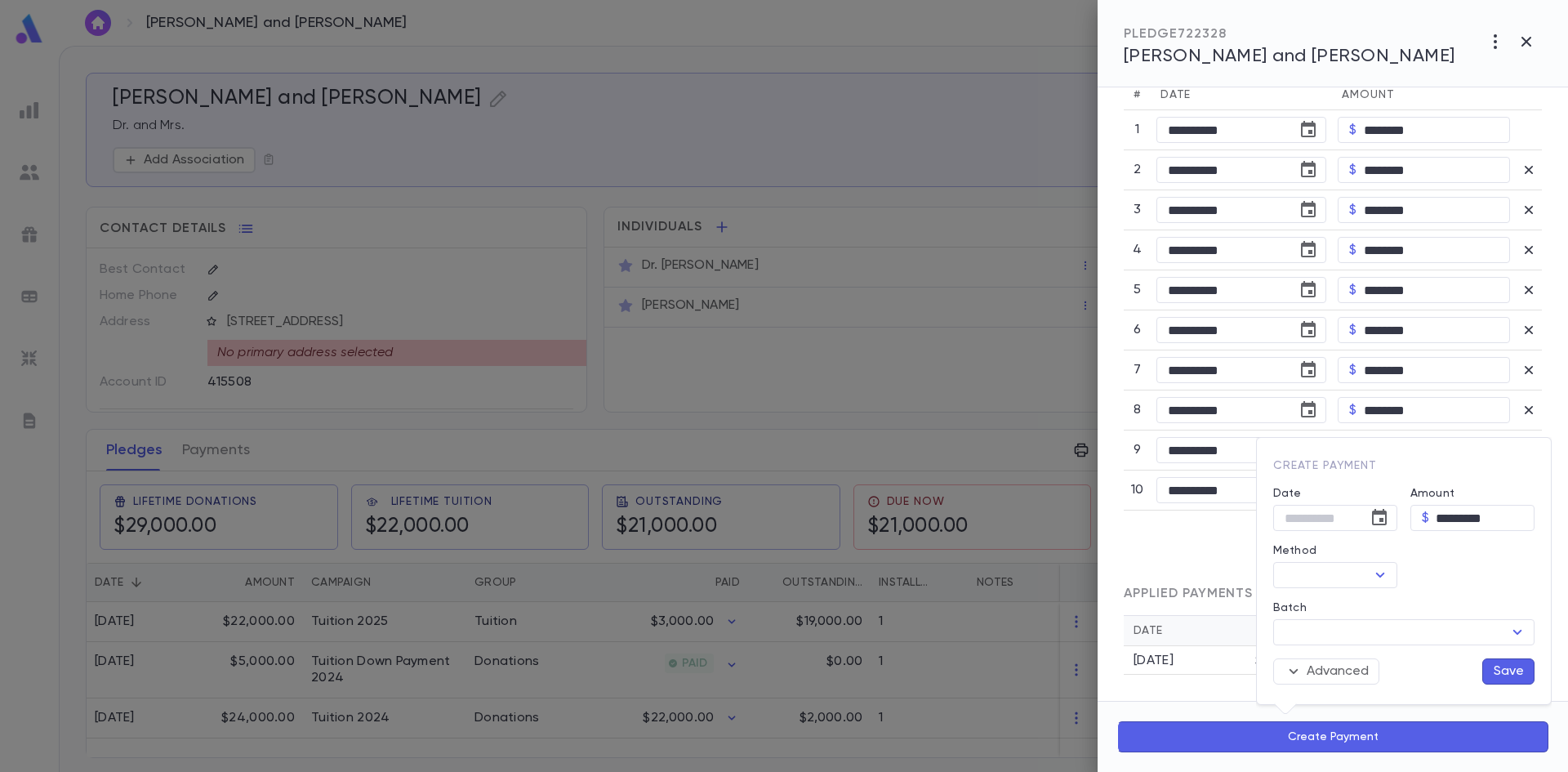
type input "**********"
click at [1362, 575] on input "Method" at bounding box center [1321, 575] width 87 height 23
click at [1331, 406] on li "Credit Card" at bounding box center [1335, 404] width 124 height 26
type input "**********"
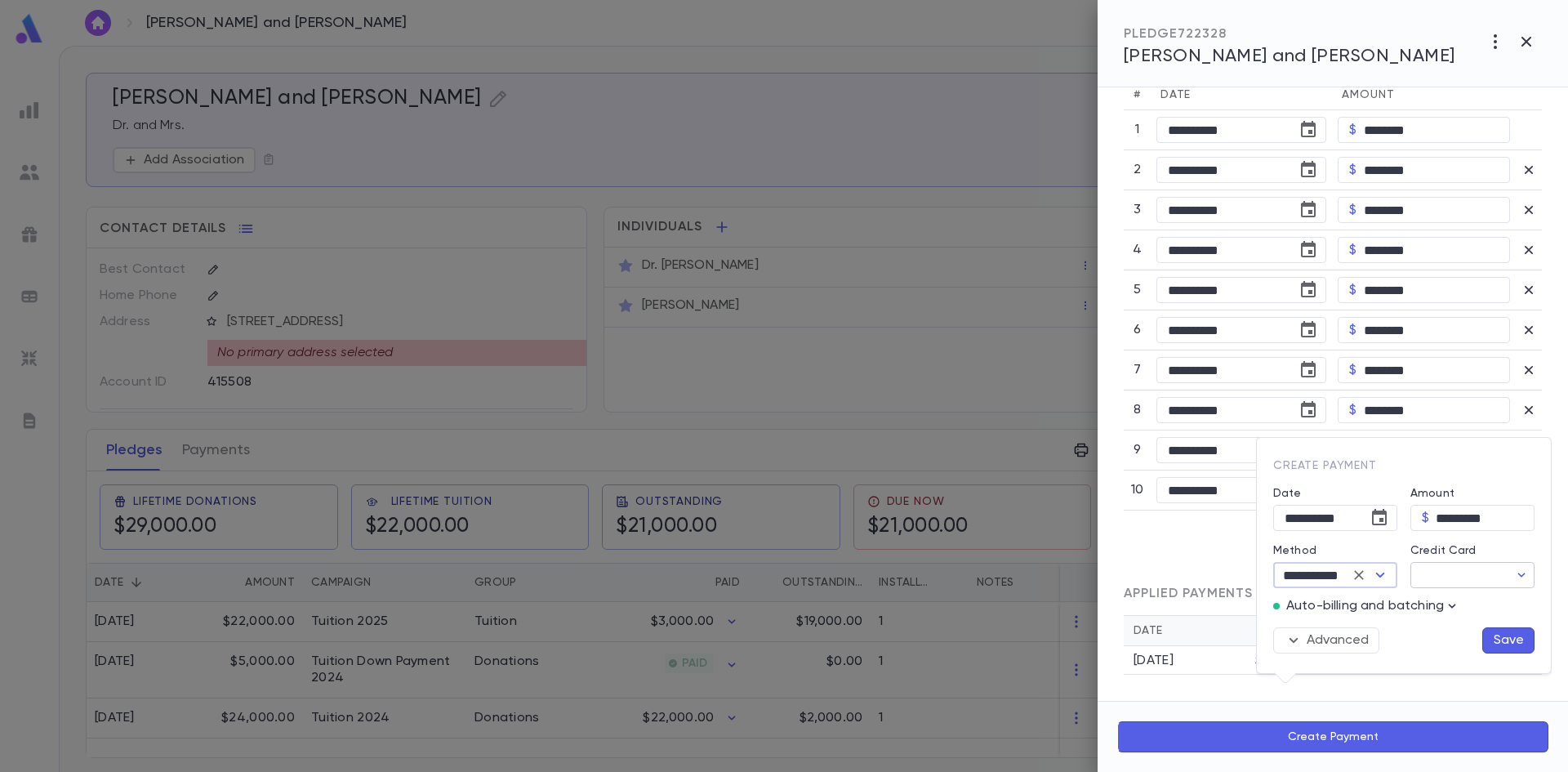
click at [1456, 577] on input "Credit Card" at bounding box center [1459, 575] width 98 height 26
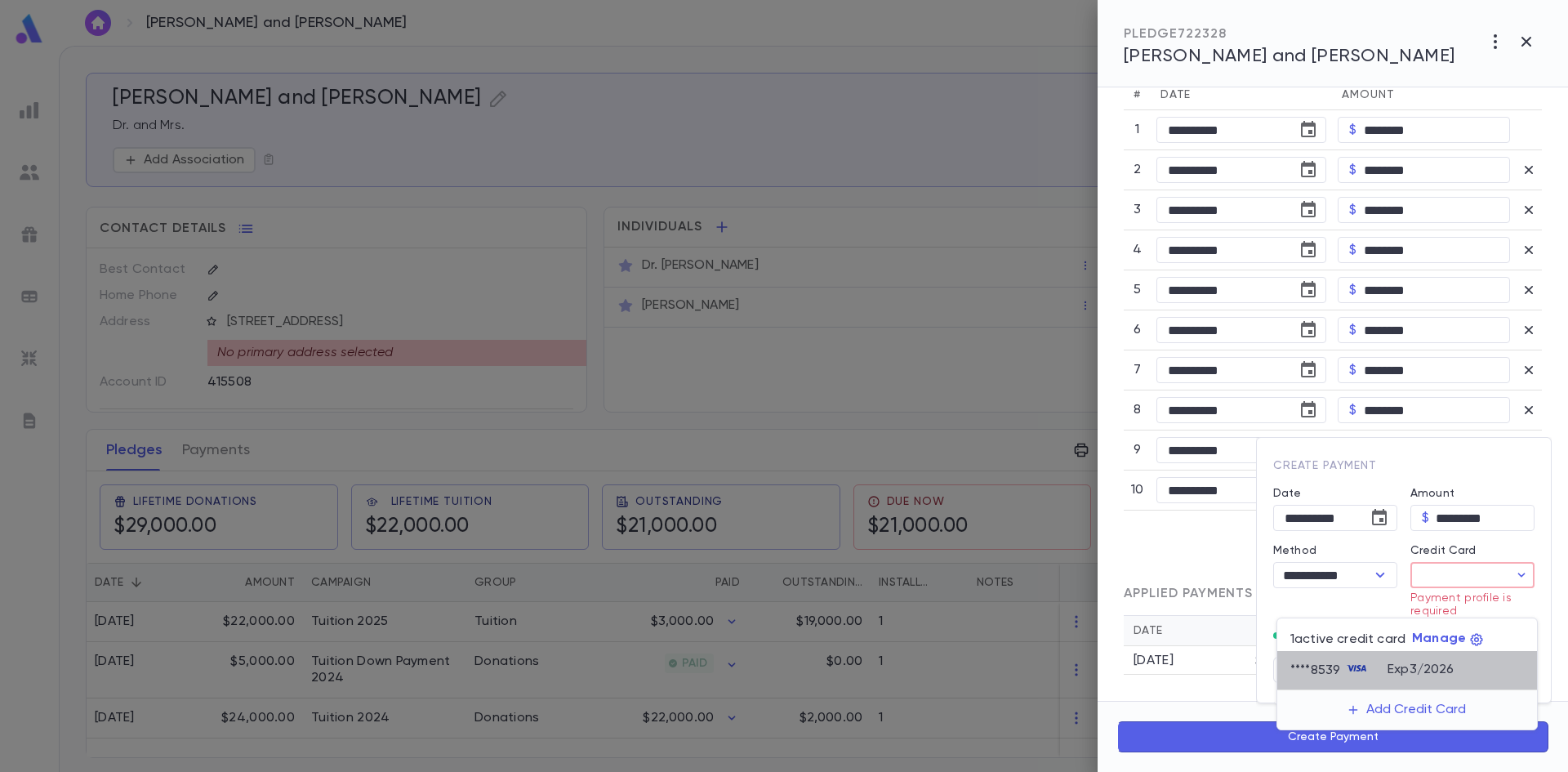
click at [1429, 670] on p "Exp 3 / 2026" at bounding box center [1421, 670] width 66 height 17
type input "********"
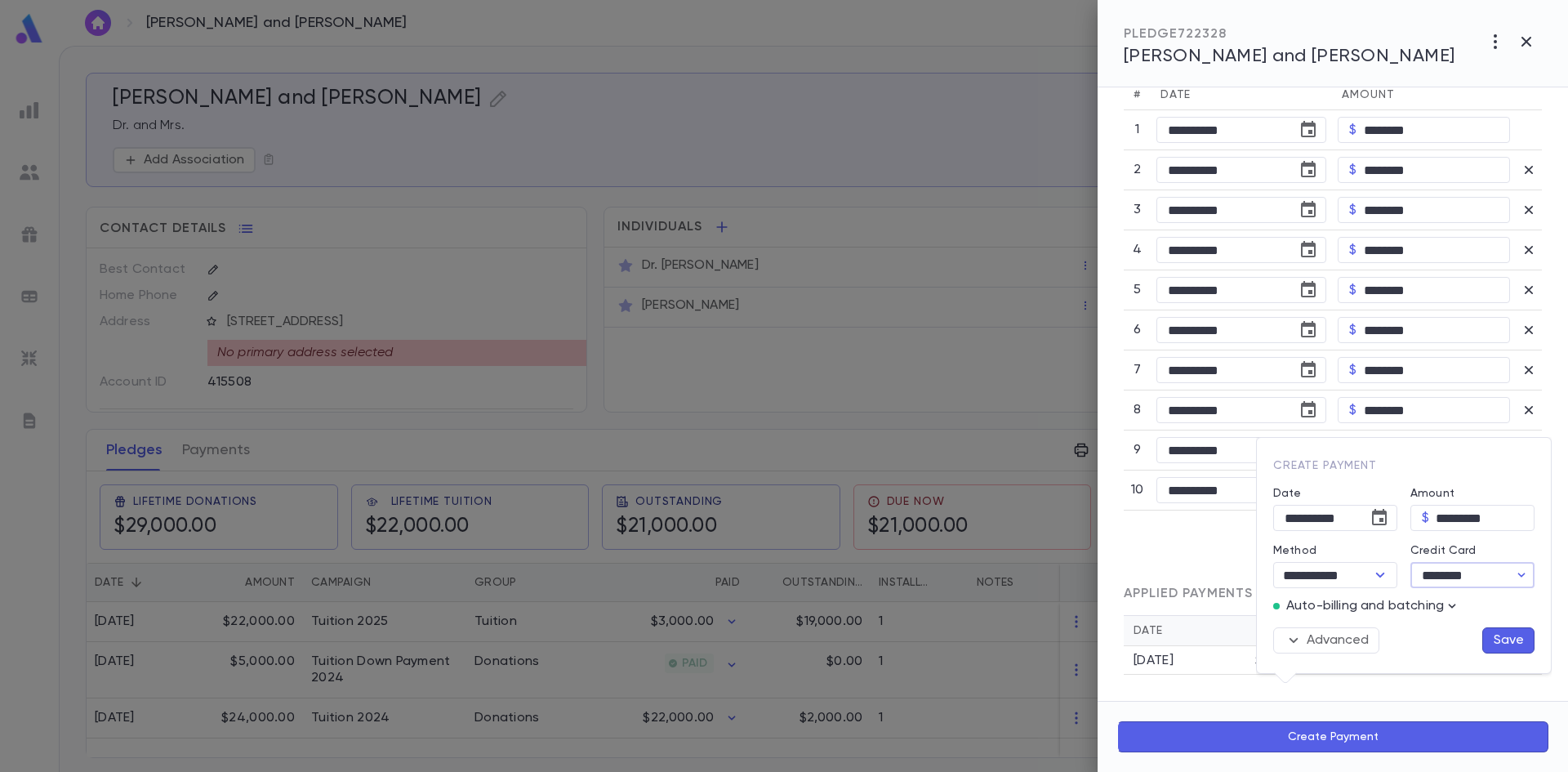
click at [1510, 646] on button "Save" at bounding box center [1508, 641] width 52 height 26
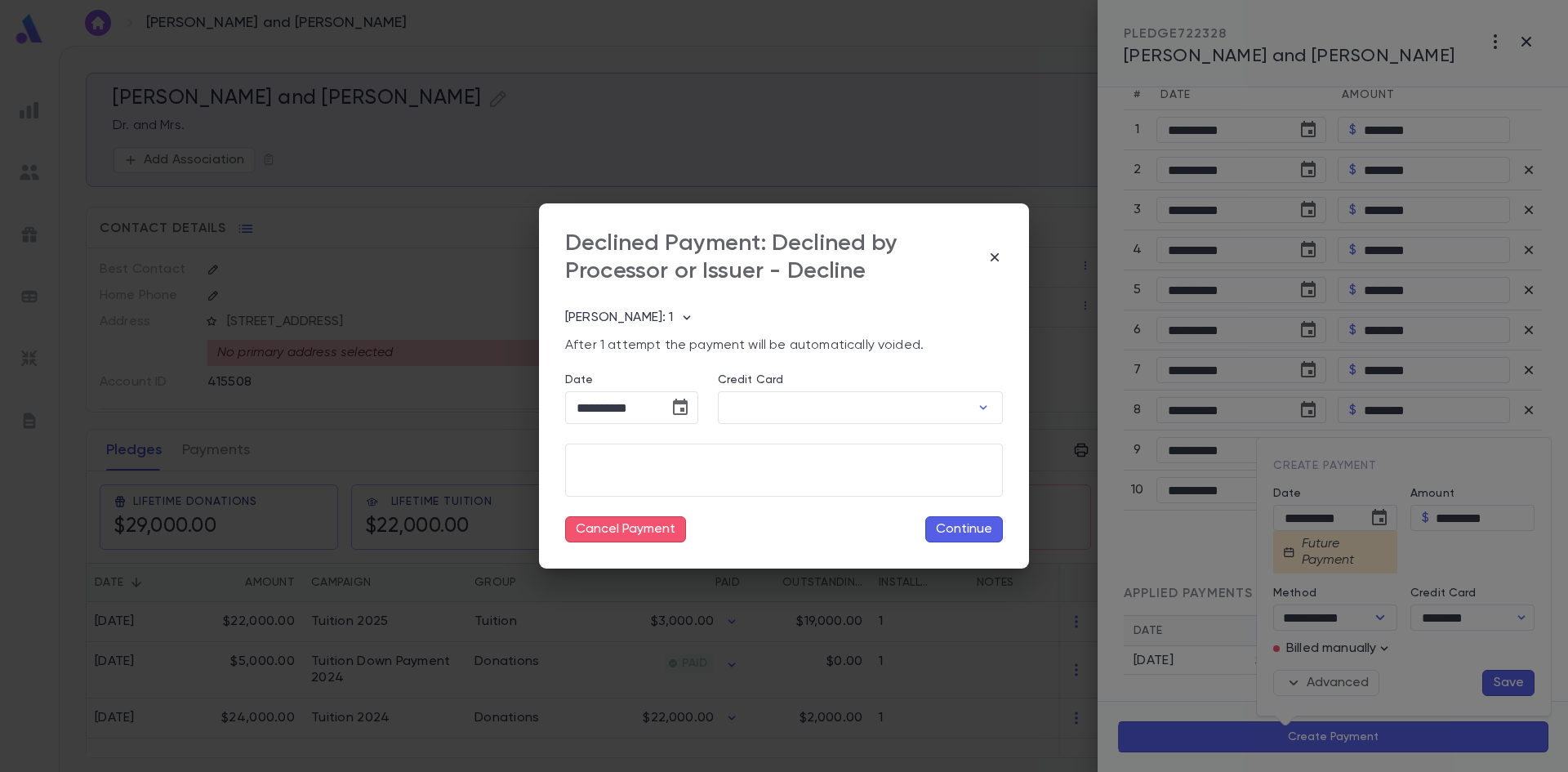
type input "**********"
type input "********"
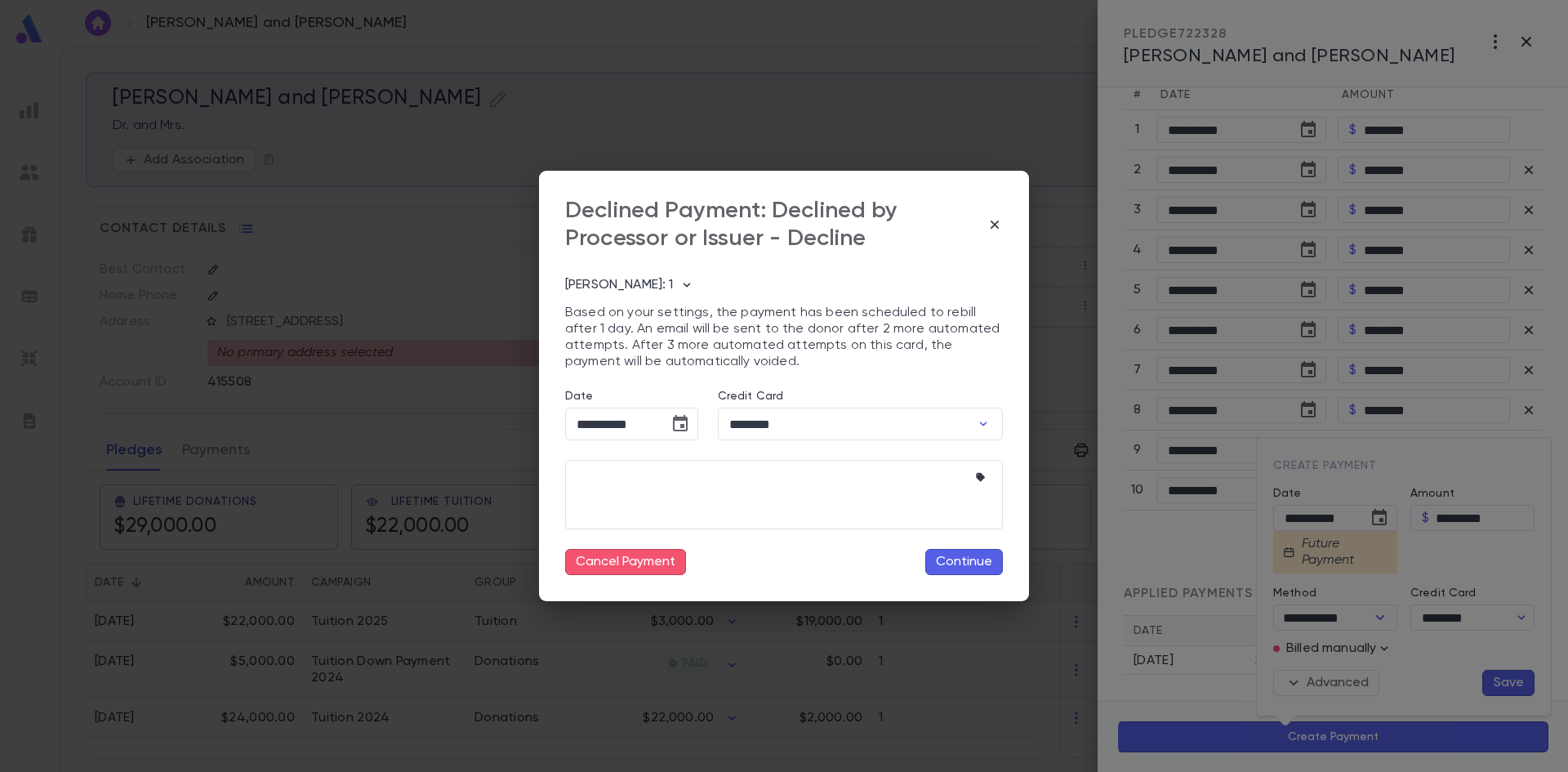
click at [636, 557] on button "Cancel Payment" at bounding box center [625, 562] width 121 height 26
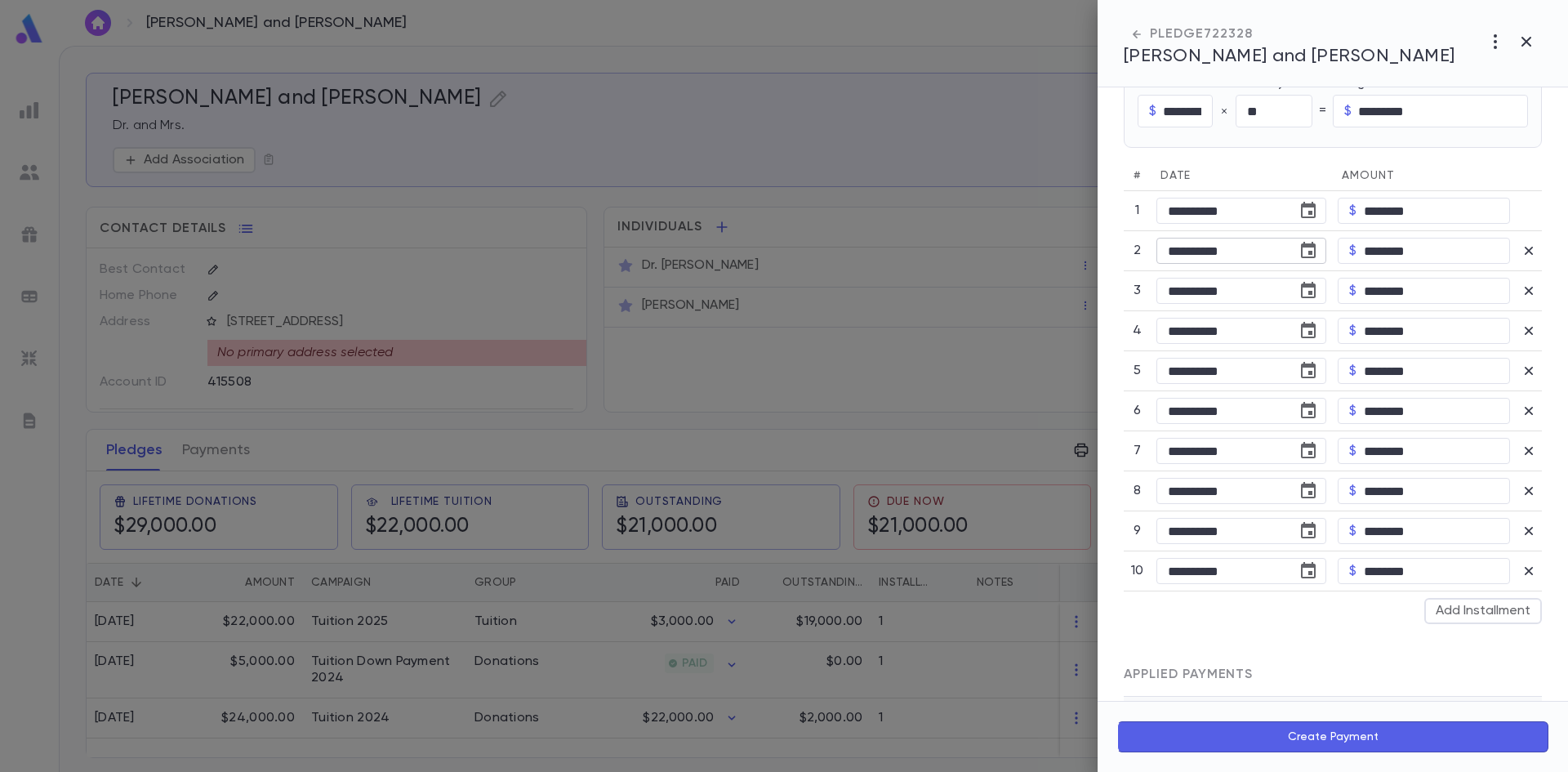
scroll to position [214, 0]
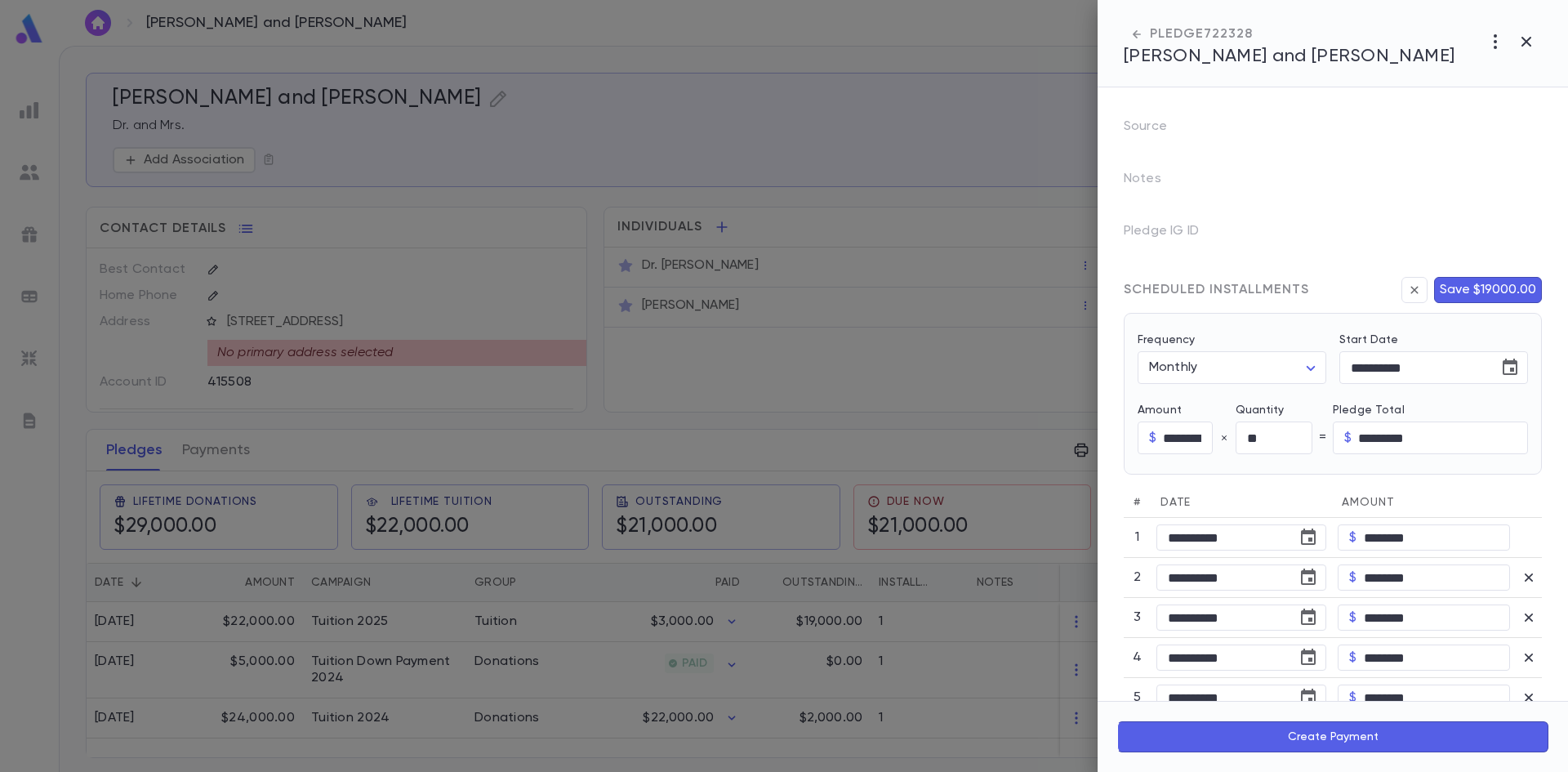
click at [1468, 289] on button "Save $19000.00" at bounding box center [1488, 290] width 108 height 26
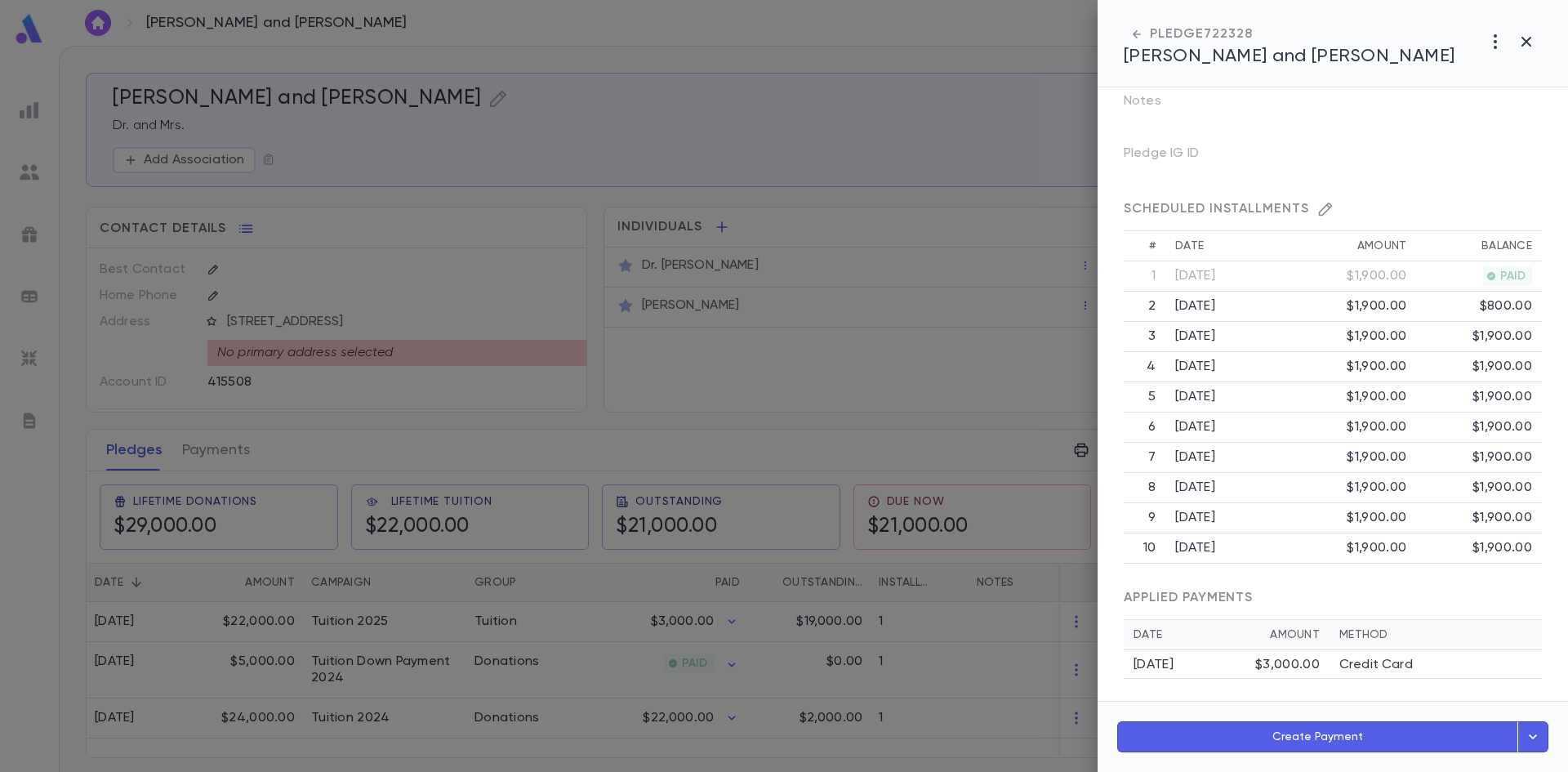
scroll to position [351, 0]
click at [1521, 41] on icon "button" at bounding box center [1527, 41] width 19 height 19
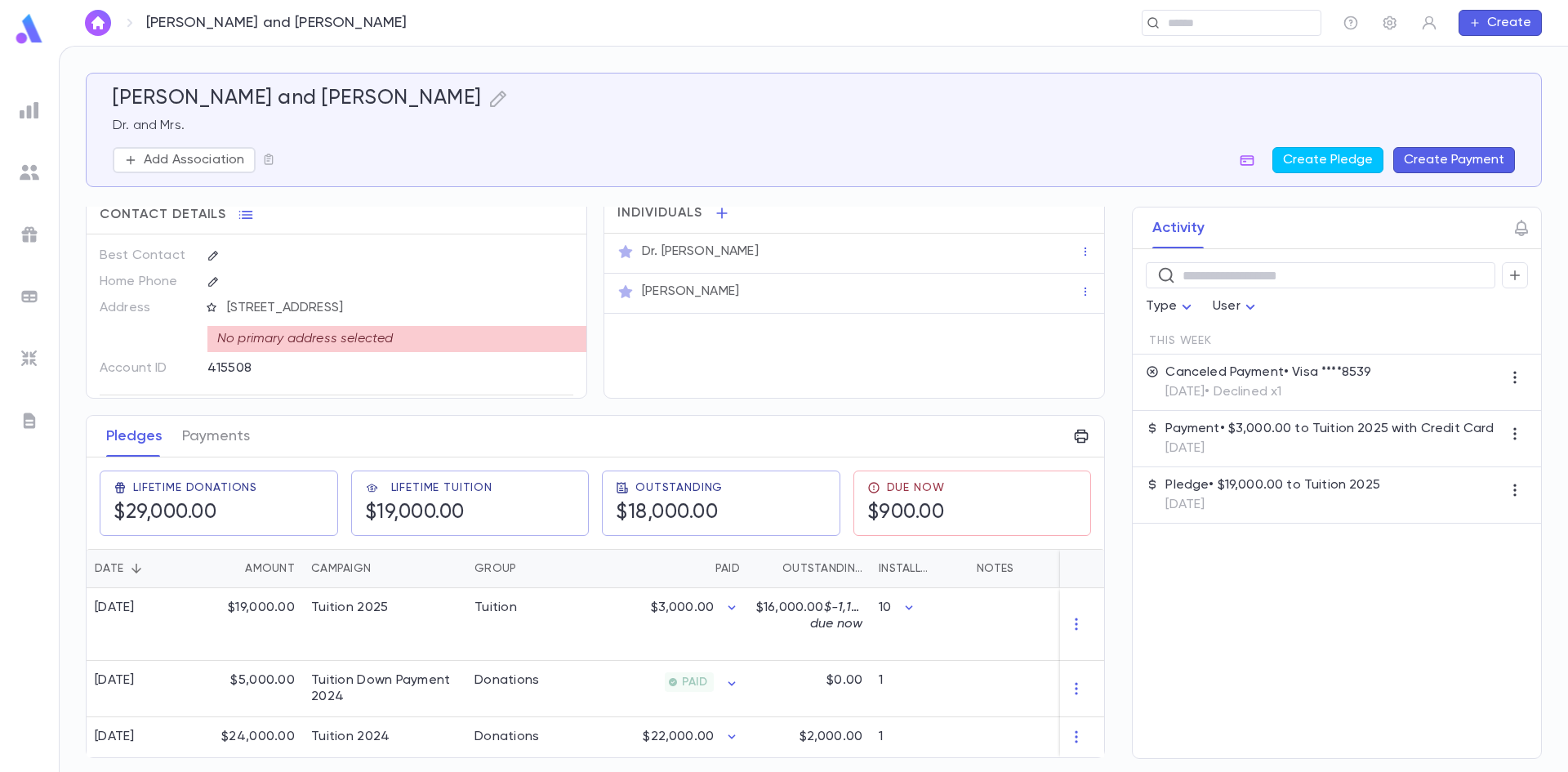
scroll to position [20, 0]
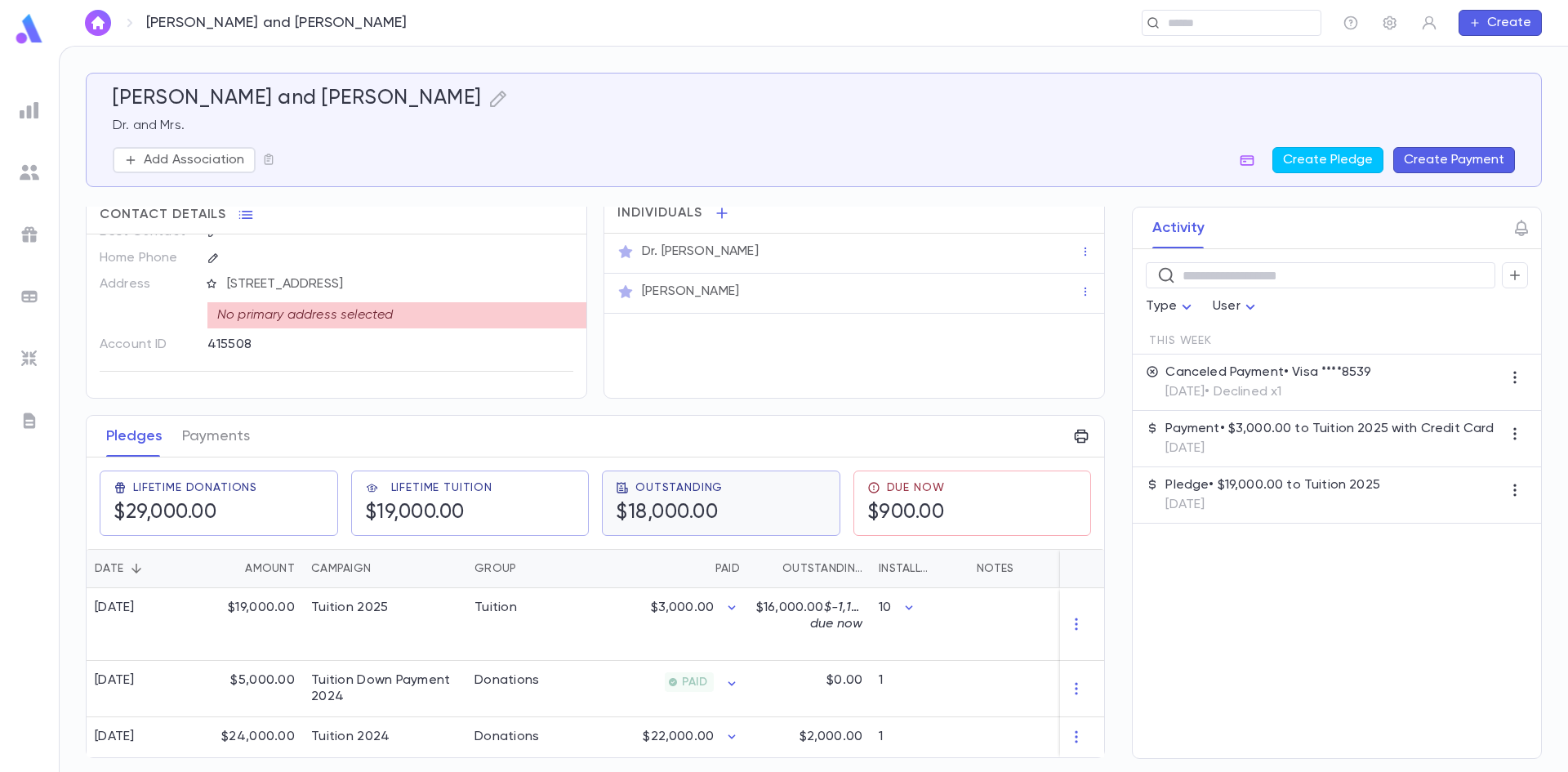
scroll to position [20, 0]
click at [820, 612] on span "$-1,100.00 due now" at bounding box center [849, 616] width 78 height 29
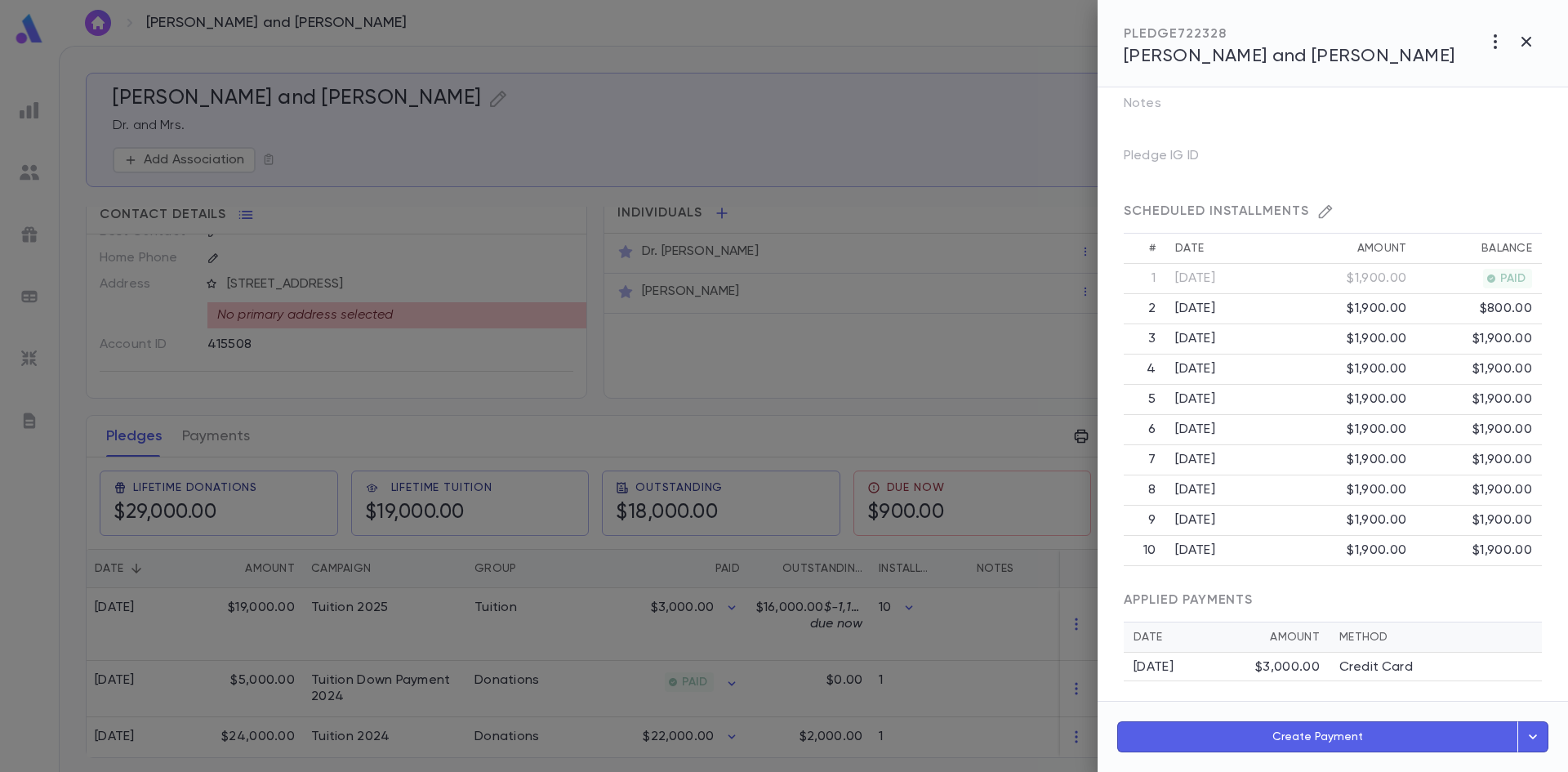
scroll to position [351, 0]
click at [1521, 43] on icon "button" at bounding box center [1527, 41] width 19 height 19
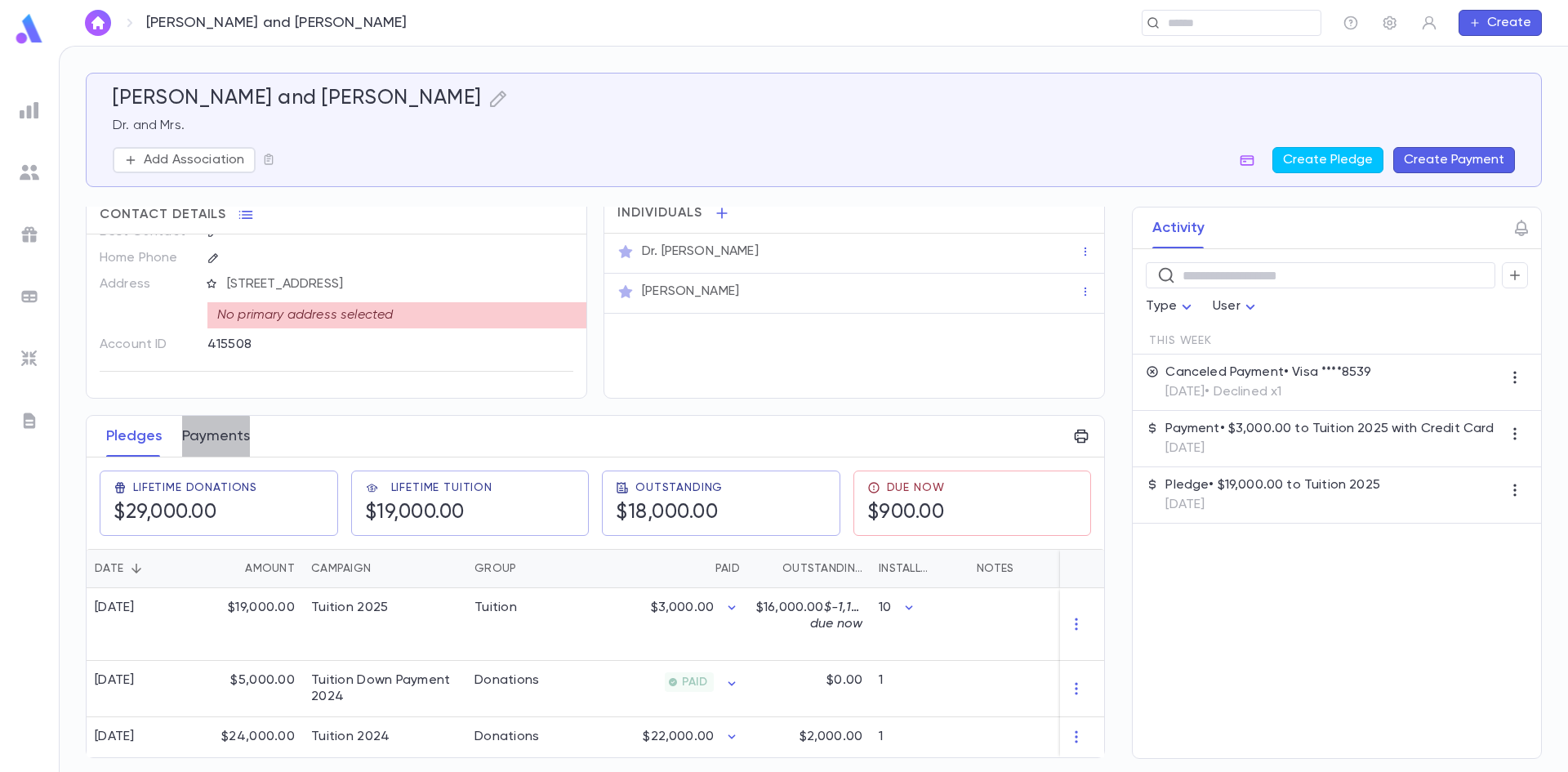
click at [193, 441] on button "Payments" at bounding box center [216, 436] width 68 height 41
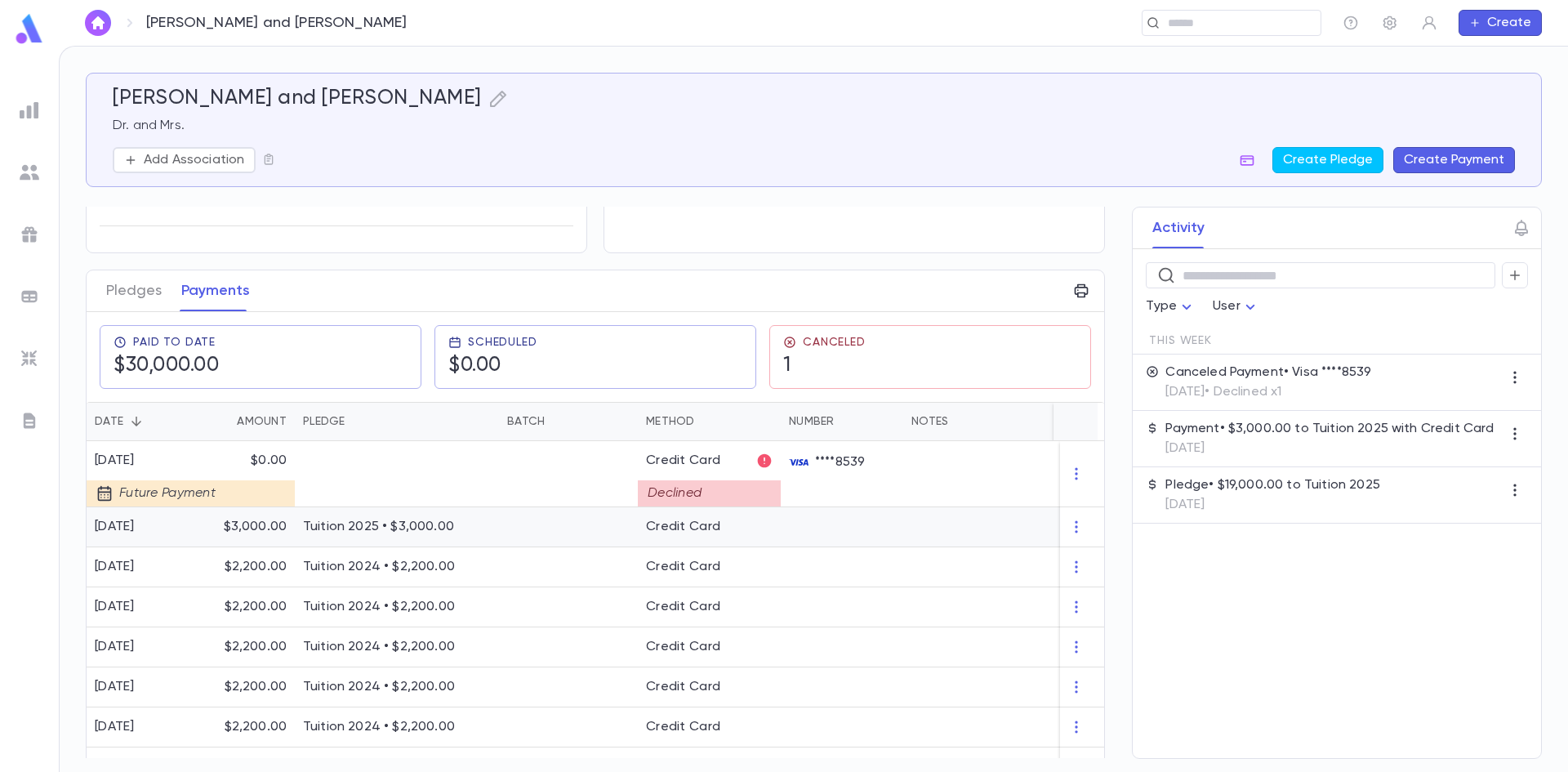
scroll to position [163, 0]
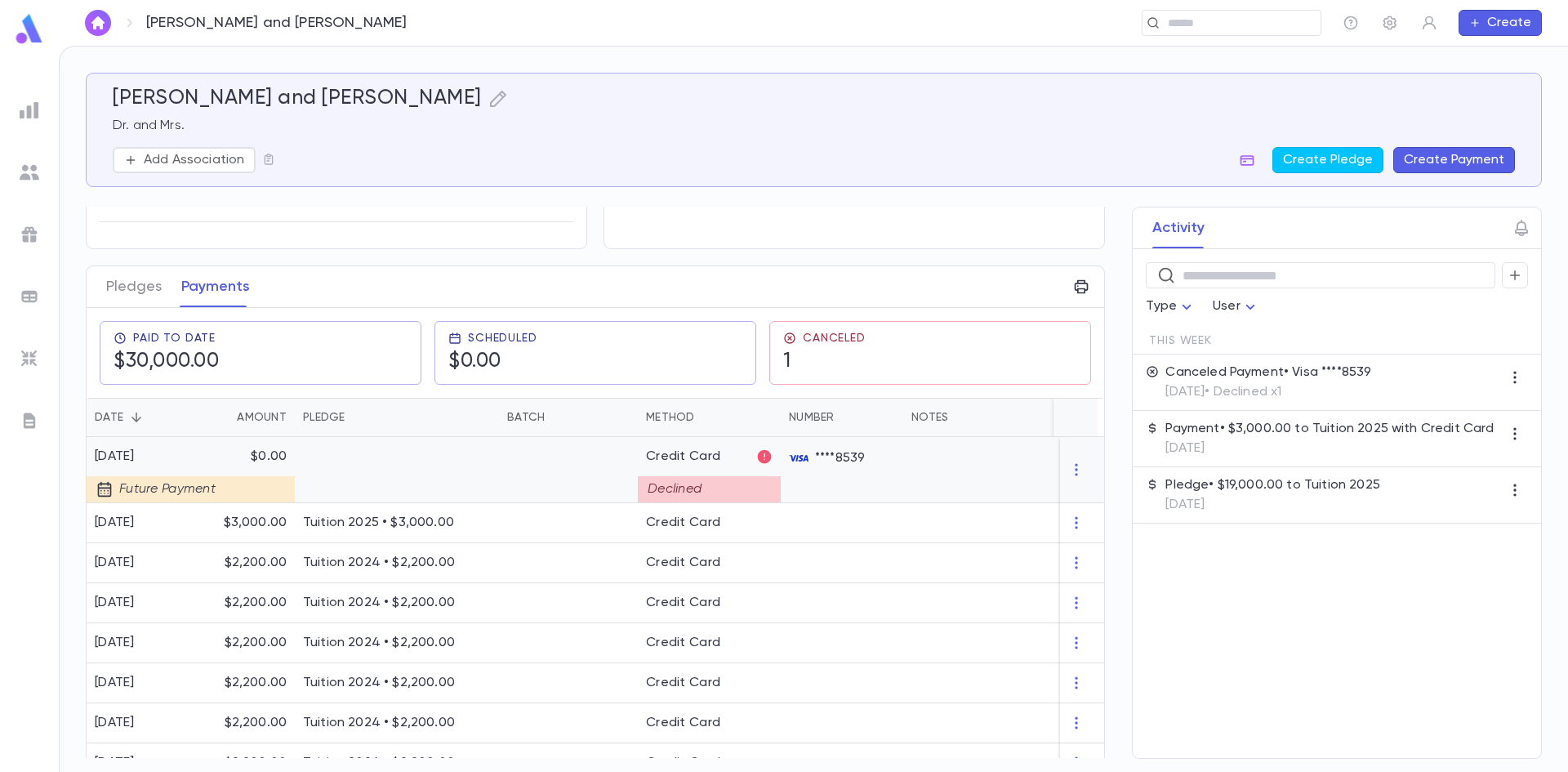
click at [234, 480] on div at bounding box center [245, 490] width 98 height 26
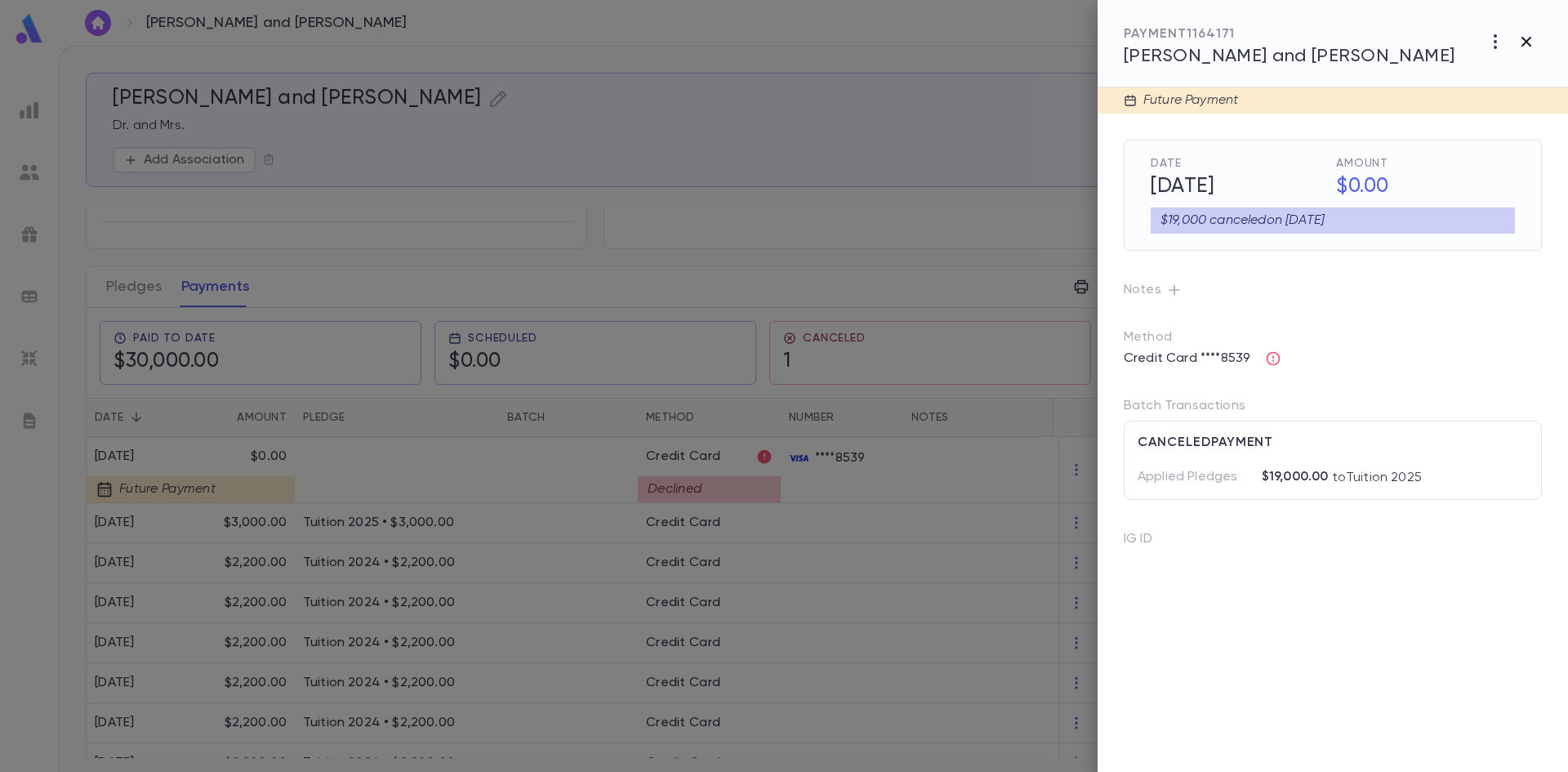
click at [1524, 41] on icon "button" at bounding box center [1527, 41] width 19 height 19
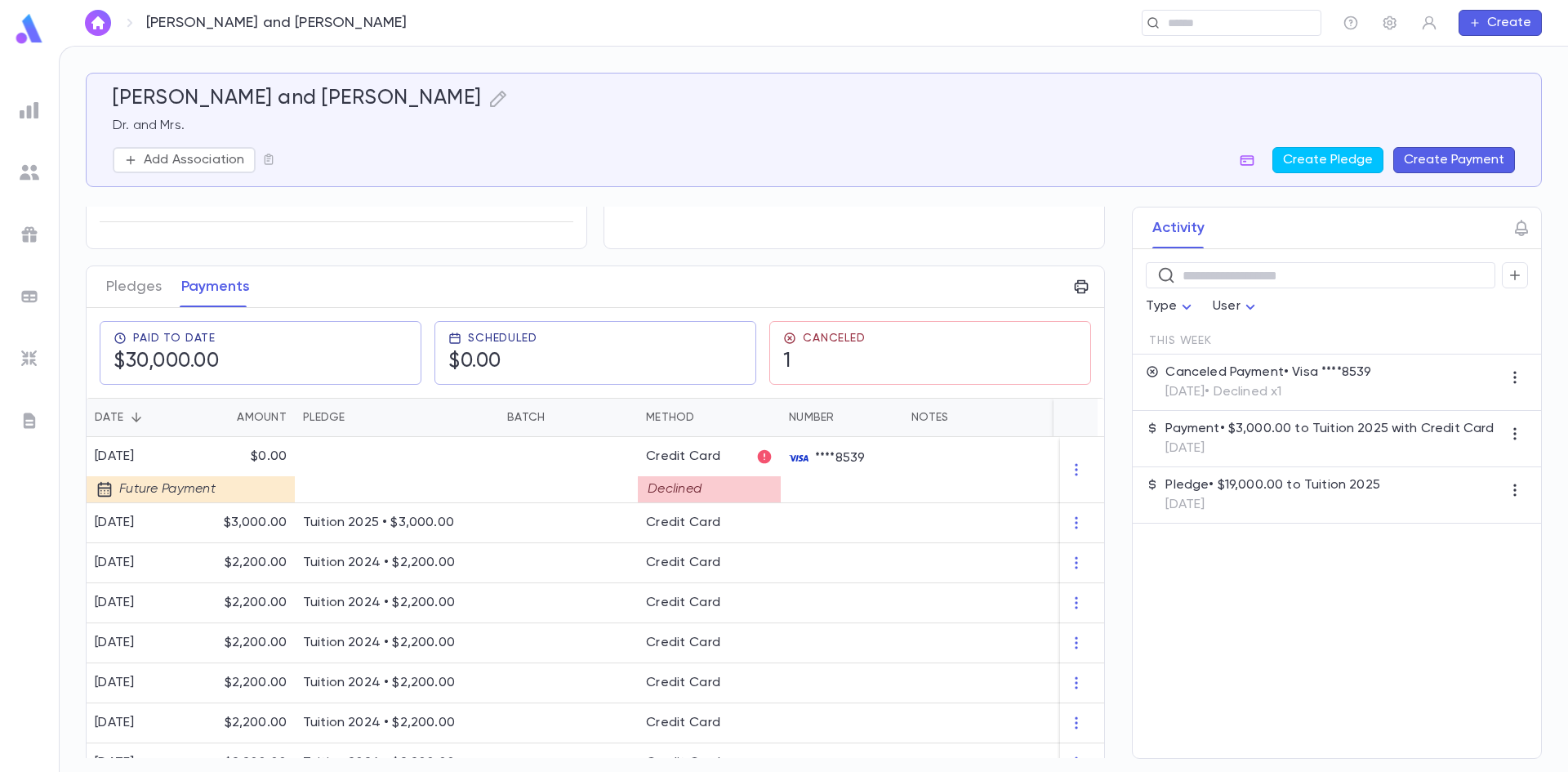
click at [1257, 498] on p "[DATE]" at bounding box center [1273, 505] width 214 height 17
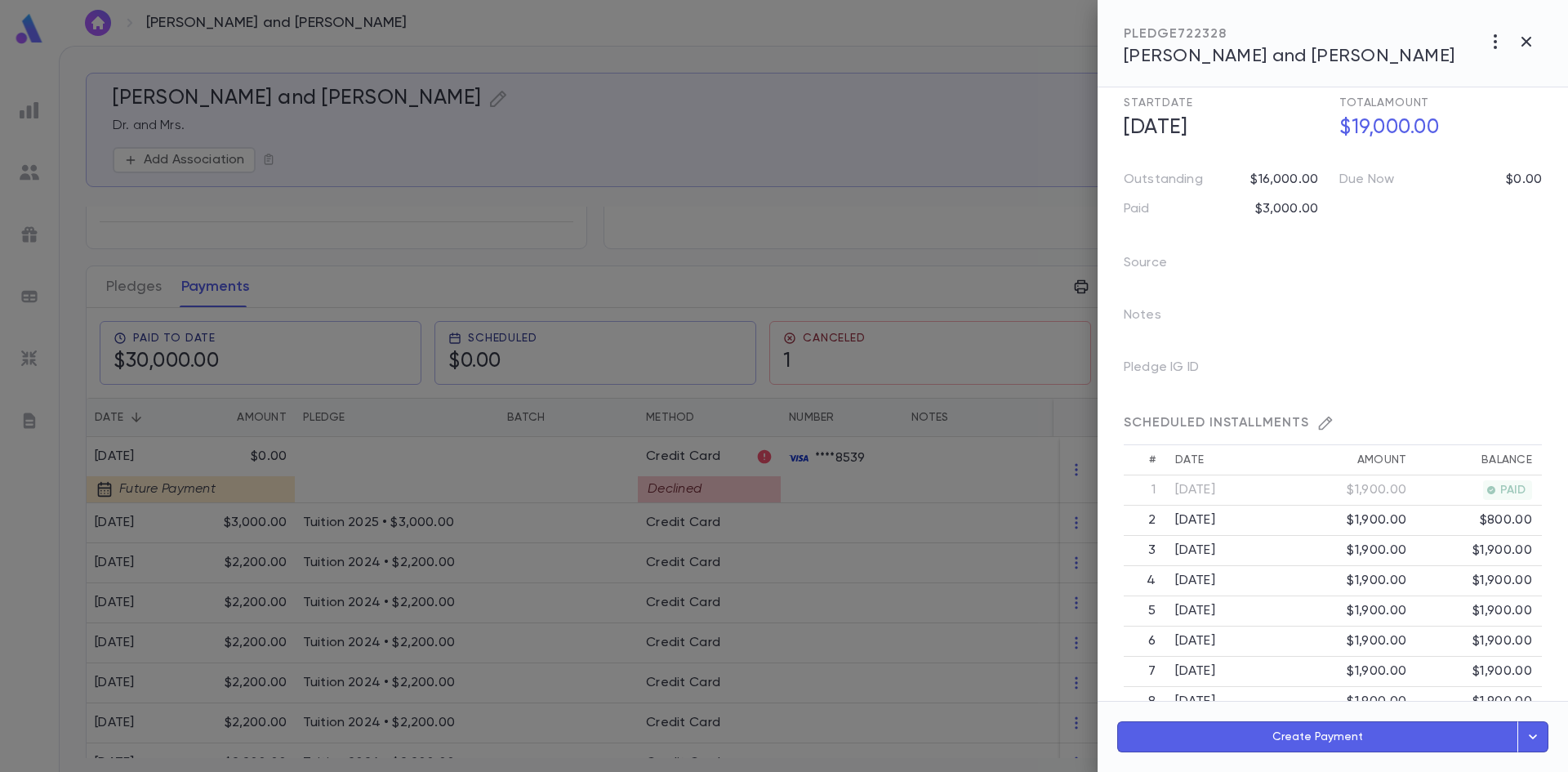
scroll to position [106, 0]
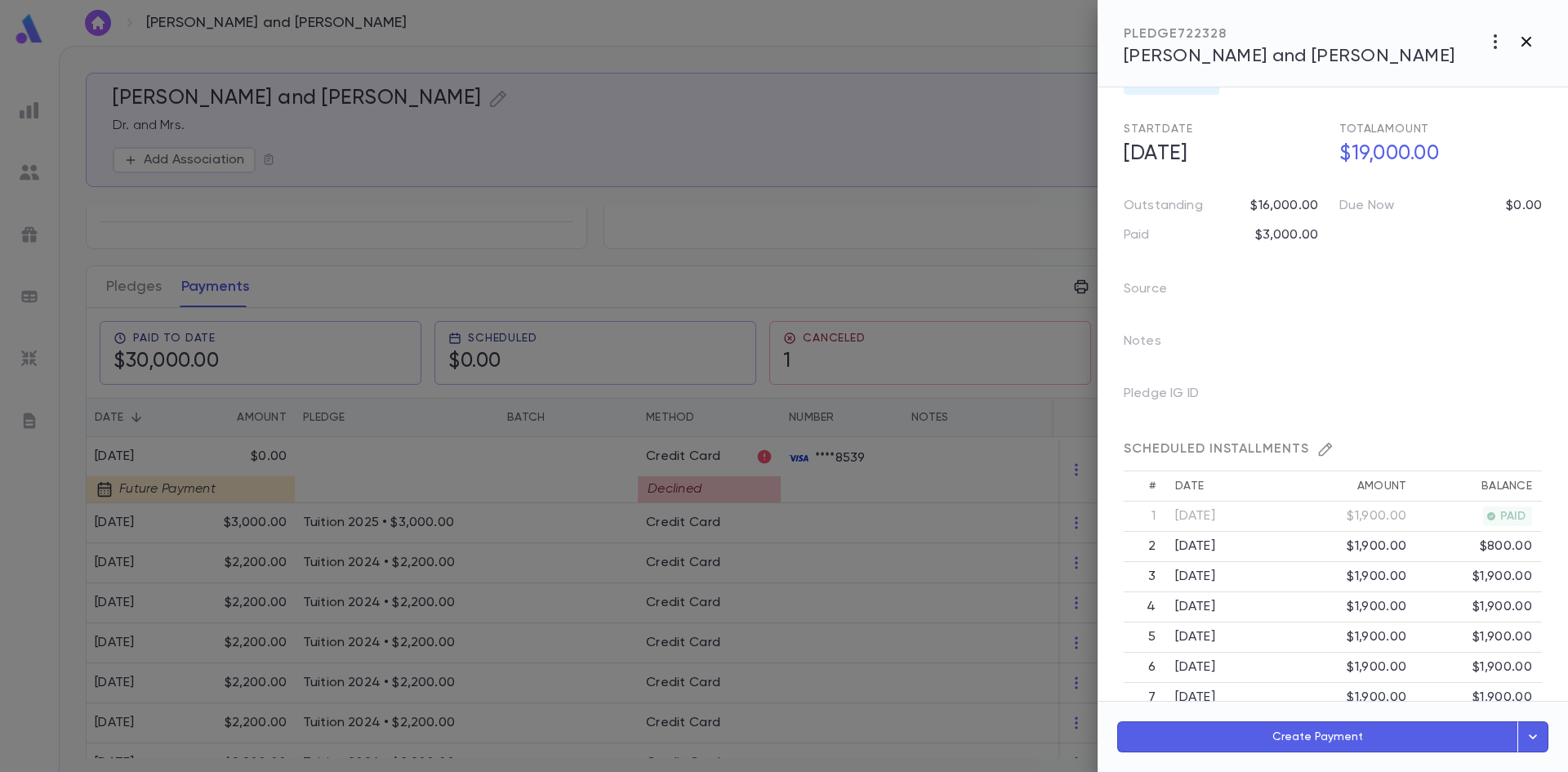
click at [1530, 40] on icon "button" at bounding box center [1527, 41] width 19 height 19
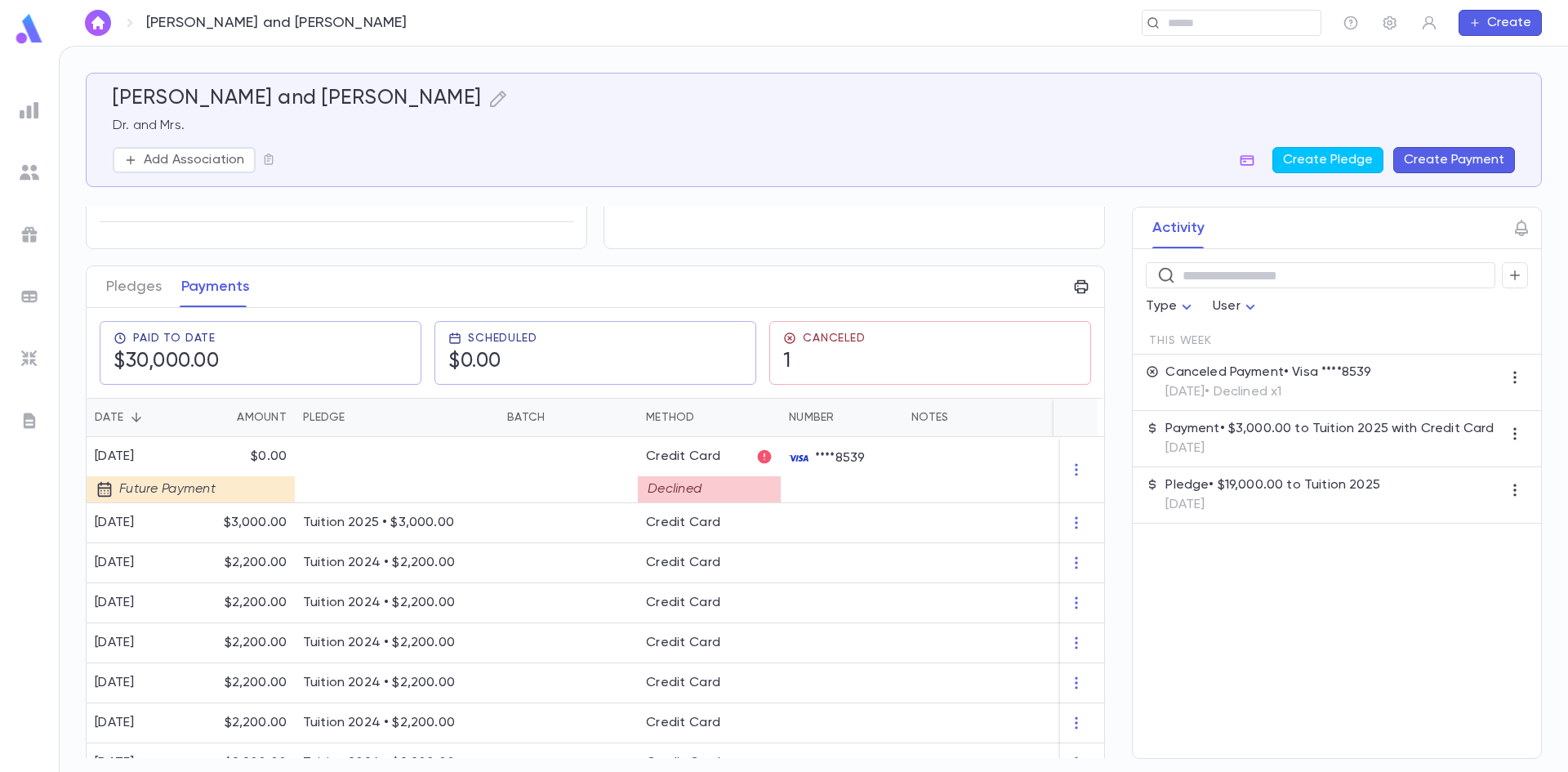
click at [162, 286] on div "Pledges Payments" at bounding box center [177, 287] width 163 height 41
click at [161, 287] on button "Pledges" at bounding box center [133, 287] width 56 height 41
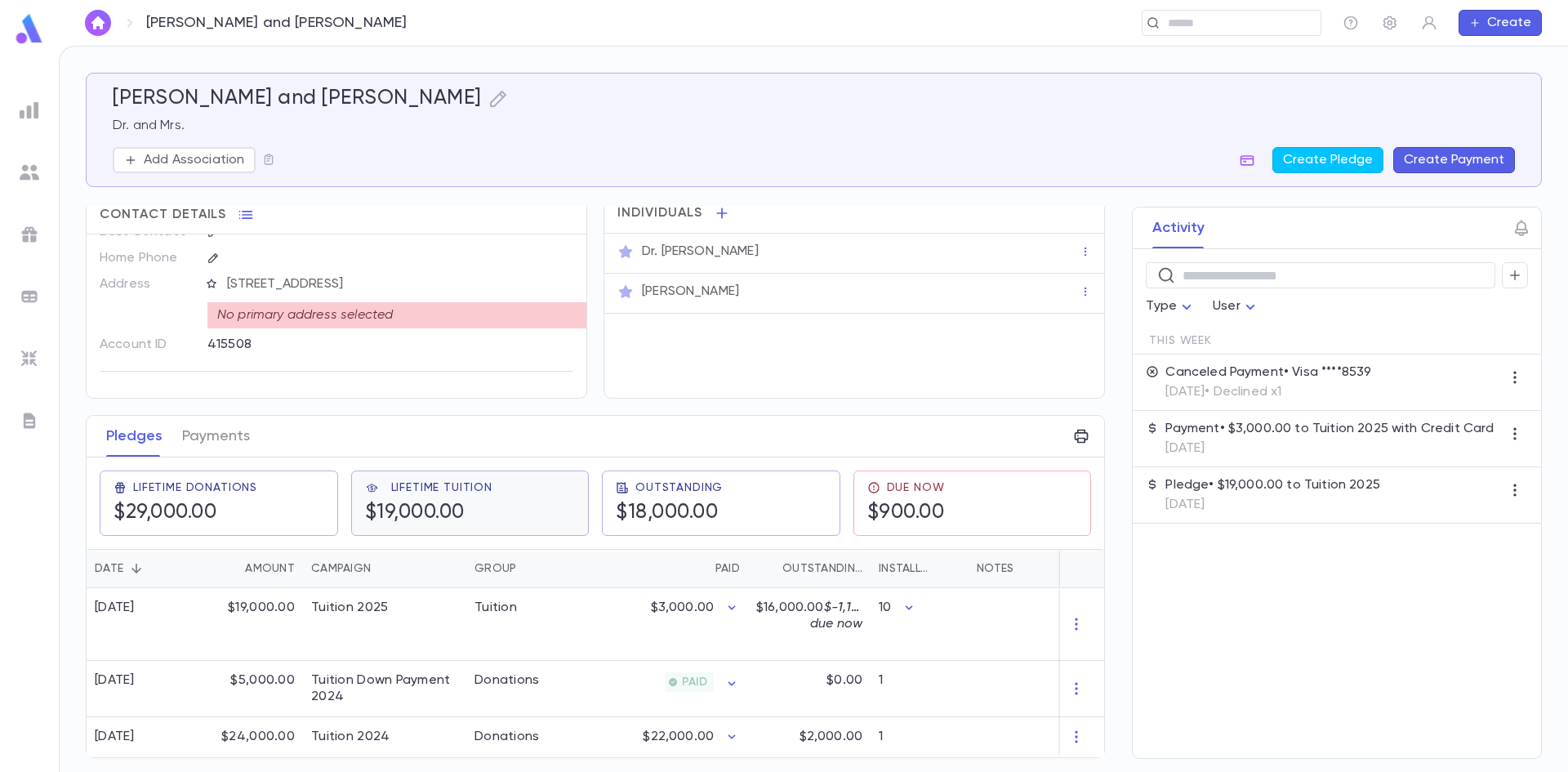
scroll to position [20, 0]
click at [642, 612] on div "$3,000.00" at bounding box center [668, 625] width 160 height 72
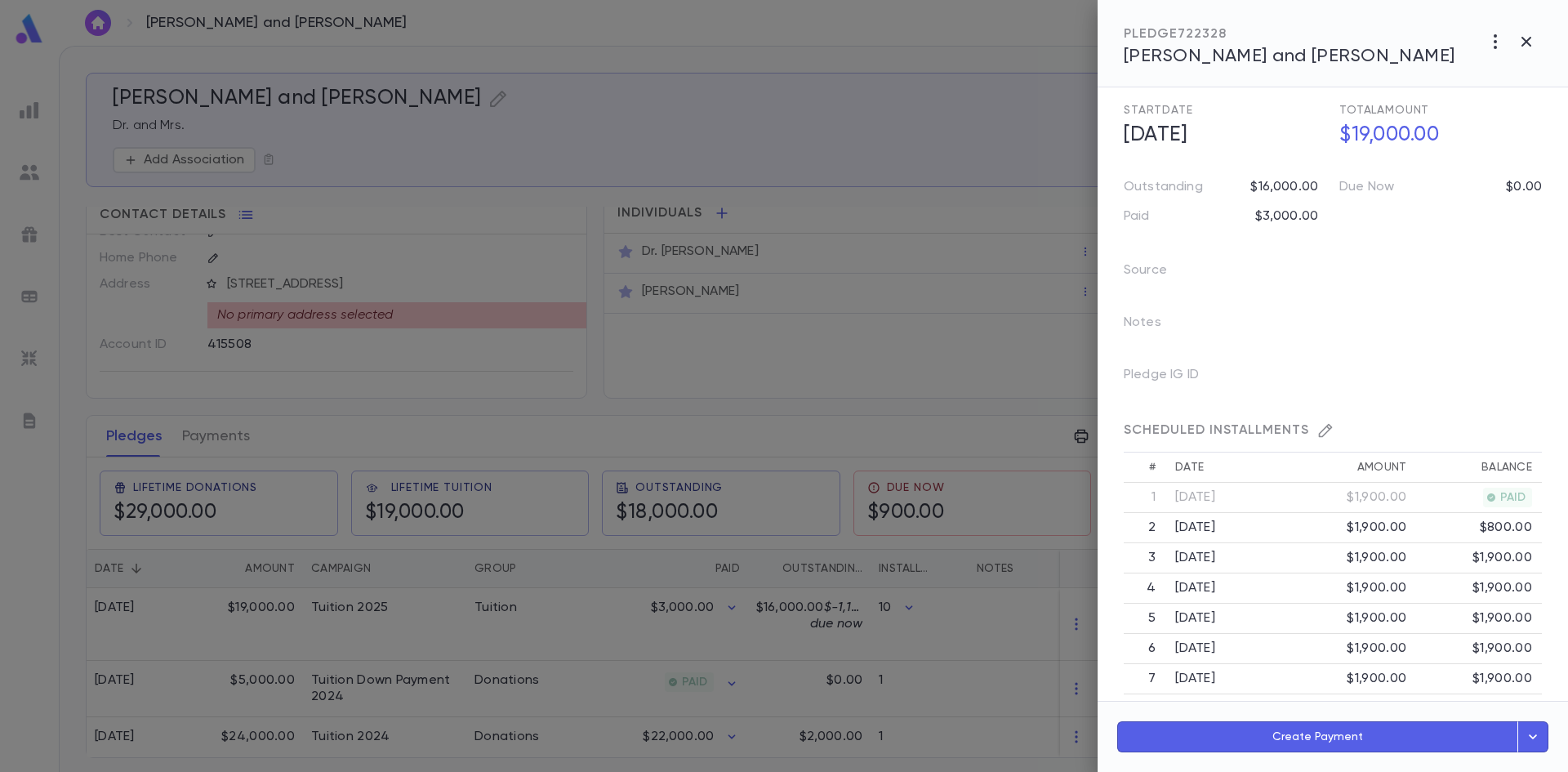
scroll to position [106, 0]
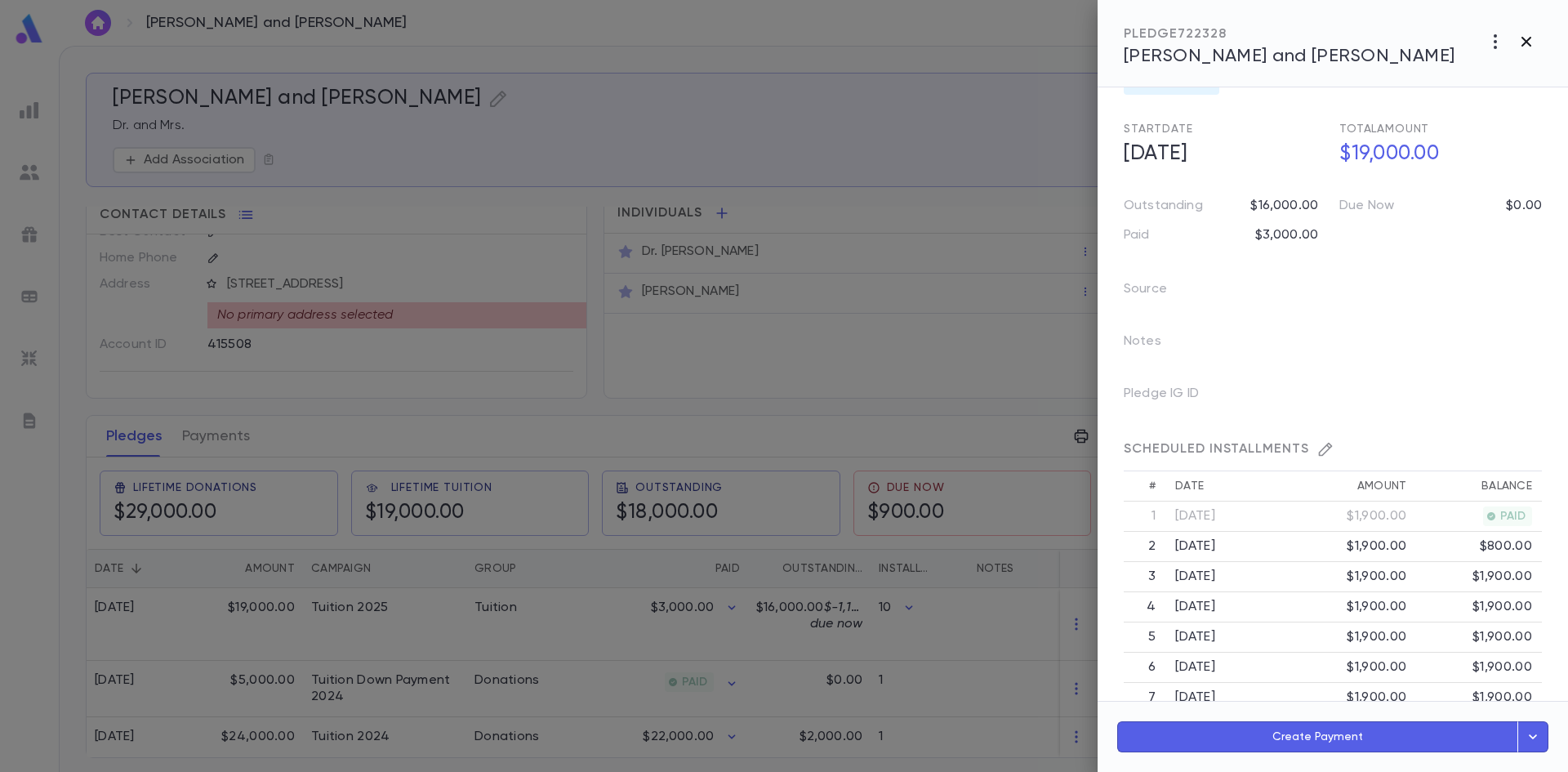
click at [1527, 44] on icon "button" at bounding box center [1527, 41] width 19 height 19
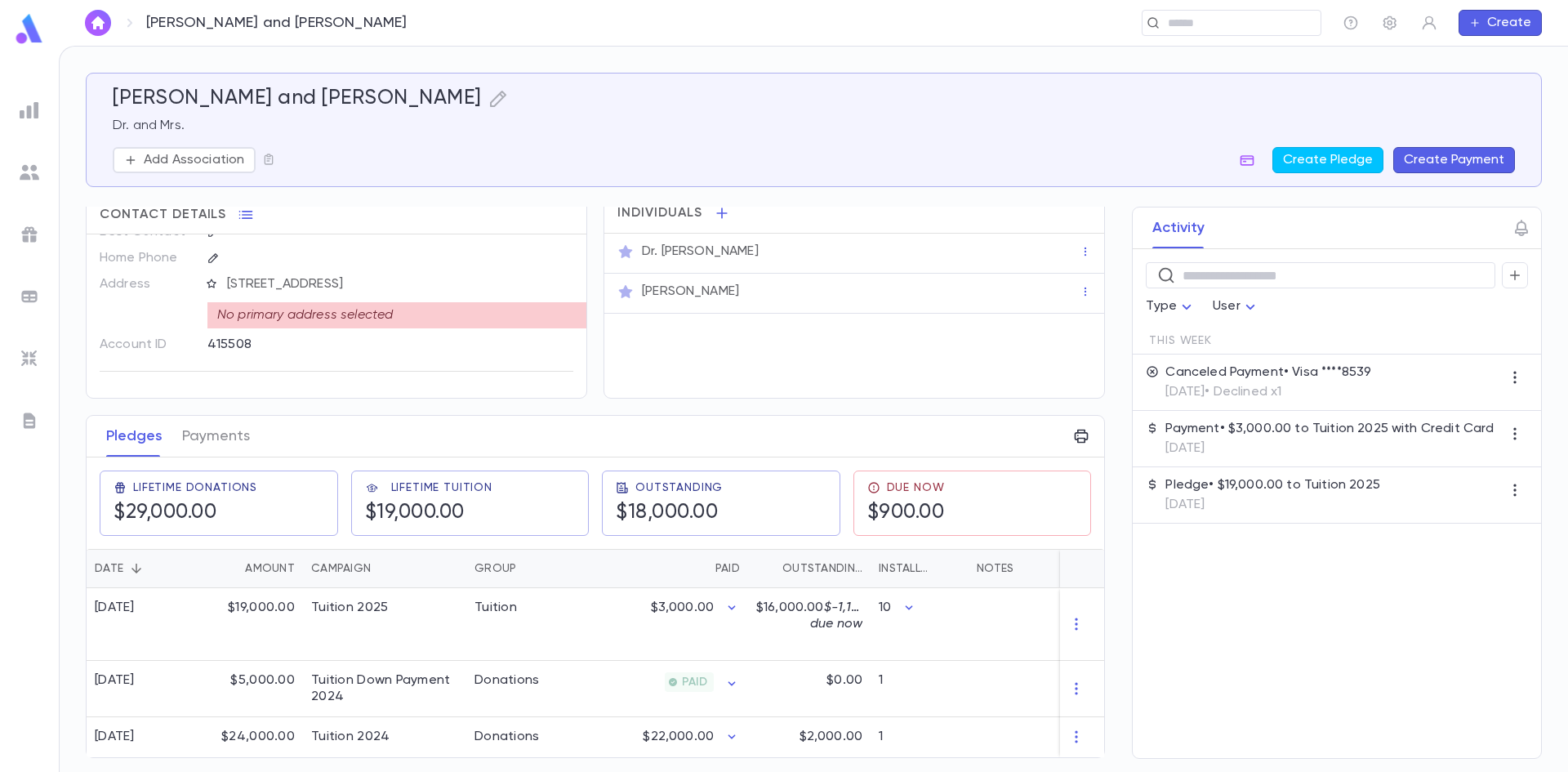
scroll to position [0, 0]
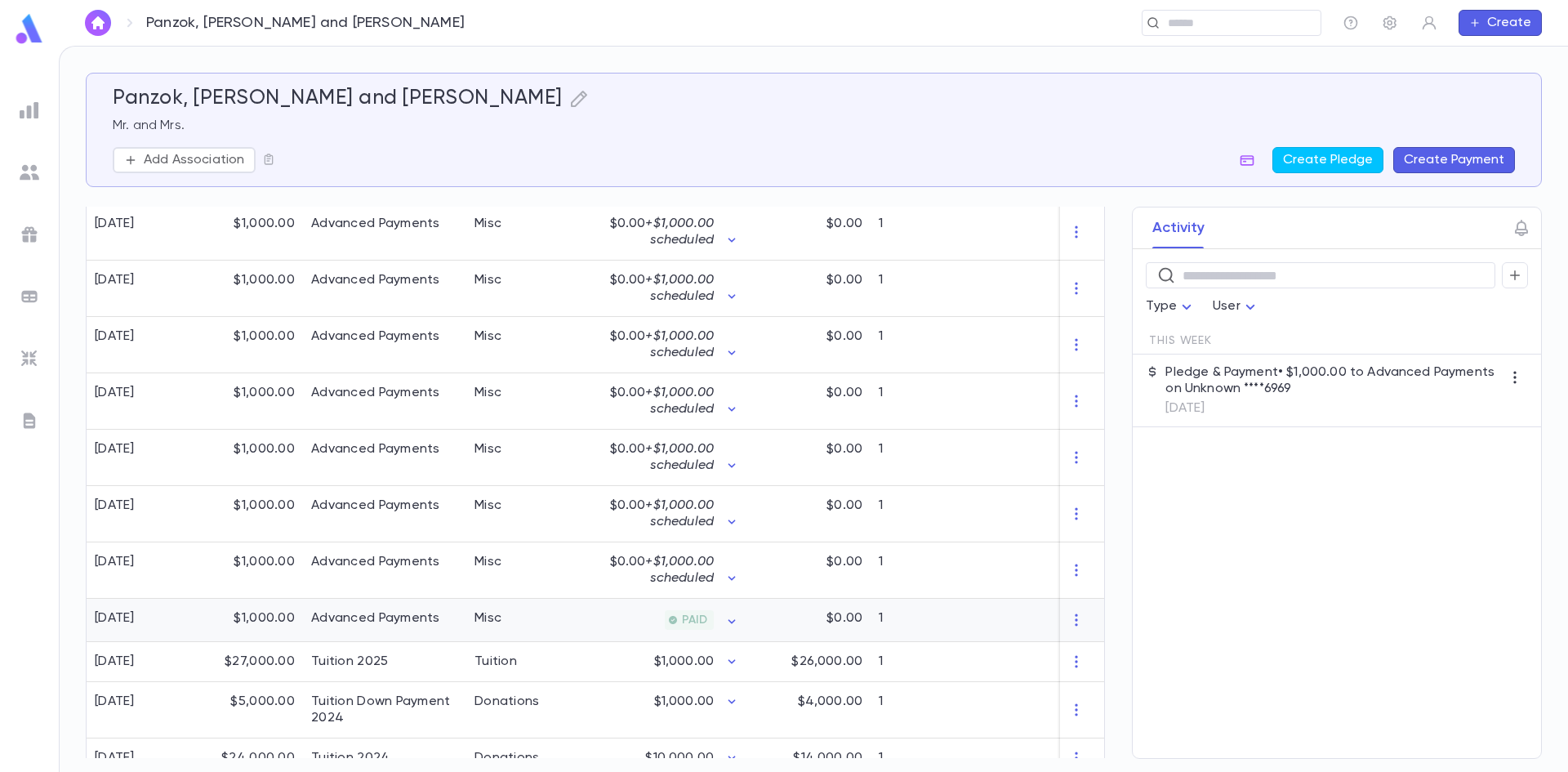
scroll to position [651, 0]
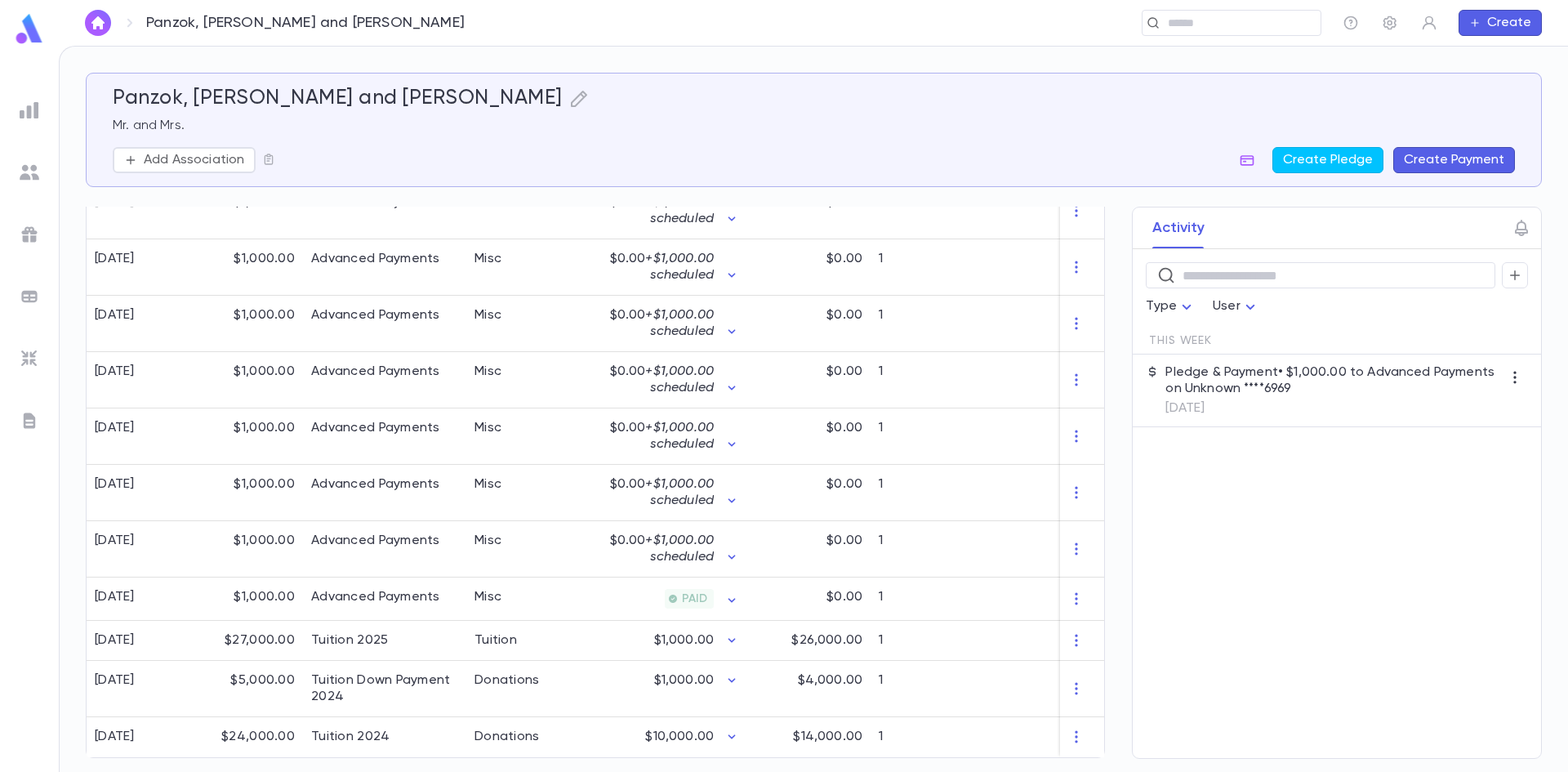
click at [1318, 388] on p "Pledge & Payment • $1,000.00 to Advanced Payments on Unknown ****6969" at bounding box center [1334, 380] width 337 height 33
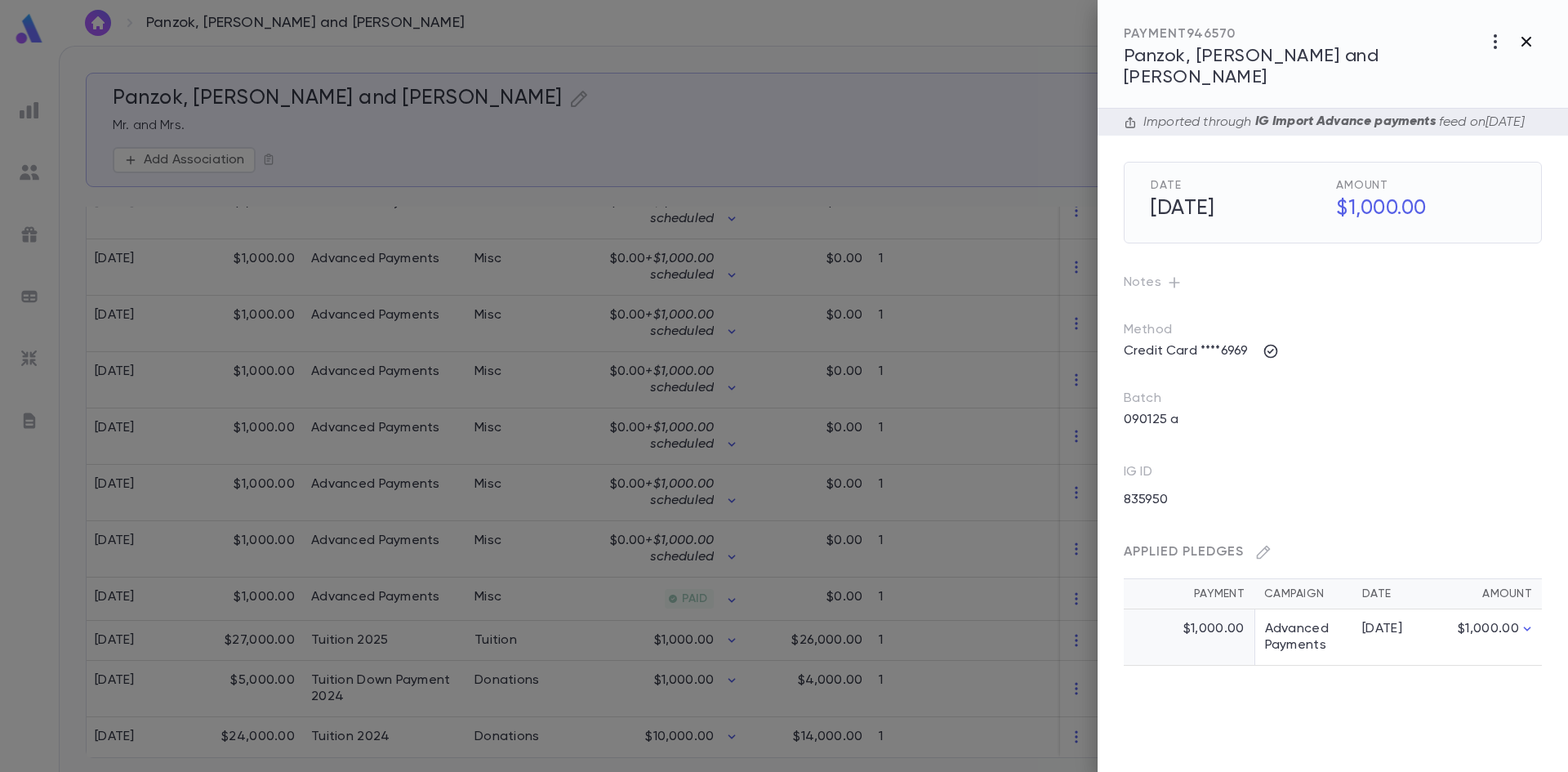
click at [1523, 39] on icon "button" at bounding box center [1526, 41] width 10 height 10
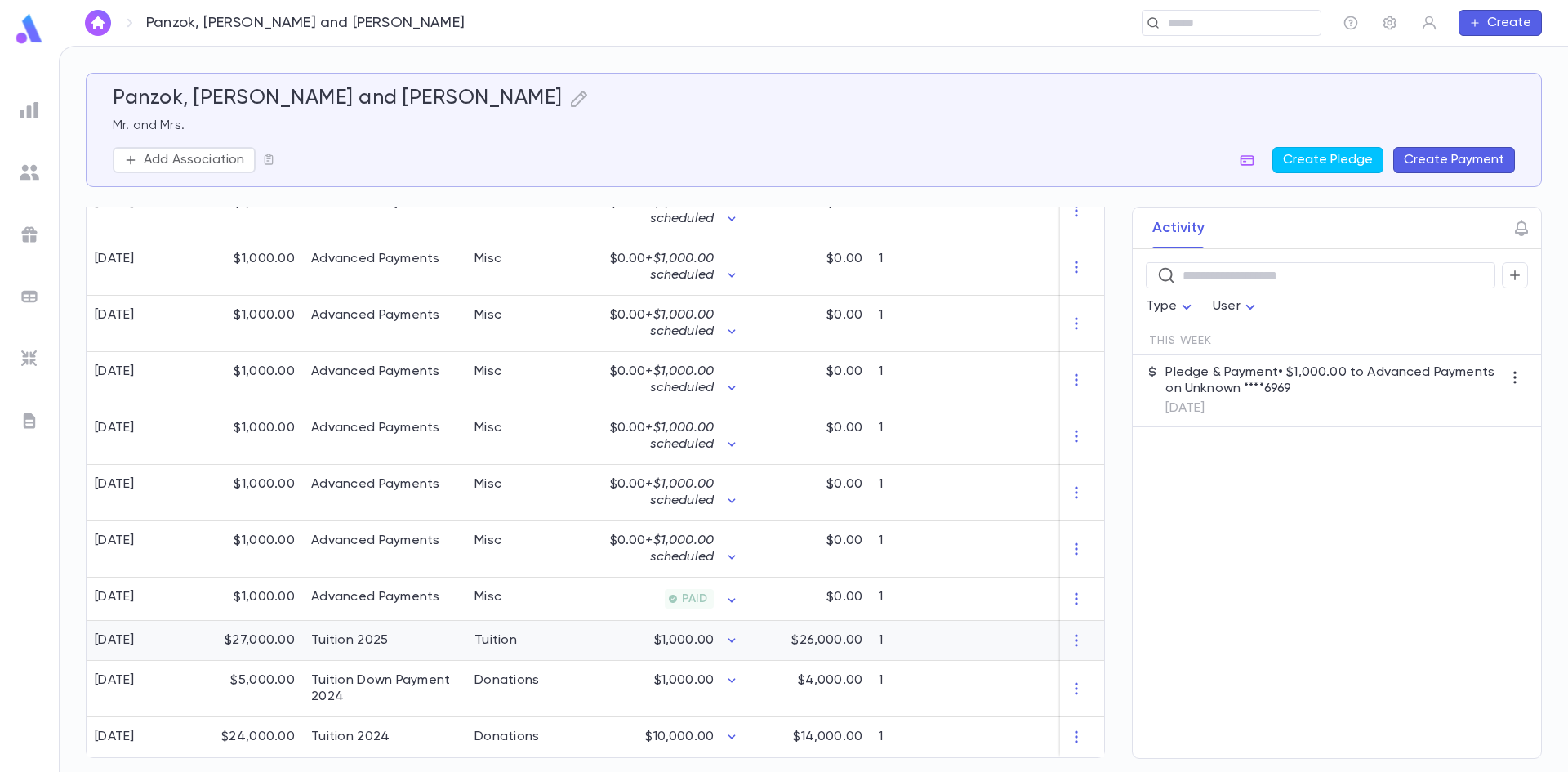
click at [684, 642] on div "$1,000.00" at bounding box center [668, 641] width 160 height 40
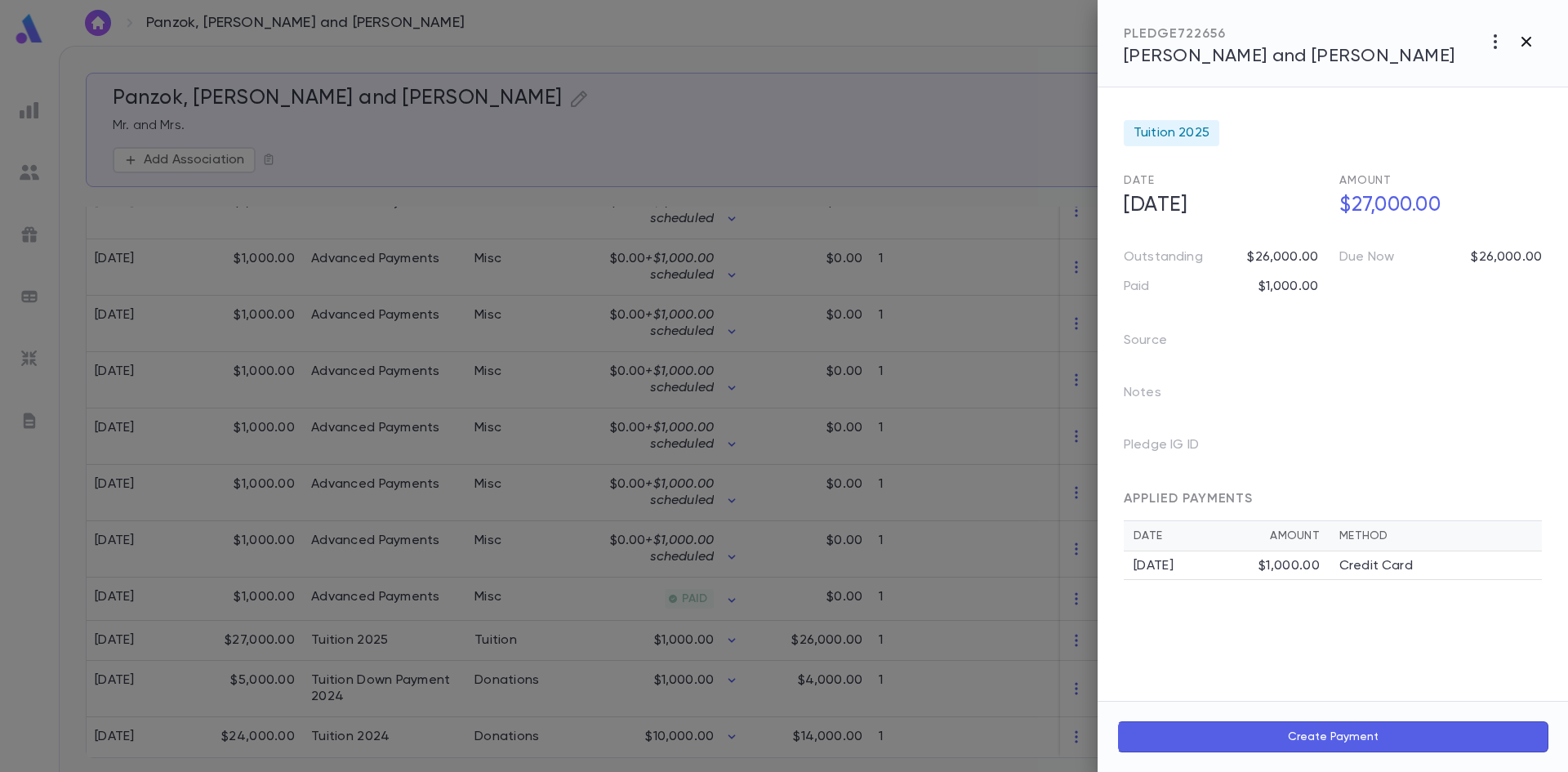
click at [1524, 44] on icon "button" at bounding box center [1526, 41] width 10 height 10
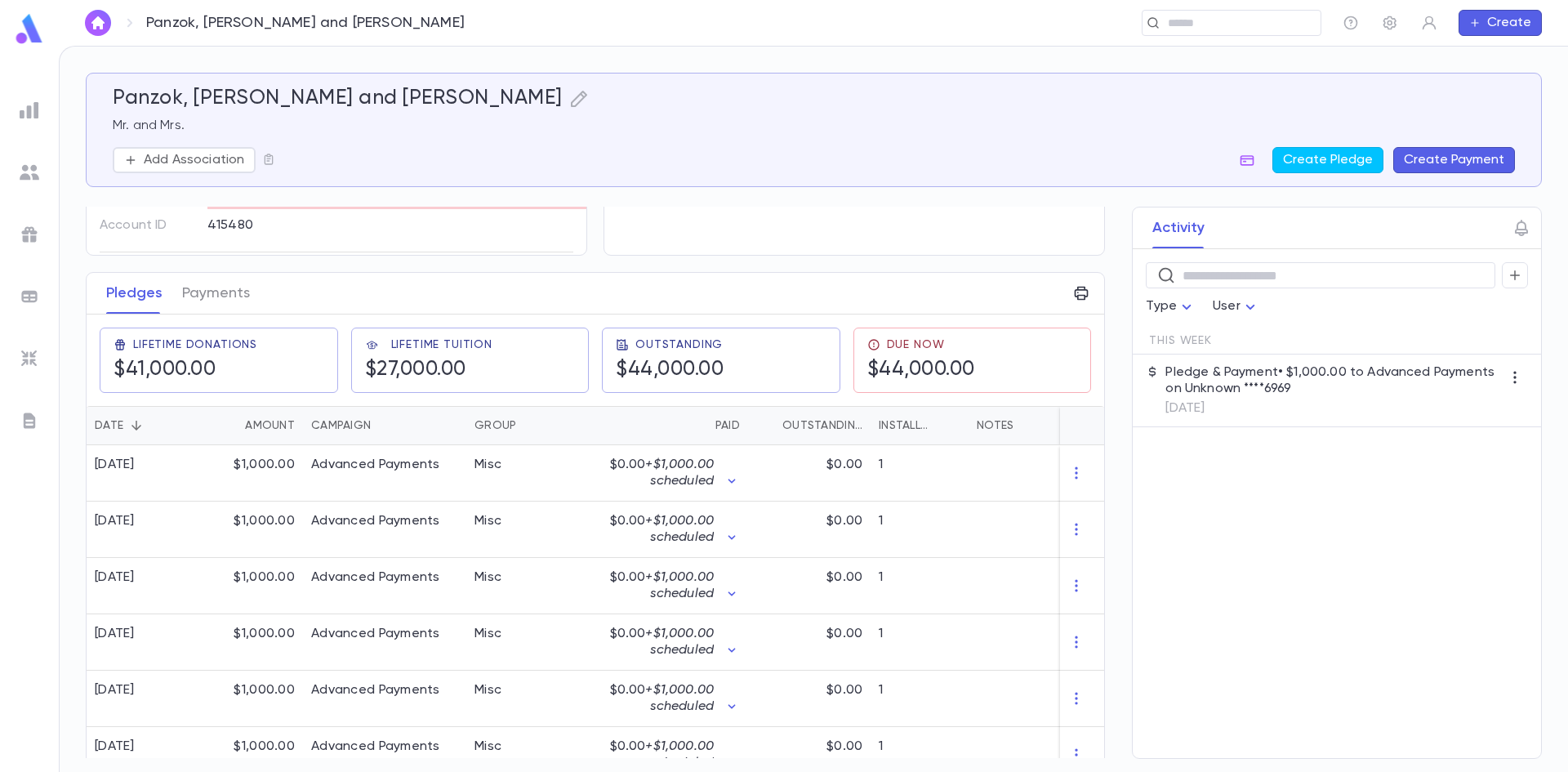
scroll to position [0, 0]
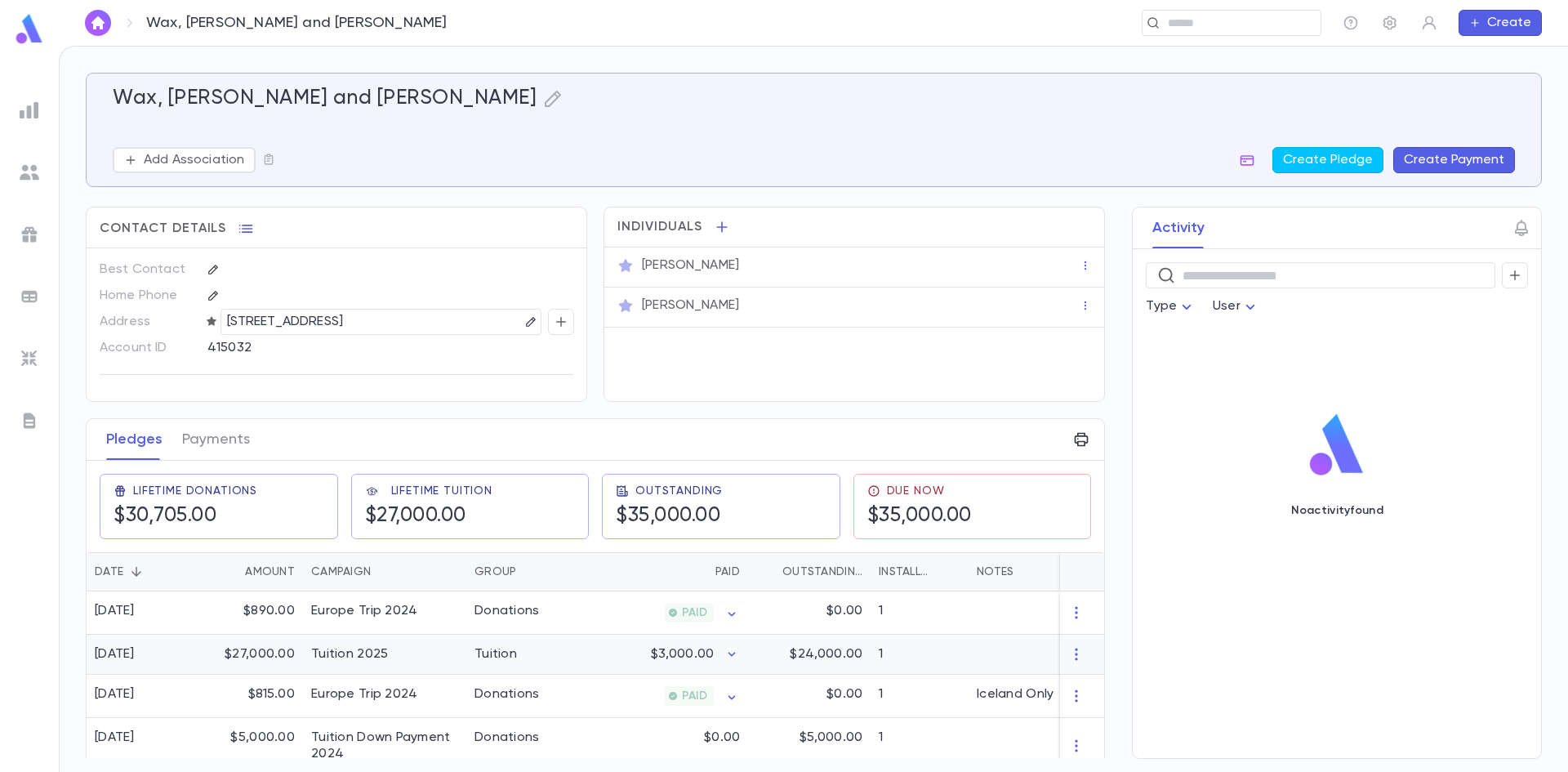
click at [493, 647] on div "Tuition" at bounding box center [496, 655] width 42 height 17
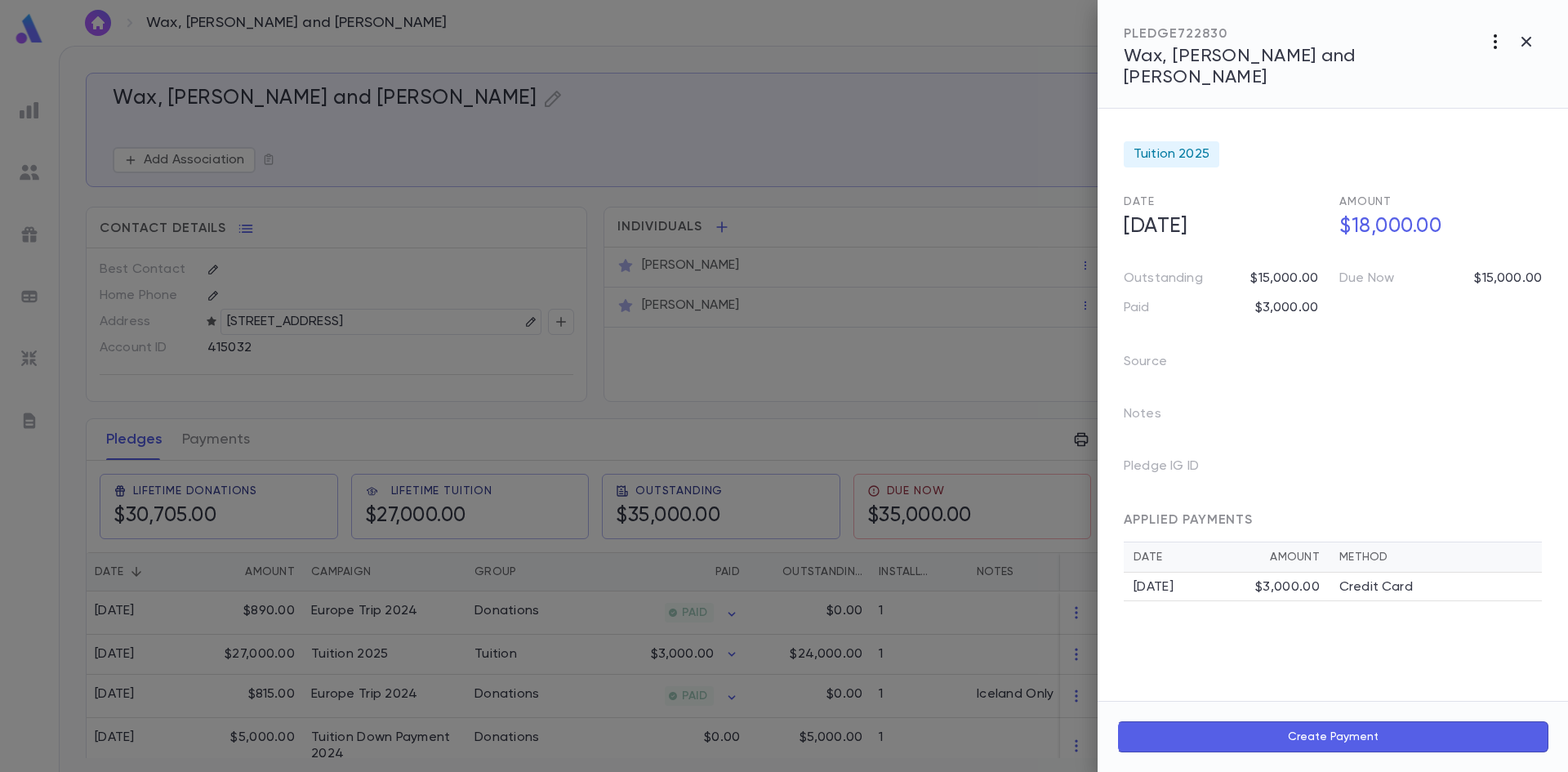
click at [1490, 42] on icon "button" at bounding box center [1496, 41] width 19 height 19
click at [1417, 77] on li "Create Installment Schedule" at bounding box center [1459, 76] width 204 height 26
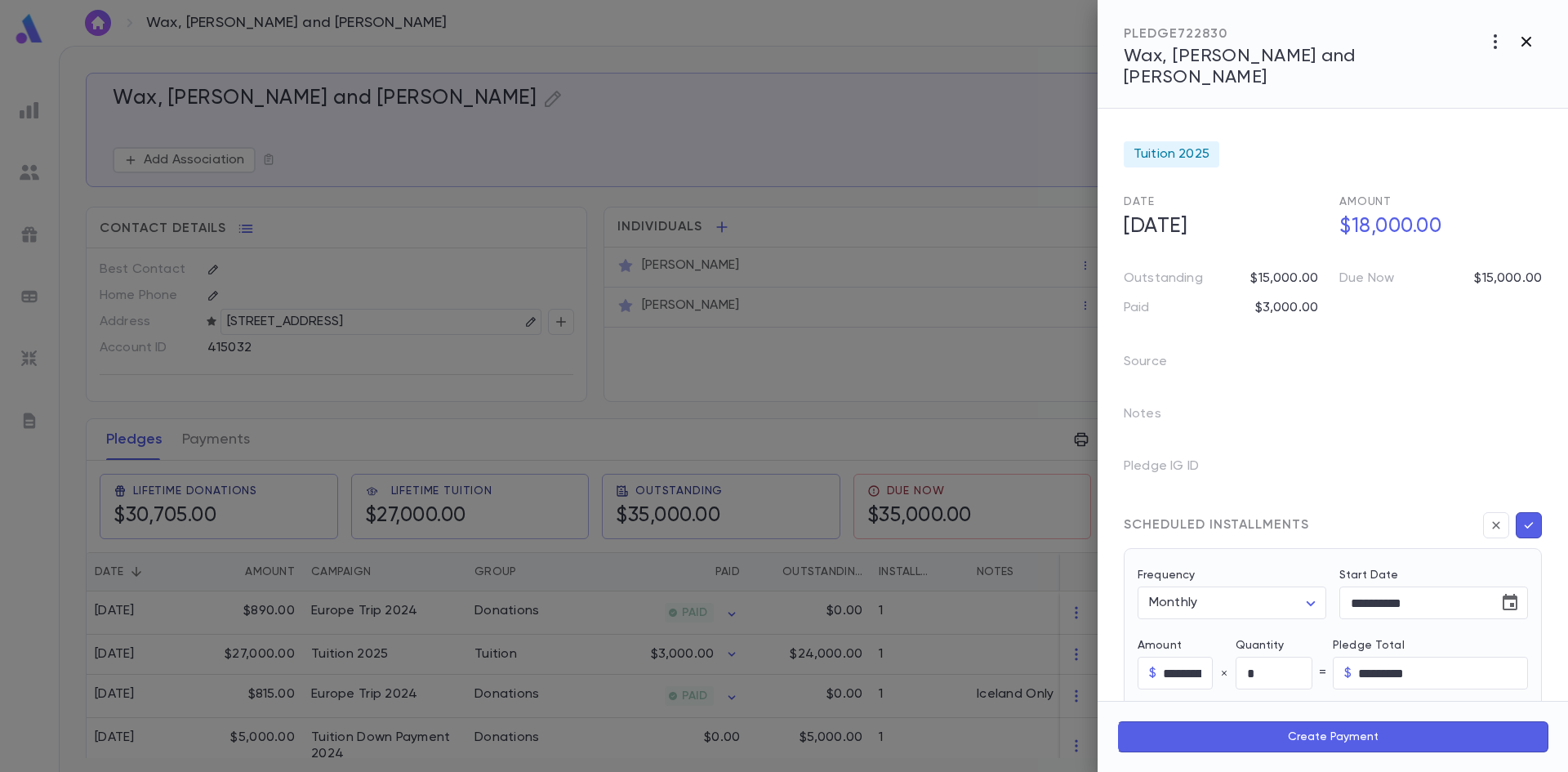
click at [1528, 42] on icon "button" at bounding box center [1526, 41] width 10 height 10
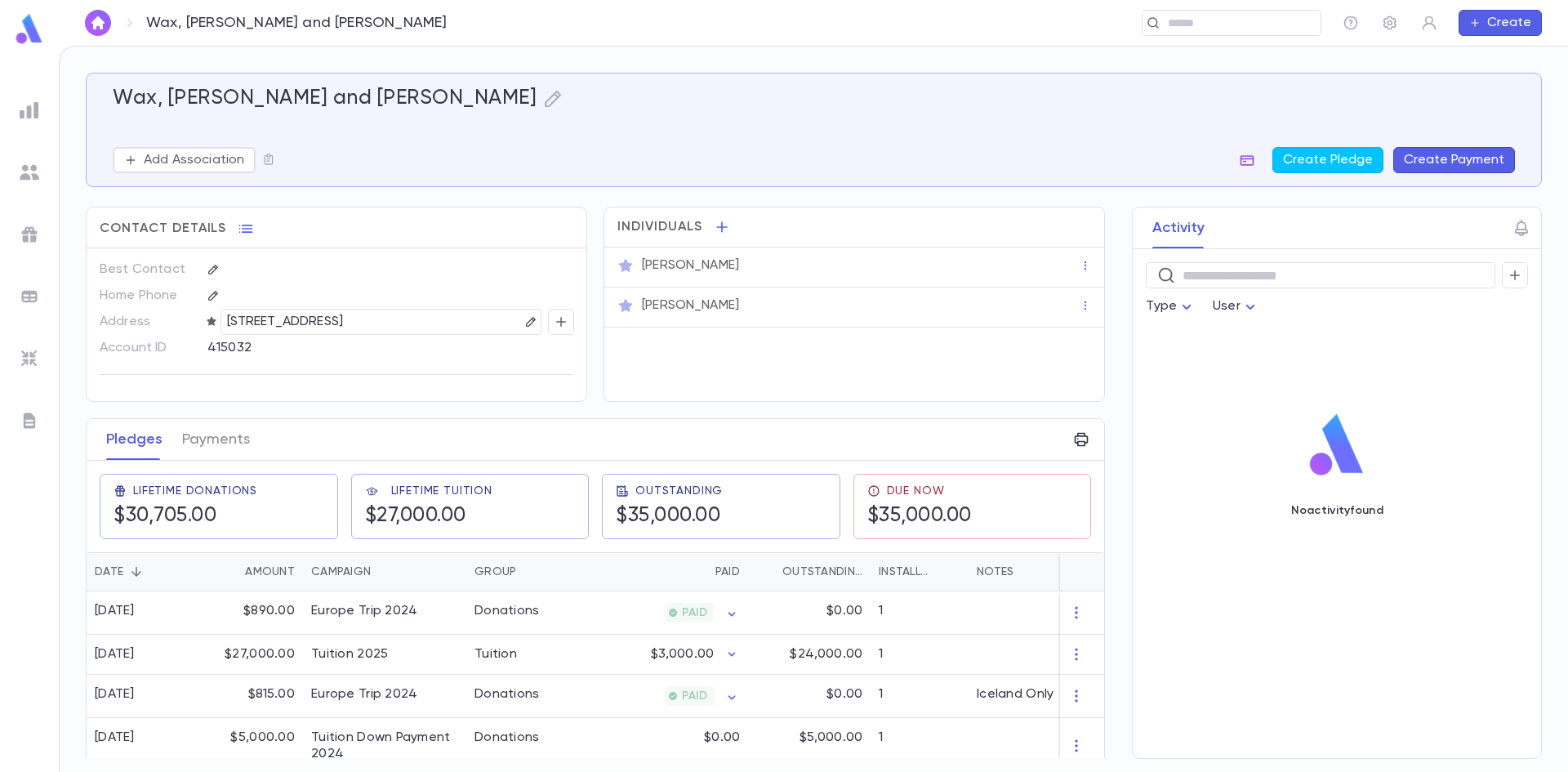
click at [1255, 157] on icon "button" at bounding box center [1247, 160] width 17 height 17
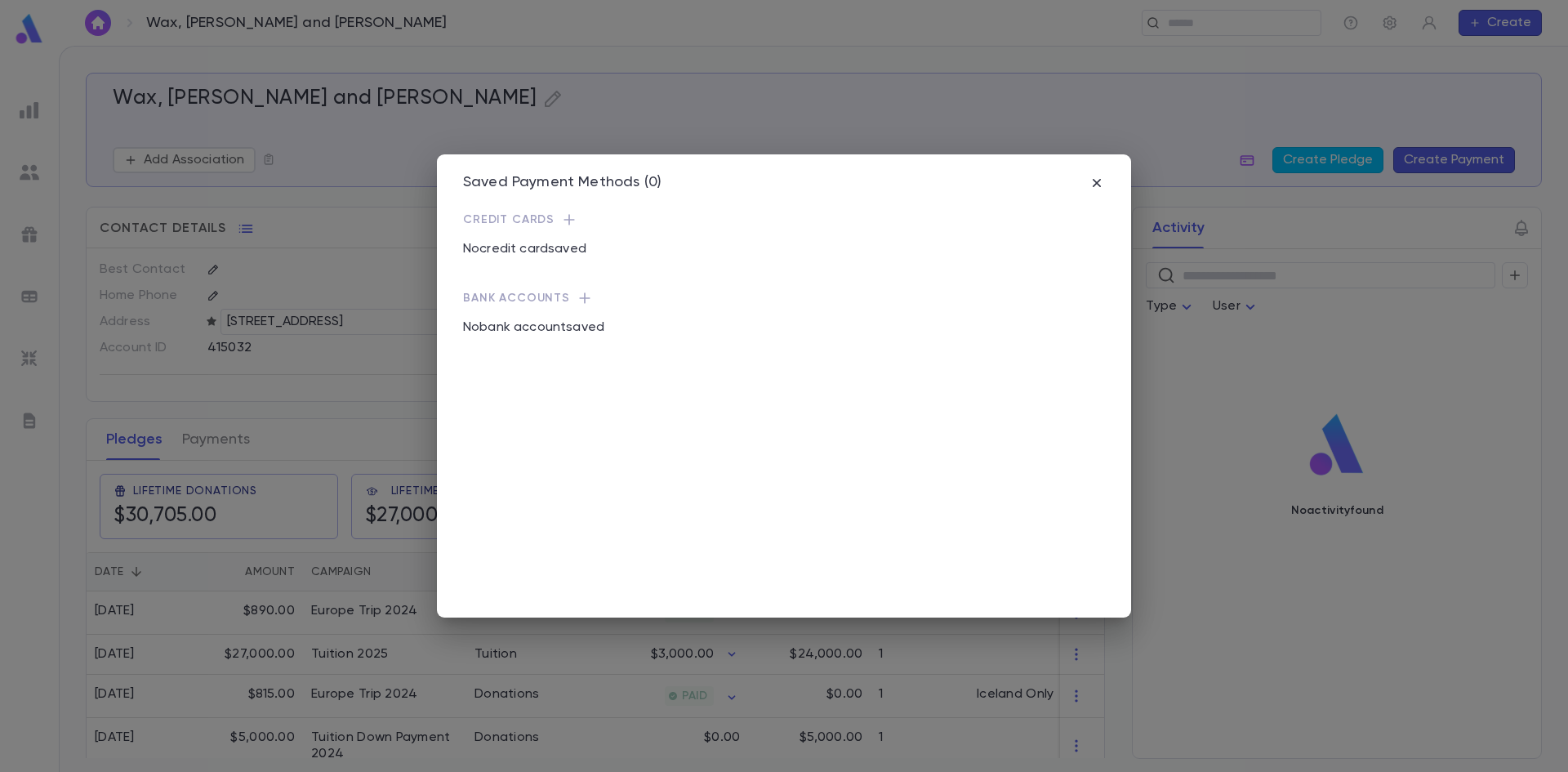
click at [562, 225] on icon "button" at bounding box center [569, 220] width 17 height 17
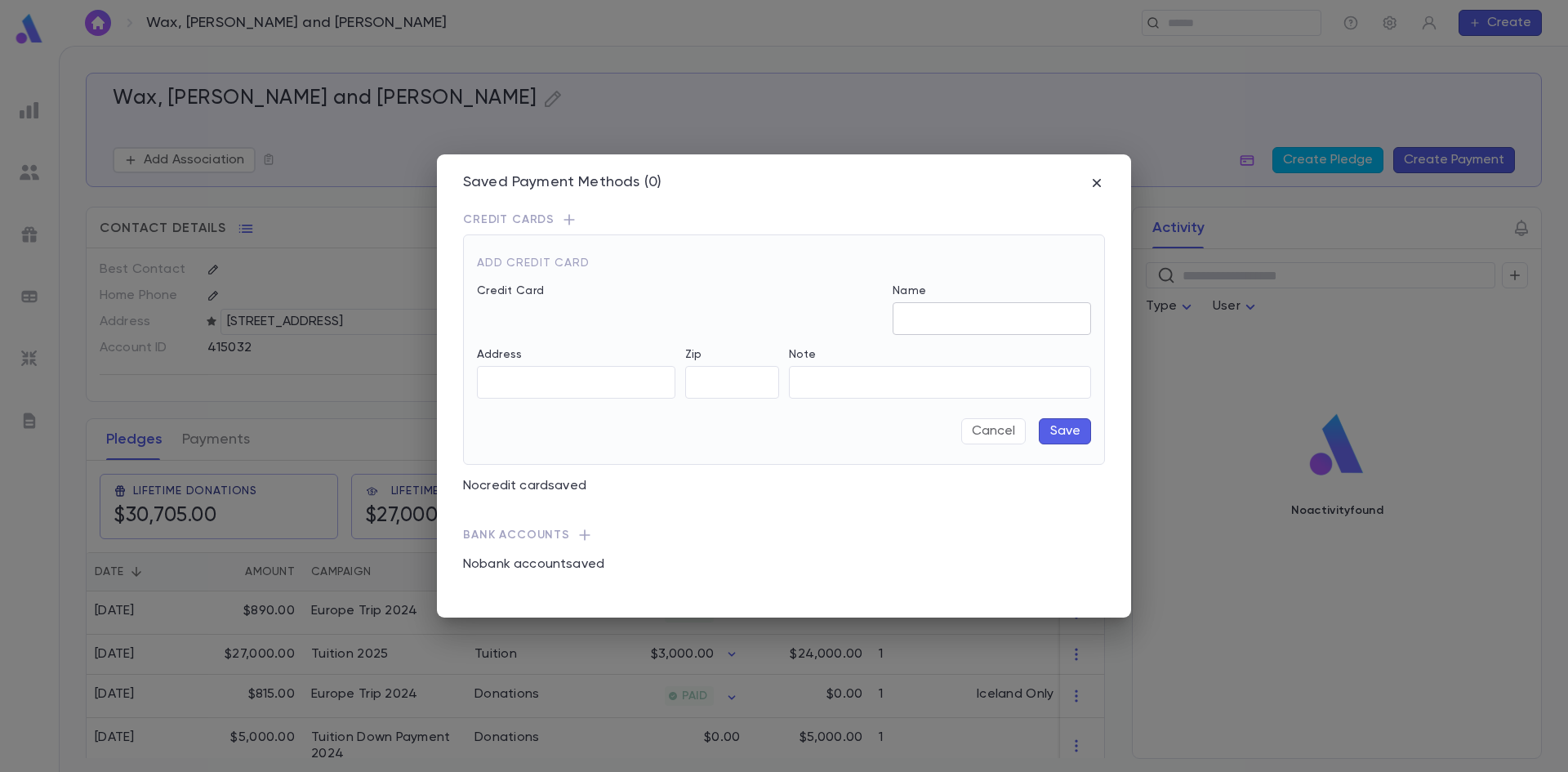
type input "*******"
type input "**********"
type input "****"
click at [1062, 431] on button "Save" at bounding box center [1064, 431] width 52 height 26
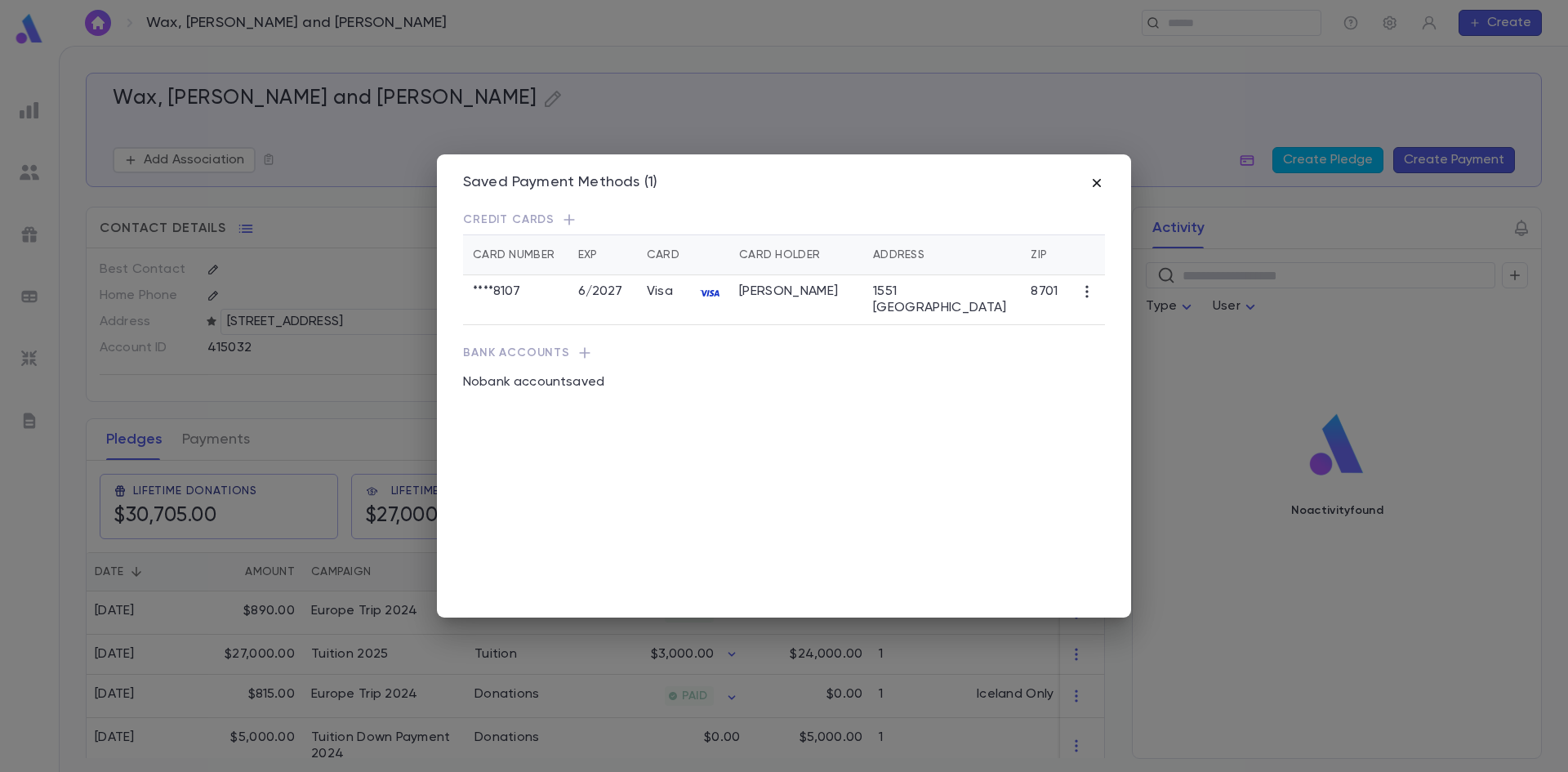
click at [1102, 184] on icon "button" at bounding box center [1097, 183] width 17 height 17
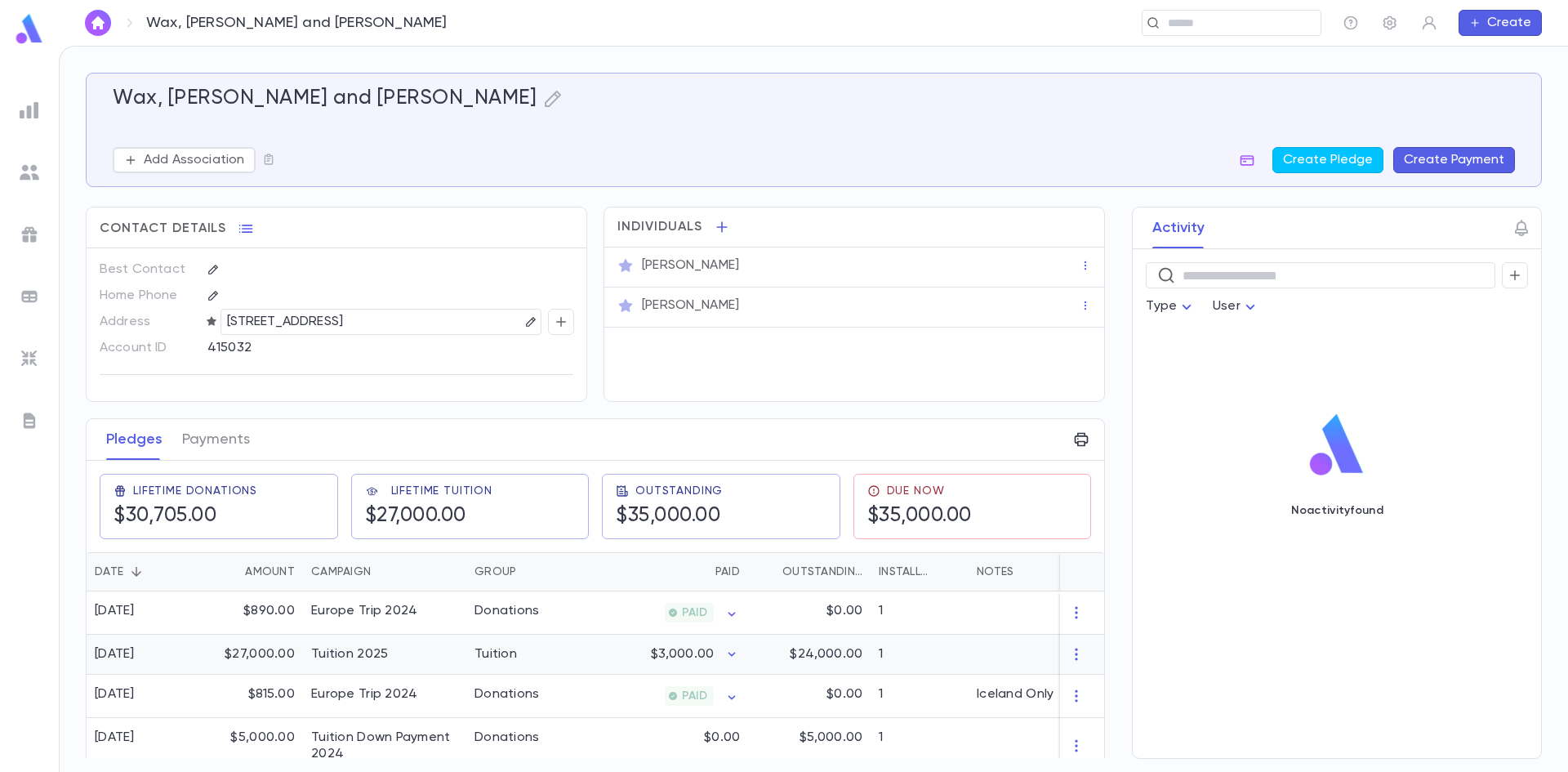
click at [388, 653] on div "Tuition 2025" at bounding box center [385, 655] width 163 height 40
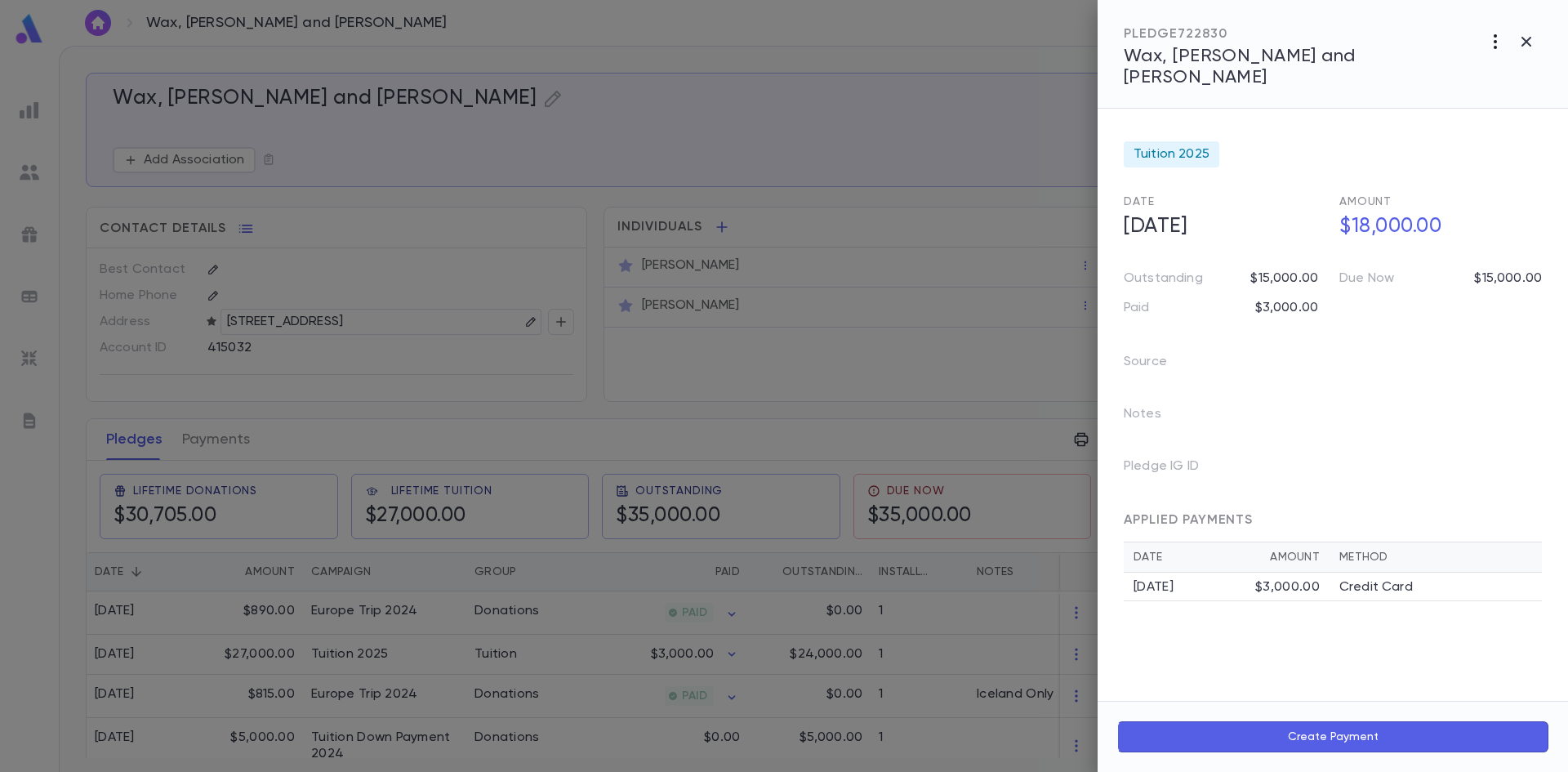
click at [1490, 40] on icon "button" at bounding box center [1496, 41] width 19 height 19
click at [1467, 76] on li "Create Installment Schedule" at bounding box center [1459, 76] width 204 height 26
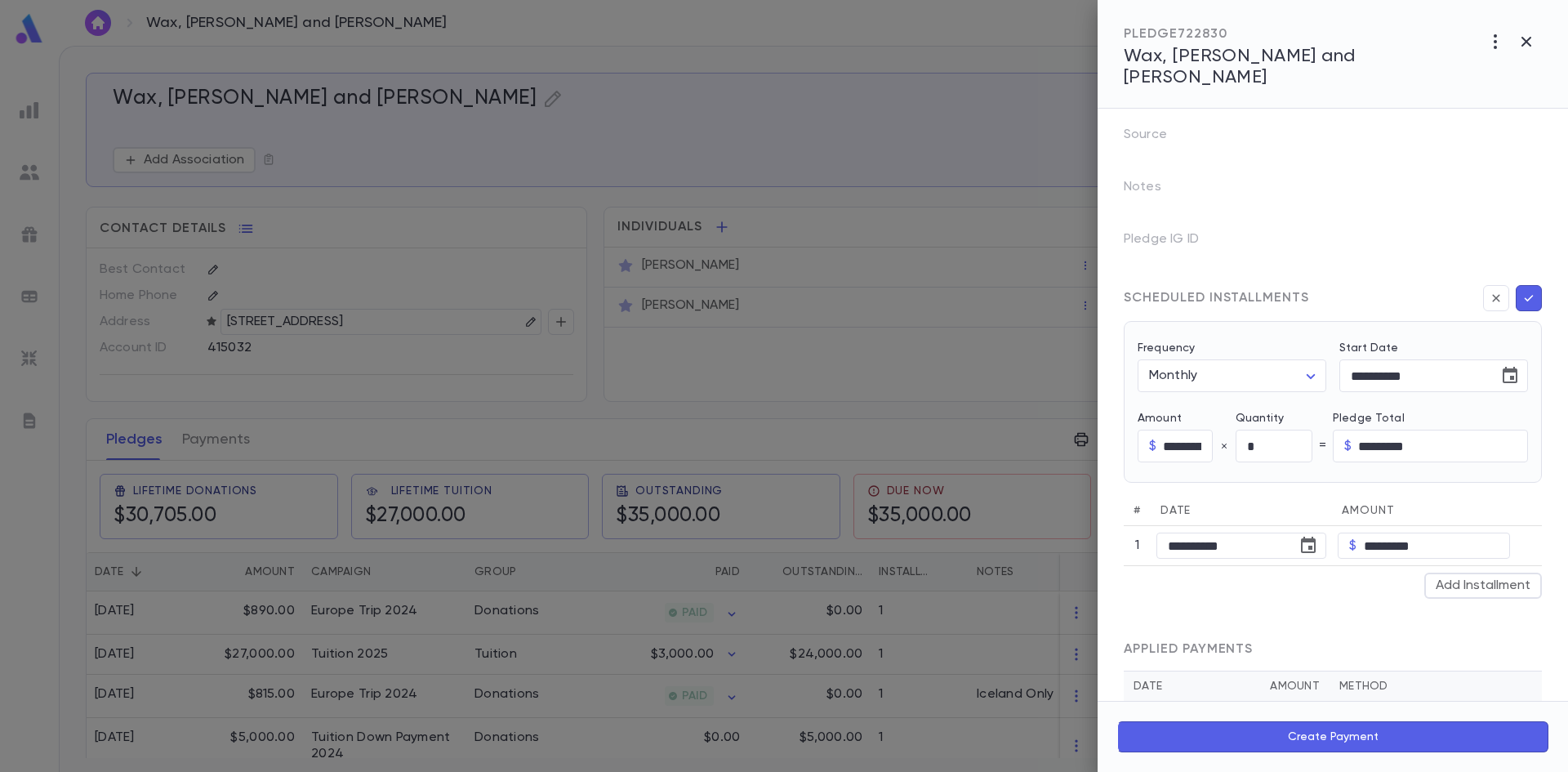
scroll to position [245, 0]
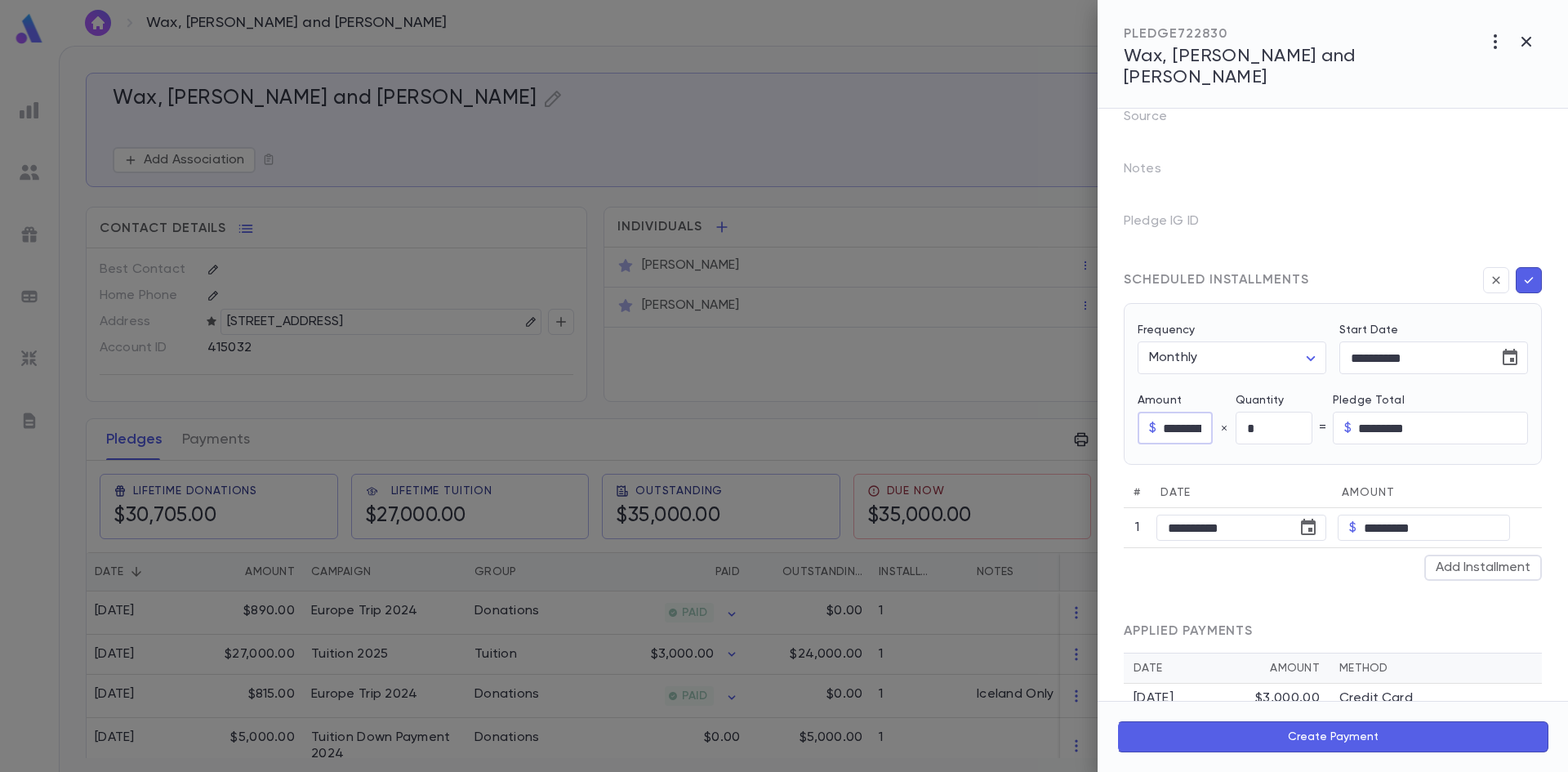
click at [1206, 413] on input "*********" at bounding box center [1188, 429] width 49 height 32
type input "****"
type input "********"
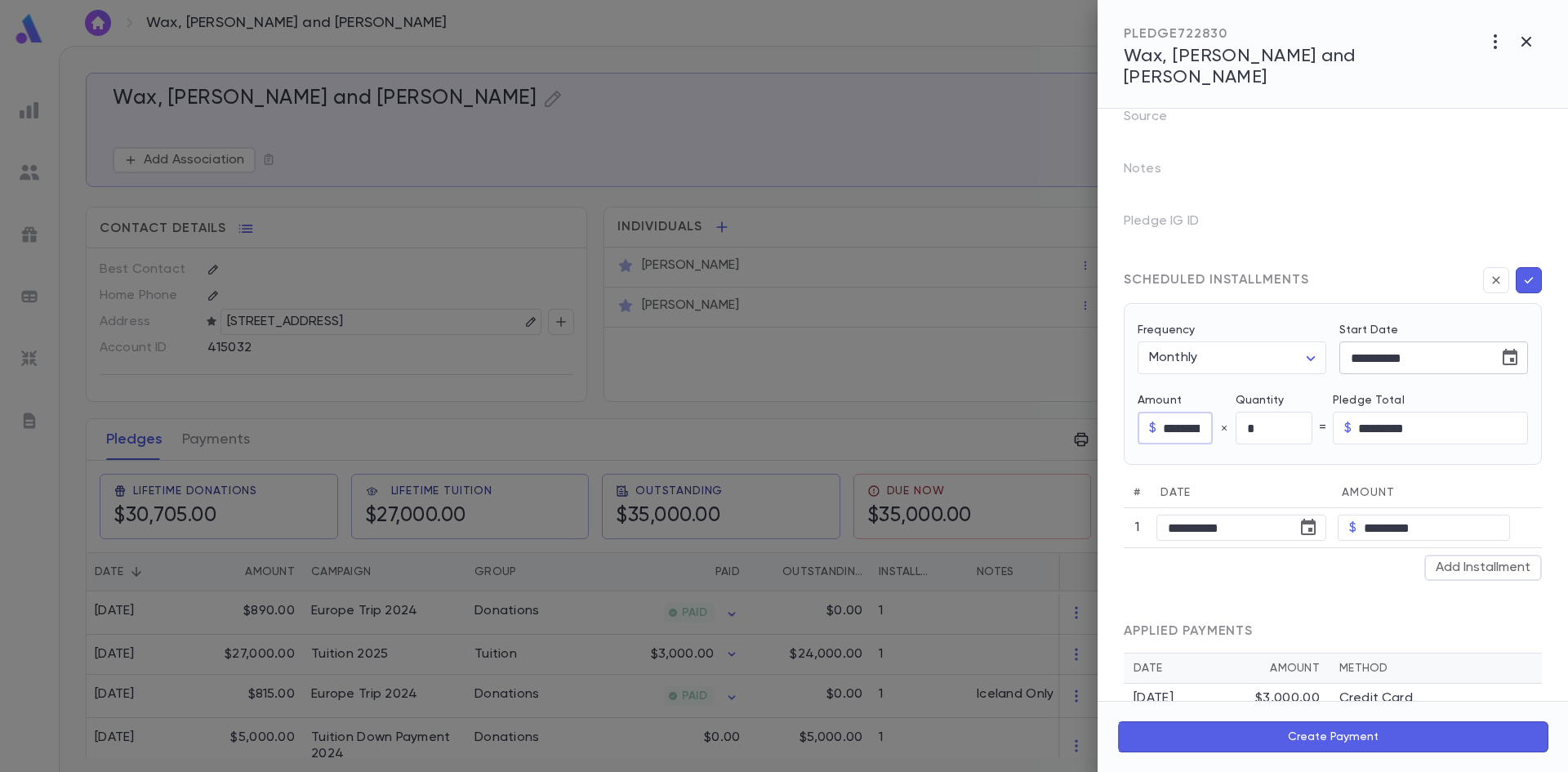
type input "********"
click at [1500, 349] on icon "Choose date, selected date is Jun 4, 2025" at bounding box center [1510, 358] width 19 height 19
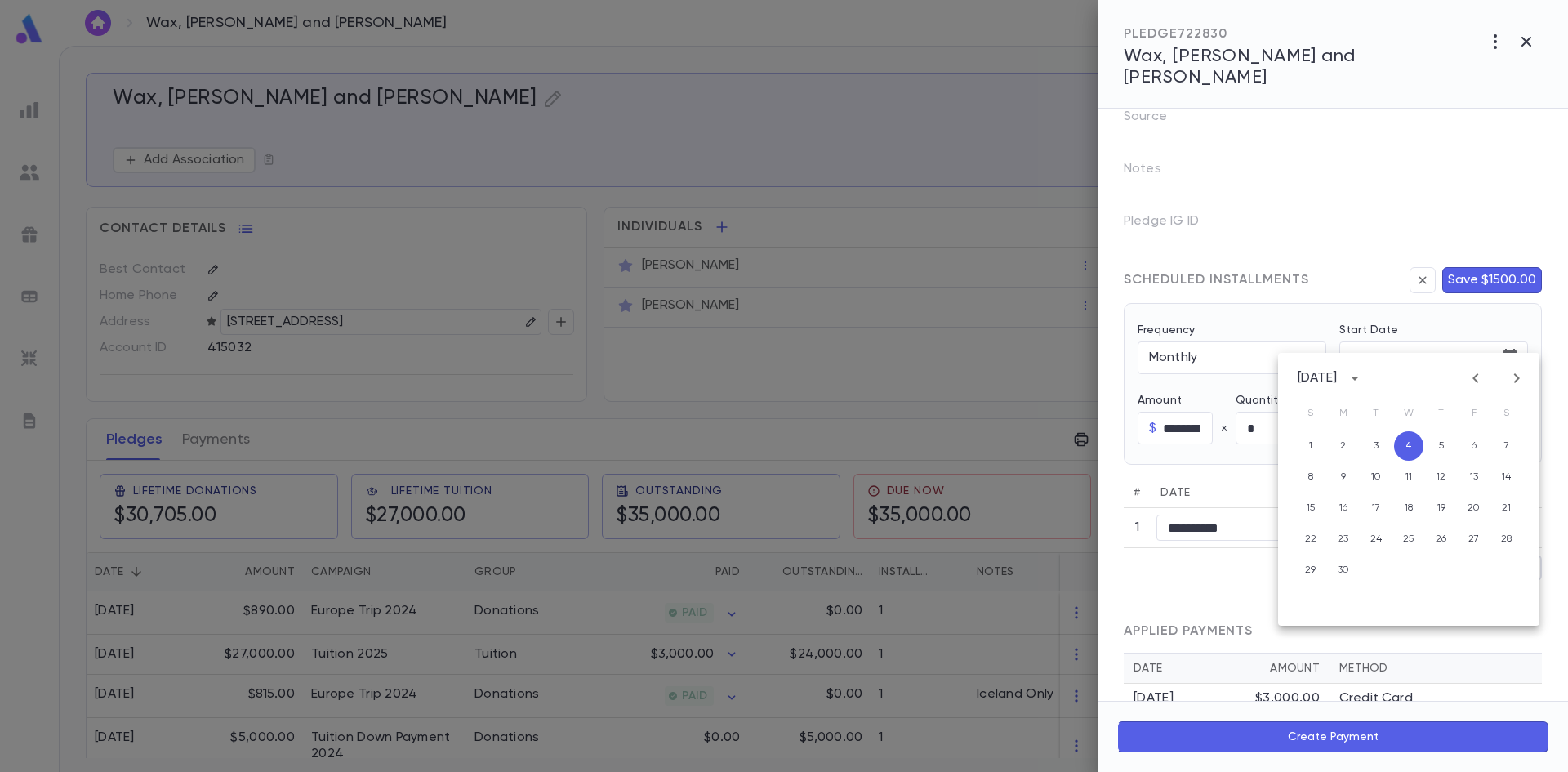
click at [1512, 376] on icon "Next month" at bounding box center [1517, 379] width 19 height 19
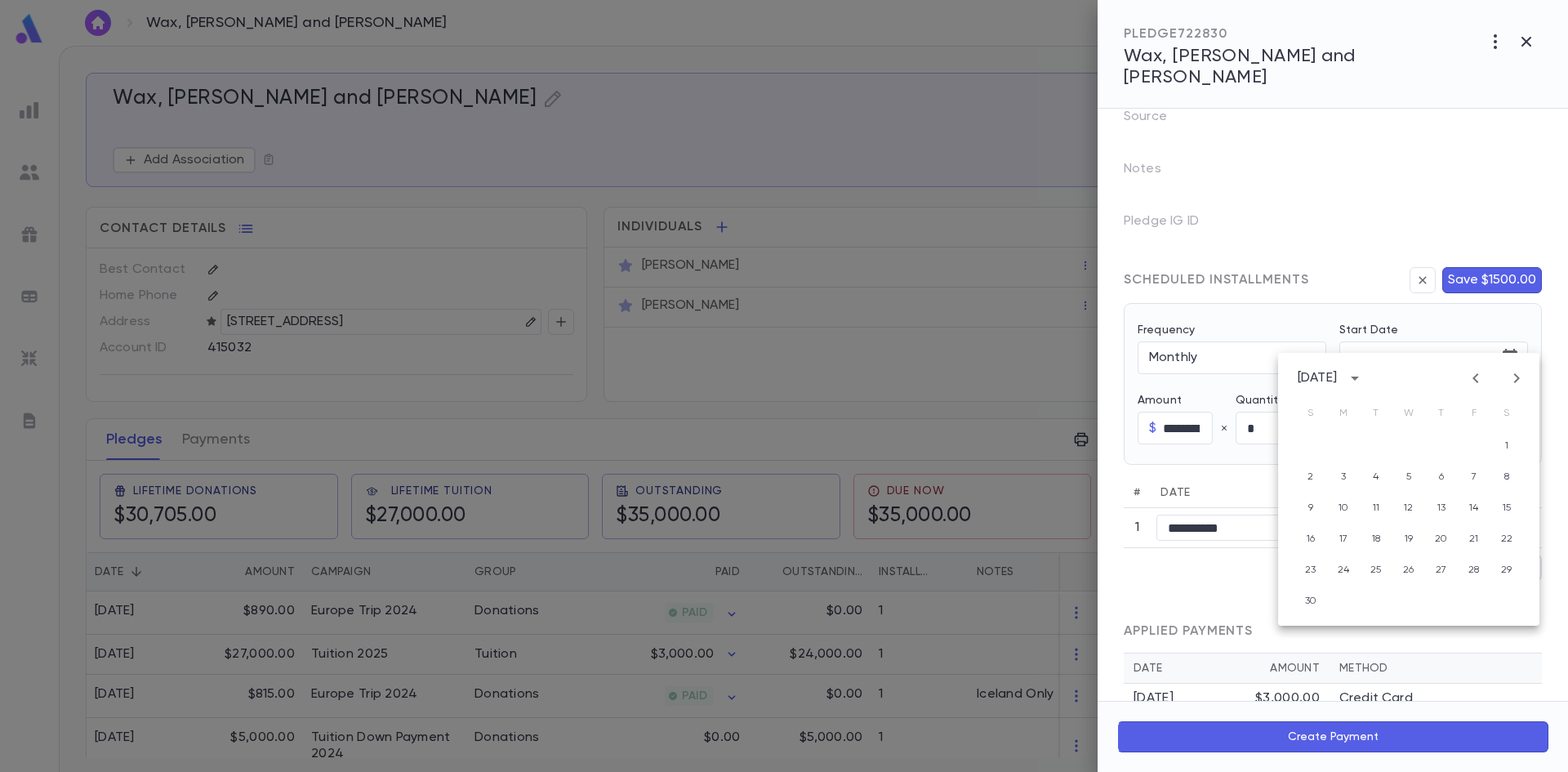
click at [1476, 374] on icon "Previous month" at bounding box center [1475, 378] width 5 height 10
click at [1476, 375] on icon "Previous month" at bounding box center [1475, 378] width 5 height 10
click at [1437, 447] on button "4" at bounding box center [1441, 446] width 29 height 29
type input "**********"
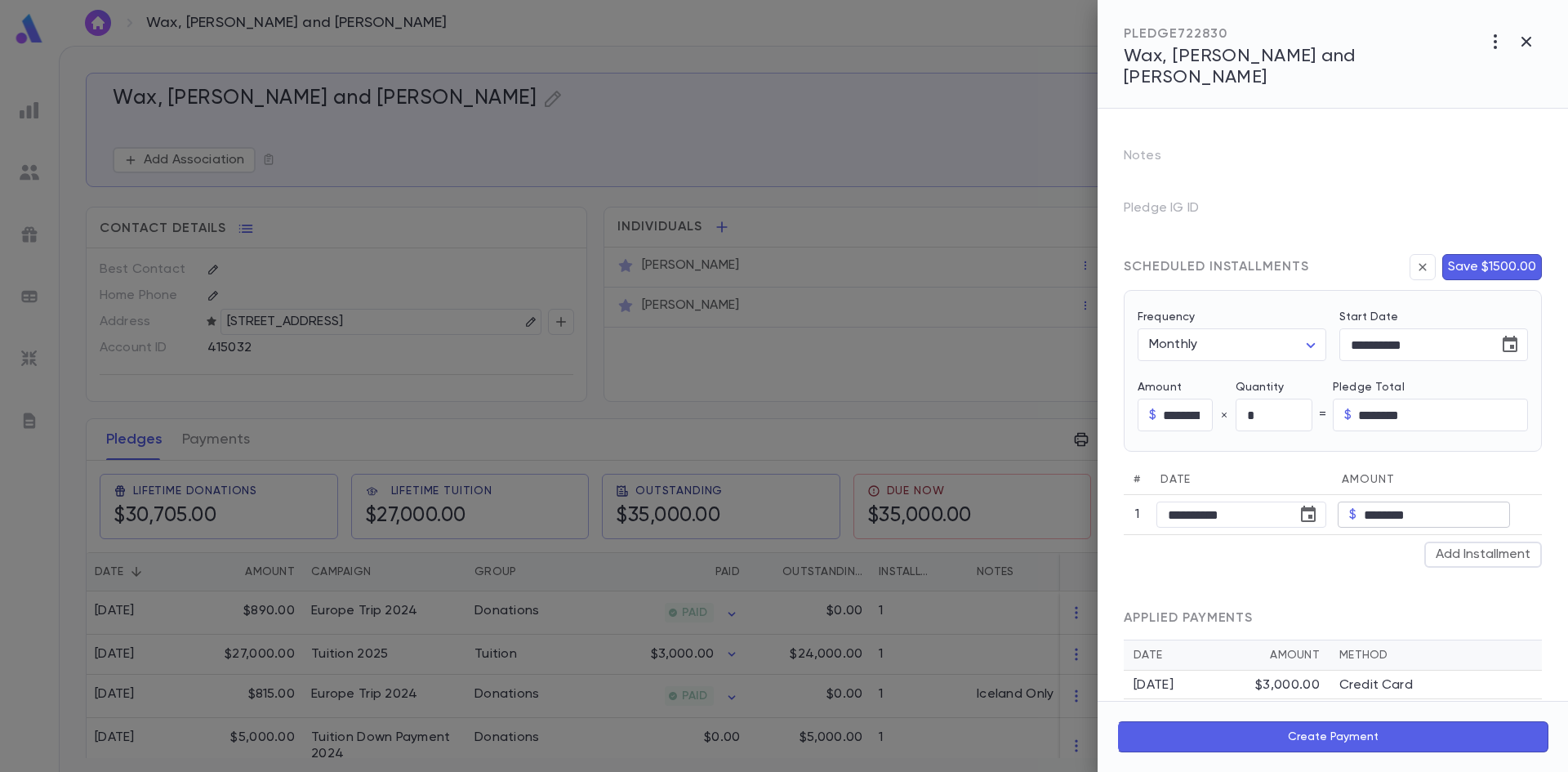
scroll to position [262, 0]
click at [1288, 395] on input "*" at bounding box center [1273, 411] width 77 height 32
type input "**"
type input "*********"
click at [1466, 415] on div "**********" at bounding box center [1333, 366] width 418 height 161
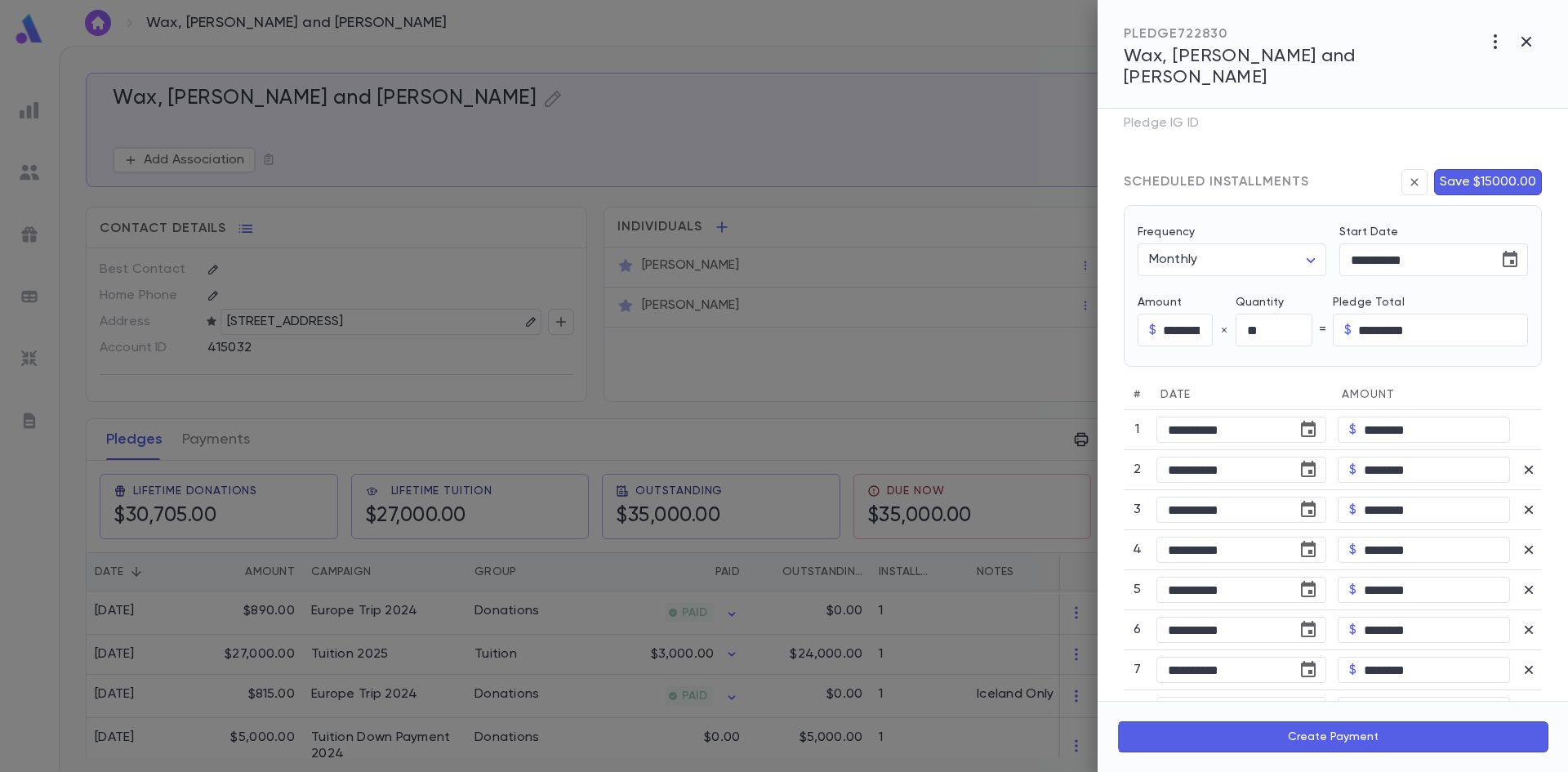
scroll to position [344, 0]
click at [1288, 238] on body "Wax, [PERSON_NAME] and [PERSON_NAME] ​ Create Wax, [PERSON_NAME] and [PERSON_NA…" at bounding box center [784, 408] width 1568 height 726
click at [1288, 238] on div at bounding box center [784, 386] width 1568 height 772
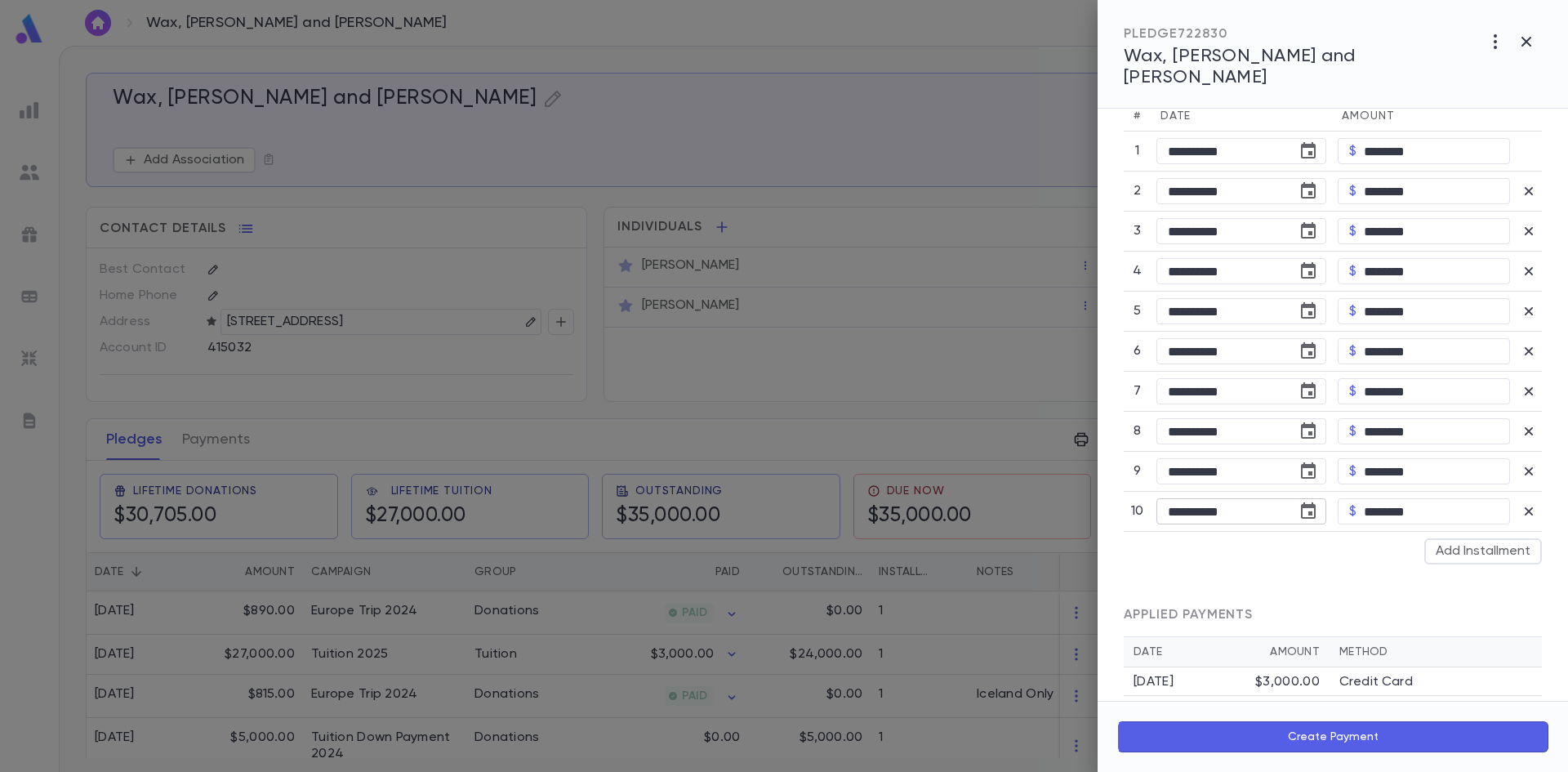
scroll to position [623, 0]
click at [1305, 733] on button "Create Payment" at bounding box center [1333, 737] width 431 height 31
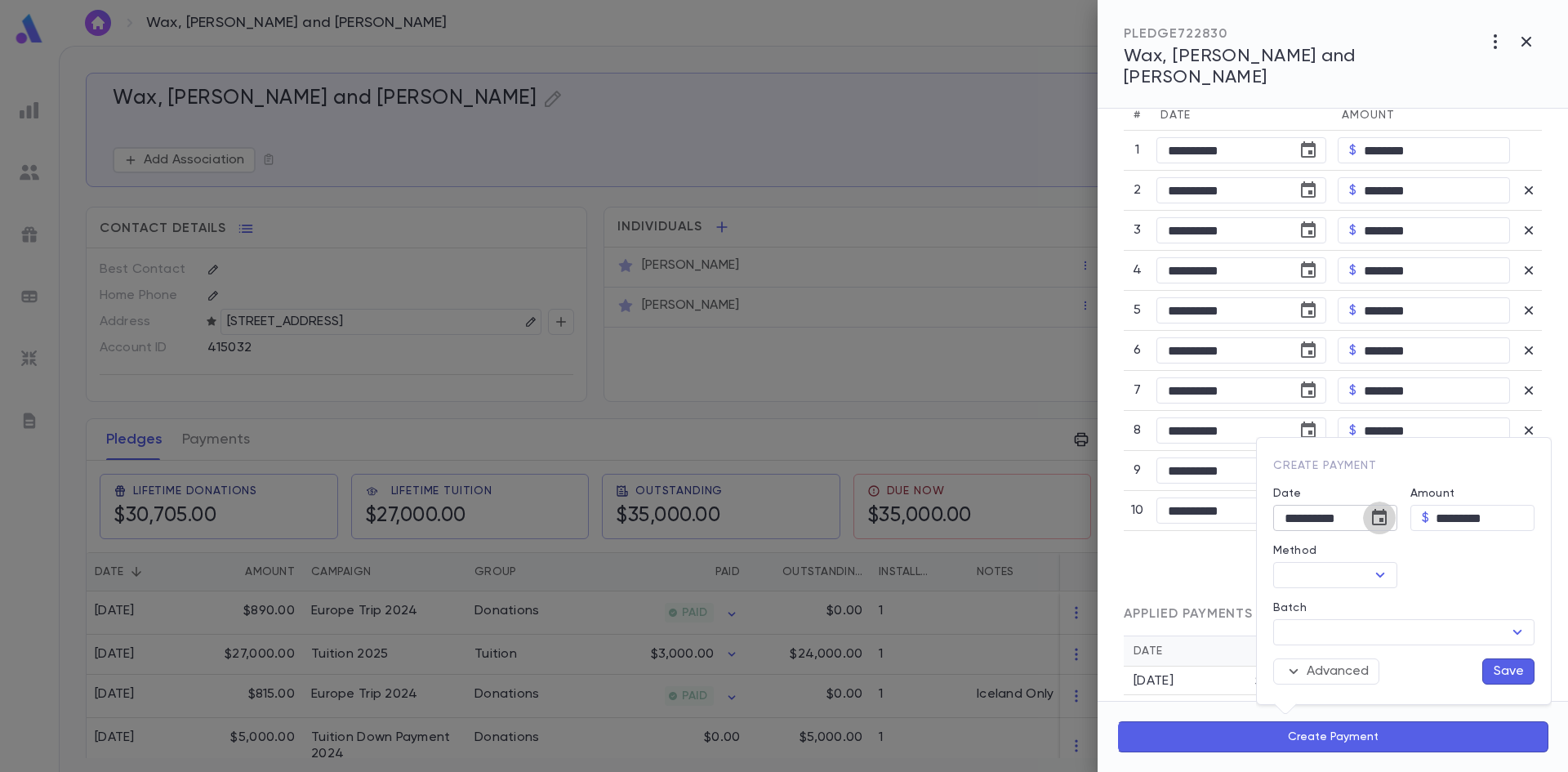
click at [1383, 514] on icon "Choose date, selected date is Sep 4, 2025" at bounding box center [1379, 517] width 15 height 17
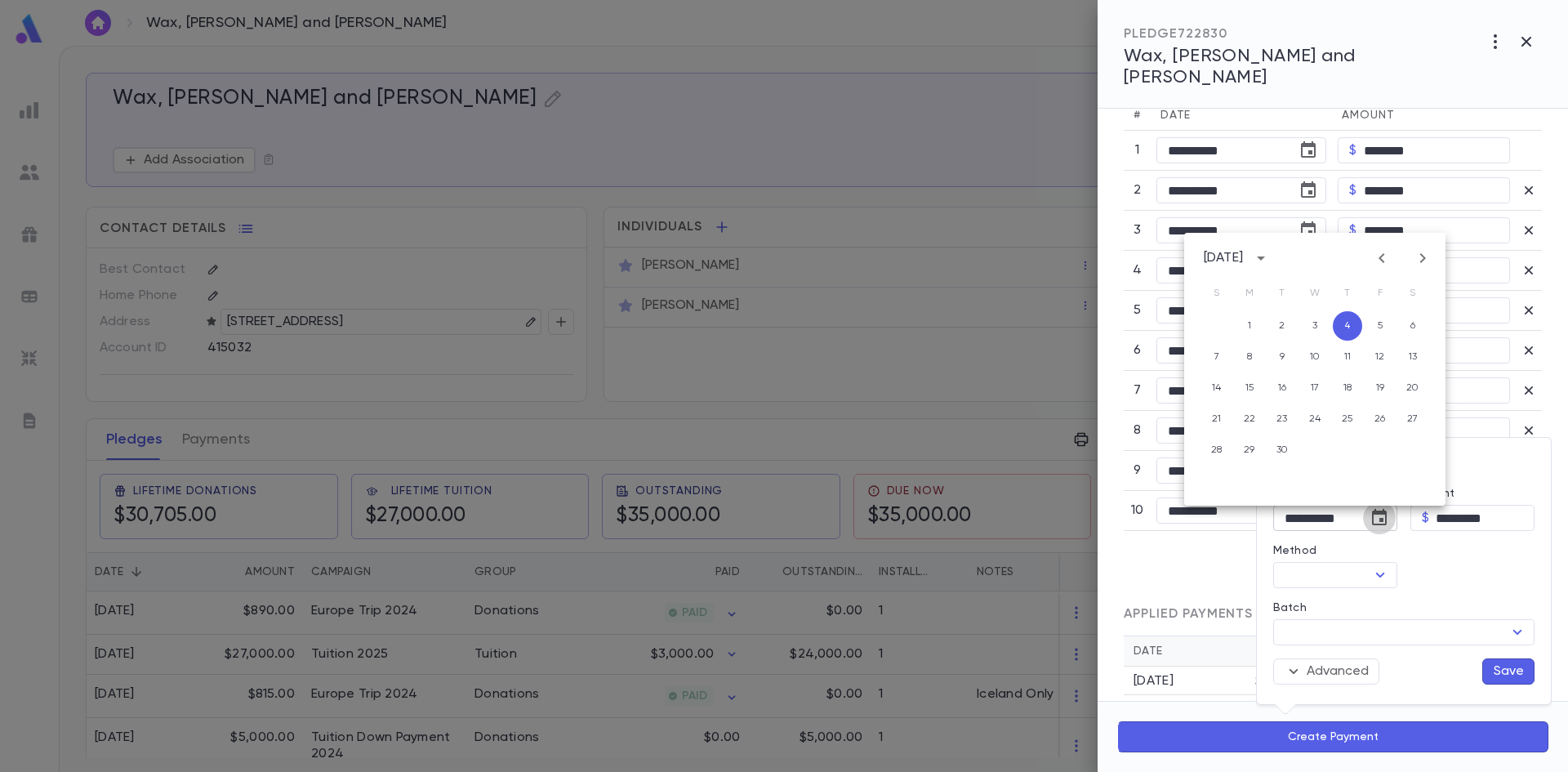
click at [1383, 514] on icon "Choose date, selected date is Sep 4, 2025" at bounding box center [1379, 517] width 15 height 17
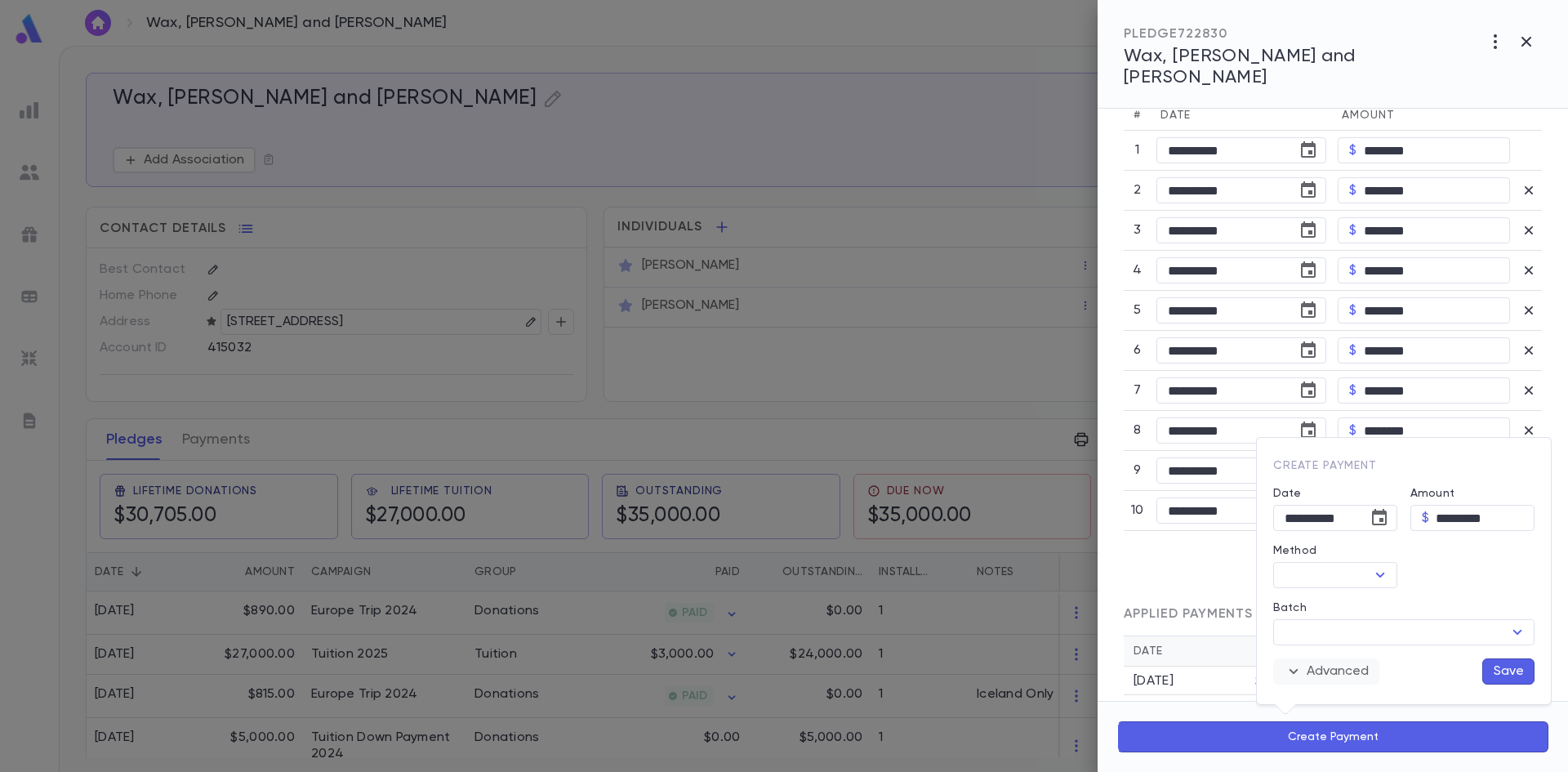
click at [1325, 671] on button "Advanced" at bounding box center [1326, 671] width 106 height 26
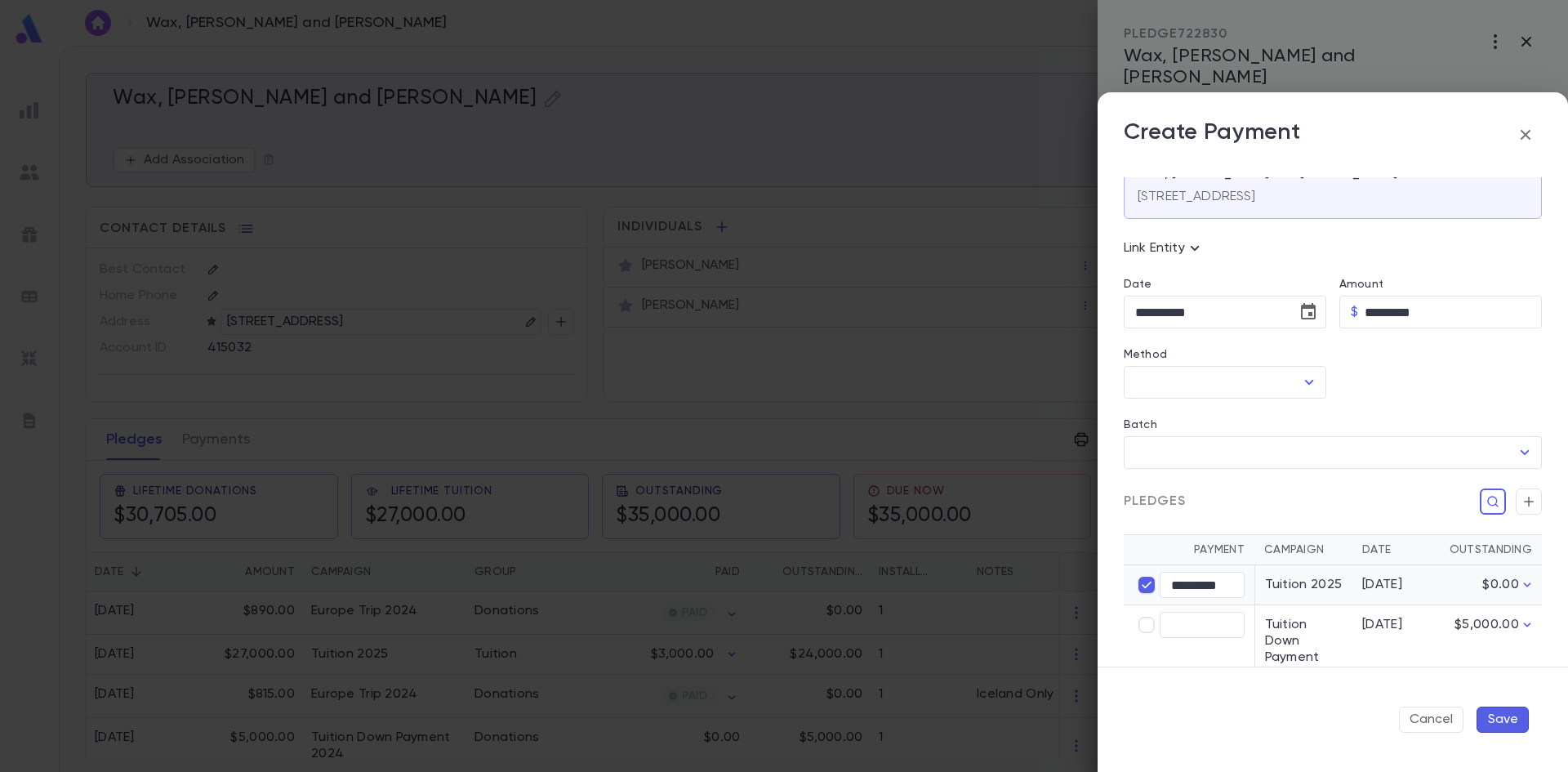
scroll to position [0, 0]
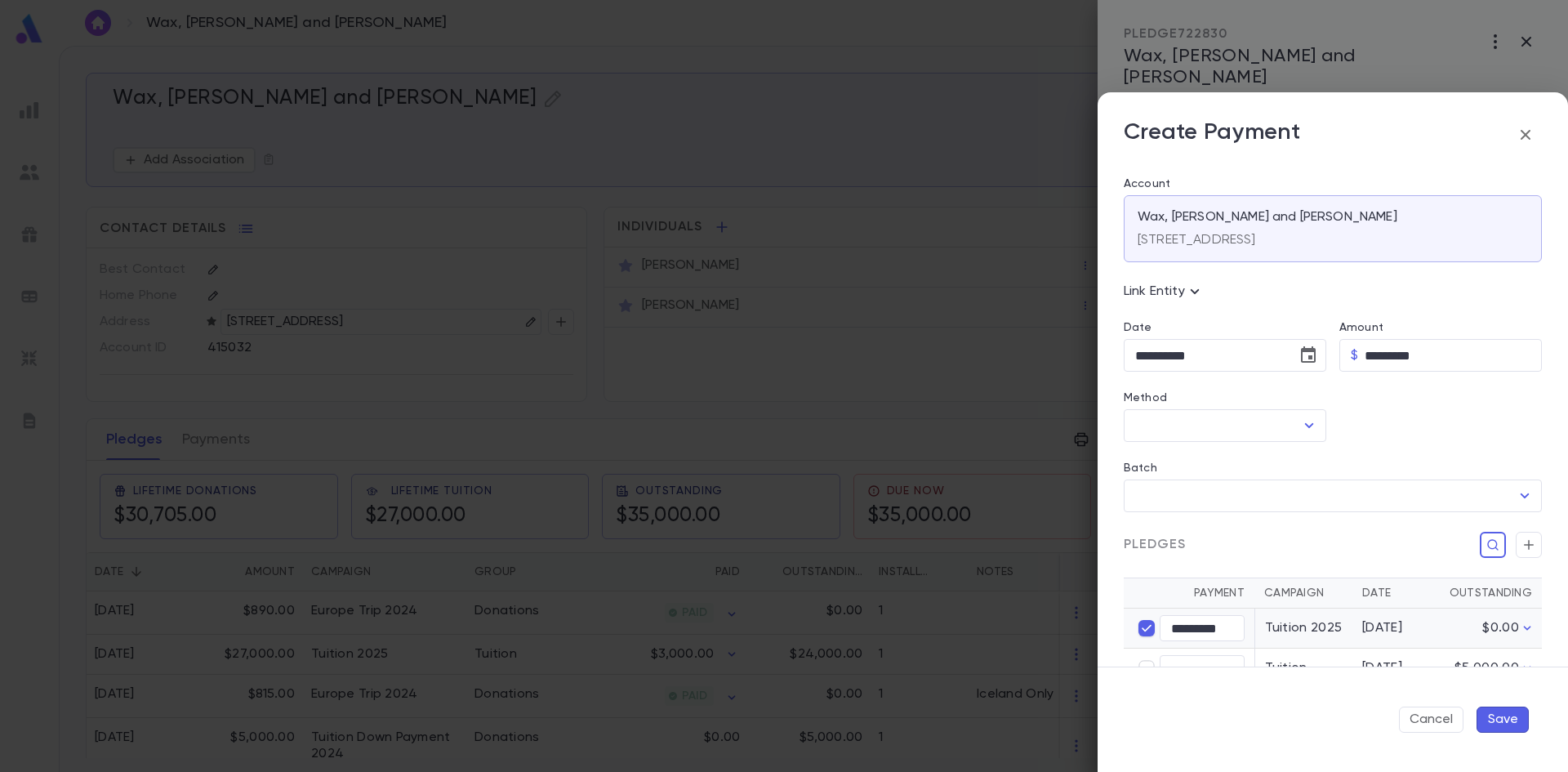
click at [1529, 134] on icon "button" at bounding box center [1526, 135] width 19 height 19
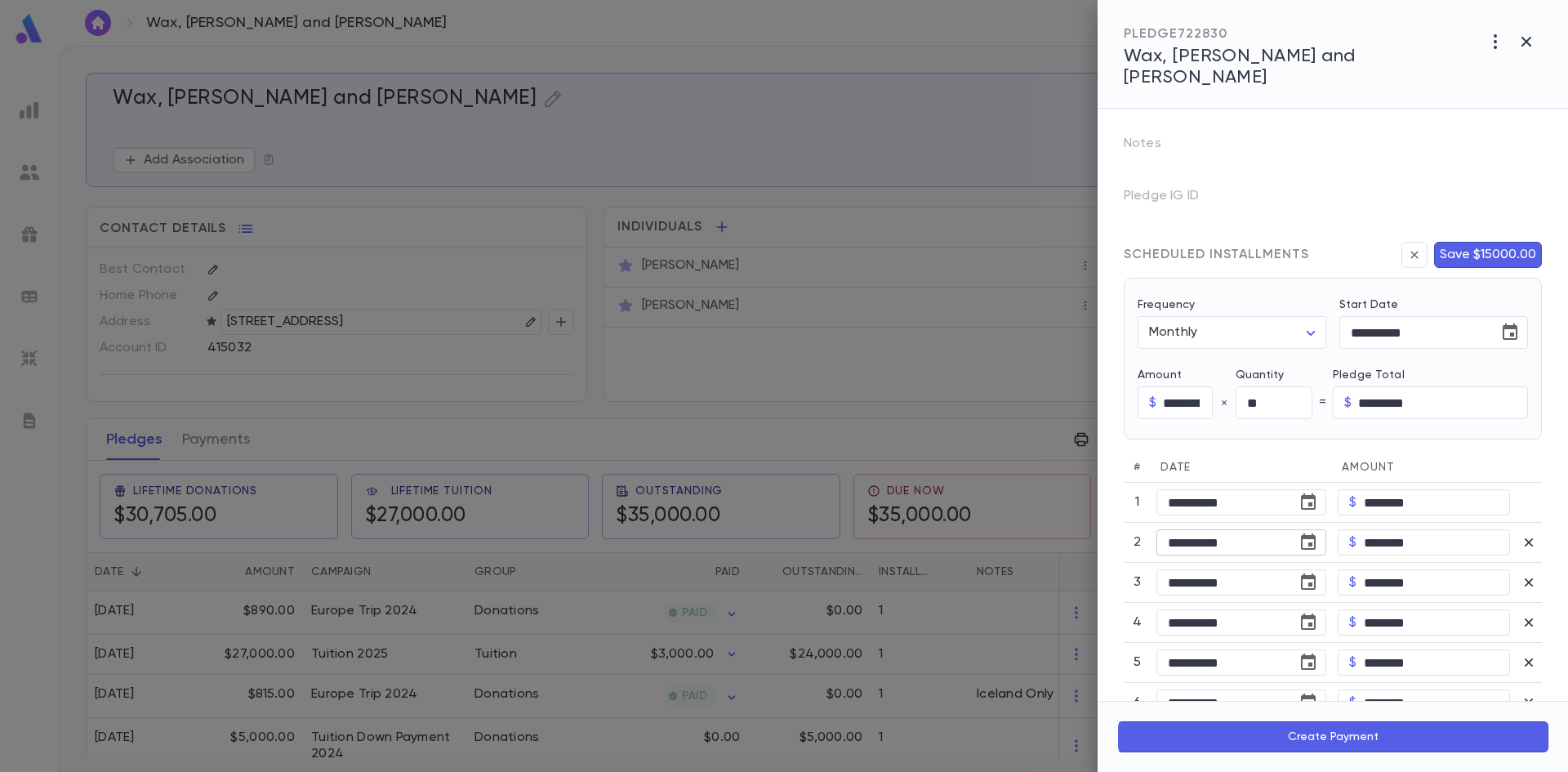
scroll to position [163, 0]
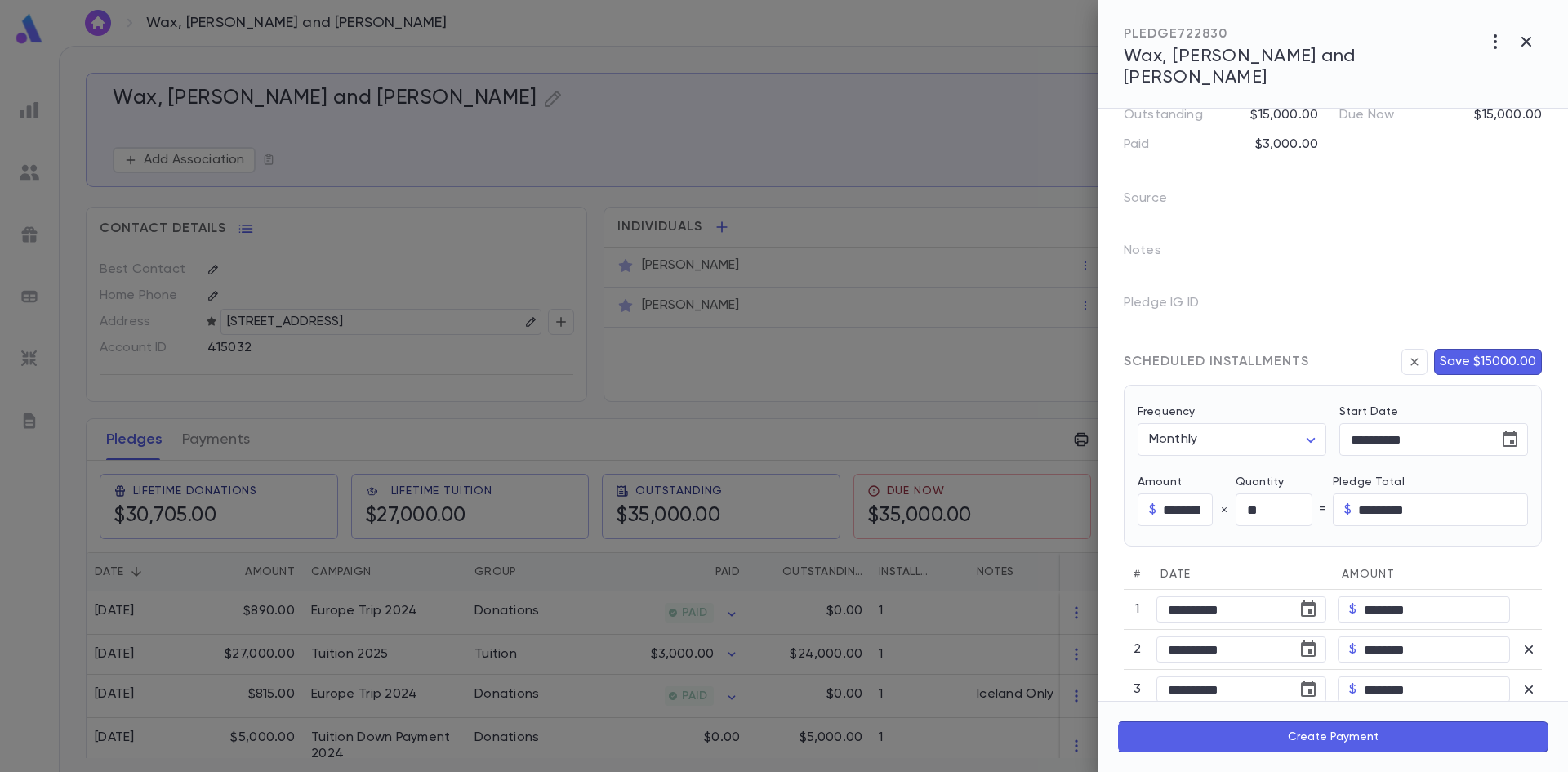
click at [1482, 349] on button "Save $15000.00" at bounding box center [1488, 362] width 108 height 26
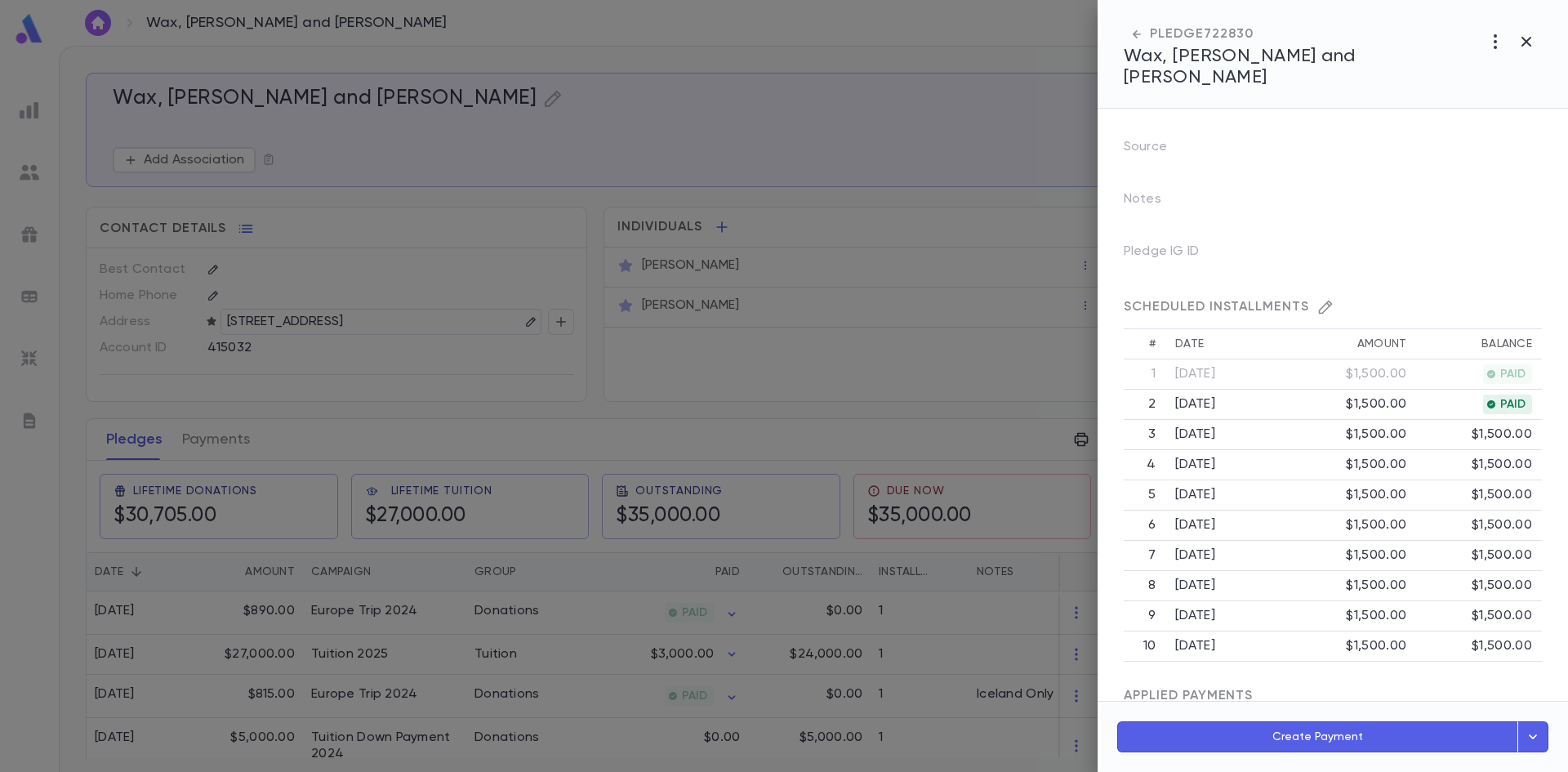
scroll to position [351, 0]
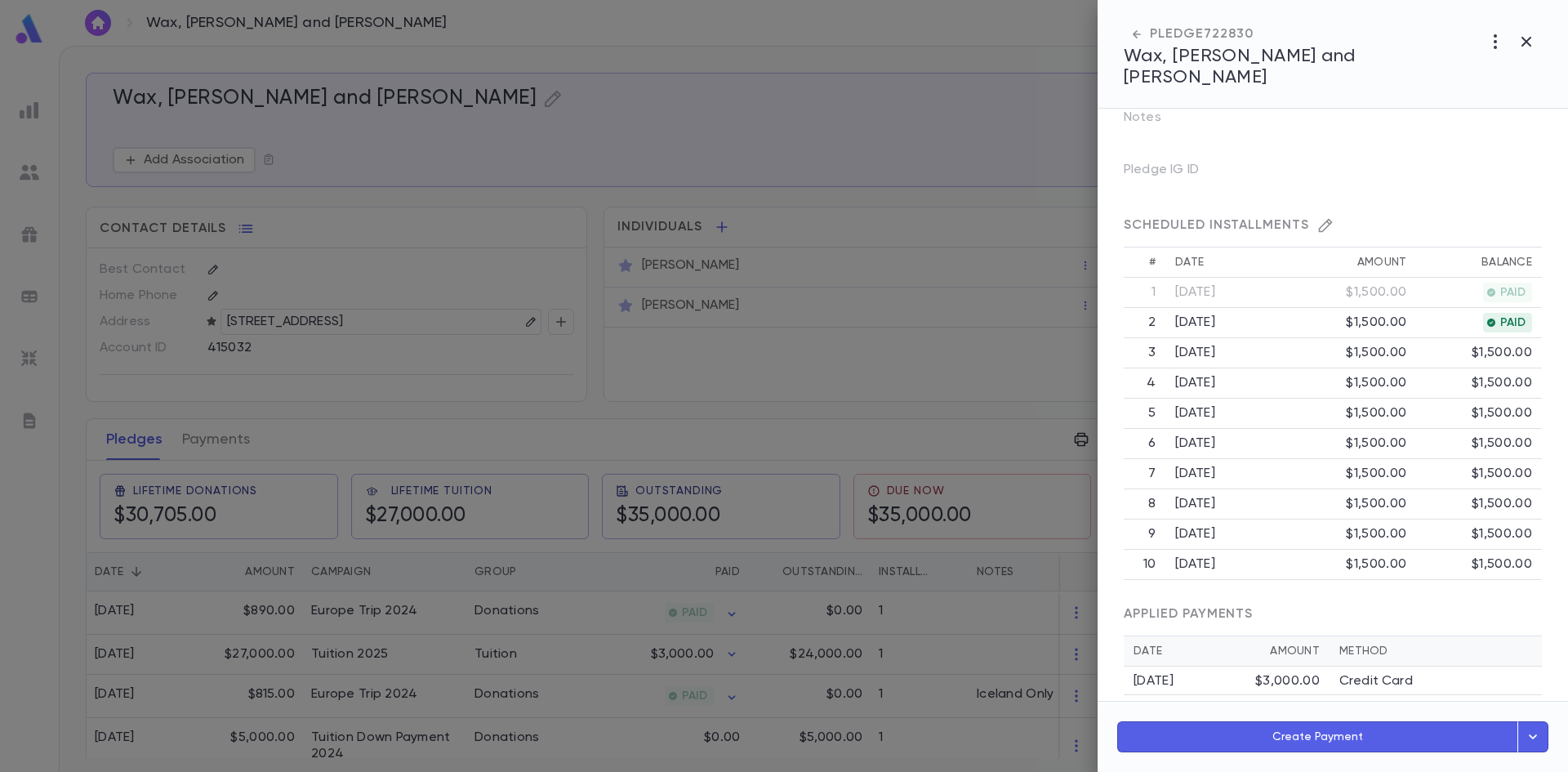
click at [1532, 746] on icon "button" at bounding box center [1533, 737] width 18 height 19
click at [1498, 664] on button "Schedule Multiple Payments" at bounding box center [1463, 662] width 170 height 27
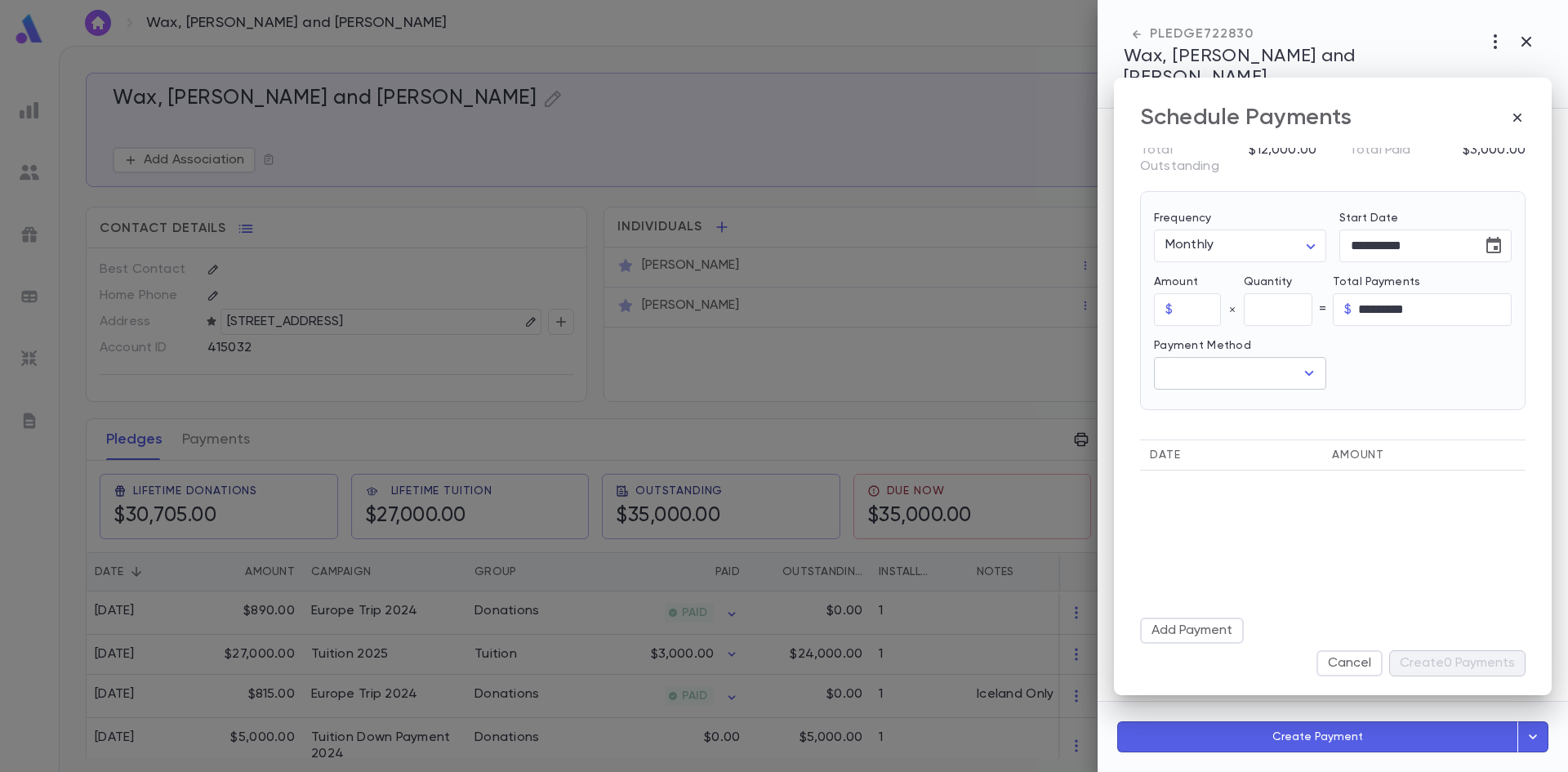
scroll to position [6, 0]
click at [1518, 119] on icon "button" at bounding box center [1518, 117] width 17 height 17
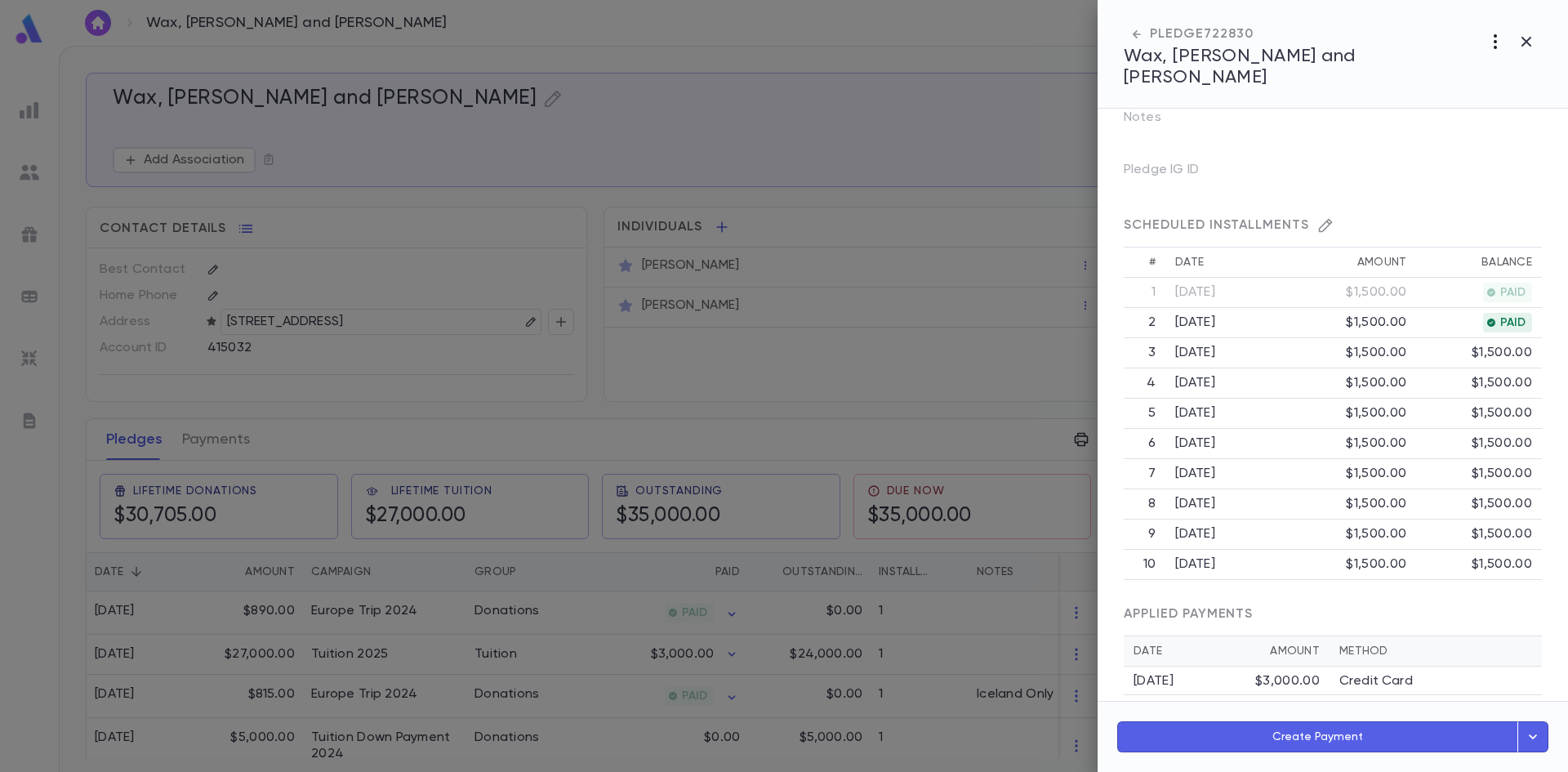
click at [1488, 36] on icon "button" at bounding box center [1496, 41] width 19 height 19
click at [1525, 43] on div at bounding box center [784, 386] width 1568 height 772
click at [1529, 41] on icon "button" at bounding box center [1527, 41] width 19 height 19
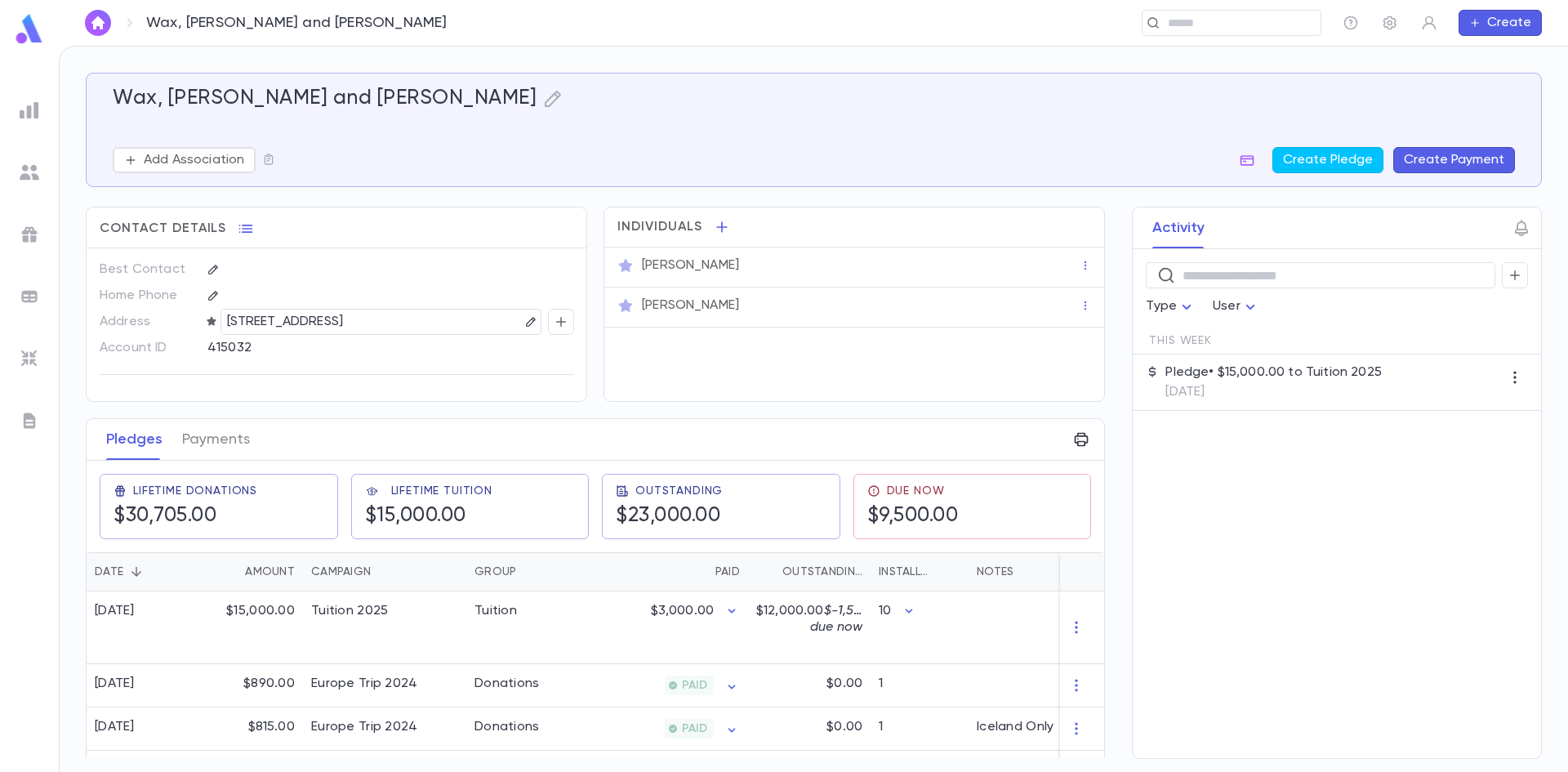
click at [1300, 376] on p "Pledge • $15,000.00 to Tuition 2025" at bounding box center [1273, 372] width 216 height 17
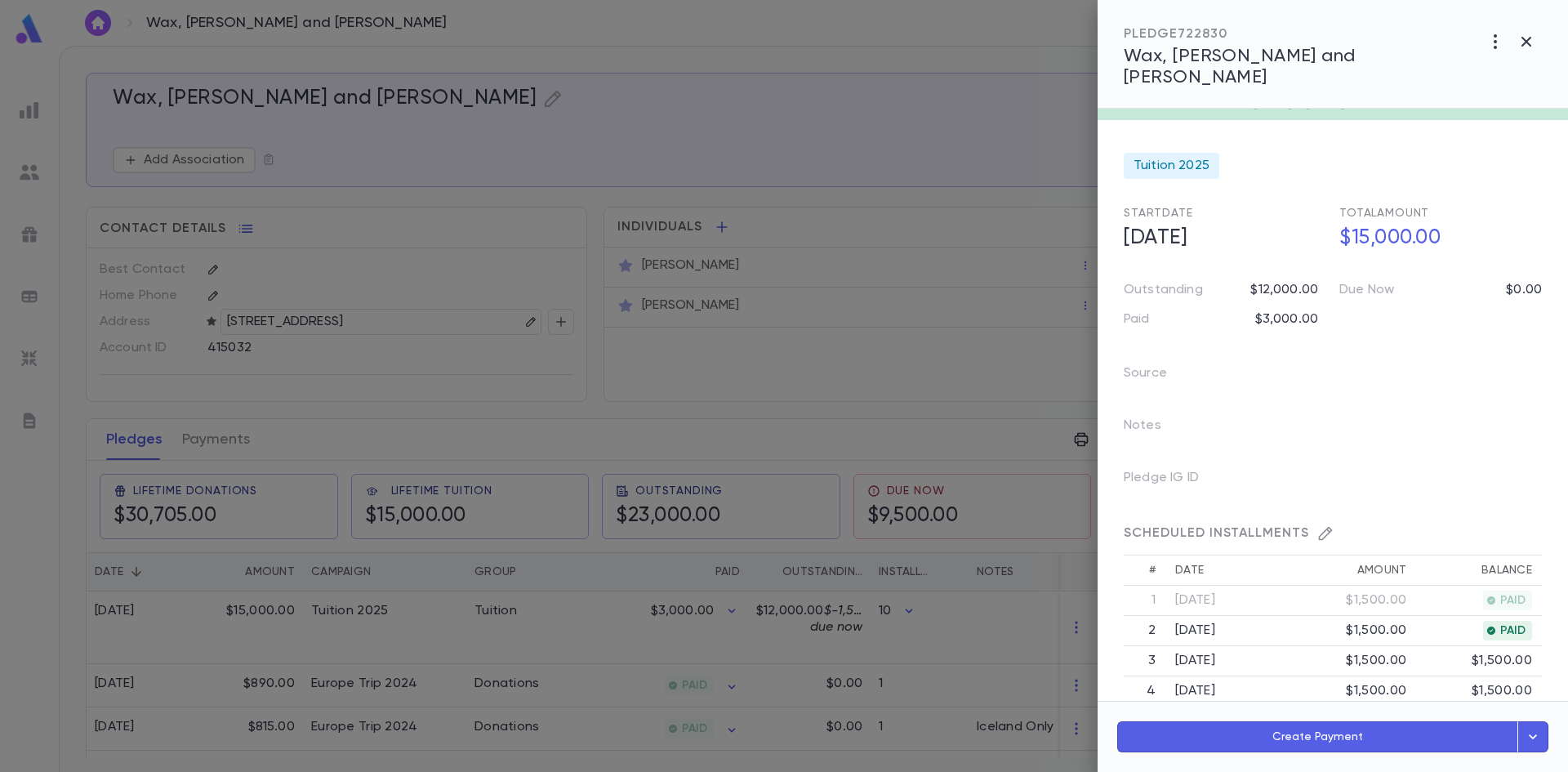
scroll to position [25, 0]
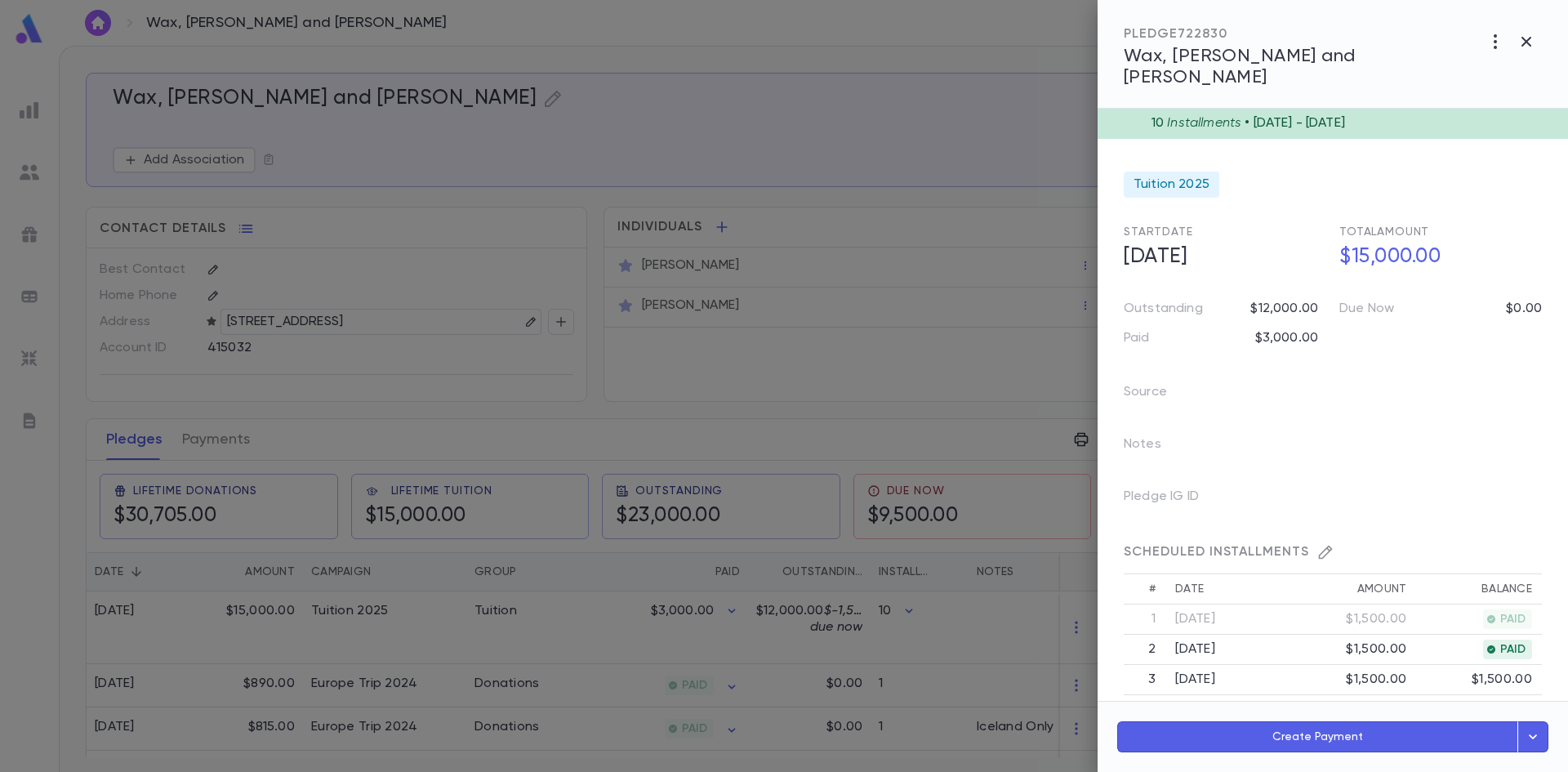
click at [892, 145] on div at bounding box center [784, 386] width 1568 height 772
